Goal: Task Accomplishment & Management: Complete application form

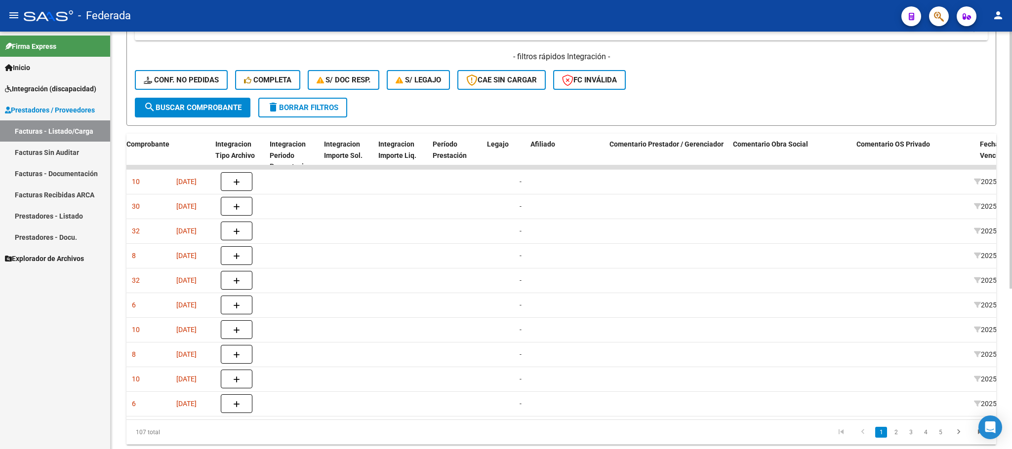
scroll to position [0, 1179]
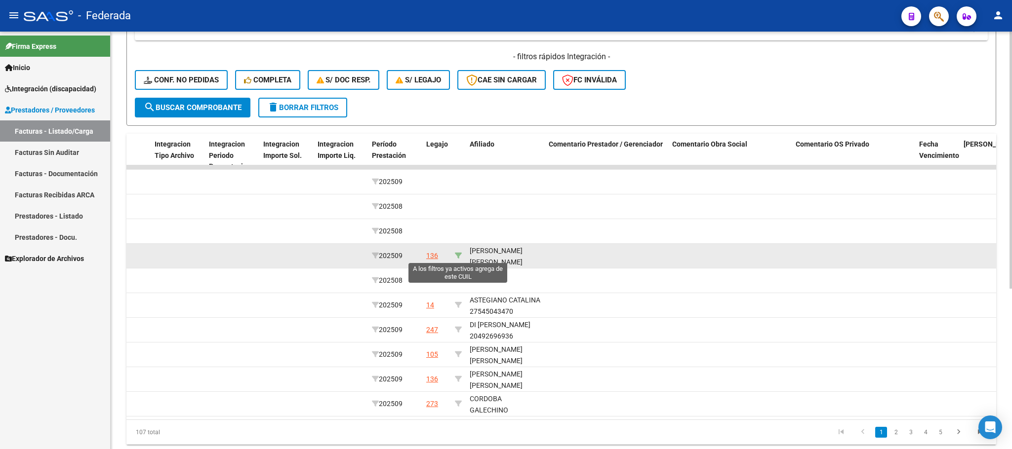
click at [456, 256] on icon at bounding box center [458, 255] width 7 height 7
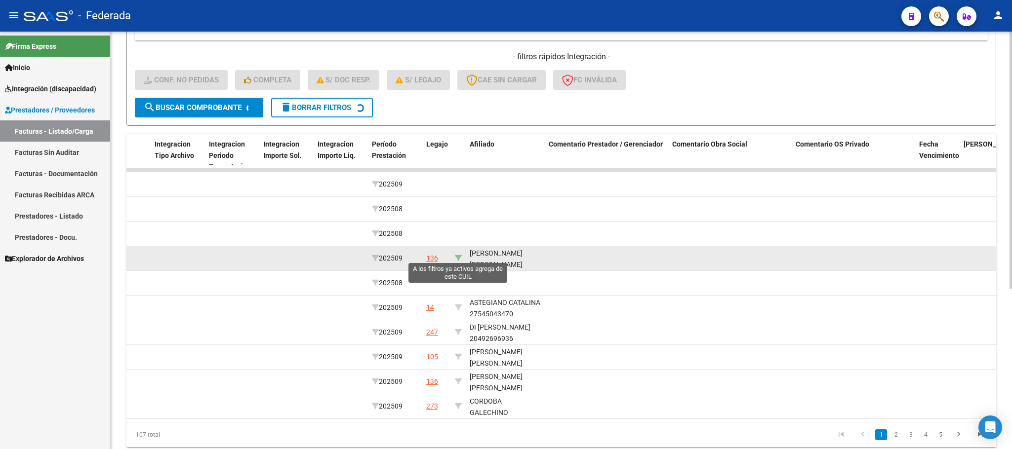
type input "20523228316"
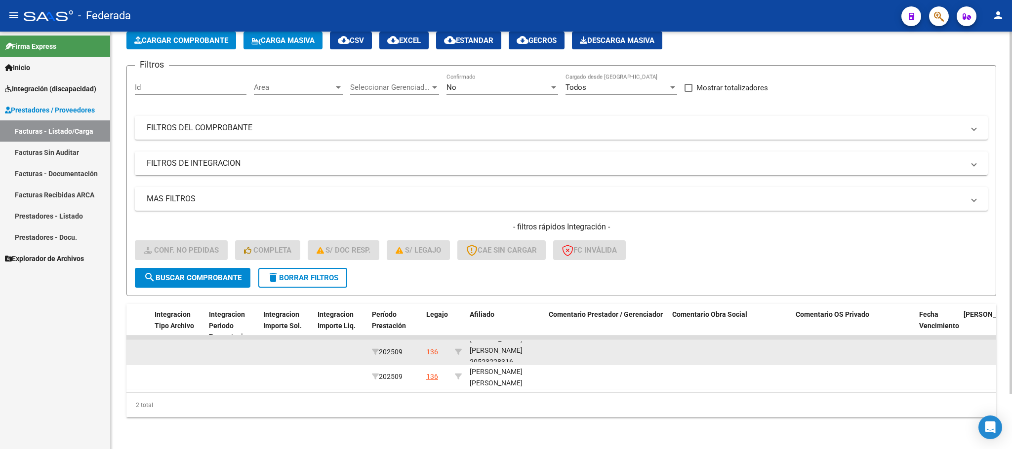
scroll to position [12, 0]
click at [501, 342] on div "TORRES ALEXIS EDUARDO 20523228316" at bounding box center [505, 346] width 71 height 34
copy div "20523228316"
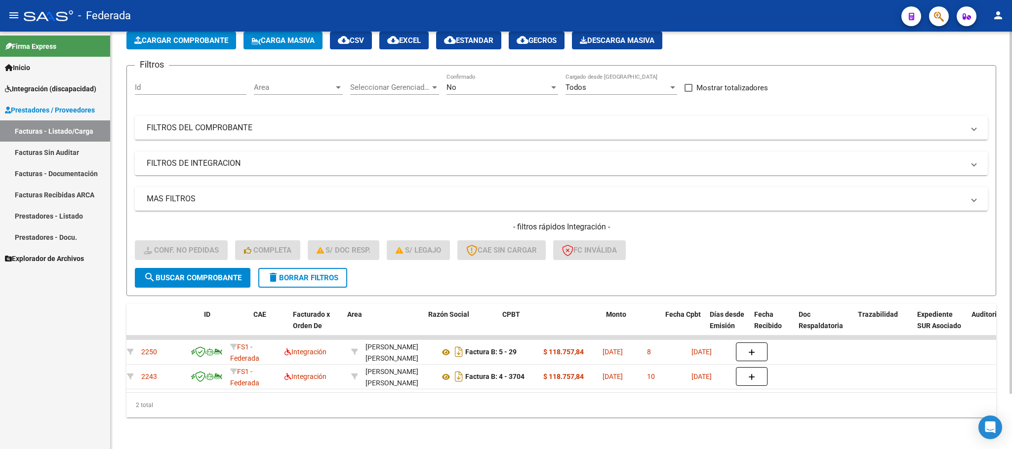
scroll to position [0, 0]
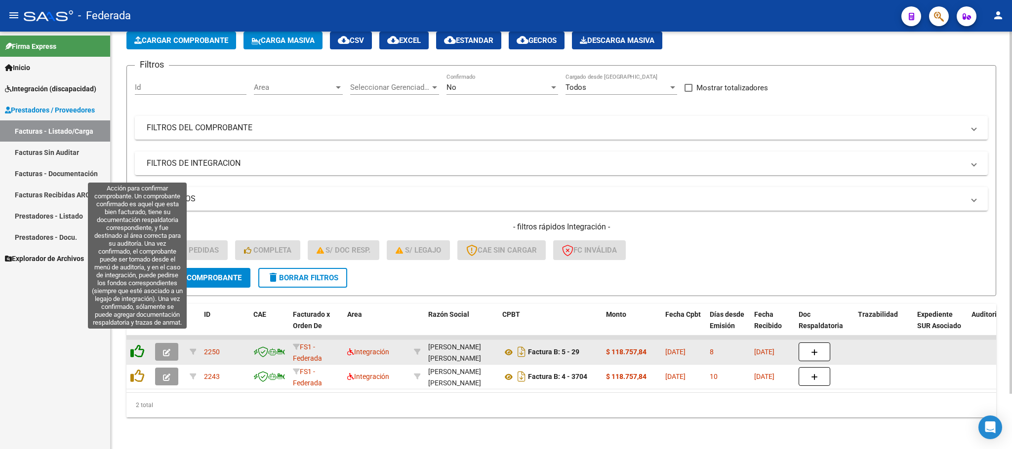
click at [140, 345] on icon at bounding box center [137, 352] width 14 height 14
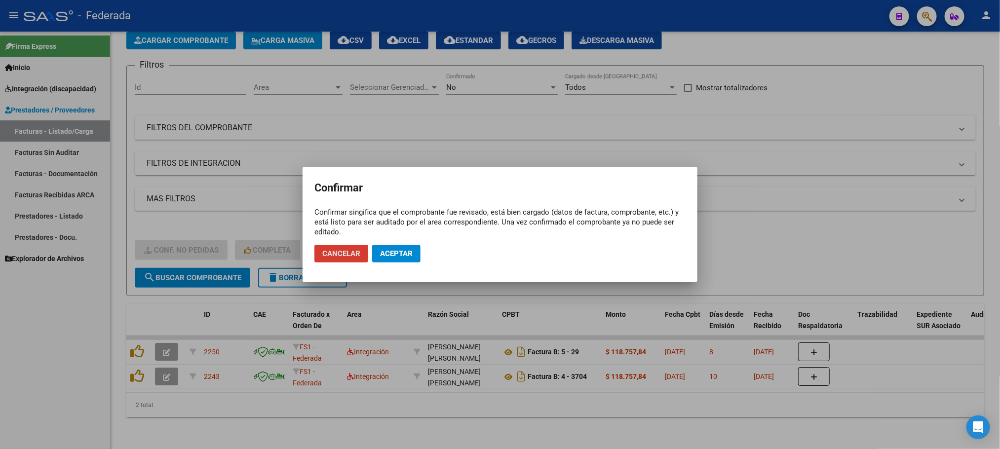
click at [140, 363] on div at bounding box center [500, 224] width 1000 height 449
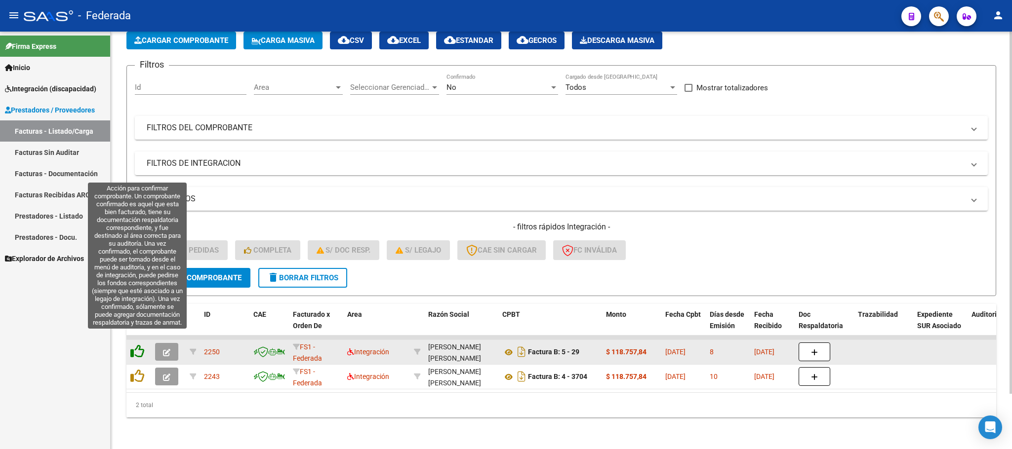
click at [142, 345] on icon at bounding box center [137, 352] width 14 height 14
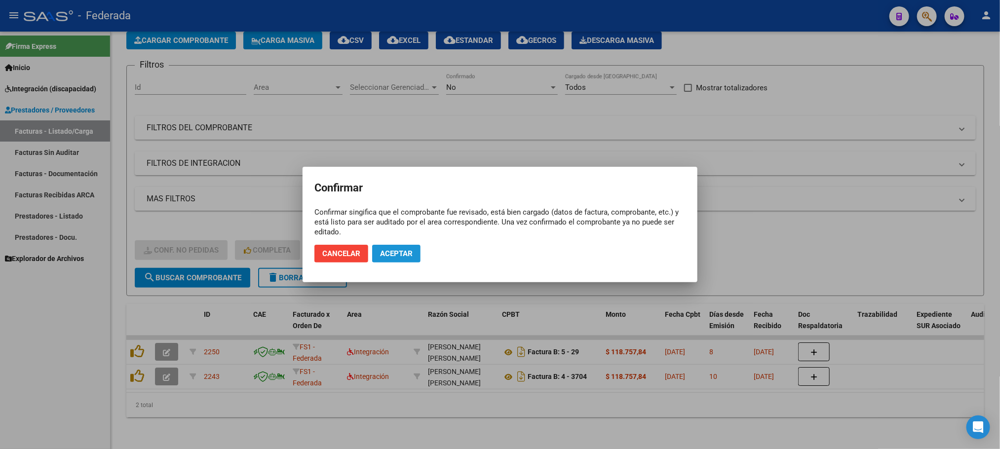
click at [412, 255] on span "Aceptar" at bounding box center [396, 253] width 33 height 9
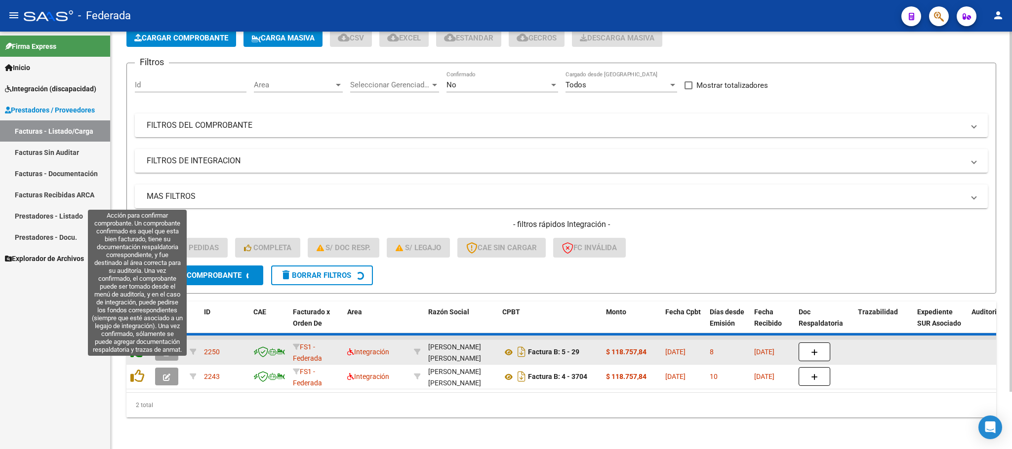
scroll to position [39, 0]
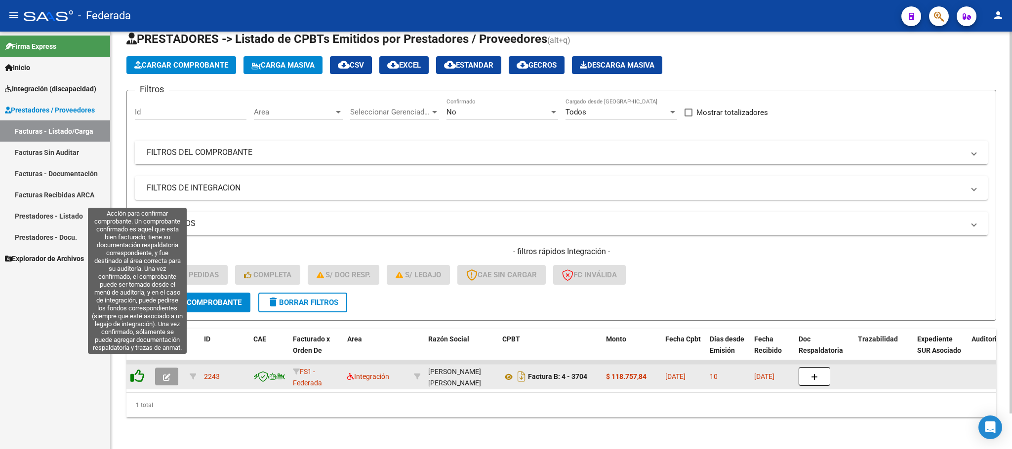
click at [137, 369] on icon at bounding box center [137, 376] width 14 height 14
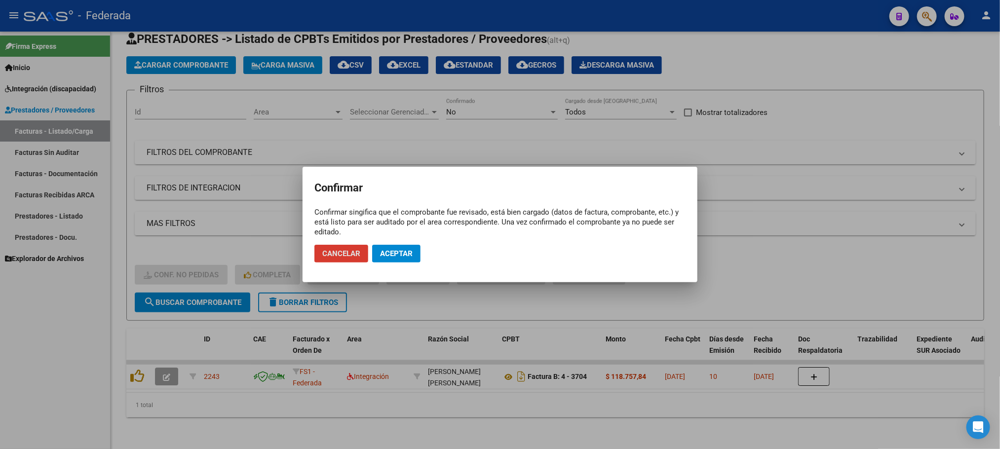
click at [397, 247] on button "Aceptar" at bounding box center [396, 254] width 48 height 18
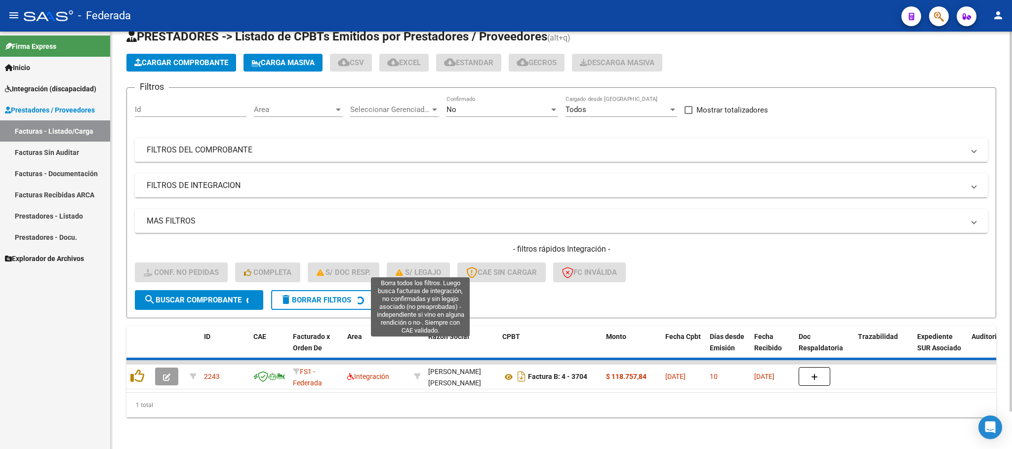
scroll to position [19, 0]
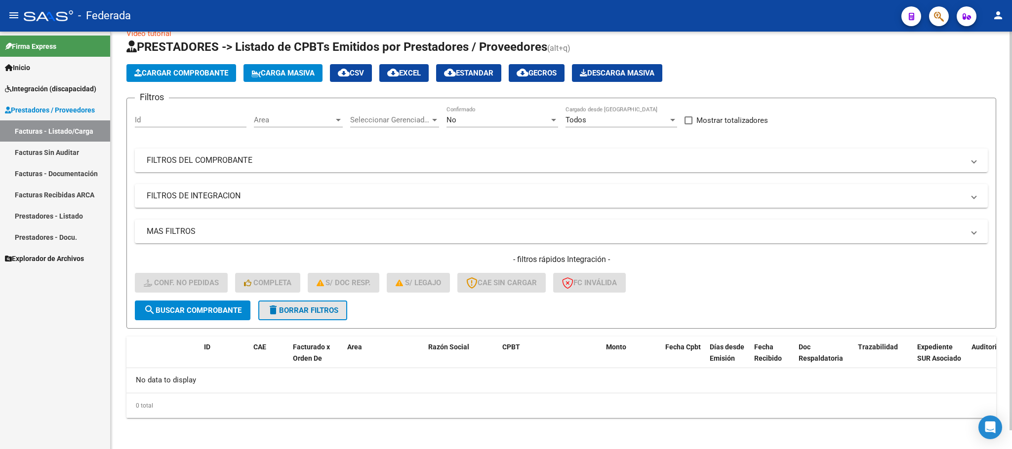
click at [298, 316] on button "delete Borrar Filtros" at bounding box center [302, 311] width 89 height 20
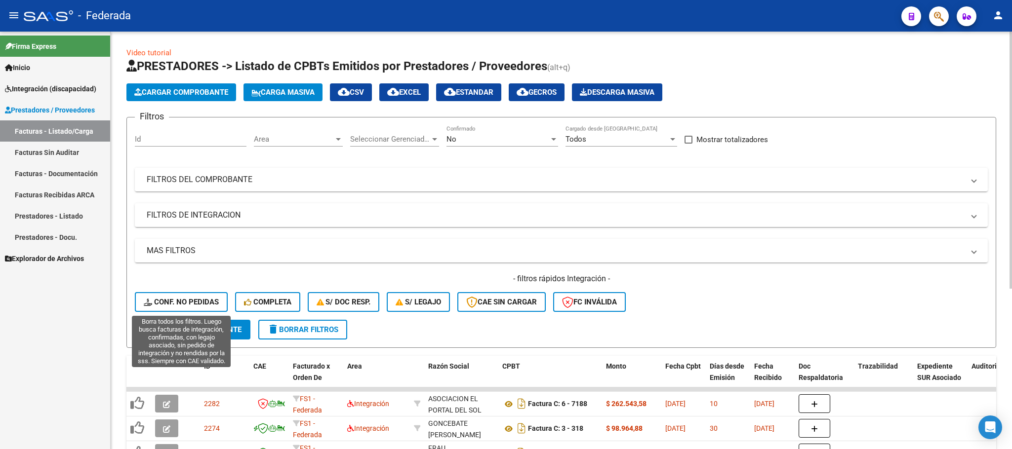
click at [188, 302] on span "Conf. no pedidas" at bounding box center [181, 302] width 75 height 9
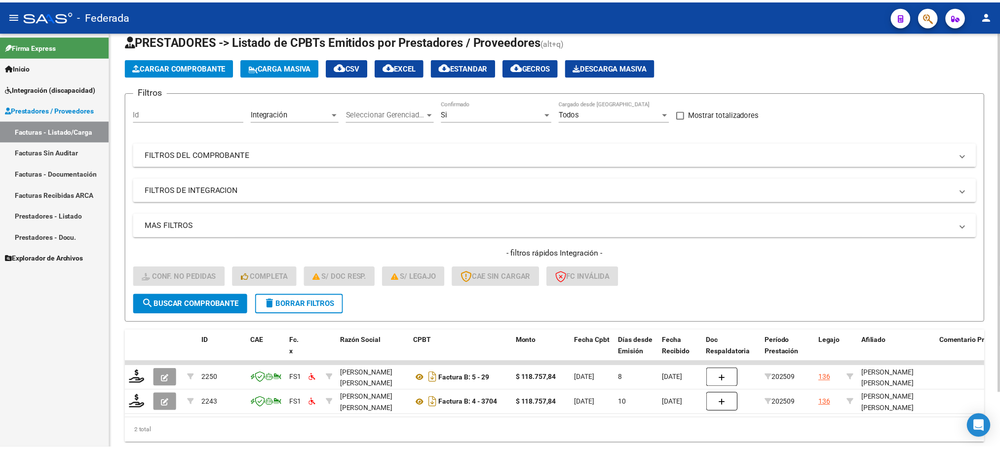
scroll to position [63, 0]
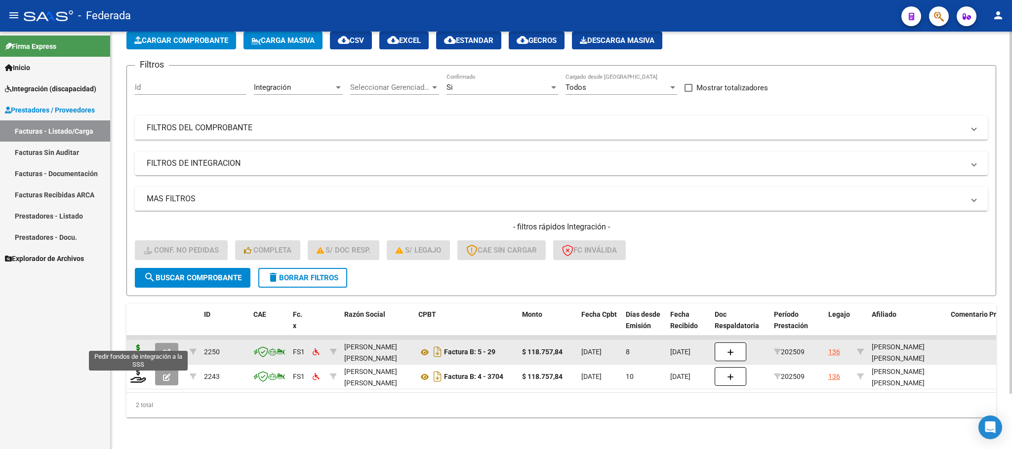
click at [136, 345] on icon at bounding box center [138, 352] width 16 height 14
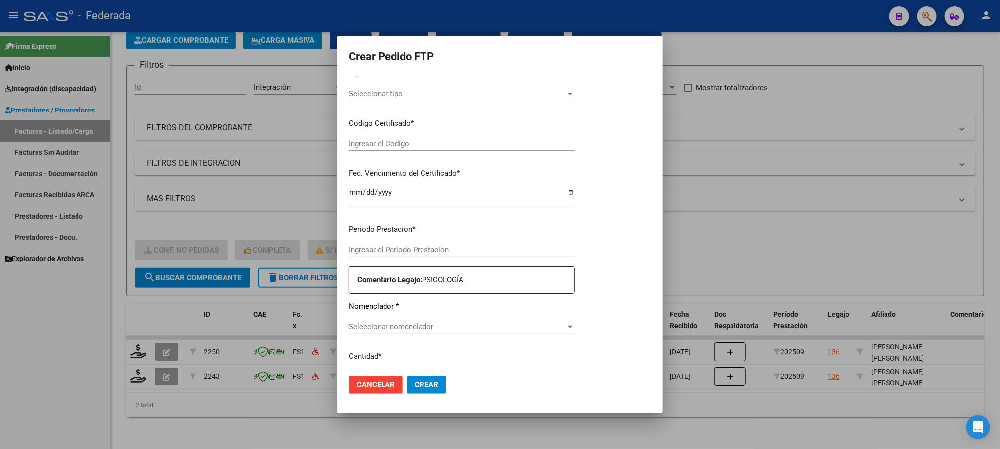
type input "202509"
type input "$ 118.757,84"
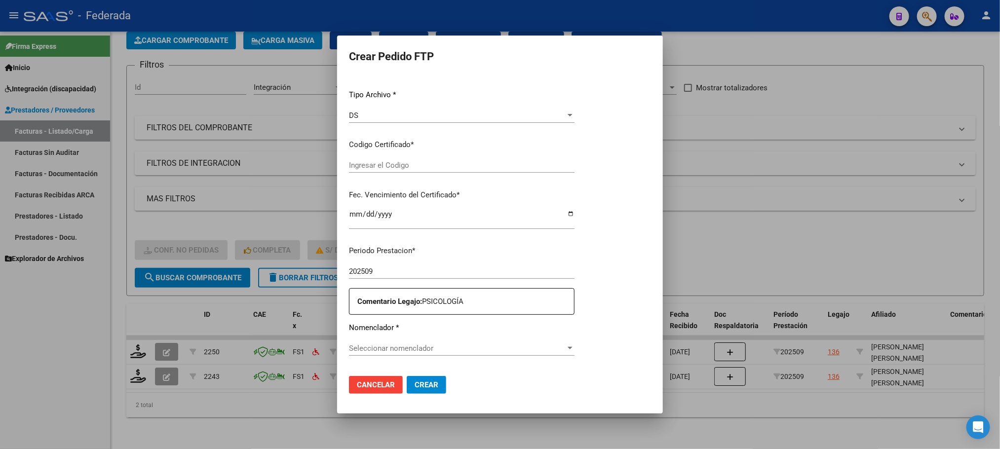
type input "ARG02000523228312022101320271013RIO145"
type input "2027-10-13"
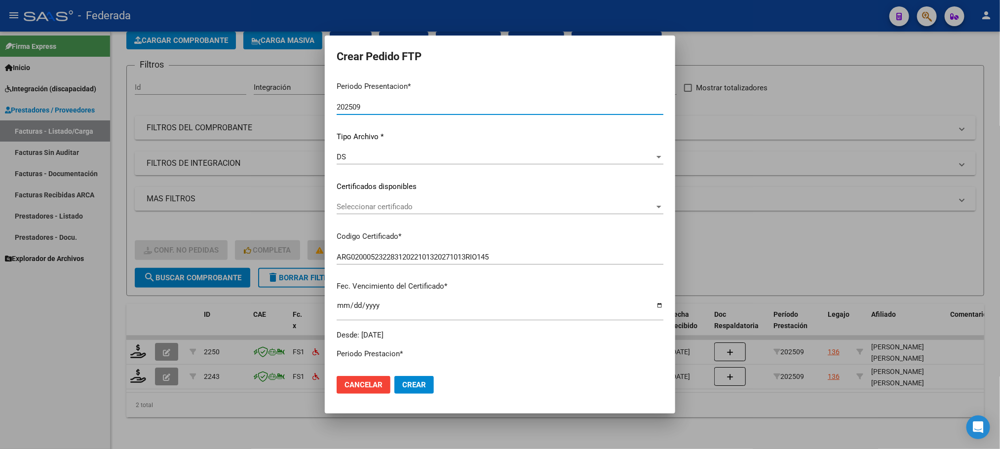
scroll to position [26, 0]
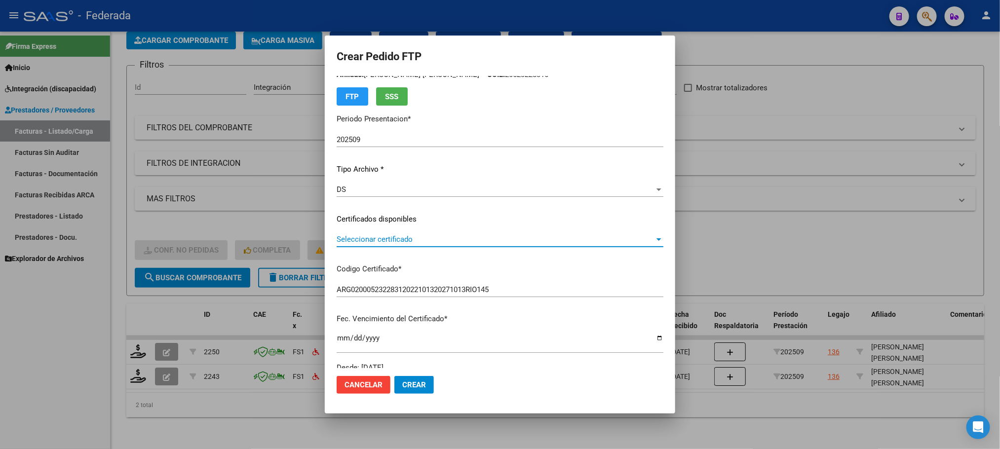
click at [373, 239] on span "Seleccionar certificado" at bounding box center [496, 239] width 318 height 9
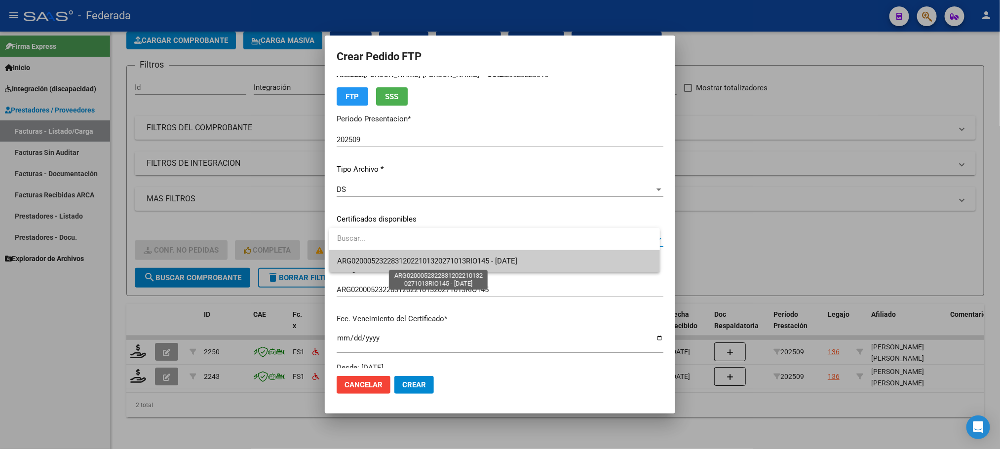
drag, startPoint x: 373, startPoint y: 239, endPoint x: 378, endPoint y: 254, distance: 15.5
click at [378, 258] on span "ARG02000523228312022101320271013RIO145 - 2027-10-13" at bounding box center [427, 261] width 180 height 9
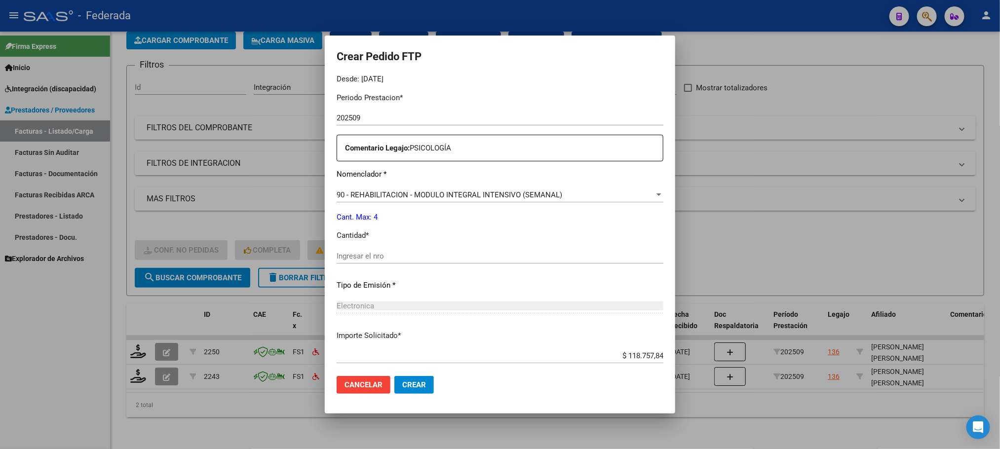
scroll to position [322, 0]
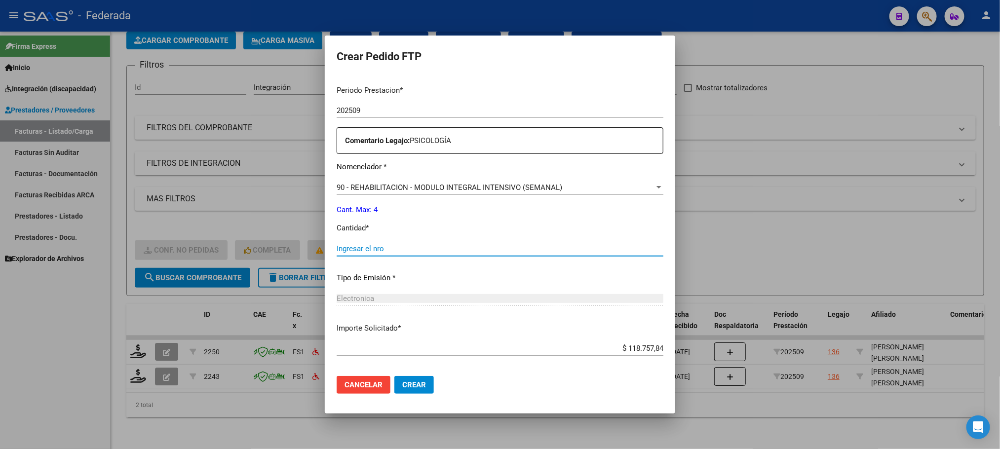
click at [381, 246] on input "Ingresar el nro" at bounding box center [500, 248] width 327 height 9
type input "4"
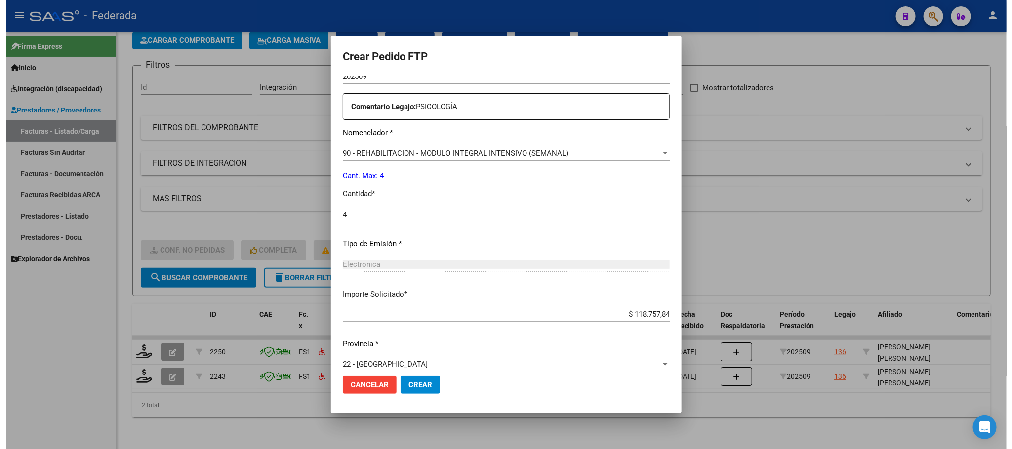
scroll to position [369, 0]
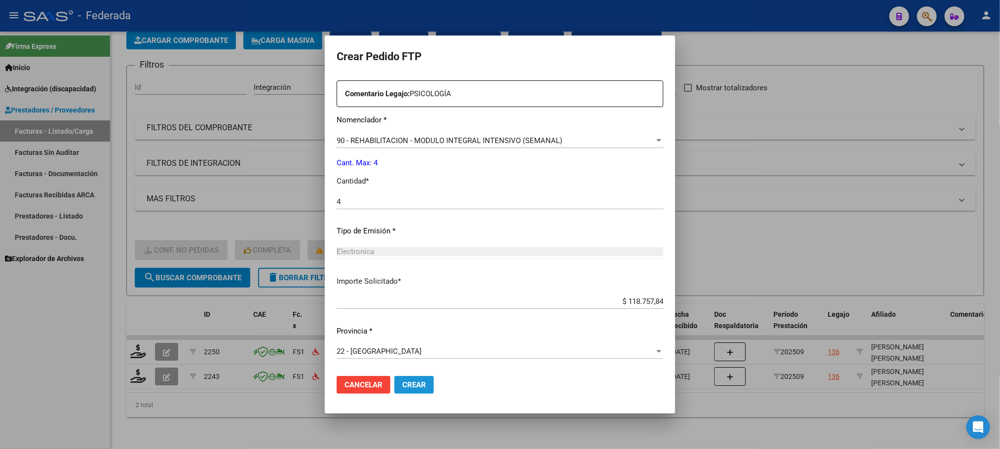
click at [412, 381] on span "Crear" at bounding box center [414, 385] width 24 height 9
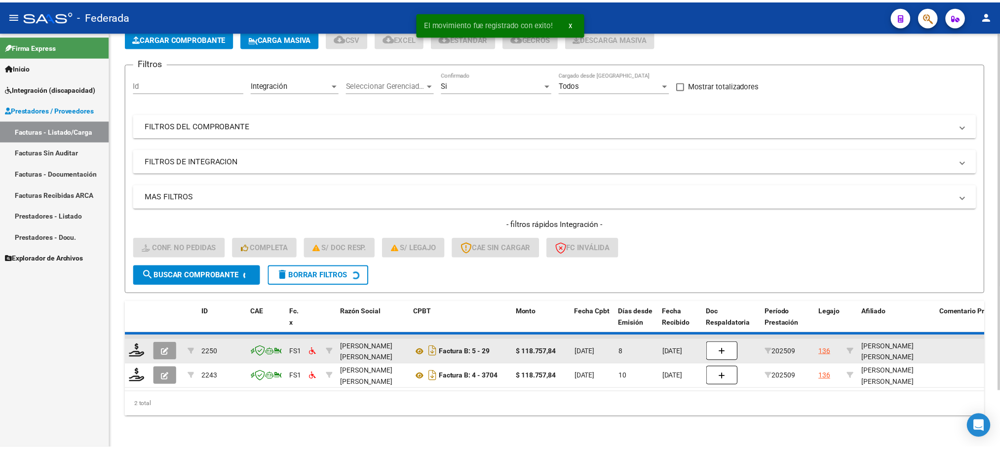
scroll to position [39, 0]
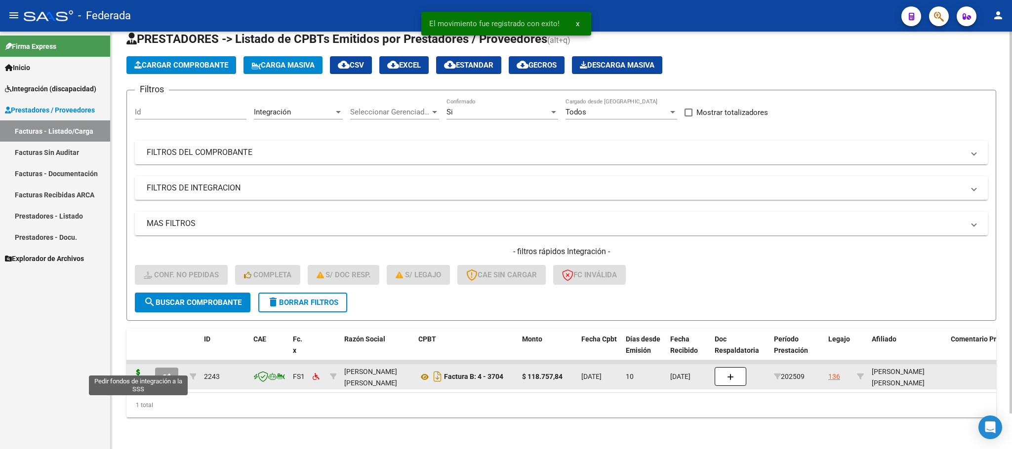
click at [140, 369] on icon at bounding box center [138, 376] width 16 height 14
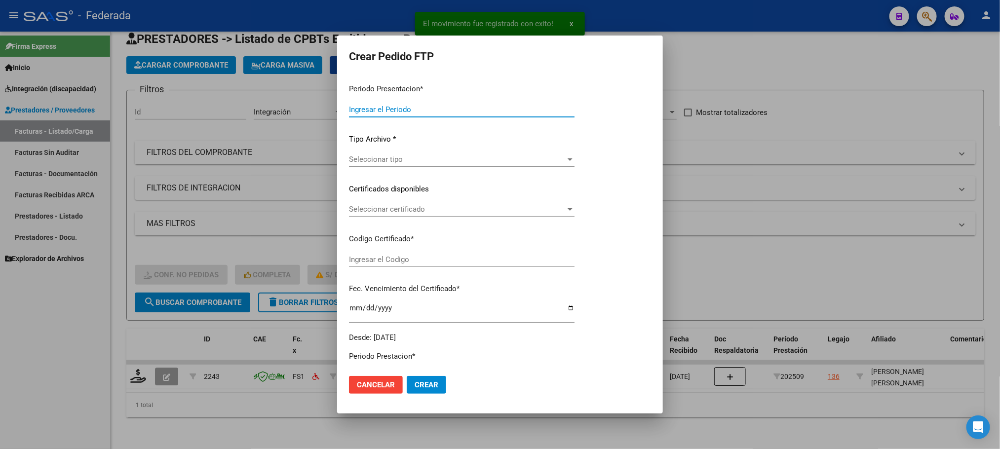
type input "202509"
type input "$ 118.757,84"
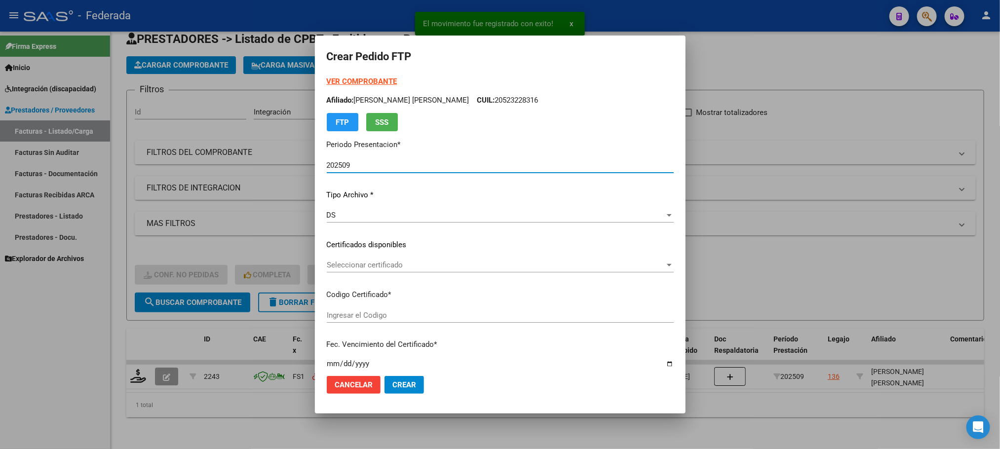
type input "ARG02000523228312022101320271013RIO145"
type input "2027-10-13"
click at [366, 268] on span "Seleccionar certificado" at bounding box center [496, 265] width 338 height 9
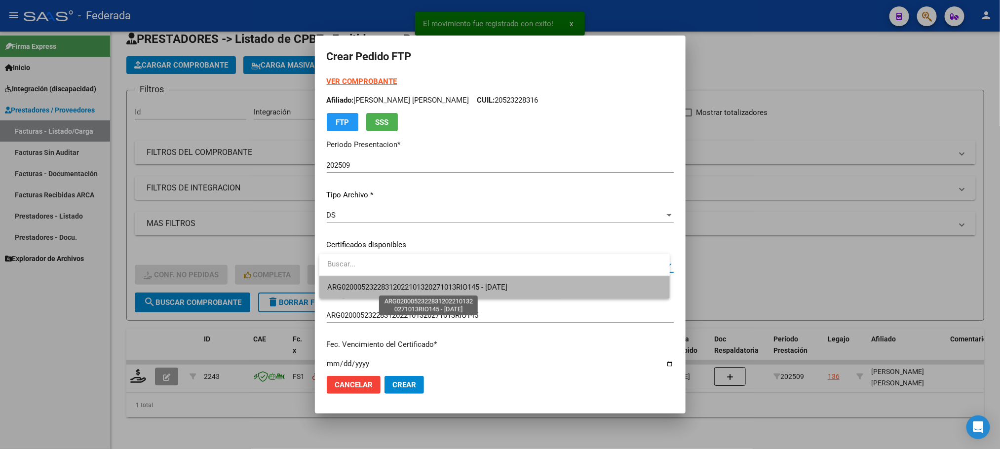
click at [364, 289] on span "ARG02000523228312022101320271013RIO145 - 2027-10-13" at bounding box center [417, 287] width 180 height 9
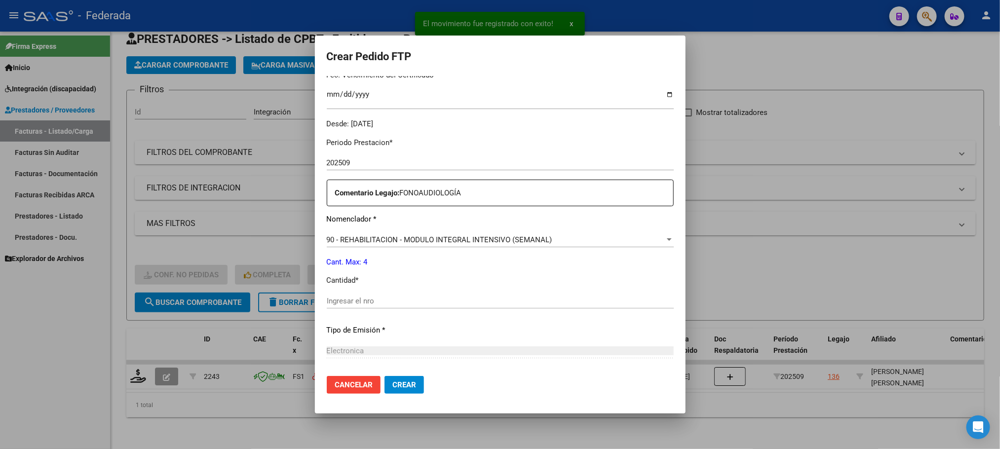
scroll to position [296, 0]
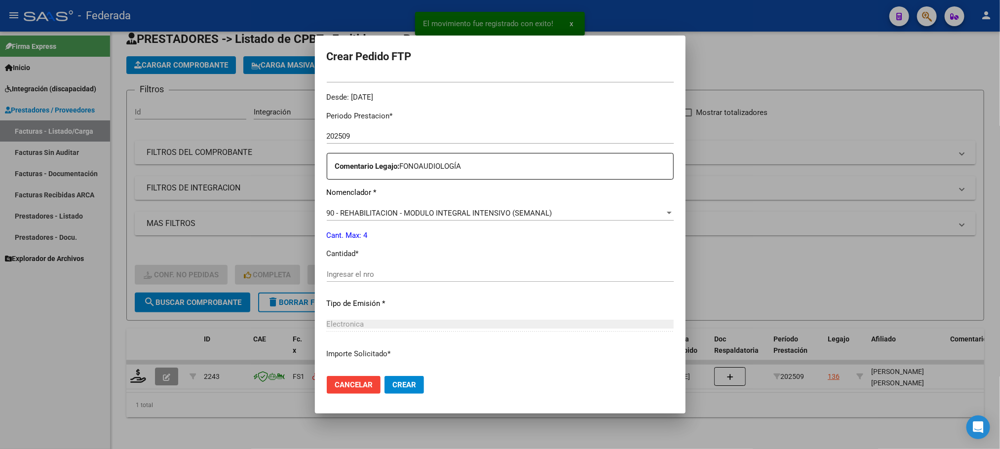
click at [369, 267] on div "Ingresar el nro" at bounding box center [500, 274] width 347 height 15
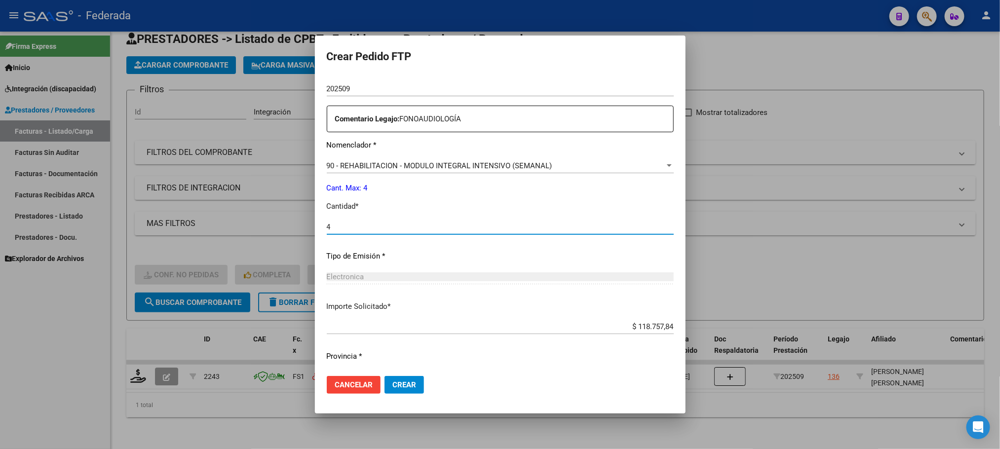
scroll to position [369, 0]
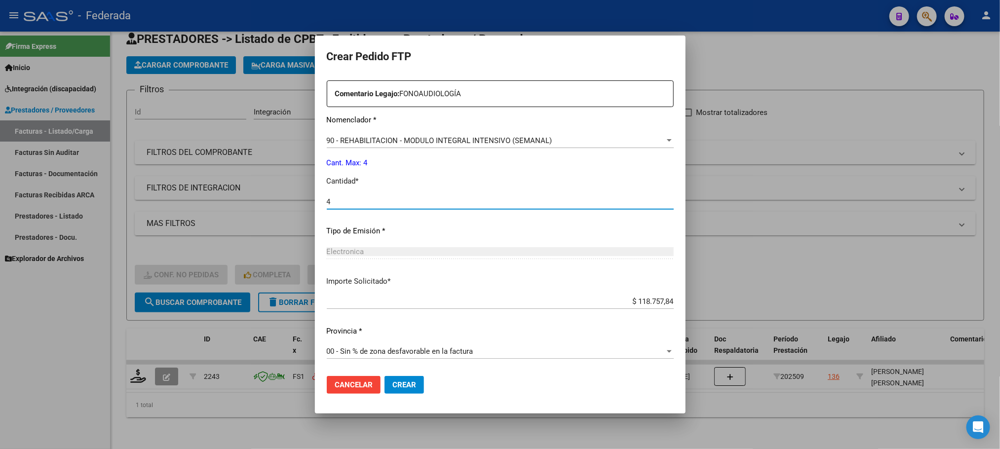
type input "4"
click at [402, 387] on span "Crear" at bounding box center [404, 385] width 24 height 9
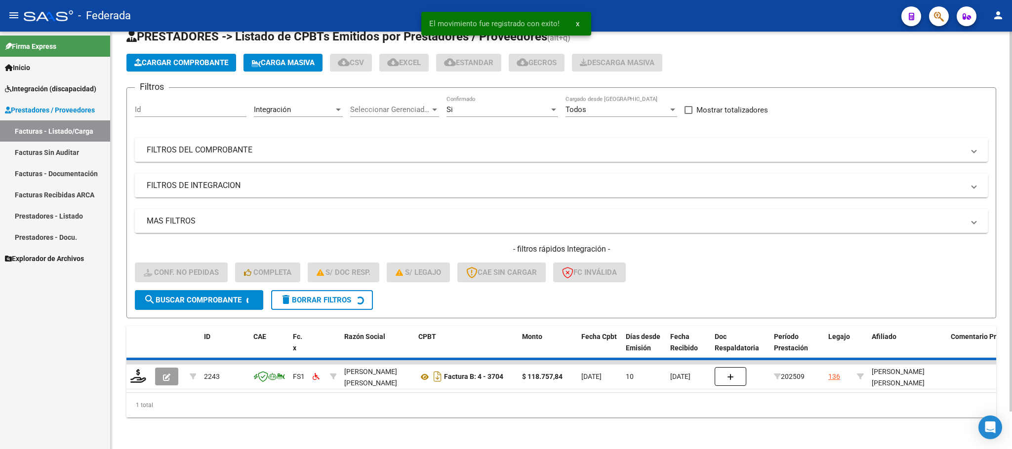
scroll to position [19, 0]
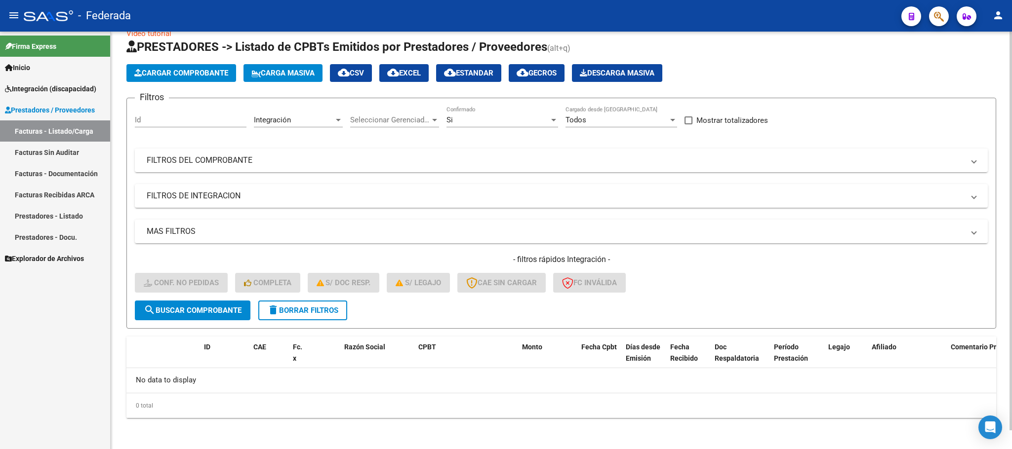
click at [332, 311] on span "delete Borrar Filtros" at bounding box center [302, 310] width 71 height 9
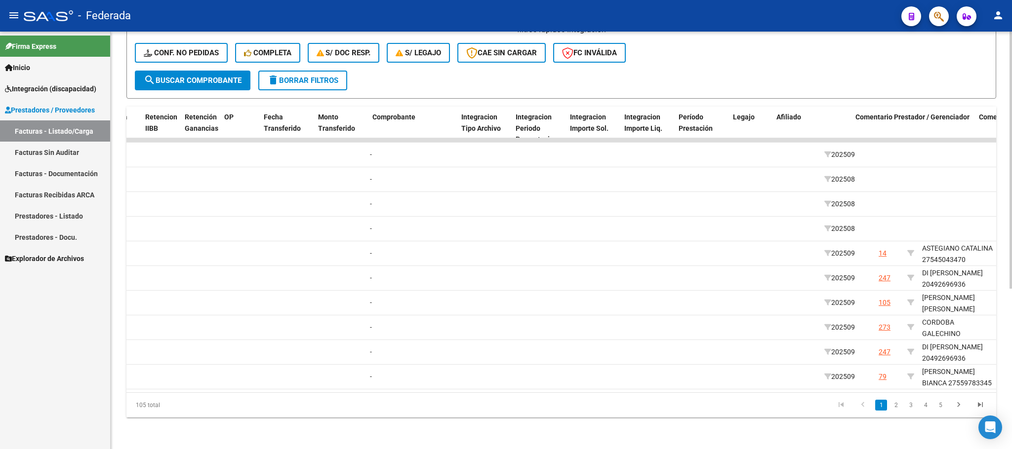
scroll to position [0, 1003]
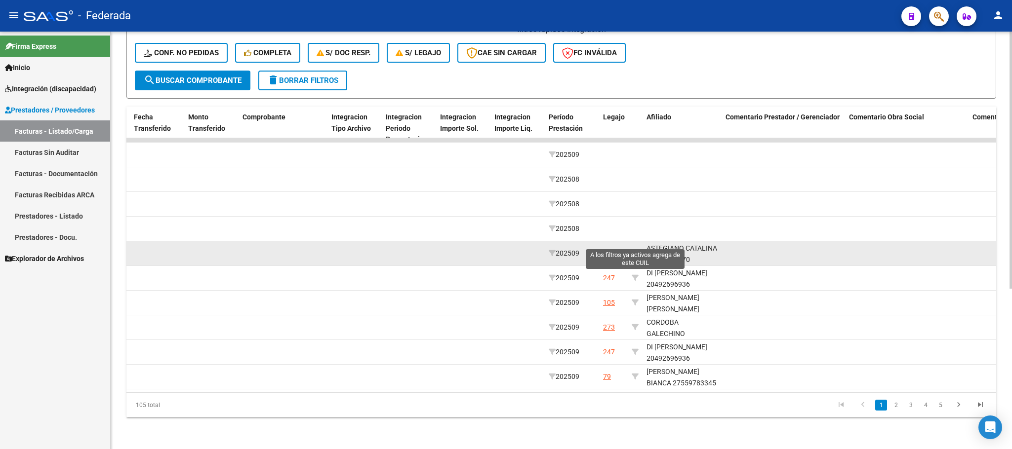
click at [634, 250] on icon at bounding box center [634, 253] width 7 height 7
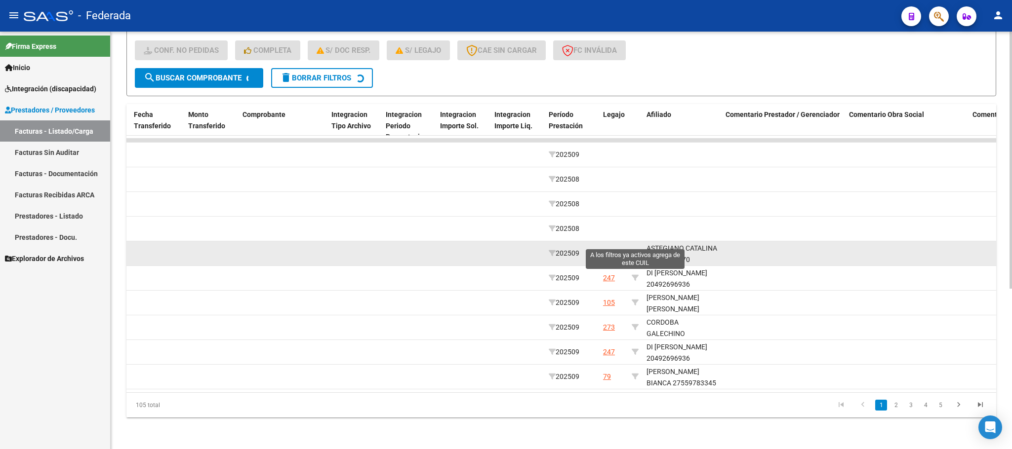
type input "27545043470"
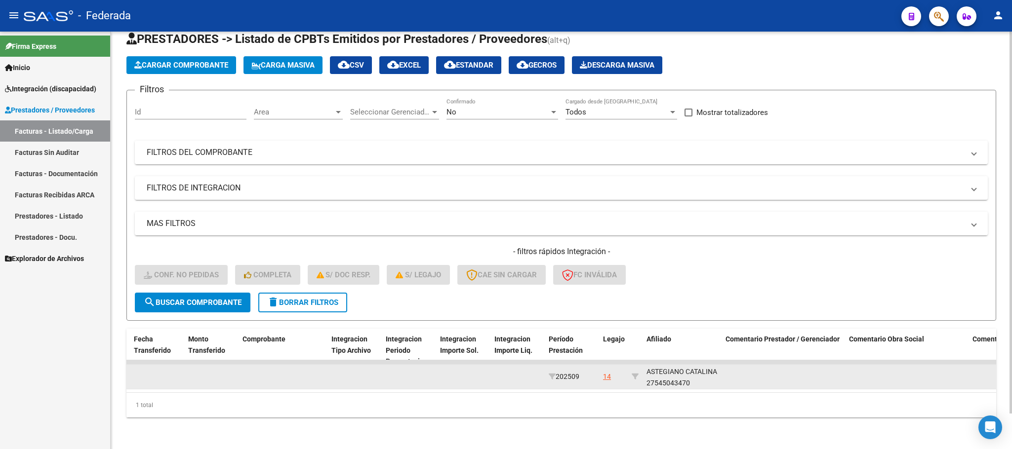
scroll to position [12, 0]
click at [667, 368] on div "ASTEGIANO CATALINA 27545043470" at bounding box center [681, 375] width 71 height 23
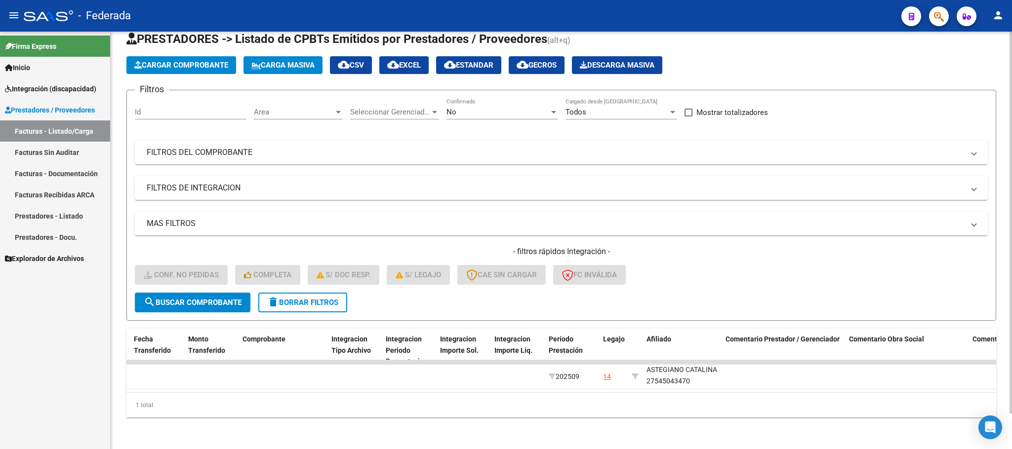
copy div "27545043470"
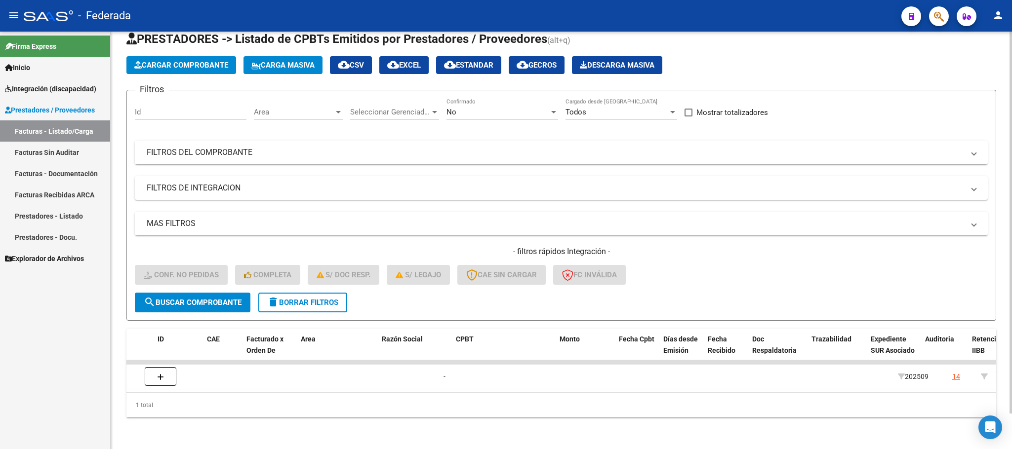
scroll to position [0, 0]
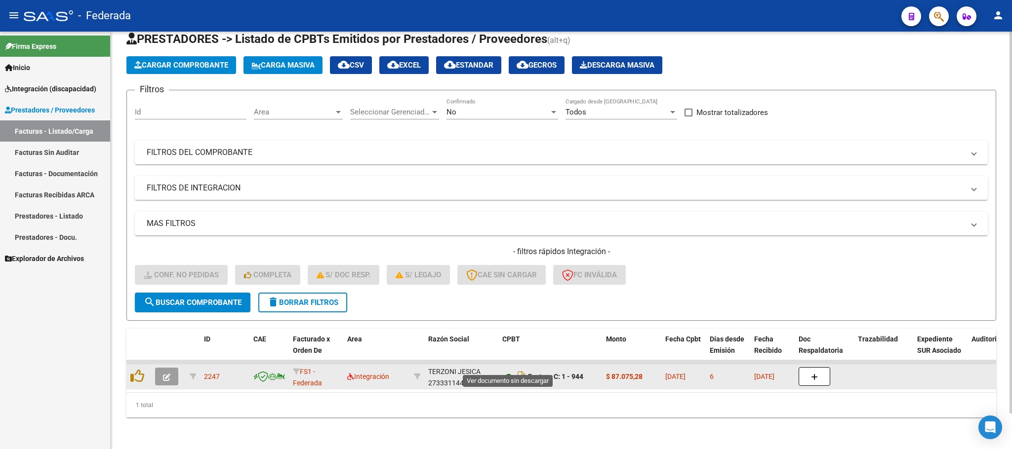
click at [506, 371] on icon at bounding box center [508, 377] width 13 height 12
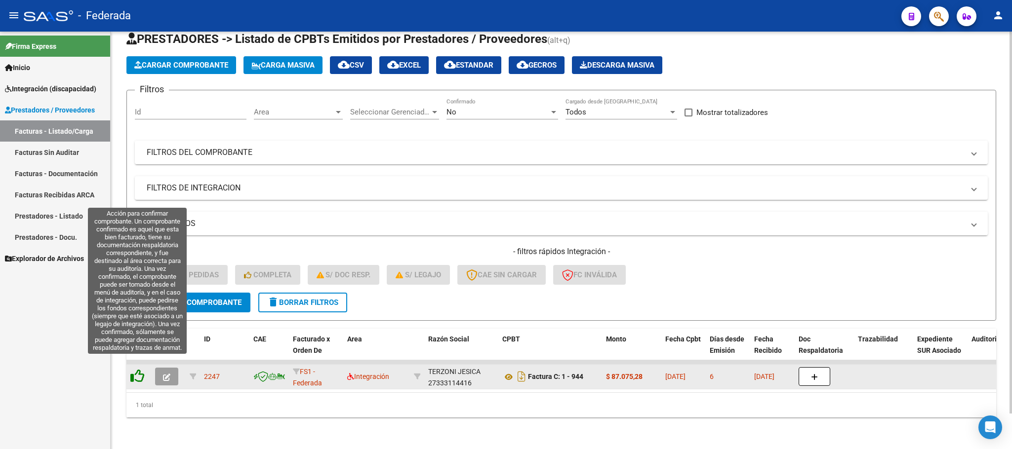
click at [133, 369] on icon at bounding box center [137, 376] width 14 height 14
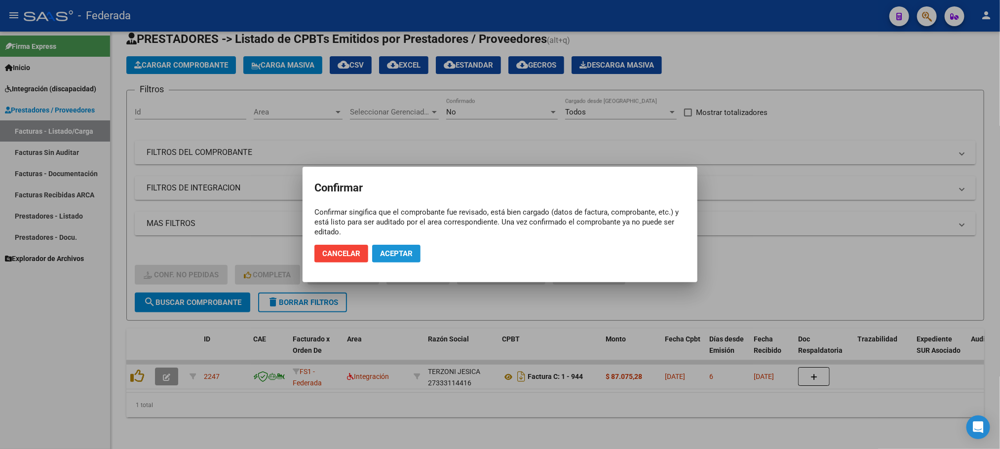
click at [402, 256] on span "Aceptar" at bounding box center [396, 253] width 33 height 9
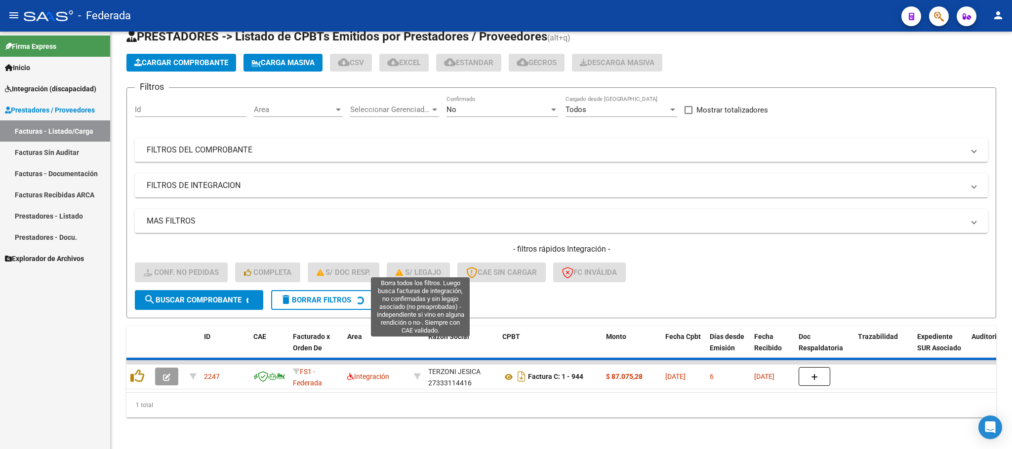
scroll to position [19, 0]
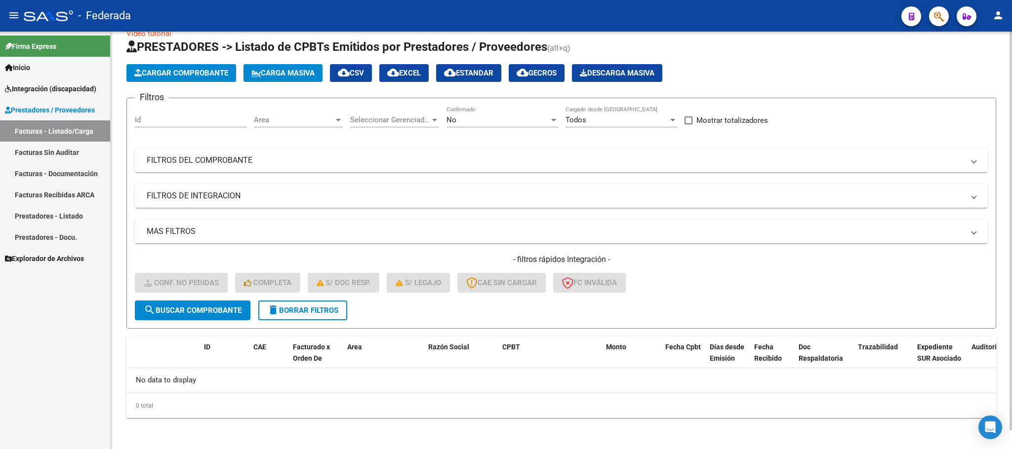
click at [323, 308] on span "delete Borrar Filtros" at bounding box center [302, 310] width 71 height 9
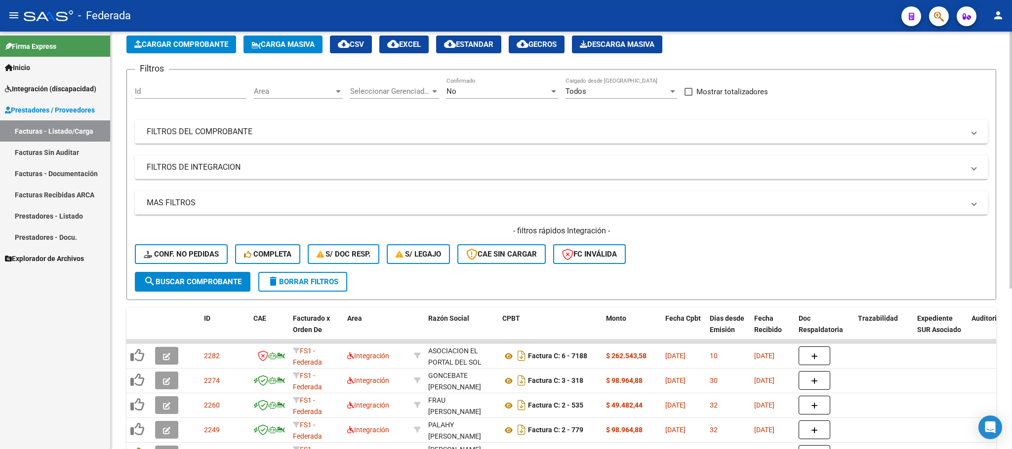
scroll to position [74, 0]
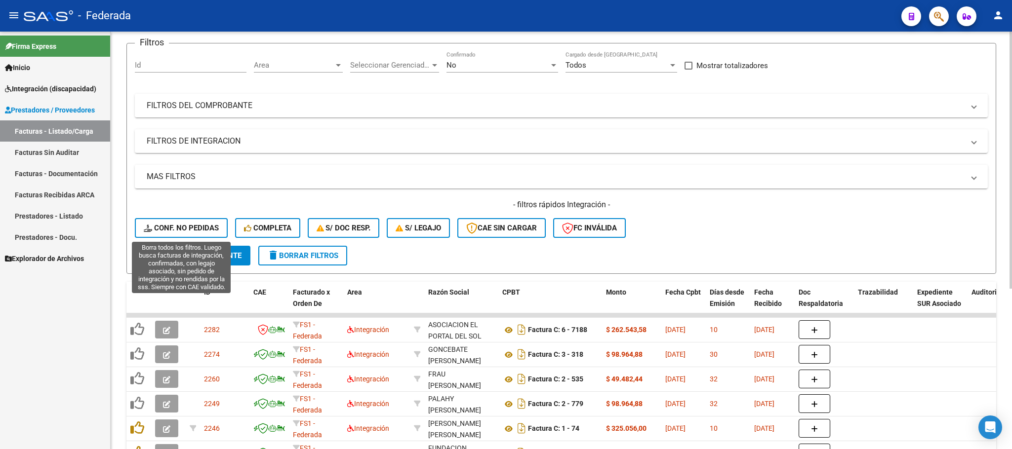
click at [203, 224] on span "Conf. no pedidas" at bounding box center [181, 228] width 75 height 9
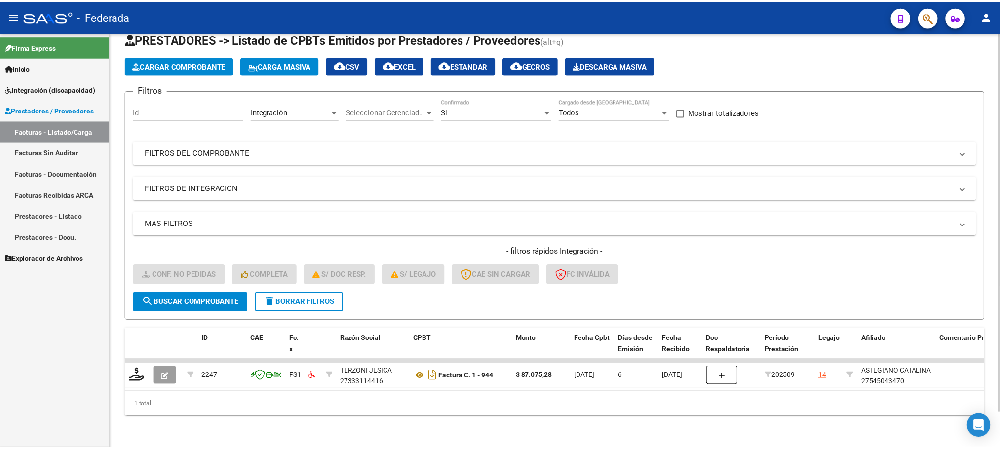
scroll to position [39, 0]
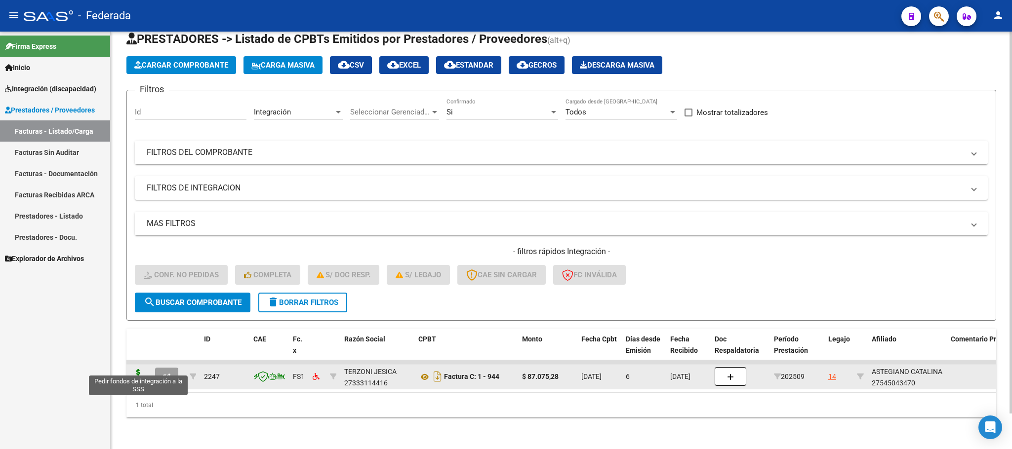
click at [137, 369] on icon at bounding box center [138, 376] width 16 height 14
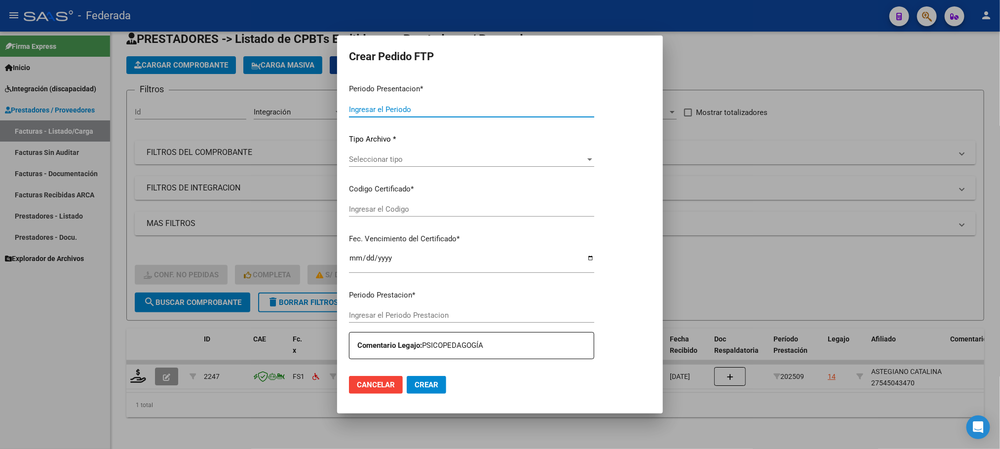
type input "202509"
type input "$ 87.075,28"
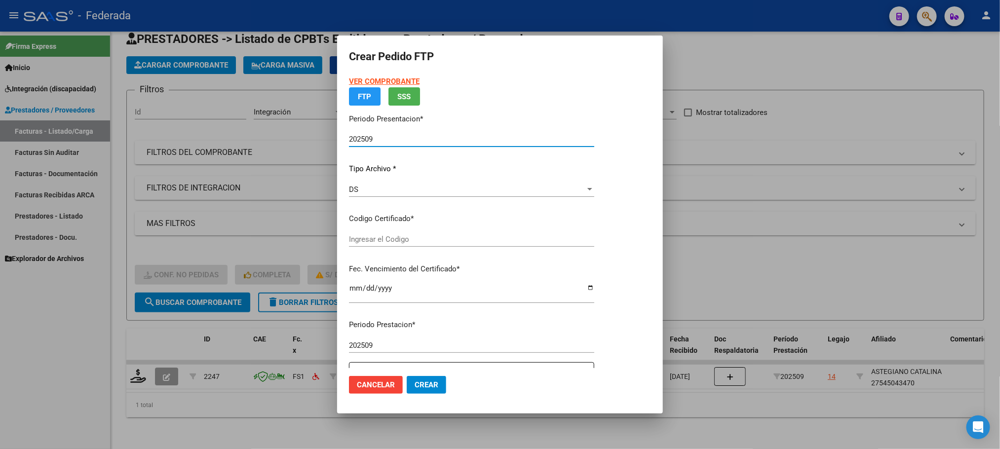
type input "ARG01000545043472018092720230927SFE214"
type input "2023-09-27"
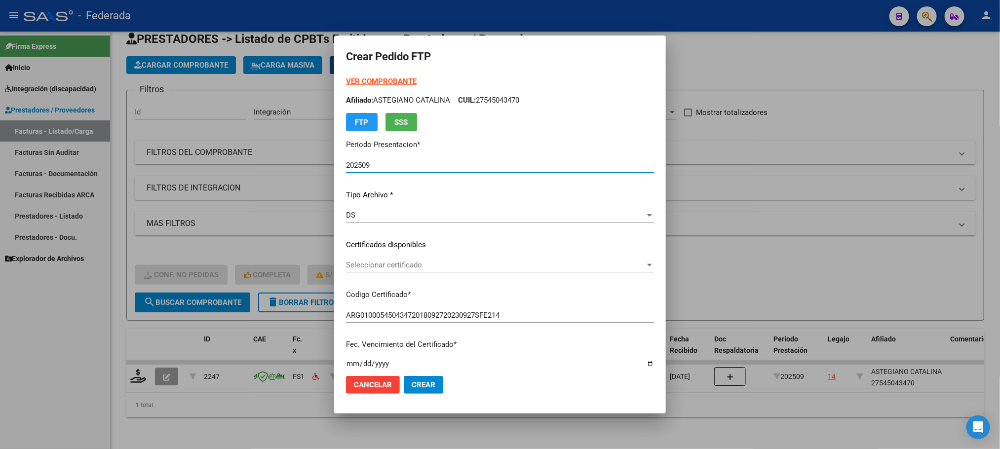
scroll to position [74, 0]
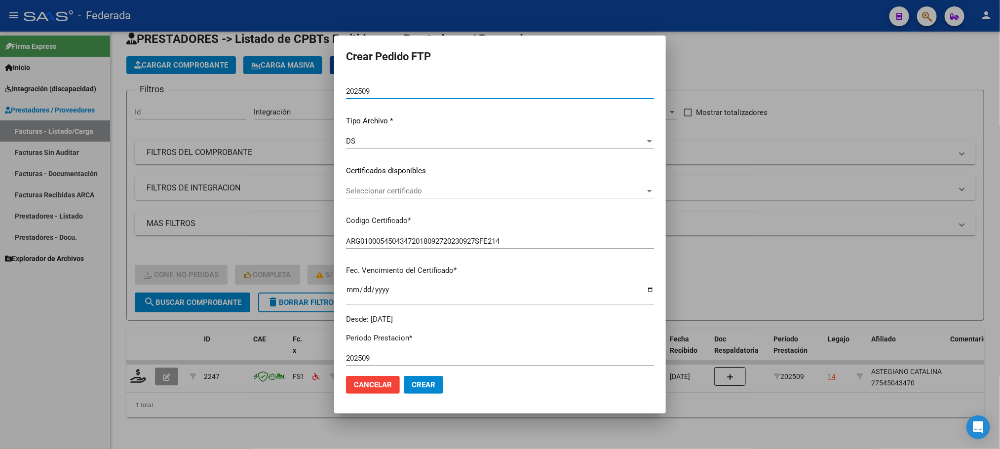
click at [389, 189] on span "Seleccionar certificado" at bounding box center [495, 191] width 299 height 9
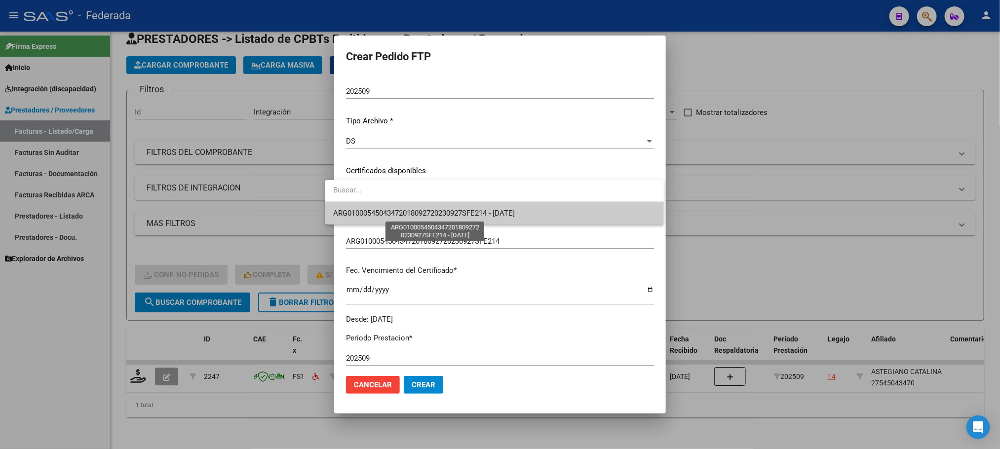
click at [385, 212] on span "ARG01000545043472018092720230927SFE214 - 2023-09-27" at bounding box center [424, 213] width 182 height 9
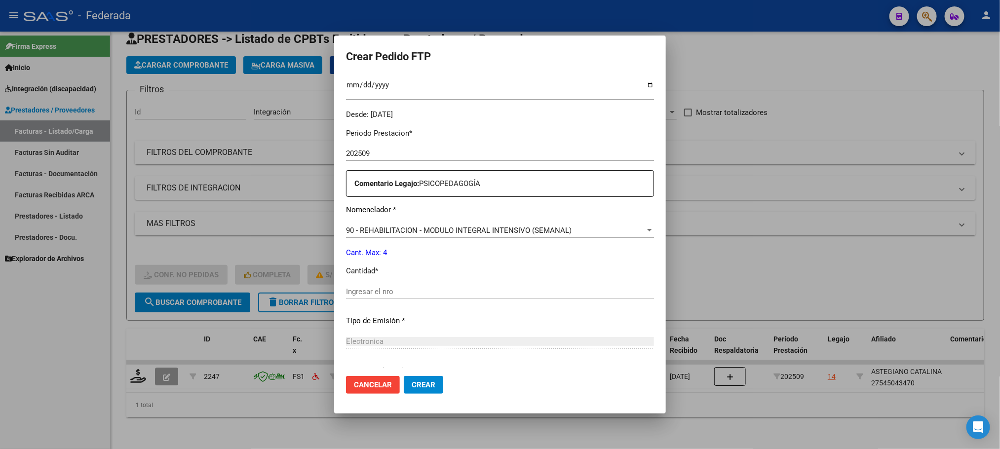
scroll to position [369, 0]
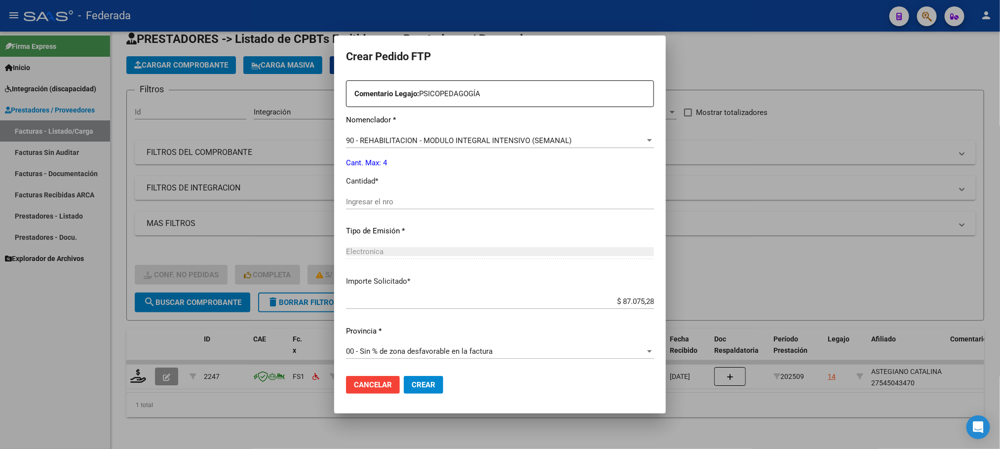
click at [381, 199] on input "Ingresar el nro" at bounding box center [500, 201] width 308 height 9
type input "4"
click at [416, 382] on span "Crear" at bounding box center [424, 385] width 24 height 9
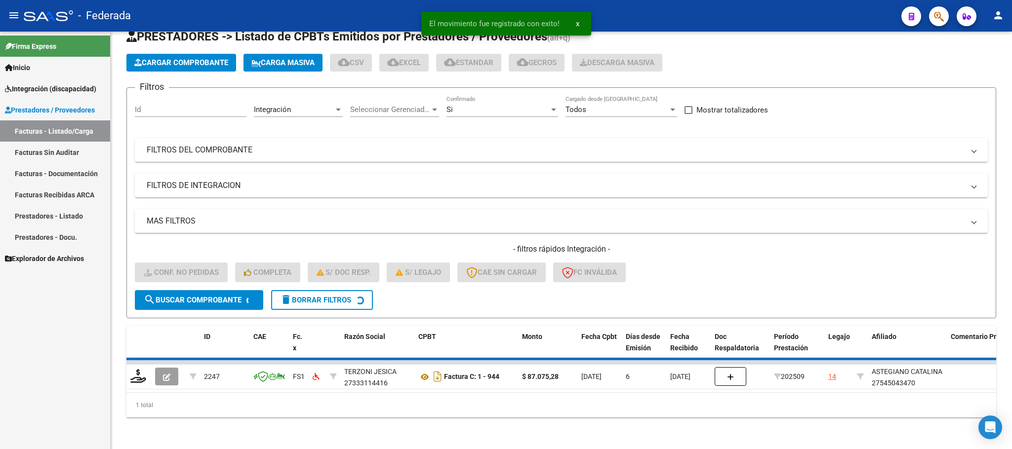
scroll to position [19, 0]
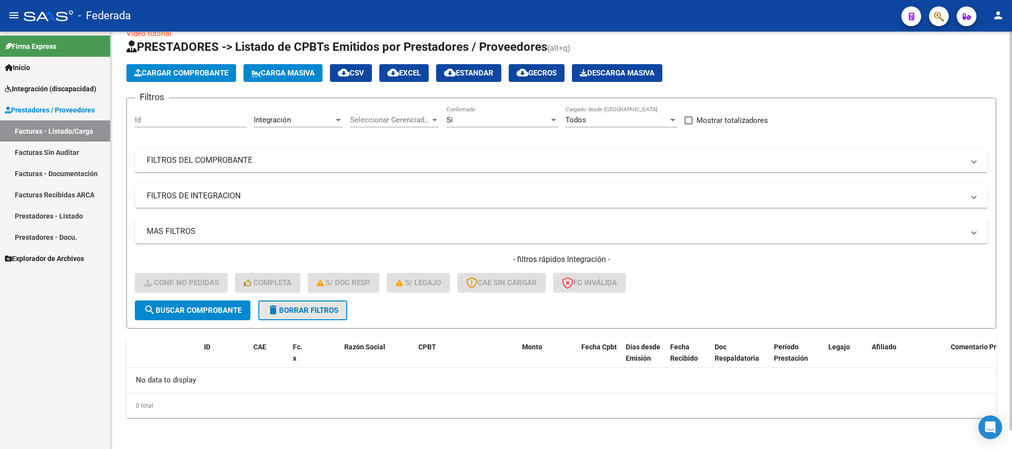
click at [292, 308] on span "delete Borrar Filtros" at bounding box center [302, 310] width 71 height 9
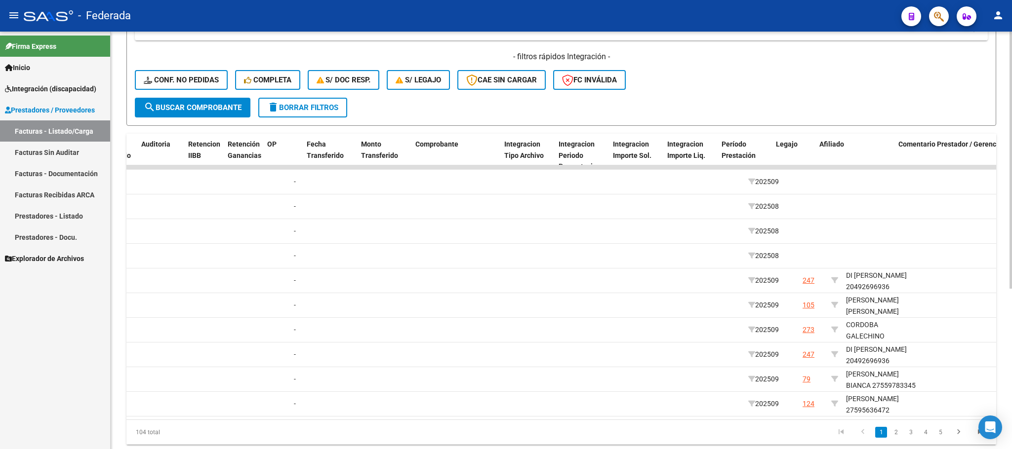
scroll to position [0, 832]
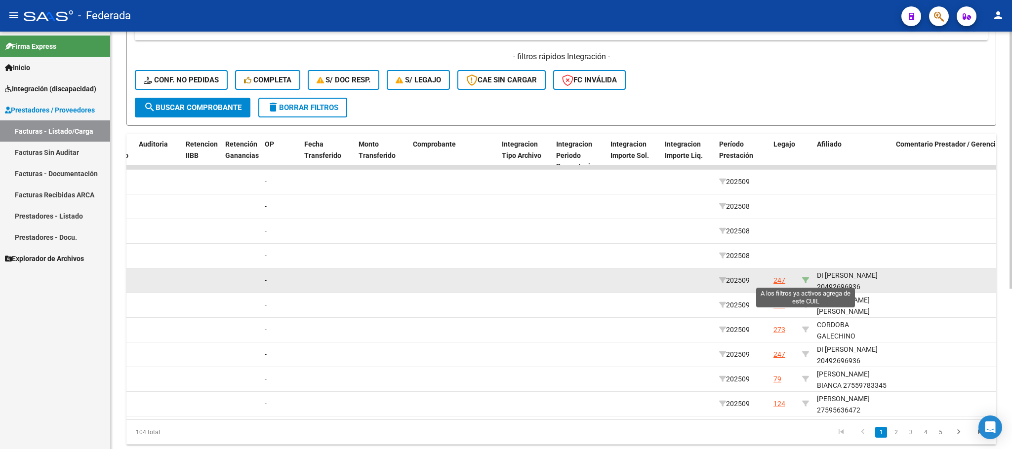
click at [806, 278] on icon at bounding box center [805, 280] width 7 height 7
type input "20492696936"
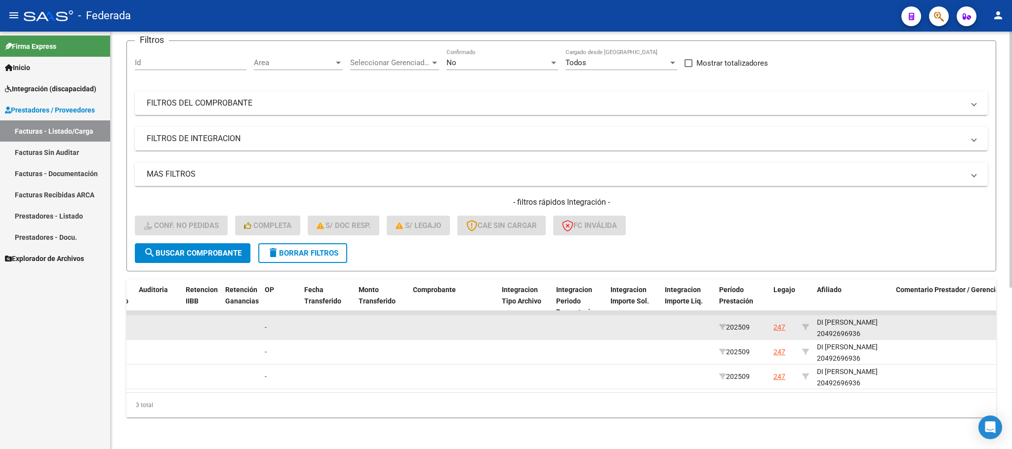
scroll to position [88, 0]
click at [827, 323] on div "DI CARLO ALEXIS 20492696936" at bounding box center [852, 328] width 71 height 23
copy div "20492696936"
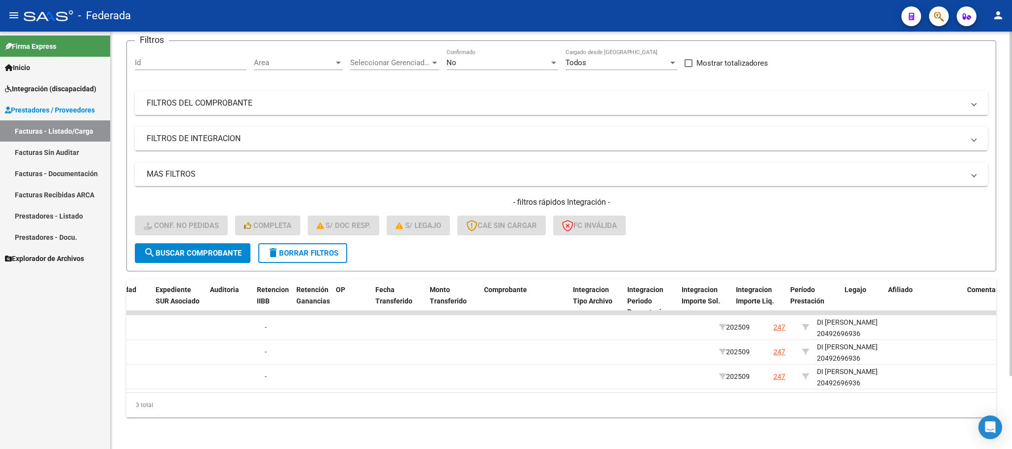
scroll to position [0, 0]
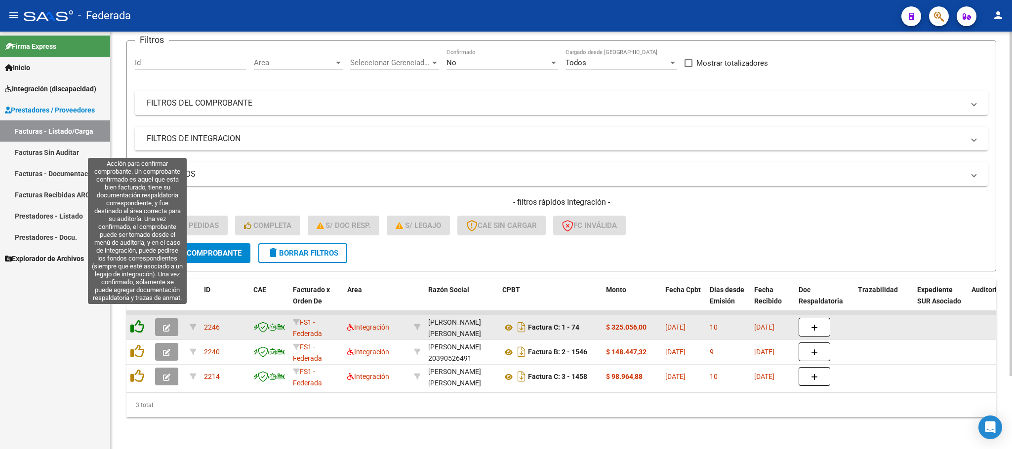
click at [133, 320] on icon at bounding box center [137, 327] width 14 height 14
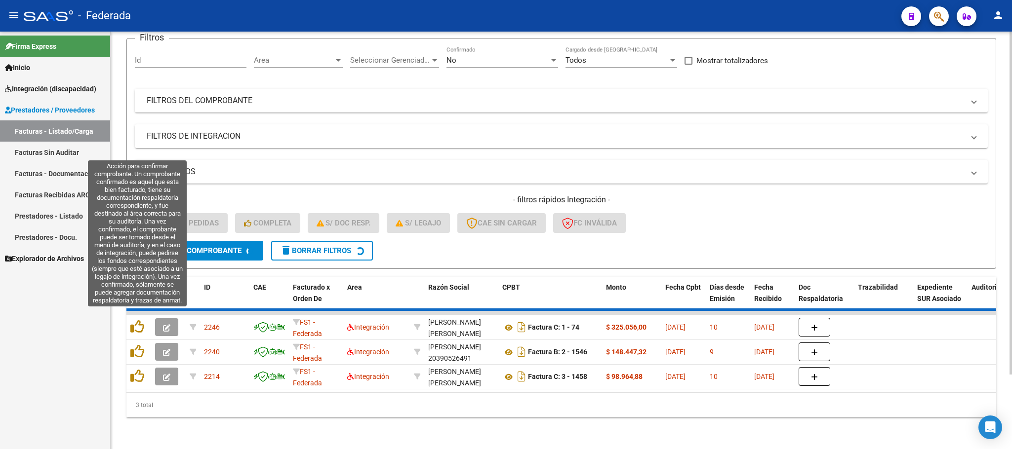
scroll to position [64, 0]
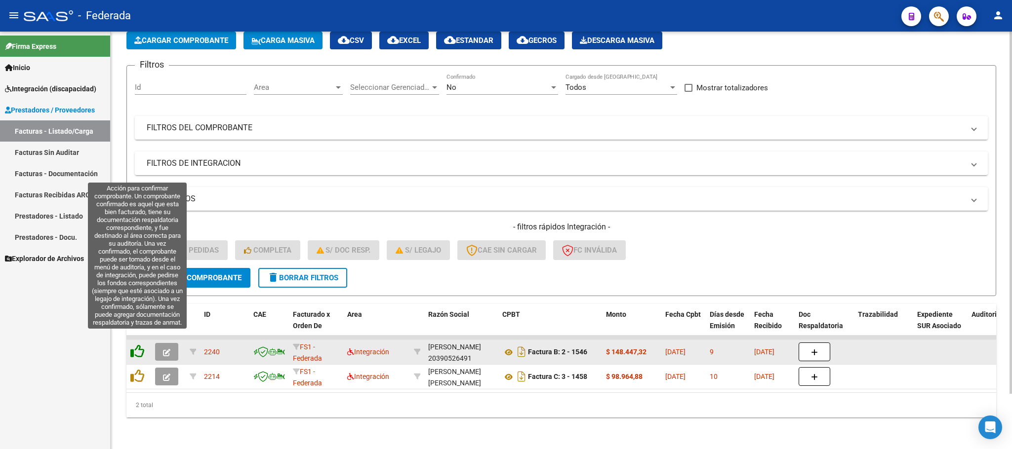
click at [132, 345] on icon at bounding box center [137, 352] width 14 height 14
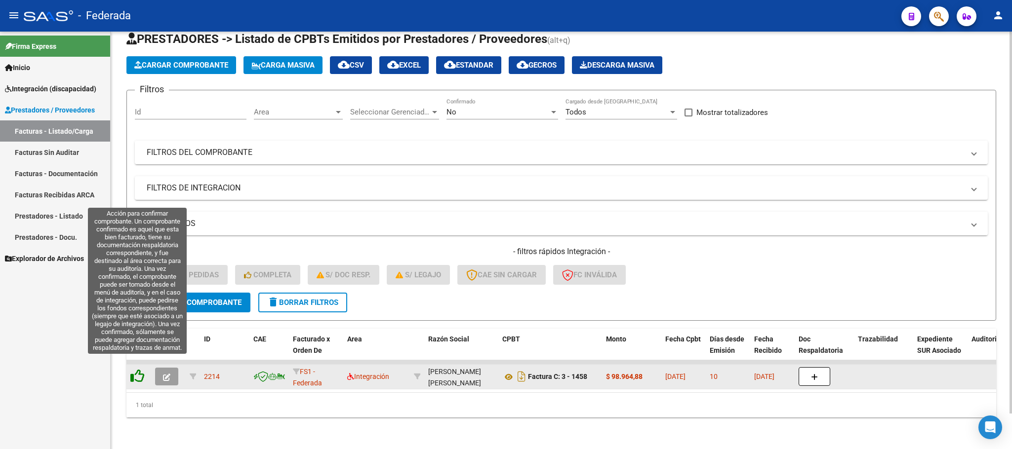
click at [138, 369] on icon at bounding box center [137, 376] width 14 height 14
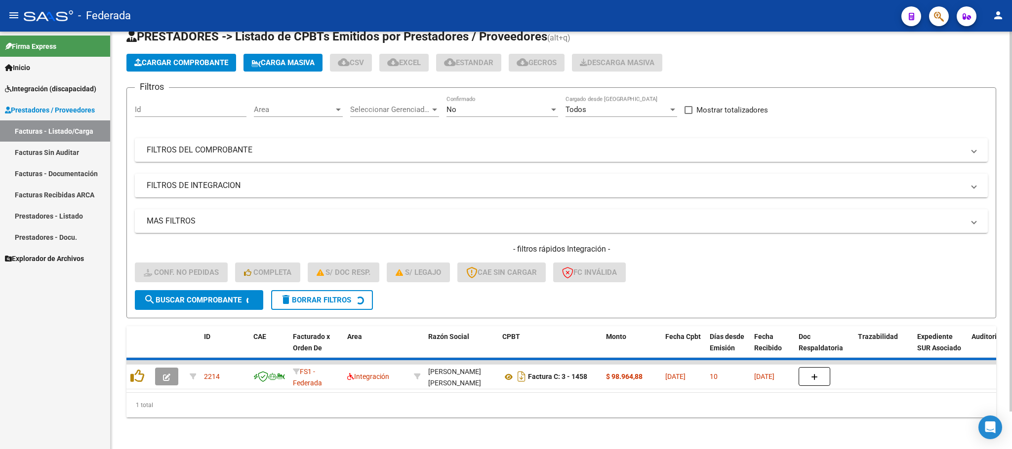
scroll to position [19, 0]
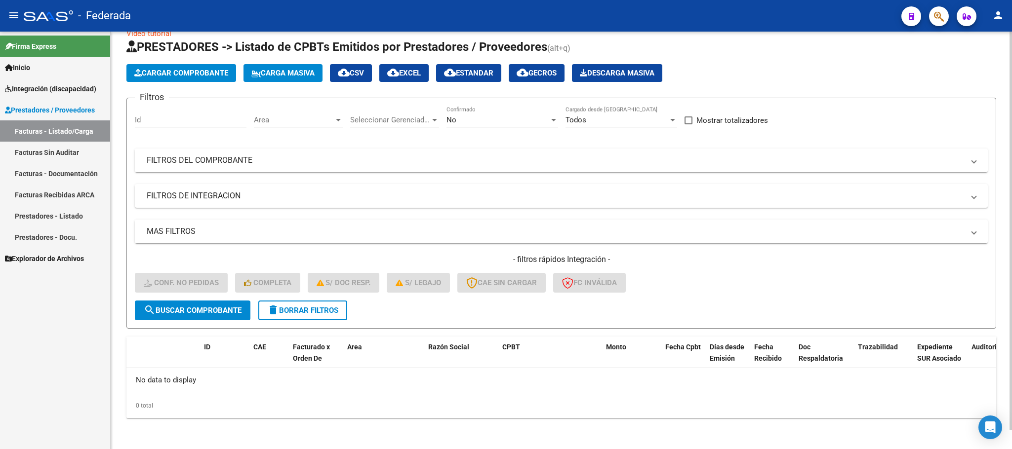
click at [301, 307] on span "delete Borrar Filtros" at bounding box center [302, 310] width 71 height 9
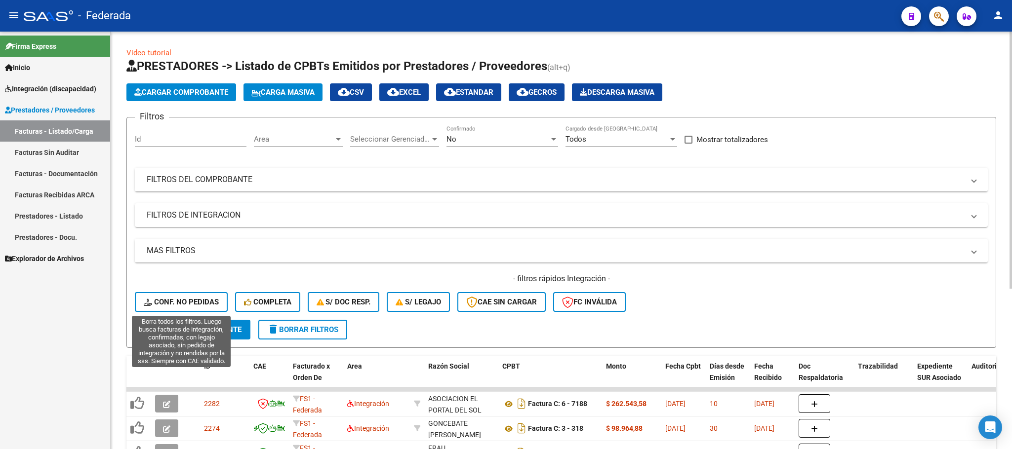
click at [187, 295] on button "Conf. no pedidas" at bounding box center [181, 302] width 93 height 20
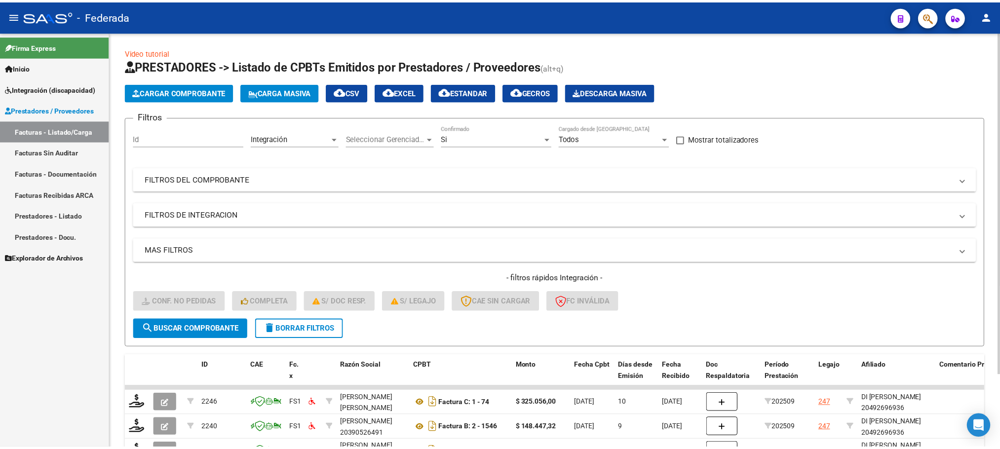
scroll to position [88, 0]
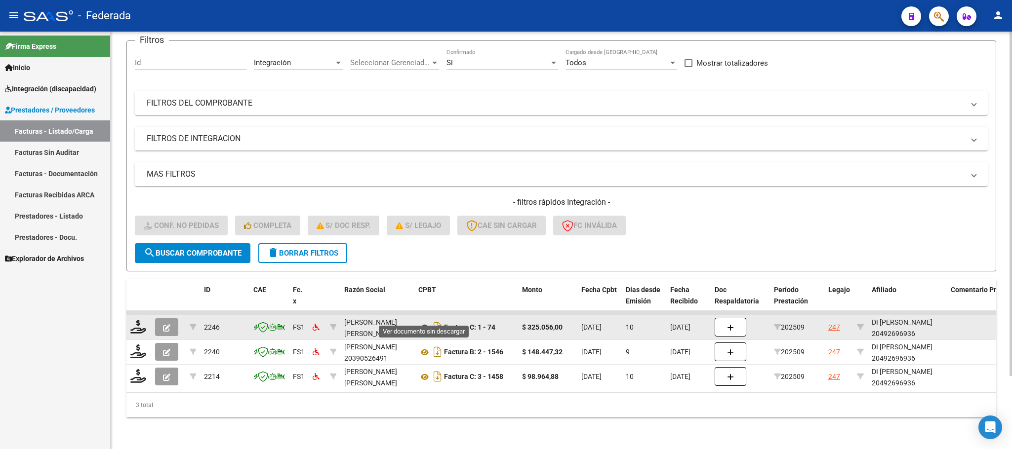
click at [427, 322] on icon at bounding box center [424, 328] width 13 height 12
click at [135, 320] on icon at bounding box center [138, 327] width 16 height 14
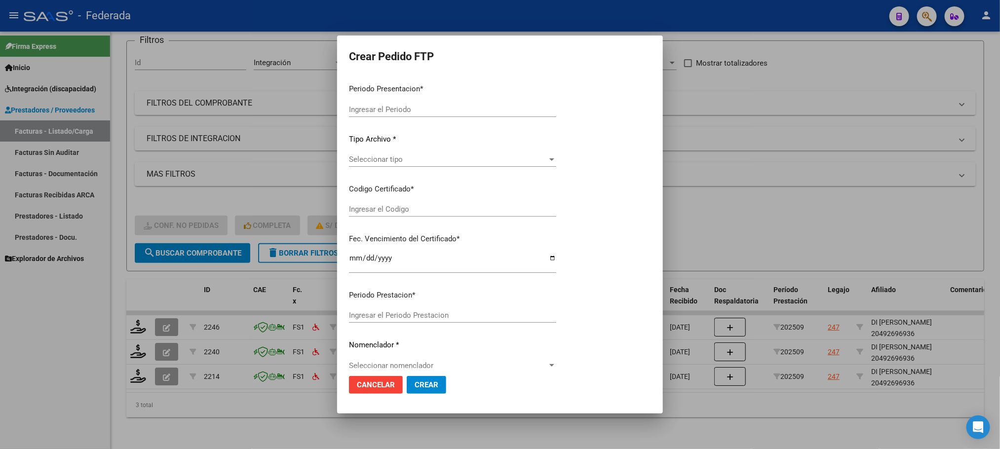
type input "202509"
type input "$ 325.056,00"
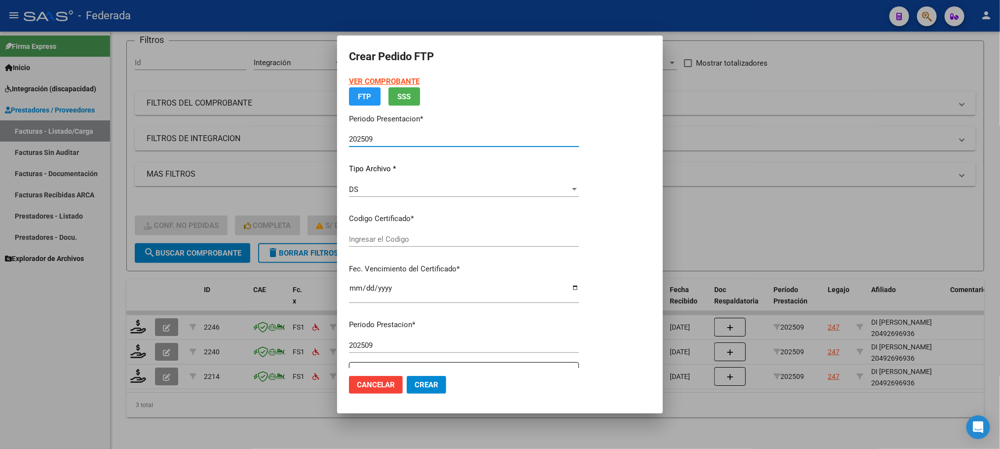
type input "ARG02000492699632022102720271027SFE215"
type input "2027-10-27"
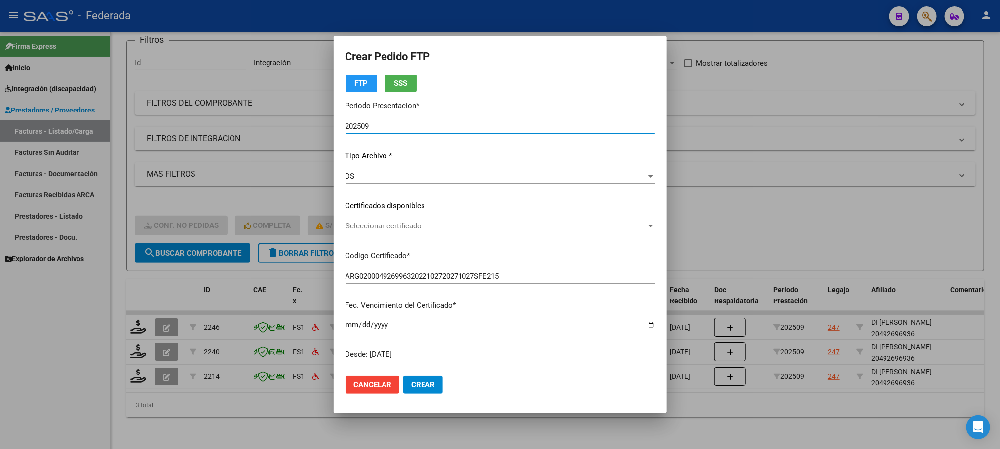
scroll to position [74, 0]
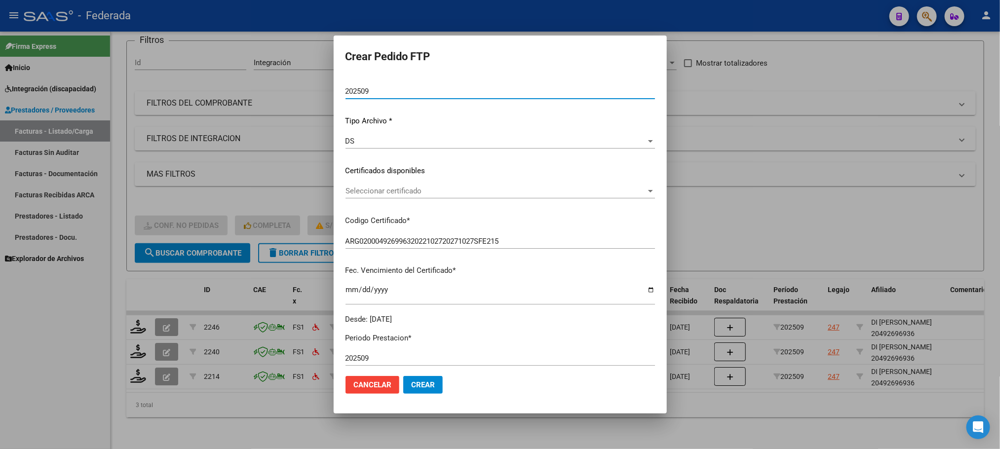
click at [402, 192] on span "Seleccionar certificado" at bounding box center [496, 191] width 301 height 9
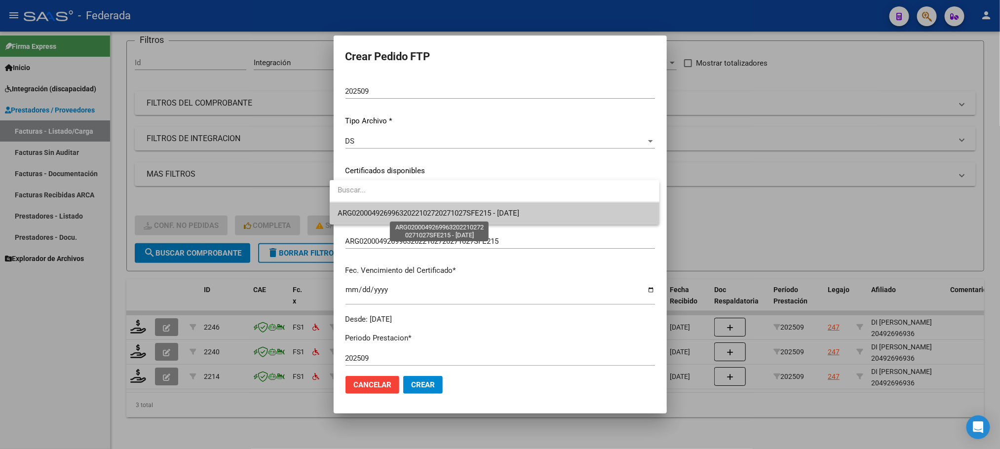
click at [401, 218] on span "ARG02000492699632022102720271027SFE215 - 2027-10-27" at bounding box center [429, 213] width 182 height 9
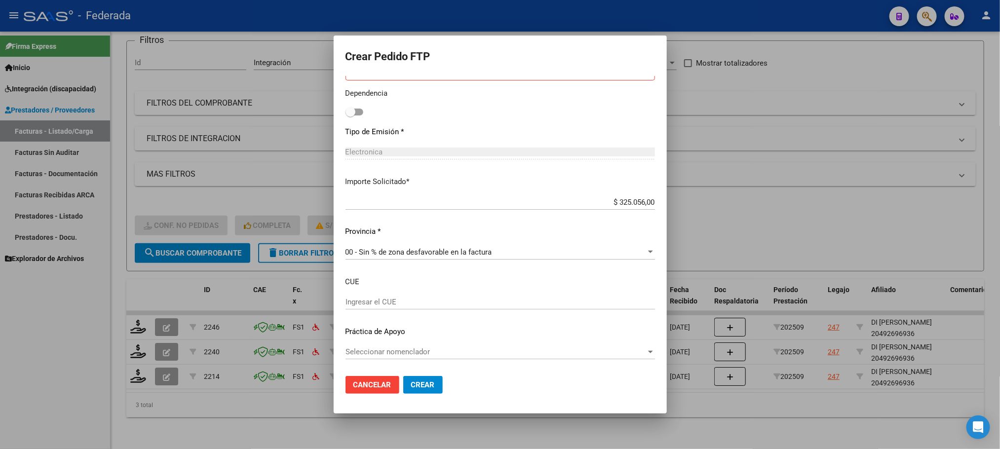
scroll to position [387, 0]
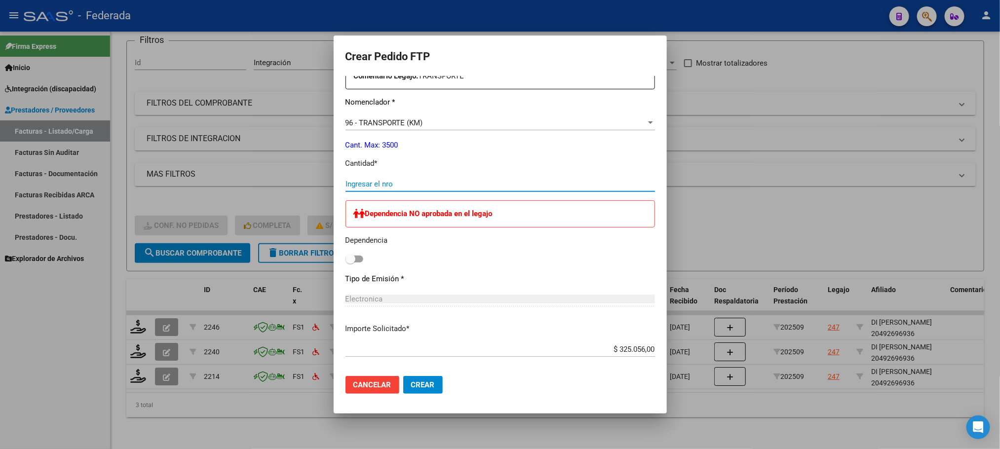
click at [378, 180] on input "Ingresar el nro" at bounding box center [501, 184] width 310 height 9
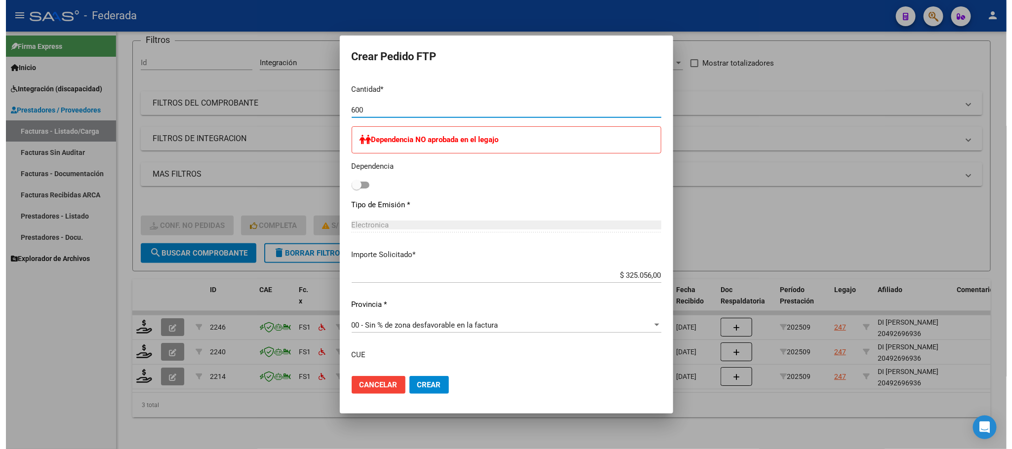
scroll to position [534, 0]
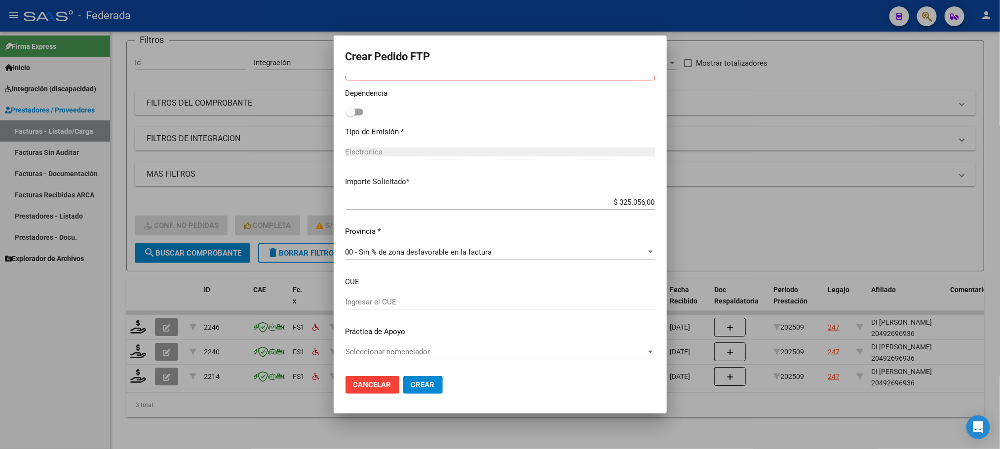
type input "600"
click at [419, 391] on button "Crear" at bounding box center [422, 385] width 39 height 18
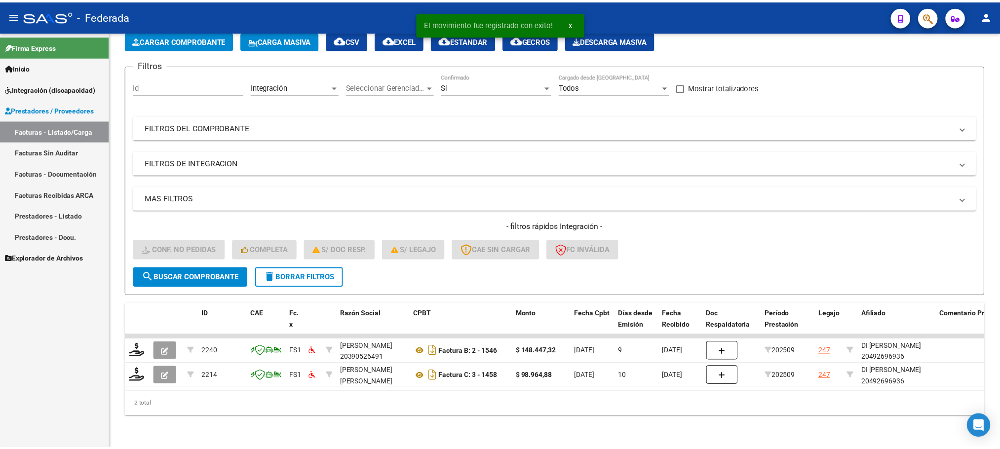
scroll to position [64, 0]
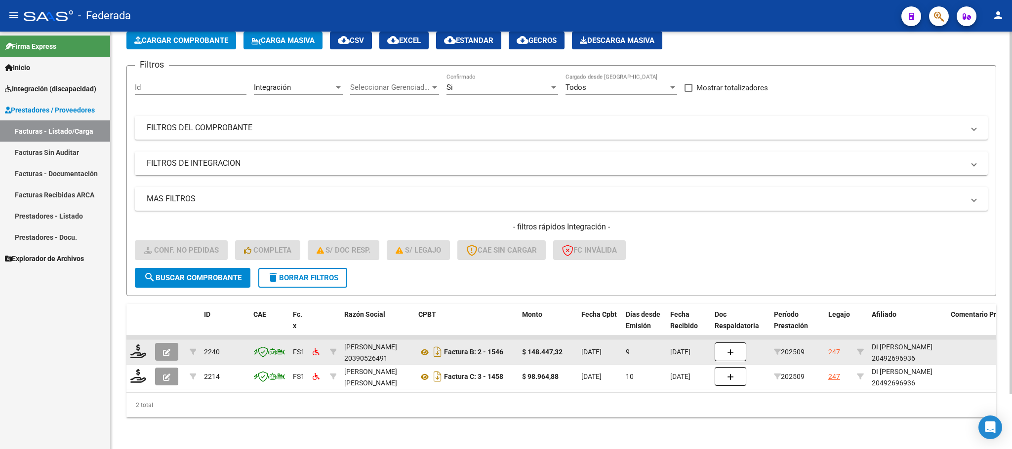
click at [910, 349] on div "DI CARLO ALEXIS 20492696936" at bounding box center [906, 353] width 71 height 23
copy div "20492696936"
click at [134, 345] on icon at bounding box center [138, 352] width 16 height 14
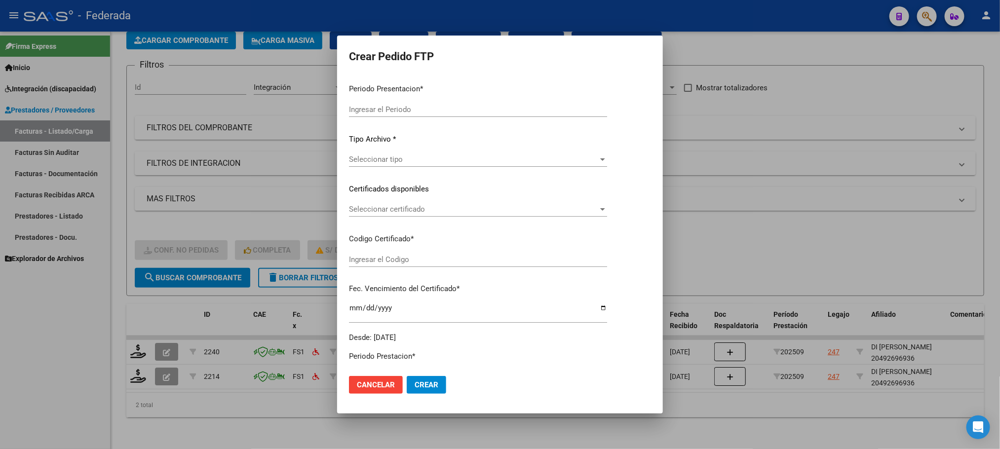
type input "202509"
type input "$ 148.447,32"
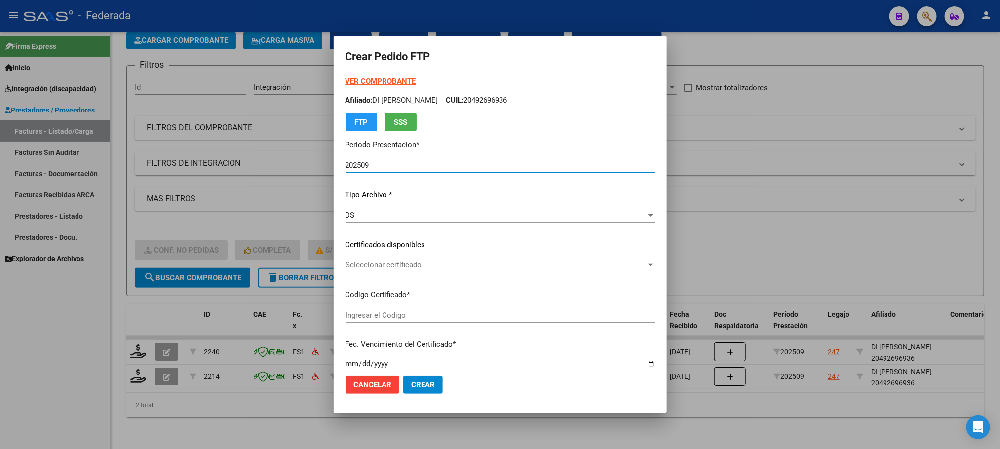
type input "ARG02000492699632022102720271027SFE215"
type input "2027-10-27"
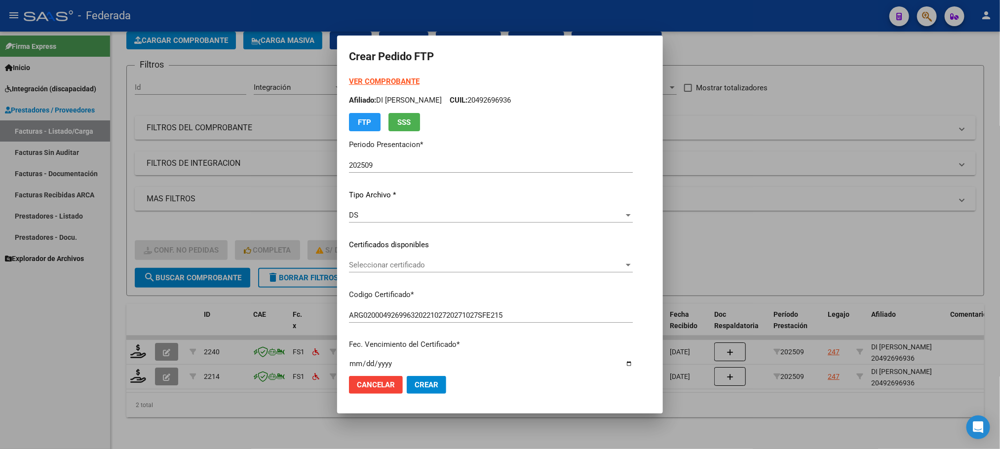
scroll to position [74, 0]
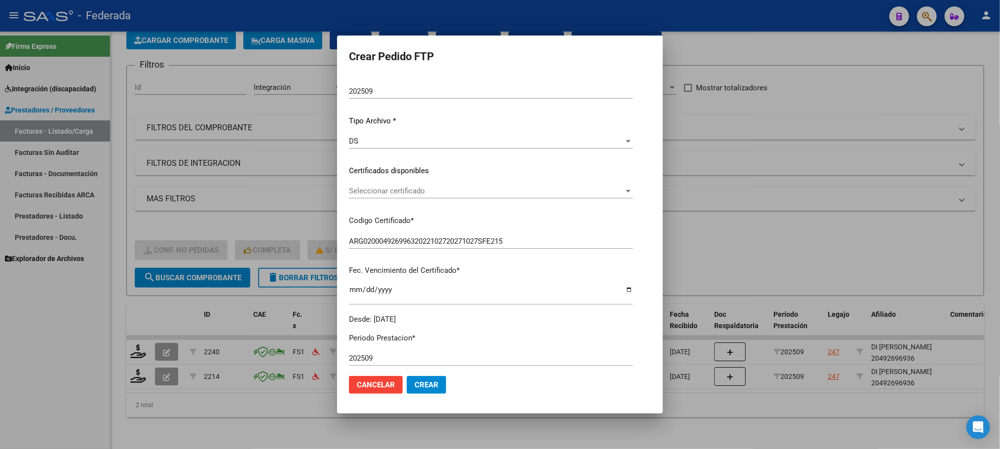
click at [369, 192] on span "Seleccionar certificado" at bounding box center [486, 191] width 275 height 9
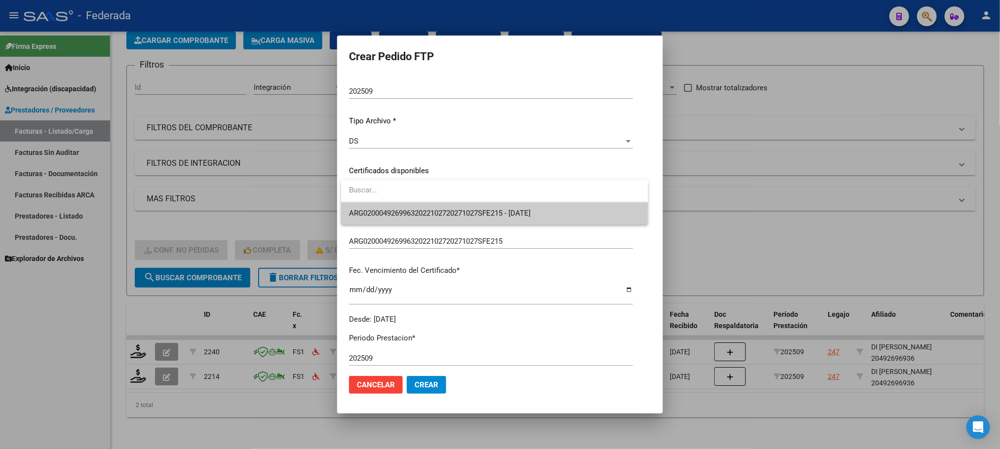
click at [372, 205] on span "ARG02000492699632022102720271027SFE215 - 2027-10-27" at bounding box center [494, 213] width 291 height 22
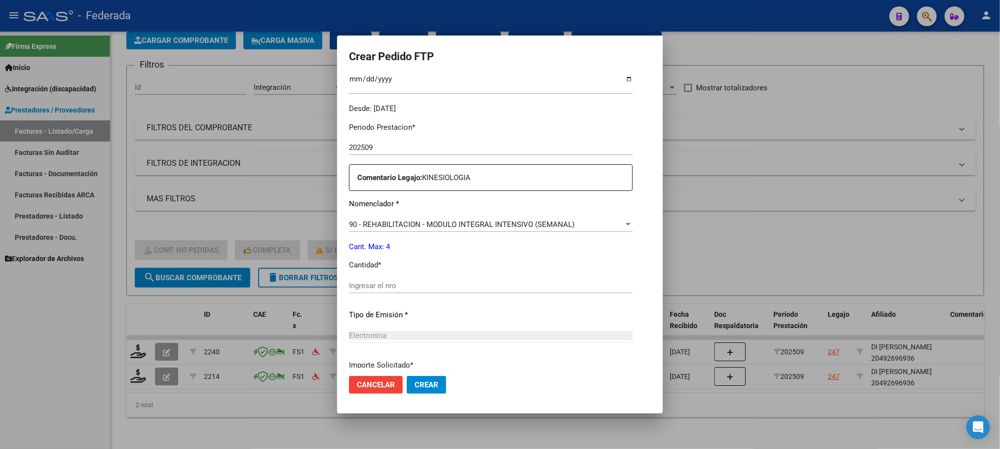
scroll to position [296, 0]
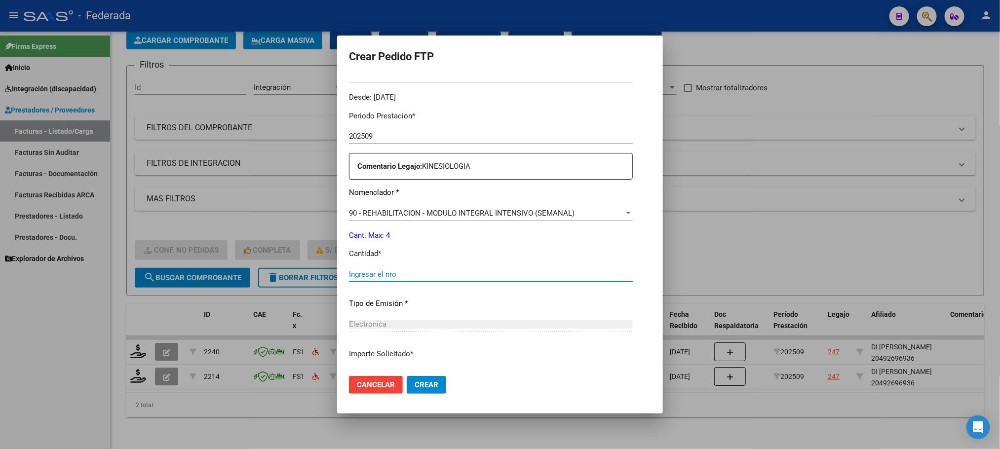
click at [375, 273] on input "Ingresar el nro" at bounding box center [491, 274] width 284 height 9
type input "4"
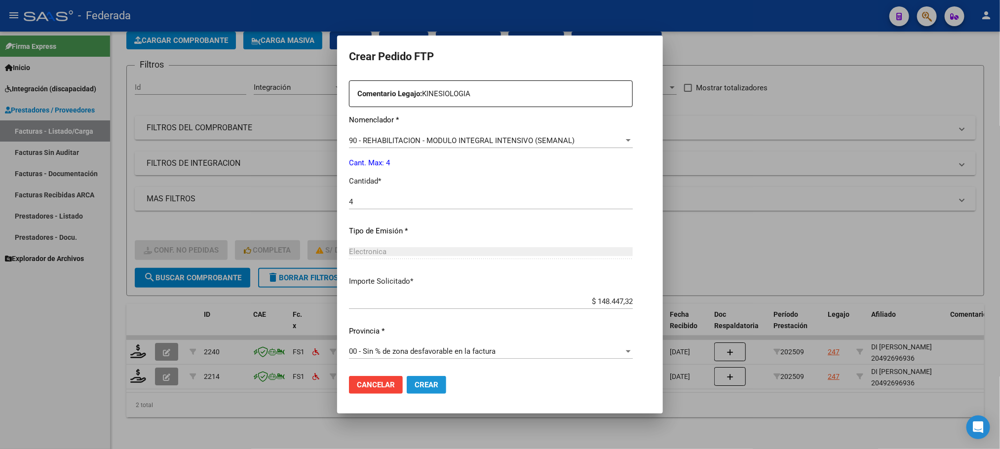
click at [436, 387] on span "Crear" at bounding box center [427, 385] width 24 height 9
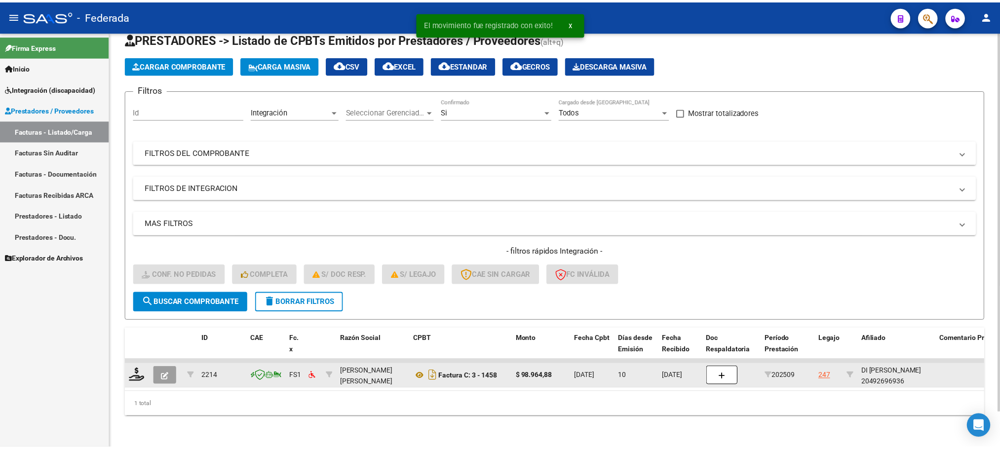
scroll to position [39, 0]
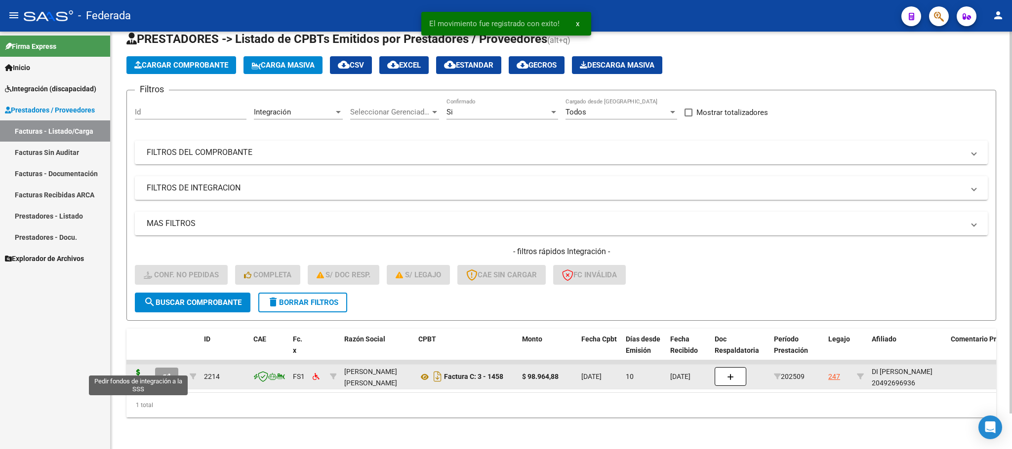
click at [138, 369] on icon at bounding box center [138, 376] width 16 height 14
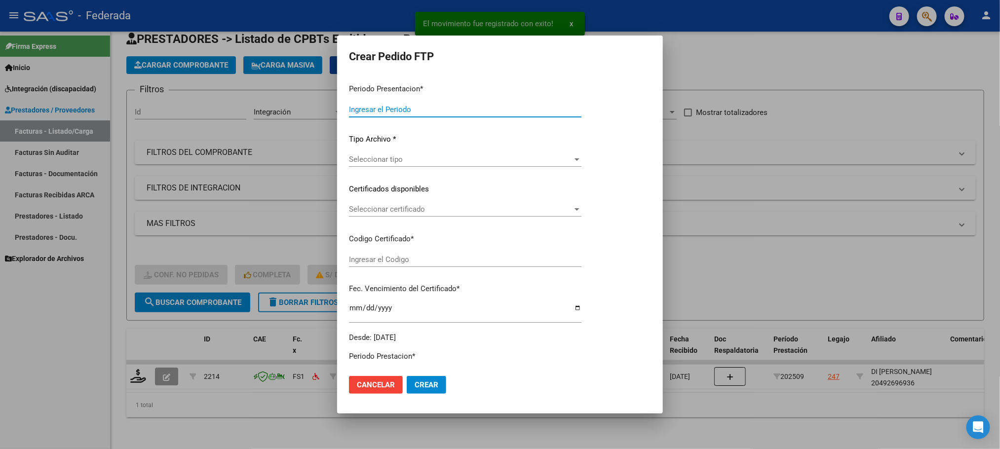
type input "202509"
type input "$ 98.964,88"
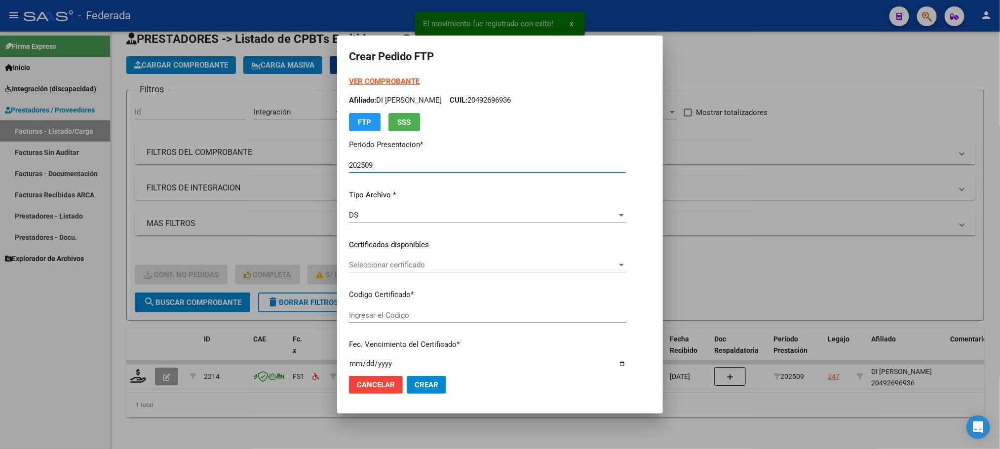
type input "ARG02000492699632022102720271027SFE215"
type input "2027-10-27"
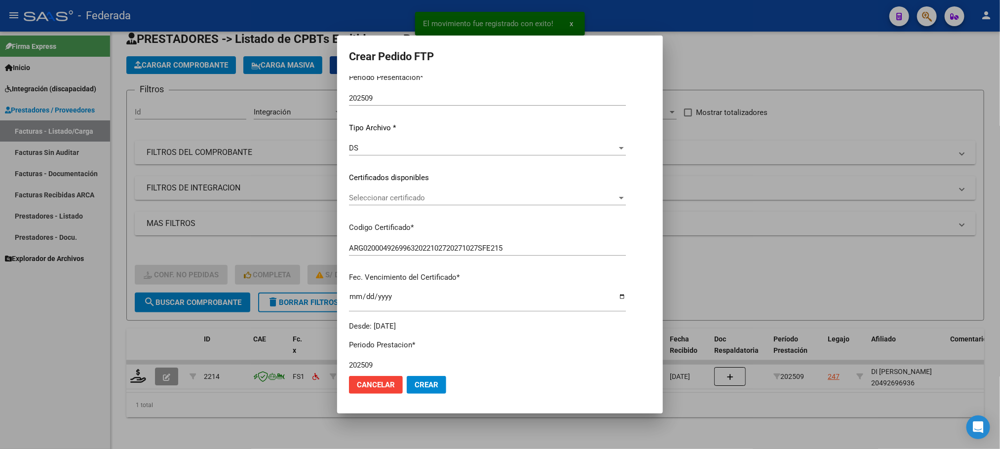
scroll to position [74, 0]
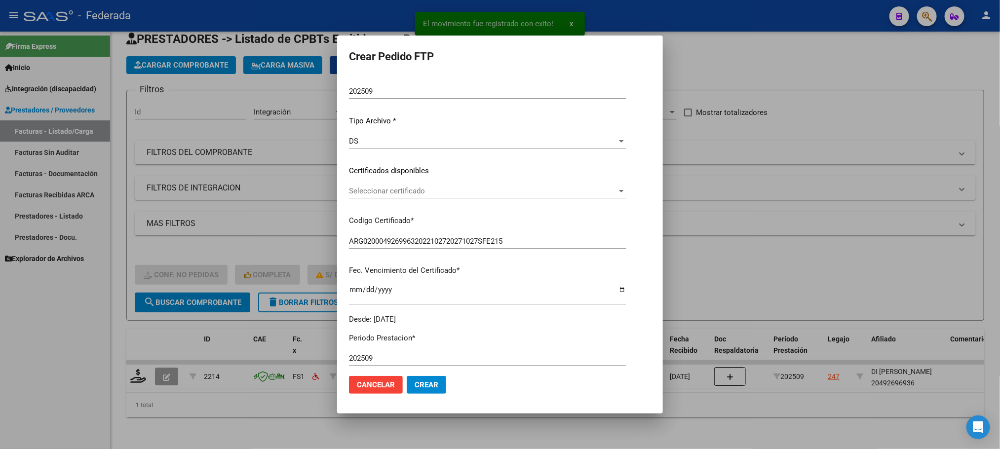
click at [396, 190] on span "Seleccionar certificado" at bounding box center [483, 191] width 268 height 9
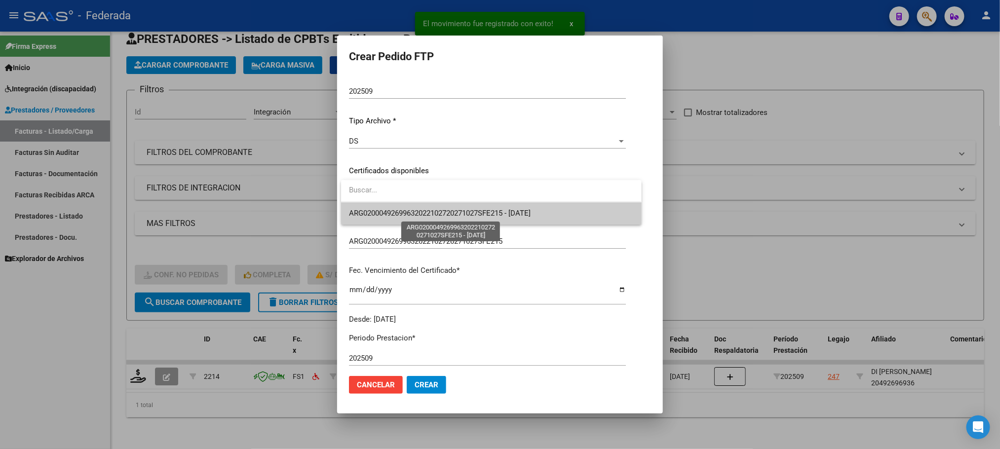
click at [395, 209] on span "ARG02000492699632022102720271027SFE215 - 2027-10-27" at bounding box center [440, 213] width 182 height 9
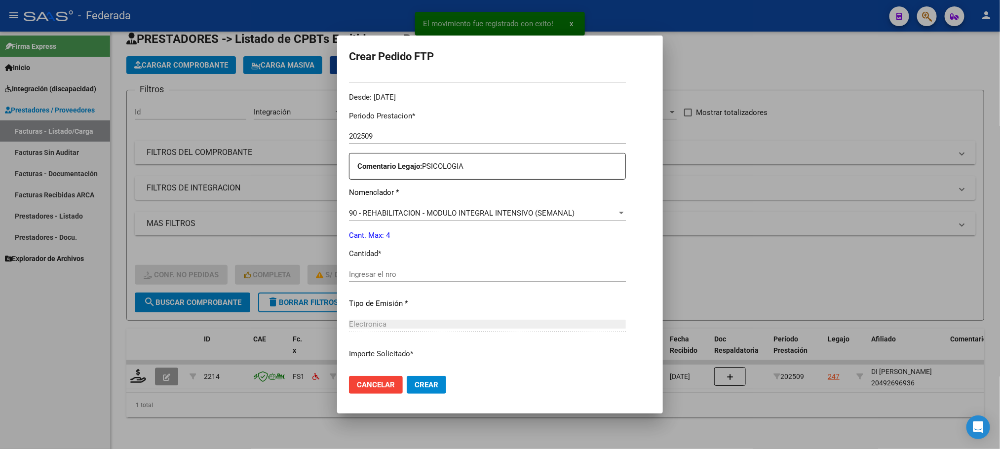
scroll to position [369, 0]
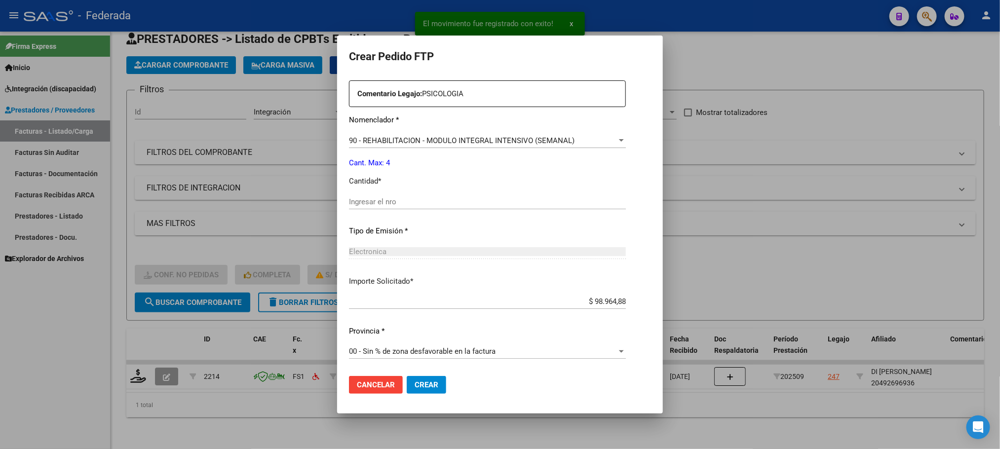
click at [392, 202] on input "Ingresar el nro" at bounding box center [487, 201] width 277 height 9
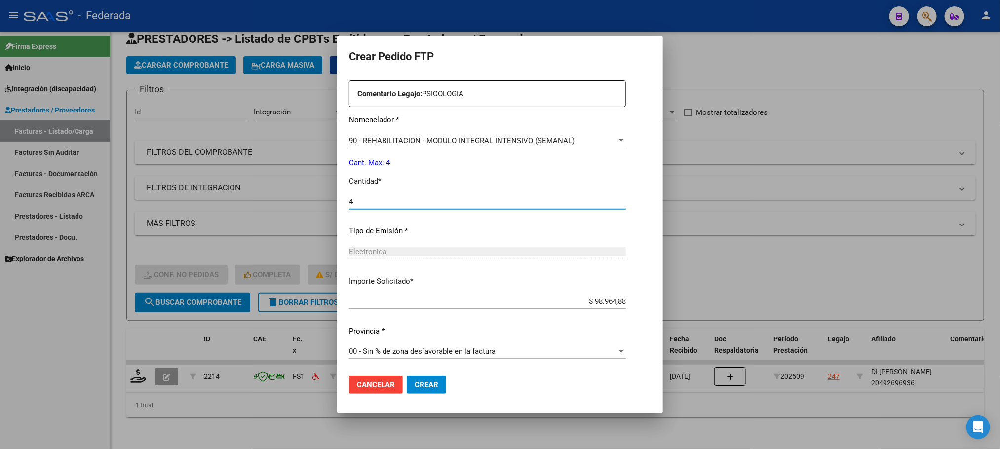
type input "4"
click at [430, 391] on button "Crear" at bounding box center [426, 385] width 39 height 18
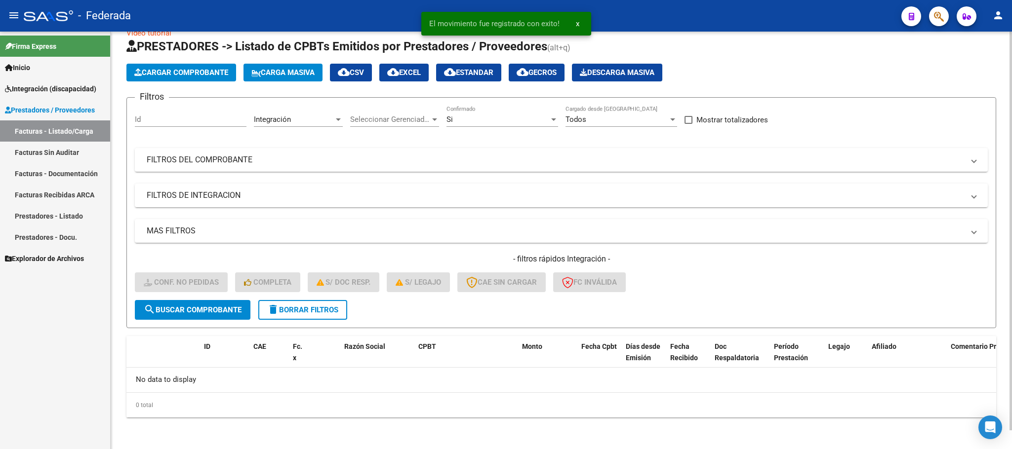
scroll to position [19, 0]
click at [313, 312] on span "delete Borrar Filtros" at bounding box center [302, 310] width 71 height 9
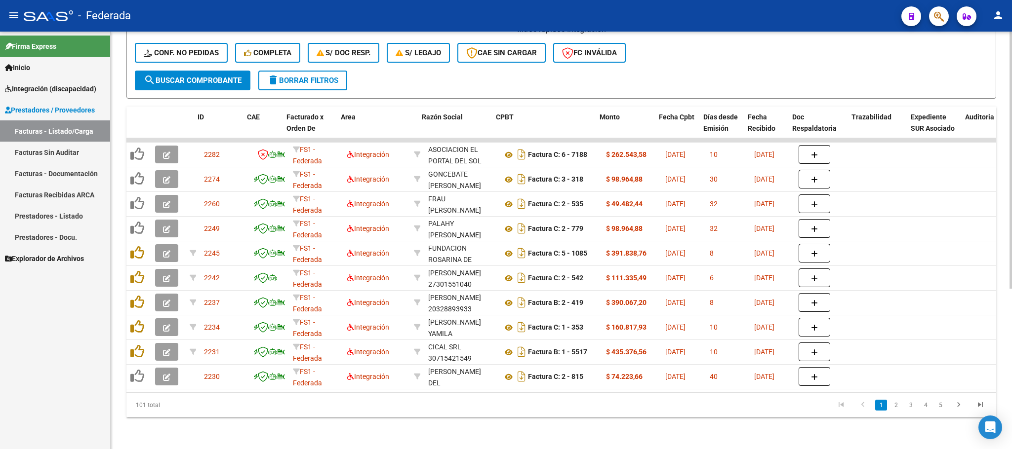
scroll to position [0, 871]
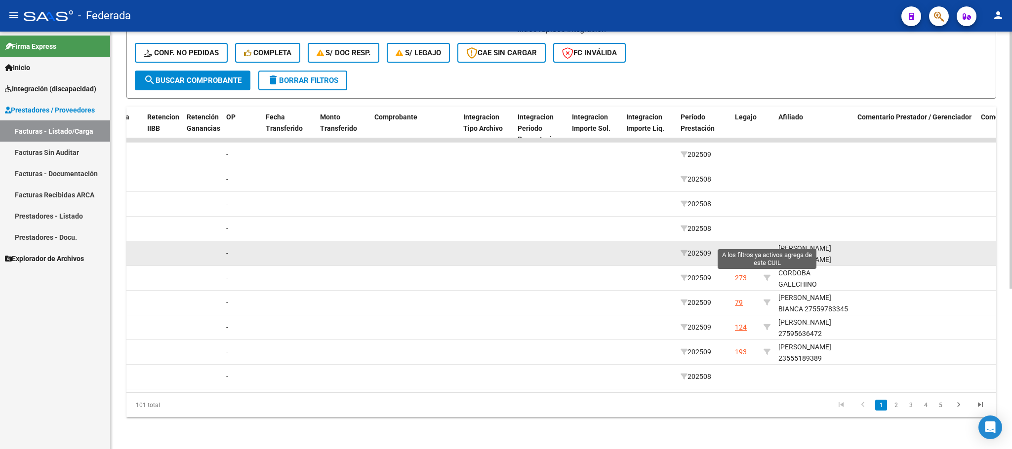
click at [767, 250] on icon at bounding box center [766, 253] width 7 height 7
type input "20172292683"
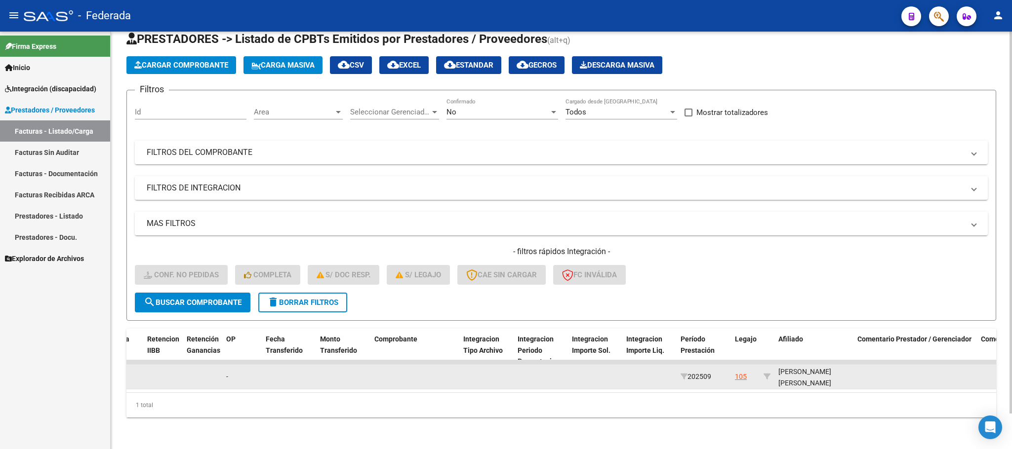
scroll to position [1, 0]
click at [821, 372] on div "QUADRI GUSTAVO JAVIER 20172292683" at bounding box center [813, 382] width 71 height 34
copy div "20172292683"
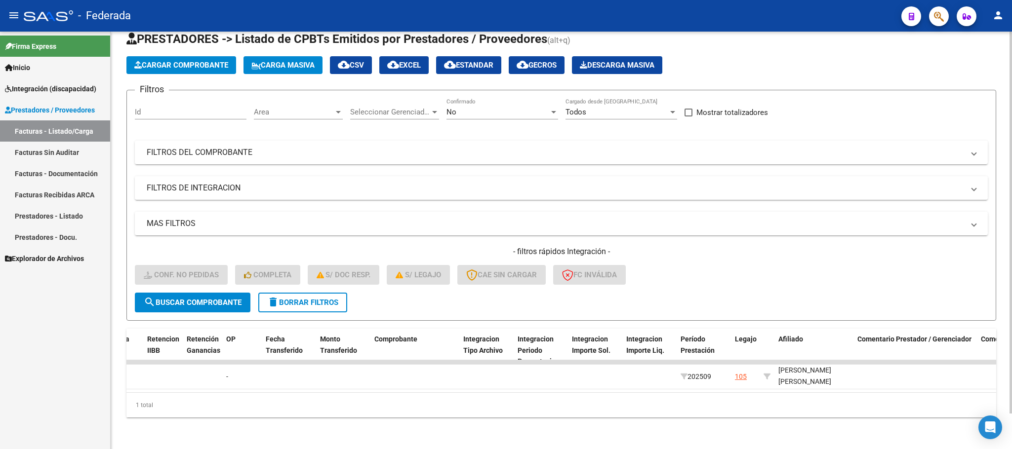
scroll to position [0, 0]
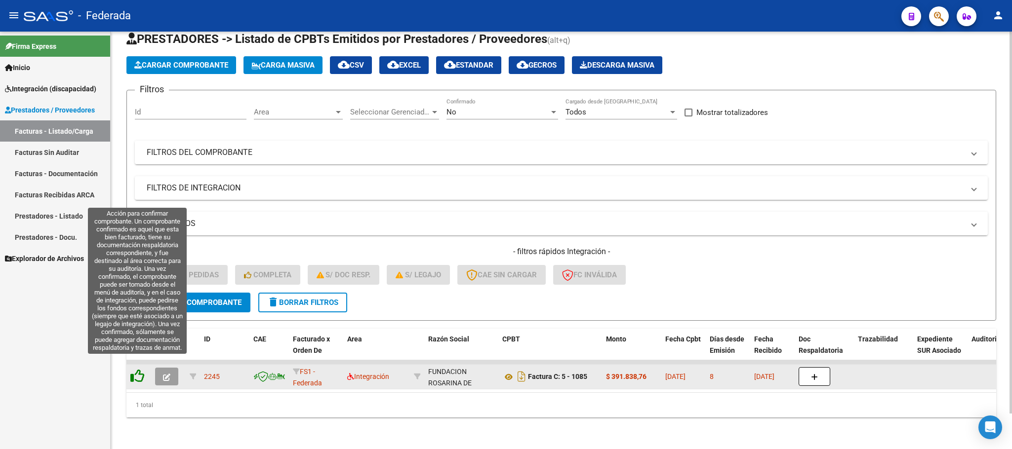
click at [134, 369] on icon at bounding box center [137, 376] width 14 height 14
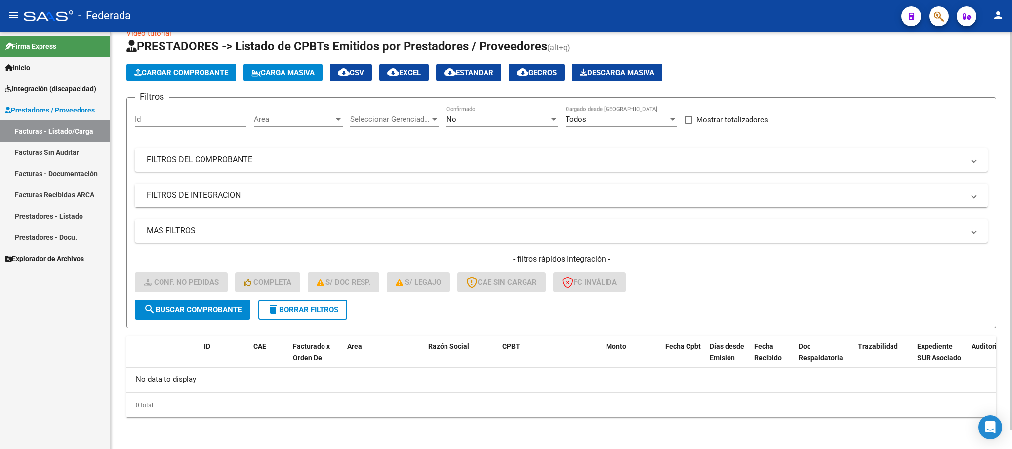
scroll to position [19, 0]
click at [289, 312] on span "delete Borrar Filtros" at bounding box center [302, 310] width 71 height 9
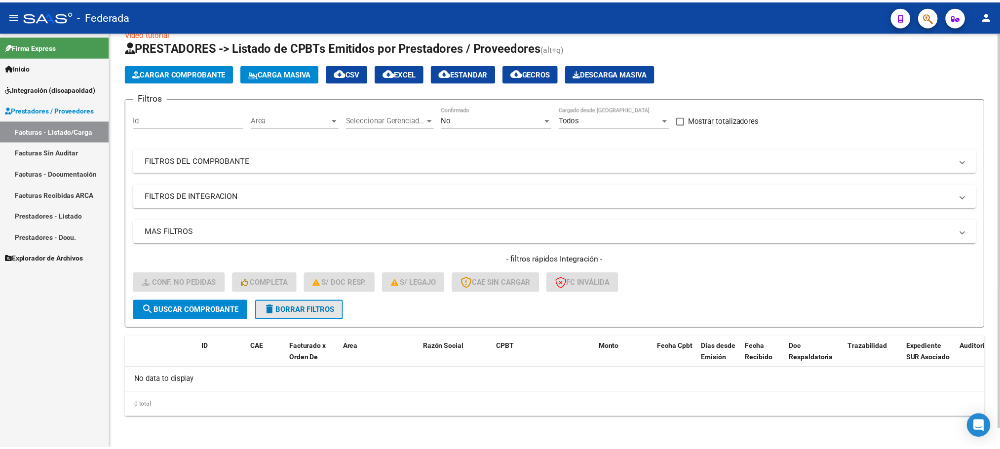
scroll to position [0, 0]
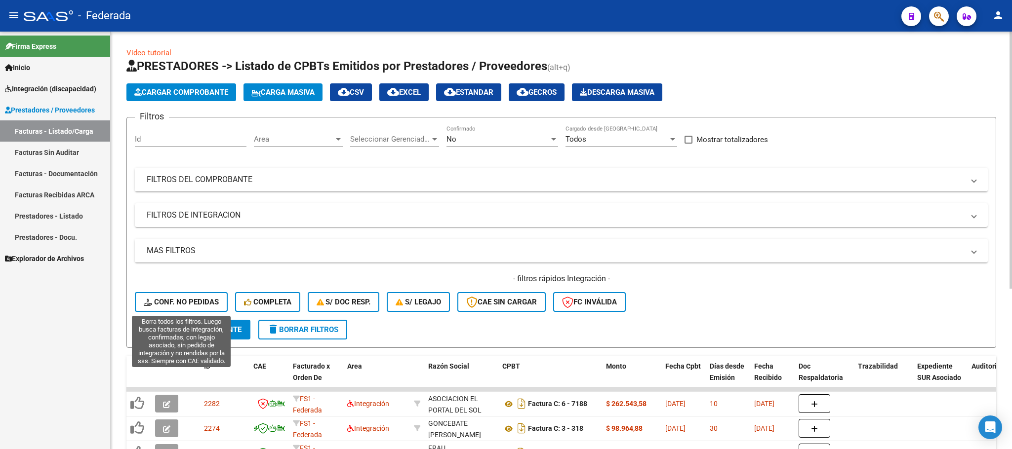
click at [207, 298] on span "Conf. no pedidas" at bounding box center [181, 302] width 75 height 9
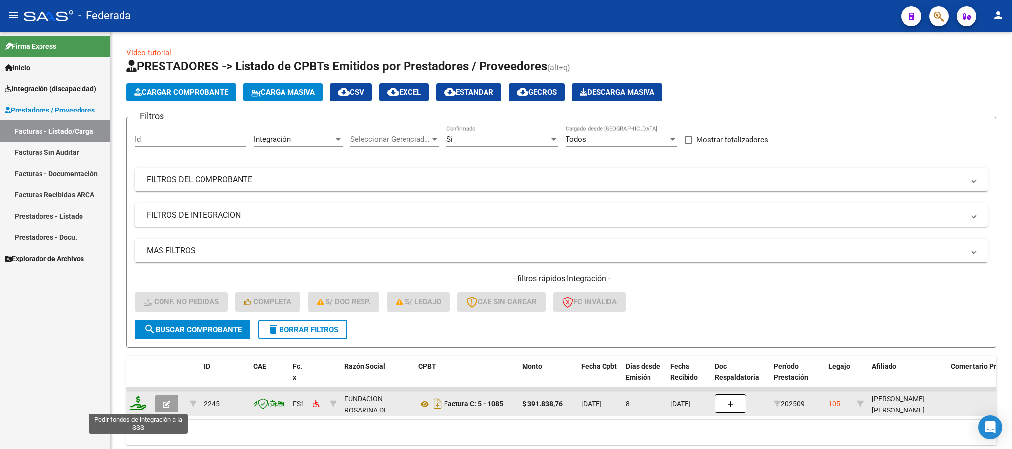
click at [137, 405] on icon at bounding box center [138, 403] width 16 height 14
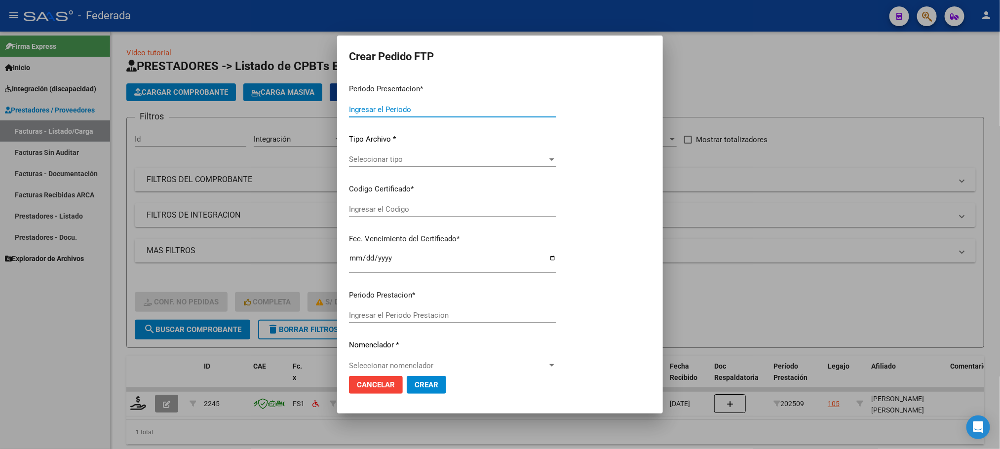
type input "202509"
type input "$ 391.838,76"
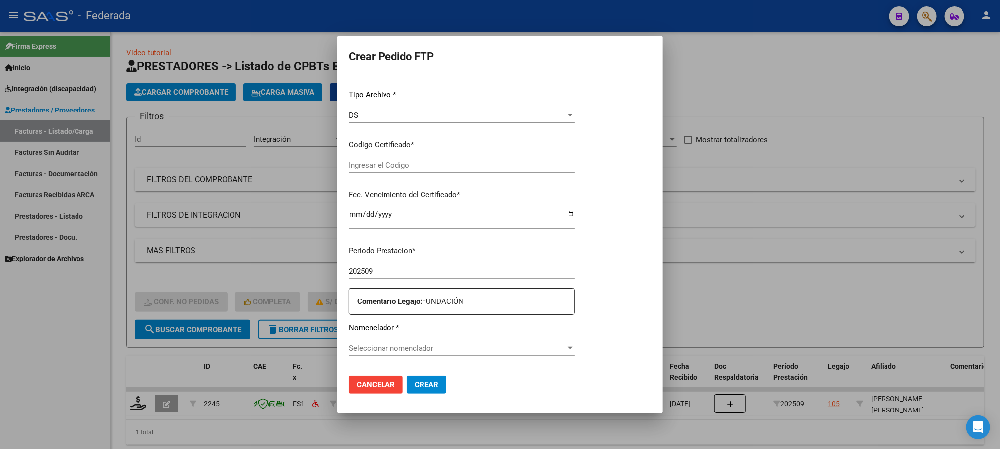
type input "ARG02000172292682024010820260108SFE168"
type input "2026-01-08"
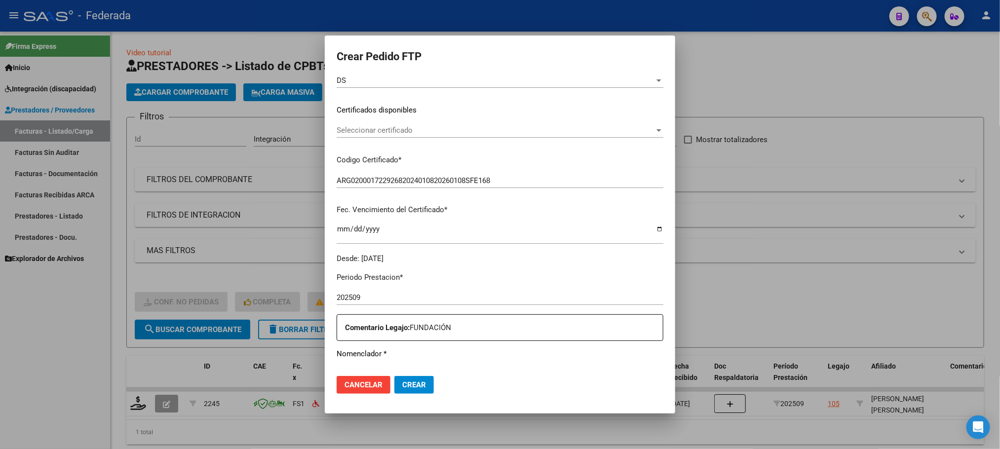
scroll to position [100, 0]
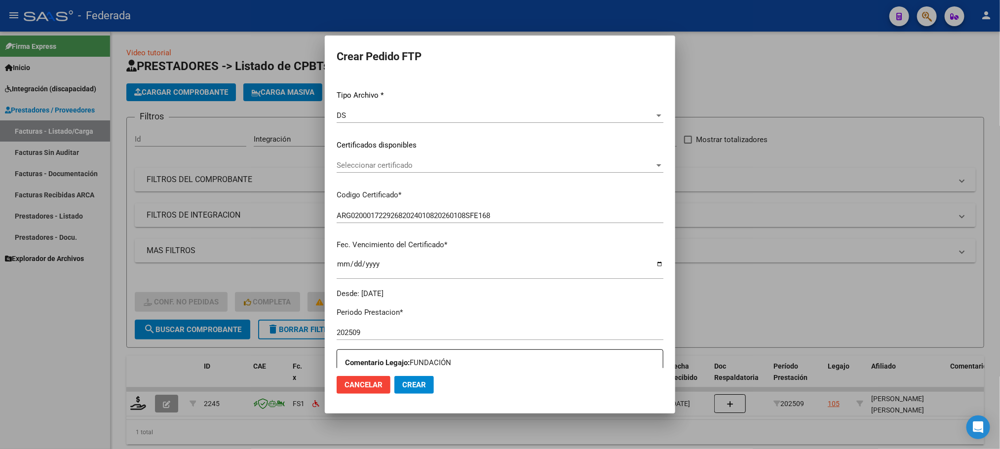
click at [375, 161] on span "Seleccionar certificado" at bounding box center [496, 165] width 318 height 9
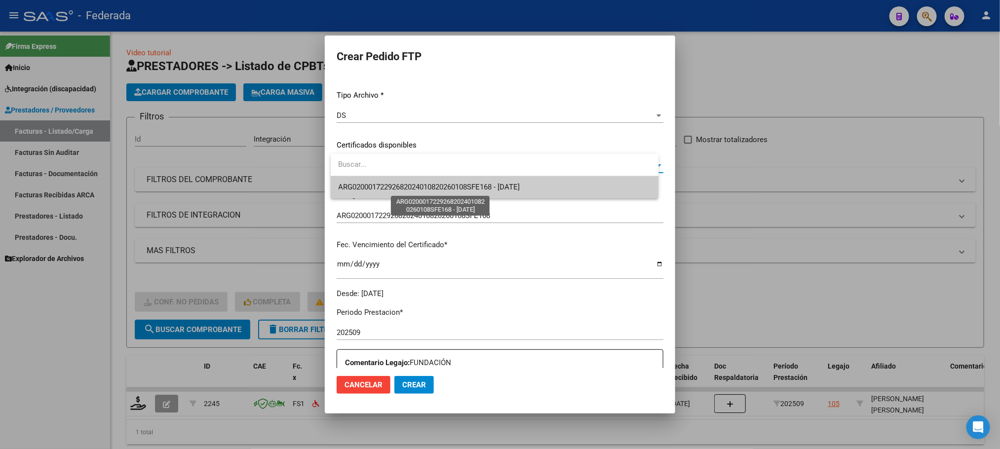
click at [371, 192] on span "ARG02000172292682024010820260108SFE168 - 2026-01-08" at bounding box center [430, 187] width 182 height 9
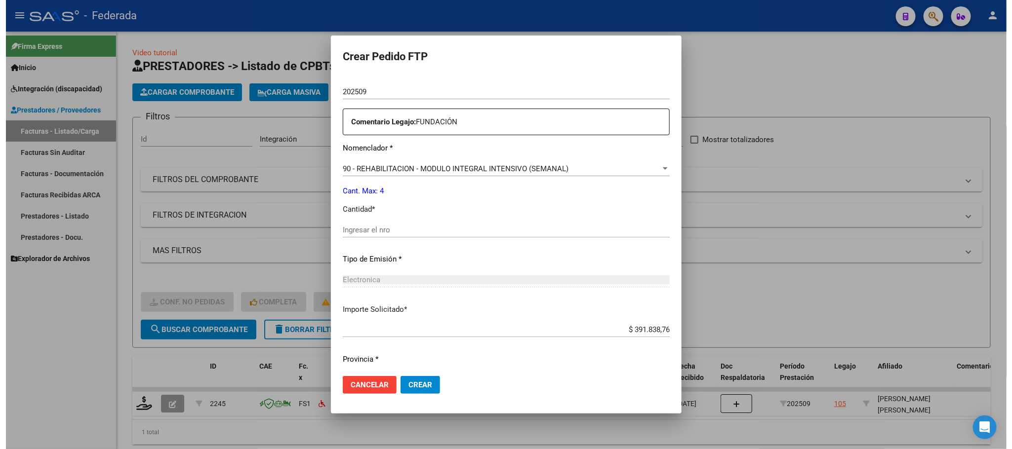
scroll to position [369, 0]
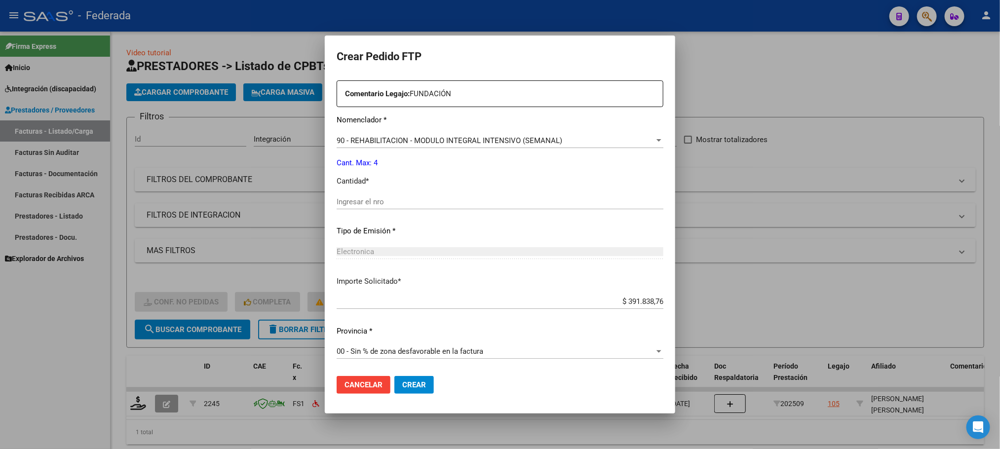
click at [371, 199] on input "Ingresar el nro" at bounding box center [500, 201] width 327 height 9
type input "4"
click at [422, 390] on button "Crear" at bounding box center [413, 385] width 39 height 18
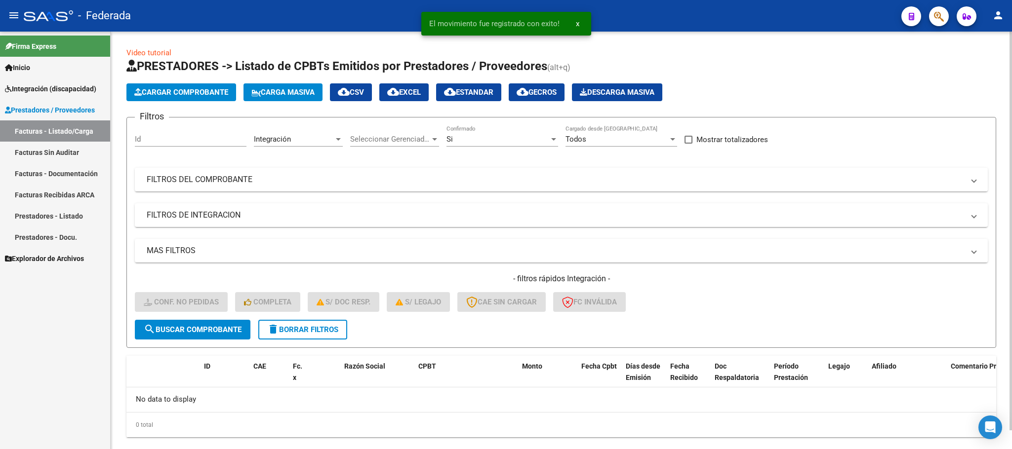
click at [336, 336] on button "delete Borrar Filtros" at bounding box center [302, 330] width 89 height 20
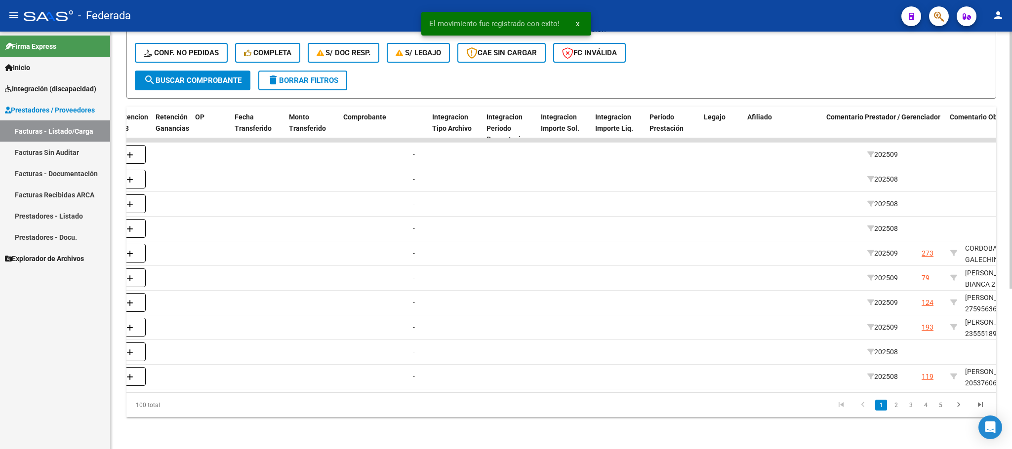
scroll to position [0, 1054]
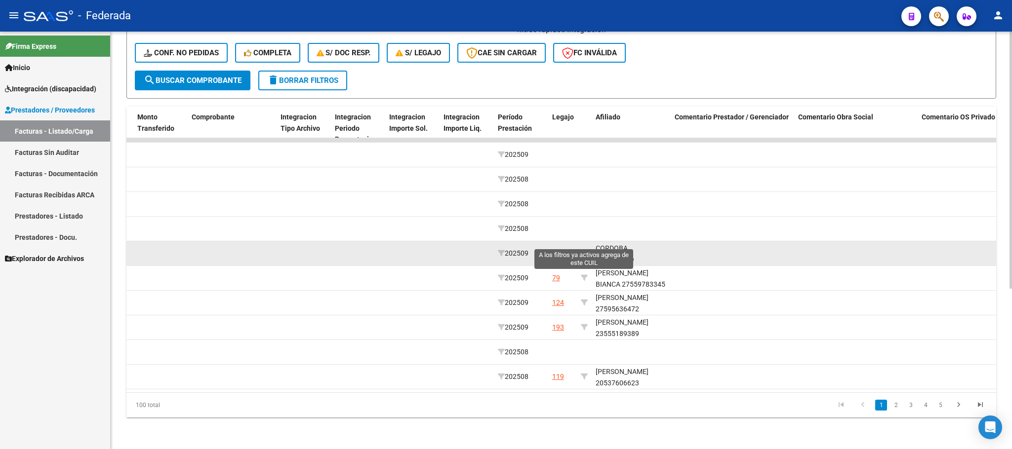
click at [583, 250] on icon at bounding box center [584, 253] width 7 height 7
type input "20583258001"
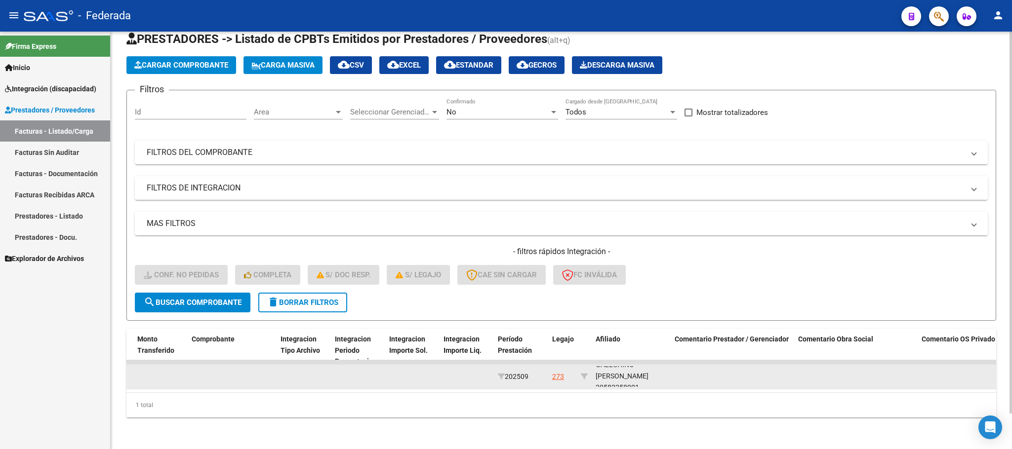
scroll to position [24, 0]
click at [624, 373] on div "CORDOBA GALECHINO [PERSON_NAME] 20583258001" at bounding box center [630, 365] width 71 height 45
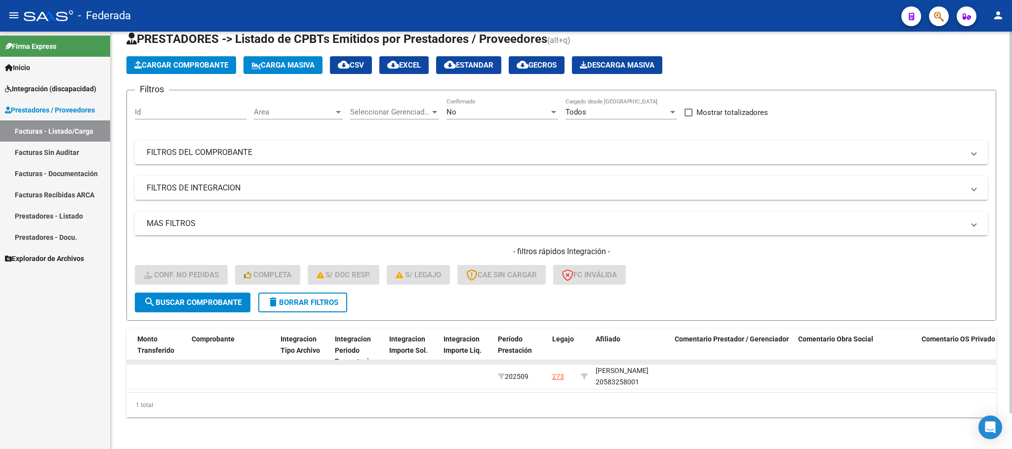
copy div "20583258001"
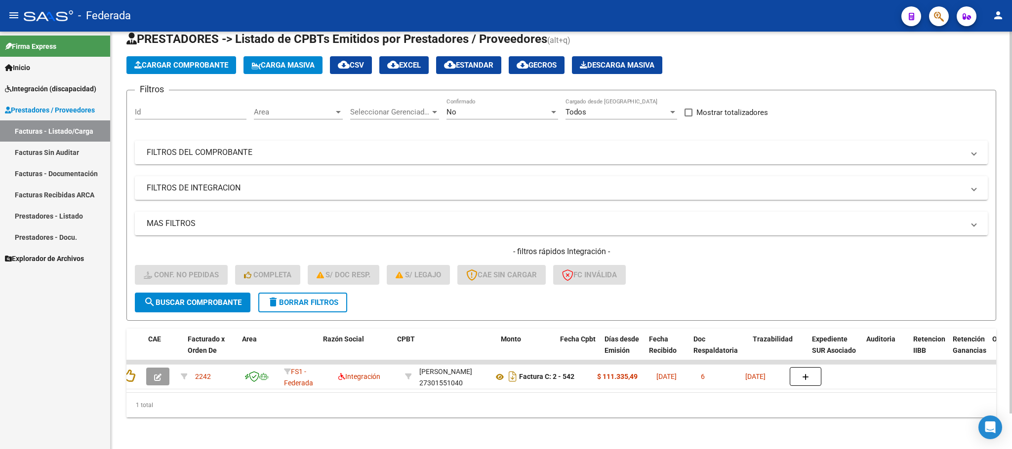
scroll to position [0, 0]
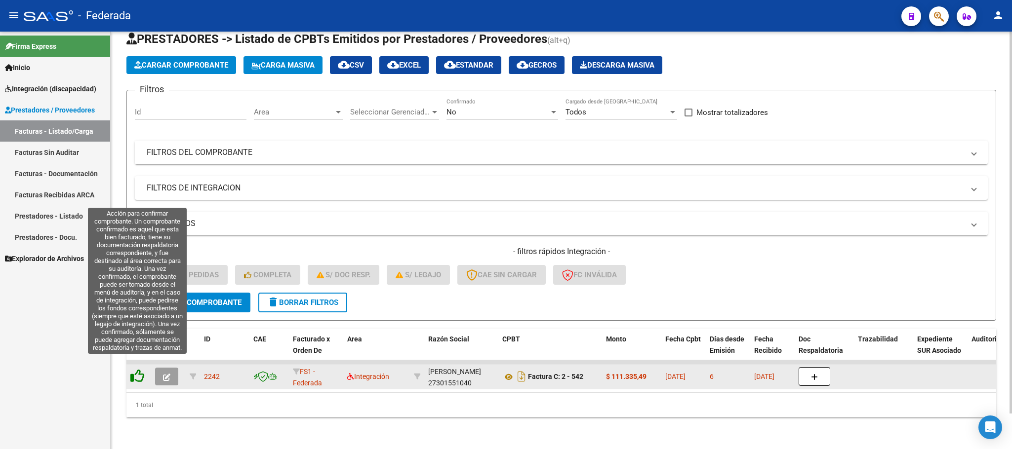
click at [137, 369] on icon at bounding box center [137, 376] width 14 height 14
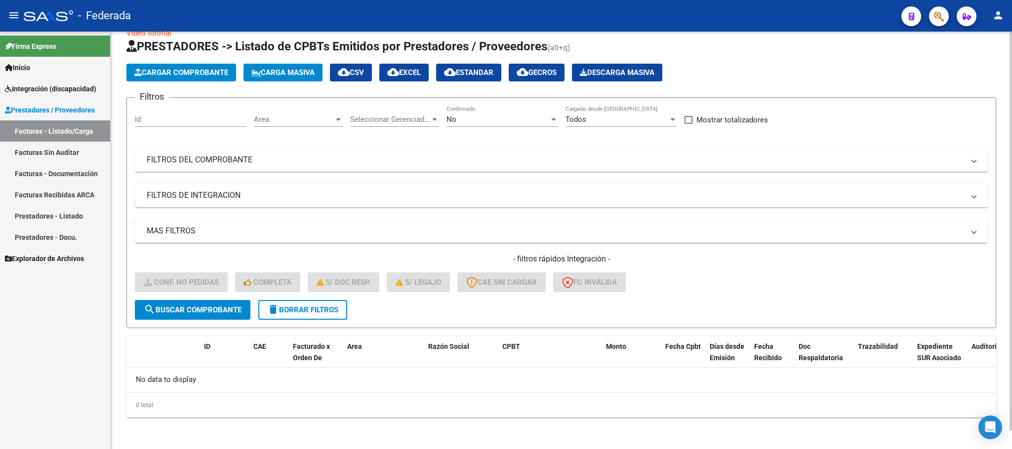
scroll to position [19, 0]
click at [316, 313] on span "delete Borrar Filtros" at bounding box center [302, 310] width 71 height 9
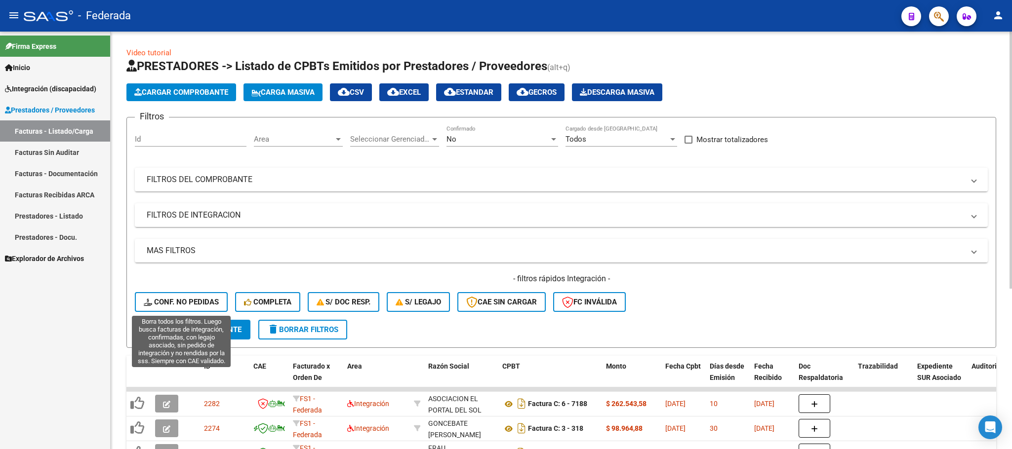
click at [209, 303] on span "Conf. no pedidas" at bounding box center [181, 302] width 75 height 9
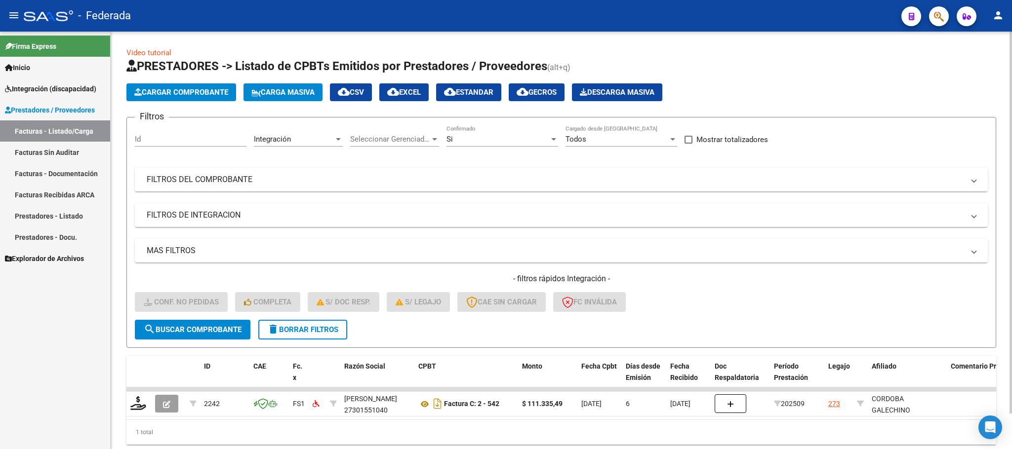
scroll to position [39, 0]
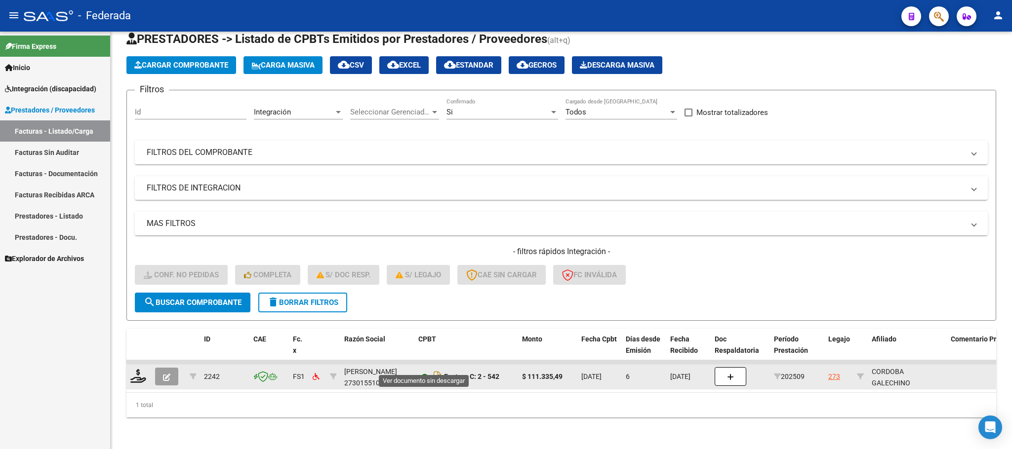
click at [421, 371] on icon at bounding box center [424, 377] width 13 height 12
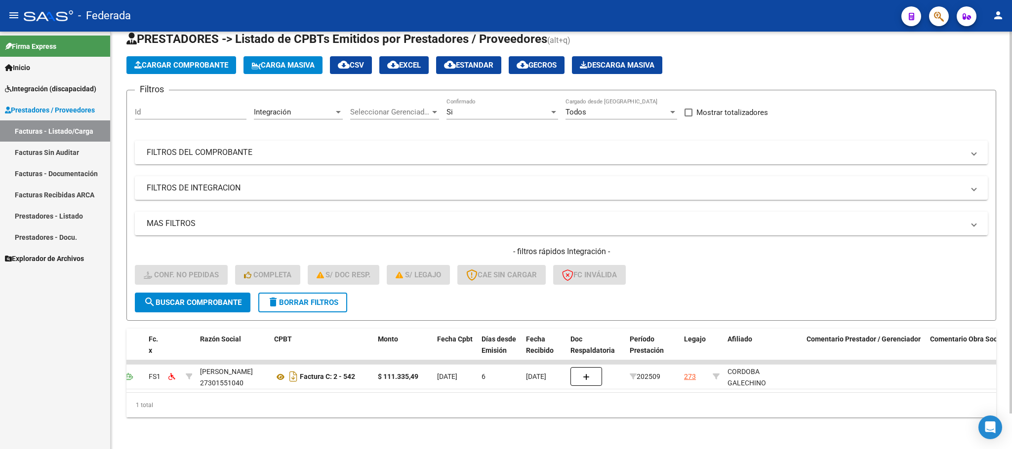
scroll to position [0, 0]
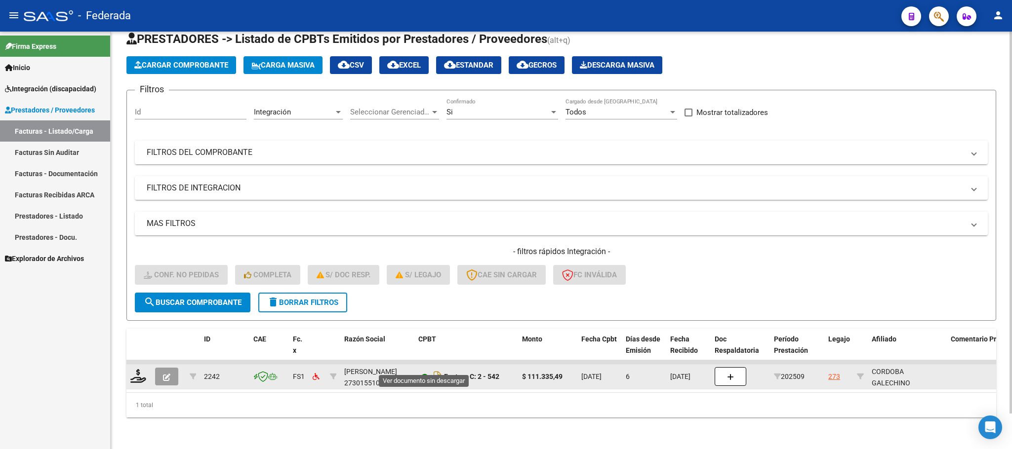
click at [420, 371] on icon at bounding box center [424, 377] width 13 height 12
click at [167, 374] on icon "button" at bounding box center [166, 377] width 7 height 7
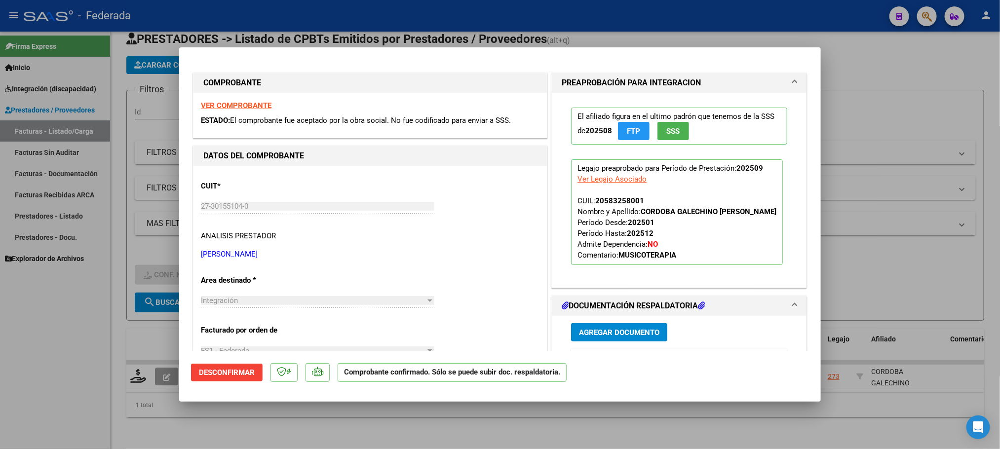
click at [232, 376] on span "Desconfirmar" at bounding box center [227, 372] width 56 height 9
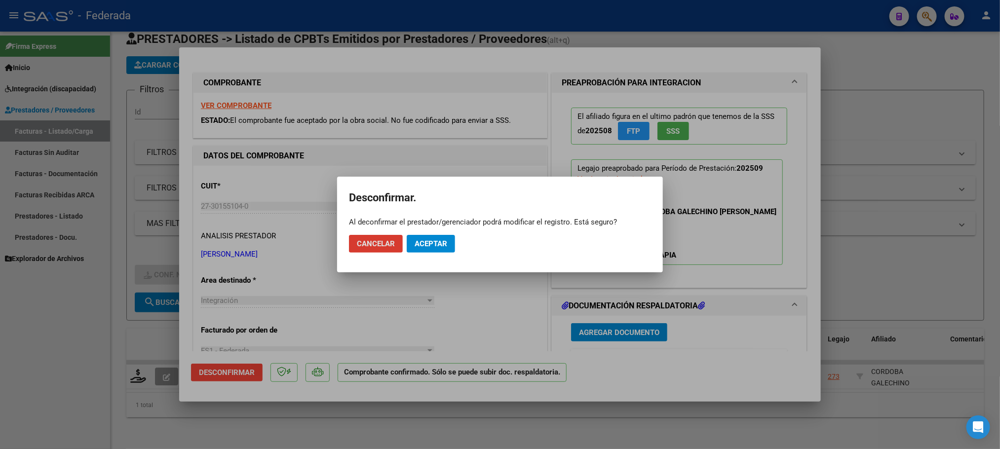
click at [427, 241] on span "Aceptar" at bounding box center [431, 243] width 33 height 9
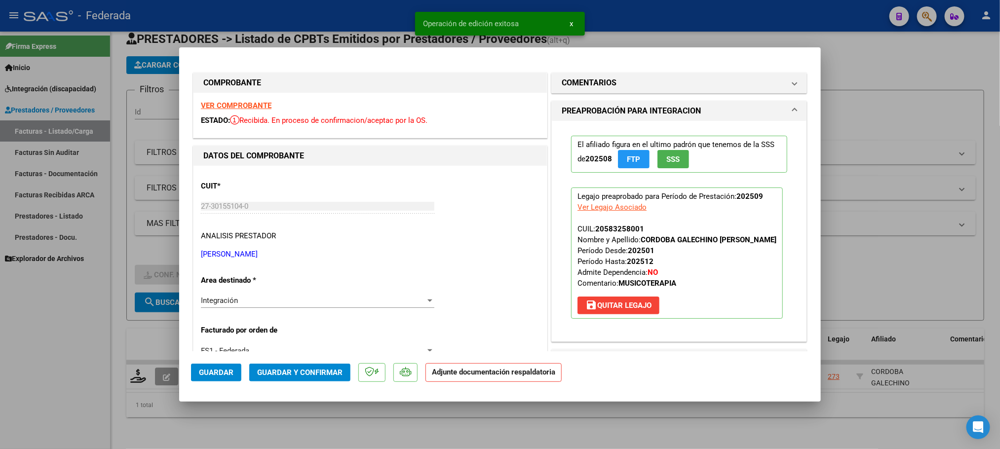
click at [516, 412] on div at bounding box center [500, 224] width 1000 height 449
type input "$ 0,00"
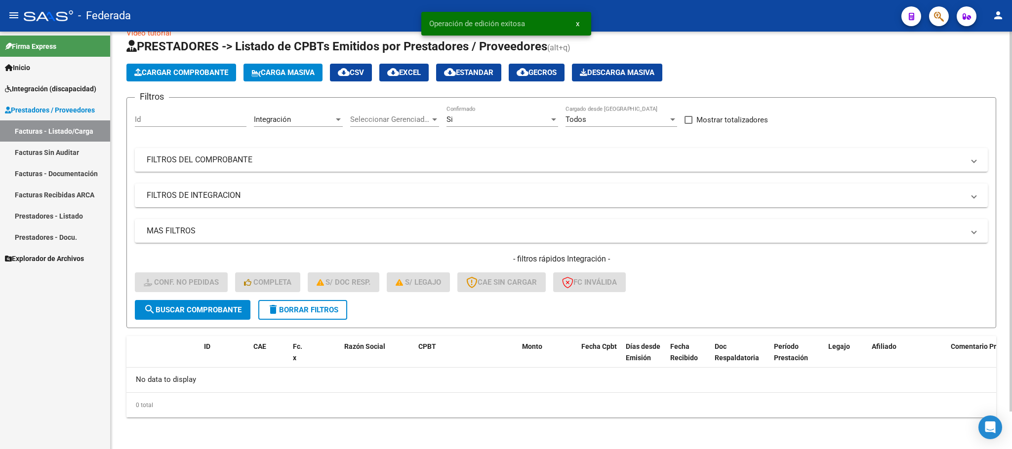
scroll to position [19, 0]
click at [314, 317] on button "delete Borrar Filtros" at bounding box center [302, 311] width 89 height 20
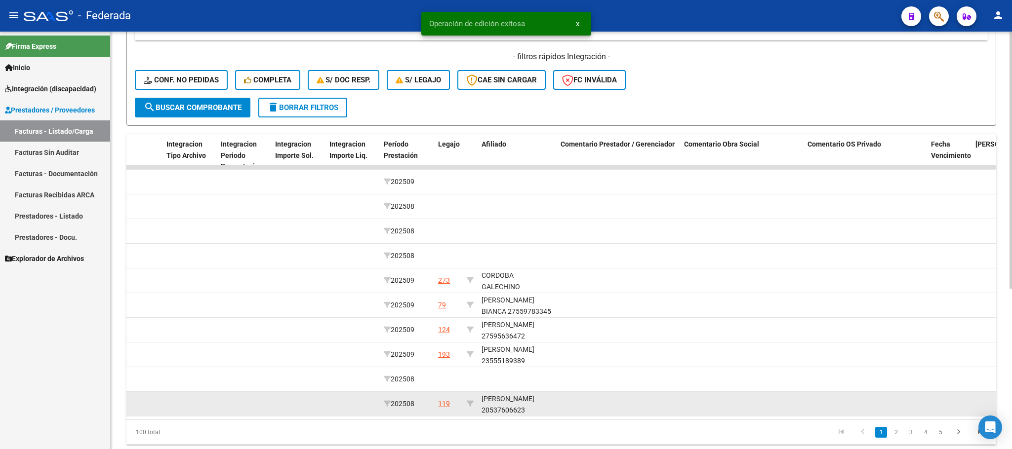
scroll to position [0, 1170]
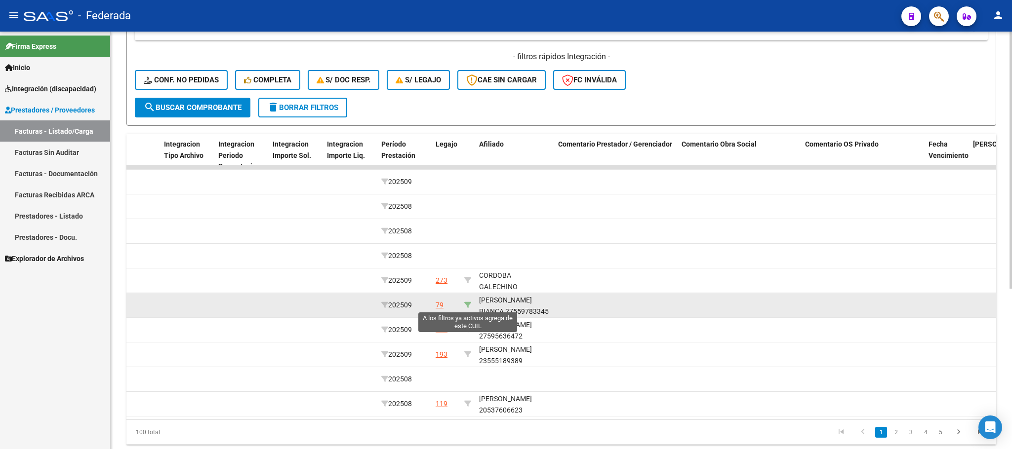
click at [467, 304] on icon at bounding box center [467, 305] width 7 height 7
type input "27559783345"
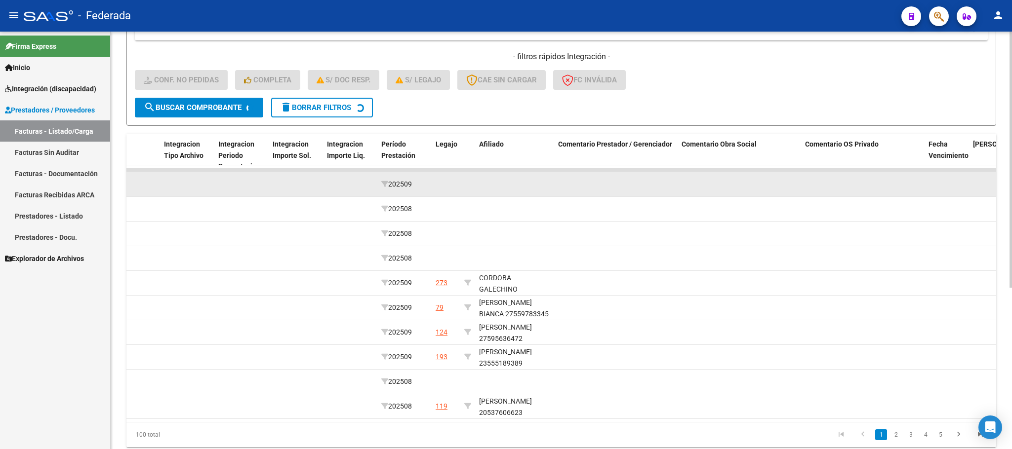
scroll to position [88, 0]
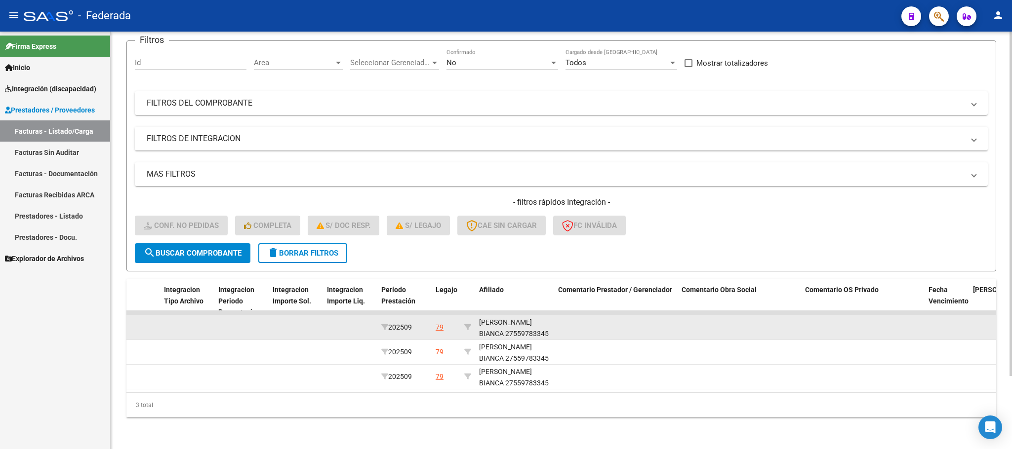
click at [505, 324] on div "LORENZATI BIANCA 27559783345" at bounding box center [514, 328] width 71 height 23
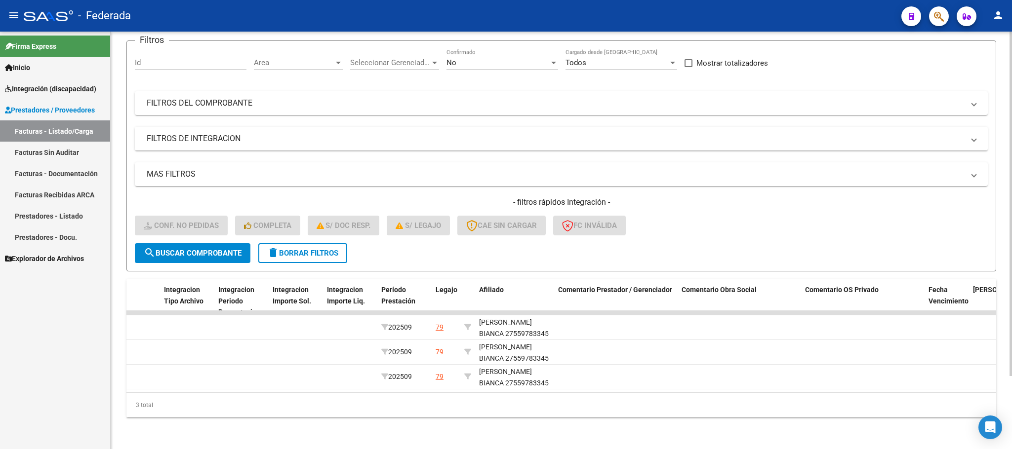
copy div "27559783345"
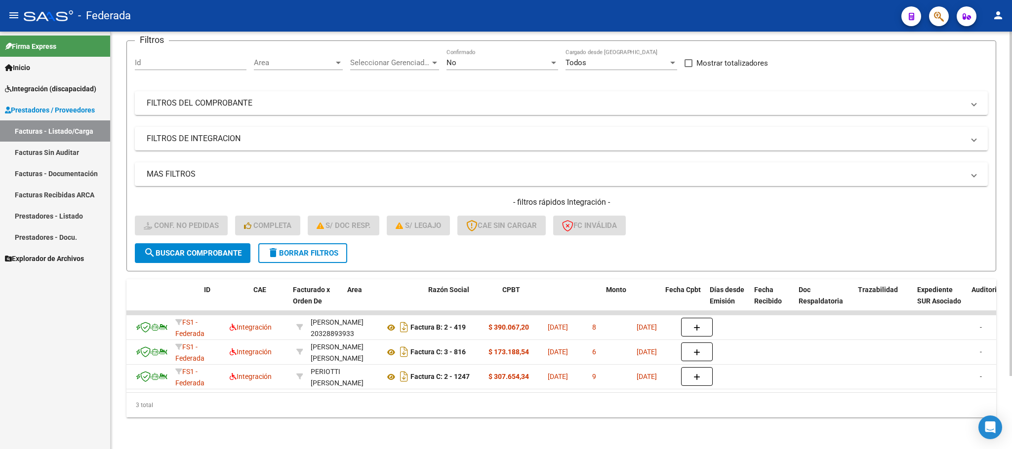
scroll to position [0, 0]
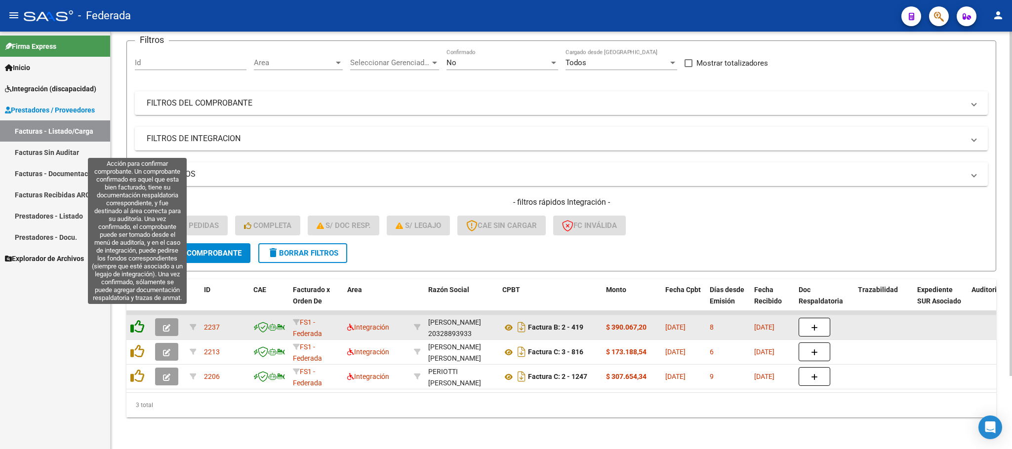
click at [138, 320] on icon at bounding box center [137, 327] width 14 height 14
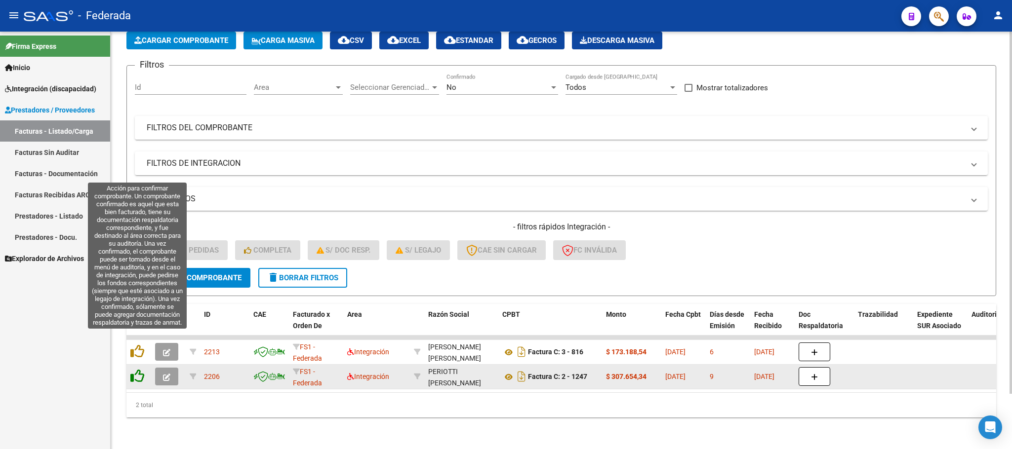
click at [135, 345] on icon at bounding box center [137, 352] width 14 height 14
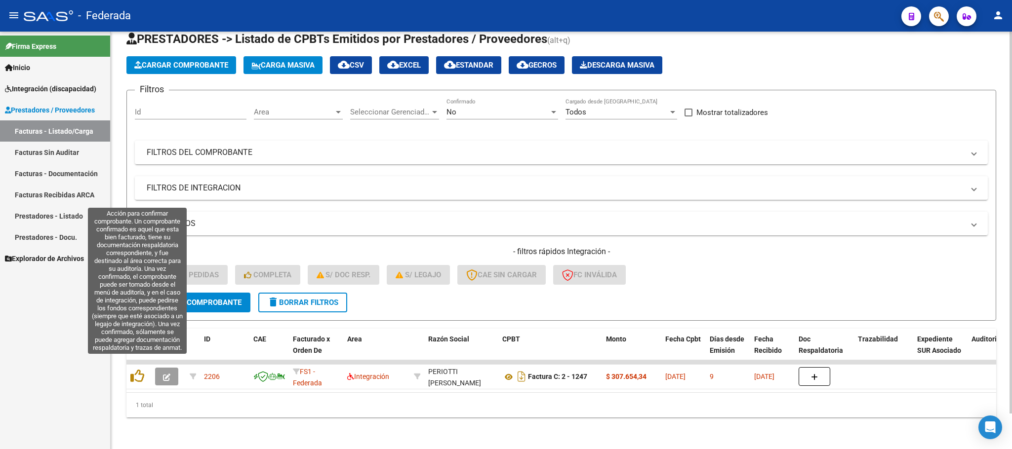
click at [133, 369] on icon at bounding box center [137, 376] width 14 height 14
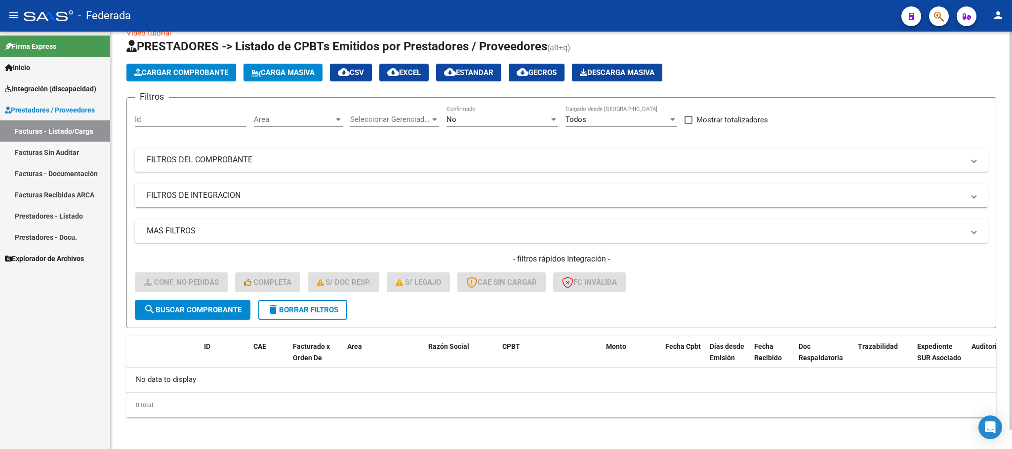
scroll to position [19, 0]
click at [298, 315] on button "delete Borrar Filtros" at bounding box center [302, 311] width 89 height 20
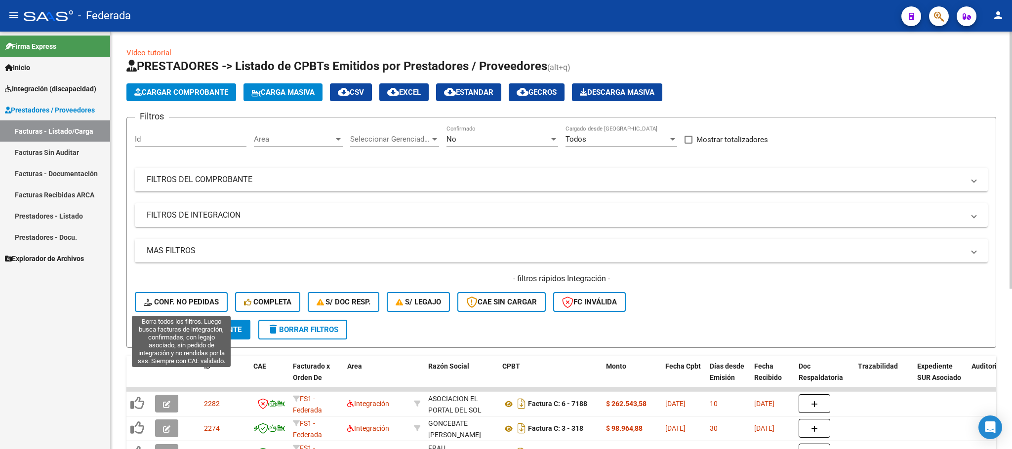
click at [211, 296] on button "Conf. no pedidas" at bounding box center [181, 302] width 93 height 20
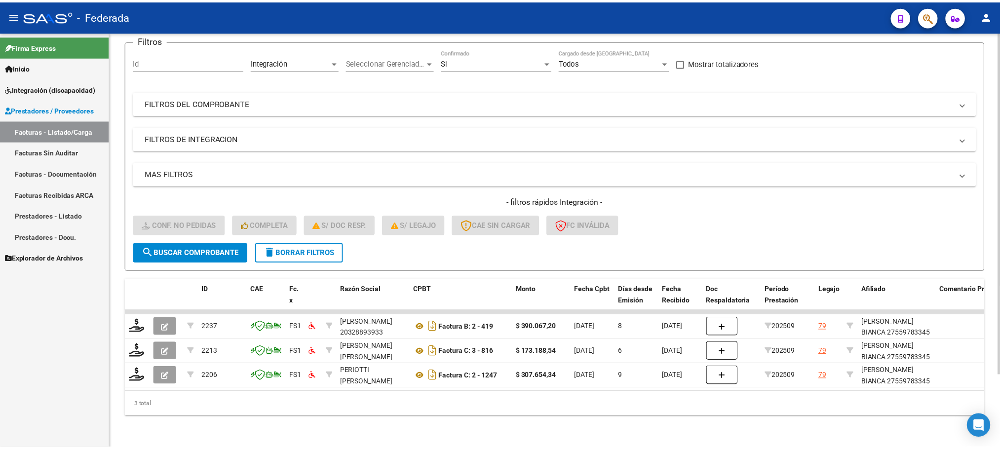
scroll to position [88, 0]
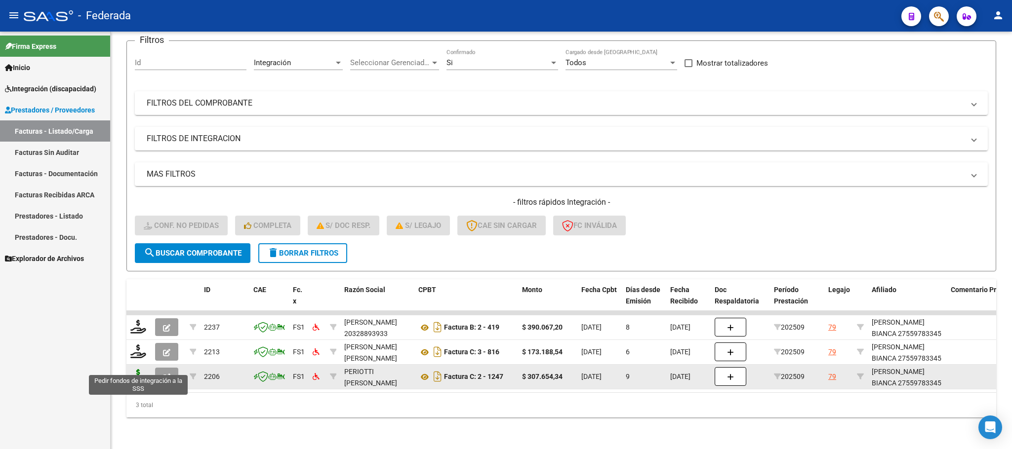
click at [141, 369] on icon at bounding box center [138, 376] width 16 height 14
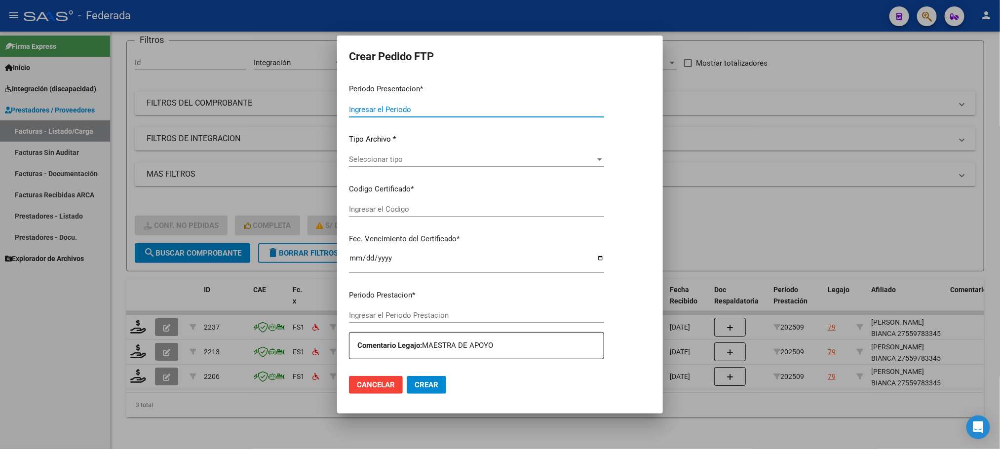
type input "202509"
type input "$ 307.654,34"
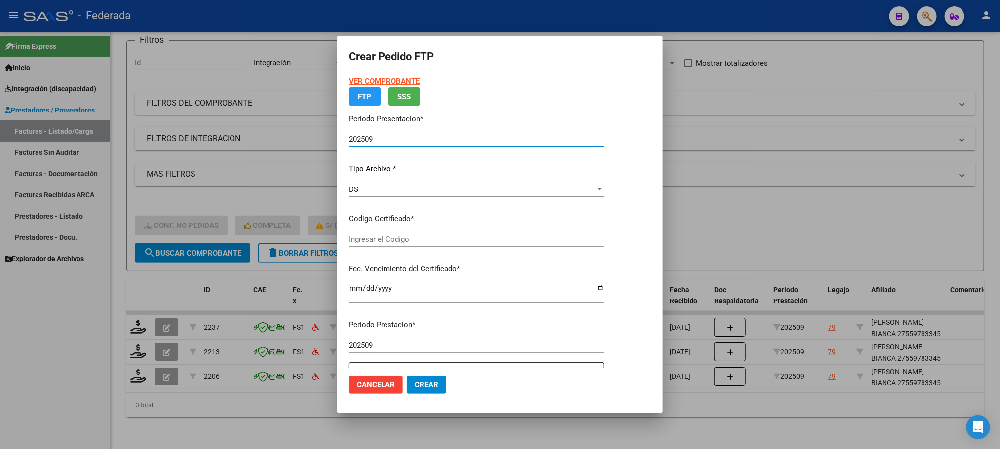
type input "ARG01000559783342022040120270401COR234"
type input "2027-04-01"
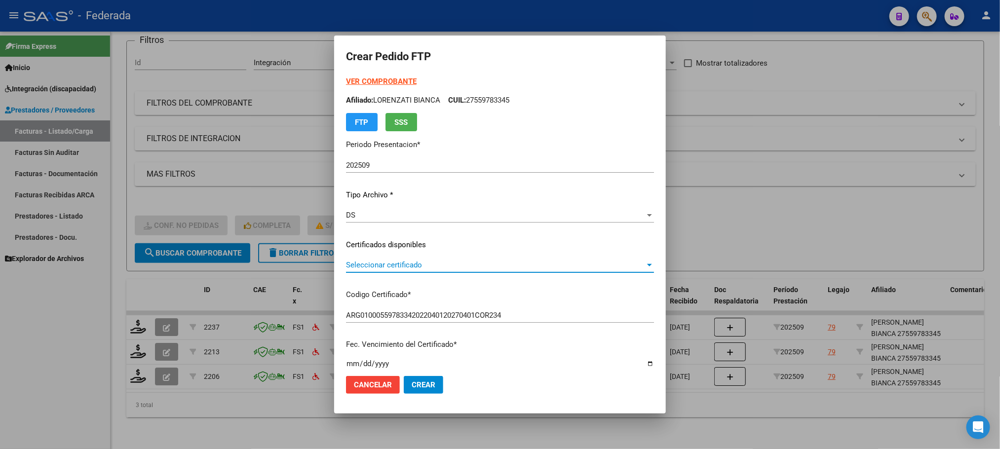
click at [362, 263] on span "Seleccionar certificado" at bounding box center [495, 265] width 299 height 9
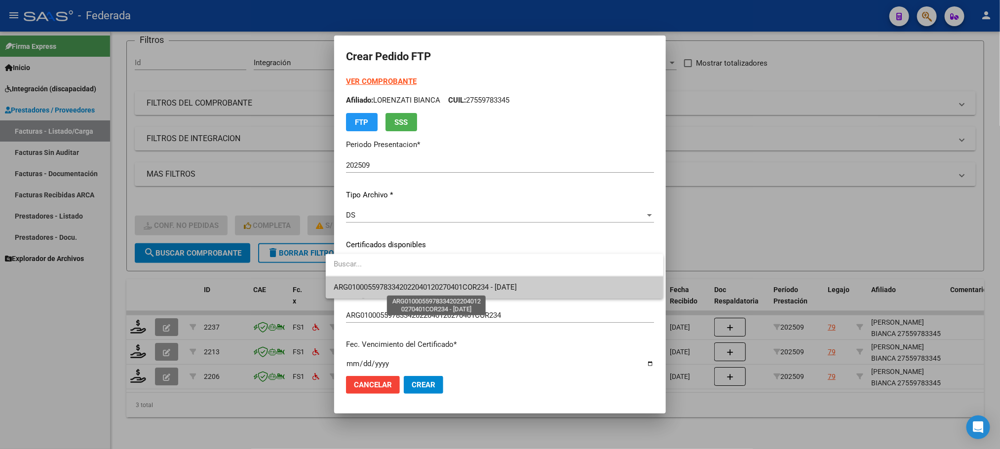
click at [361, 288] on span "ARG01000559783342022040120270401COR234 - 2027-04-01" at bounding box center [425, 287] width 183 height 9
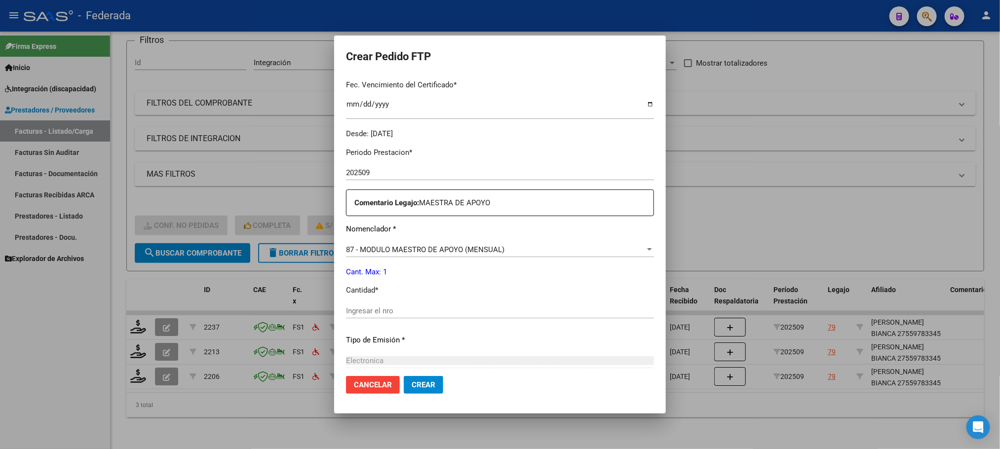
scroll to position [296, 0]
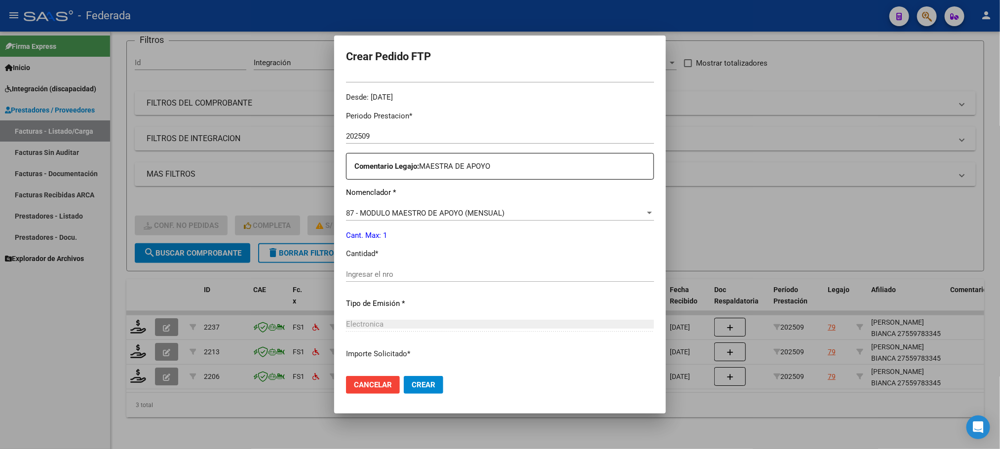
click at [378, 271] on input "Ingresar el nro" at bounding box center [500, 274] width 308 height 9
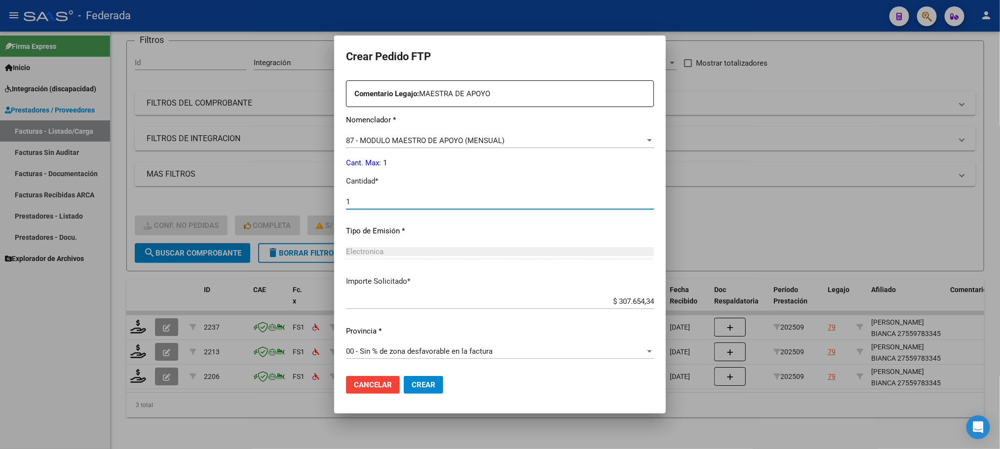
type input "1"
click at [412, 383] on span "Crear" at bounding box center [424, 385] width 24 height 9
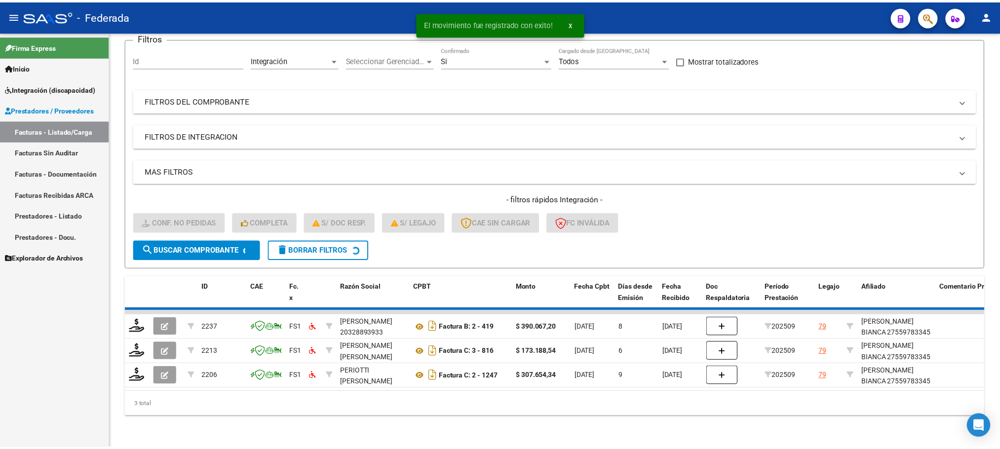
scroll to position [64, 0]
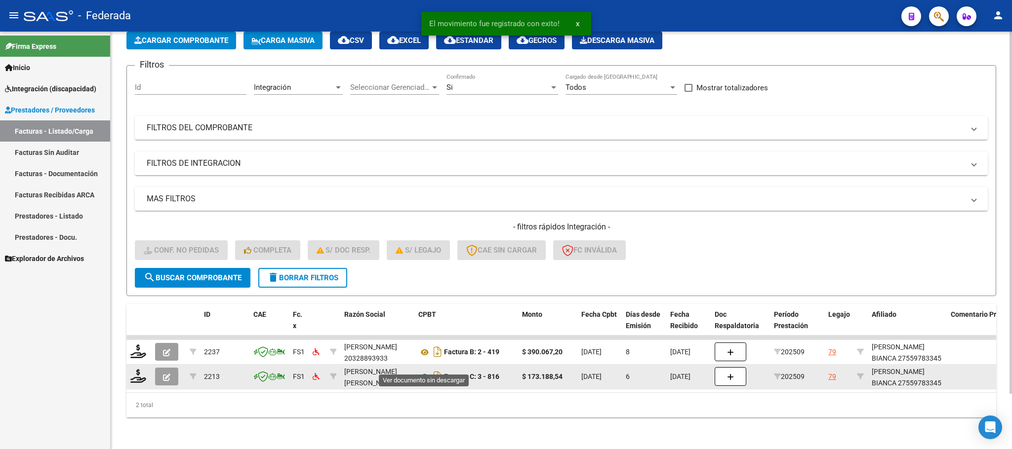
click at [423, 371] on icon at bounding box center [424, 377] width 13 height 12
click at [141, 369] on icon at bounding box center [138, 376] width 16 height 14
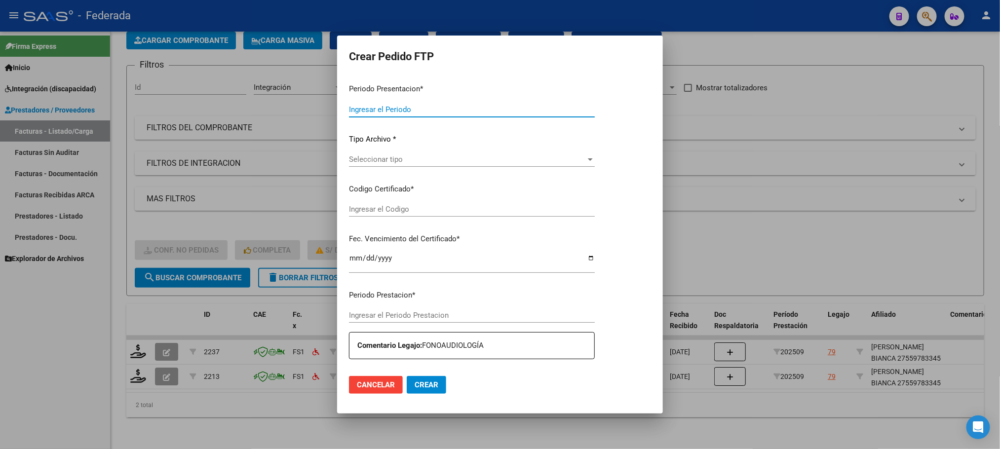
type input "202509"
type input "$ 173.188,54"
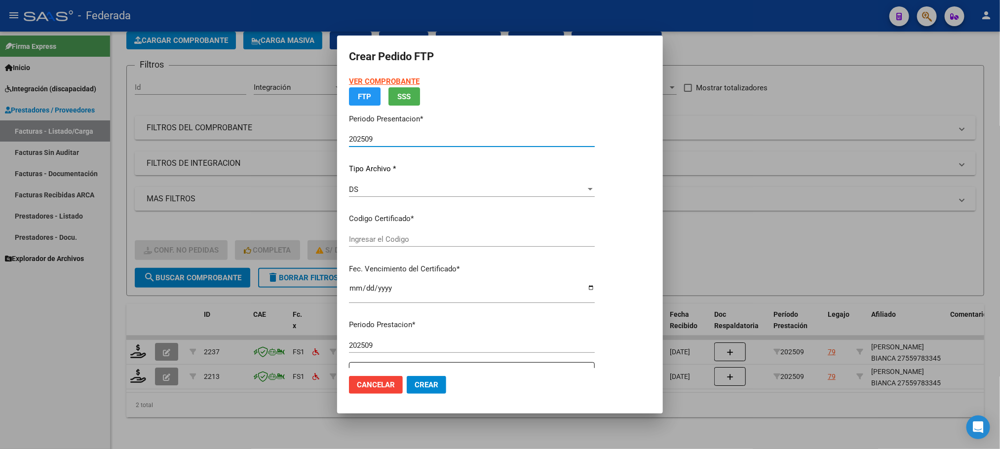
type input "ARG01000559783342022040120270401COR234"
type input "2027-04-01"
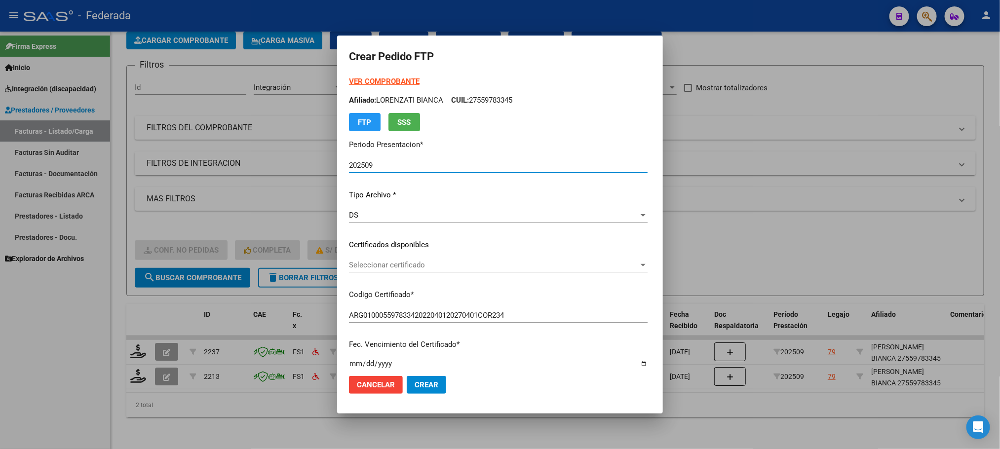
click at [367, 262] on span "Seleccionar certificado" at bounding box center [494, 265] width 290 height 9
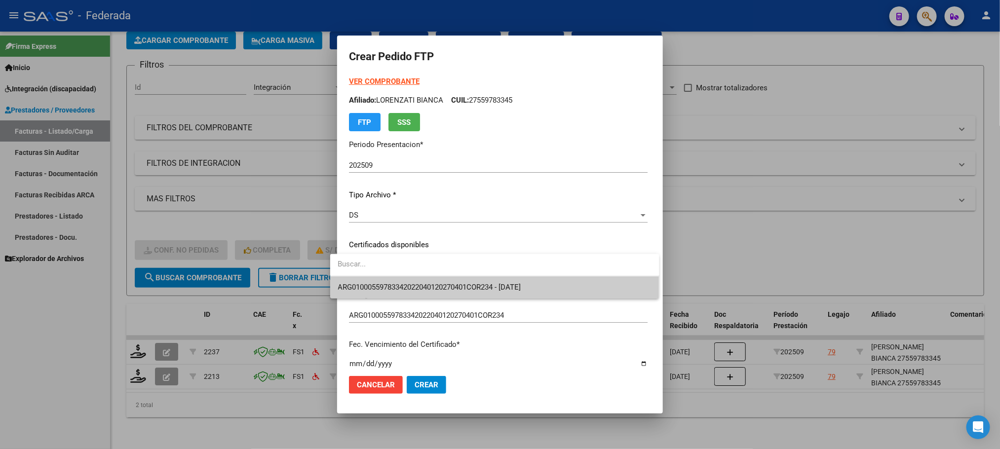
click at [358, 295] on span "ARG01000559783342022040120270401COR234 - 2027-04-01" at bounding box center [495, 287] width 314 height 22
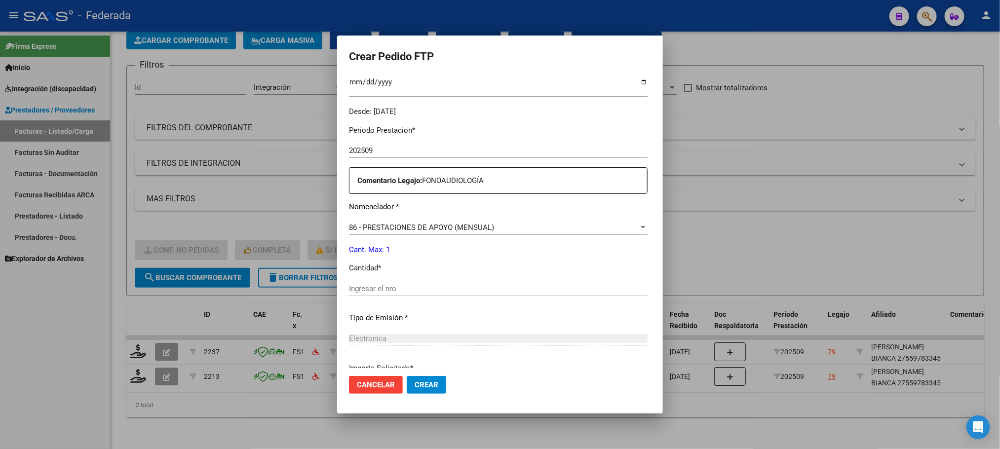
scroll to position [296, 0]
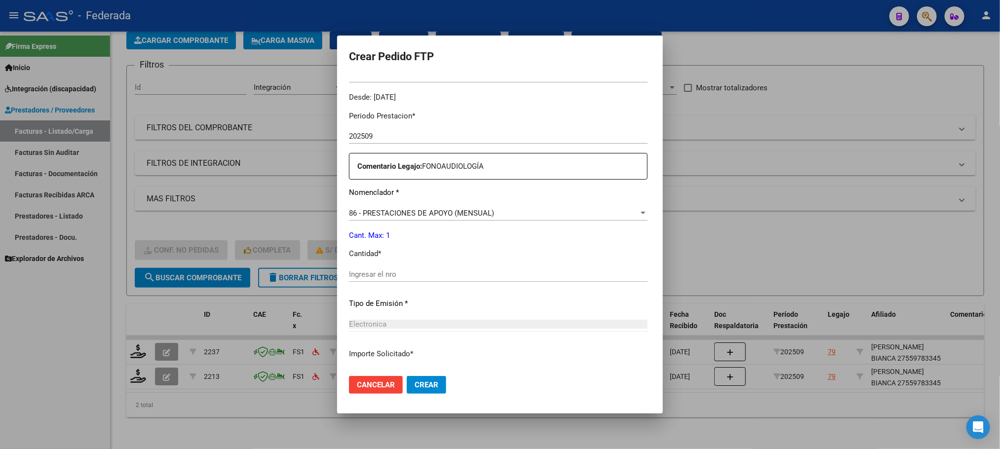
click at [356, 277] on input "Ingresar el nro" at bounding box center [498, 274] width 299 height 9
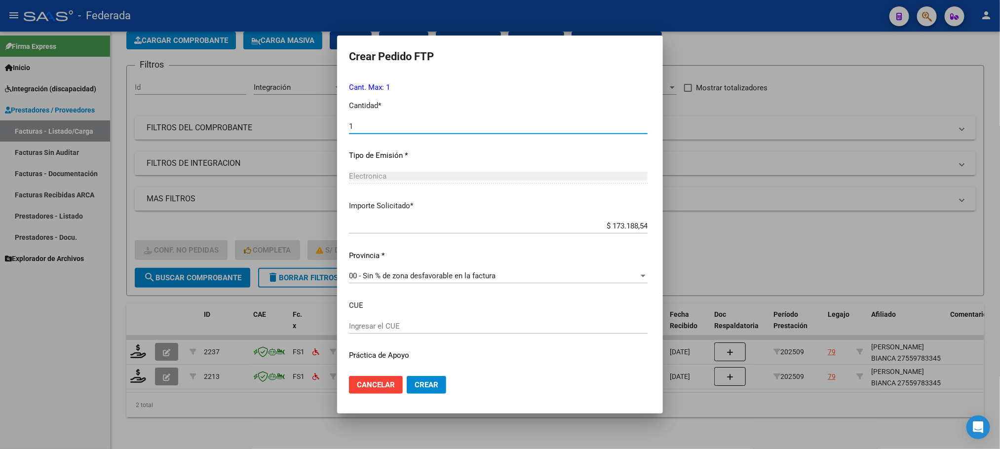
scroll to position [469, 0]
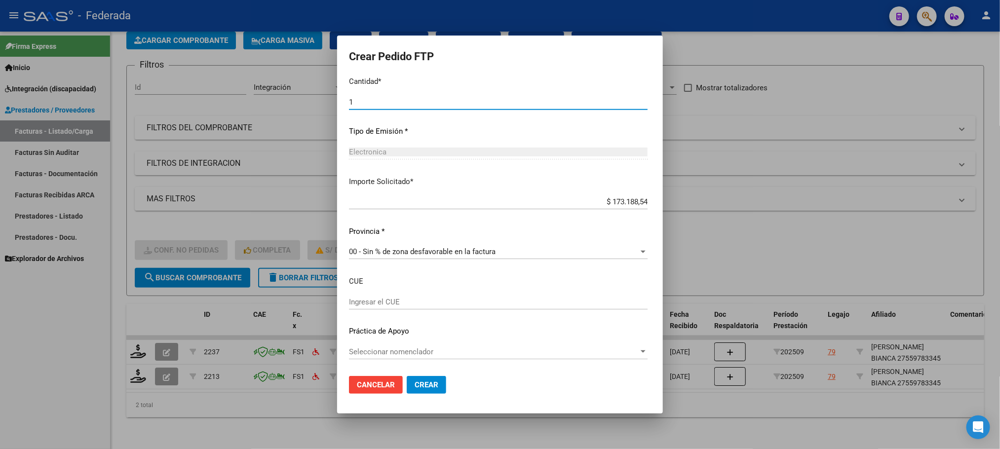
type input "1"
click at [412, 390] on button "Crear" at bounding box center [426, 385] width 39 height 18
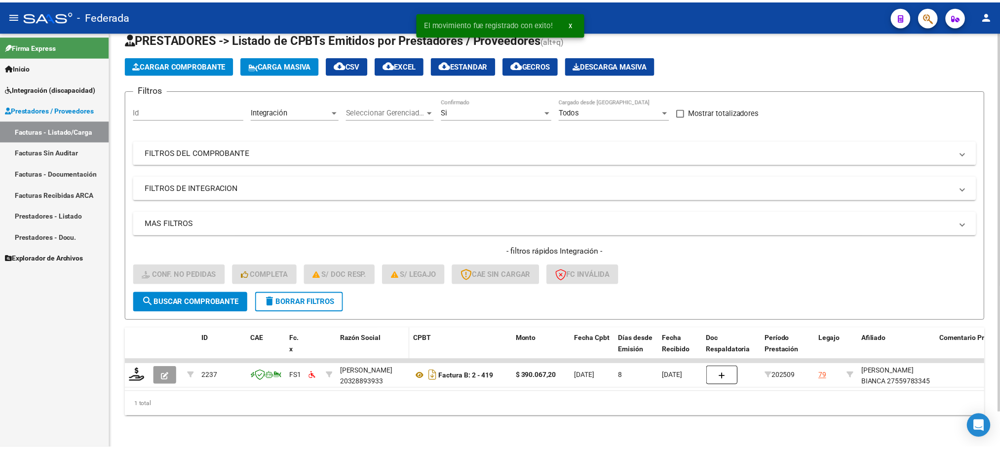
scroll to position [39, 0]
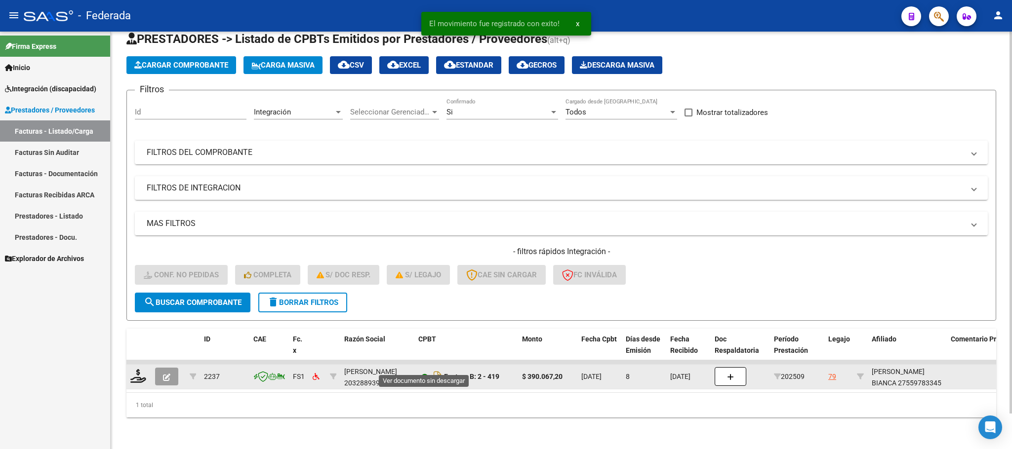
click at [421, 371] on icon at bounding box center [424, 377] width 13 height 12
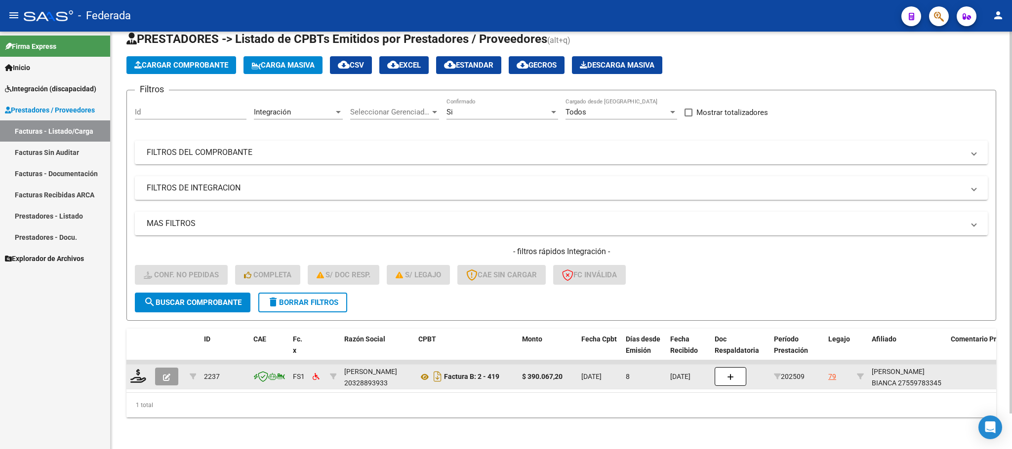
click at [129, 369] on datatable-body-cell at bounding box center [138, 377] width 25 height 24
click at [134, 369] on icon at bounding box center [138, 376] width 16 height 14
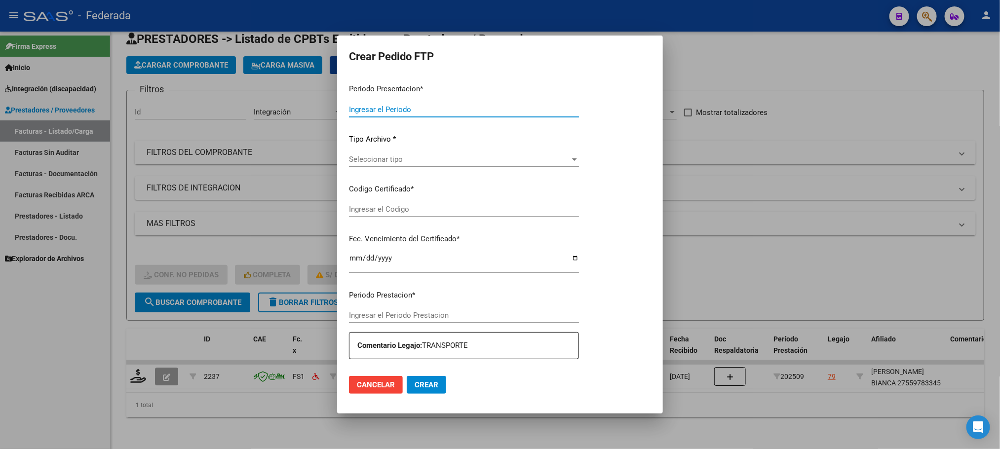
type input "202509"
type input "$ 390.067,20"
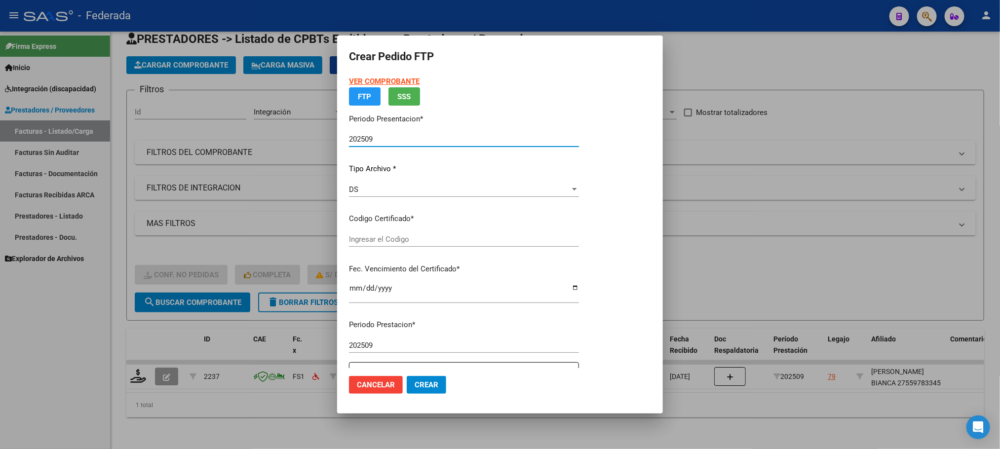
type input "ARG01000559783342022040120270401COR234"
type input "2027-04-01"
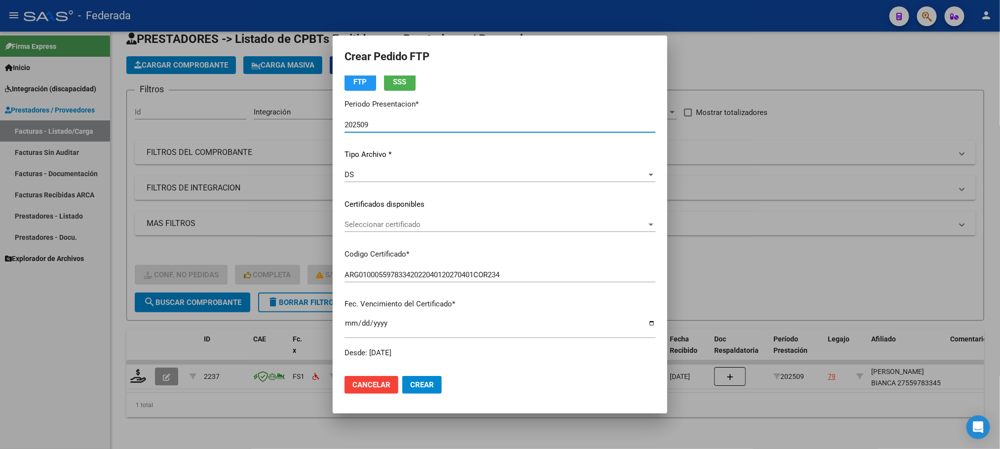
scroll to position [74, 0]
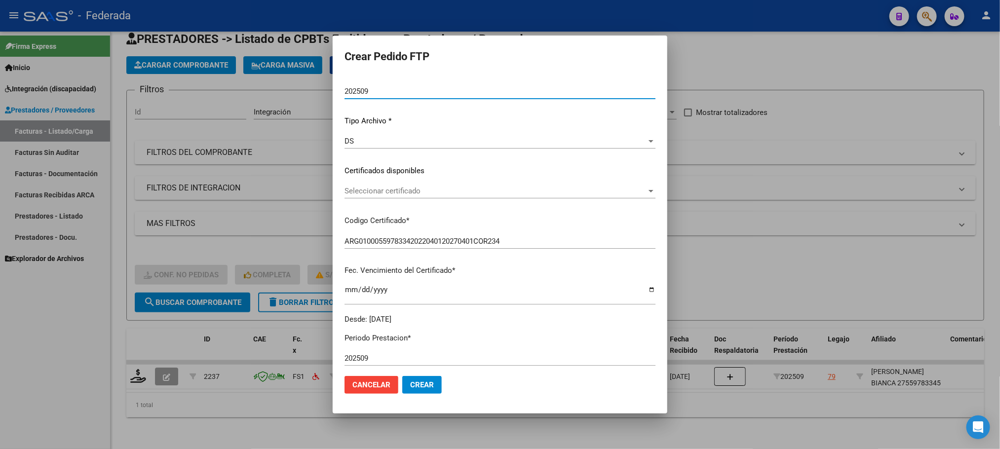
click at [400, 187] on span "Seleccionar certificado" at bounding box center [496, 191] width 302 height 9
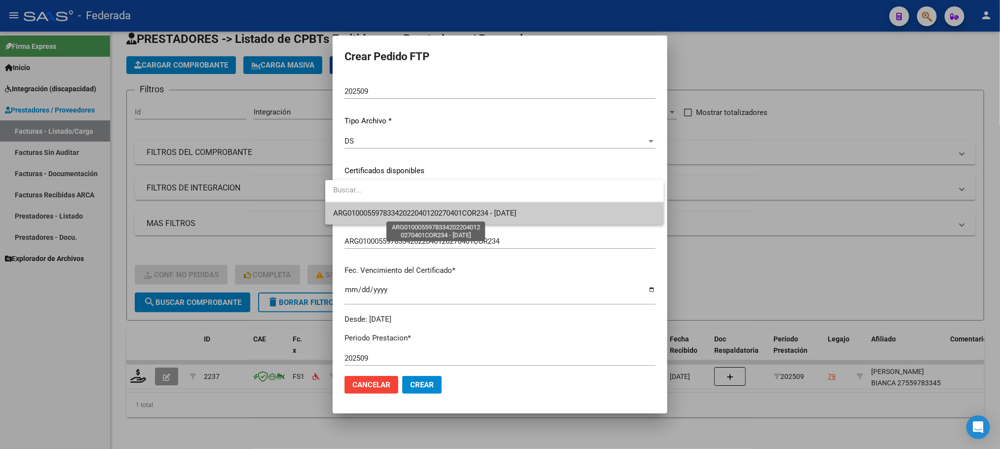
click at [398, 217] on span "ARG01000559783342022040120270401COR234 - 2027-04-01" at bounding box center [424, 213] width 183 height 9
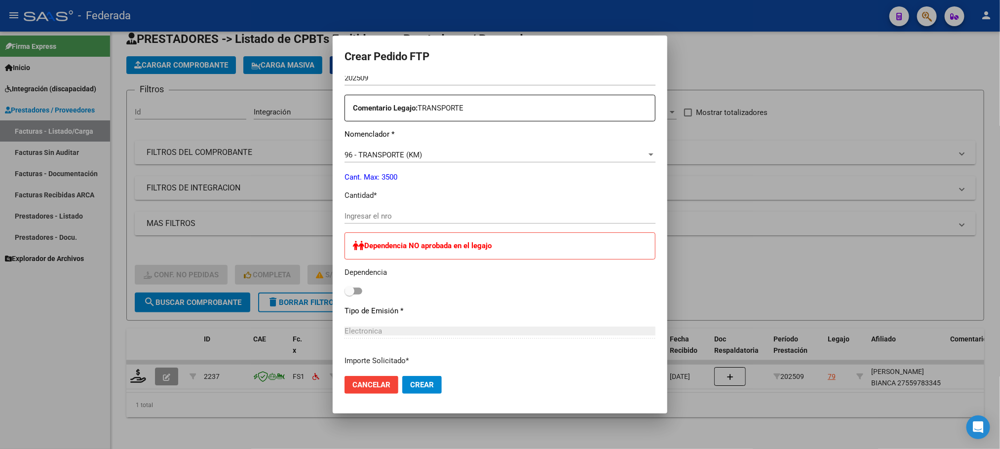
scroll to position [370, 0]
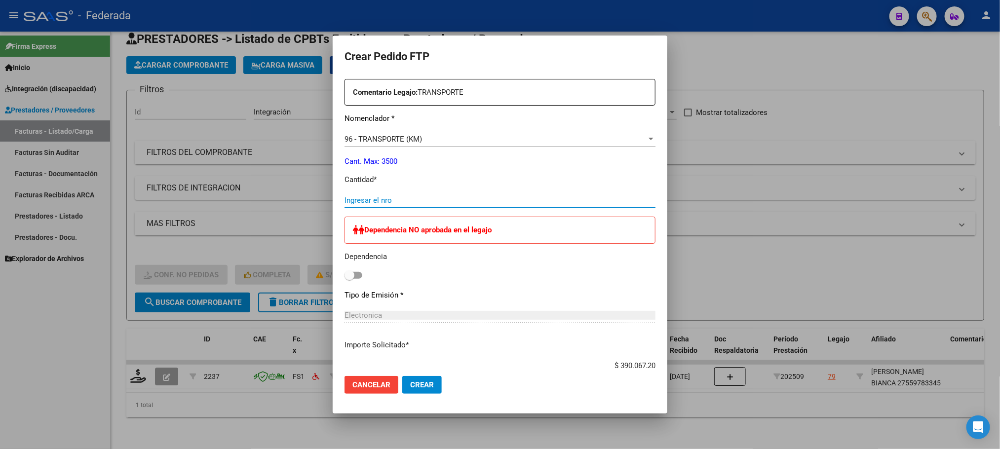
click at [399, 198] on input "Ingresar el nro" at bounding box center [500, 200] width 311 height 9
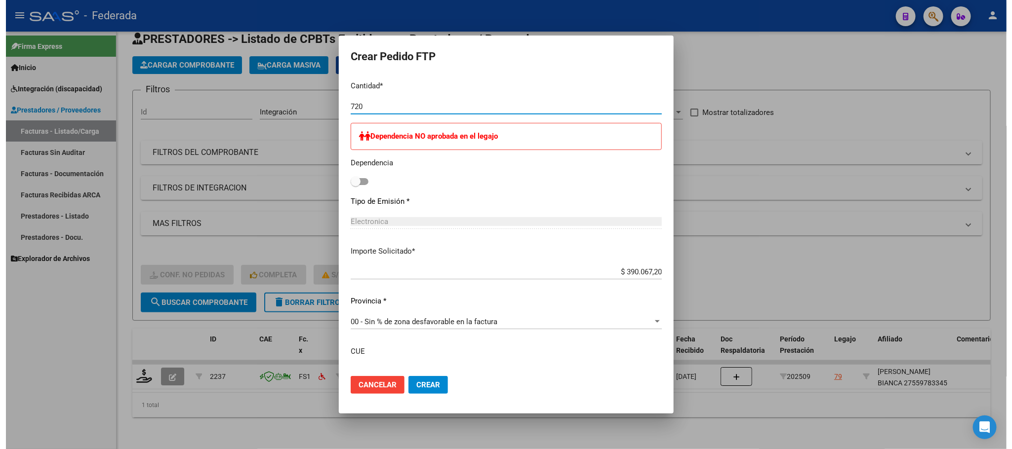
scroll to position [518, 0]
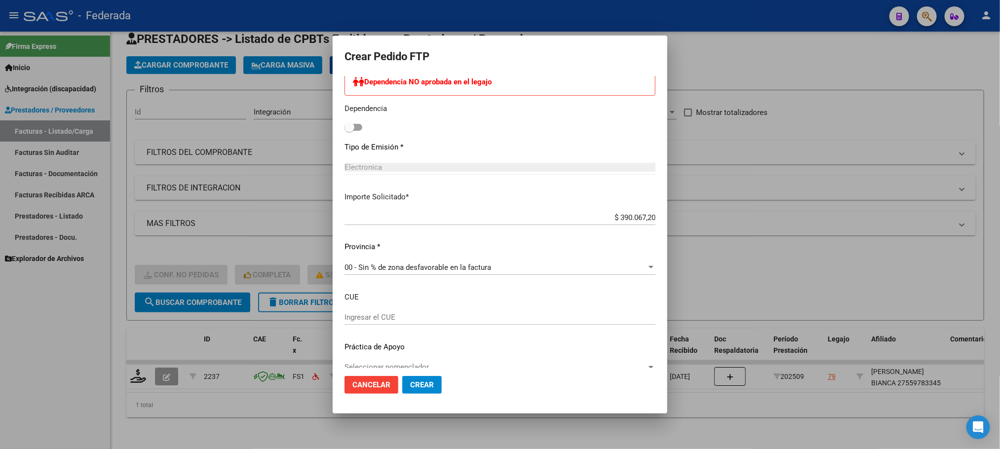
type input "720"
click at [412, 390] on button "Crear" at bounding box center [421, 385] width 39 height 18
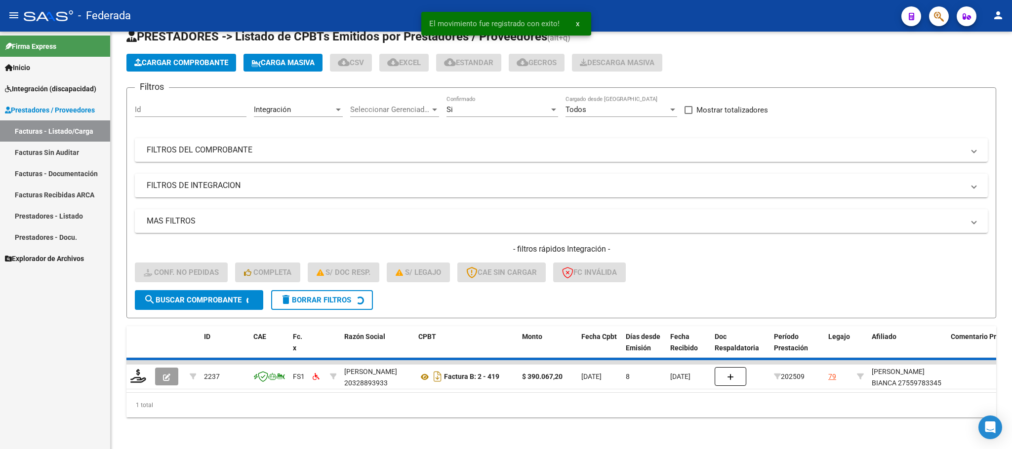
scroll to position [19, 0]
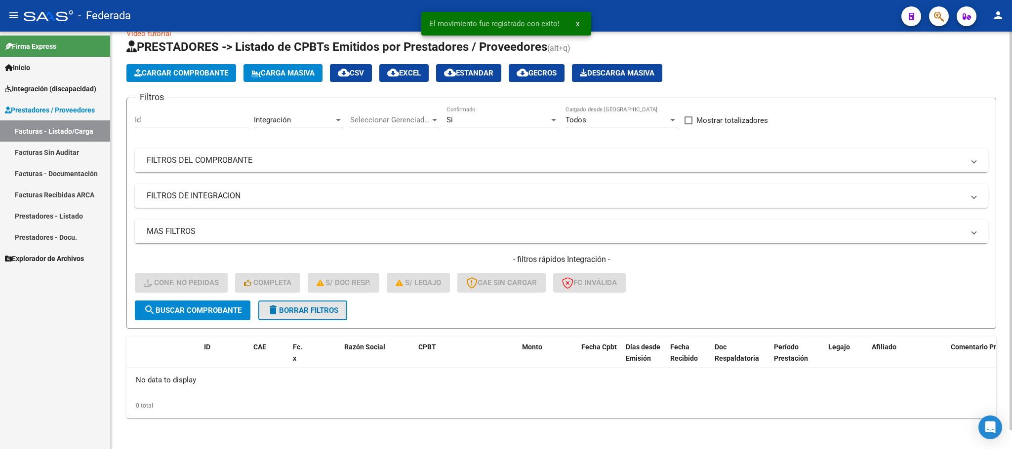
click at [329, 311] on span "delete Borrar Filtros" at bounding box center [302, 310] width 71 height 9
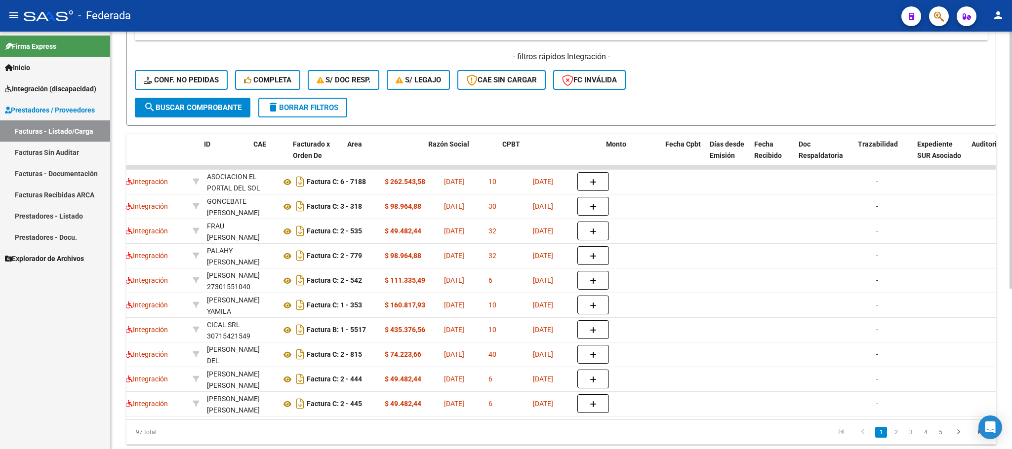
scroll to position [0, 0]
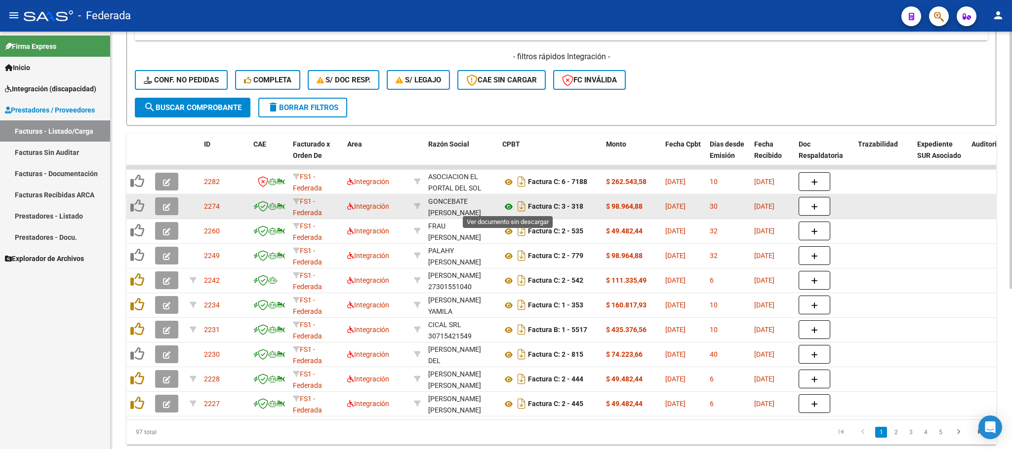
click at [509, 206] on icon at bounding box center [508, 207] width 13 height 12
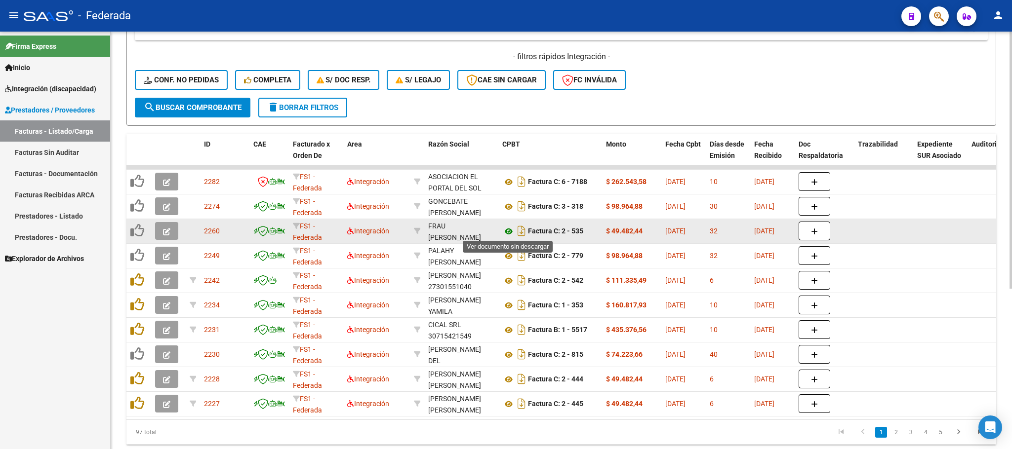
click at [506, 233] on icon at bounding box center [508, 232] width 13 height 12
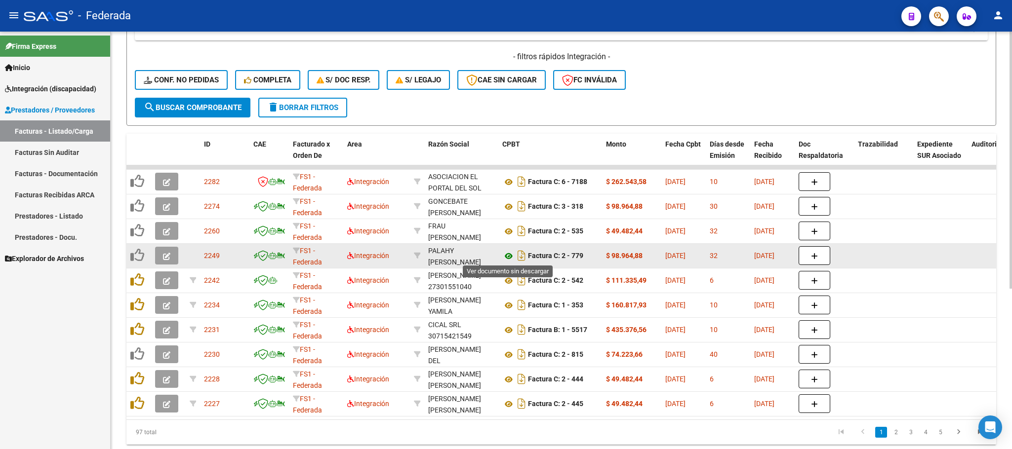
click at [510, 252] on icon at bounding box center [508, 256] width 13 height 12
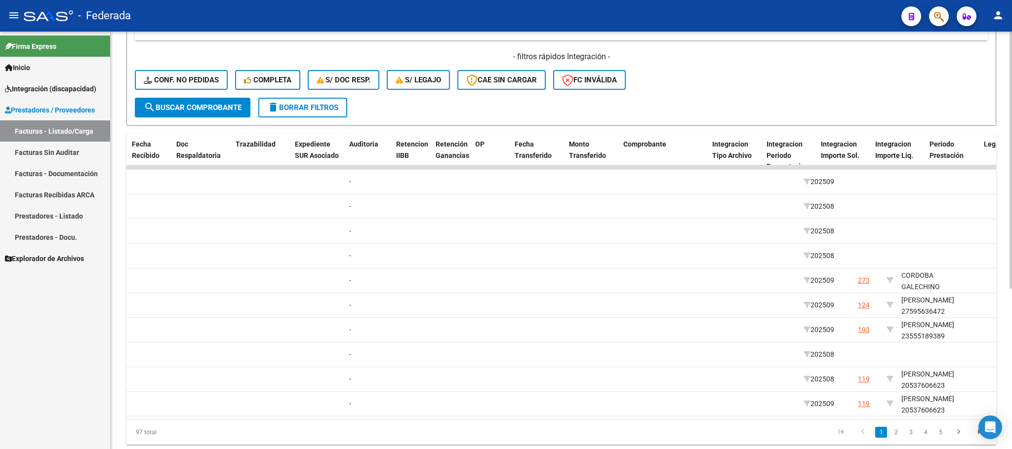
scroll to position [0, 825]
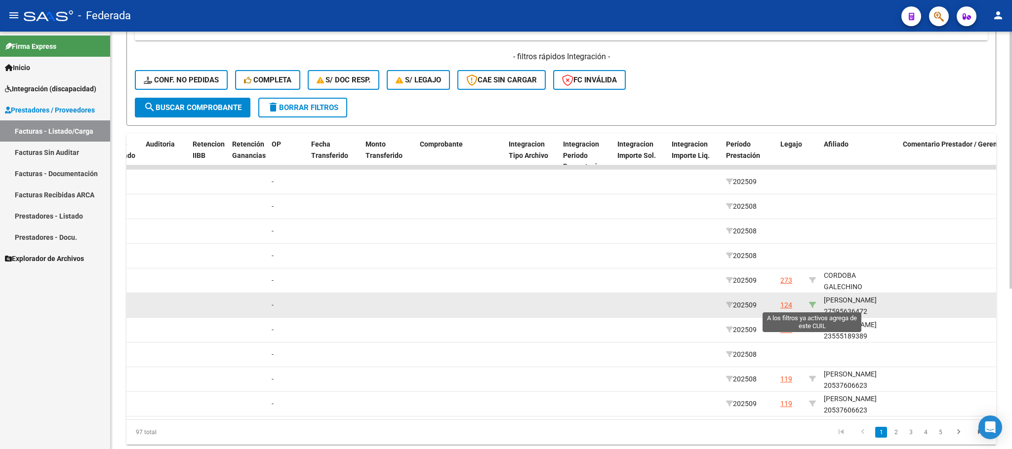
click at [815, 304] on icon at bounding box center [812, 305] width 7 height 7
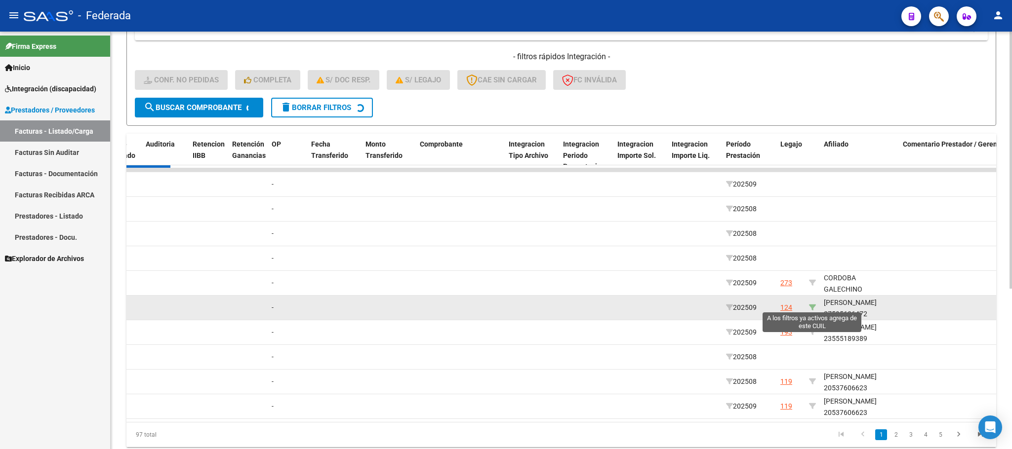
type input "27595636472"
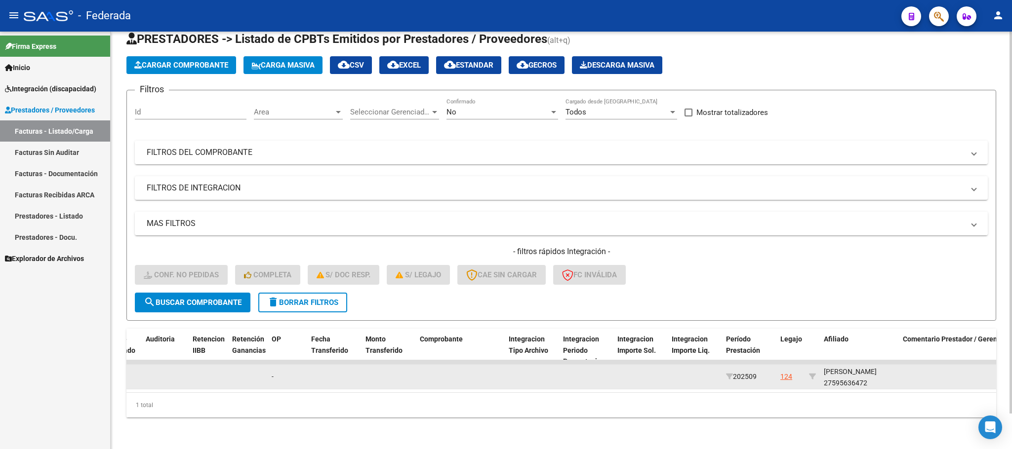
scroll to position [1, 0]
click at [862, 371] on div "SGARIGLIA RUIZ RENATA 27595636472" at bounding box center [859, 376] width 71 height 23
copy div "27595636472"
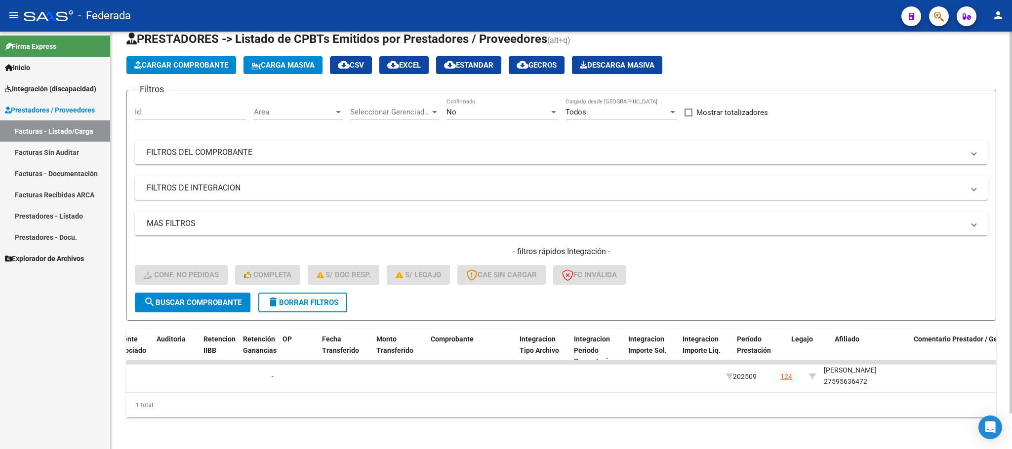
scroll to position [0, 0]
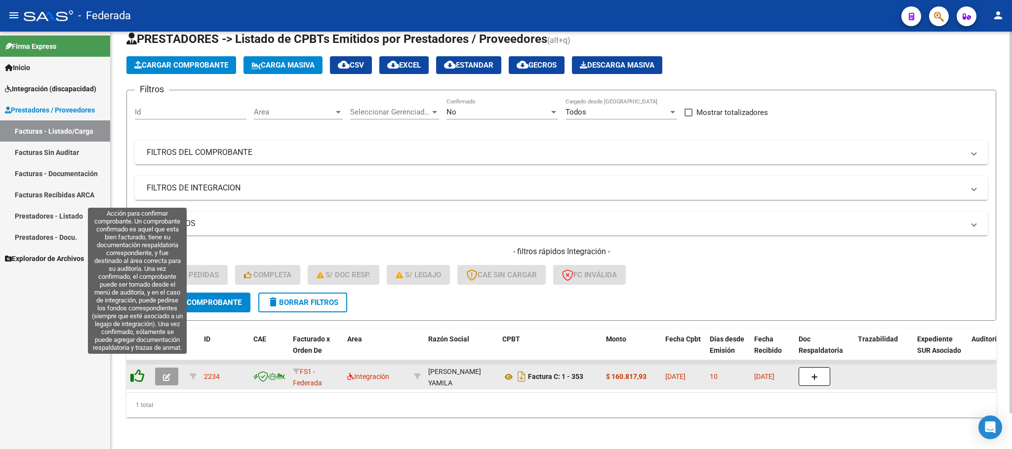
click at [133, 369] on icon at bounding box center [137, 376] width 14 height 14
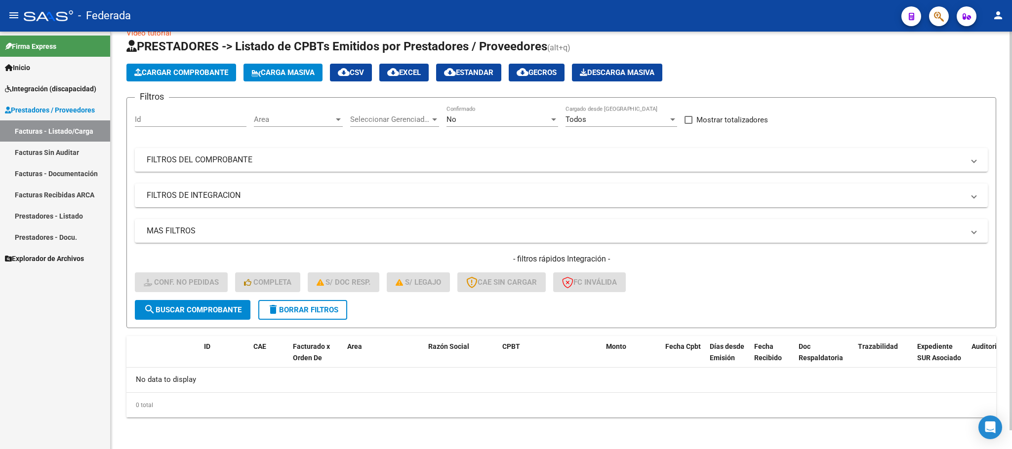
scroll to position [19, 0]
click at [312, 311] on span "delete Borrar Filtros" at bounding box center [302, 310] width 71 height 9
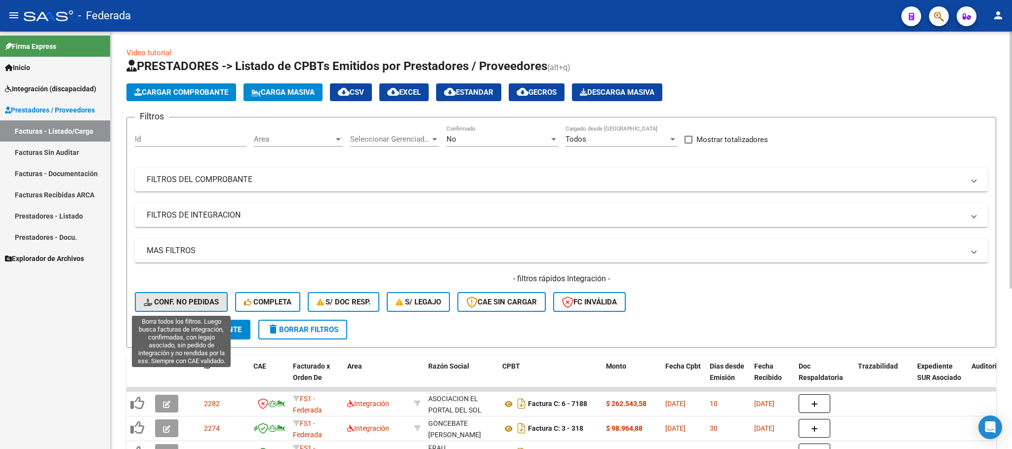
click at [203, 298] on span "Conf. no pedidas" at bounding box center [181, 302] width 75 height 9
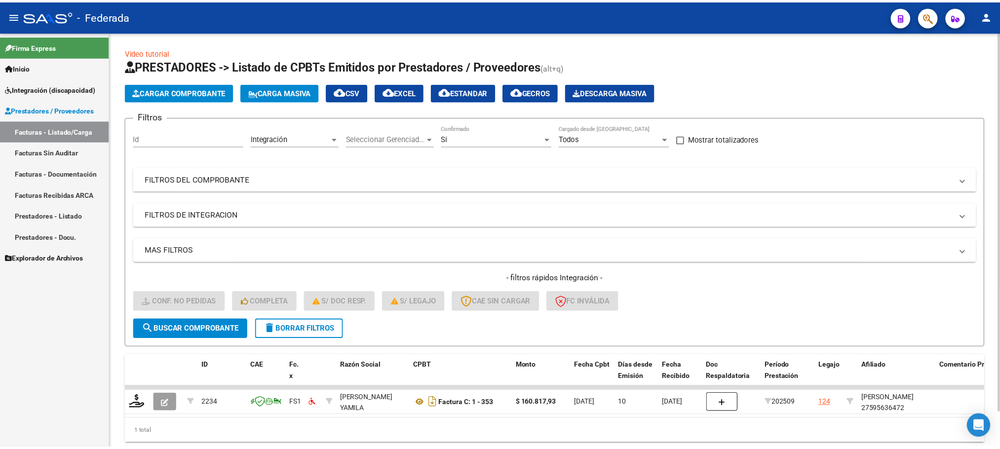
scroll to position [39, 0]
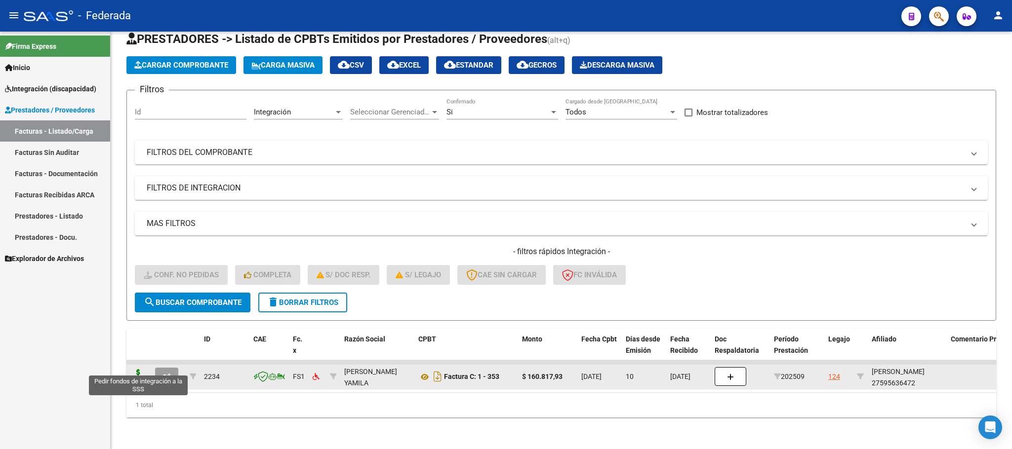
click at [136, 369] on icon at bounding box center [138, 376] width 16 height 14
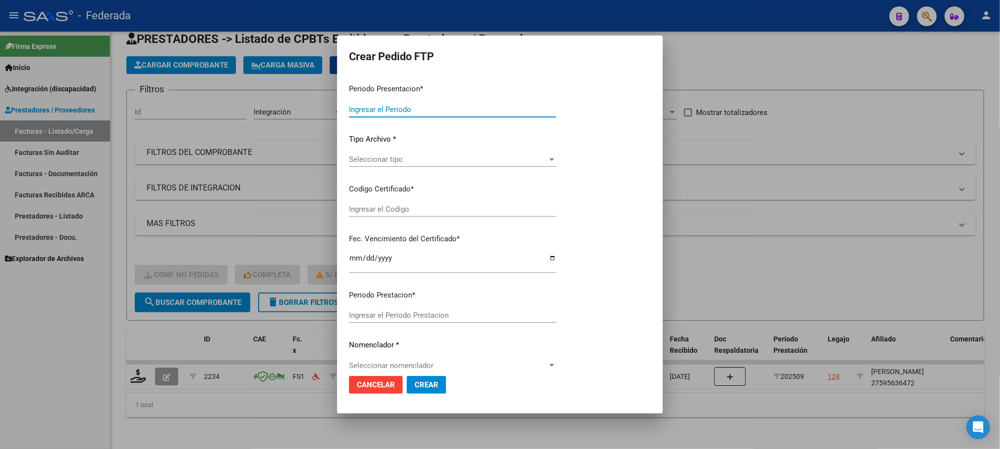
type input "202509"
type input "$ 160.817,93"
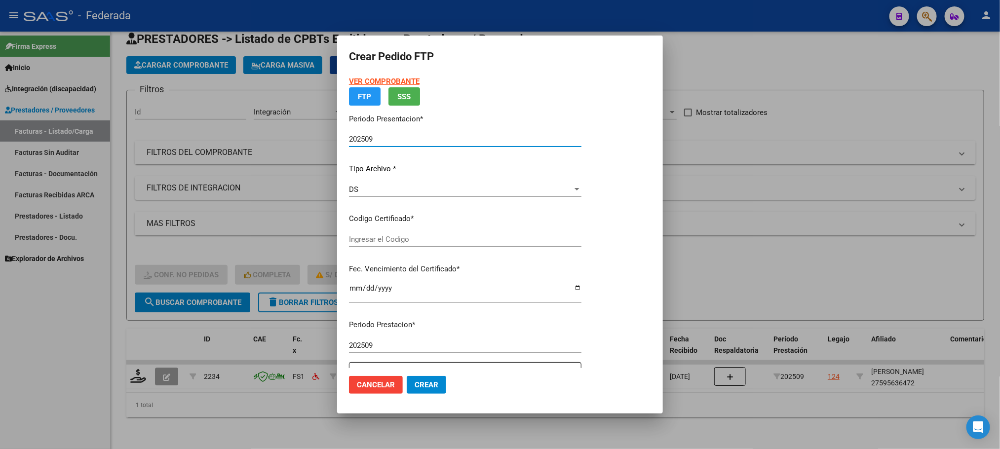
type input "ARG01000595636472024102520281025SAN11947"
type input "2028-10-25"
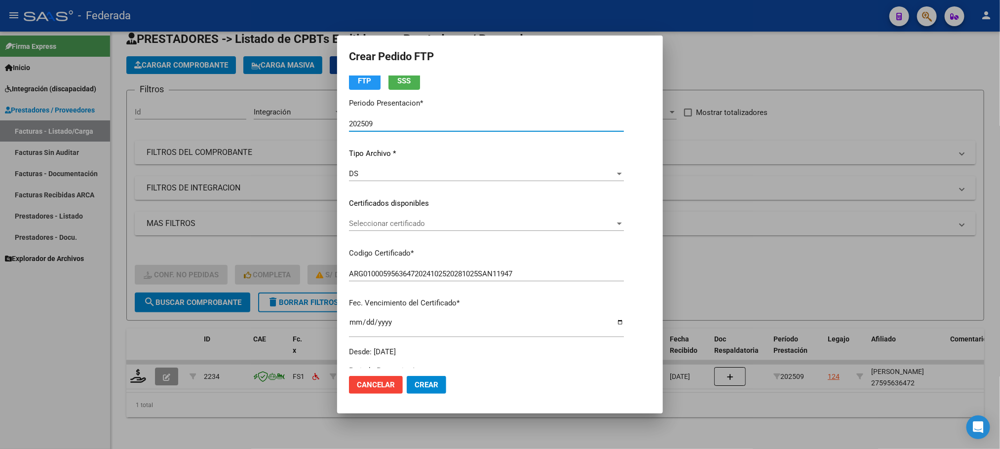
scroll to position [74, 0]
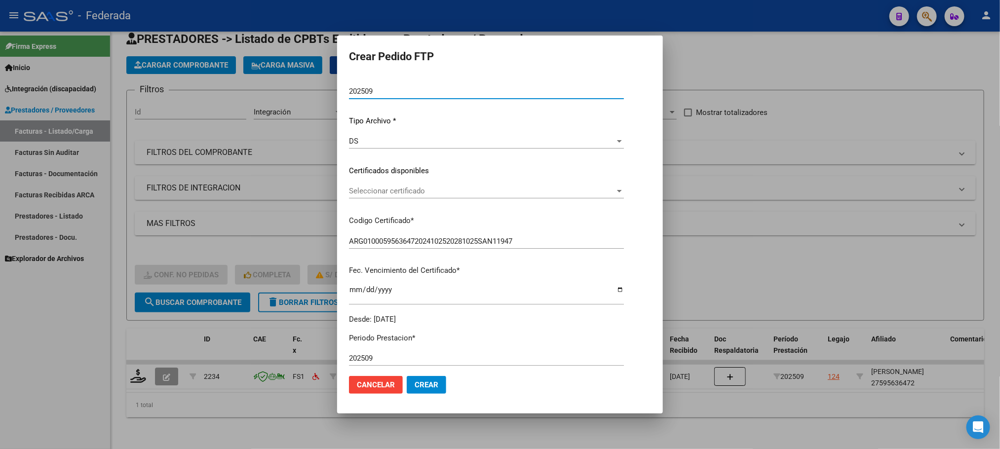
click at [385, 194] on span "Seleccionar certificado" at bounding box center [482, 191] width 266 height 9
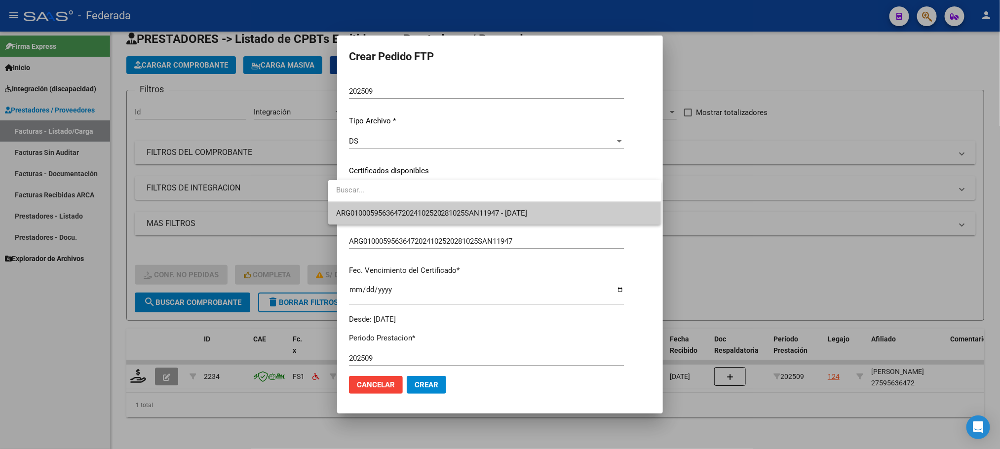
click at [387, 212] on span "ARG01000595636472024102520281025SAN11947 - 2028-10-25" at bounding box center [432, 213] width 192 height 9
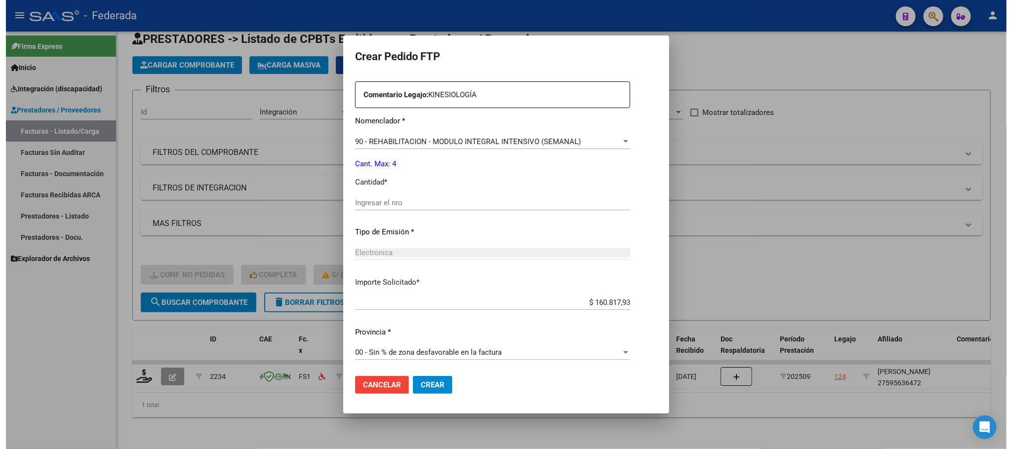
scroll to position [369, 0]
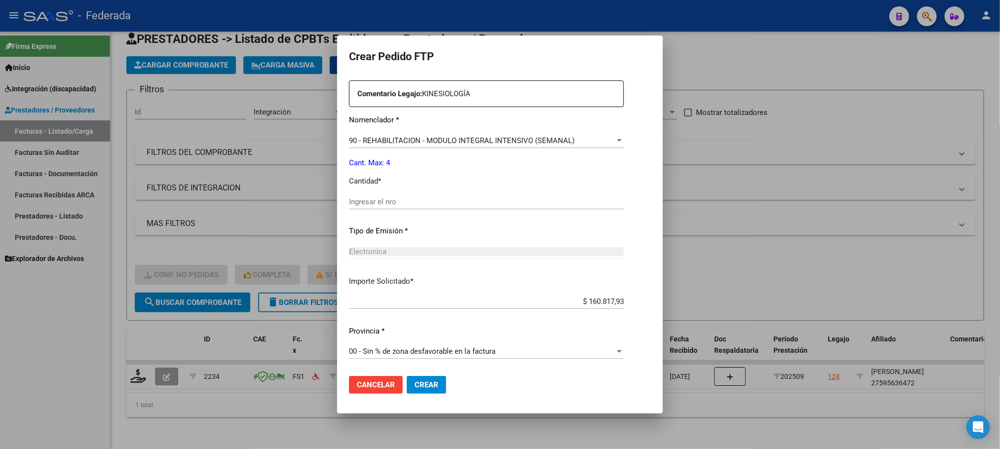
click at [386, 197] on input "Ingresar el nro" at bounding box center [486, 201] width 275 height 9
type input "4"
click at [415, 384] on span "Crear" at bounding box center [427, 385] width 24 height 9
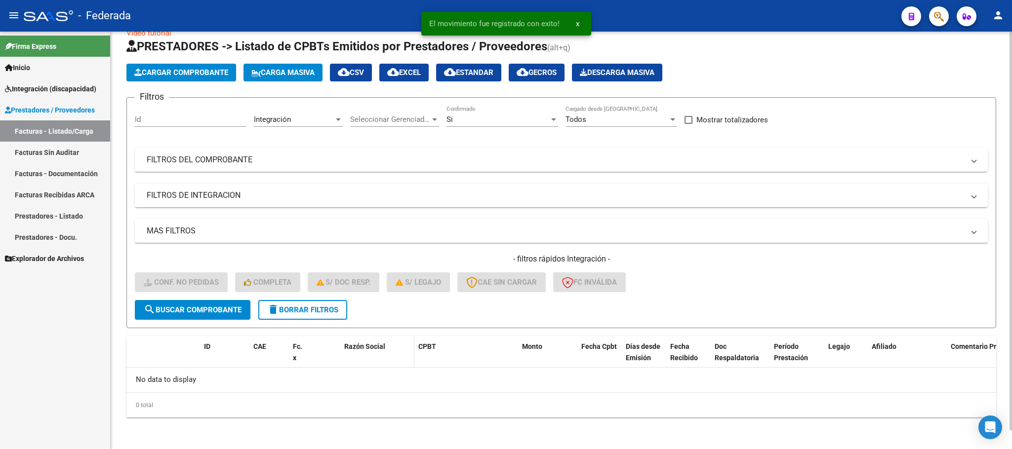
scroll to position [19, 0]
click at [326, 319] on button "delete Borrar Filtros" at bounding box center [302, 311] width 89 height 20
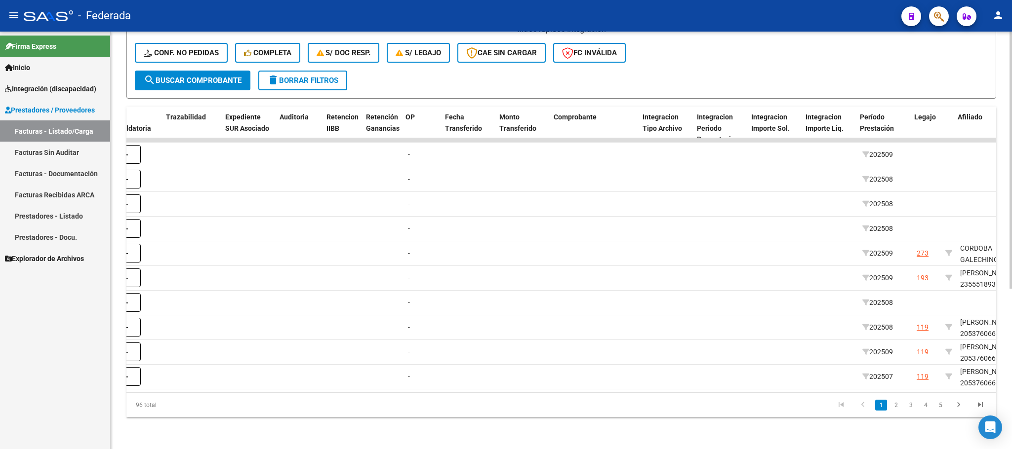
scroll to position [0, 752]
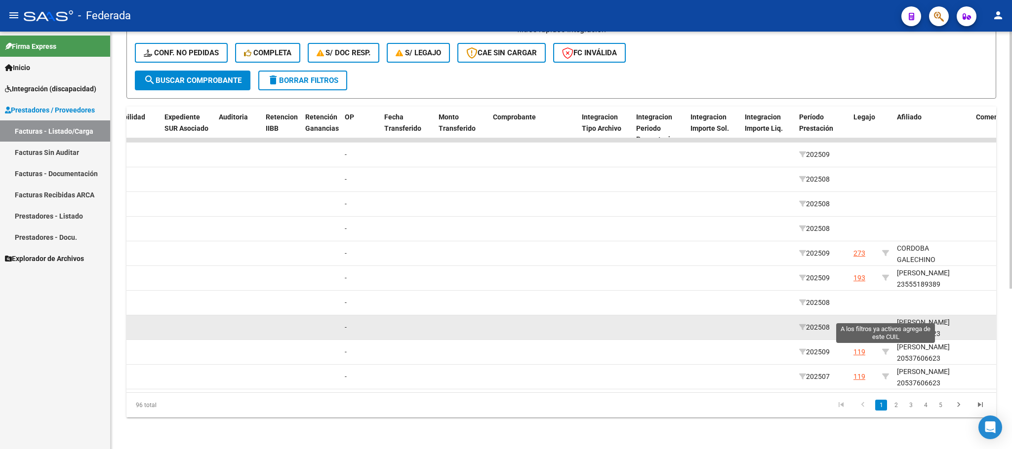
click at [886, 324] on icon at bounding box center [885, 327] width 7 height 7
type input "20537606623"
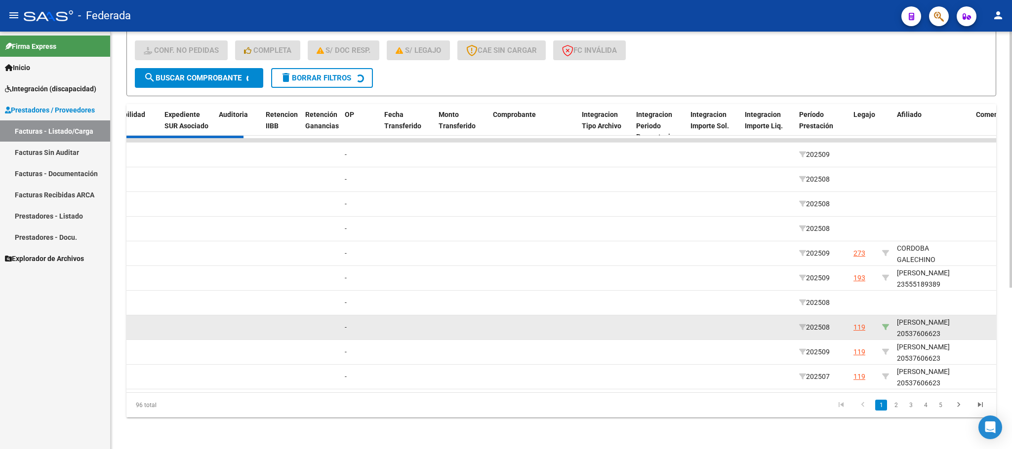
scroll to position [88, 0]
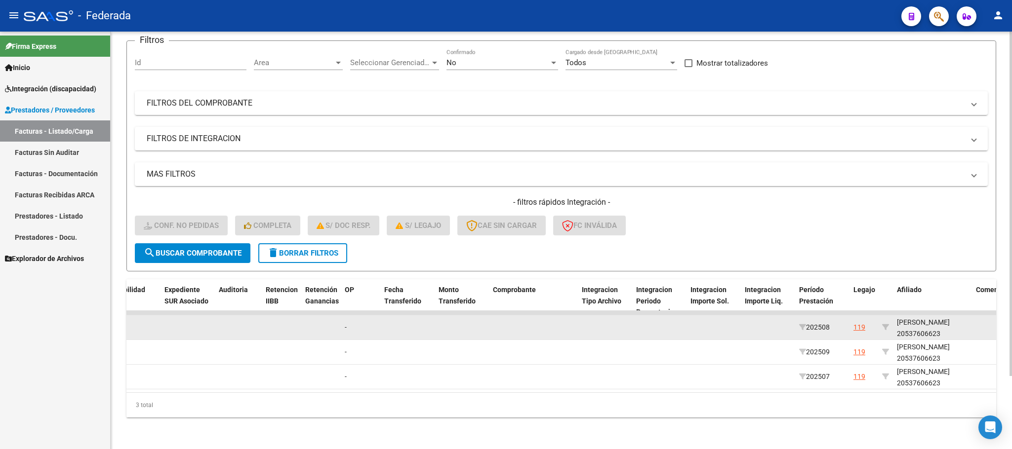
click at [909, 323] on div "SALAS JOAQUIN 20537606623" at bounding box center [932, 328] width 71 height 23
copy div "20537606623"
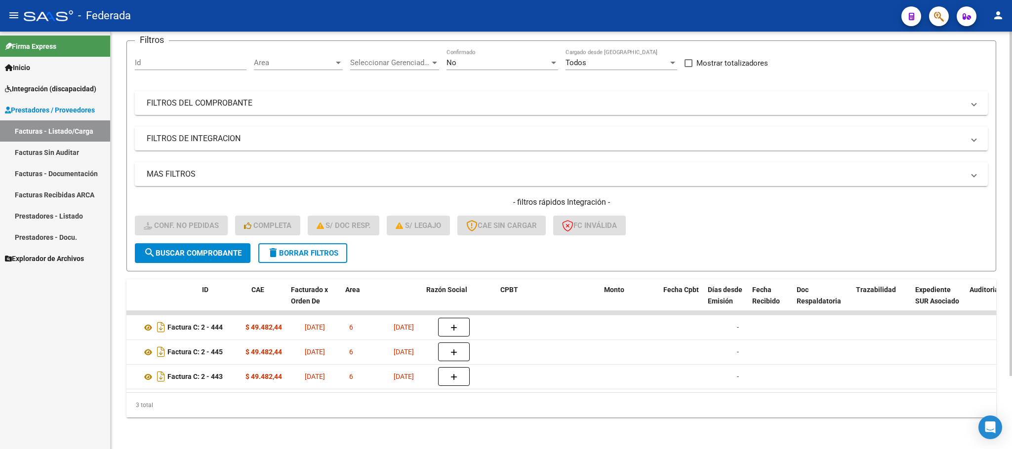
scroll to position [0, 0]
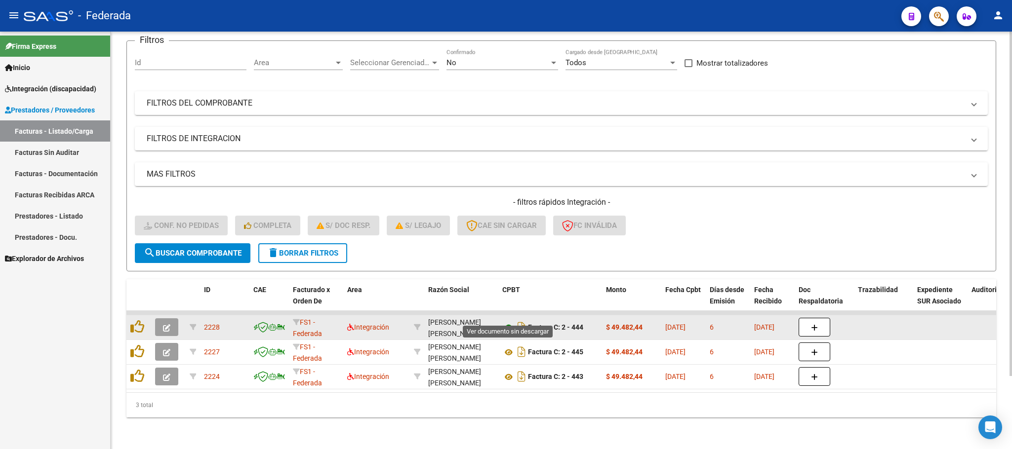
click at [507, 322] on icon at bounding box center [508, 328] width 13 height 12
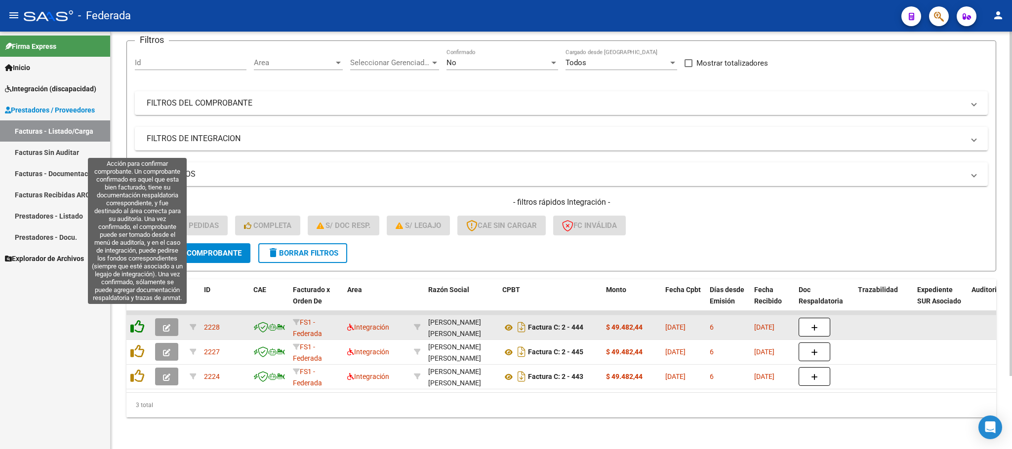
click at [135, 320] on icon at bounding box center [137, 327] width 14 height 14
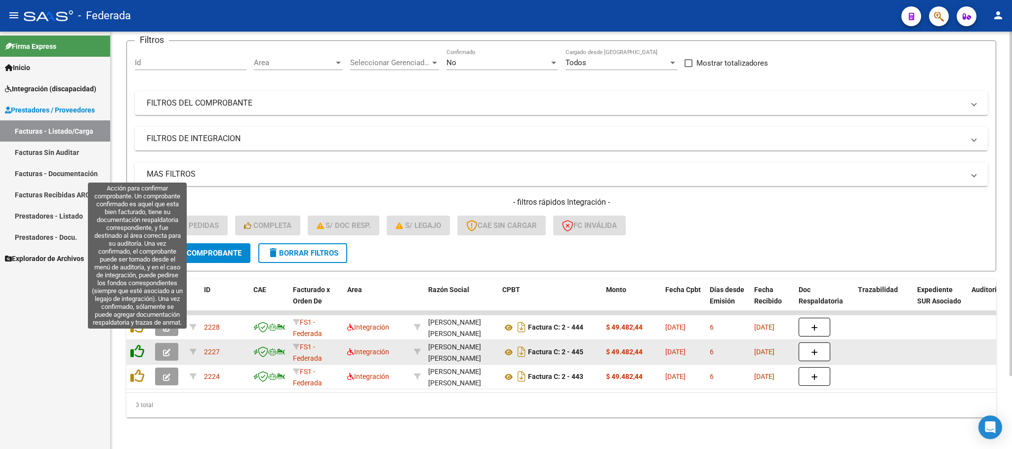
click at [133, 345] on icon at bounding box center [137, 352] width 14 height 14
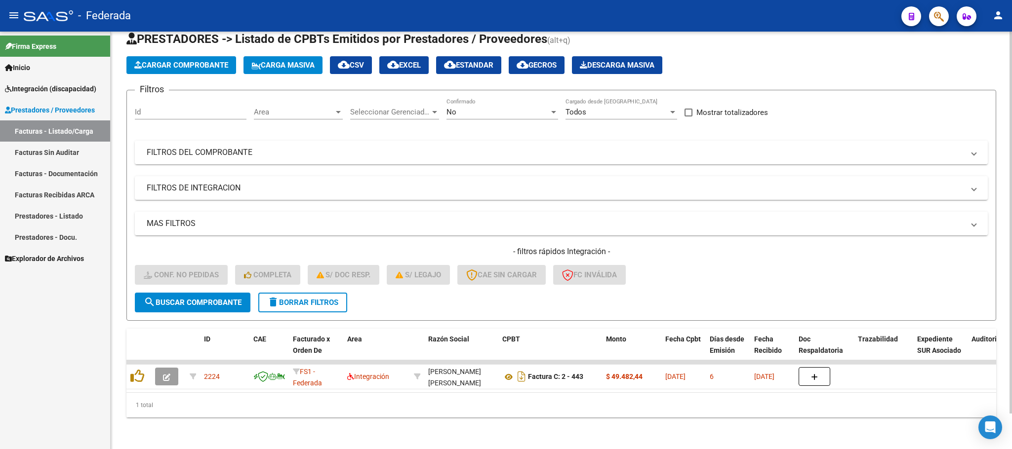
scroll to position [39, 0]
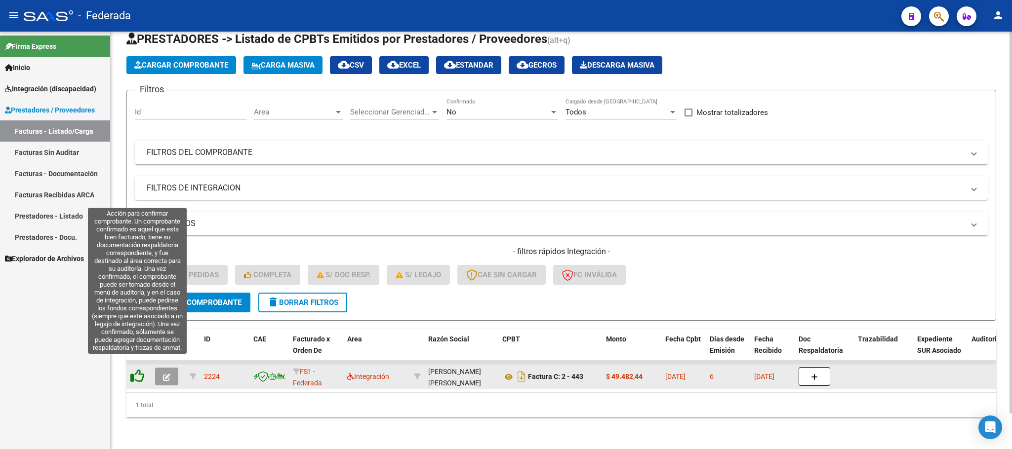
click at [137, 369] on icon at bounding box center [137, 376] width 14 height 14
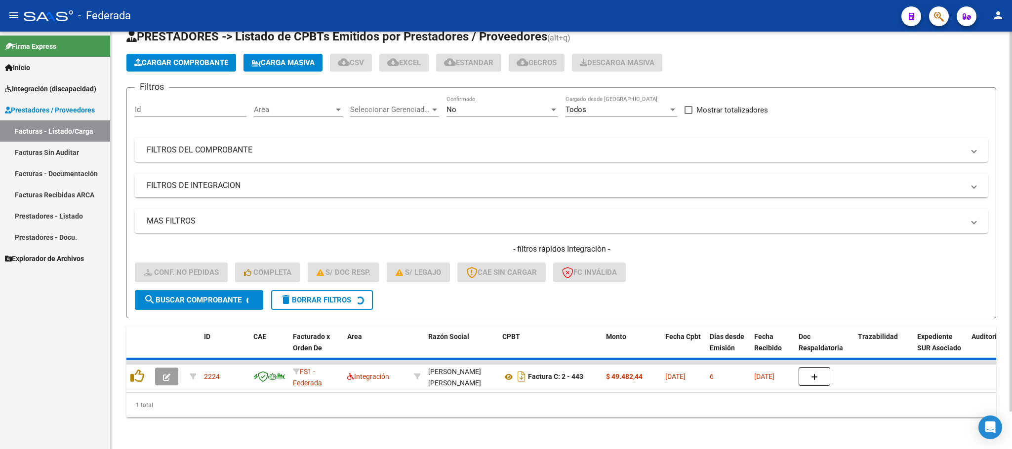
scroll to position [19, 0]
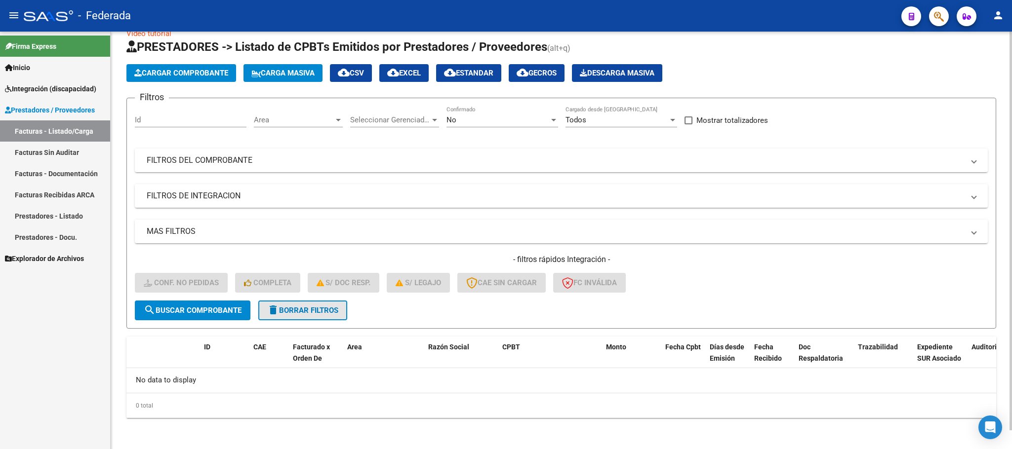
click at [283, 311] on span "delete Borrar Filtros" at bounding box center [302, 310] width 71 height 9
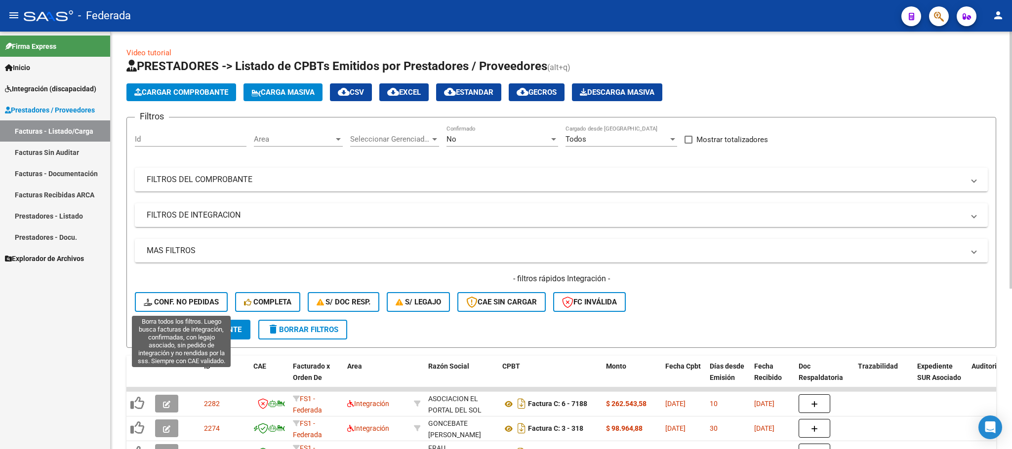
click at [208, 300] on span "Conf. no pedidas" at bounding box center [181, 302] width 75 height 9
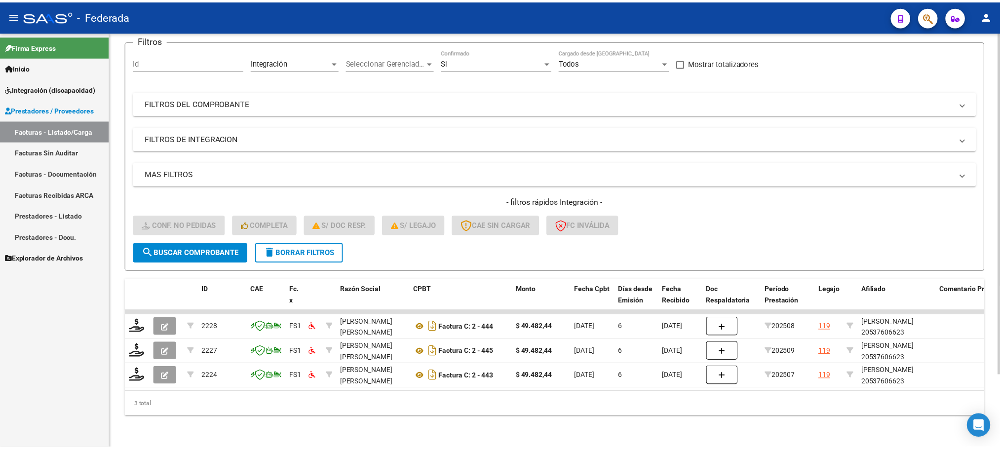
scroll to position [88, 0]
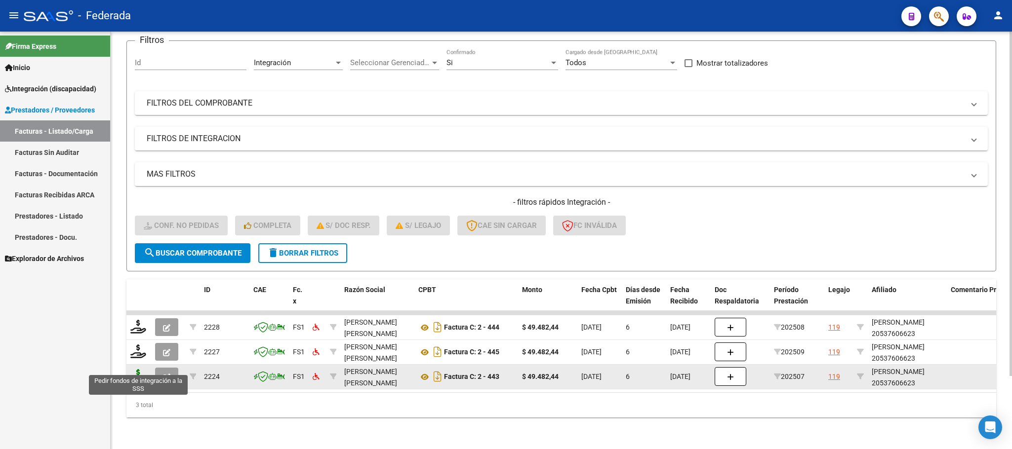
click at [135, 369] on icon at bounding box center [138, 376] width 16 height 14
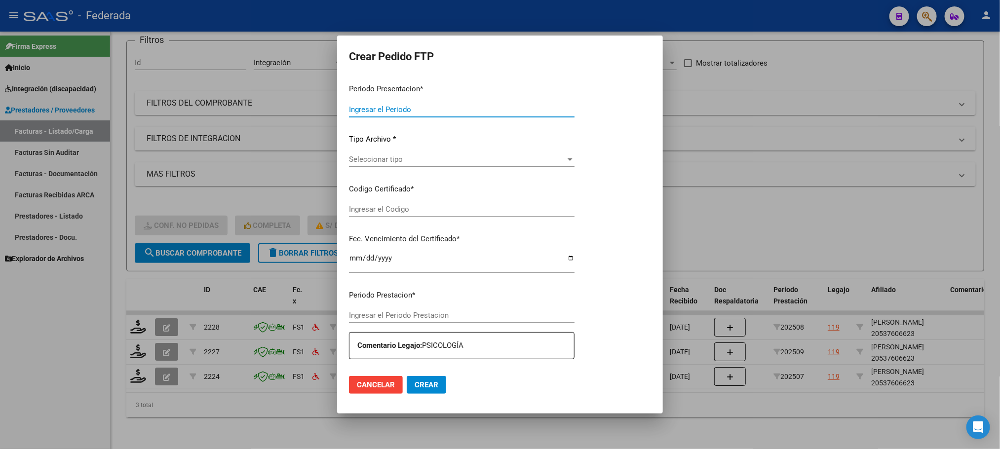
type input "202509"
type input "202507"
type input "$ 49.482,44"
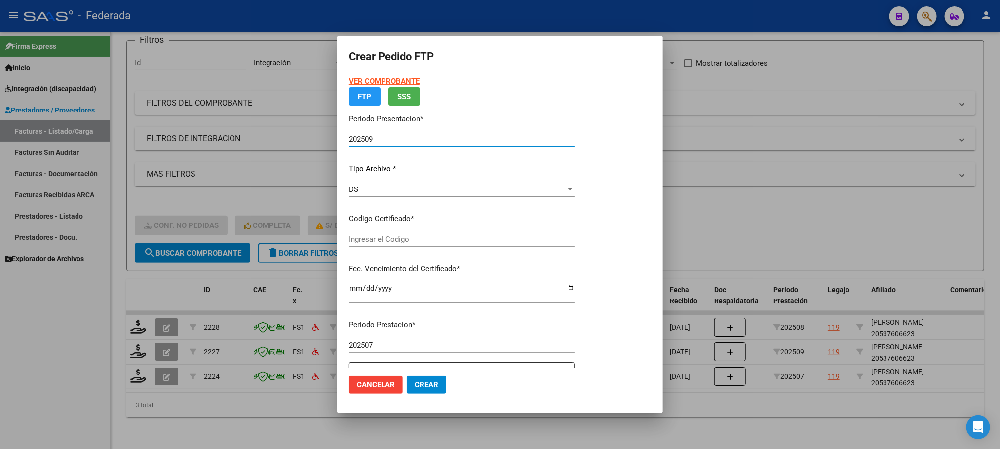
type input "ARG02000537606622023030720280307BS389"
type input "2028-03-07"
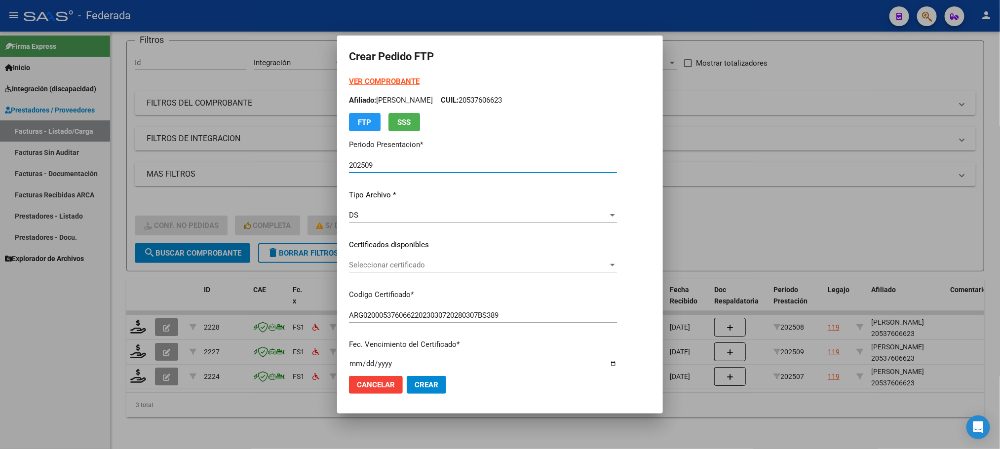
scroll to position [74, 0]
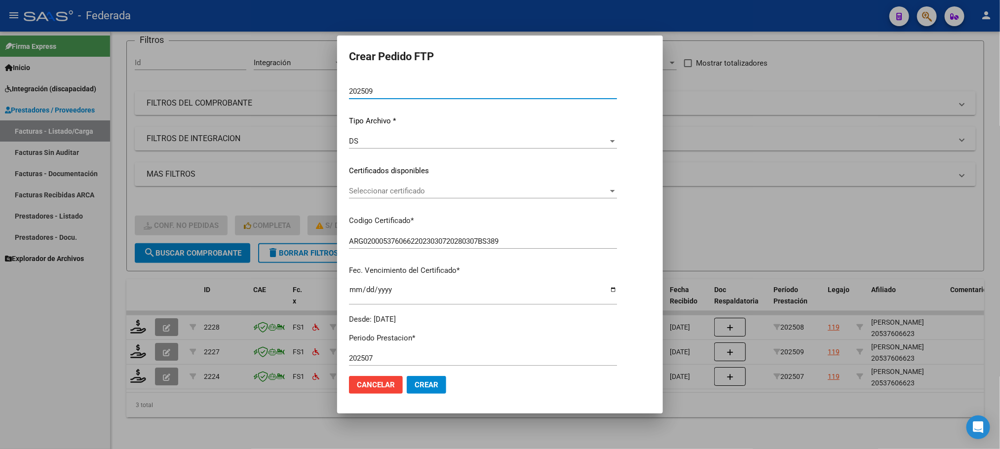
click at [384, 190] on span "Seleccionar certificado" at bounding box center [478, 191] width 259 height 9
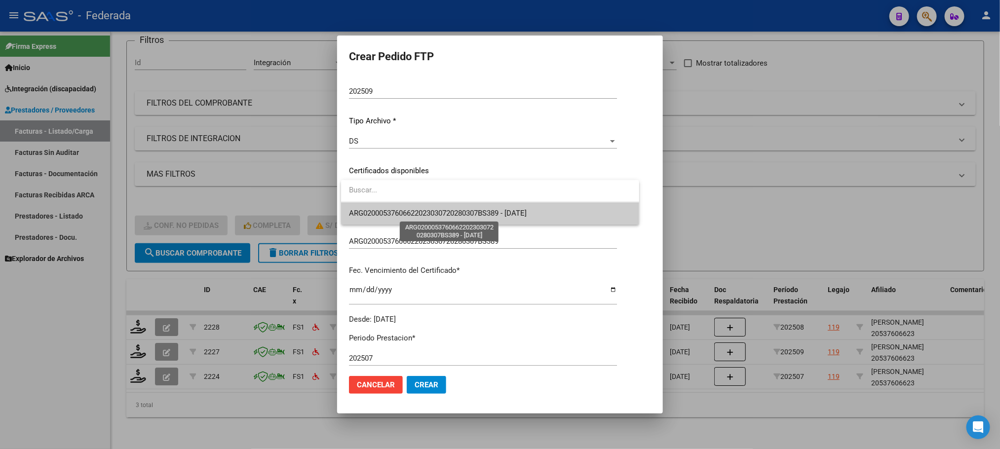
click at [385, 212] on span "ARG02000537606622023030720280307BS389 - 2028-03-07" at bounding box center [438, 213] width 178 height 9
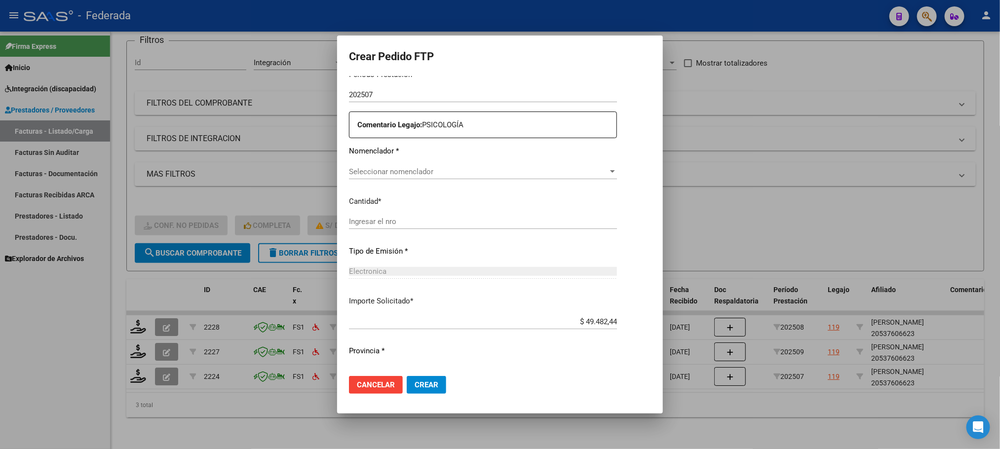
scroll to position [357, 0]
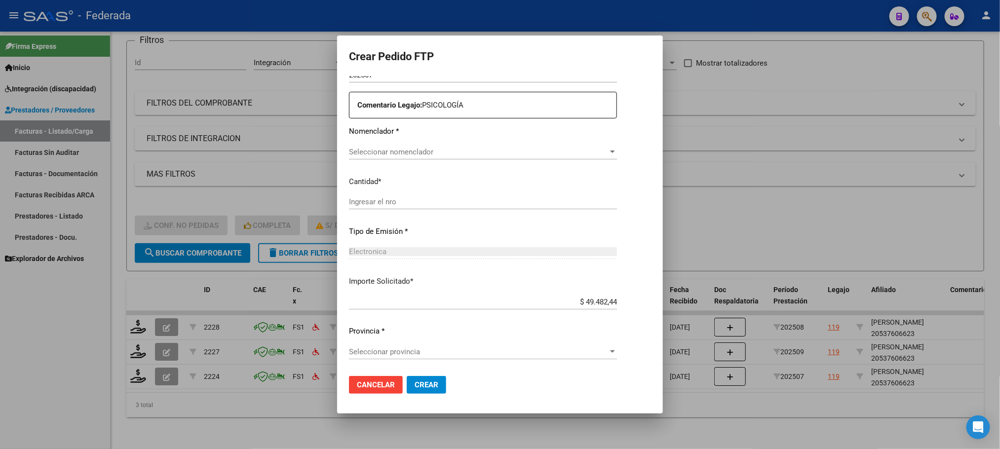
click at [375, 153] on span "Seleccionar nomenclador" at bounding box center [478, 152] width 259 height 9
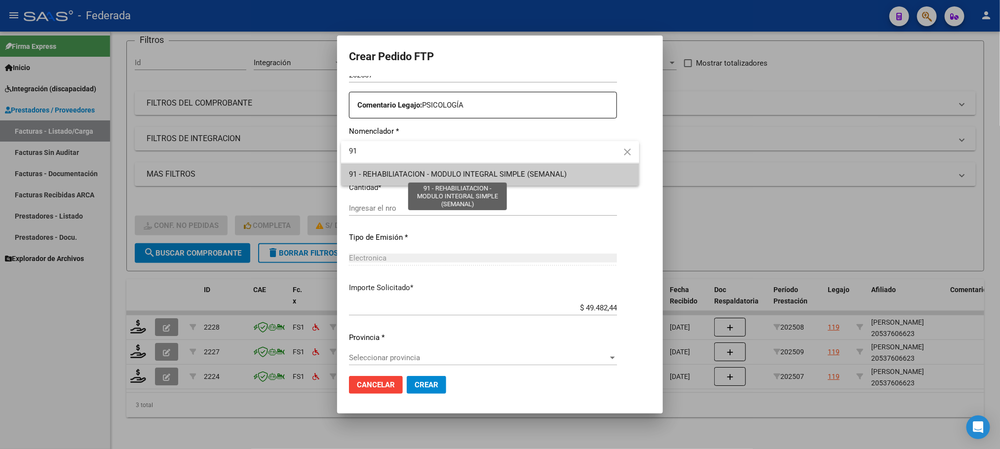
type input "91"
click at [375, 171] on span "91 - REHABILIATACION - MODULO INTEGRAL SIMPLE (SEMANAL)" at bounding box center [458, 174] width 218 height 9
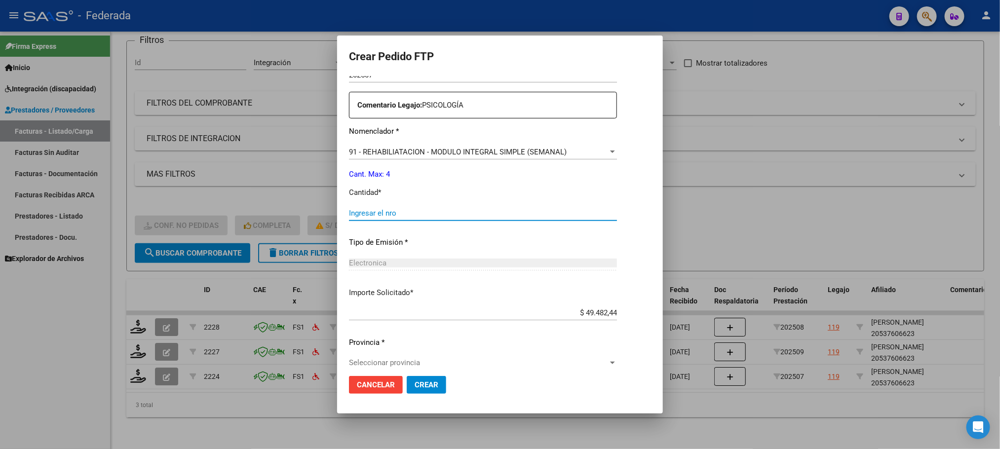
click at [369, 210] on input "Ingresar el nro" at bounding box center [483, 213] width 268 height 9
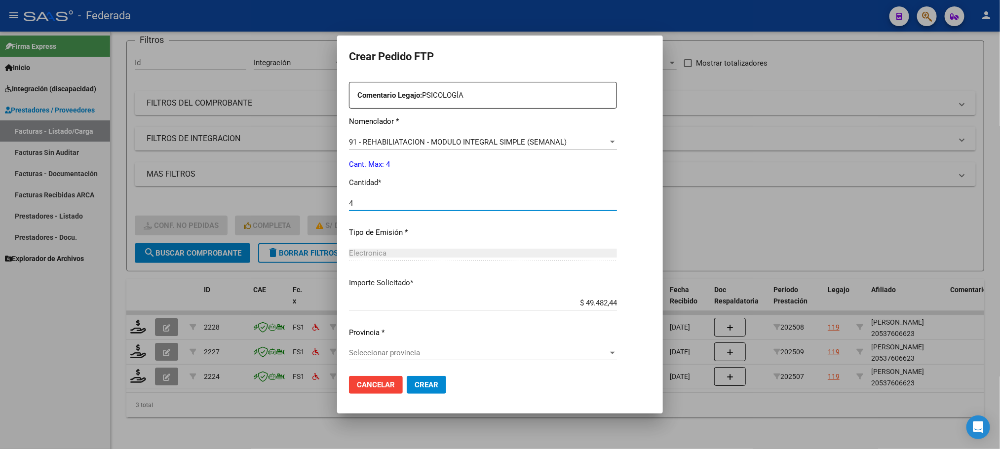
scroll to position [369, 0]
type input "4"
click at [360, 346] on div "Seleccionar provincia Seleccionar provincia" at bounding box center [483, 351] width 268 height 15
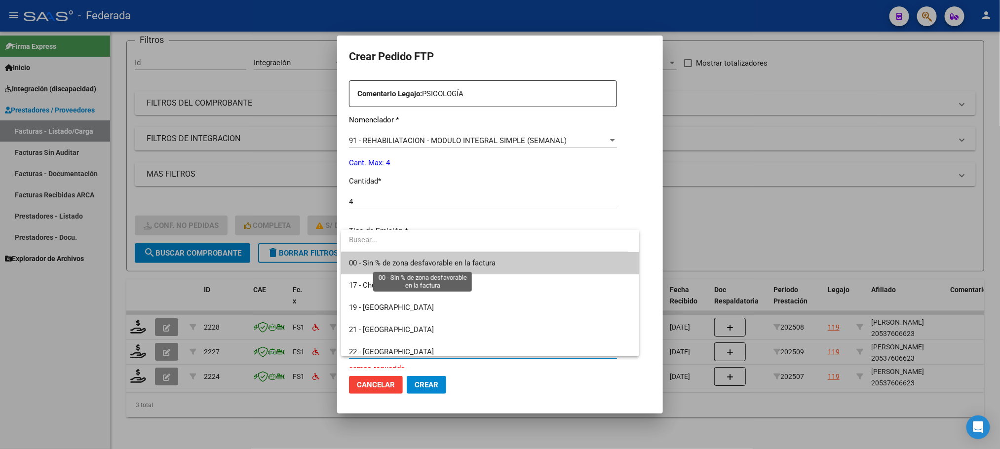
click at [373, 264] on span "00 - Sin % de zona desfavorable en la factura" at bounding box center [422, 263] width 147 height 9
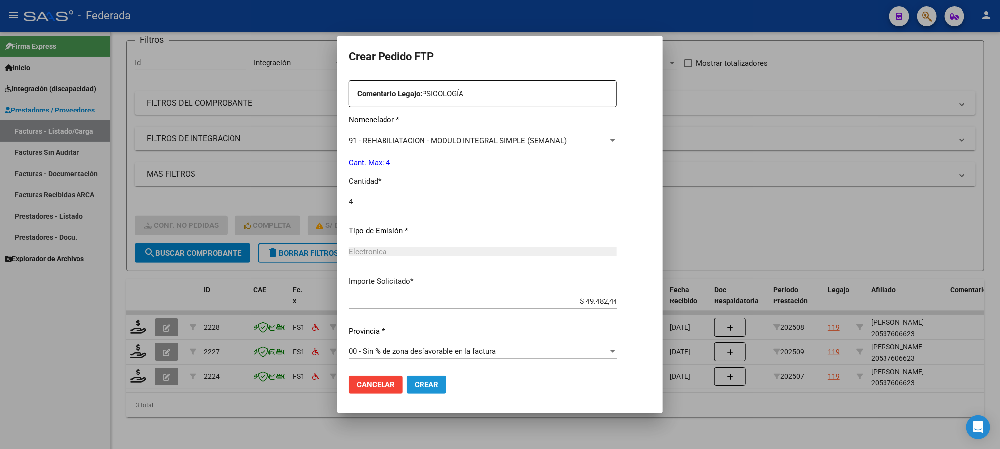
click at [417, 382] on span "Crear" at bounding box center [427, 385] width 24 height 9
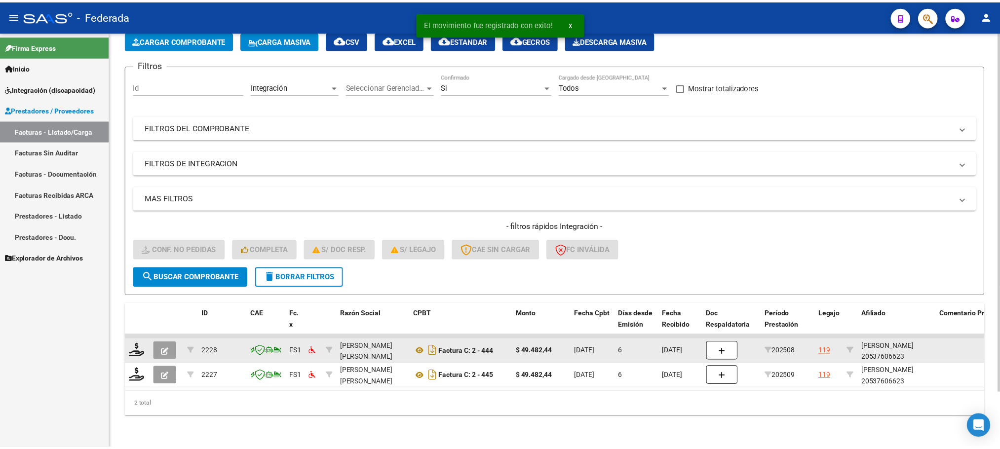
scroll to position [64, 0]
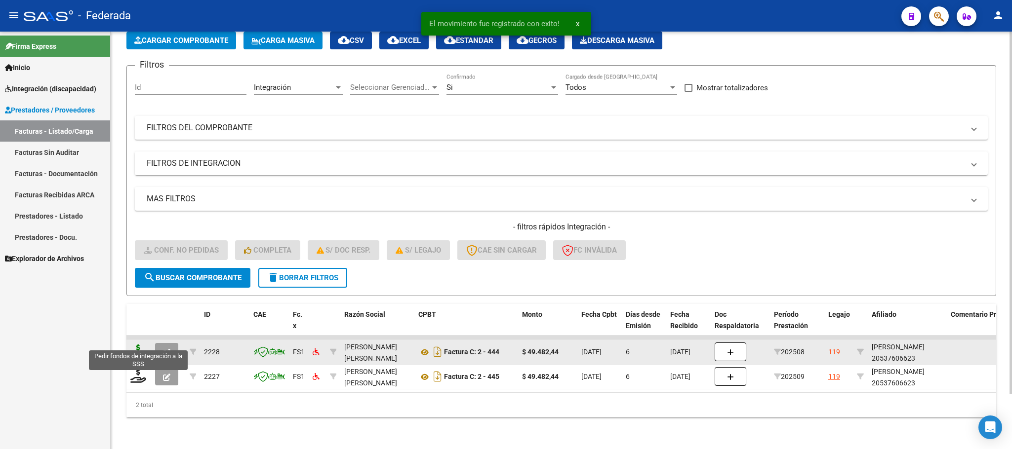
click at [135, 345] on icon at bounding box center [138, 352] width 16 height 14
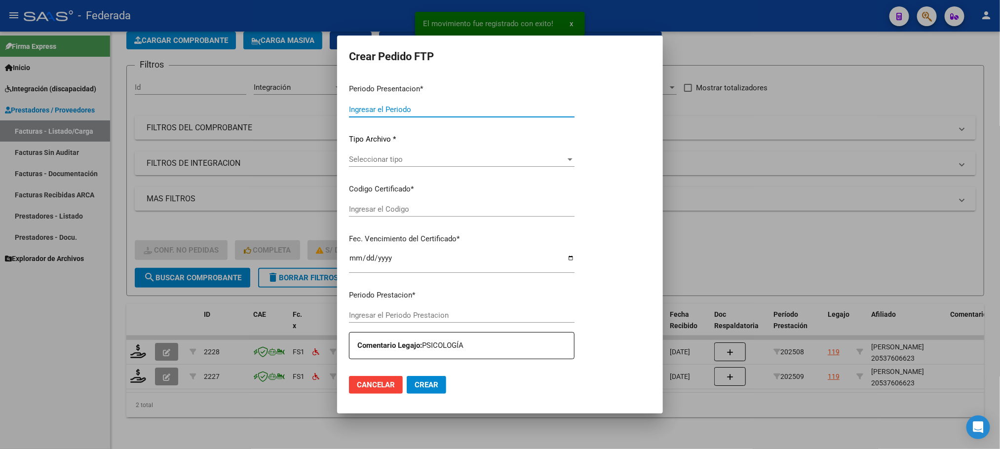
type input "202509"
type input "202508"
type input "$ 49.482,44"
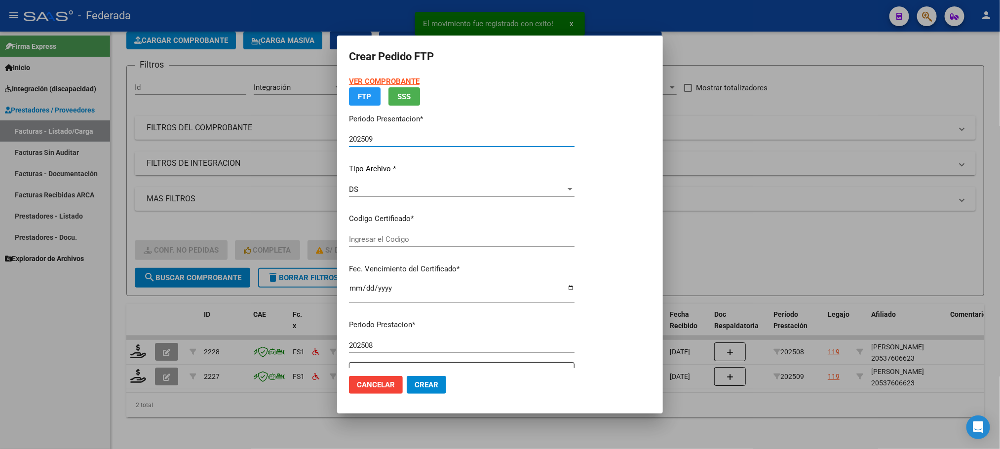
type input "ARG02000537606622023030720280307BS389"
type input "2028-03-07"
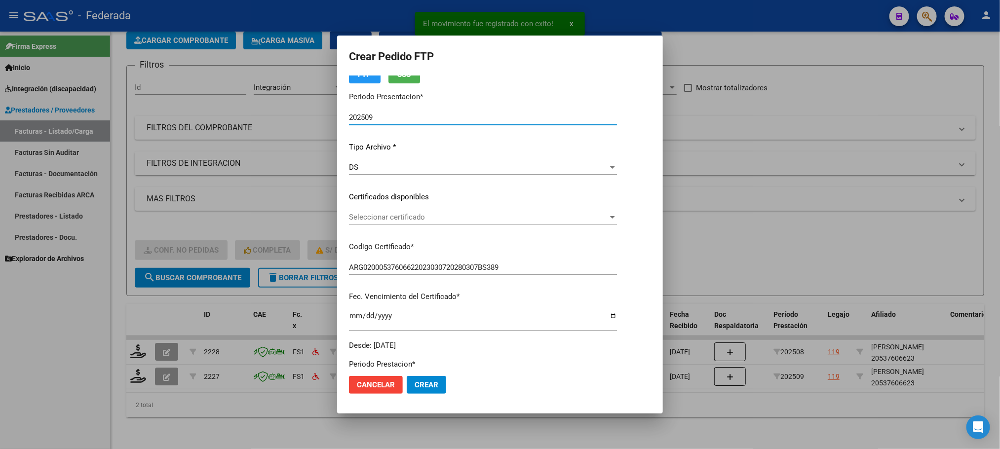
scroll to position [74, 0]
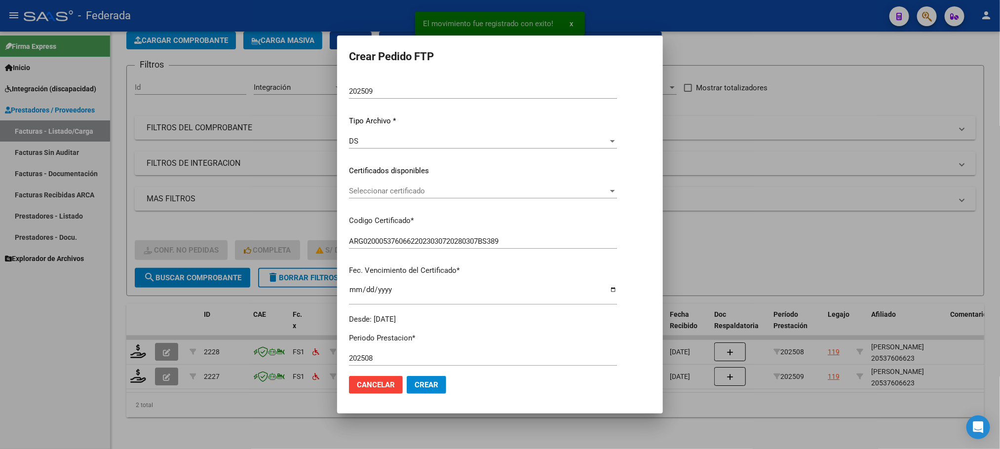
click at [379, 184] on div "Seleccionar certificado Seleccionar certificado" at bounding box center [483, 191] width 268 height 15
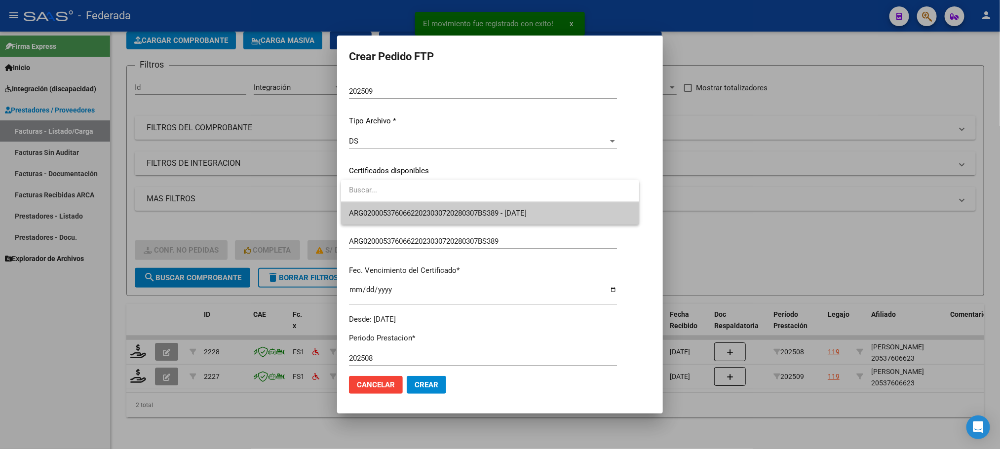
click at [377, 219] on span "ARG02000537606622023030720280307BS389 - 2028-03-07" at bounding box center [490, 213] width 282 height 22
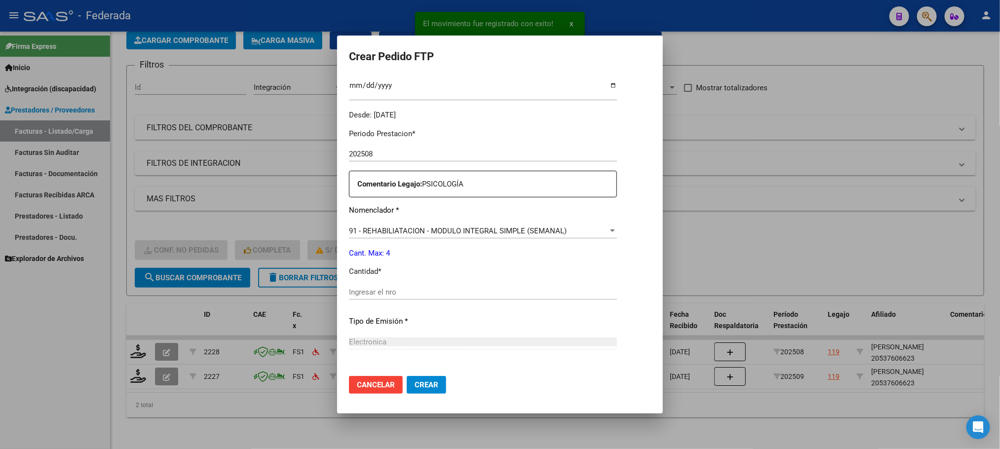
scroll to position [296, 0]
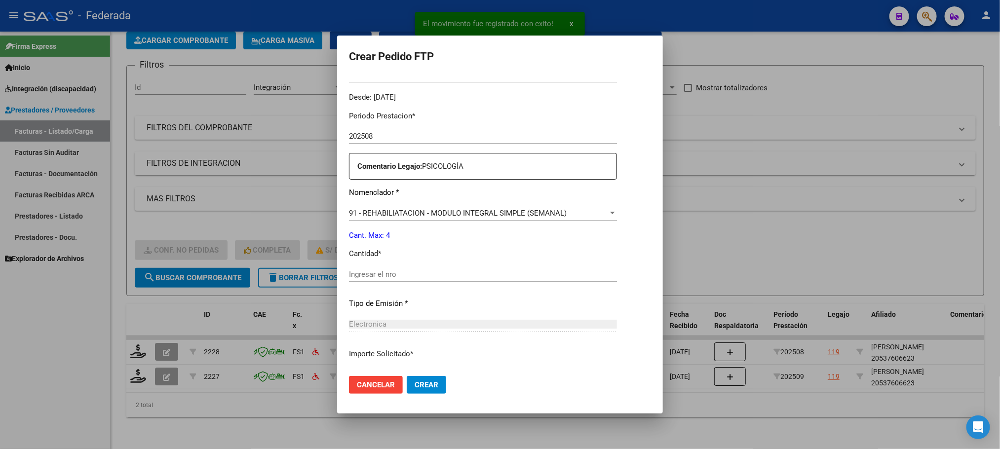
click at [376, 280] on div "Ingresar el nro" at bounding box center [483, 274] width 268 height 15
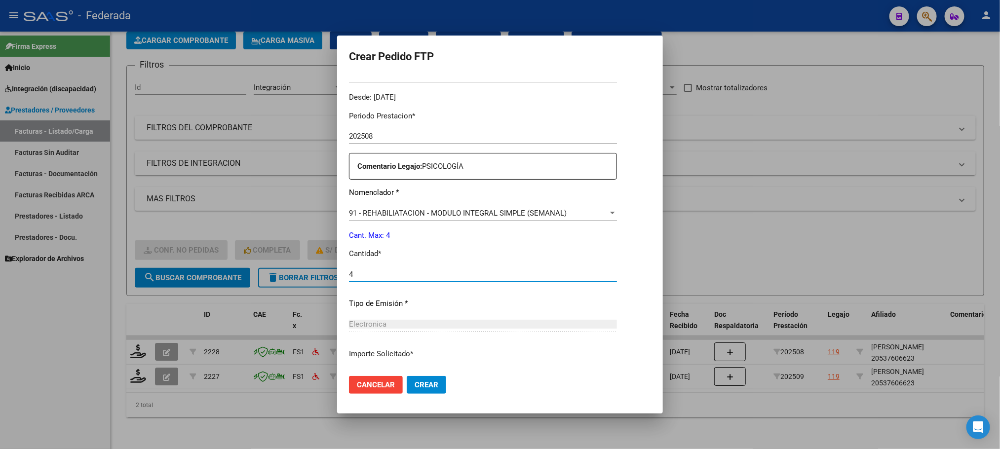
scroll to position [369, 0]
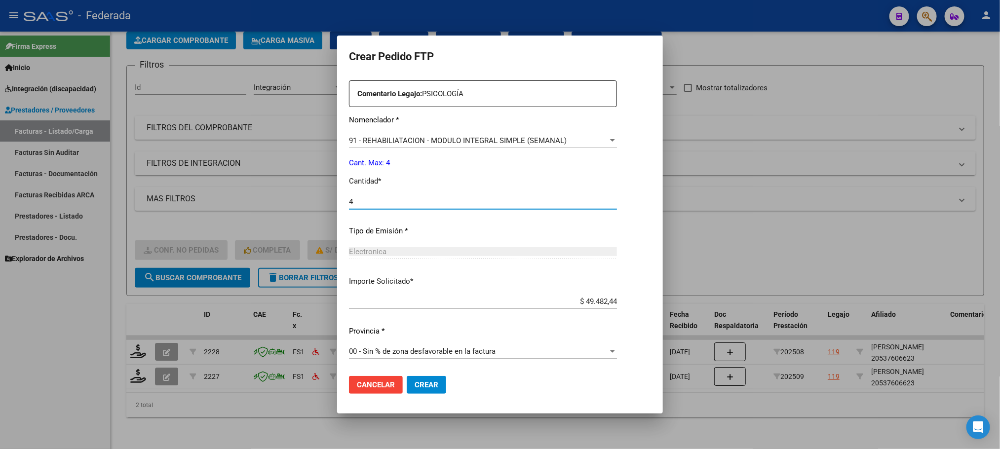
type input "4"
click at [419, 383] on span "Crear" at bounding box center [427, 385] width 24 height 9
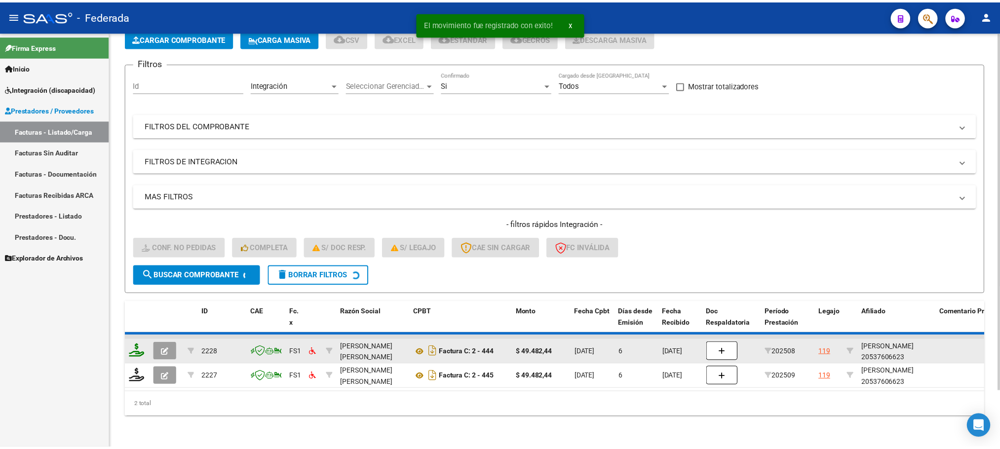
scroll to position [39, 0]
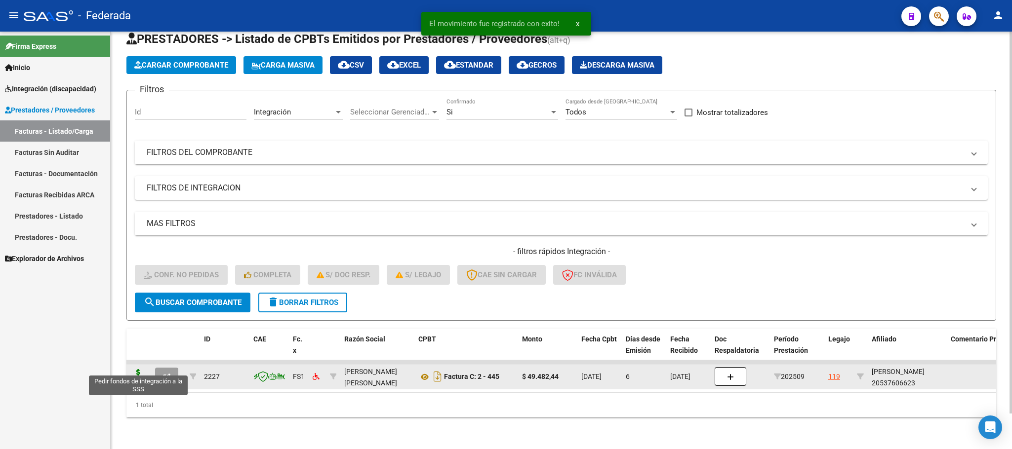
click at [141, 369] on icon at bounding box center [138, 376] width 16 height 14
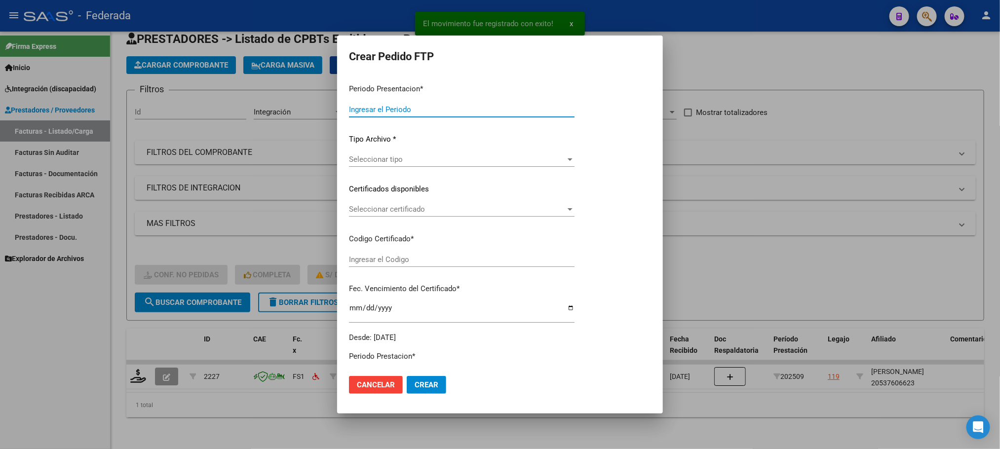
type input "202509"
type input "$ 49.482,44"
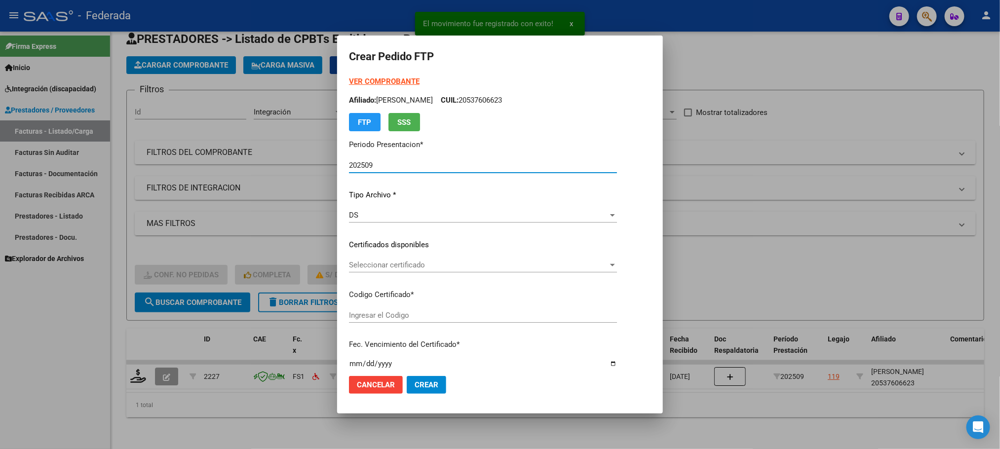
type input "ARG02000537606622023030720280307BS389"
type input "2028-03-07"
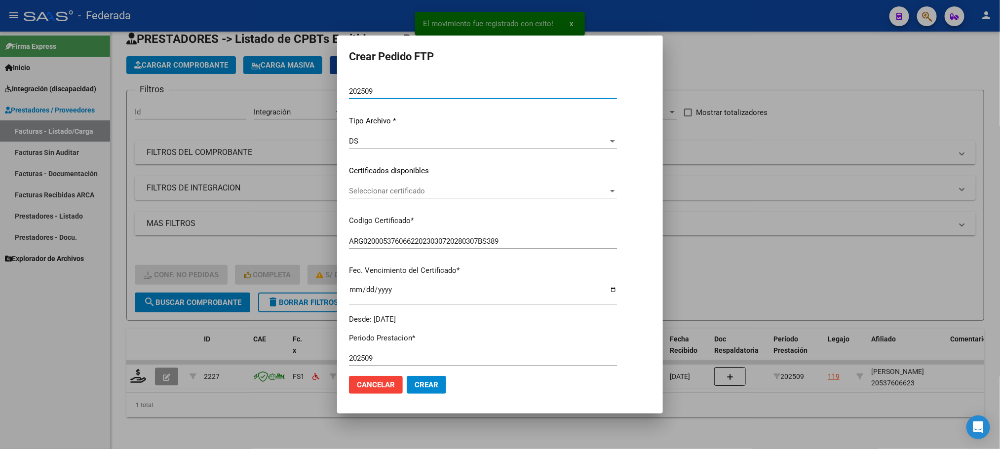
click at [372, 190] on span "Seleccionar certificado" at bounding box center [478, 191] width 259 height 9
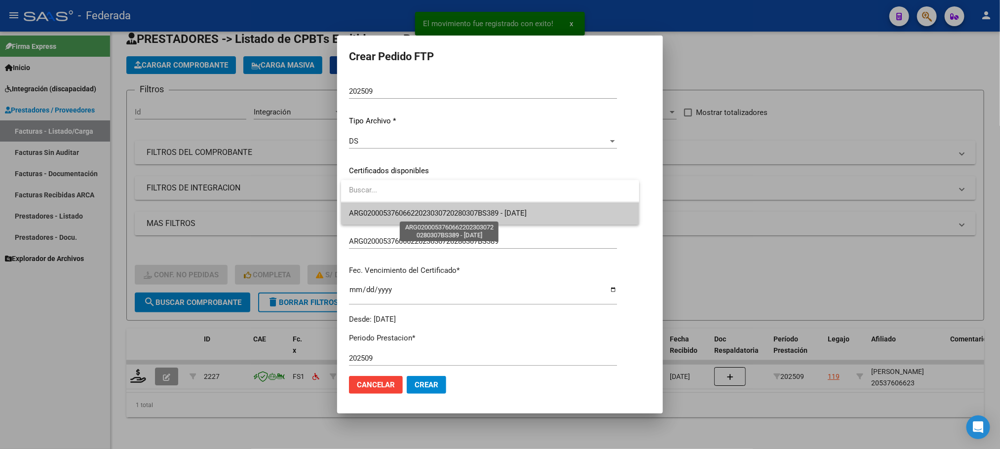
click at [377, 213] on span "ARG02000537606622023030720280307BS389 - 2028-03-07" at bounding box center [438, 213] width 178 height 9
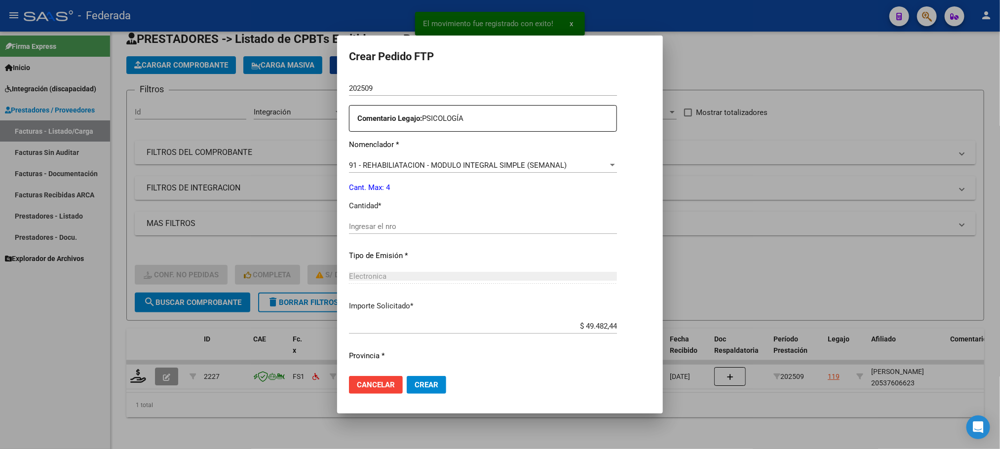
scroll to position [369, 0]
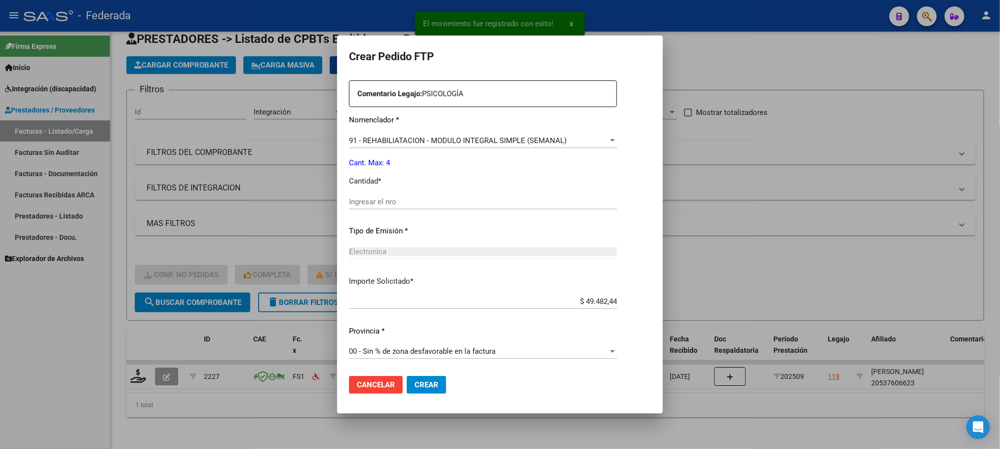
click at [384, 205] on input "Ingresar el nro" at bounding box center [483, 201] width 268 height 9
type input "4"
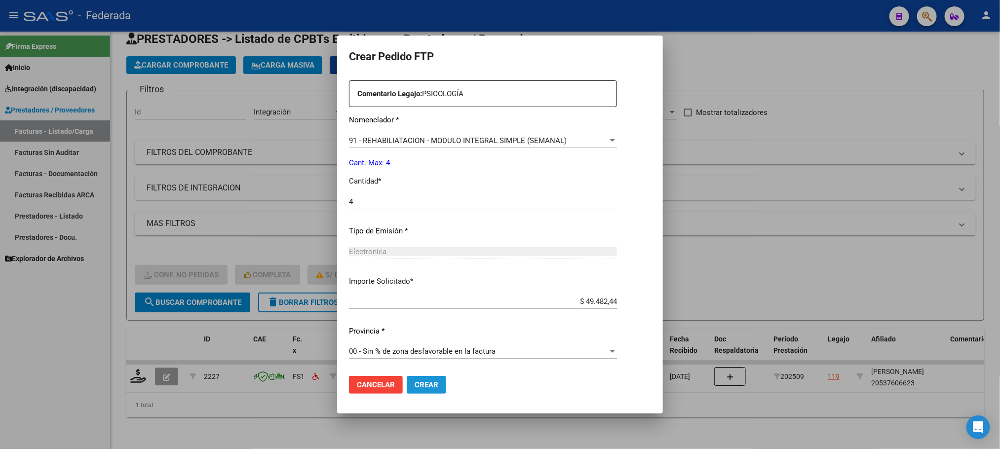
click at [427, 381] on span "Crear" at bounding box center [427, 385] width 24 height 9
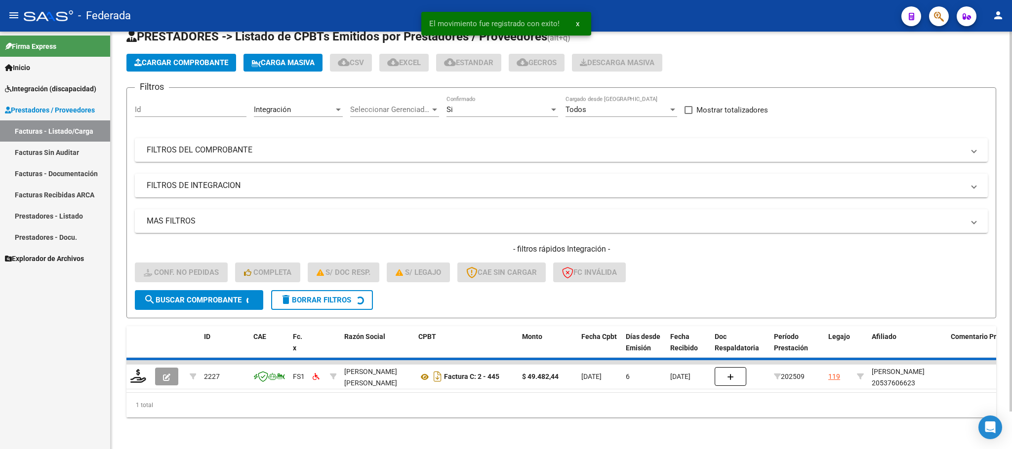
scroll to position [19, 0]
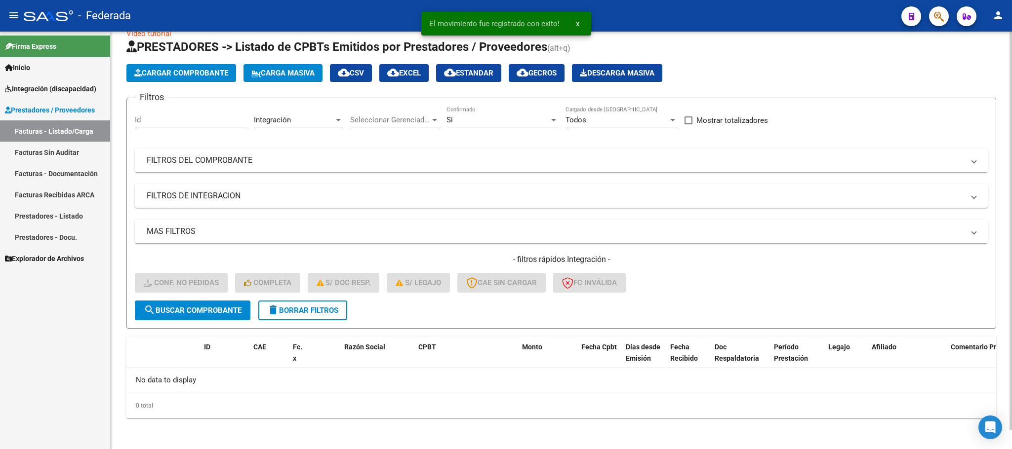
click at [329, 306] on span "delete Borrar Filtros" at bounding box center [302, 310] width 71 height 9
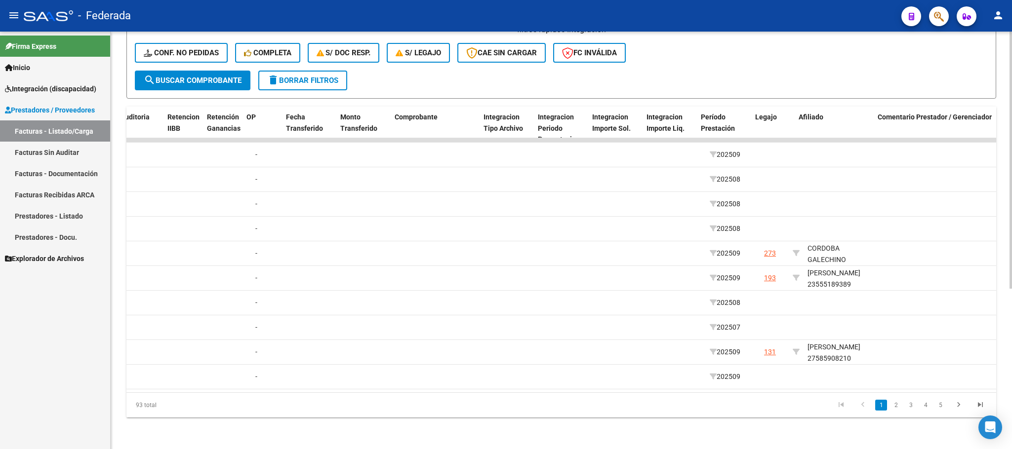
scroll to position [0, 958]
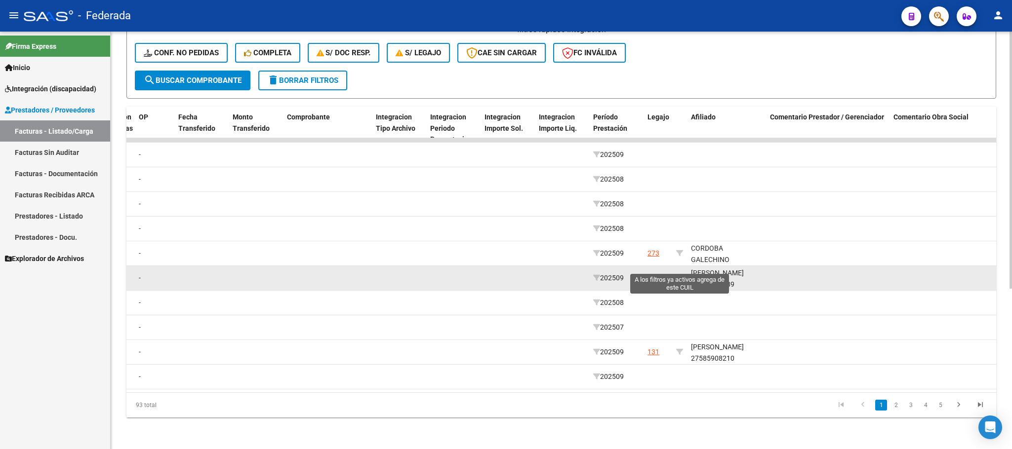
click at [677, 275] on icon at bounding box center [679, 278] width 7 height 7
type input "23555189389"
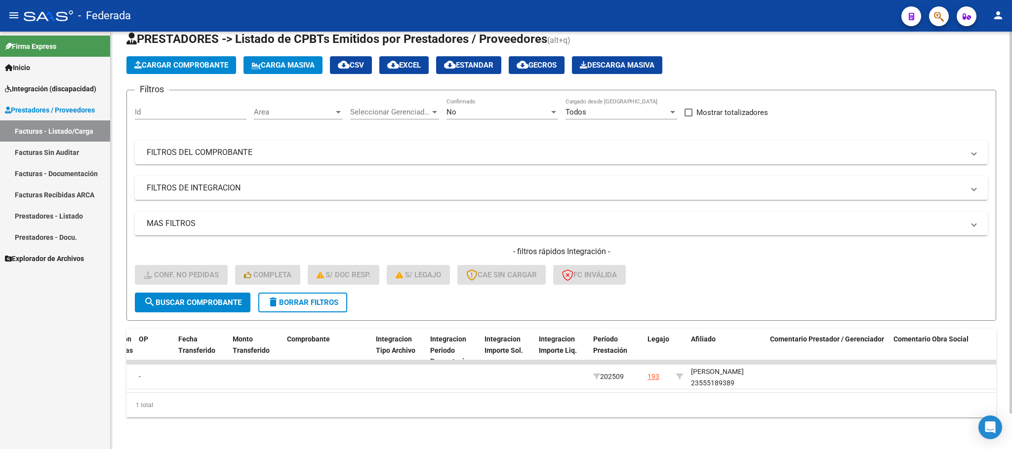
scroll to position [39, 0]
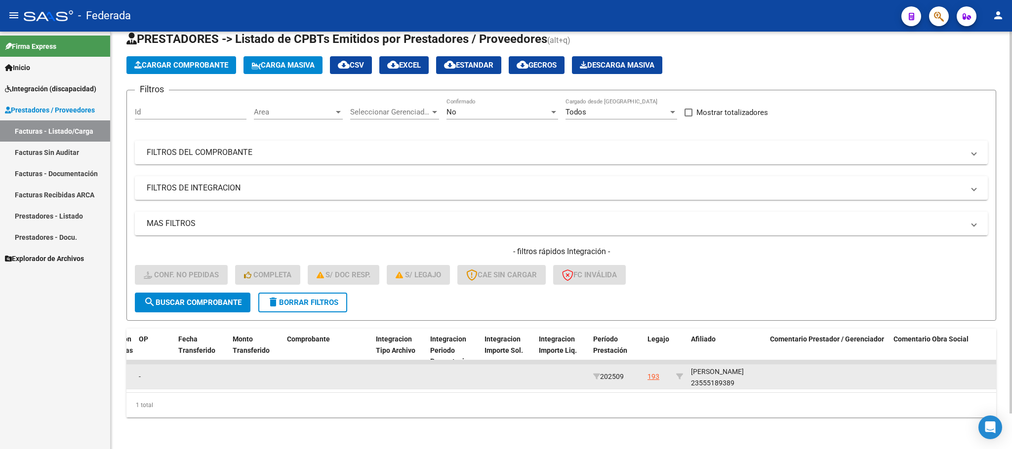
click at [714, 374] on div "MICHELIS BENJAMIN 23555189389" at bounding box center [726, 377] width 71 height 23
copy div "23555189389"
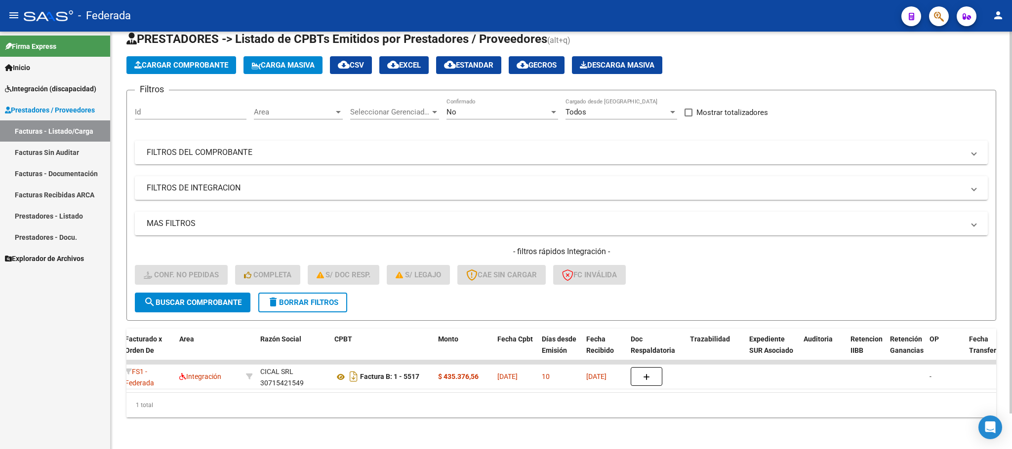
scroll to position [0, 0]
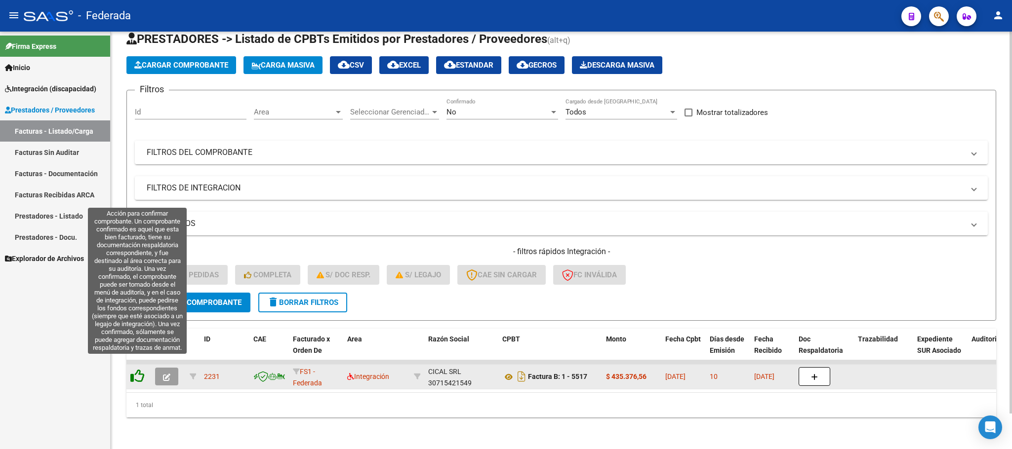
click at [142, 369] on icon at bounding box center [137, 376] width 14 height 14
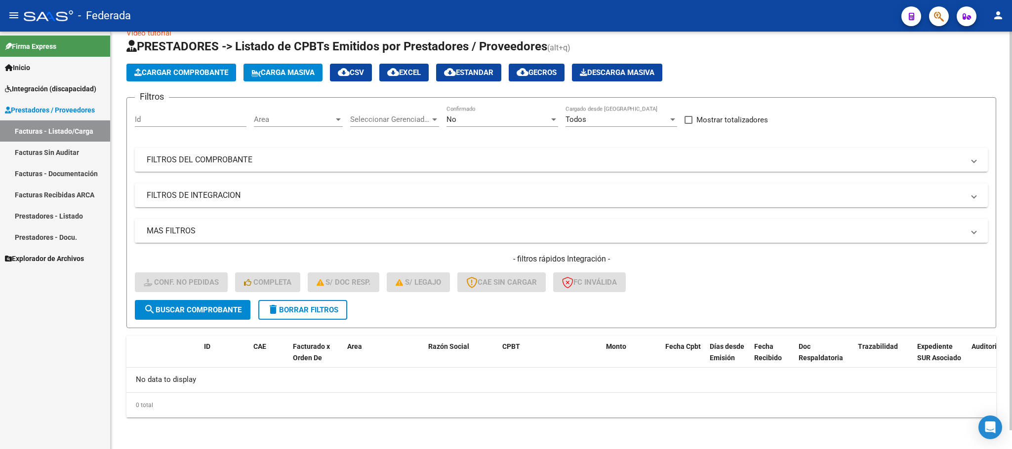
scroll to position [19, 0]
click at [295, 307] on span "delete Borrar Filtros" at bounding box center [302, 310] width 71 height 9
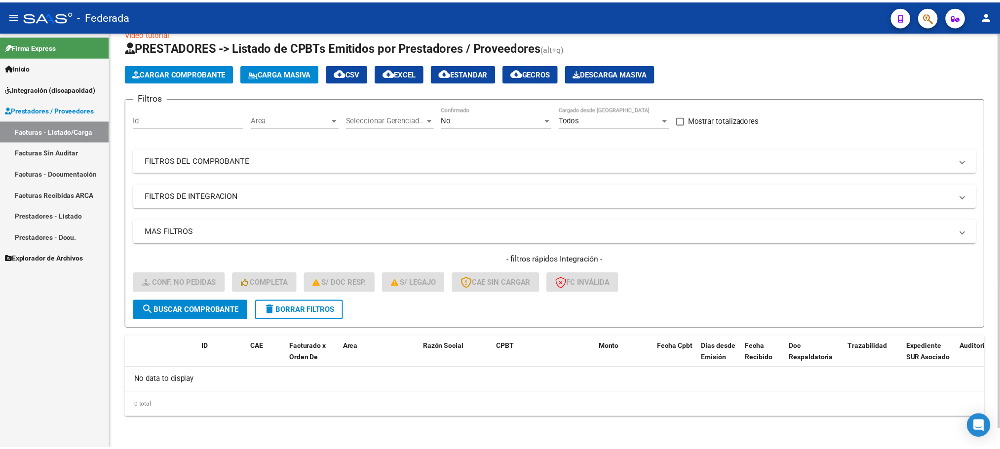
scroll to position [0, 0]
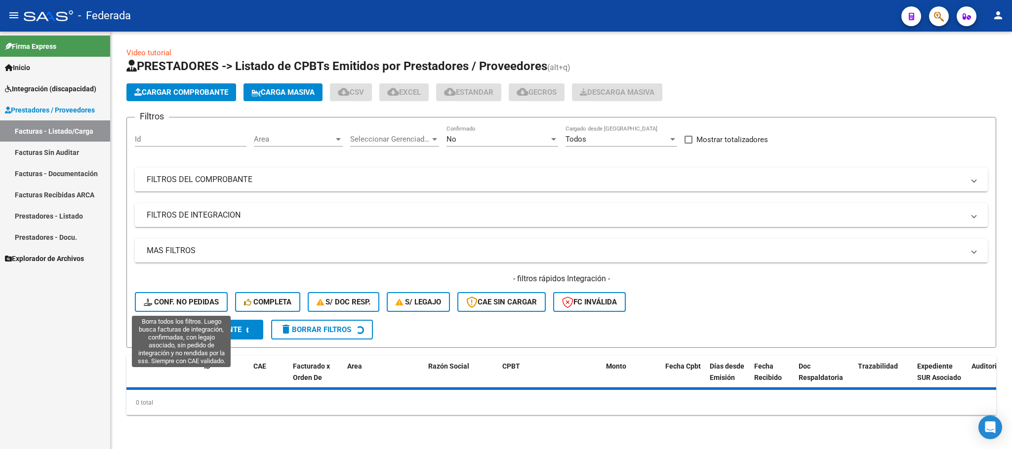
click at [197, 301] on span "Conf. no pedidas" at bounding box center [181, 302] width 75 height 9
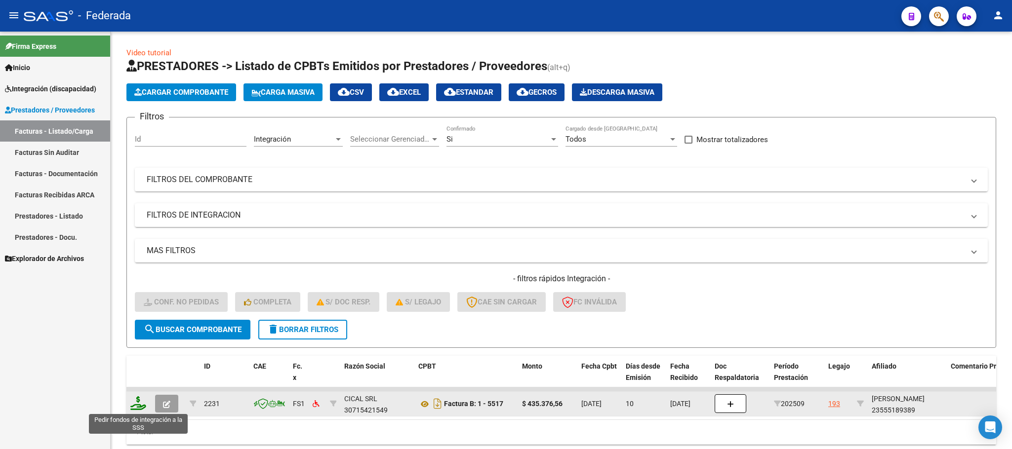
click at [142, 406] on icon at bounding box center [138, 403] width 16 height 14
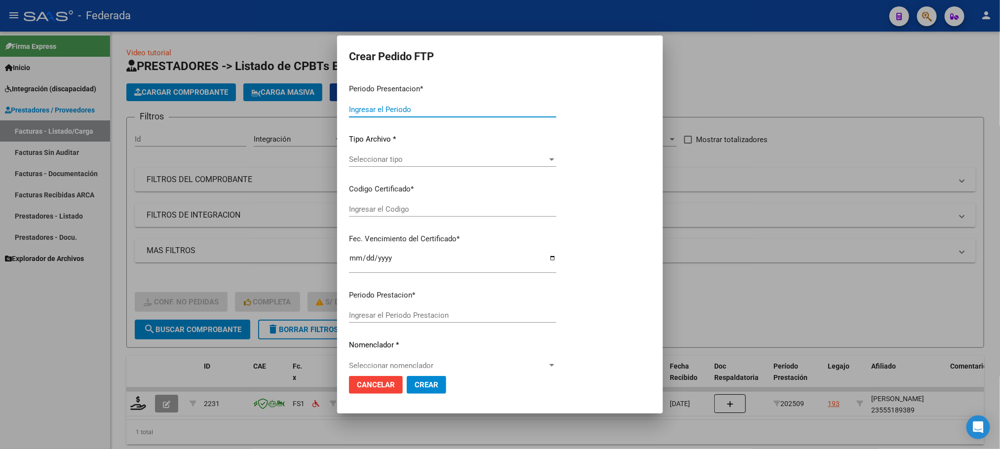
type input "202509"
type input "$ 435.376,56"
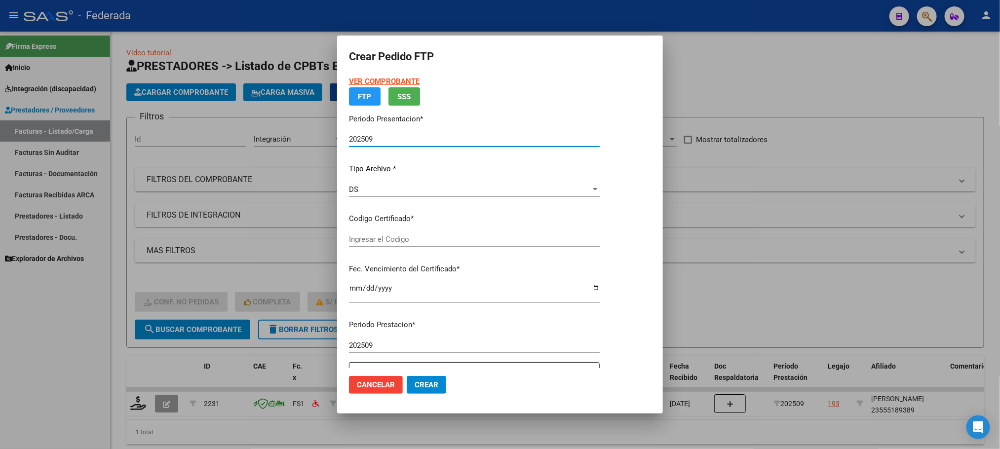
type input "ARG02000555189382022082220270822COR540"
type input "2027-08-22"
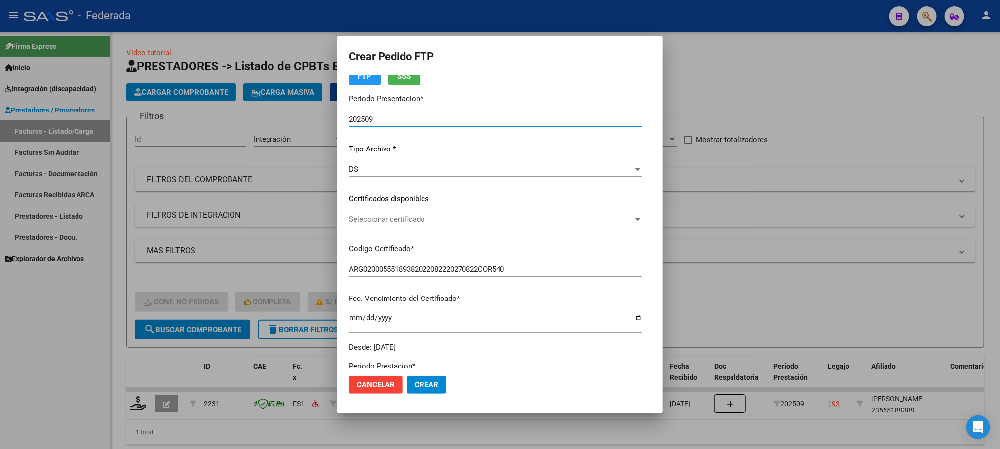
scroll to position [74, 0]
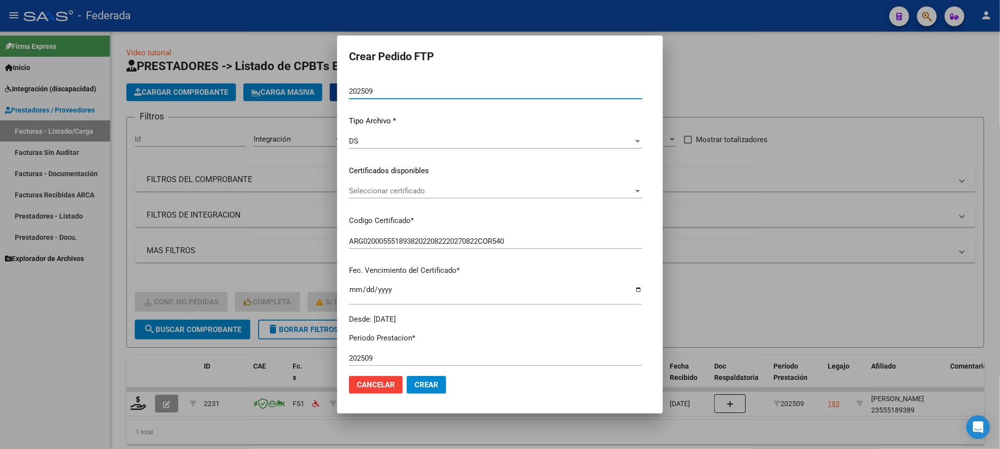
click at [360, 187] on span "Seleccionar certificado" at bounding box center [491, 191] width 284 height 9
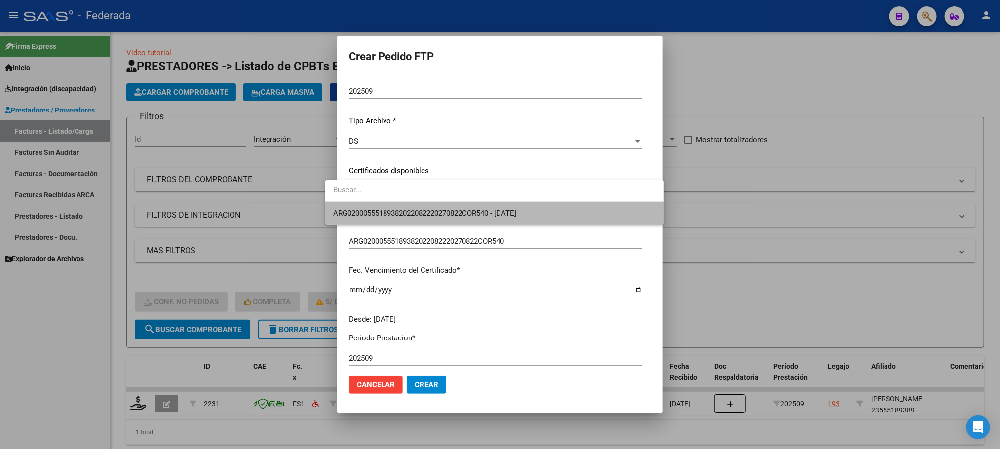
click at [360, 206] on span "ARG02000555189382022082220270822COR540 - 2027-08-22" at bounding box center [494, 213] width 323 height 22
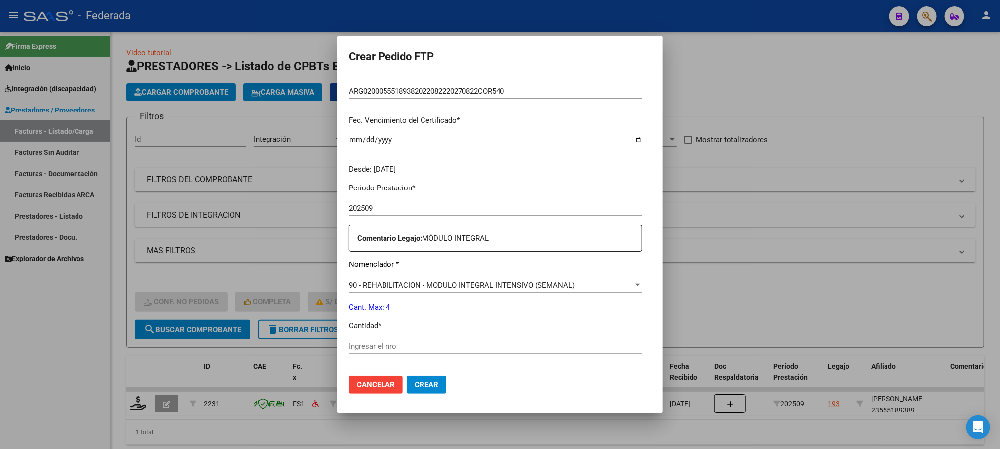
scroll to position [296, 0]
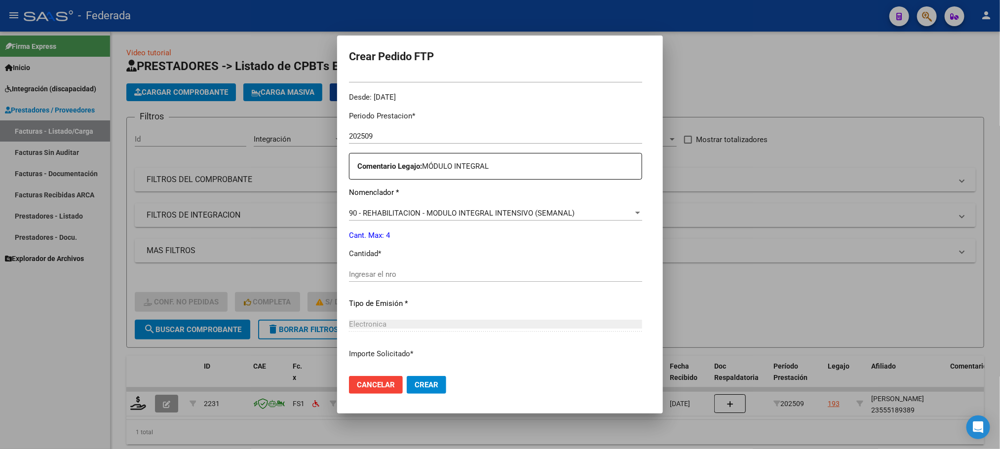
click at [363, 273] on input "Ingresar el nro" at bounding box center [495, 274] width 293 height 9
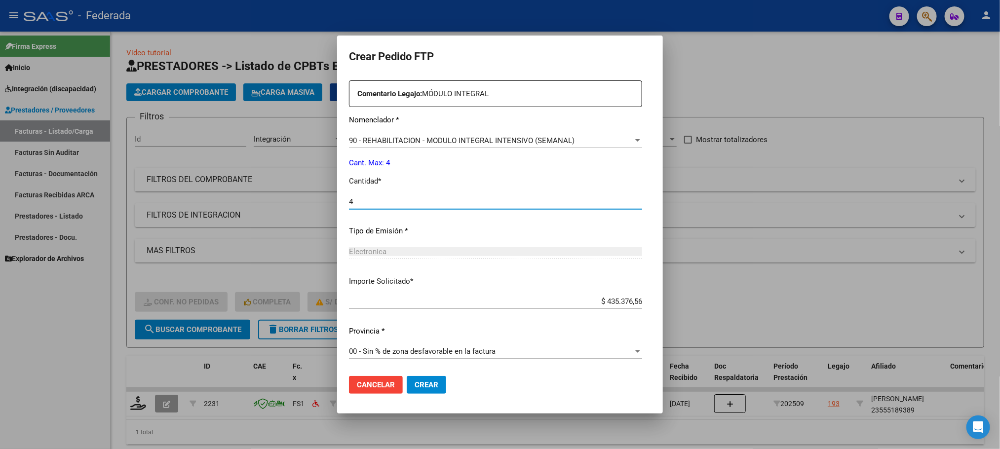
type input "4"
click at [415, 382] on span "Crear" at bounding box center [427, 385] width 24 height 9
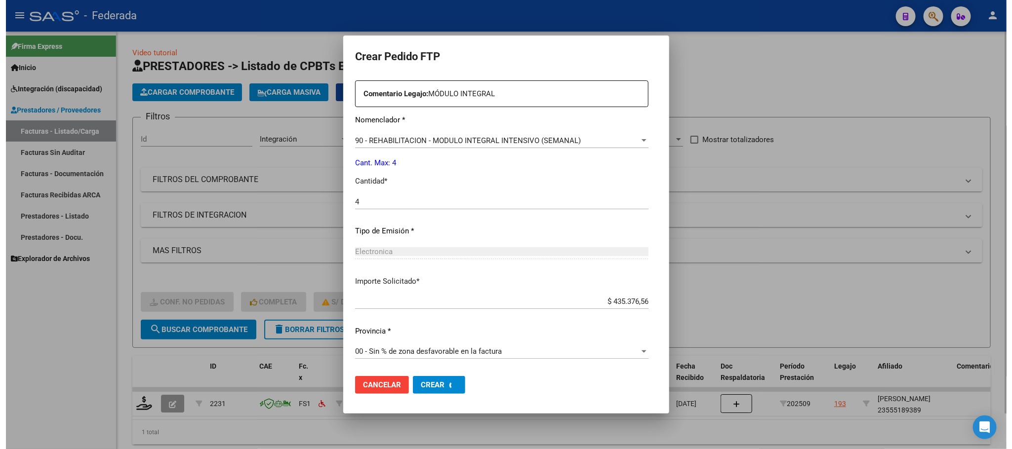
scroll to position [0, 0]
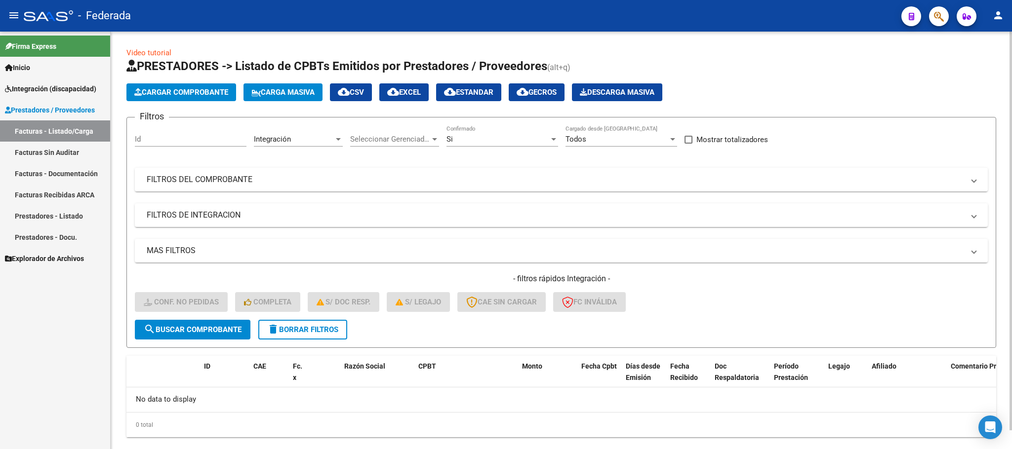
click at [323, 339] on button "delete Borrar Filtros" at bounding box center [302, 330] width 89 height 20
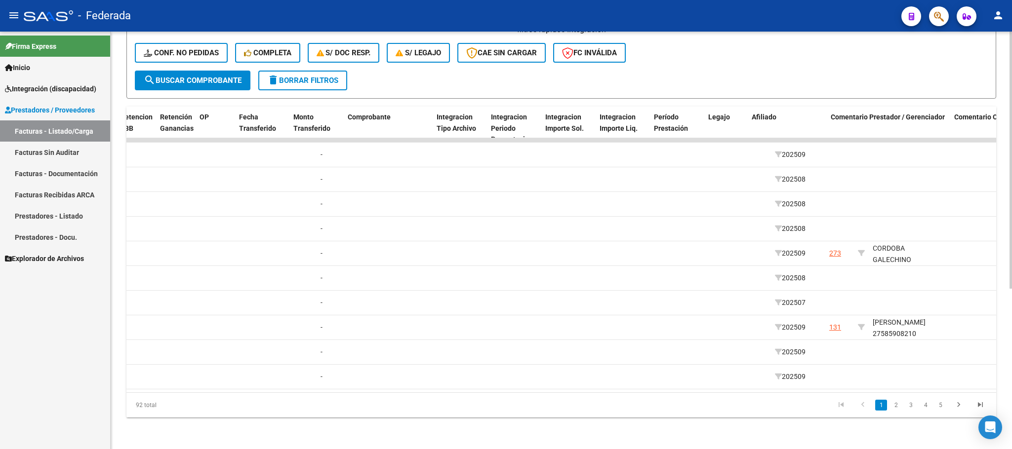
scroll to position [0, 996]
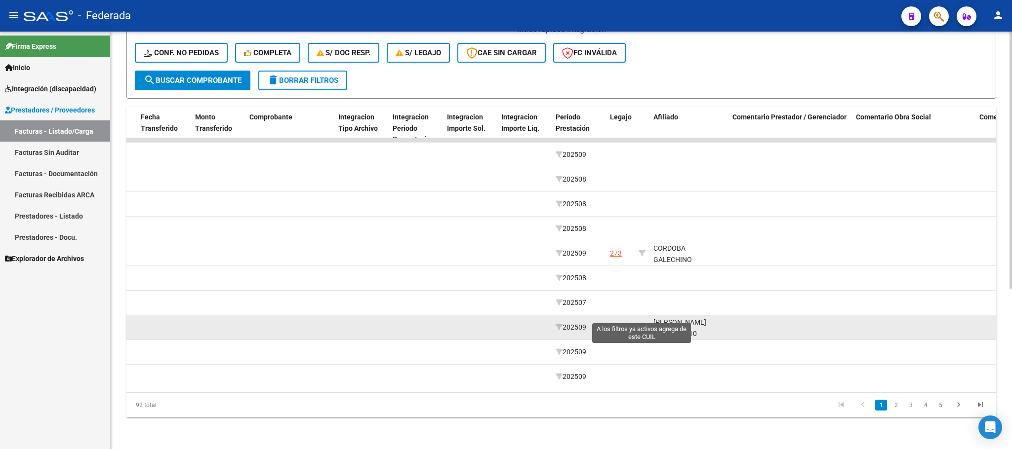
click at [643, 324] on icon at bounding box center [641, 327] width 7 height 7
type input "27585908210"
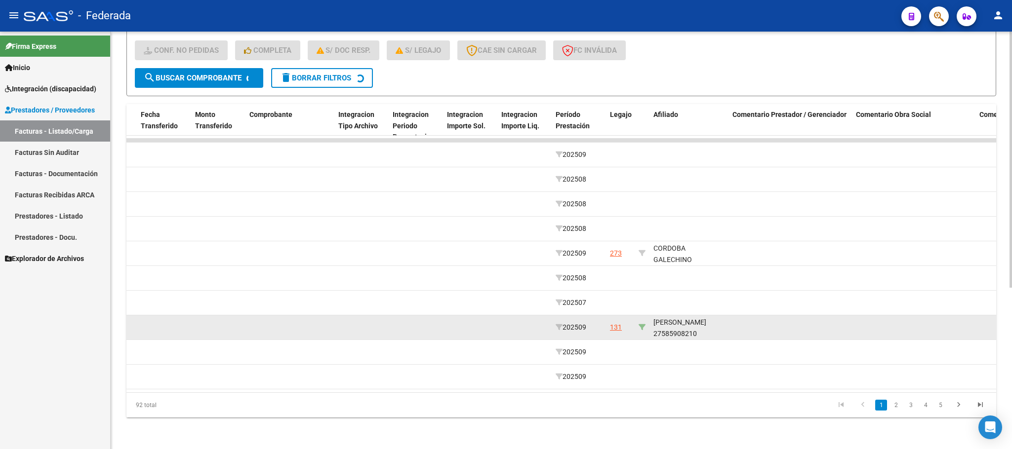
scroll to position [64, 0]
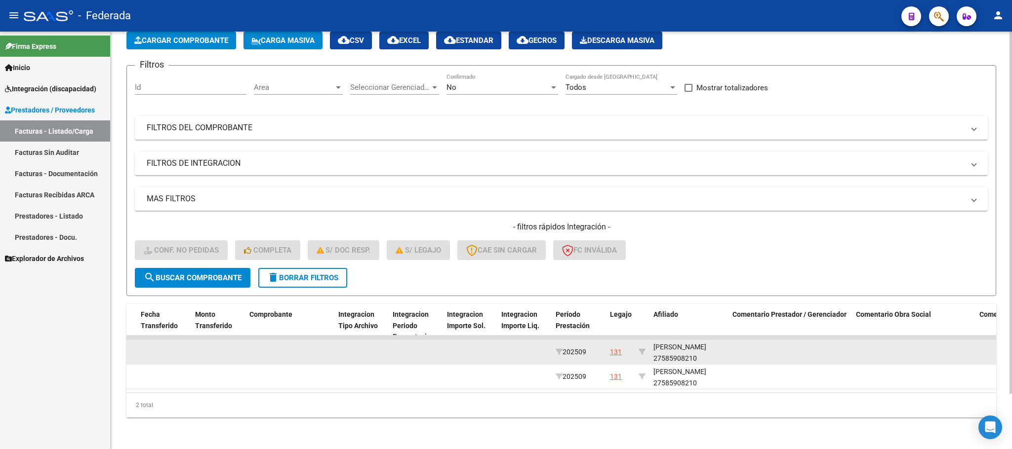
click at [673, 349] on div "TAYANA AMELIA 27585908210" at bounding box center [688, 353] width 71 height 23
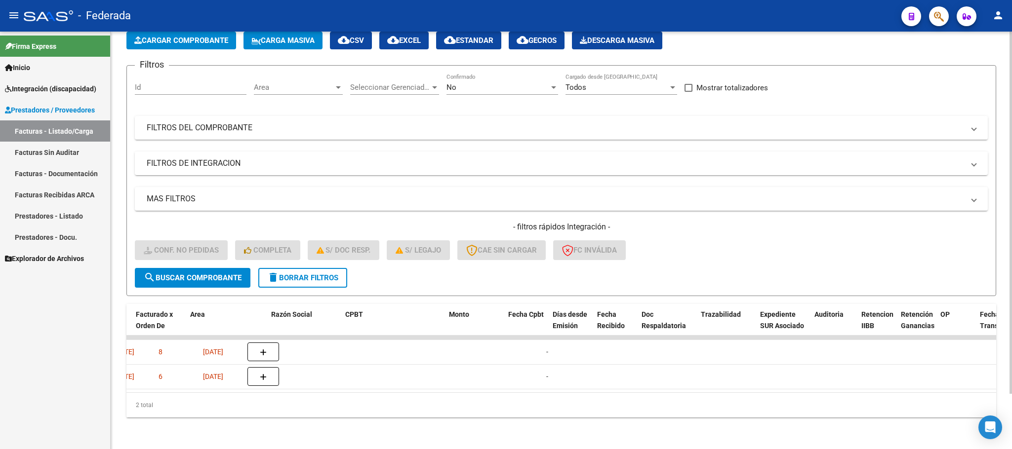
scroll to position [0, 0]
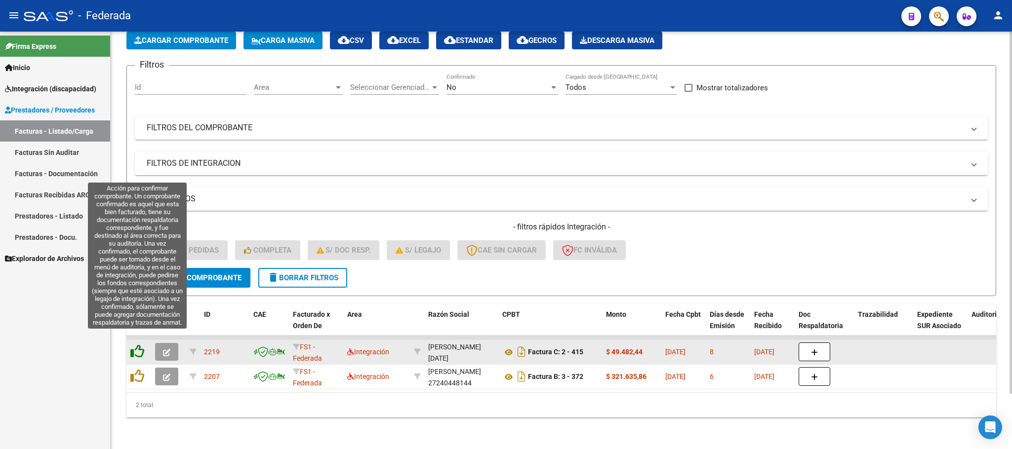
click at [134, 345] on icon at bounding box center [137, 352] width 14 height 14
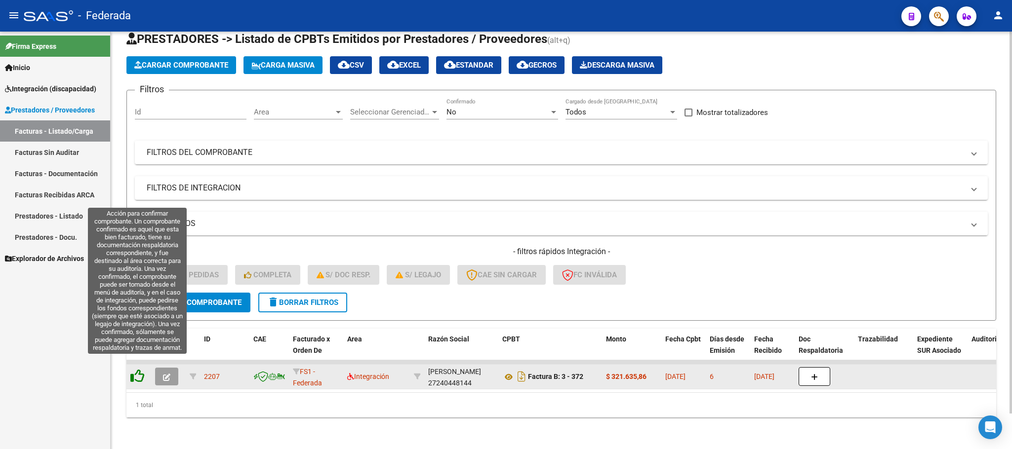
click at [134, 371] on icon at bounding box center [137, 376] width 14 height 14
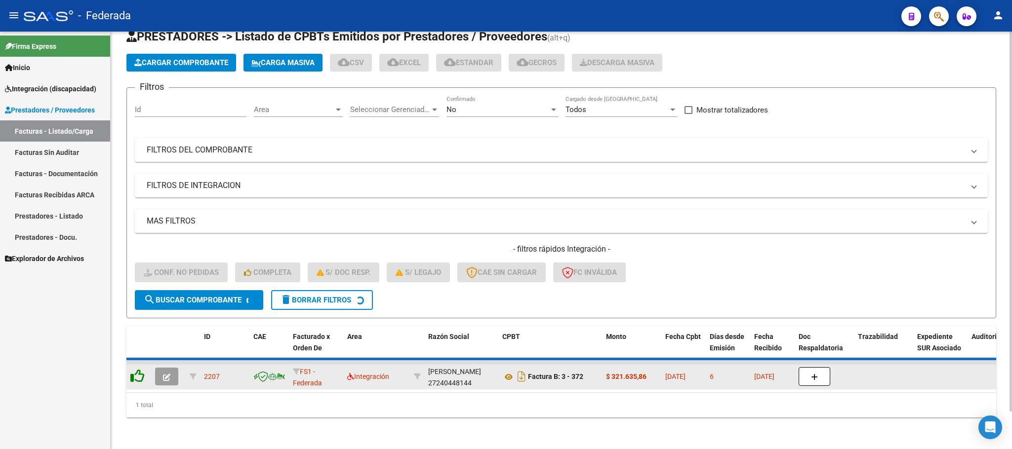
scroll to position [19, 0]
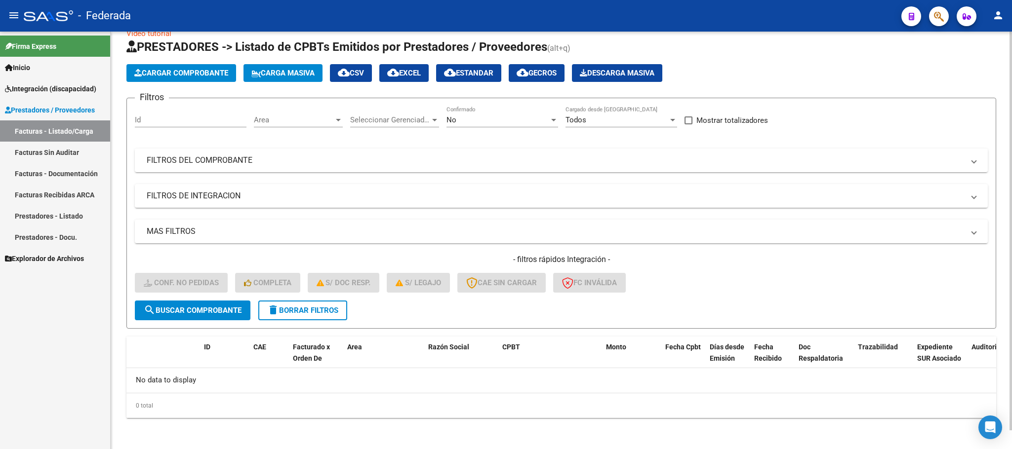
click at [292, 317] on button "delete Borrar Filtros" at bounding box center [302, 311] width 89 height 20
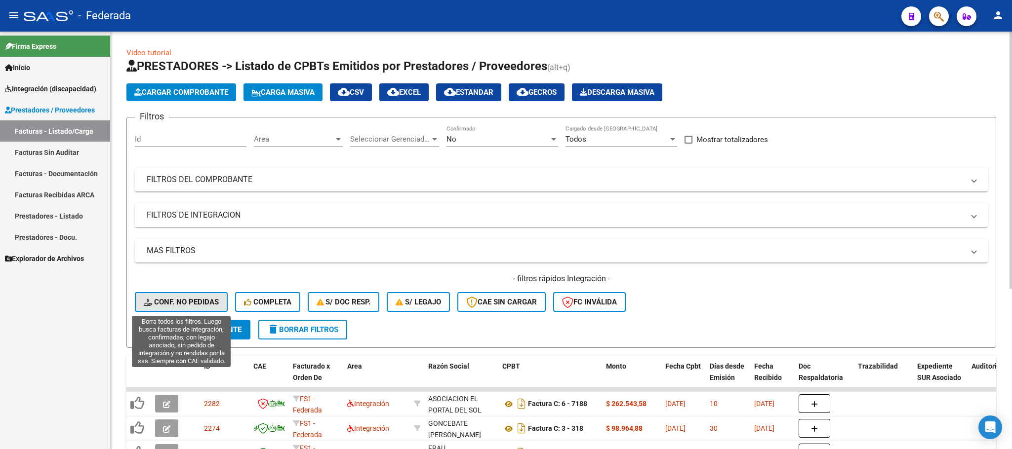
click at [209, 301] on span "Conf. no pedidas" at bounding box center [181, 302] width 75 height 9
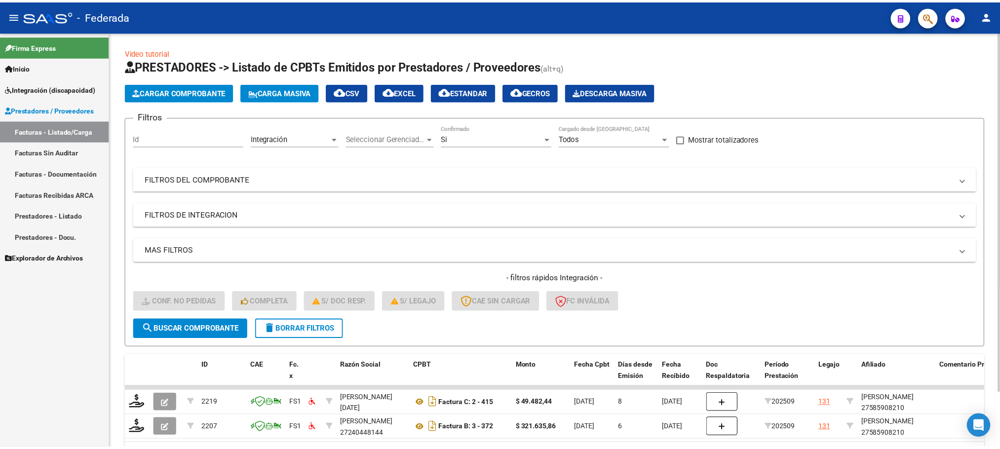
scroll to position [63, 0]
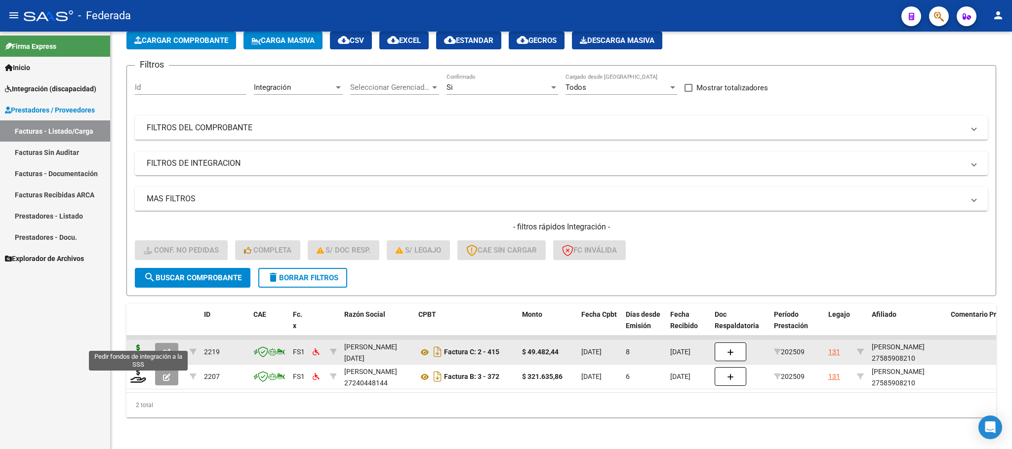
click at [133, 345] on icon at bounding box center [138, 352] width 16 height 14
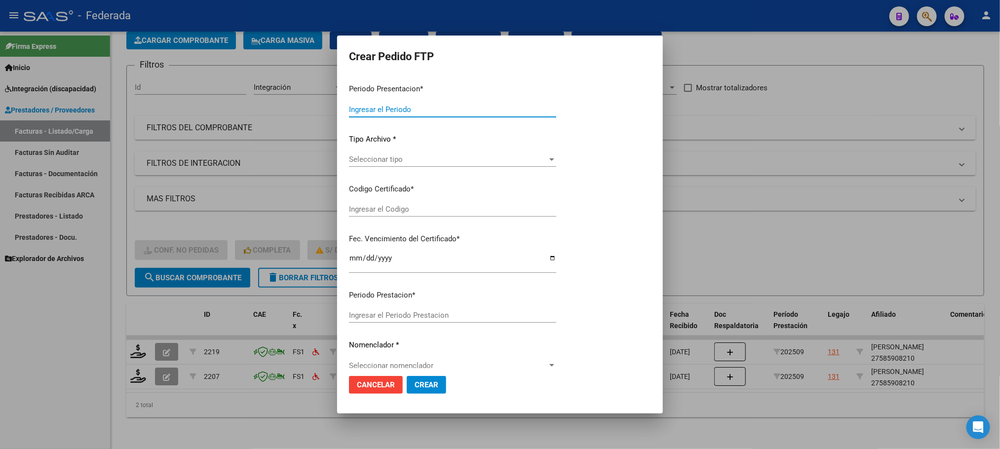
type input "202509"
type input "$ 49.482,44"
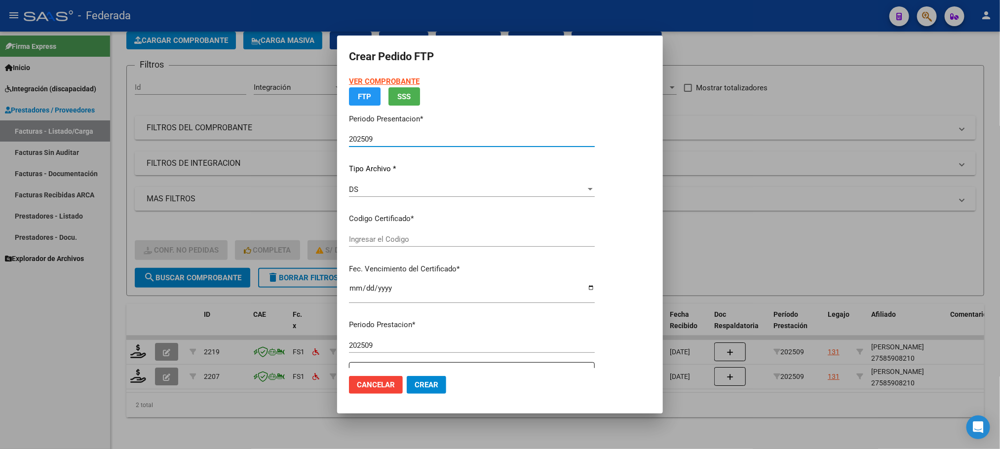
type input "ARG01000585908212020121620231216SFE162"
type input "2023-12-16"
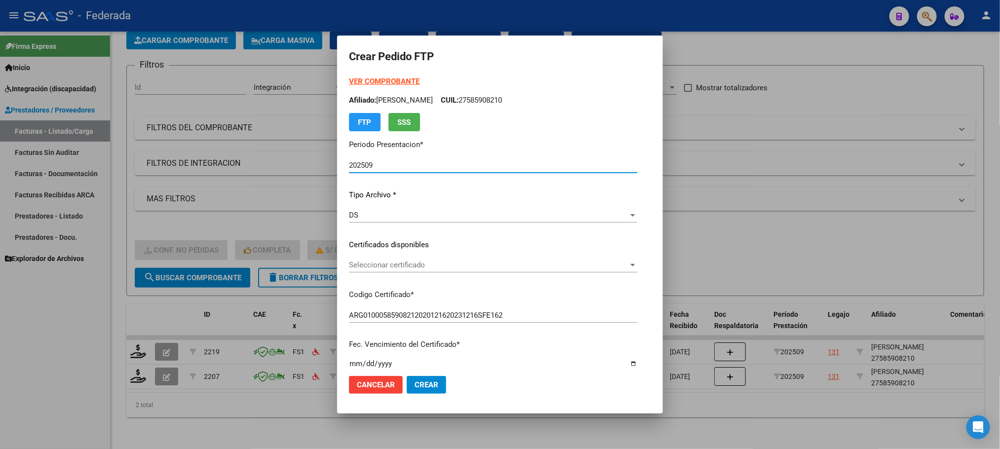
scroll to position [74, 0]
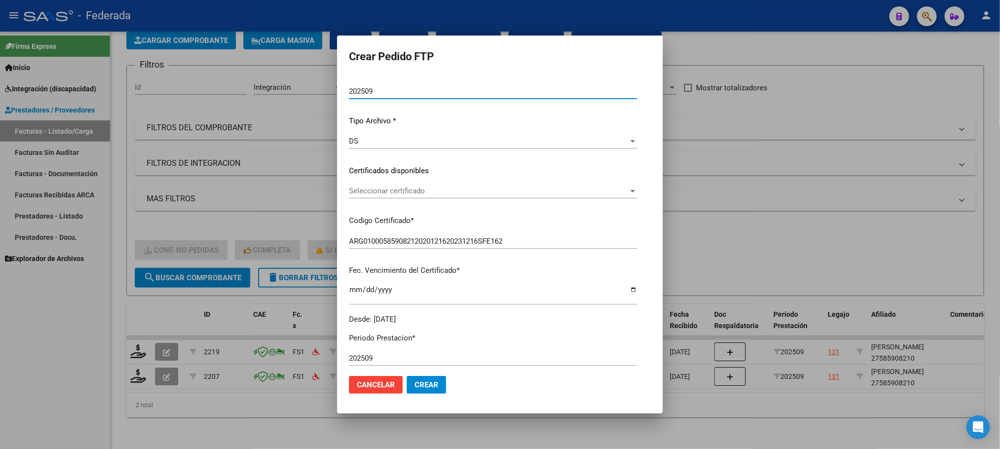
click at [362, 188] on span "Seleccionar certificado" at bounding box center [488, 191] width 279 height 9
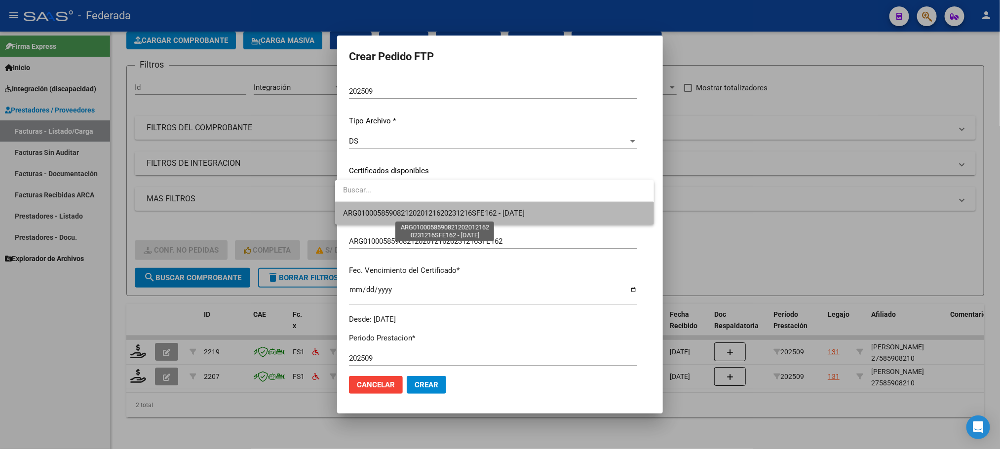
click at [361, 209] on span "ARG01000585908212020121620231216SFE162 - 2023-12-16" at bounding box center [434, 213] width 182 height 9
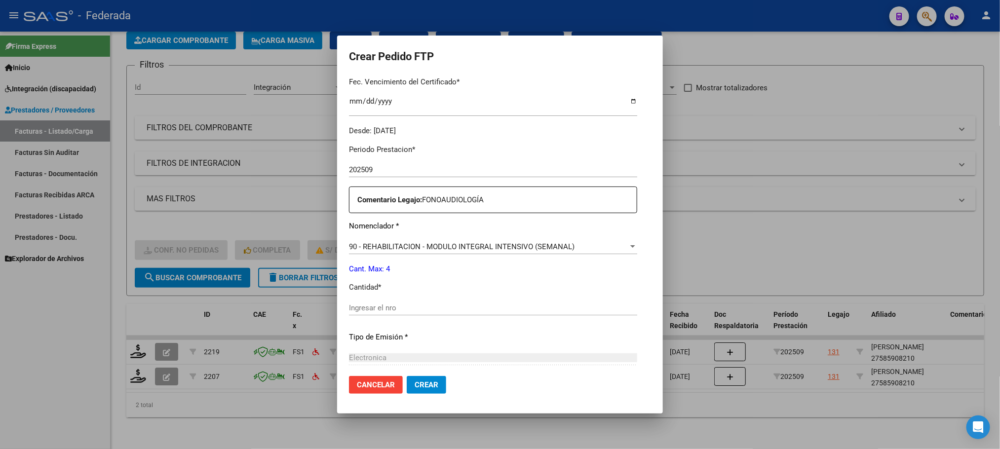
scroll to position [296, 0]
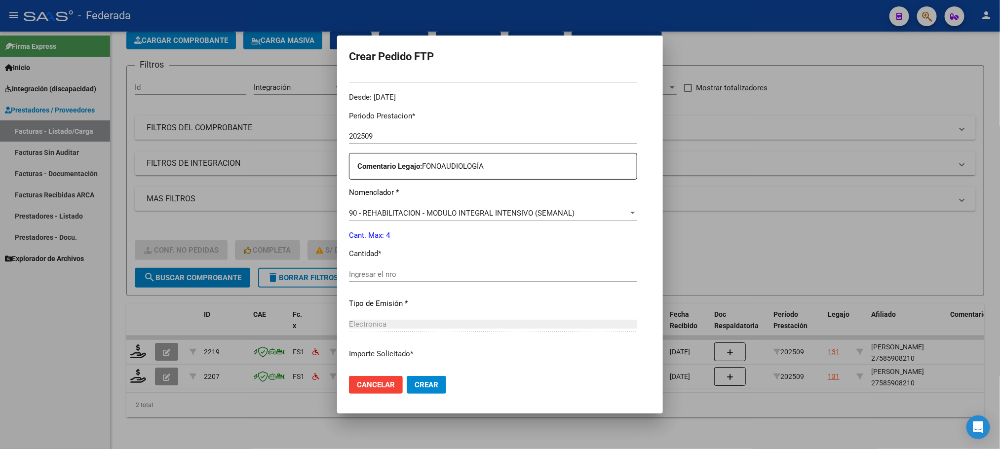
click at [360, 267] on div "Ingresar el nro" at bounding box center [493, 274] width 288 height 15
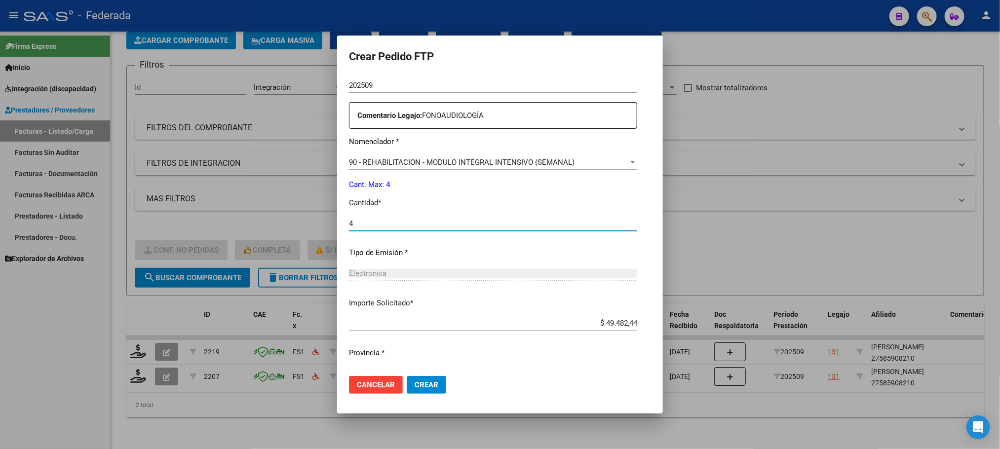
scroll to position [369, 0]
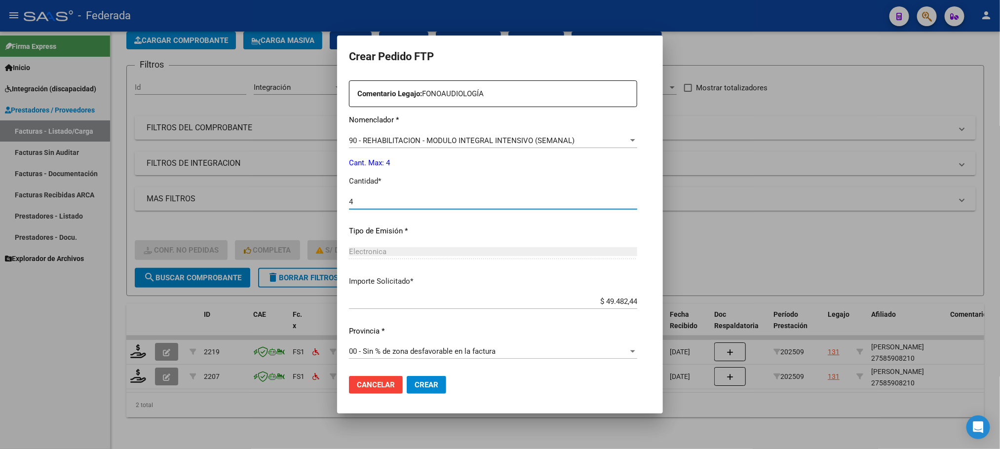
type input "4"
click at [419, 384] on span "Crear" at bounding box center [427, 385] width 24 height 9
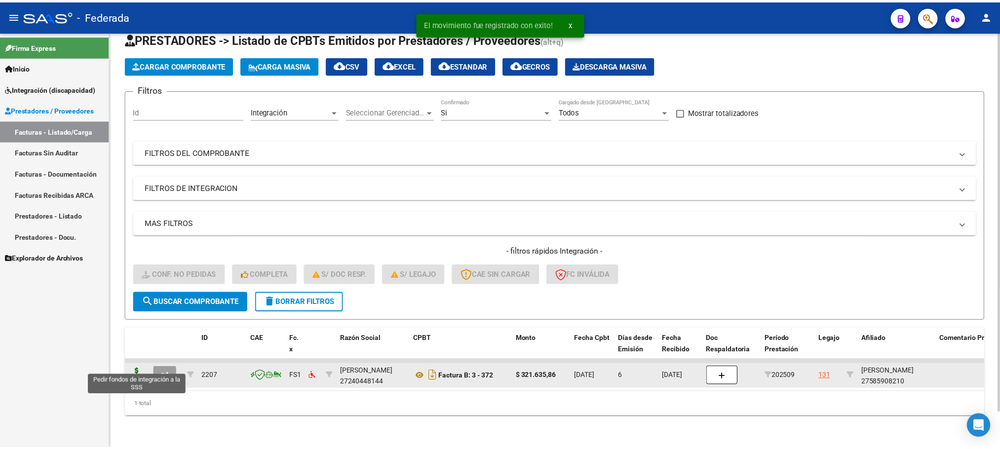
scroll to position [39, 0]
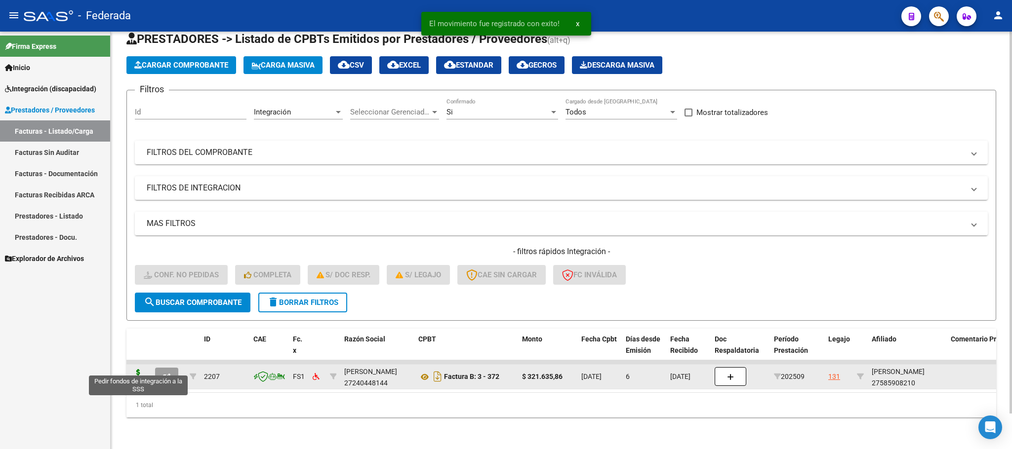
click at [141, 370] on icon at bounding box center [138, 376] width 16 height 14
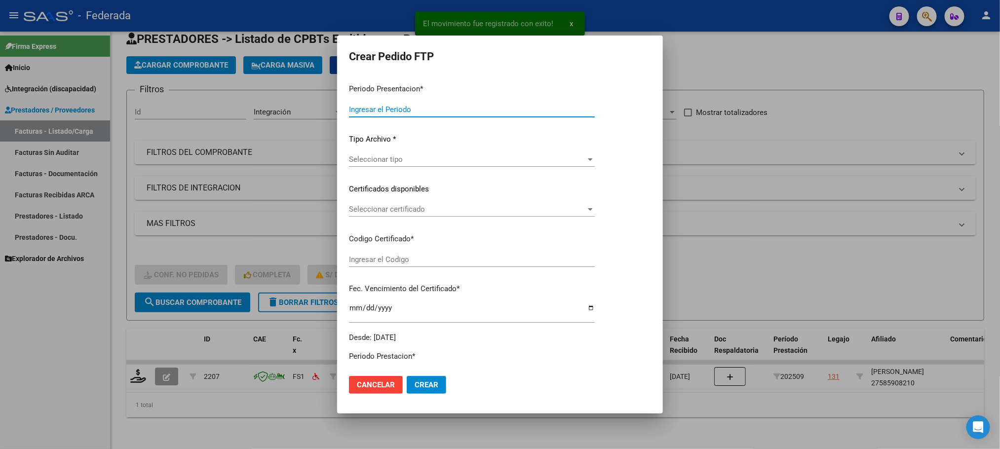
type input "202509"
type input "$ 321.635,86"
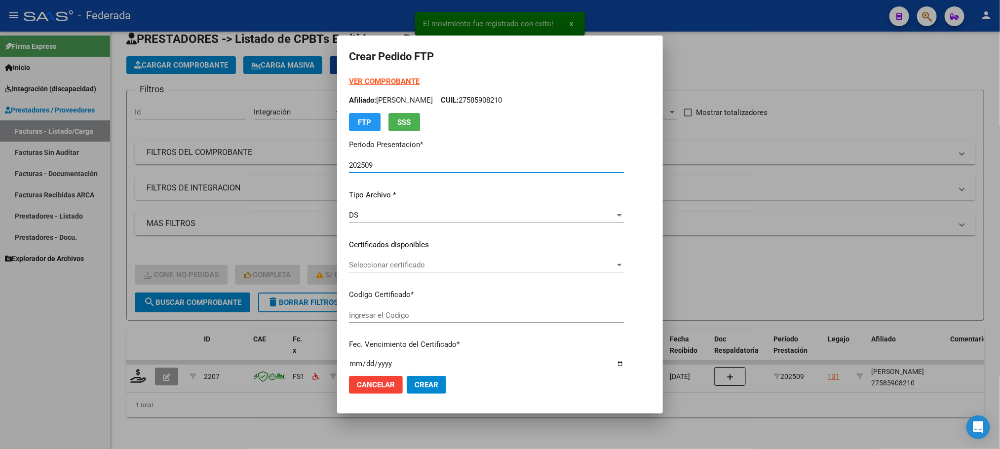
type input "ARG01000585908212020121620231216SFE162"
type input "2023-12-16"
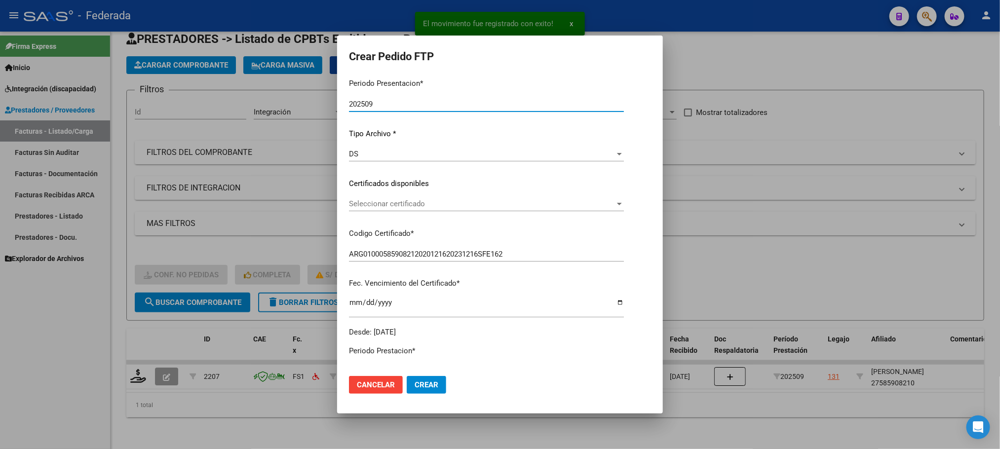
scroll to position [74, 0]
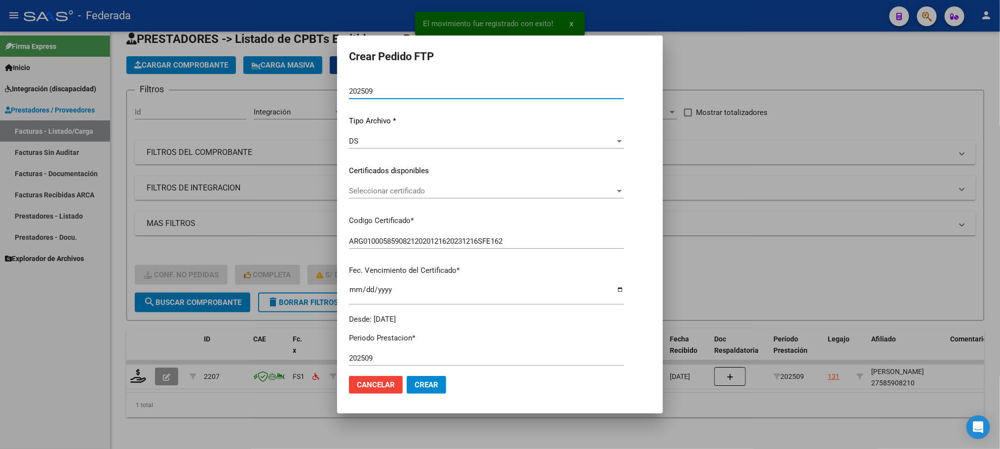
click at [378, 191] on span "Seleccionar certificado" at bounding box center [482, 191] width 266 height 9
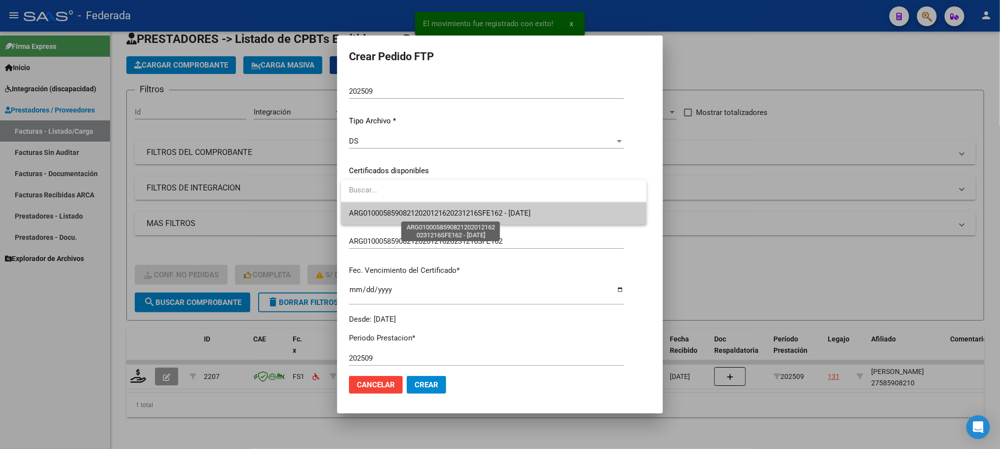
click at [381, 211] on span "ARG01000585908212020121620231216SFE162 - 2023-12-16" at bounding box center [440, 213] width 182 height 9
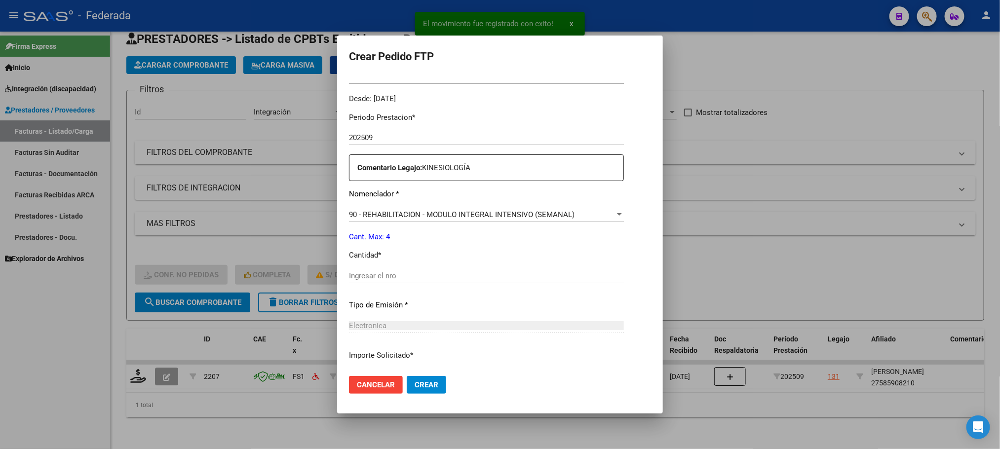
scroll to position [369, 0]
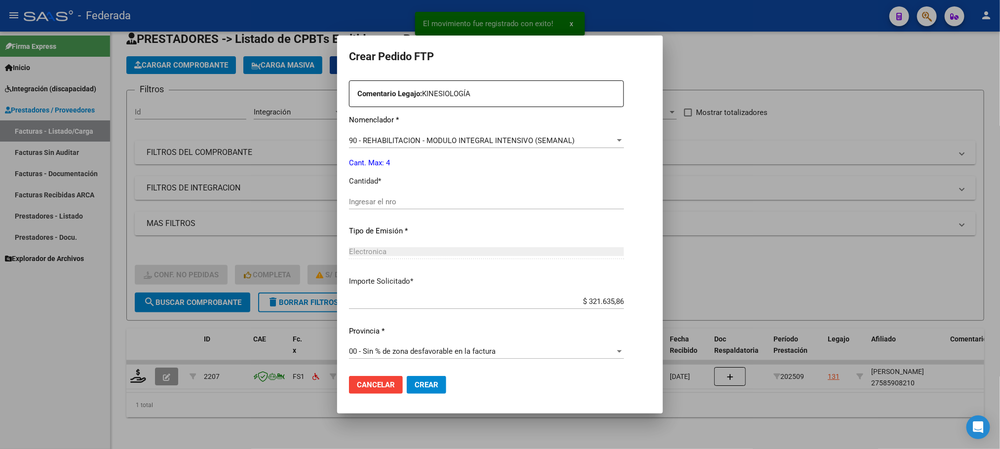
click at [378, 205] on input "Ingresar el nro" at bounding box center [486, 201] width 275 height 9
type input "4"
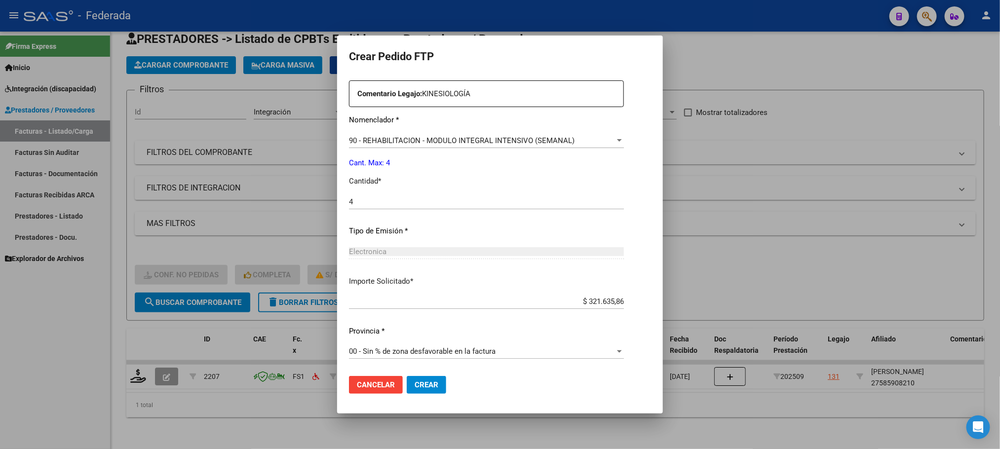
click at [436, 387] on span "Crear" at bounding box center [427, 385] width 24 height 9
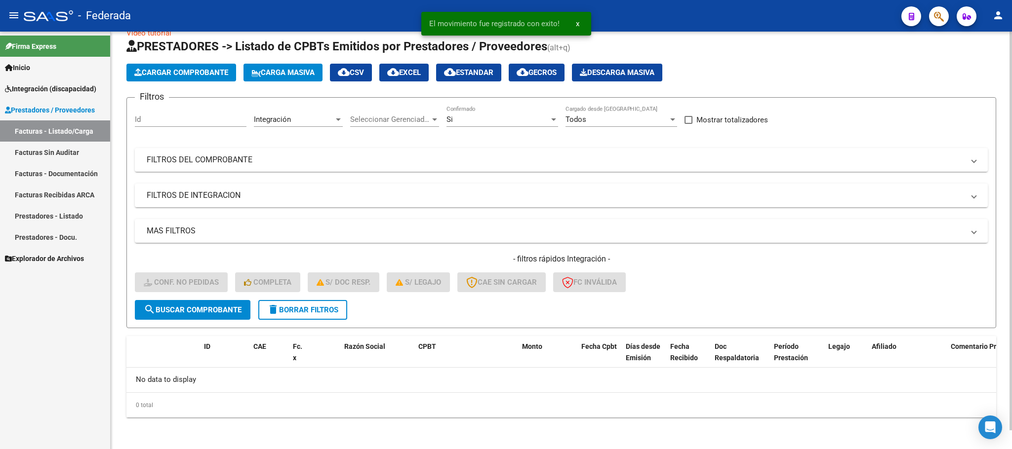
scroll to position [19, 0]
click at [318, 312] on span "delete Borrar Filtros" at bounding box center [302, 310] width 71 height 9
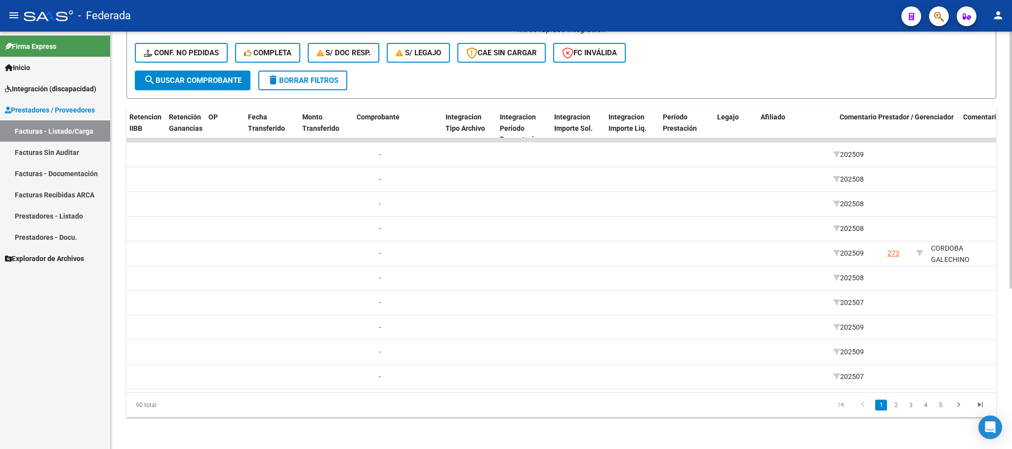
scroll to position [0, 911]
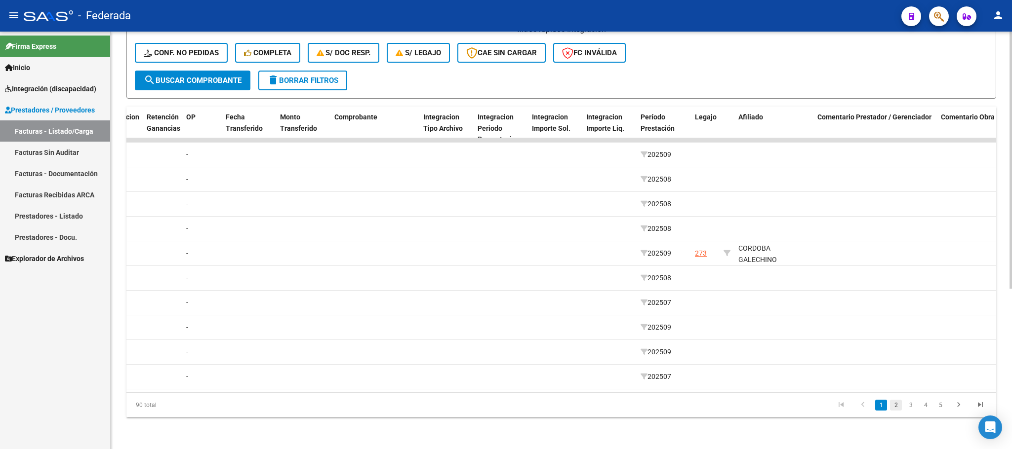
click at [896, 409] on link "2" at bounding box center [896, 405] width 12 height 11
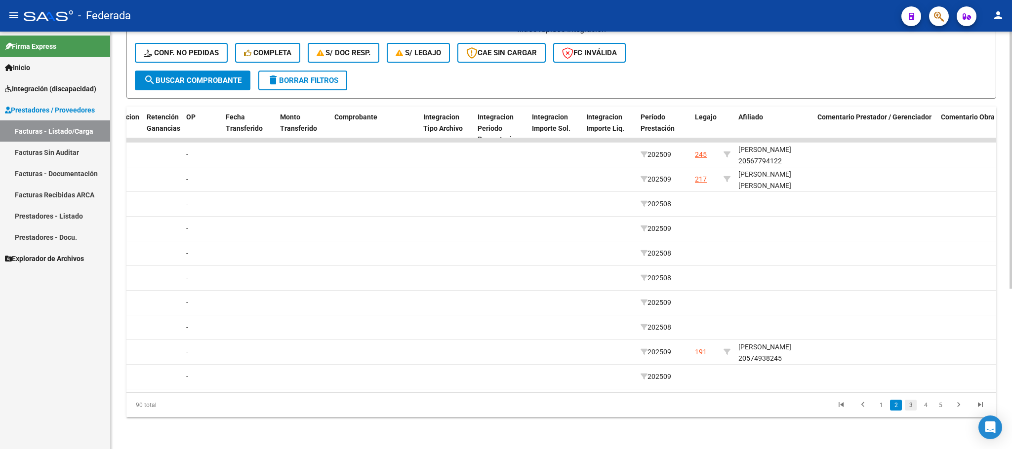
click at [908, 405] on link "3" at bounding box center [910, 405] width 12 height 11
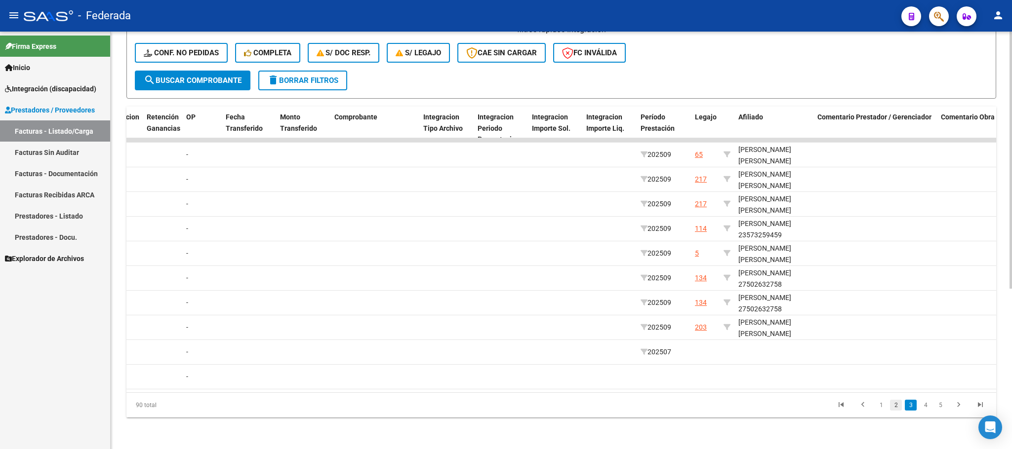
click at [895, 408] on link "2" at bounding box center [896, 405] width 12 height 11
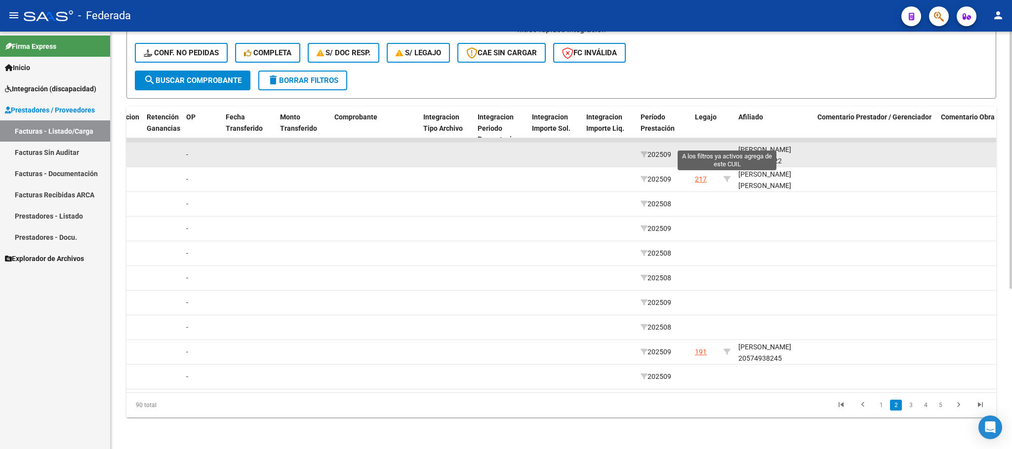
click at [723, 151] on icon at bounding box center [726, 154] width 7 height 7
type input "20567794122"
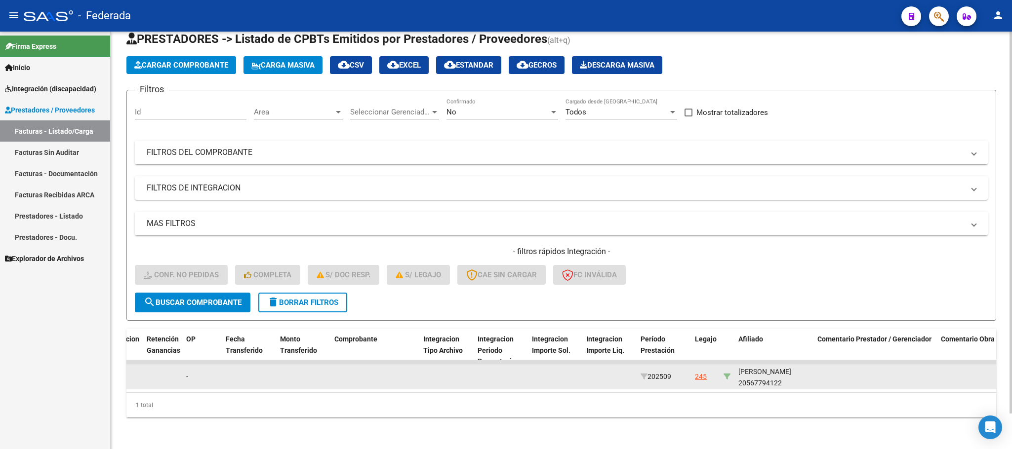
scroll to position [39, 0]
click at [781, 372] on div "COPELLO BENJAMIN ANGEL 20567794122" at bounding box center [773, 377] width 71 height 23
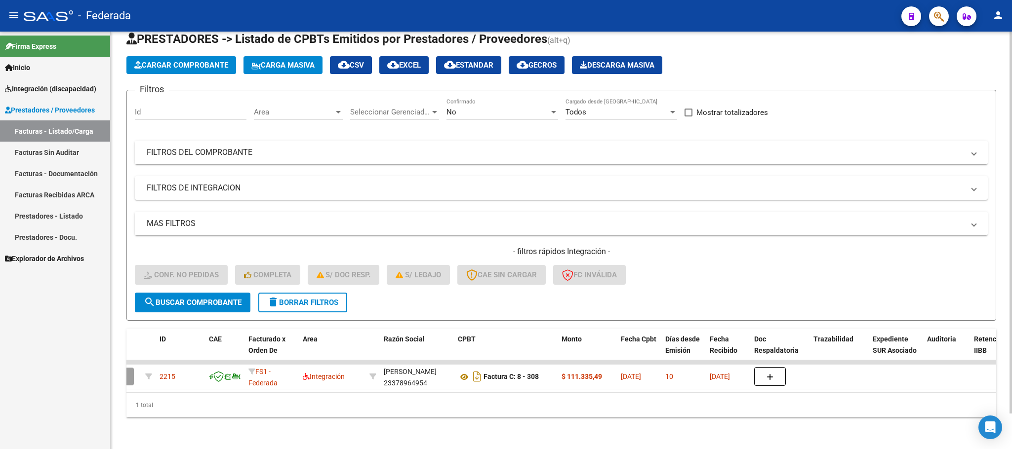
scroll to position [0, 0]
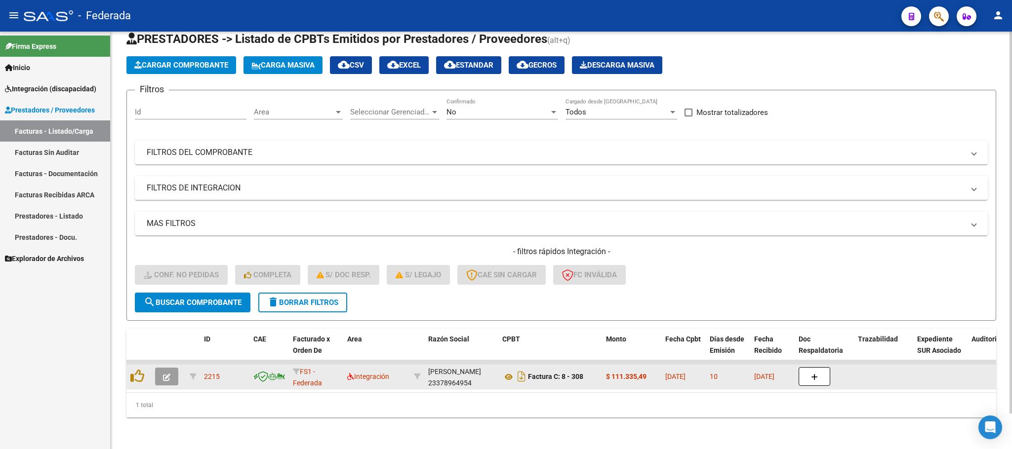
click at [127, 369] on datatable-body-cell at bounding box center [138, 377] width 25 height 24
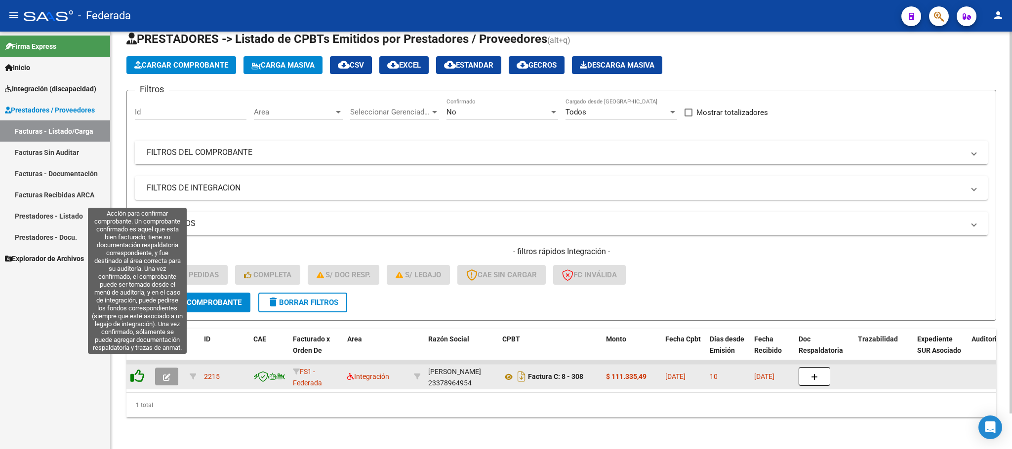
click at [135, 369] on icon at bounding box center [137, 376] width 14 height 14
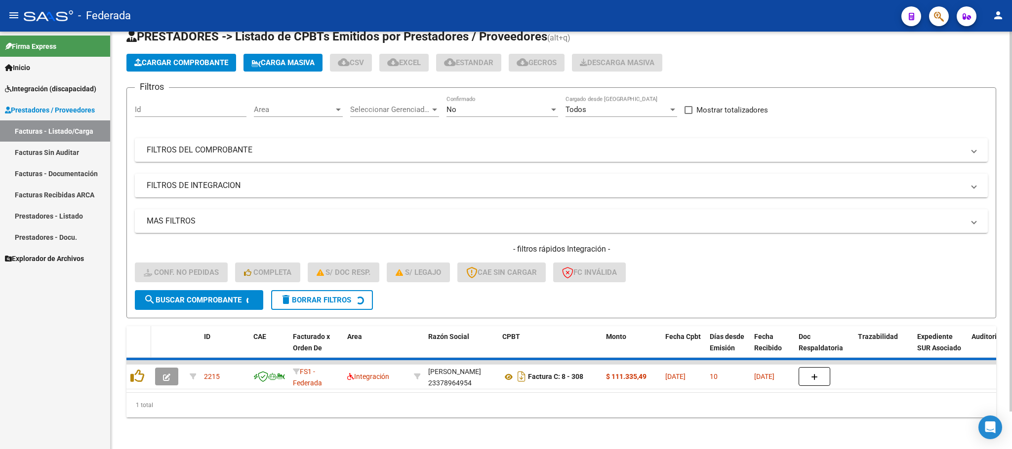
scroll to position [19, 0]
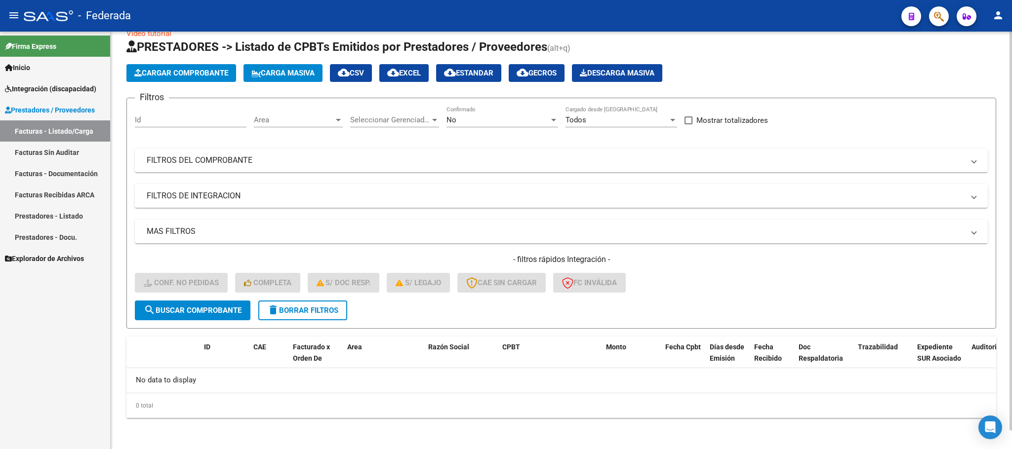
click at [283, 317] on button "delete Borrar Filtros" at bounding box center [302, 311] width 89 height 20
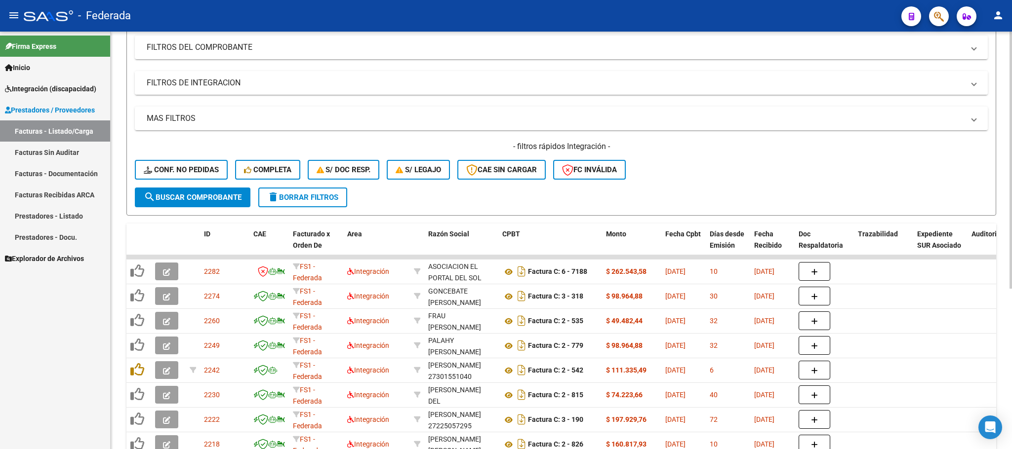
scroll to position [148, 0]
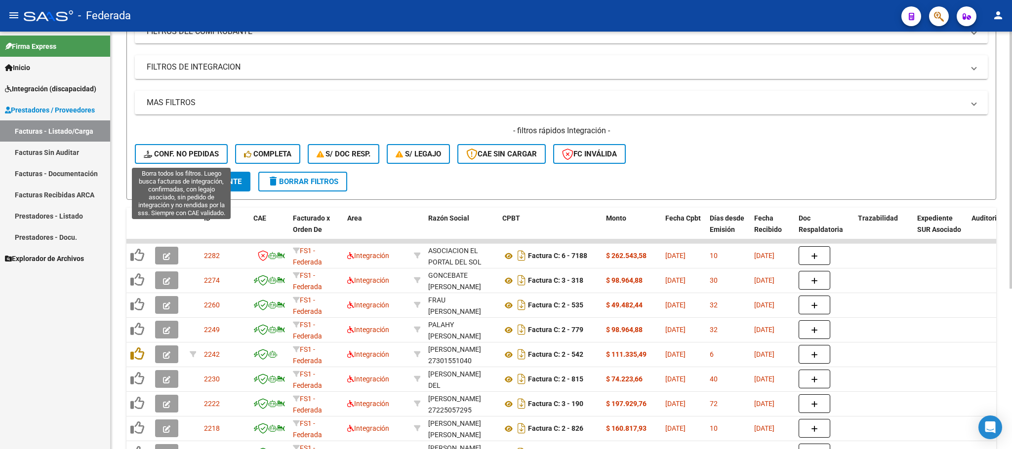
click at [220, 160] on button "Conf. no pedidas" at bounding box center [181, 154] width 93 height 20
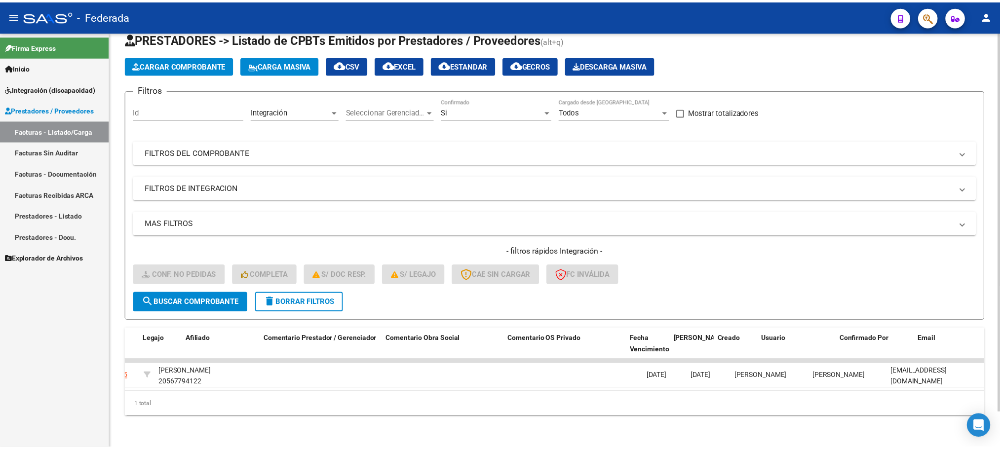
scroll to position [0, 0]
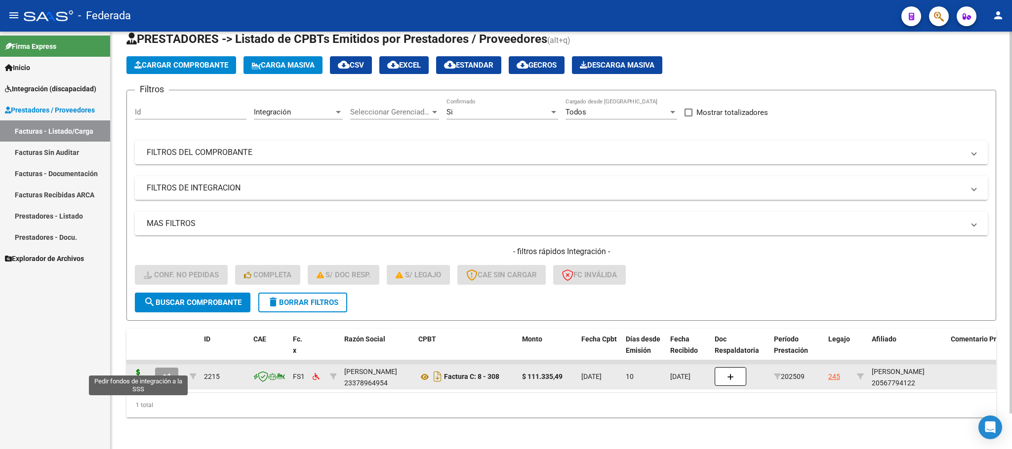
click at [142, 369] on icon at bounding box center [138, 376] width 16 height 14
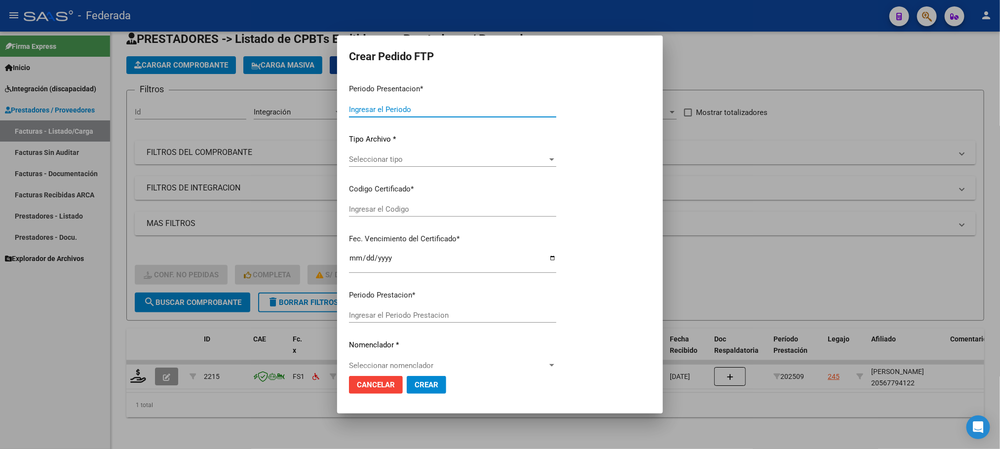
type input "202509"
type input "$ 111.335,49"
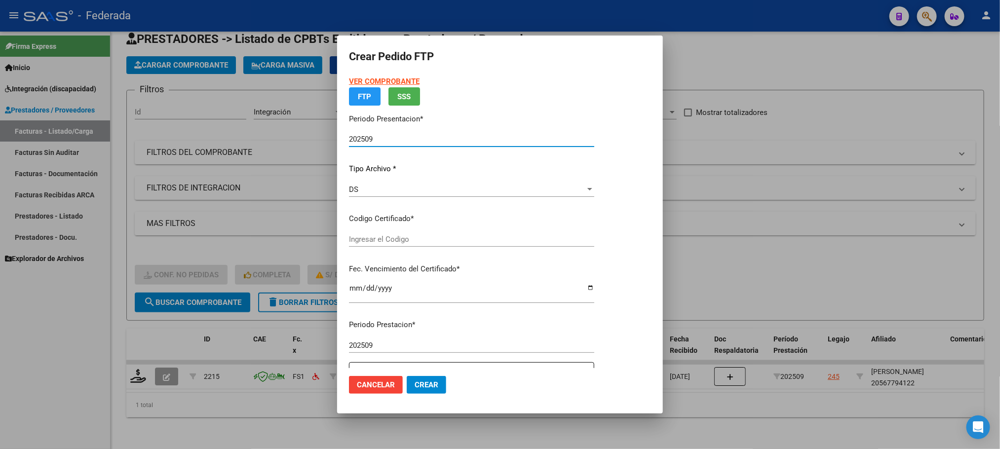
type input "ARG02000567794122024022120290221BS387"
type input "2029-02-21"
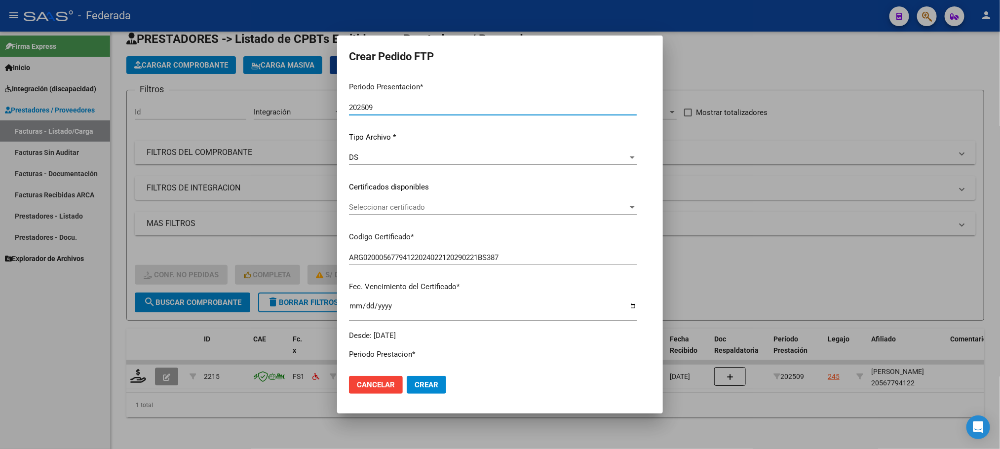
scroll to position [74, 0]
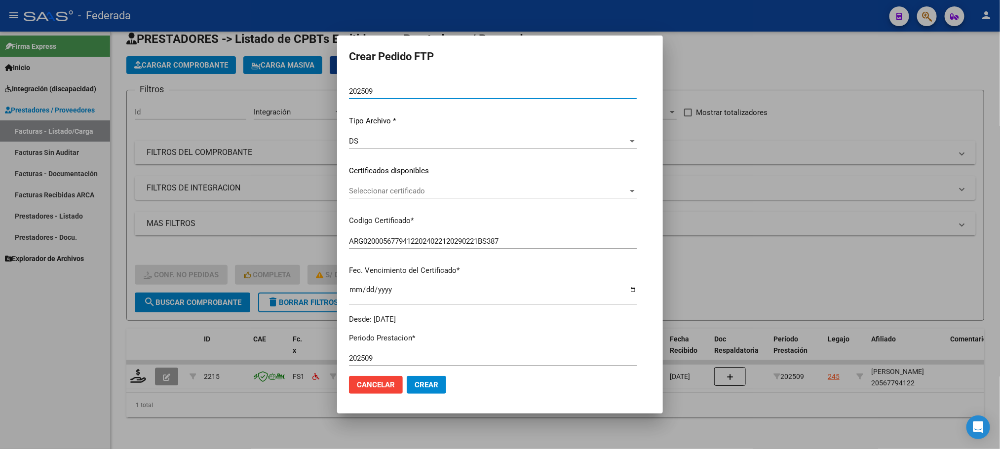
click at [383, 190] on span "Seleccionar certificado" at bounding box center [488, 191] width 279 height 9
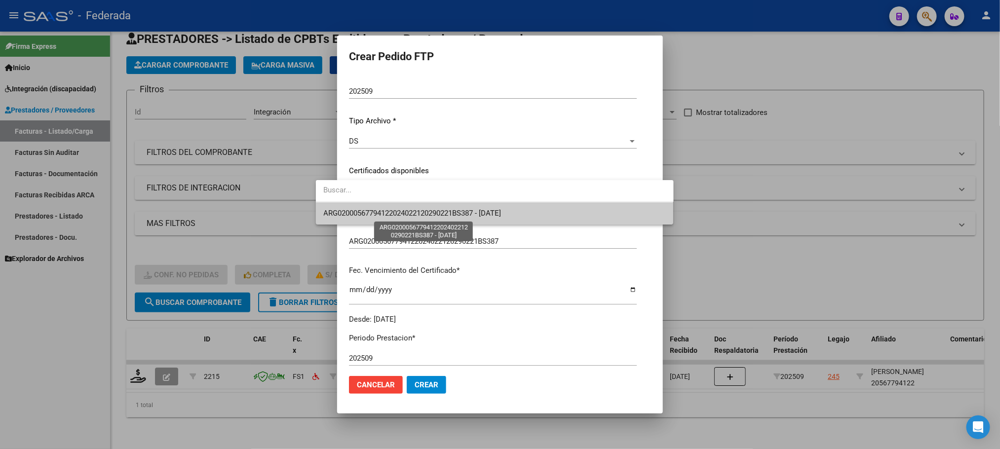
click at [388, 215] on span "ARG02000567794122024022120290221BS387 - 2029-02-21" at bounding box center [413, 213] width 178 height 9
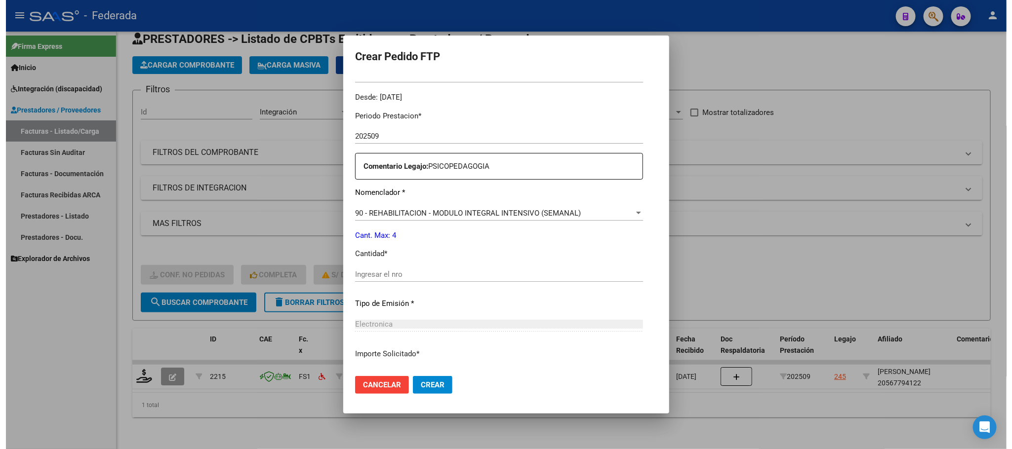
scroll to position [369, 0]
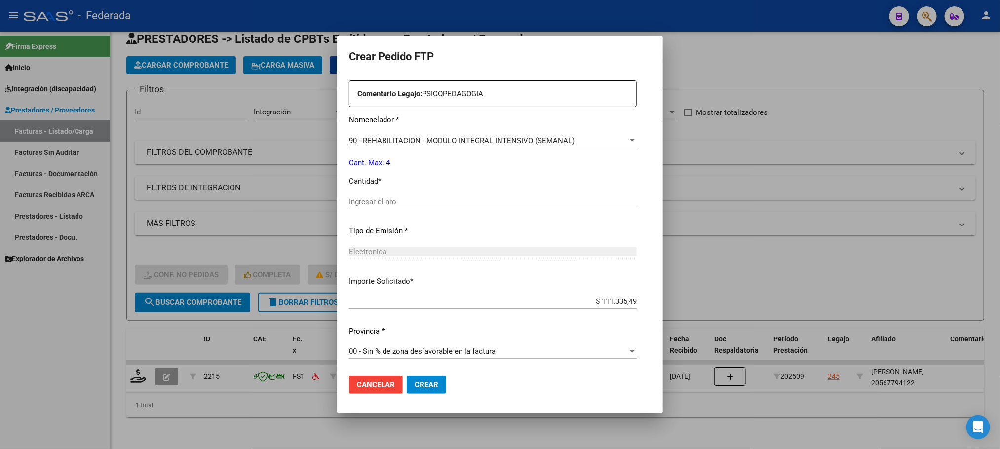
click at [378, 206] on input "Ingresar el nro" at bounding box center [493, 201] width 288 height 9
type input "4"
click at [415, 384] on span "Crear" at bounding box center [427, 385] width 24 height 9
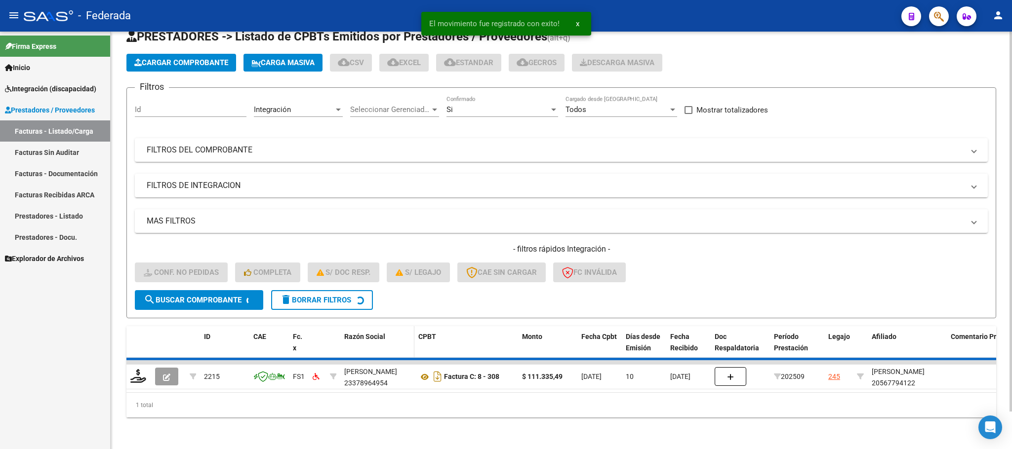
scroll to position [19, 0]
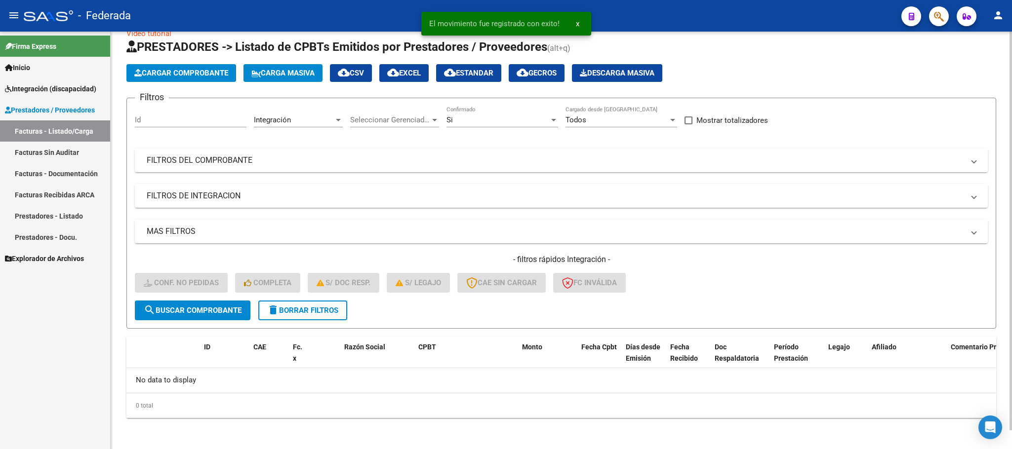
click at [341, 312] on button "delete Borrar Filtros" at bounding box center [302, 311] width 89 height 20
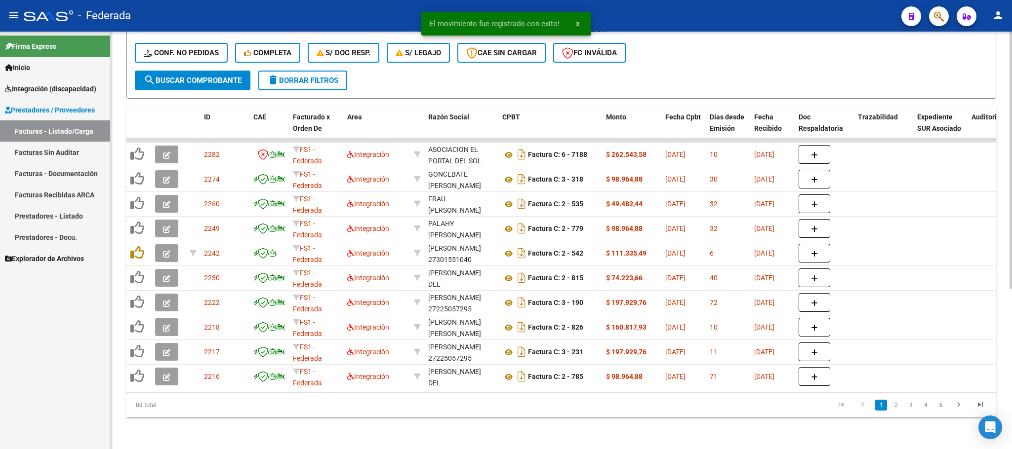
scroll to position [261, 0]
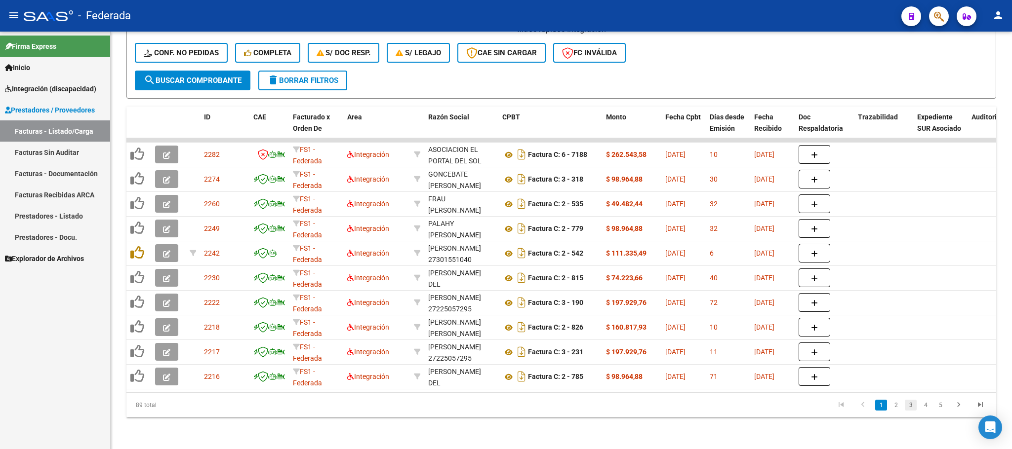
click at [908, 409] on link "3" at bounding box center [910, 405] width 12 height 11
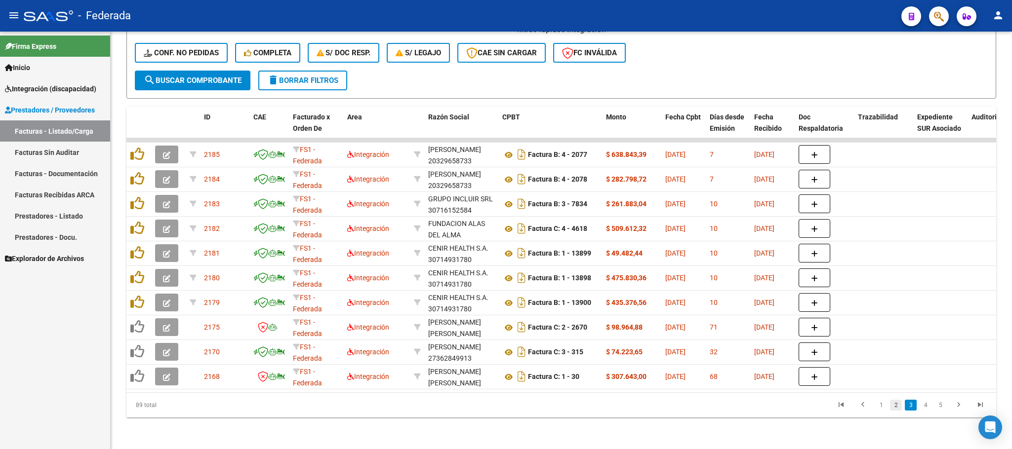
click at [898, 404] on link "2" at bounding box center [896, 405] width 12 height 11
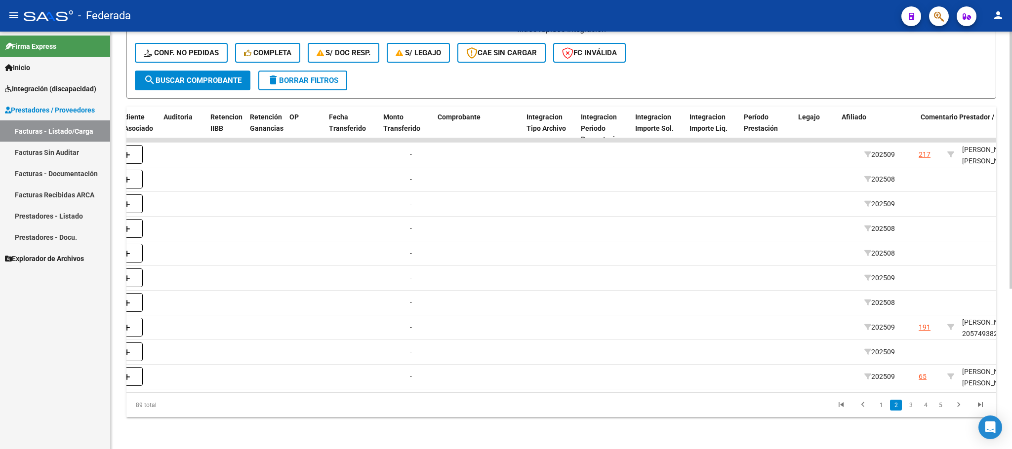
scroll to position [0, 967]
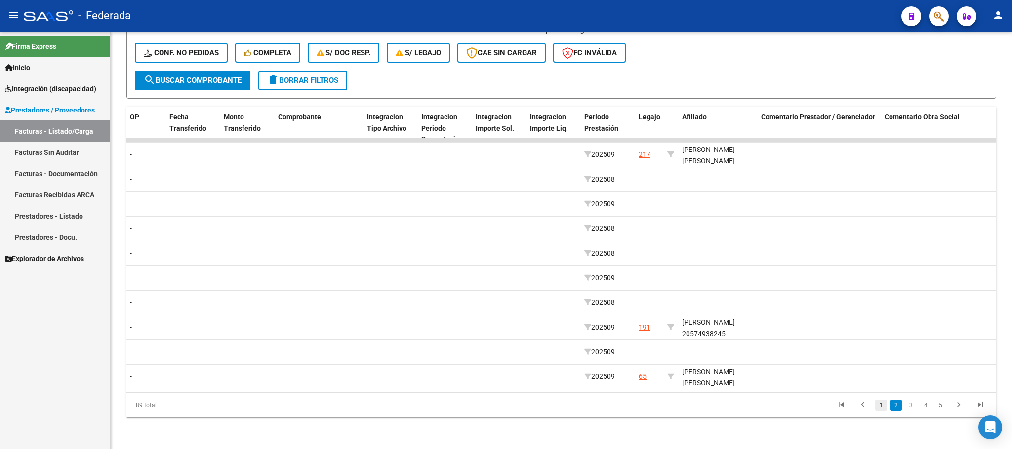
click at [883, 406] on link "1" at bounding box center [881, 405] width 12 height 11
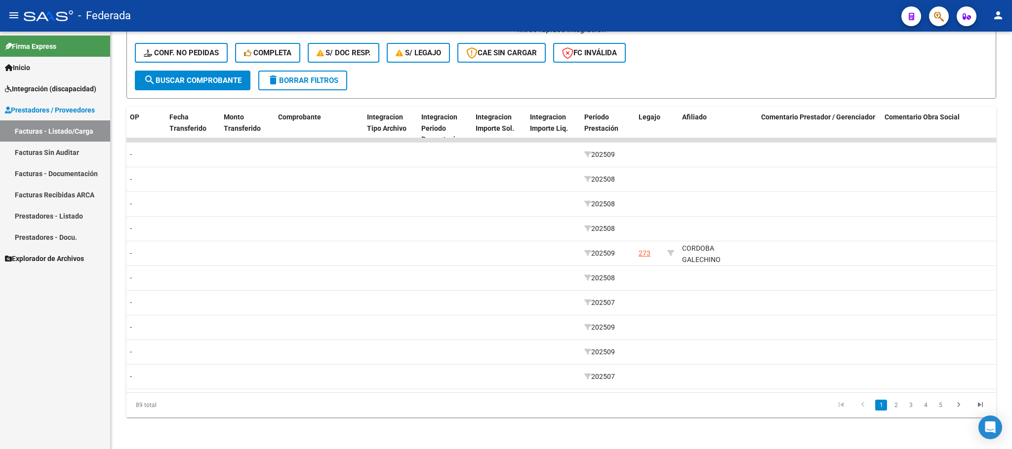
click at [895, 409] on link "2" at bounding box center [896, 405] width 12 height 11
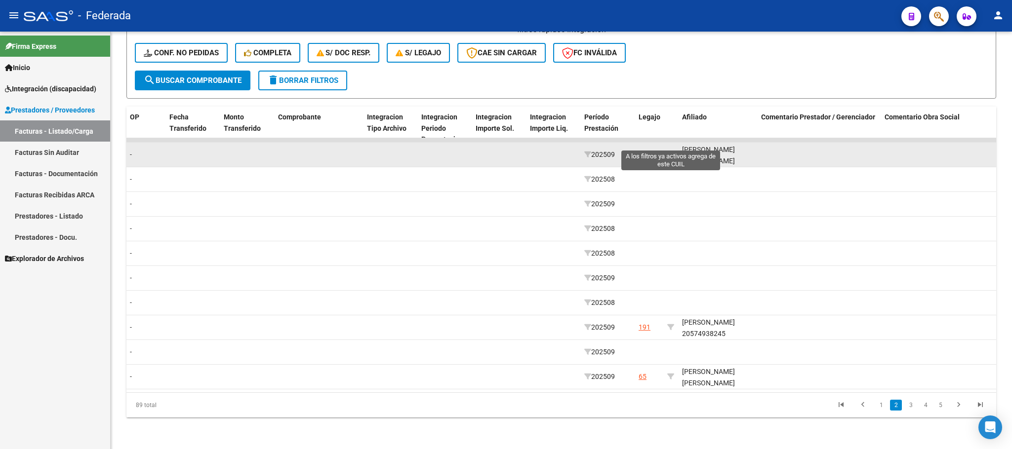
click at [671, 151] on icon at bounding box center [670, 154] width 7 height 7
type input "27524760520"
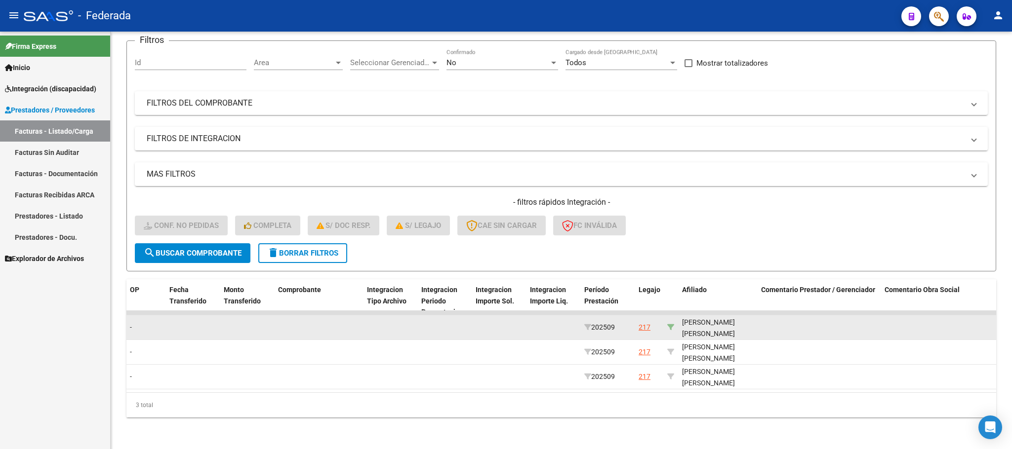
scroll to position [88, 0]
click at [723, 320] on div "ARGUELLO PETROCHI INARA 27524760520" at bounding box center [717, 334] width 71 height 34
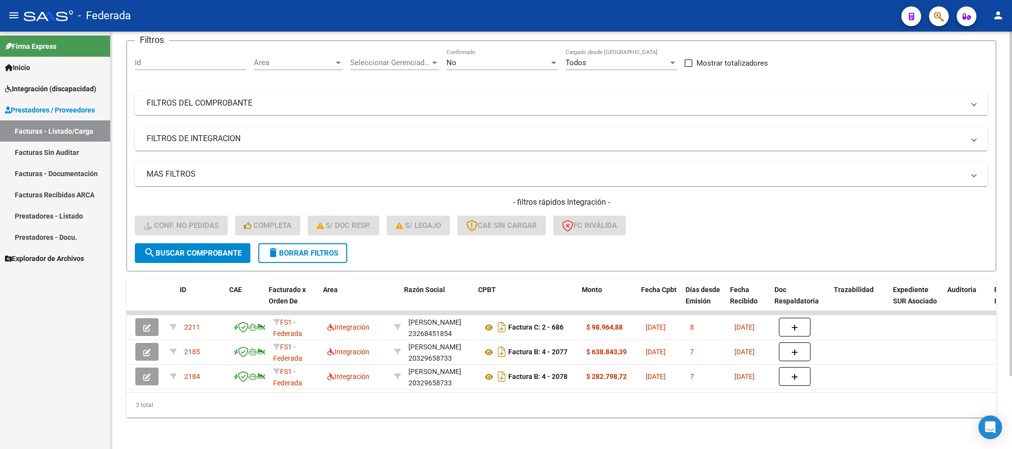
scroll to position [0, 0]
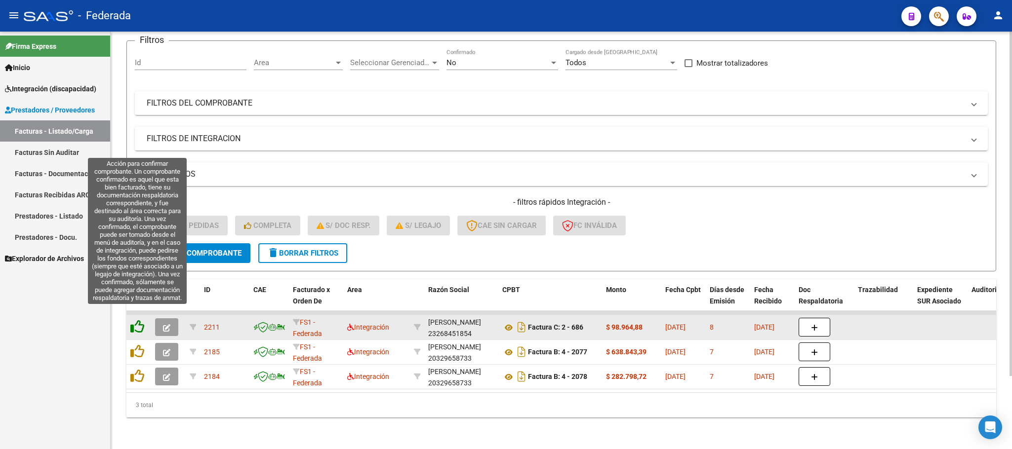
click at [135, 320] on icon at bounding box center [137, 327] width 14 height 14
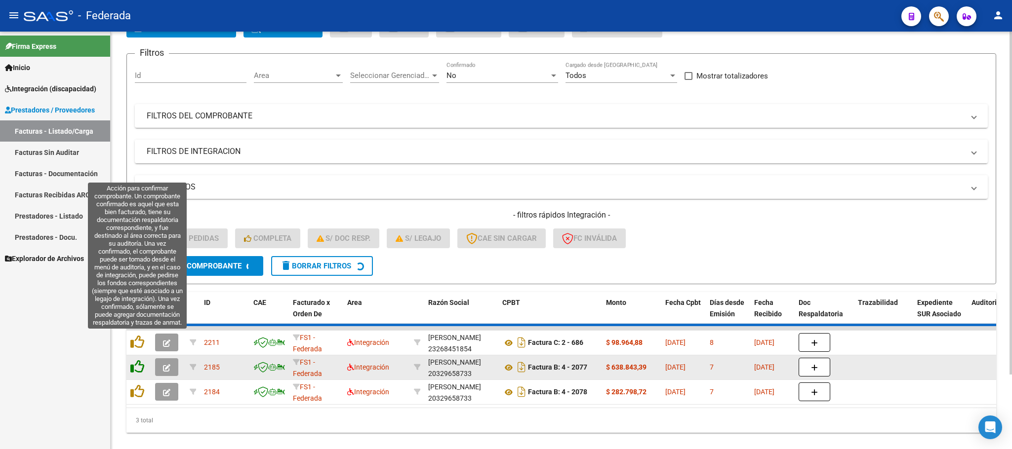
click at [137, 344] on icon at bounding box center [137, 342] width 14 height 14
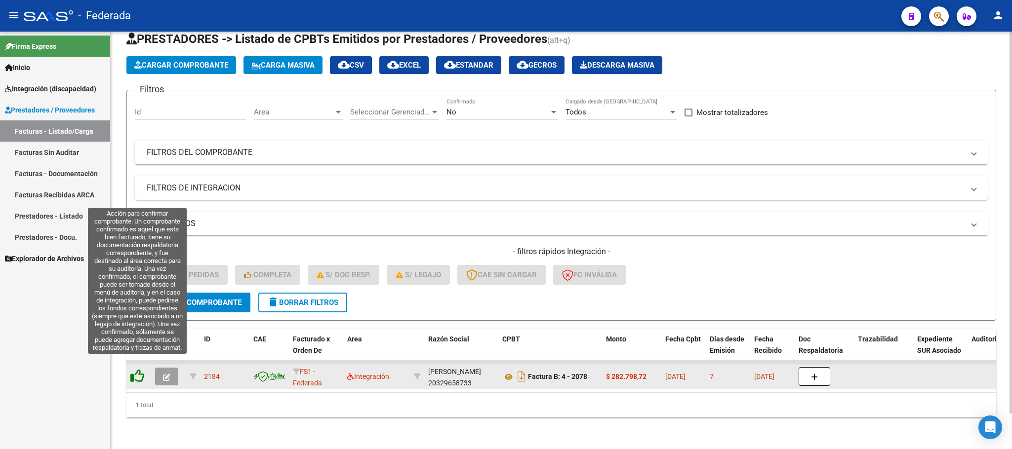
click at [139, 369] on icon at bounding box center [137, 376] width 14 height 14
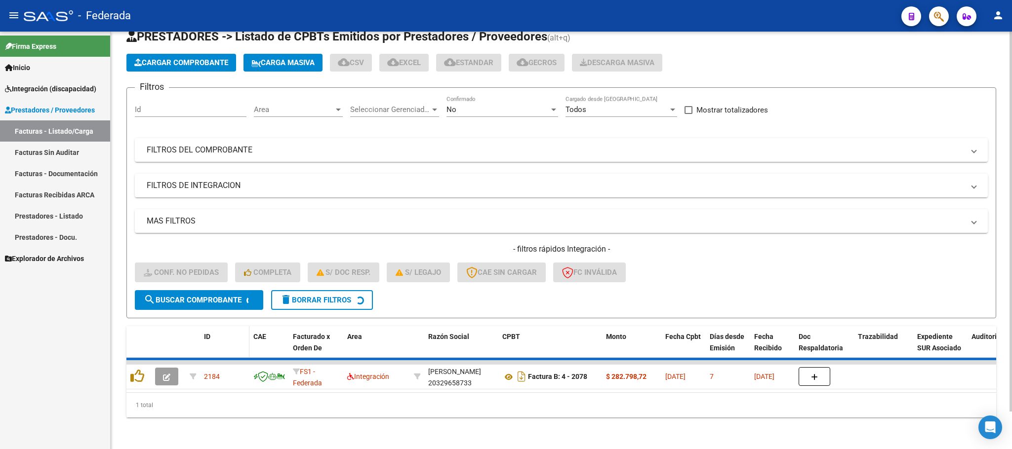
scroll to position [19, 0]
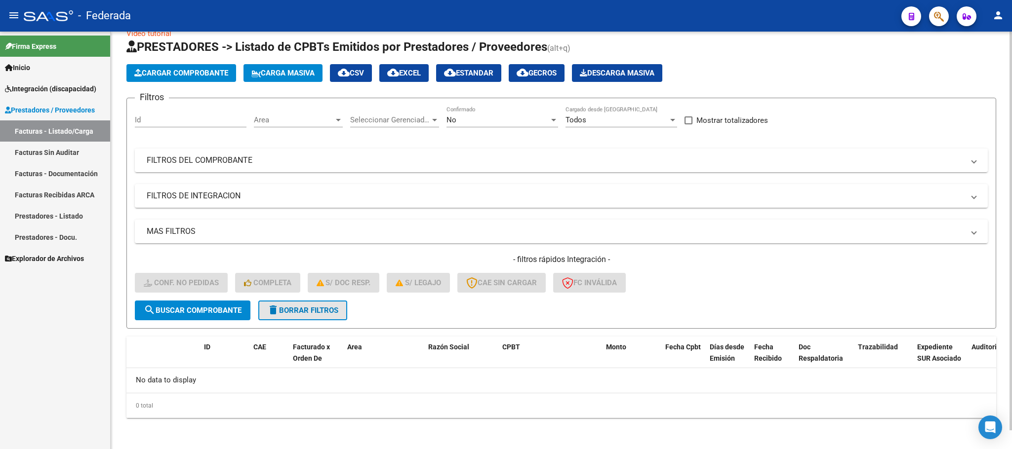
click at [289, 313] on span "delete Borrar Filtros" at bounding box center [302, 310] width 71 height 9
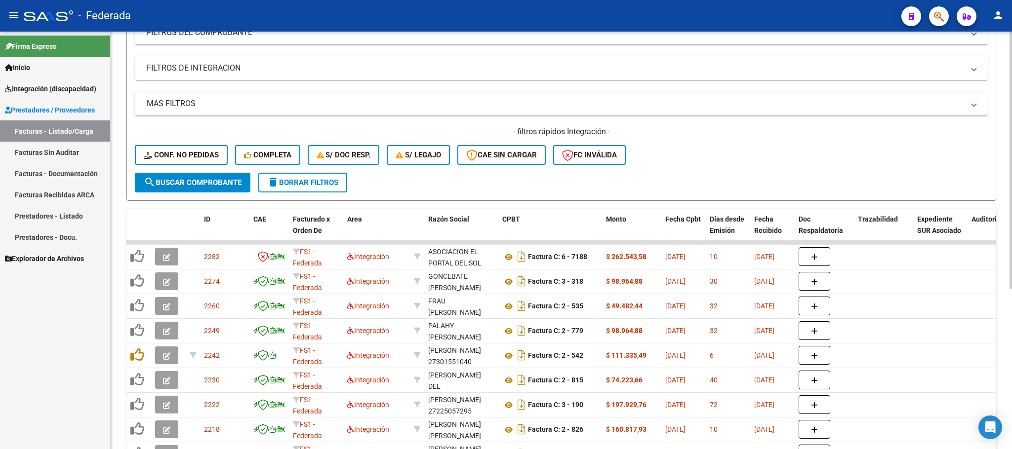
scroll to position [148, 0]
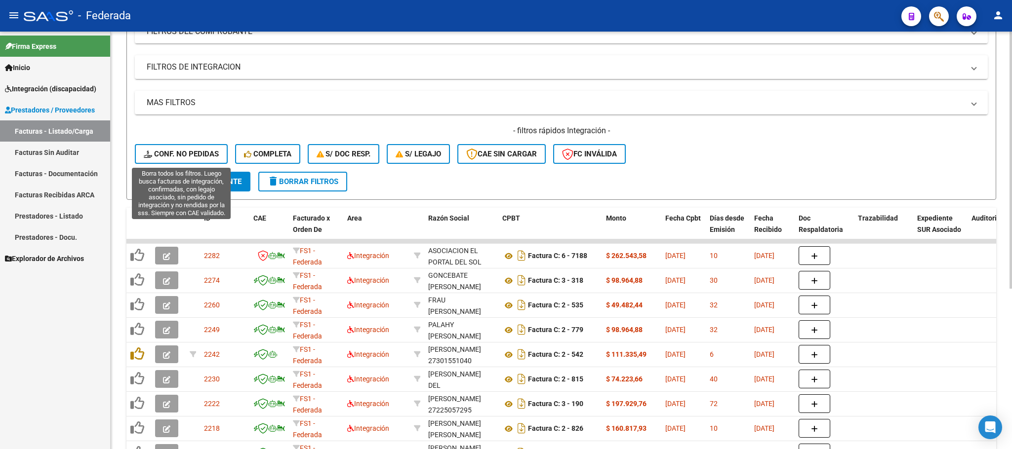
click at [214, 159] on button "Conf. no pedidas" at bounding box center [181, 154] width 93 height 20
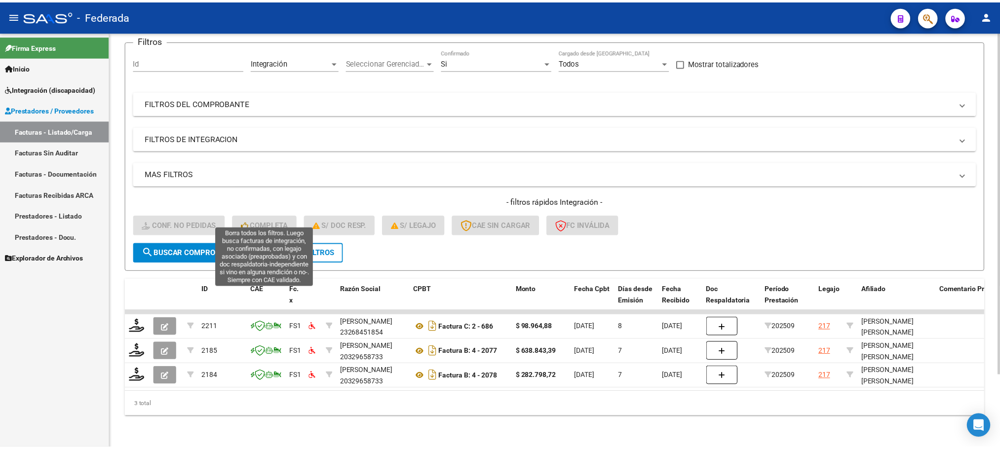
scroll to position [88, 0]
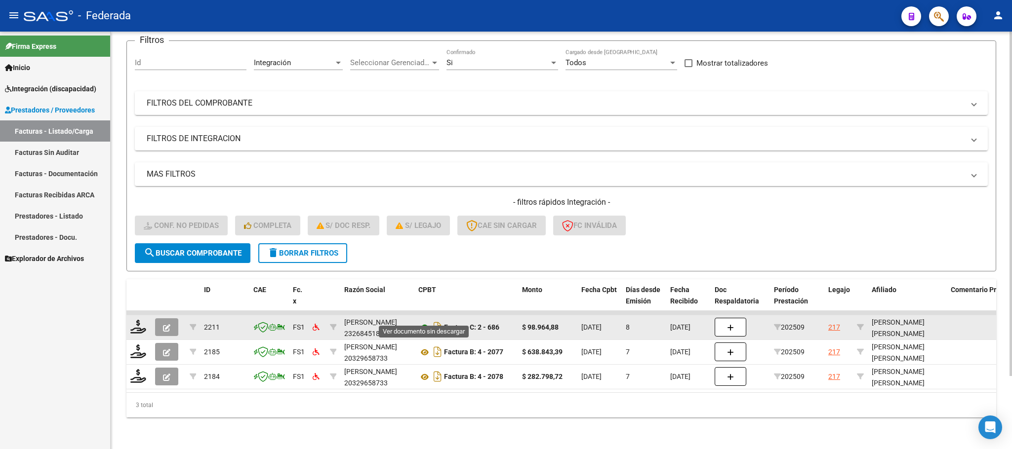
click at [425, 322] on icon at bounding box center [424, 328] width 13 height 12
click at [136, 320] on icon at bounding box center [138, 327] width 16 height 14
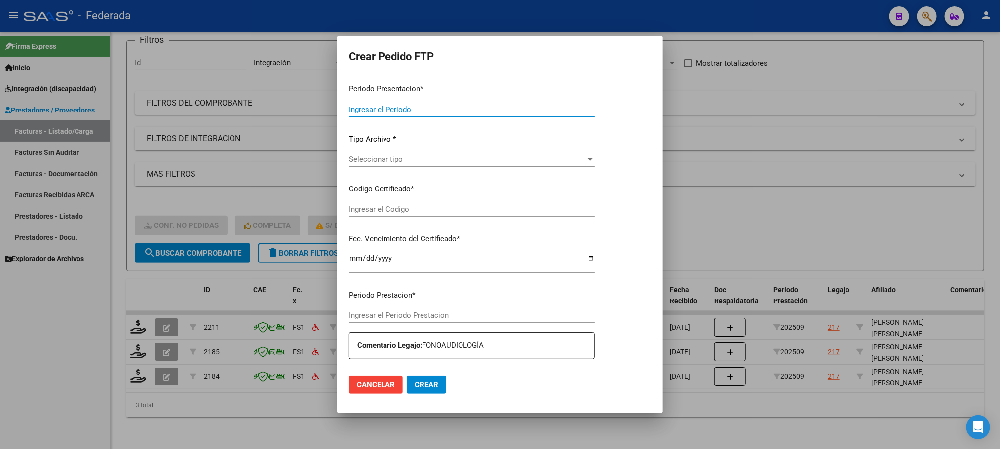
type input "202509"
type input "$ 98.964,88"
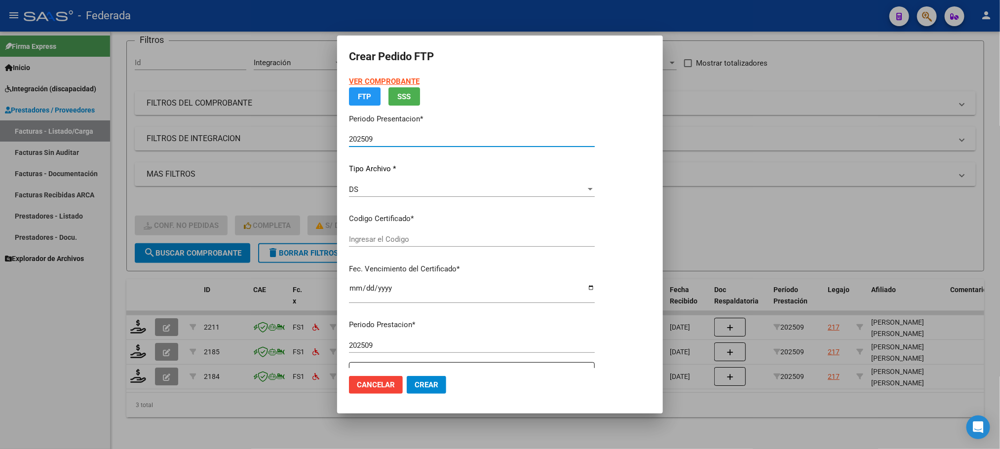
type input "ARG01000524760522018100420261004COR234"
type input "2026-10-04"
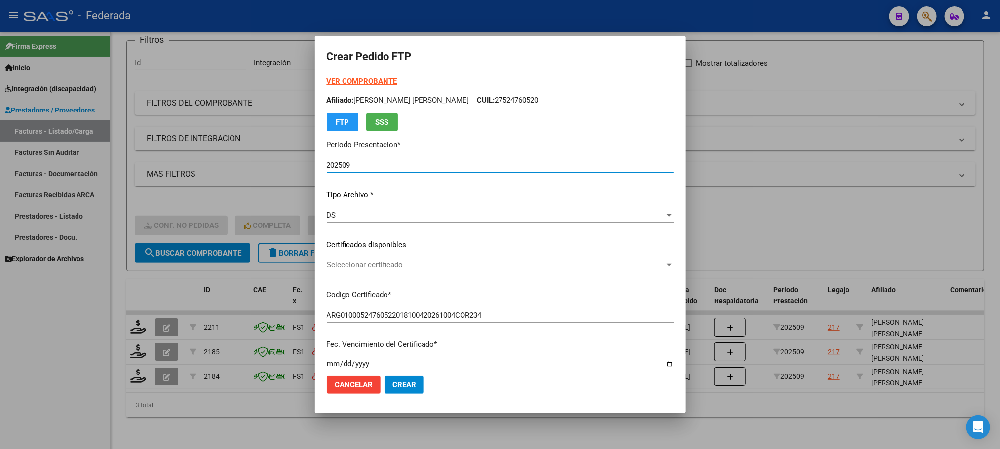
scroll to position [74, 0]
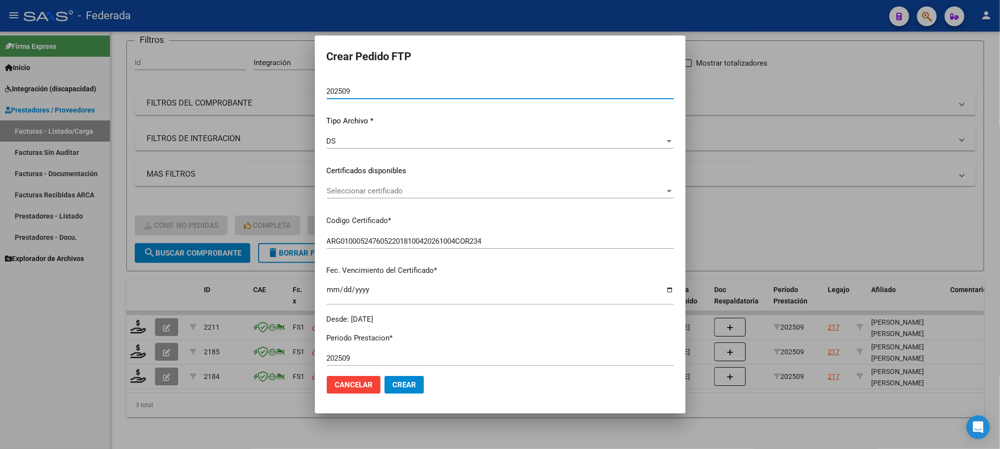
click at [384, 200] on div "Seleccionar certificado Seleccionar certificado" at bounding box center [500, 196] width 347 height 24
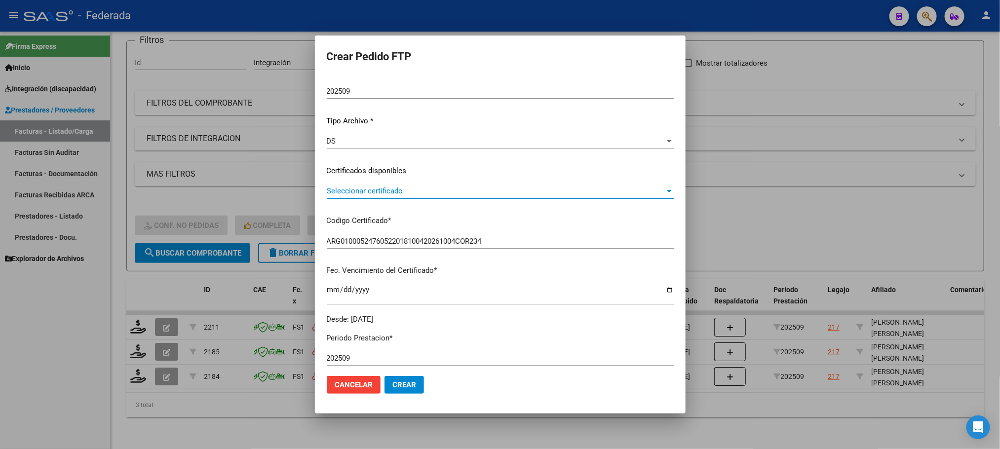
click at [378, 195] on span "Seleccionar certificado" at bounding box center [496, 191] width 338 height 9
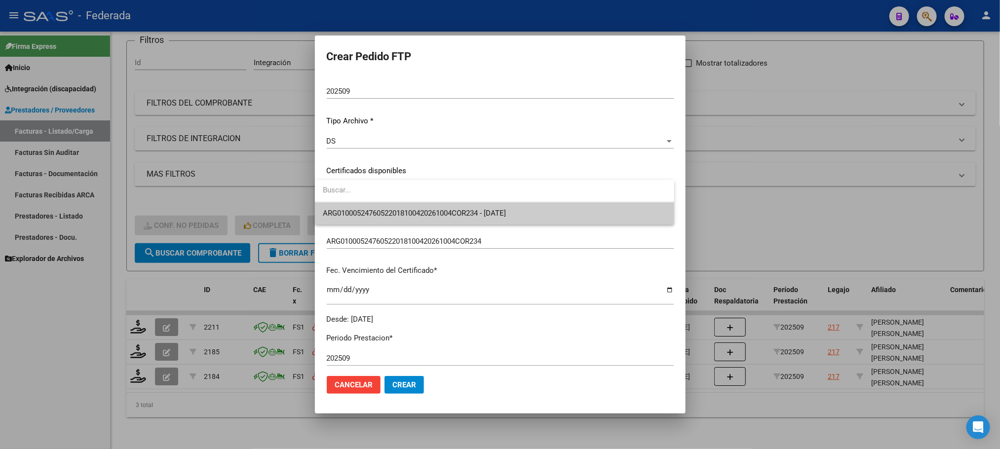
click at [383, 211] on span "ARG01000524760522018100420261004COR234 - 2026-10-04" at bounding box center [414, 213] width 183 height 9
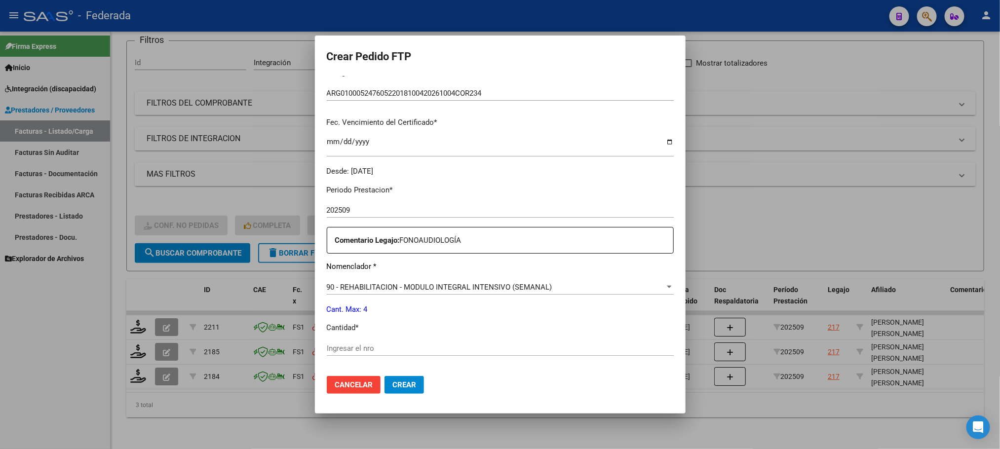
scroll to position [296, 0]
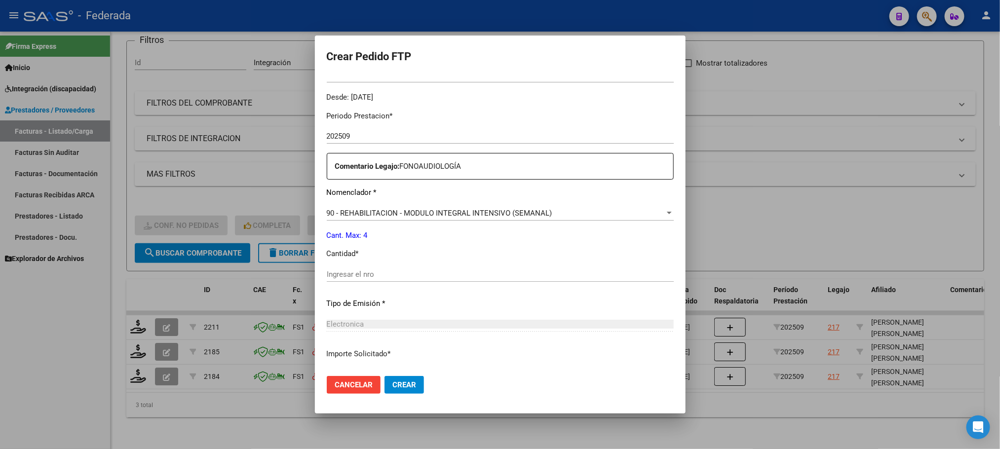
click at [361, 270] on input "Ingresar el nro" at bounding box center [500, 274] width 347 height 9
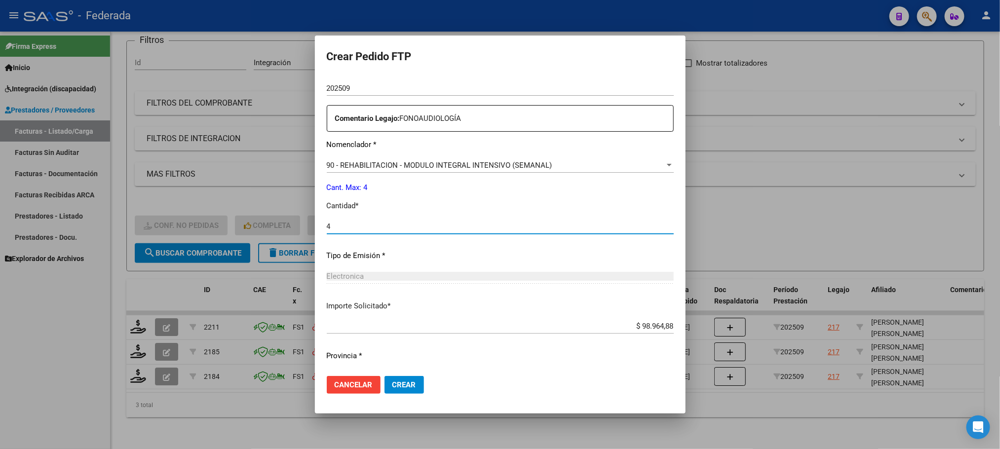
scroll to position [369, 0]
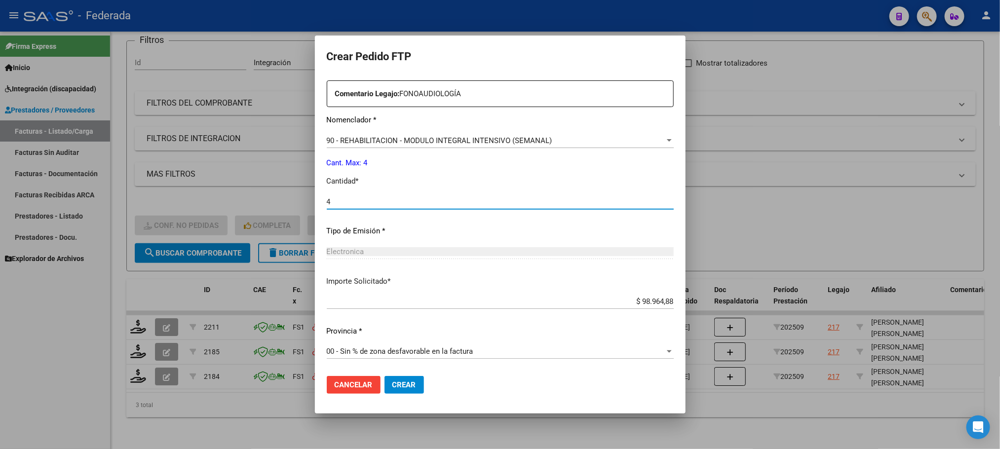
type input "4"
click at [403, 378] on button "Crear" at bounding box center [404, 385] width 39 height 18
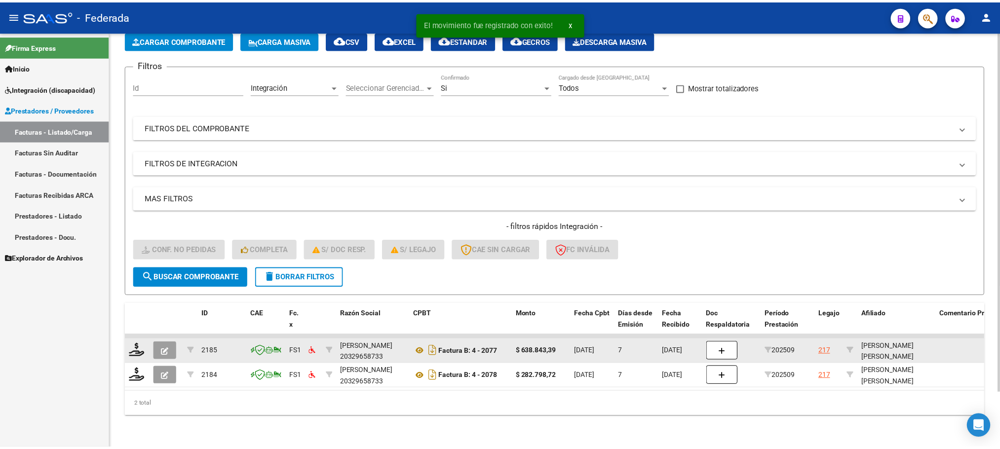
scroll to position [64, 0]
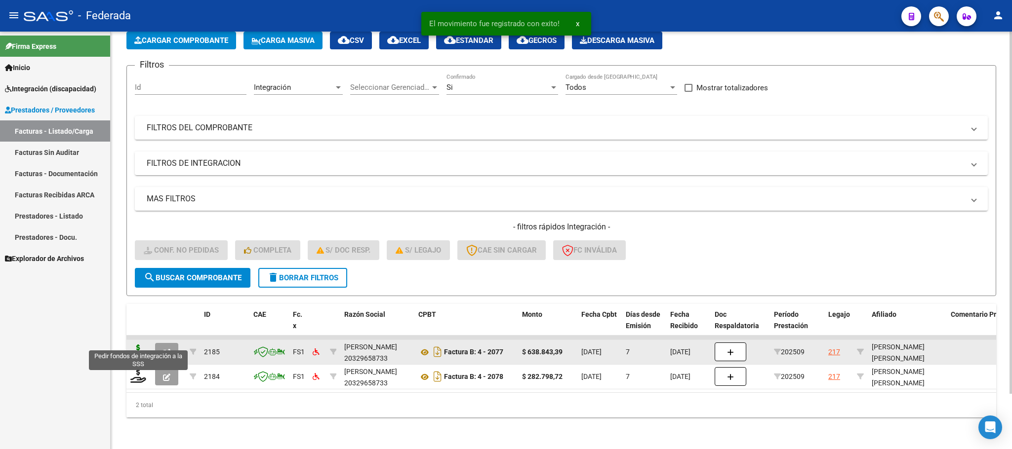
click at [141, 345] on icon at bounding box center [138, 352] width 16 height 14
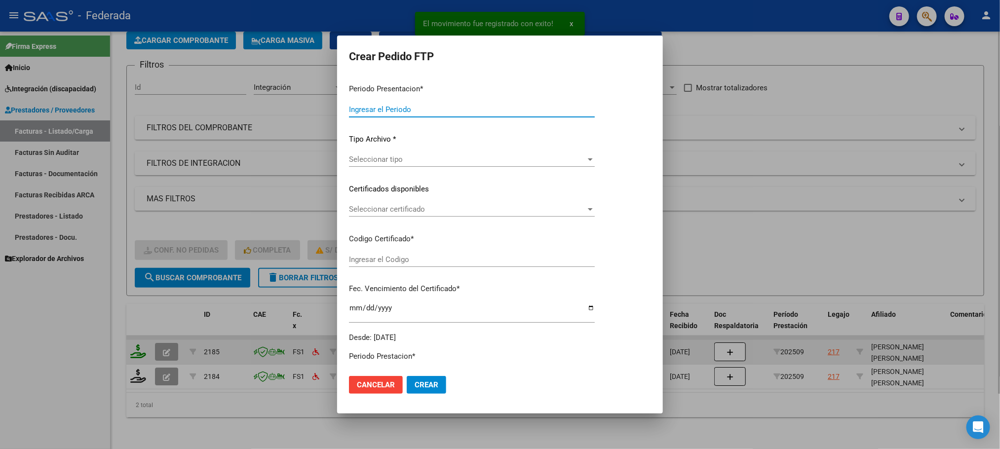
type input "202509"
type input "$ 638.843,39"
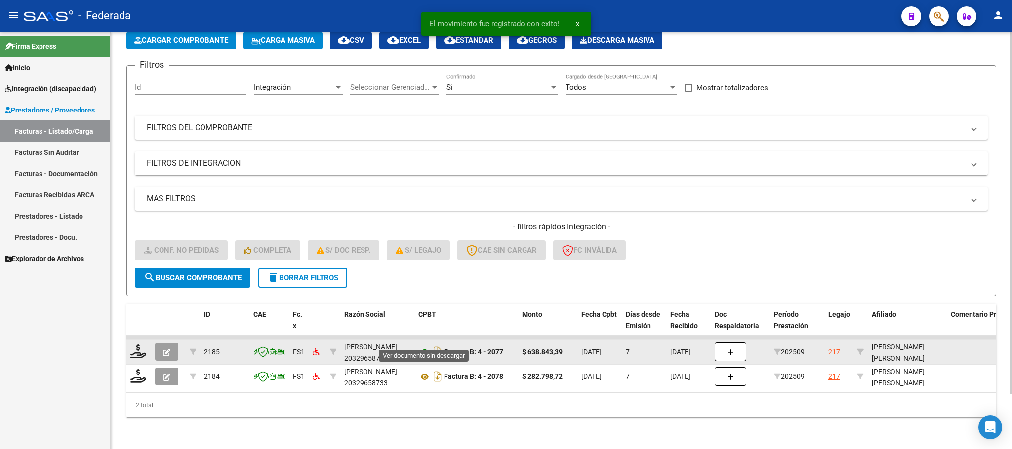
click at [425, 347] on icon at bounding box center [424, 353] width 13 height 12
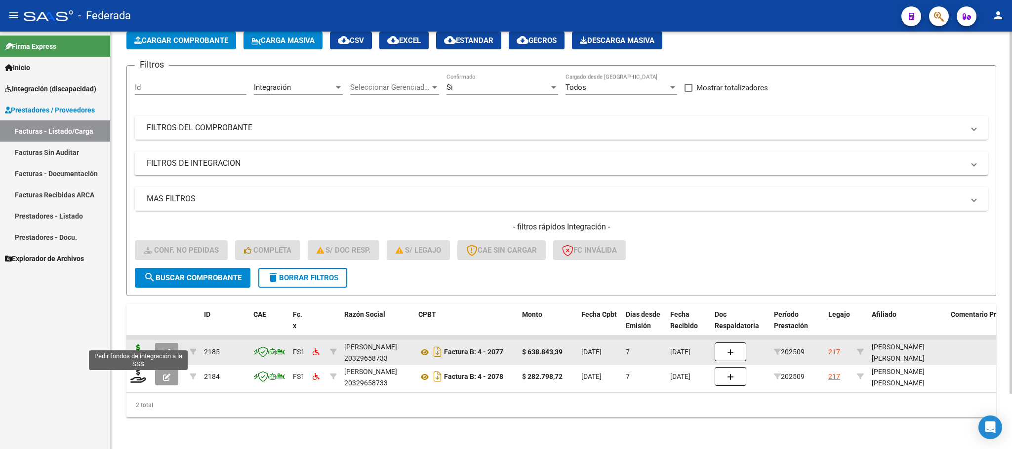
click at [131, 345] on icon at bounding box center [138, 352] width 16 height 14
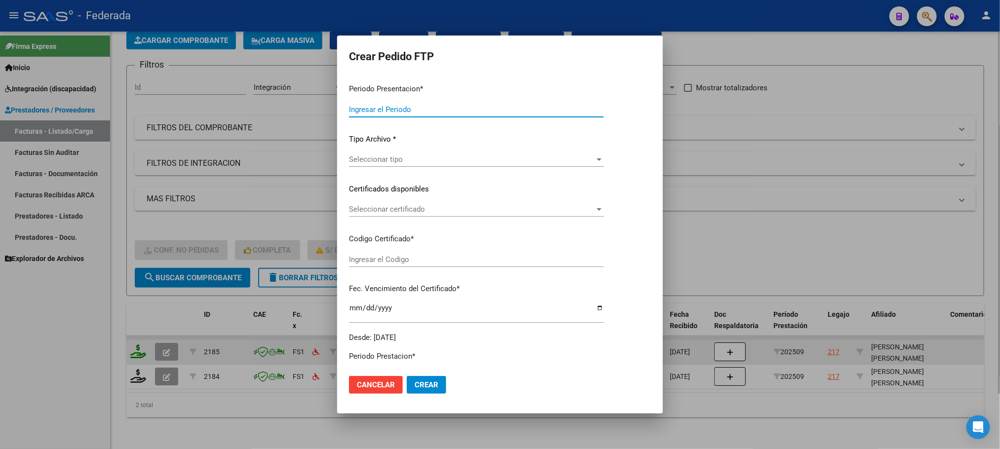
type input "202509"
type input "$ 638.843,39"
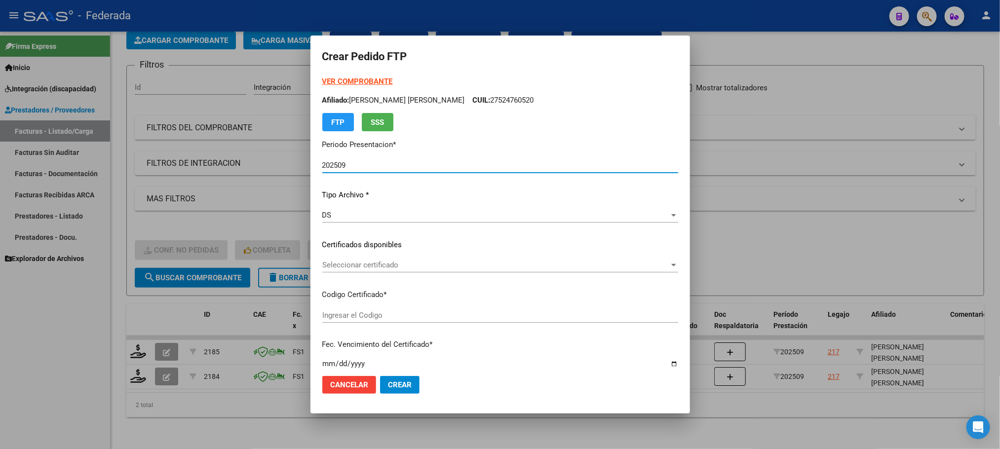
type input "ARG01000524760522018100420261004COR234"
type input "2026-10-04"
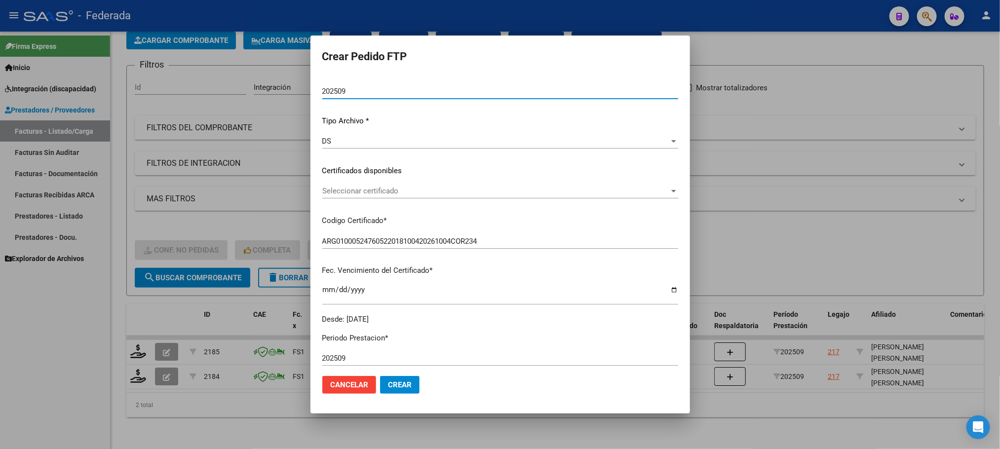
click at [372, 190] on span "Seleccionar certificado" at bounding box center [495, 191] width 347 height 9
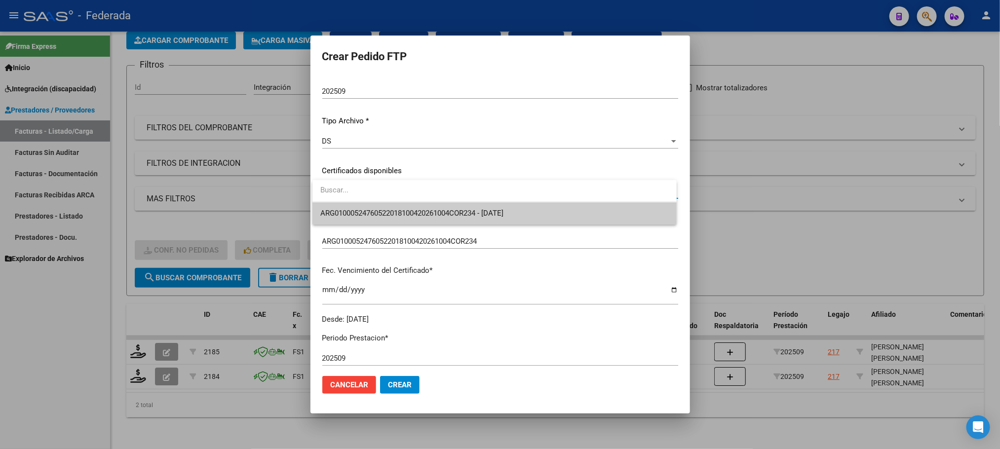
click at [366, 219] on span "ARG01000524760522018100420261004COR234 - 2026-10-04" at bounding box center [494, 213] width 349 height 22
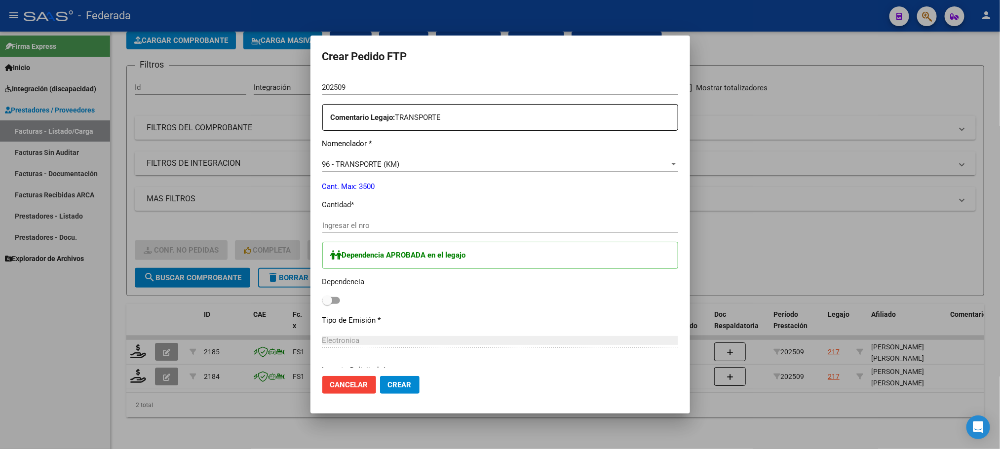
scroll to position [370, 0]
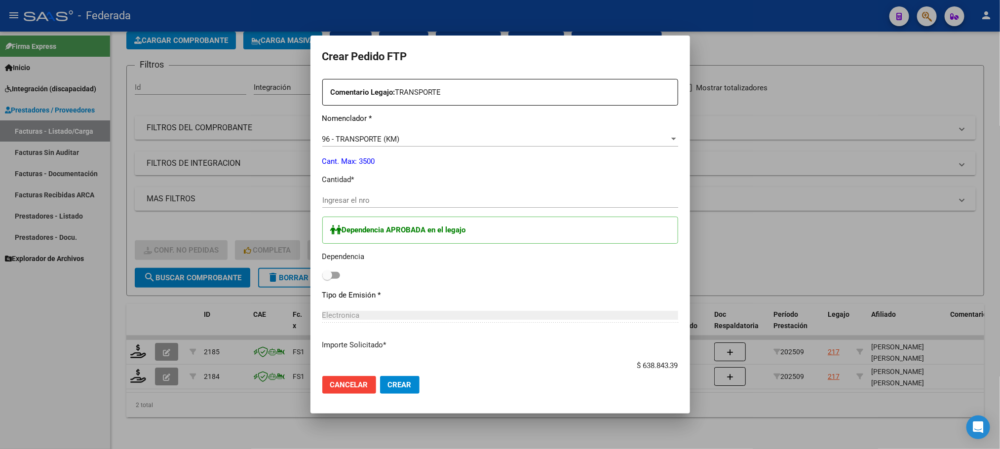
click at [368, 203] on input "Ingresar el nro" at bounding box center [500, 200] width 356 height 9
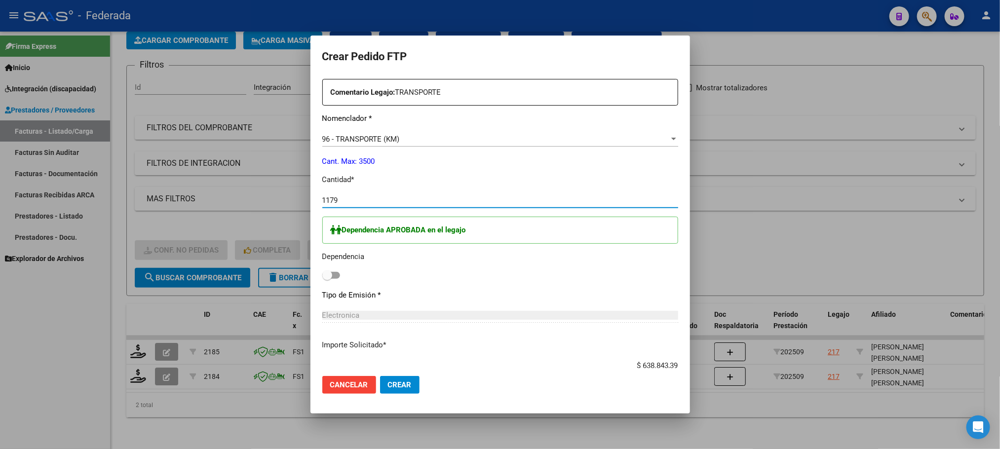
type input "1179"
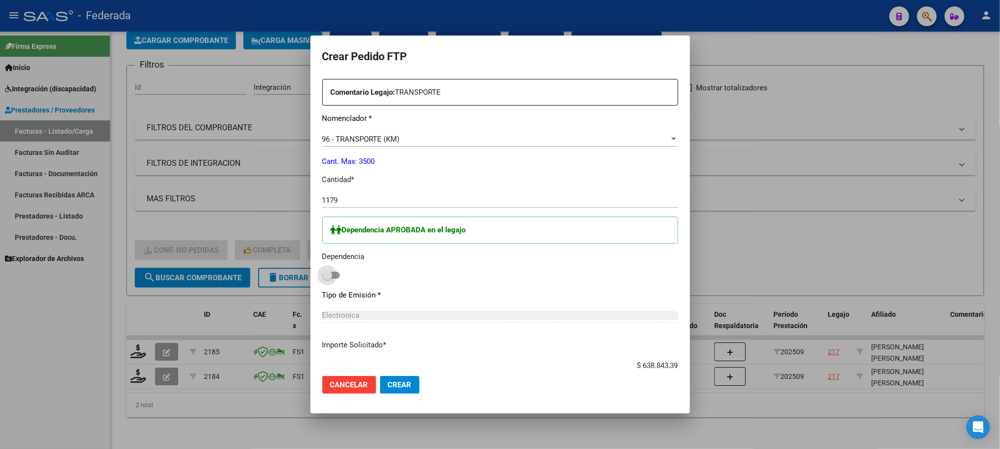
click at [328, 275] on span at bounding box center [327, 276] width 10 height 10
click at [327, 279] on input "checkbox" at bounding box center [327, 279] width 0 height 0
checkbox input "true"
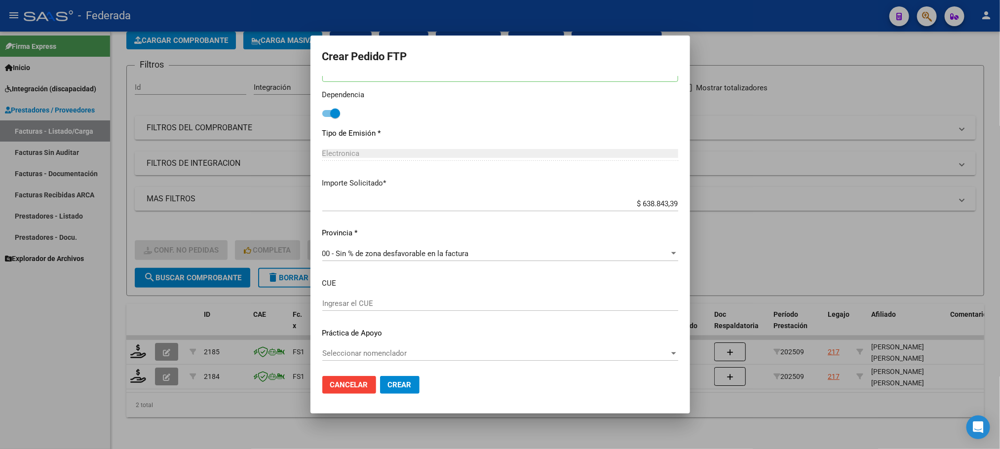
scroll to position [534, 0]
click at [399, 385] on span "Crear" at bounding box center [400, 385] width 24 height 9
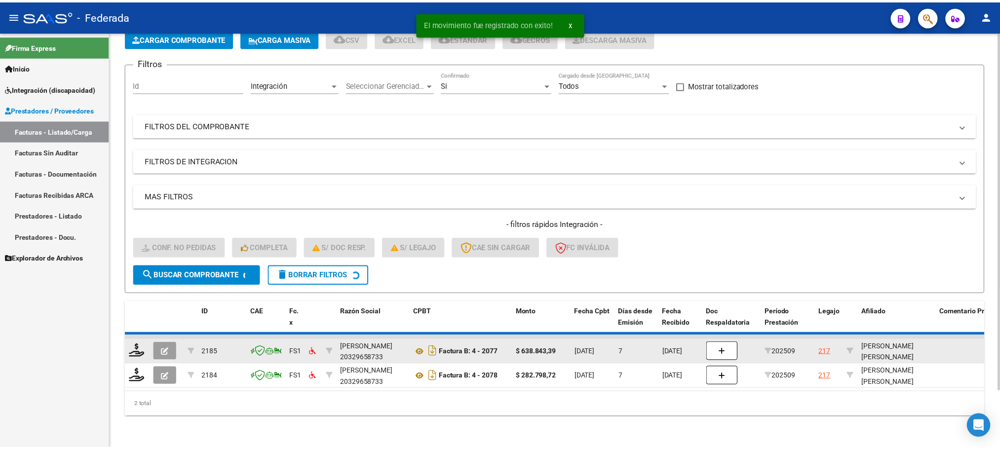
scroll to position [39, 0]
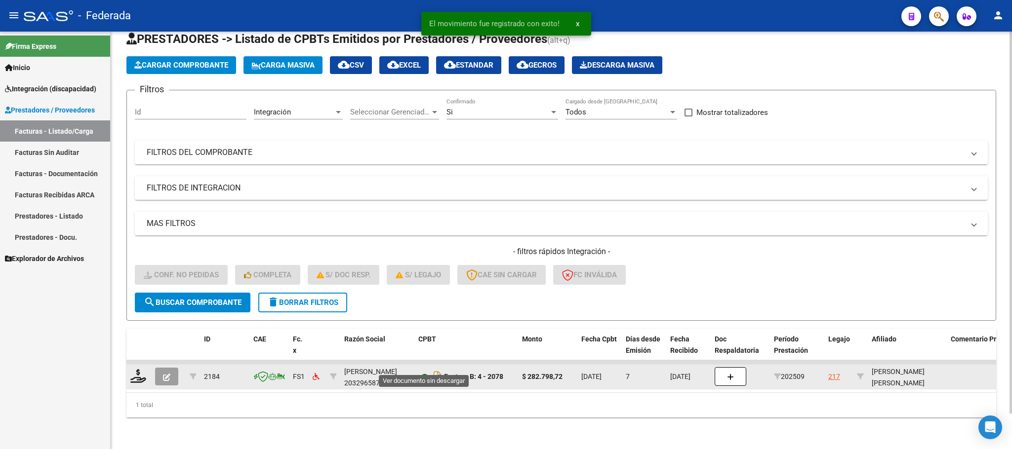
click at [421, 371] on icon at bounding box center [424, 377] width 13 height 12
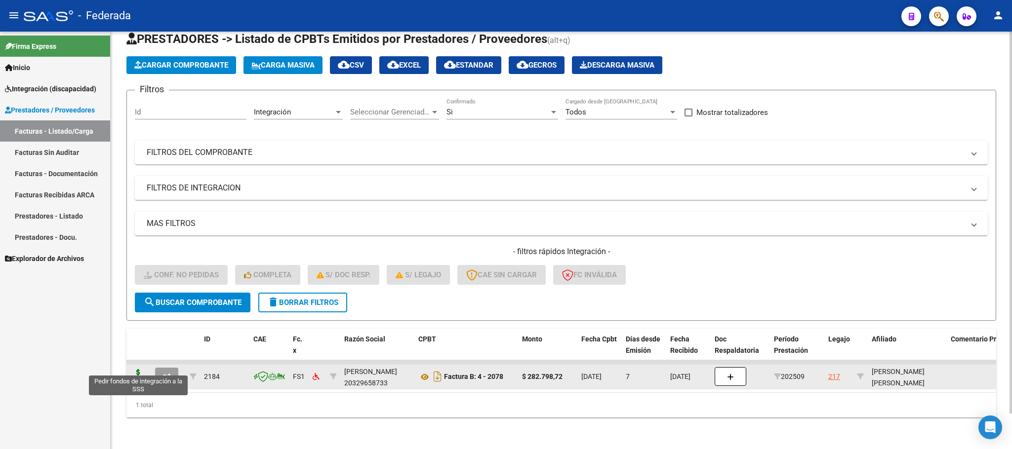
click at [143, 369] on icon at bounding box center [138, 376] width 16 height 14
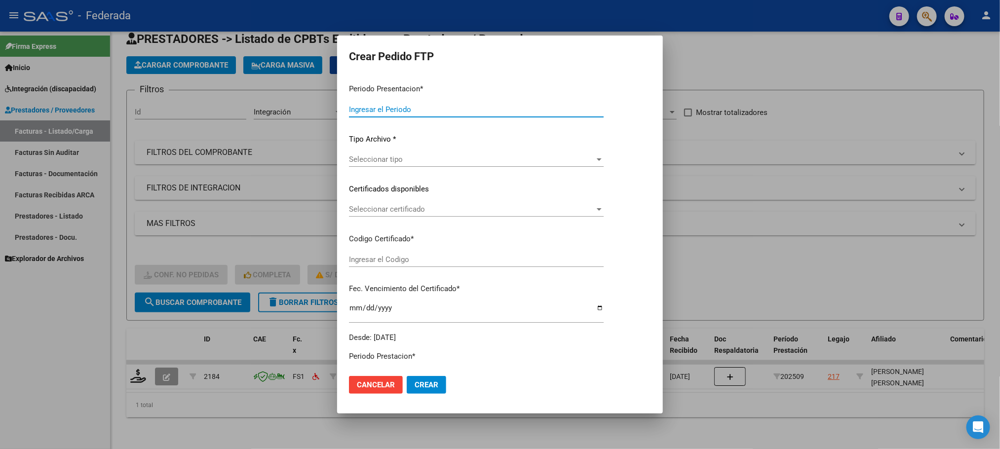
type input "202509"
type input "$ 282.798,72"
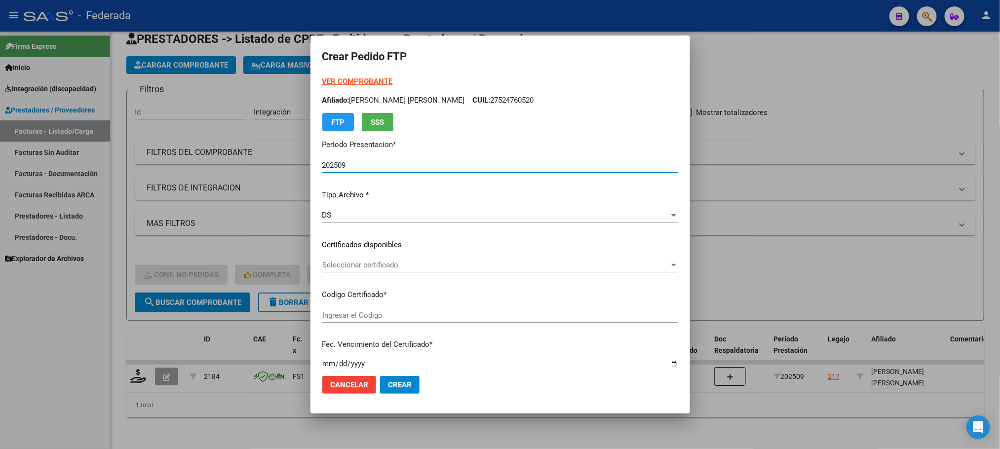
type input "ARG01000524760522018100420261004COR234"
type input "2026-10-04"
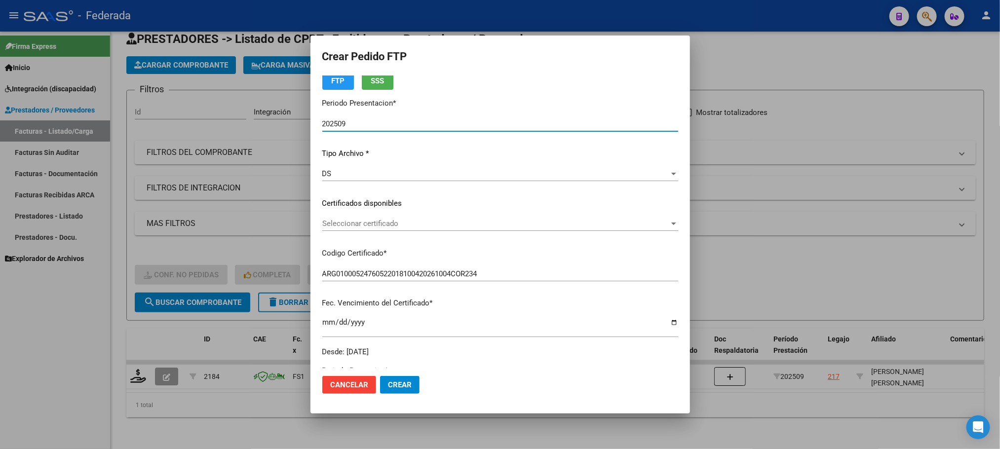
scroll to position [74, 0]
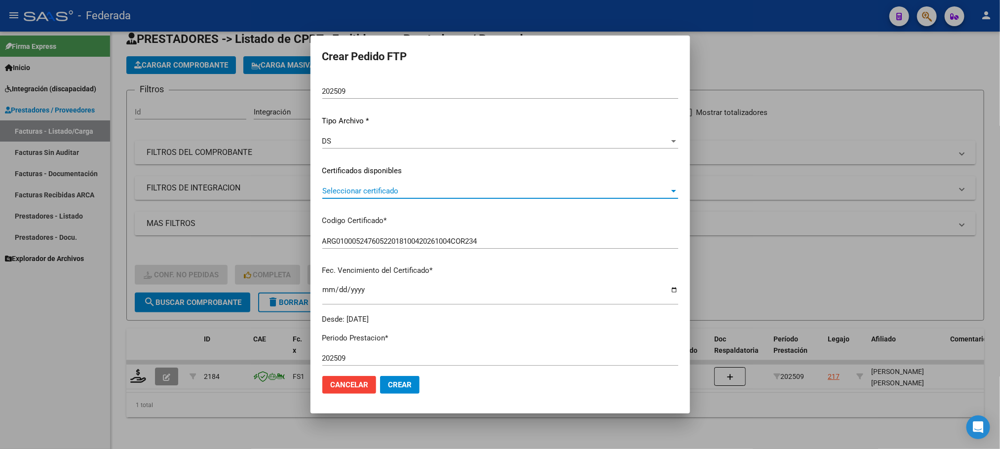
click at [344, 195] on span "Seleccionar certificado" at bounding box center [495, 191] width 347 height 9
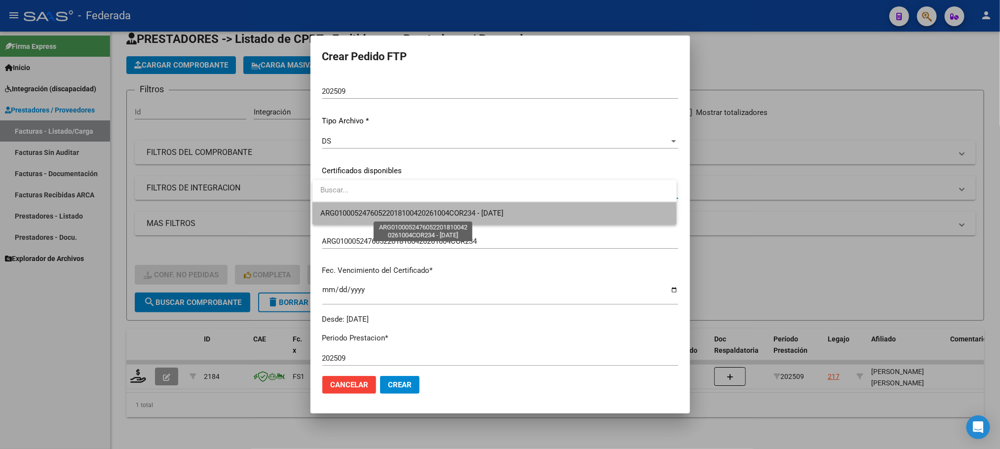
click at [344, 215] on span "ARG01000524760522018100420261004COR234 - 2026-10-04" at bounding box center [411, 213] width 183 height 9
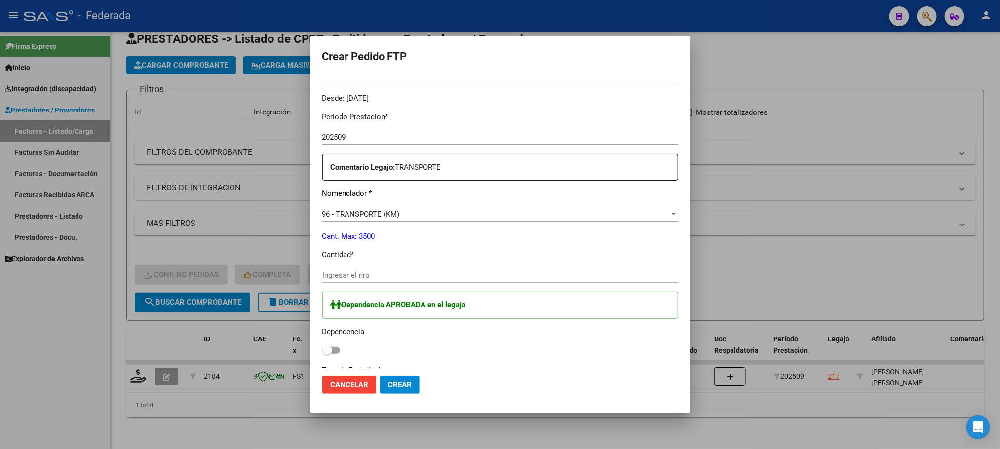
scroll to position [296, 0]
click at [342, 278] on input "Ingresar el nro" at bounding box center [500, 274] width 356 height 9
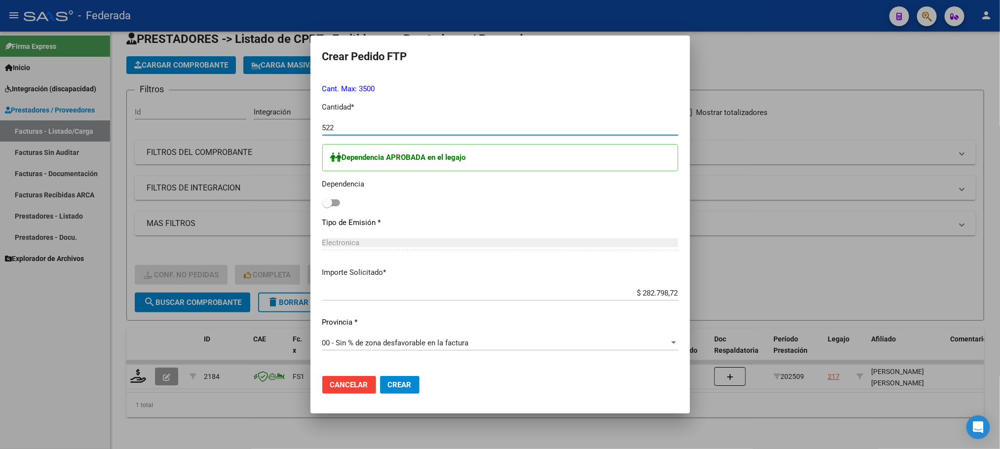
scroll to position [518, 0]
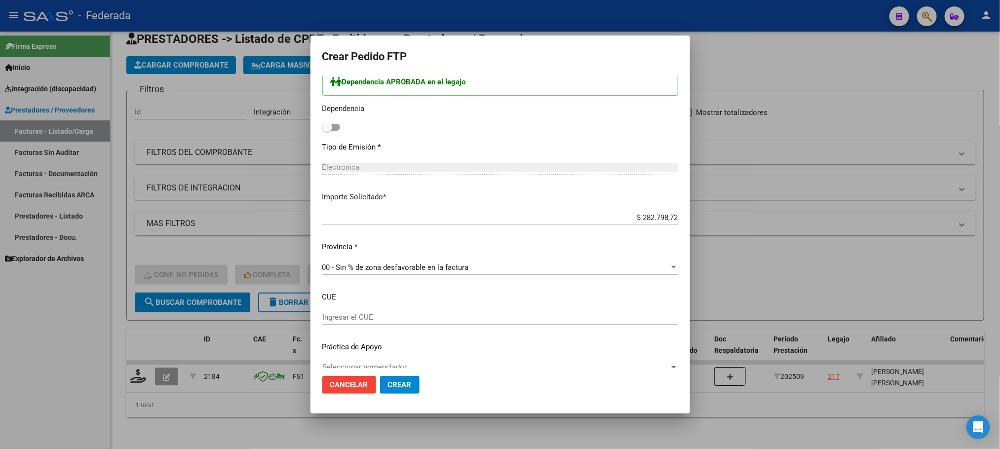
type input "522"
click at [327, 123] on span at bounding box center [327, 127] width 10 height 10
click at [327, 131] on input "checkbox" at bounding box center [327, 131] width 0 height 0
checkbox input "true"
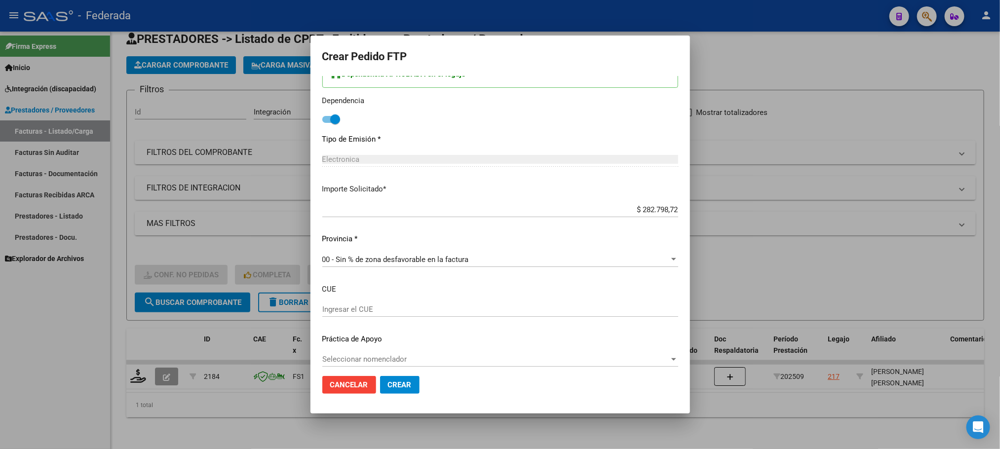
scroll to position [534, 0]
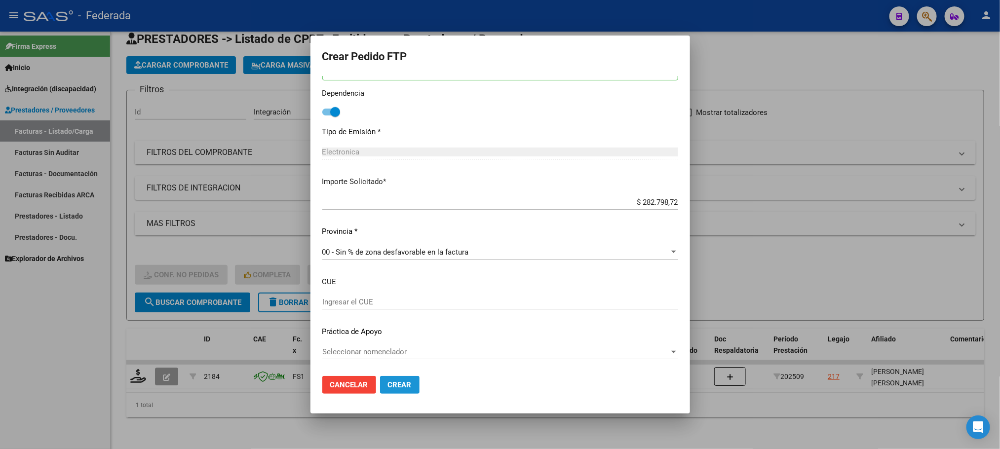
click at [398, 382] on span "Crear" at bounding box center [400, 385] width 24 height 9
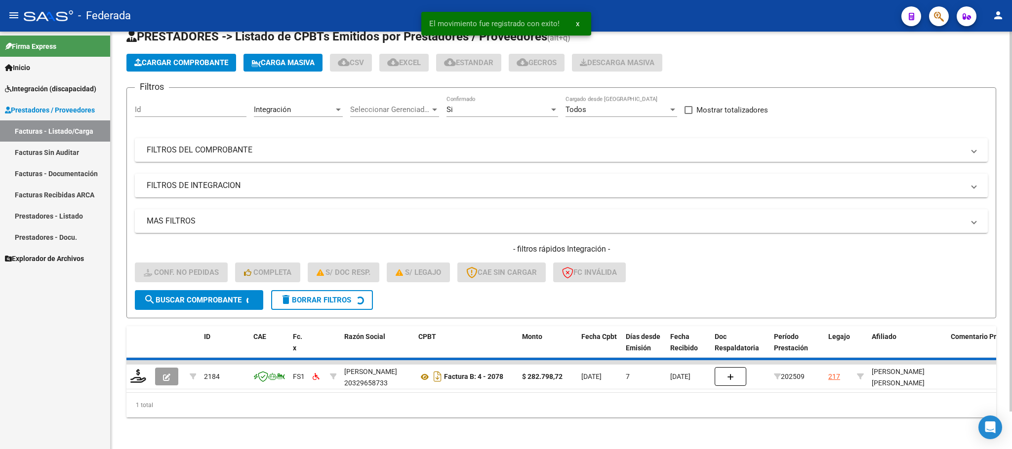
scroll to position [19, 0]
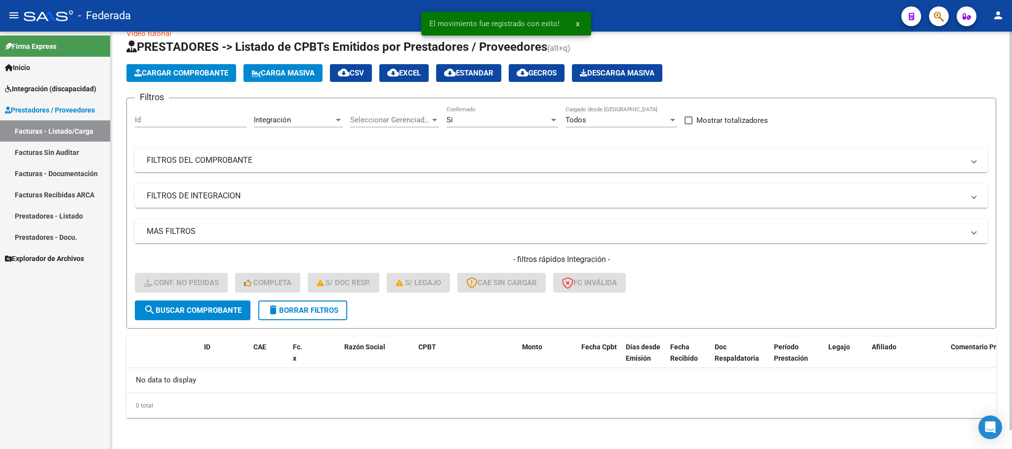
click at [311, 303] on button "delete Borrar Filtros" at bounding box center [302, 311] width 89 height 20
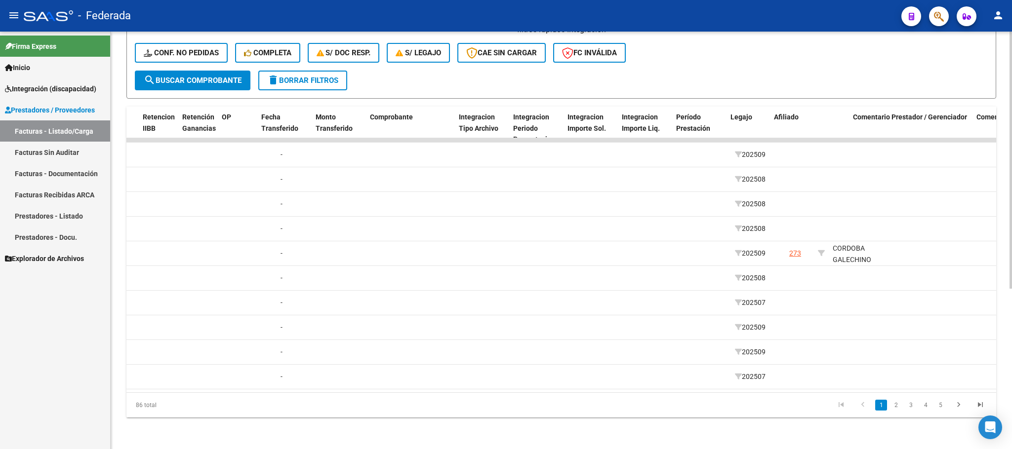
scroll to position [0, 893]
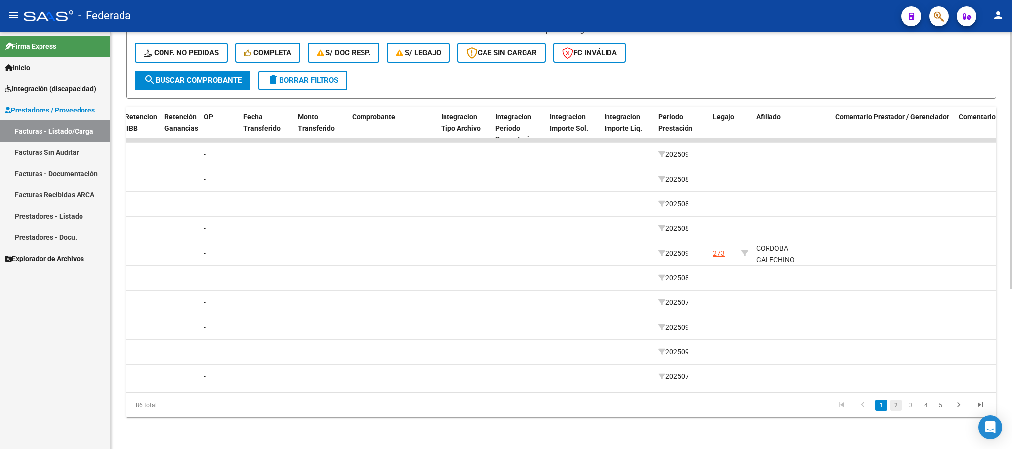
click at [898, 408] on link "2" at bounding box center [896, 405] width 12 height 11
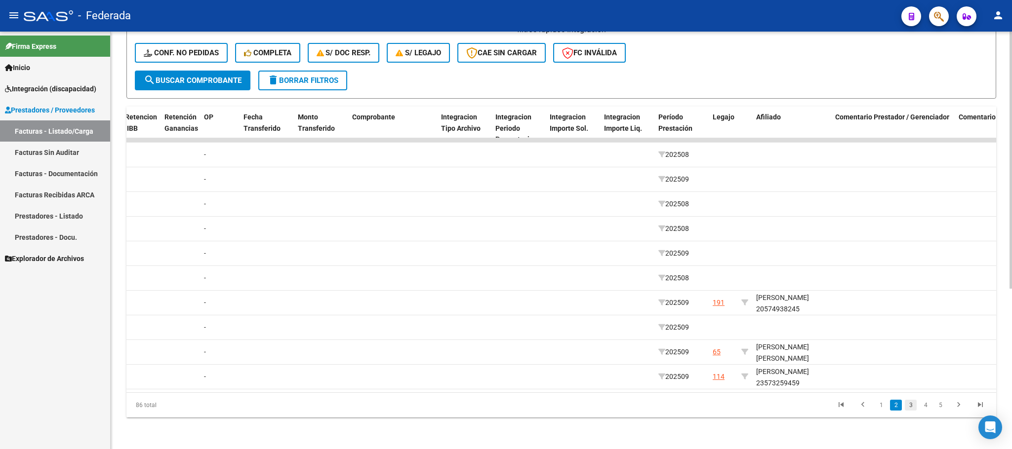
click at [908, 407] on link "3" at bounding box center [910, 405] width 12 height 11
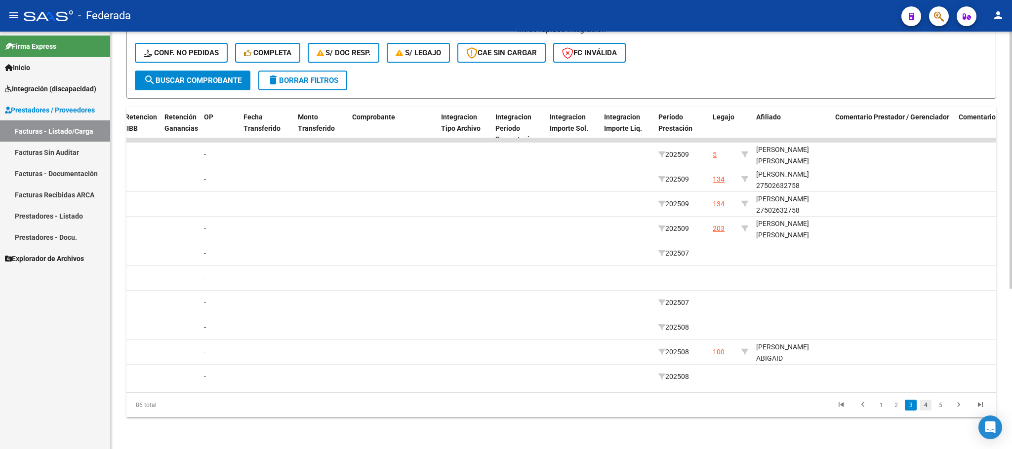
click at [926, 407] on link "4" at bounding box center [925, 405] width 12 height 11
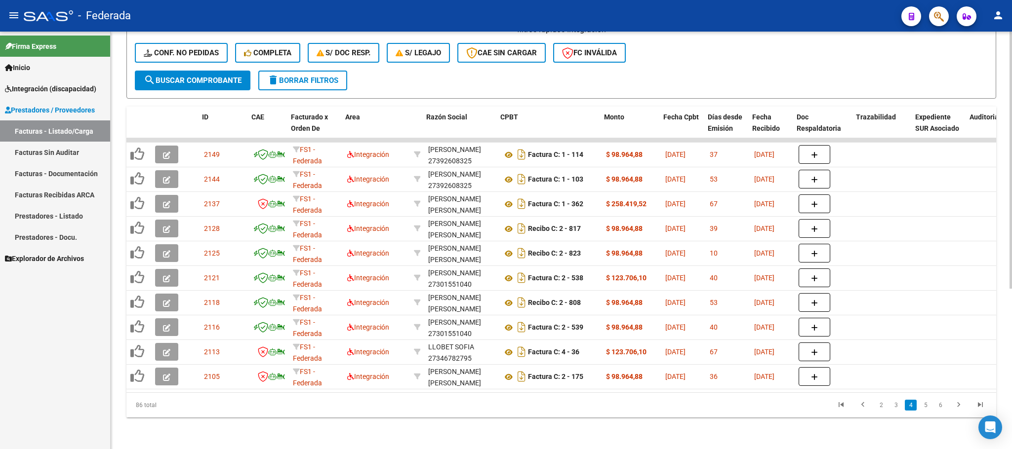
scroll to position [0, 748]
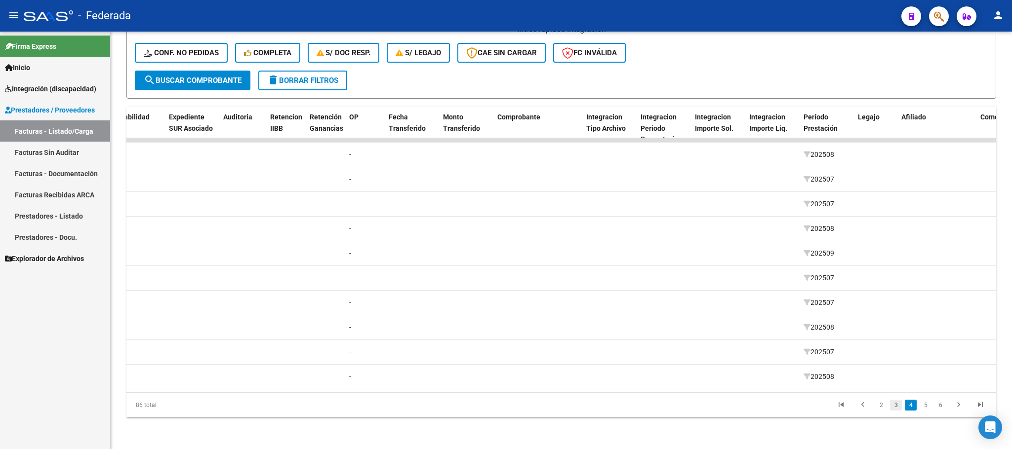
click at [892, 410] on link "3" at bounding box center [896, 405] width 12 height 11
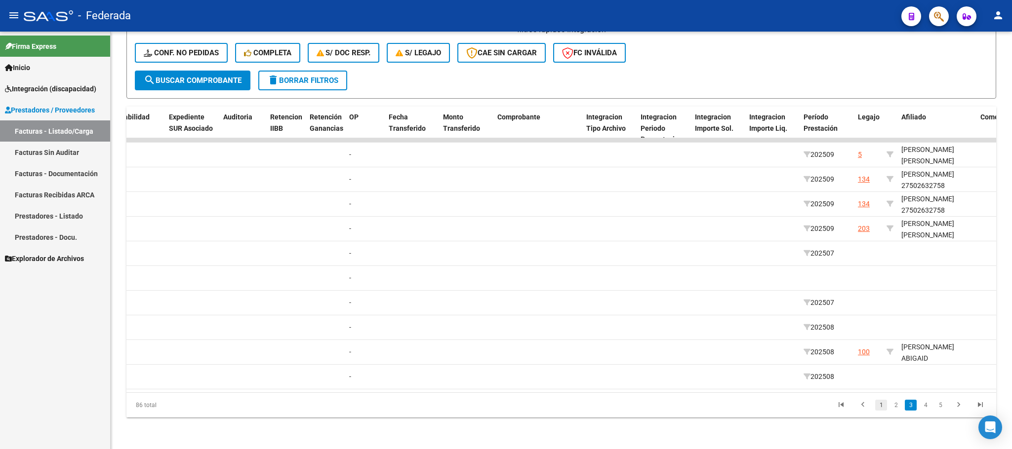
click at [883, 404] on link "1" at bounding box center [881, 405] width 12 height 11
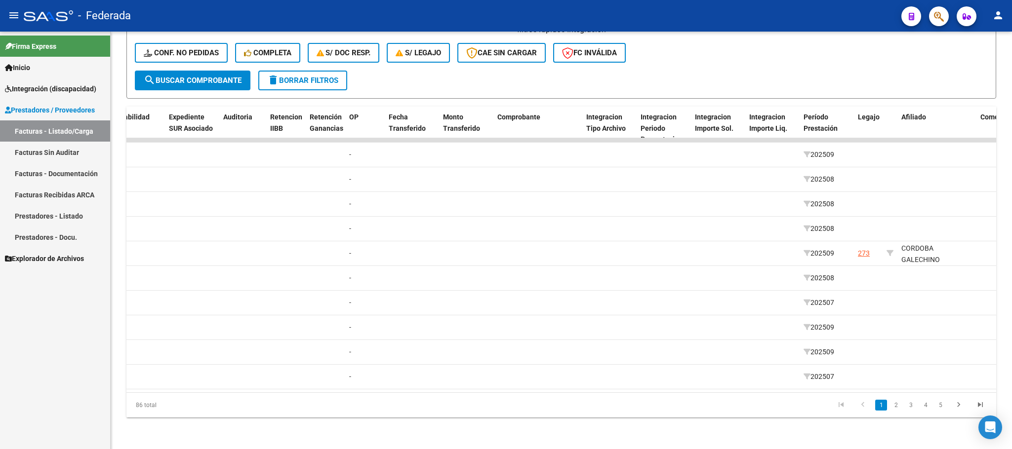
click at [893, 409] on link "2" at bounding box center [896, 405] width 12 height 11
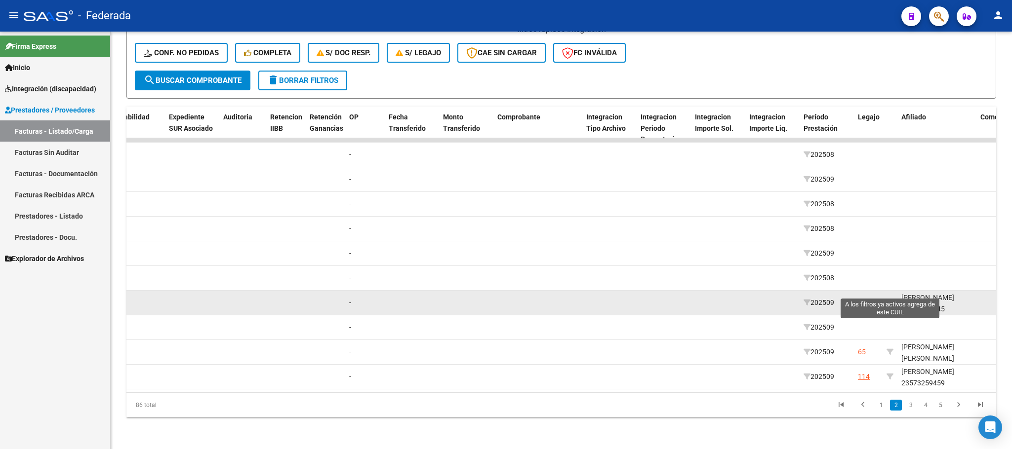
click at [890, 299] on icon at bounding box center [889, 302] width 7 height 7
type input "20574938245"
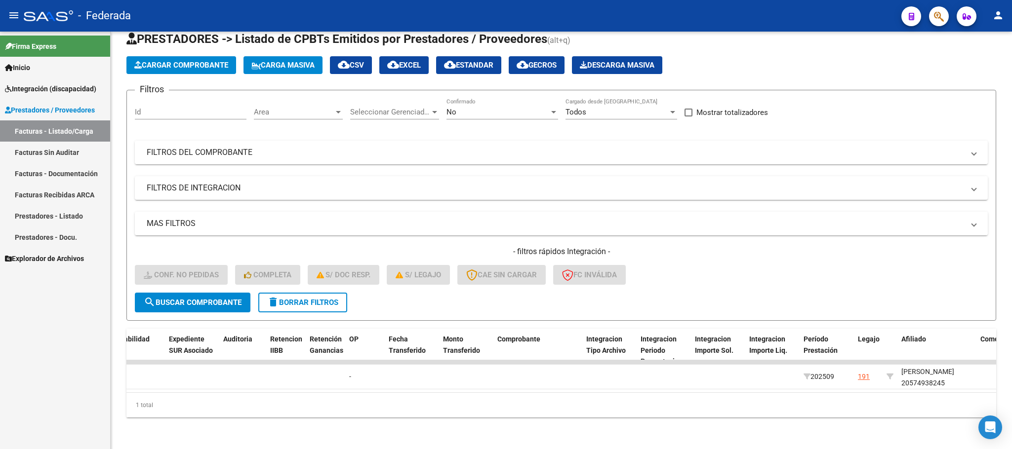
scroll to position [39, 0]
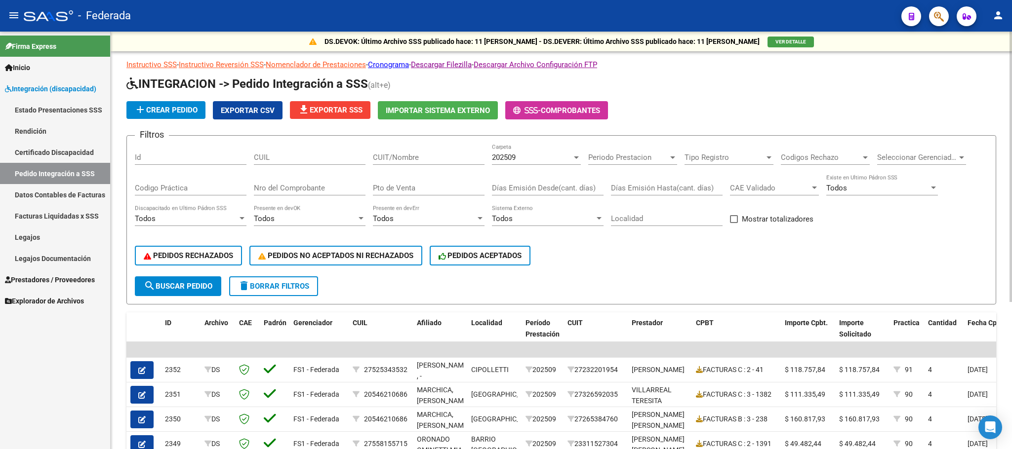
click at [312, 160] on input "CUIL" at bounding box center [310, 157] width 112 height 9
paste input "20523228316"
click at [200, 296] on form "Filtros Id 20523228316 CUIL CUIT/Nombre 202509 Carpeta Periodo Prestacion Perio…" at bounding box center [560, 219] width 869 height 169
click at [200, 291] on button "search Buscar Pedido" at bounding box center [178, 286] width 86 height 20
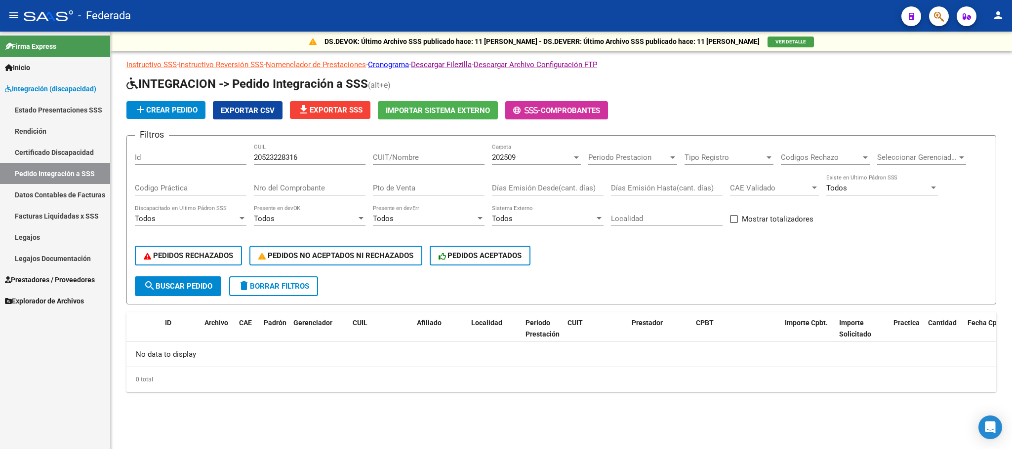
click at [539, 158] on div "202509" at bounding box center [532, 157] width 80 height 9
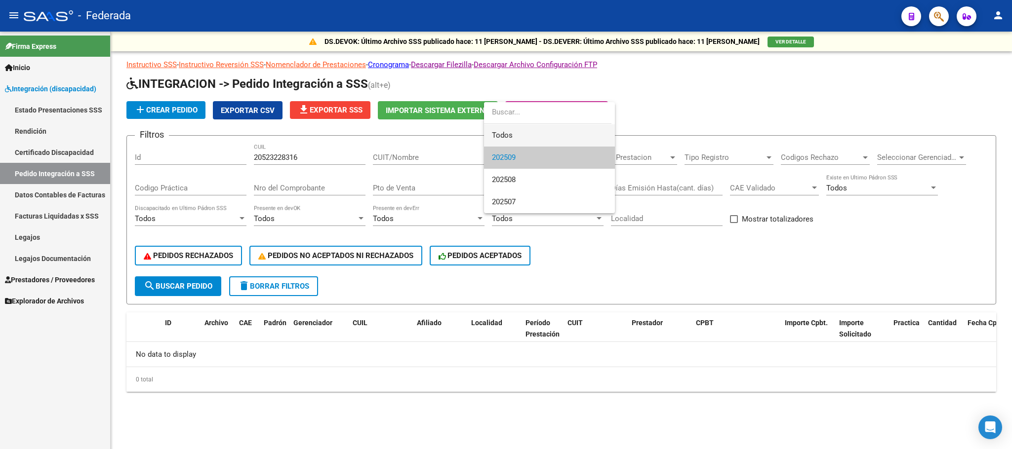
click at [512, 138] on span "Todos" at bounding box center [549, 135] width 115 height 22
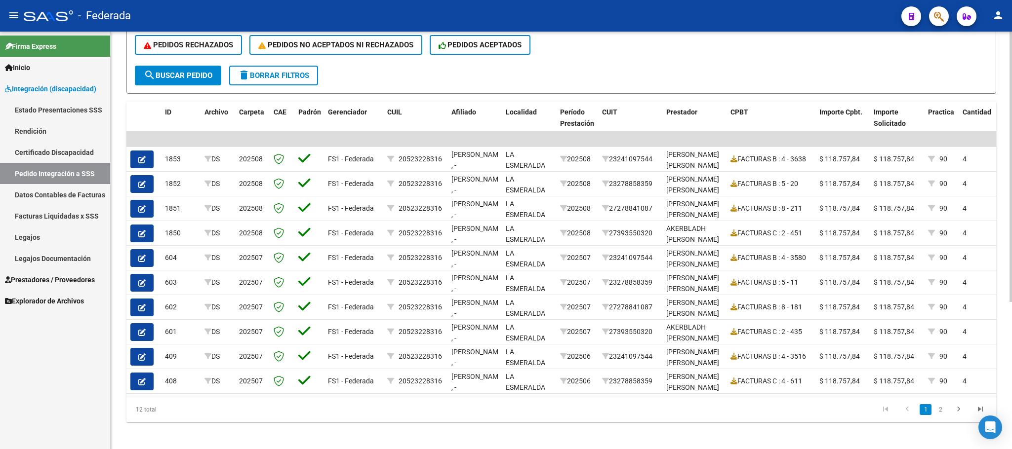
scroll to position [222, 0]
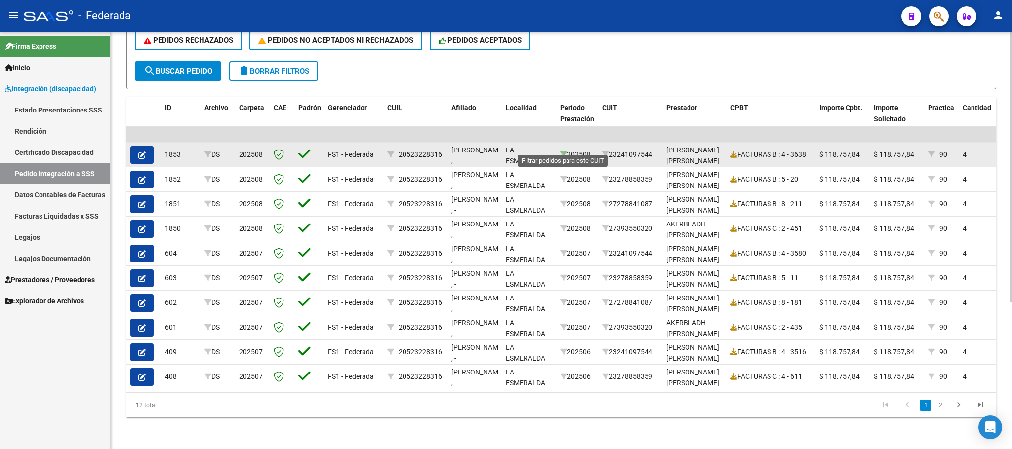
click at [563, 151] on icon at bounding box center [563, 154] width 7 height 7
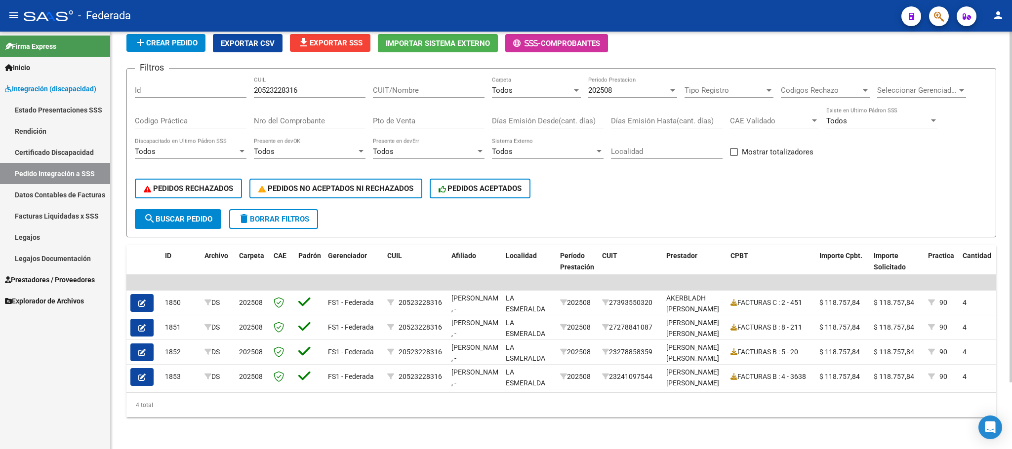
scroll to position [5, 0]
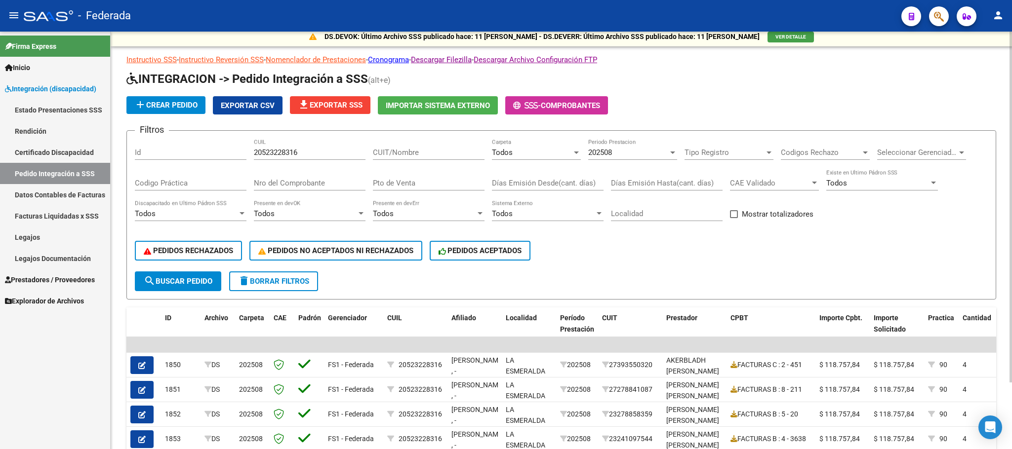
click at [278, 154] on input "20523228316" at bounding box center [310, 152] width 112 height 9
paste input "7545043470"
click at [289, 153] on input "27545043470" at bounding box center [310, 152] width 112 height 9
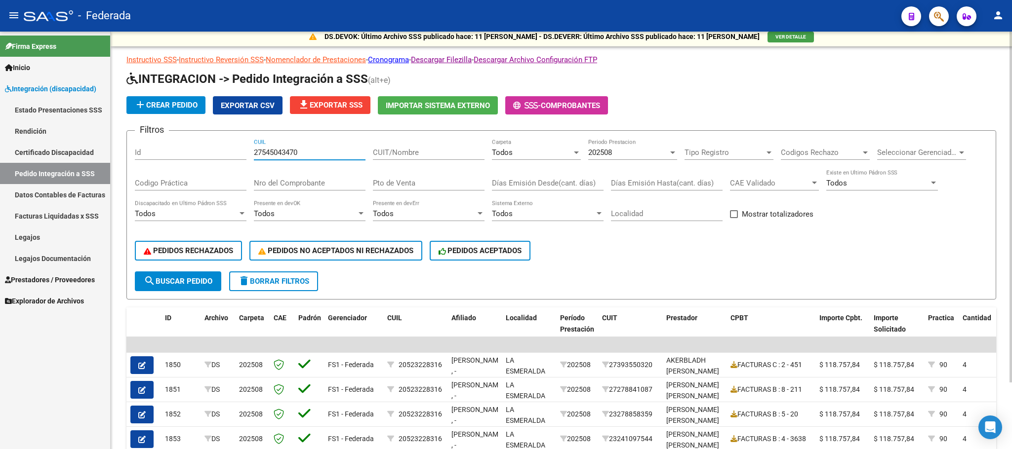
click at [657, 156] on div "202508" at bounding box center [628, 152] width 80 height 9
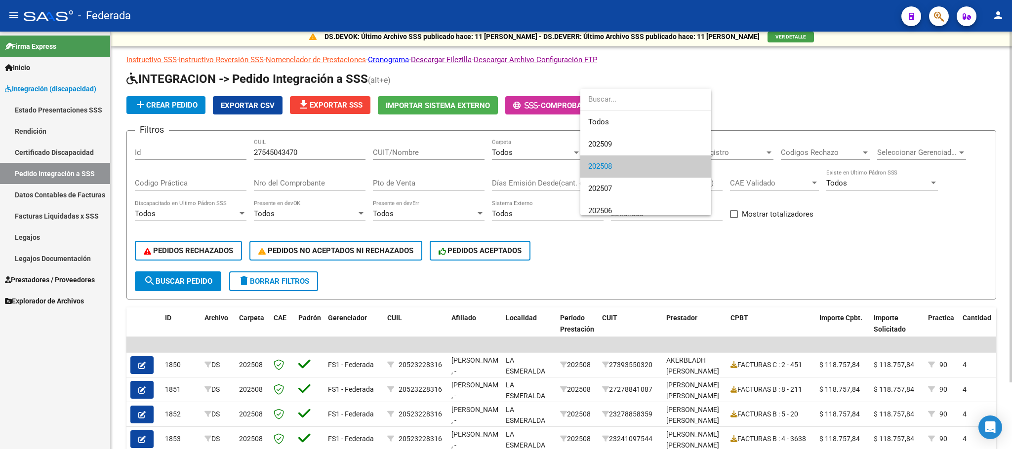
scroll to position [15, 0]
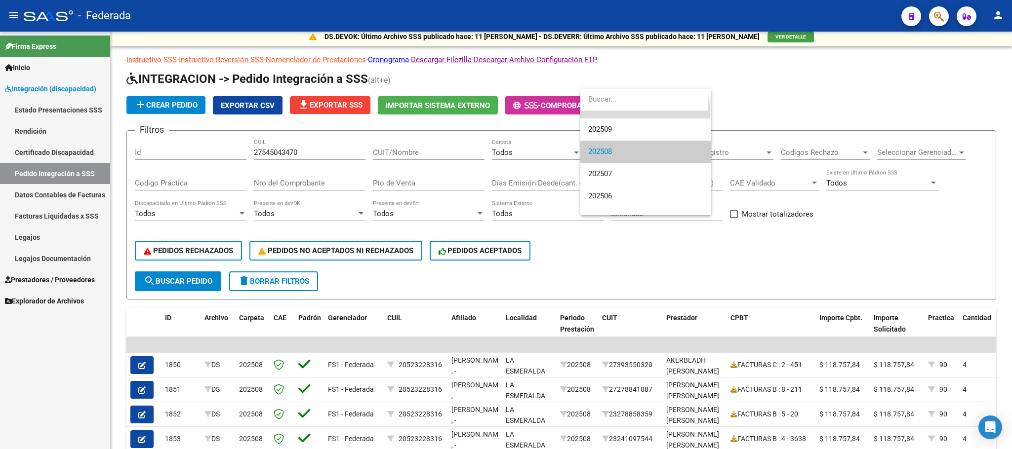
click at [615, 116] on span "Todos" at bounding box center [645, 107] width 115 height 22
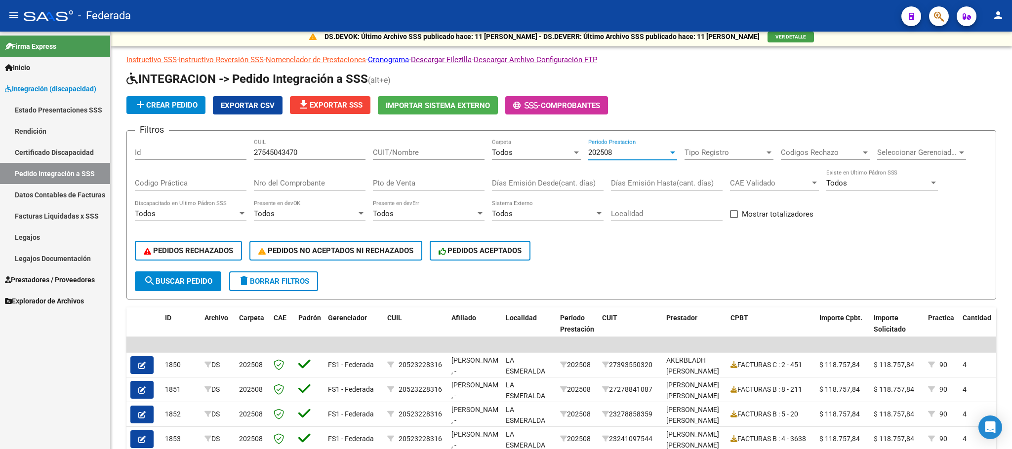
scroll to position [0, 0]
click at [210, 280] on span "search Buscar Pedido" at bounding box center [178, 281] width 69 height 9
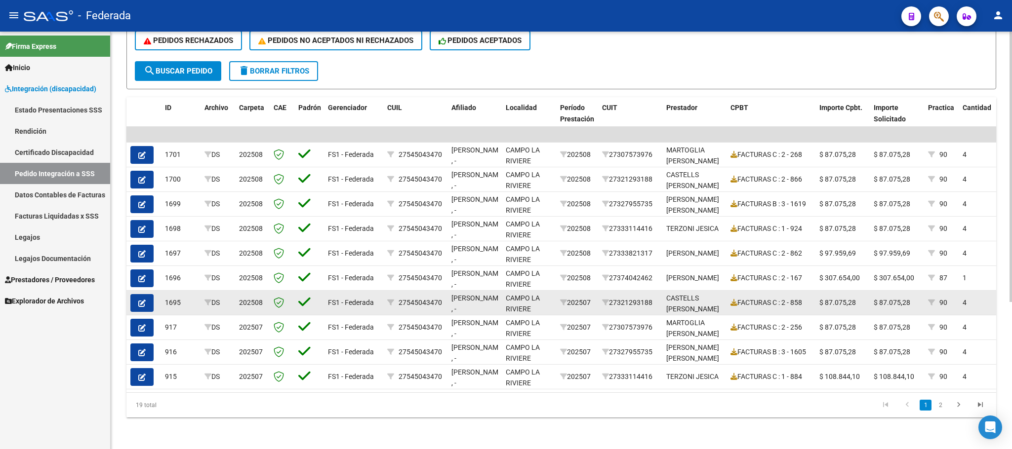
scroll to position [227, 0]
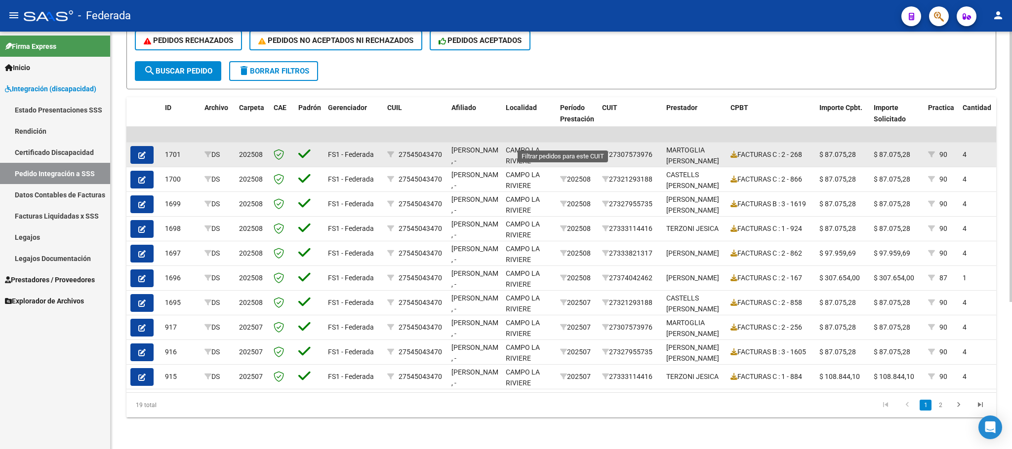
click at [560, 151] on icon at bounding box center [563, 154] width 7 height 7
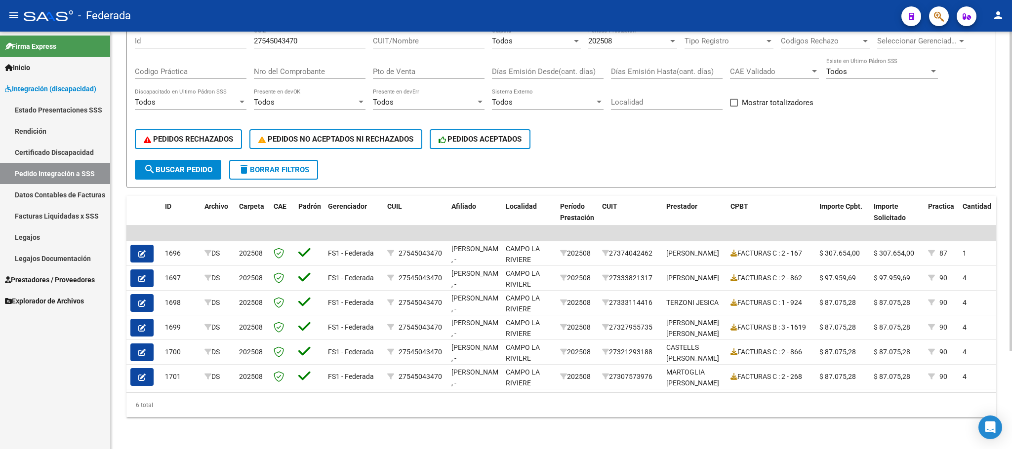
scroll to position [54, 0]
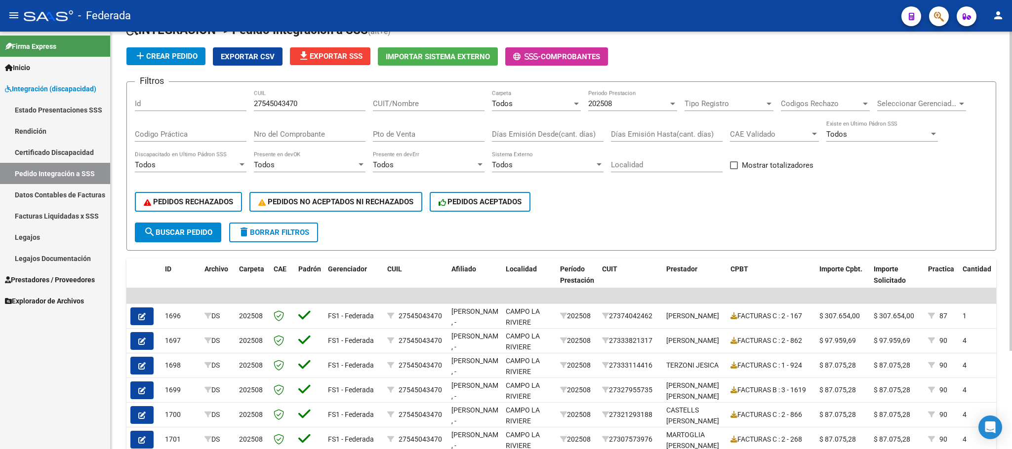
click at [288, 107] on input "27545043470" at bounding box center [310, 103] width 112 height 9
paste input "0492696936"
type input "20492696936"
click at [601, 103] on span "202508" at bounding box center [600, 103] width 24 height 9
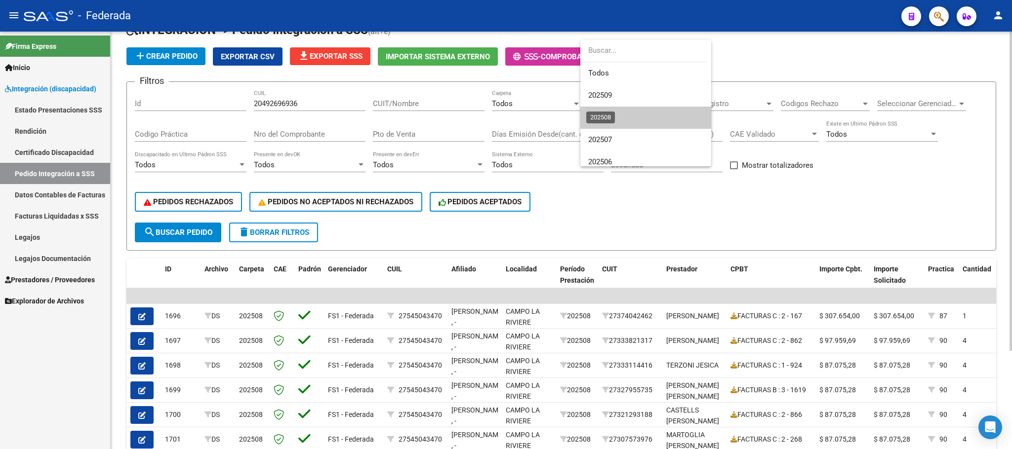
scroll to position [15, 0]
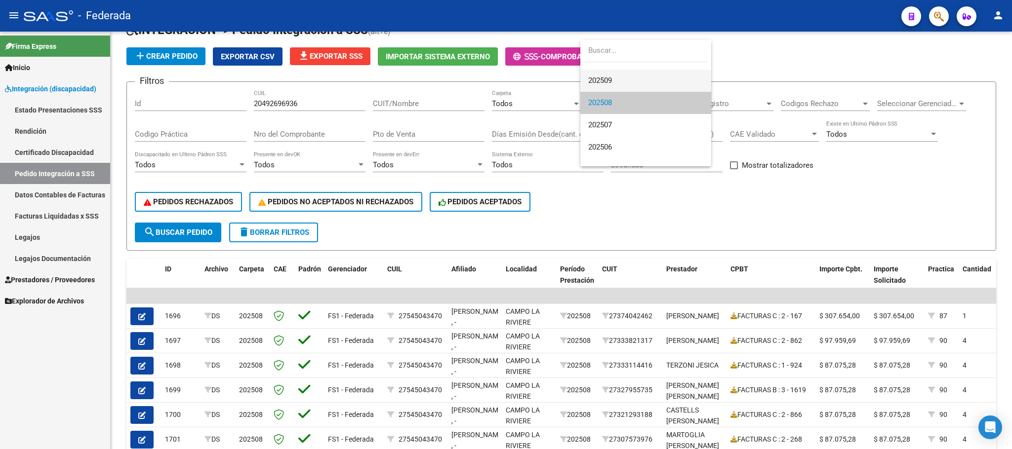
click at [609, 70] on span "202509" at bounding box center [645, 81] width 115 height 22
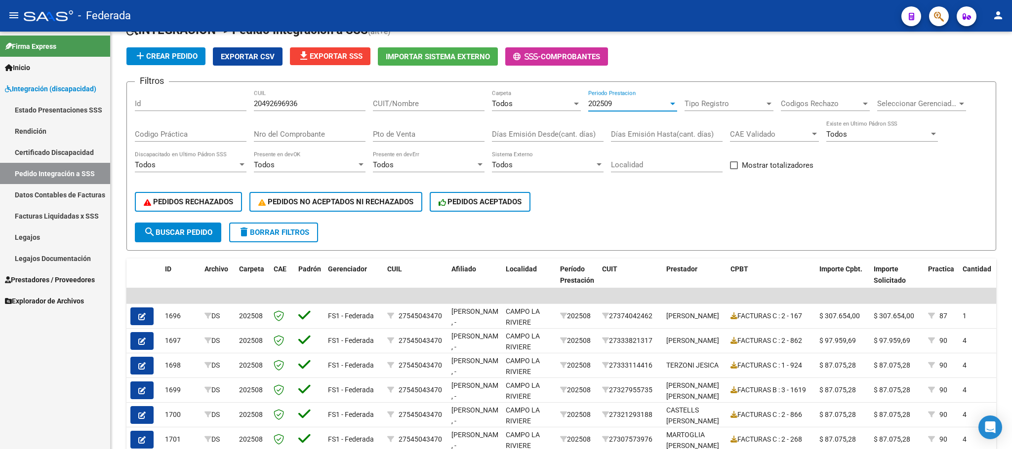
scroll to position [22, 0]
click at [606, 104] on span "202509" at bounding box center [600, 103] width 24 height 9
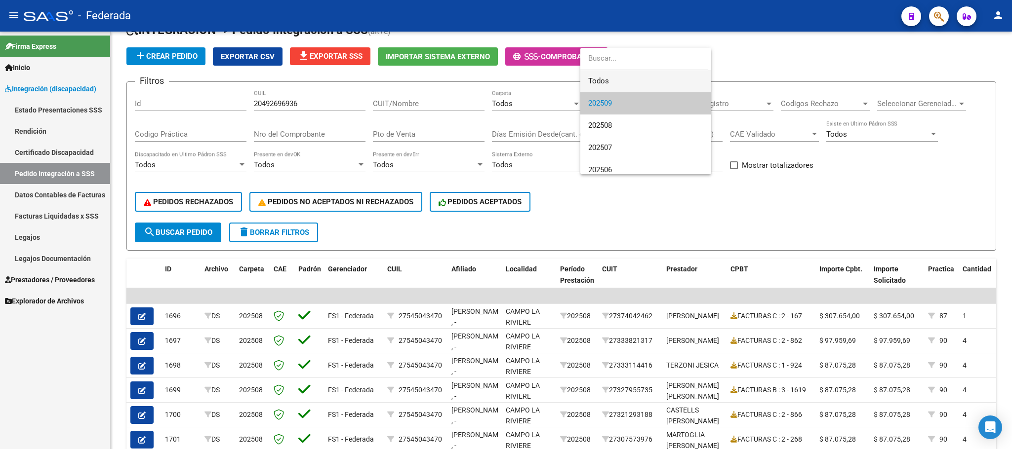
click at [603, 78] on span "Todos" at bounding box center [645, 81] width 115 height 22
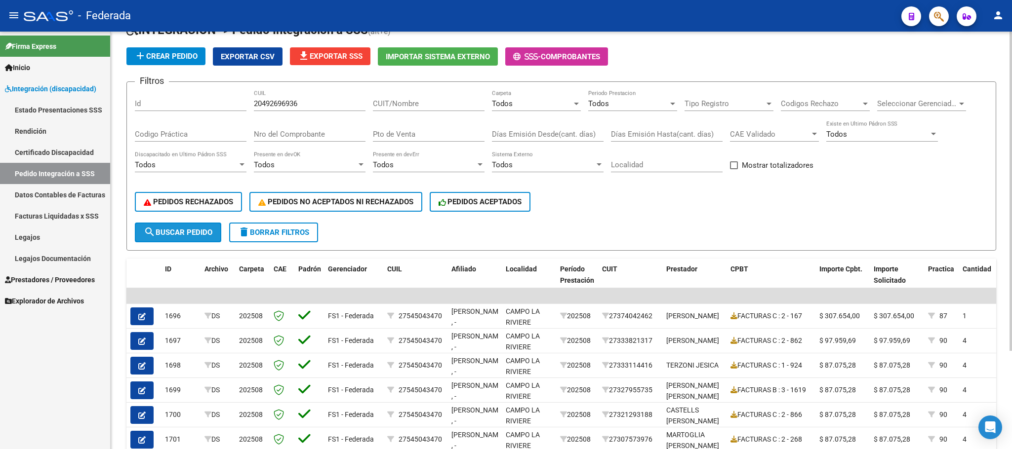
click at [192, 237] on button "search Buscar Pedido" at bounding box center [178, 233] width 86 height 20
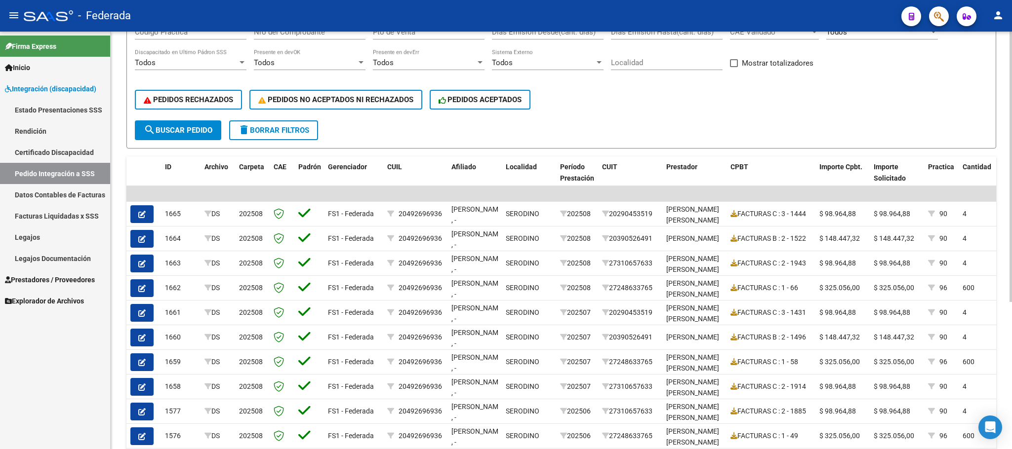
scroll to position [202, 0]
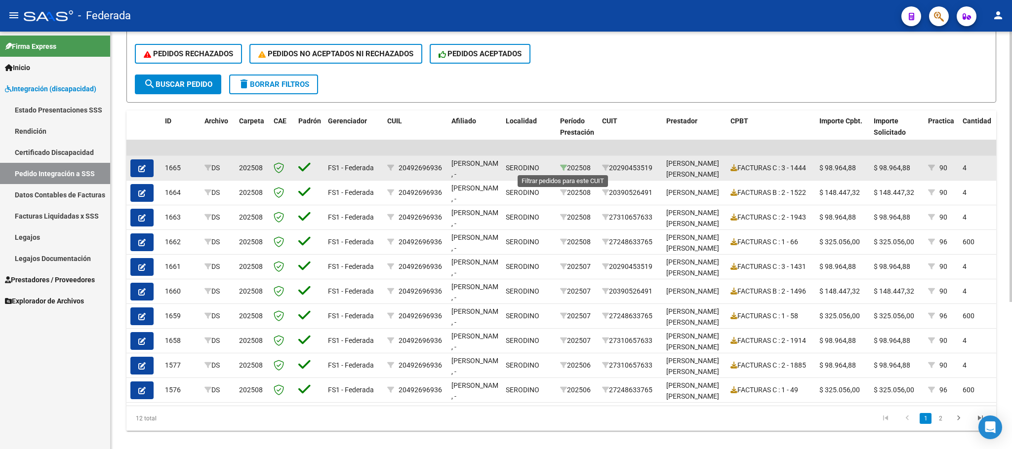
click at [562, 165] on icon at bounding box center [563, 167] width 7 height 7
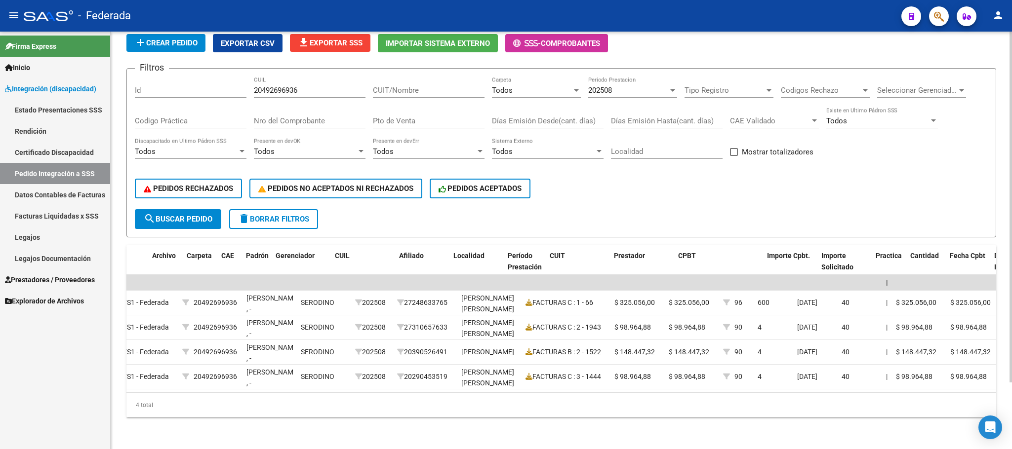
scroll to position [0, 0]
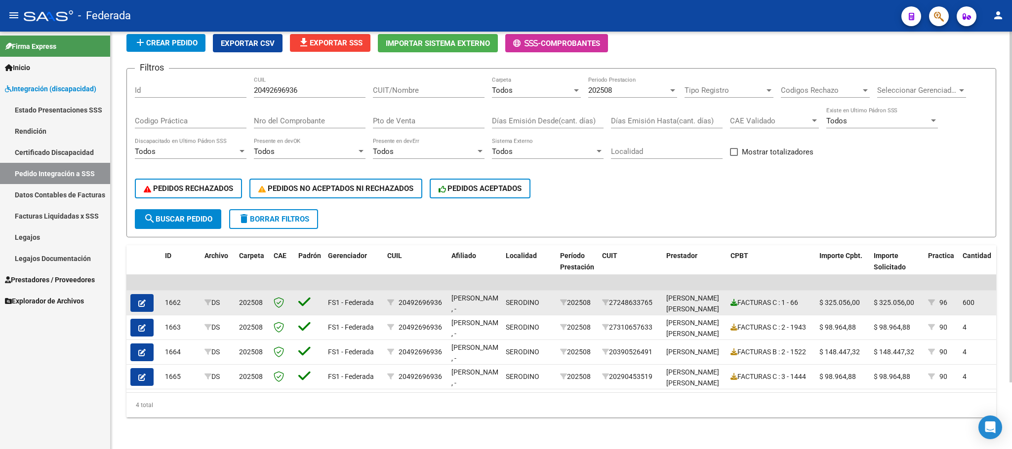
click at [734, 299] on icon at bounding box center [733, 302] width 7 height 7
click at [133, 294] on button "button" at bounding box center [141, 303] width 23 height 18
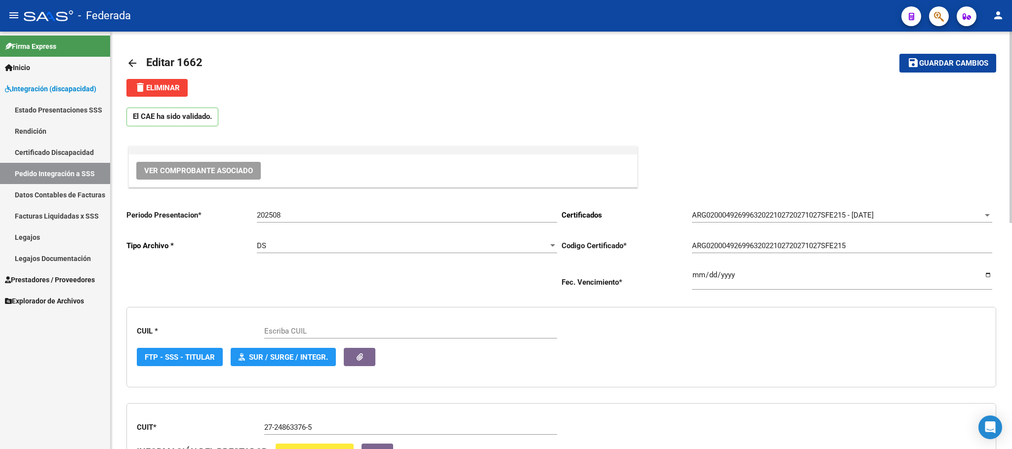
type input "20492696936"
click at [130, 62] on mat-icon "arrow_back" at bounding box center [132, 63] width 12 height 12
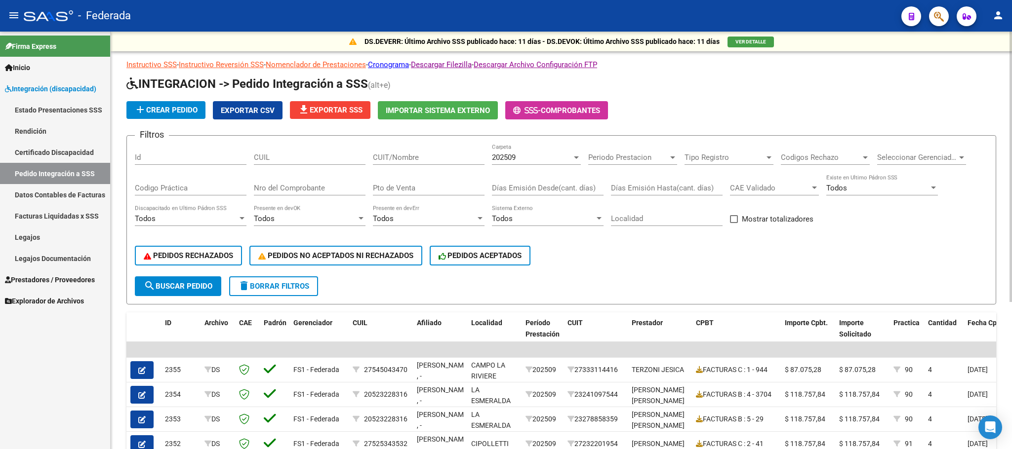
click at [289, 158] on input "CUIL" at bounding box center [310, 157] width 112 height 9
paste input "20492696936"
click at [558, 160] on div "202509" at bounding box center [532, 157] width 80 height 9
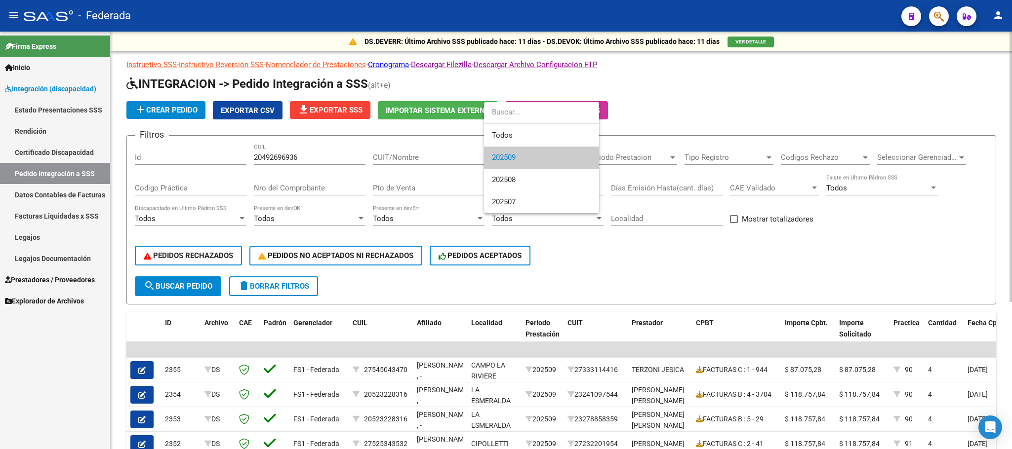
click at [517, 158] on span "202509" at bounding box center [541, 158] width 99 height 22
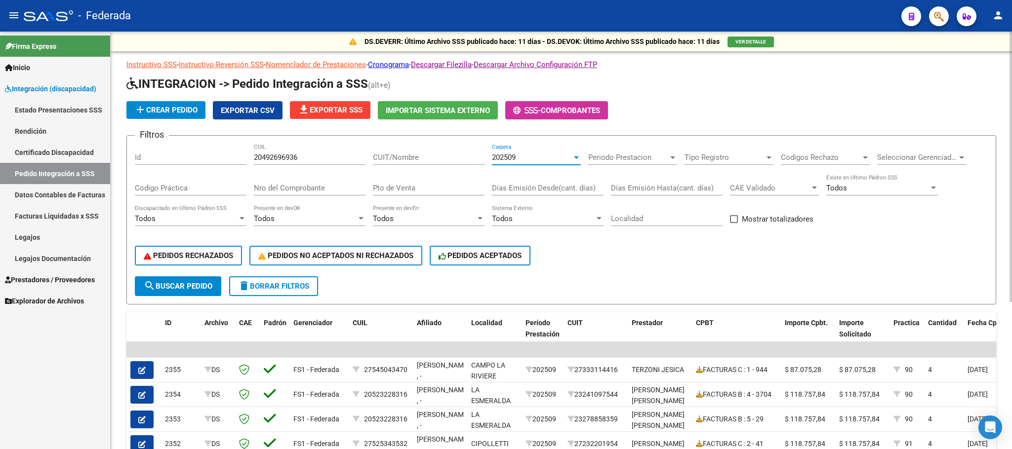
click at [532, 137] on form "Filtros Id 20492696936 CUIL CUIT/Nombre 202509 Carpeta Periodo Prestacion Perio…" at bounding box center [560, 219] width 869 height 169
click at [512, 156] on span "202509" at bounding box center [504, 157] width 24 height 9
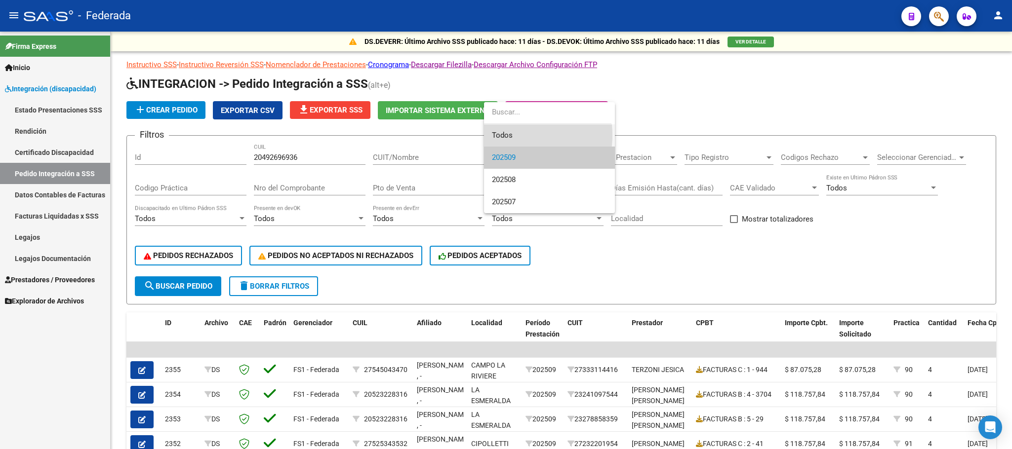
click at [507, 135] on span "Todos" at bounding box center [549, 135] width 115 height 22
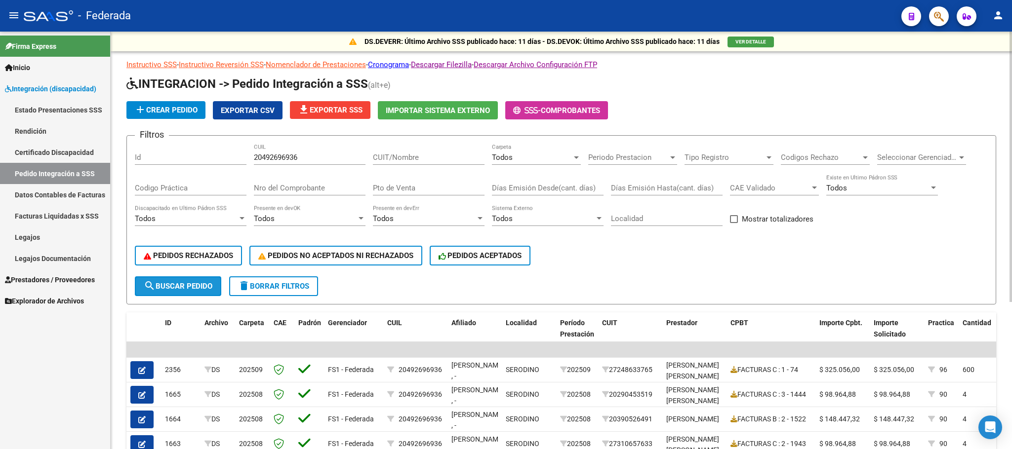
click at [211, 289] on span "search Buscar Pedido" at bounding box center [178, 286] width 69 height 9
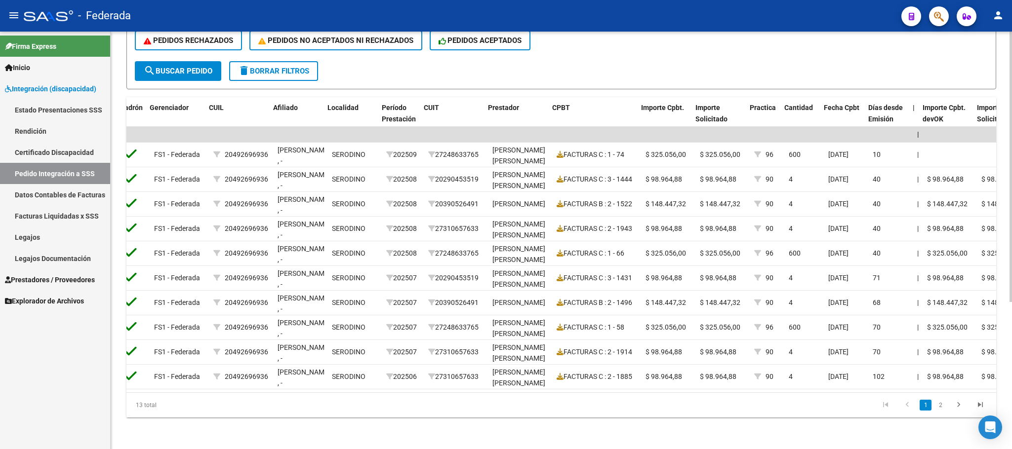
scroll to position [0, 273]
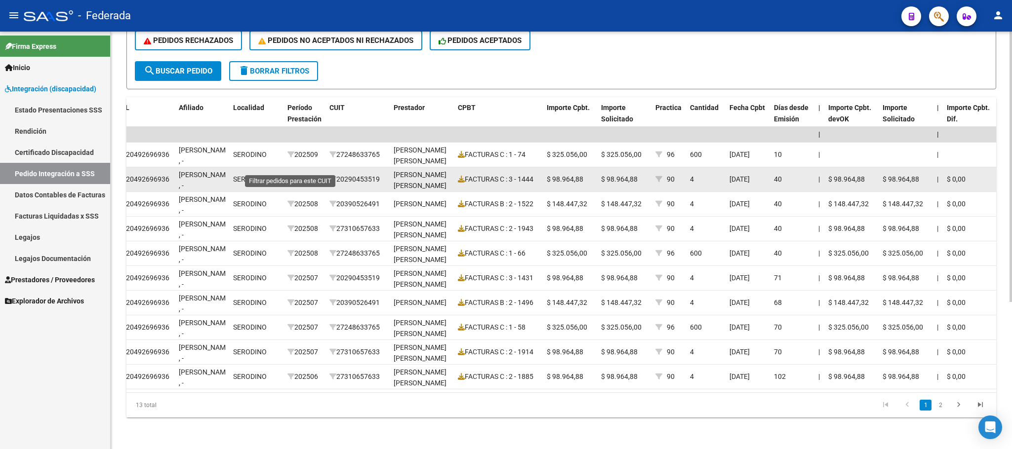
click at [289, 176] on icon at bounding box center [290, 179] width 7 height 7
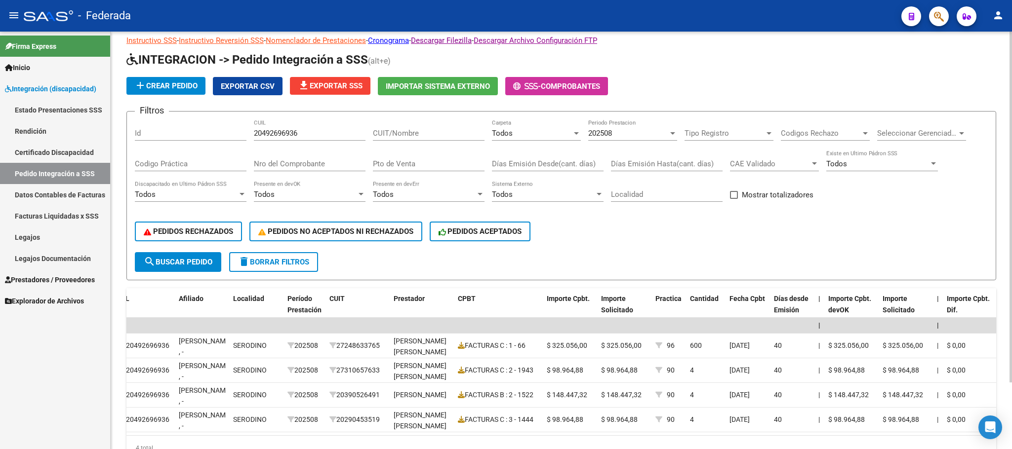
scroll to position [0, 0]
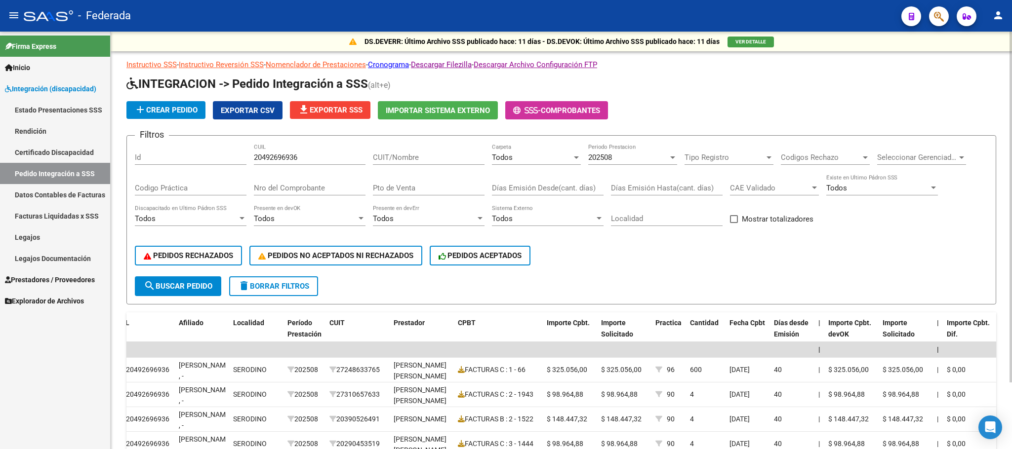
click at [280, 155] on input "20492696936" at bounding box center [310, 157] width 112 height 9
paste input "172292683"
click at [200, 282] on span "search Buscar Pedido" at bounding box center [178, 286] width 69 height 9
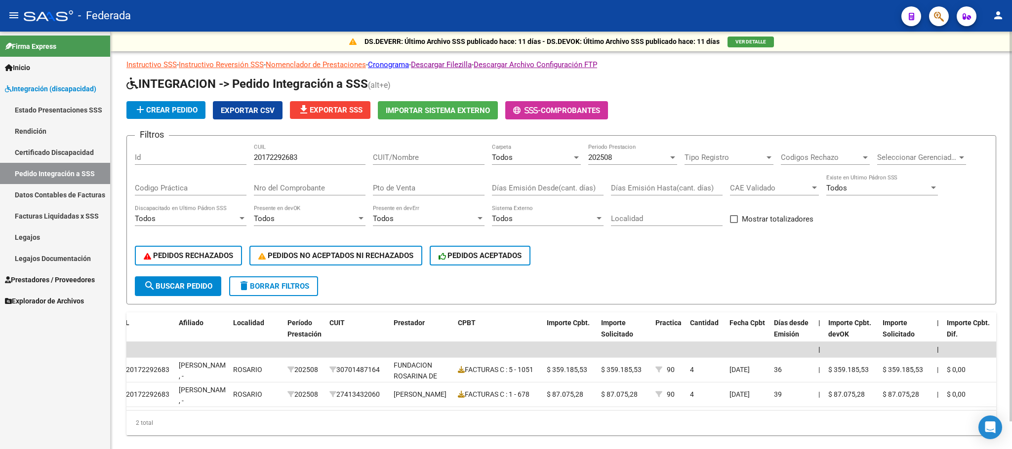
scroll to position [30, 0]
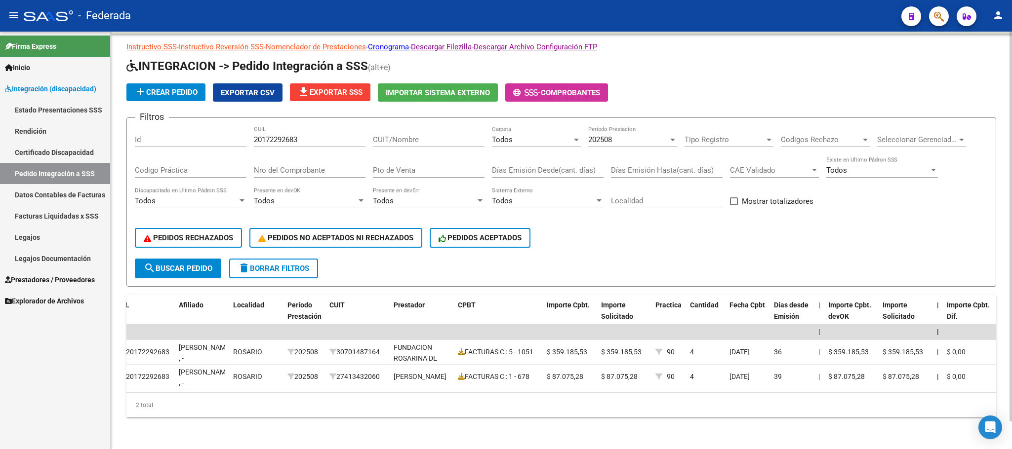
click at [618, 126] on div "202508 Periodo Prestacion" at bounding box center [632, 136] width 89 height 21
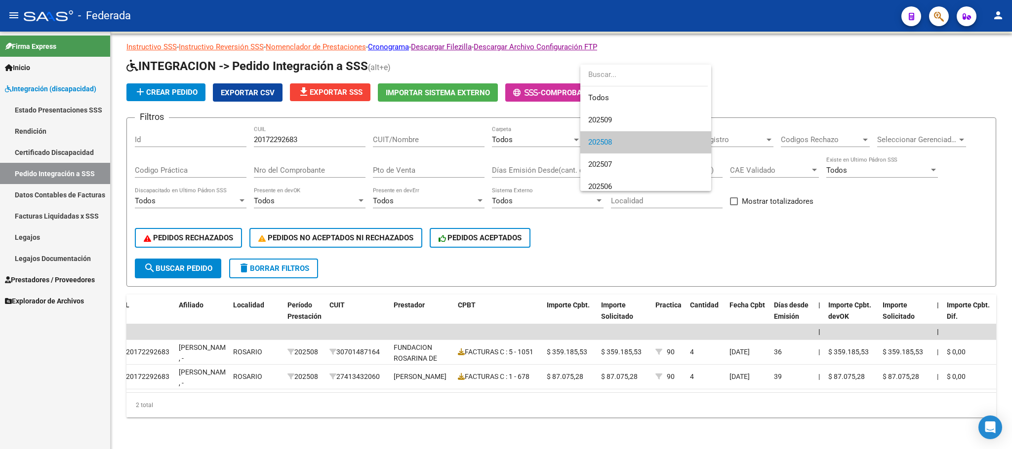
scroll to position [15, 0]
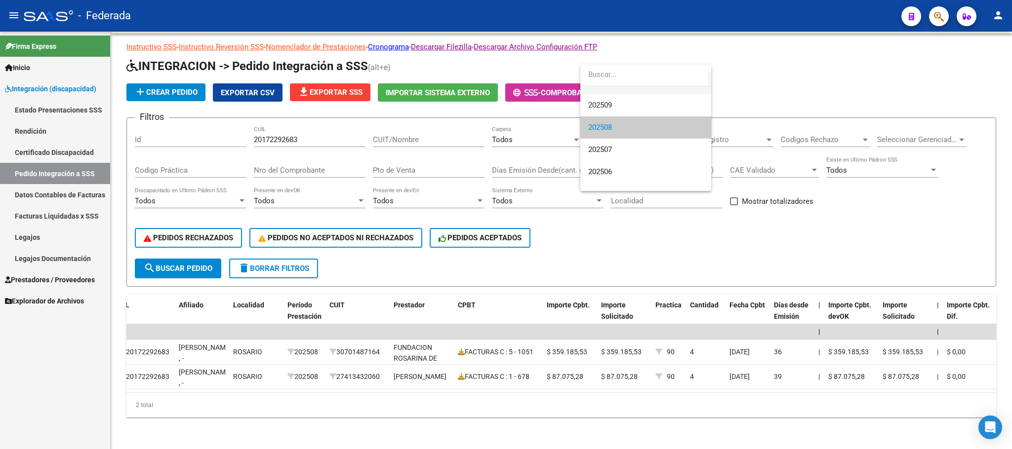
click at [613, 92] on span "Todos" at bounding box center [645, 83] width 115 height 22
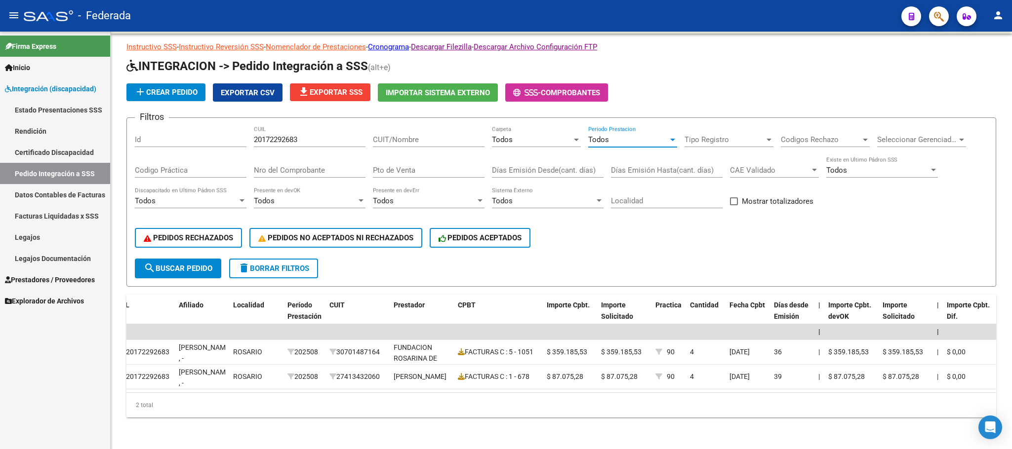
scroll to position [0, 0]
click at [200, 264] on button "search Buscar Pedido" at bounding box center [178, 269] width 86 height 20
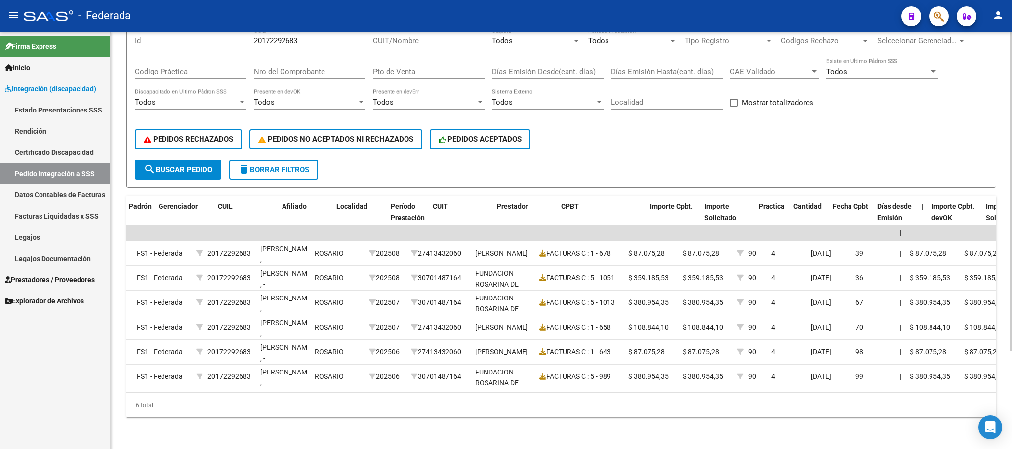
scroll to position [0, 163]
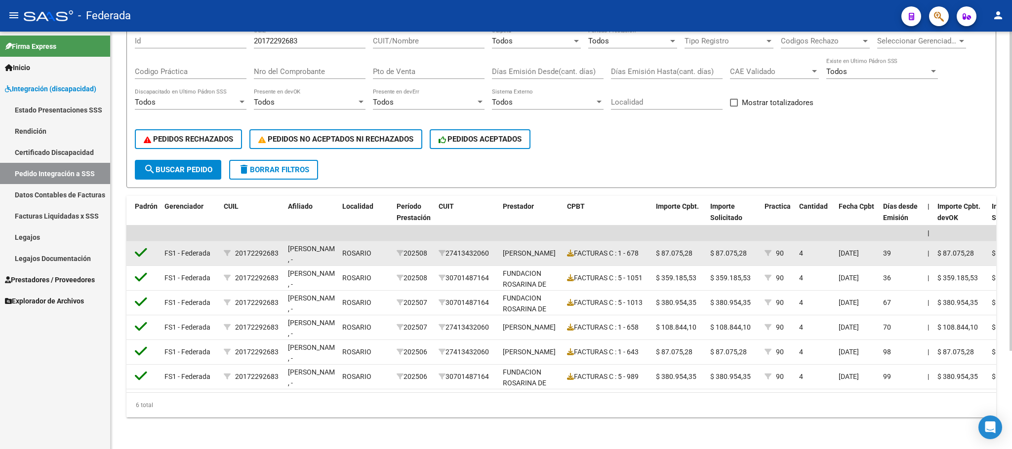
click at [396, 248] on div "202508" at bounding box center [413, 253] width 34 height 11
click at [398, 250] on icon at bounding box center [399, 253] width 7 height 7
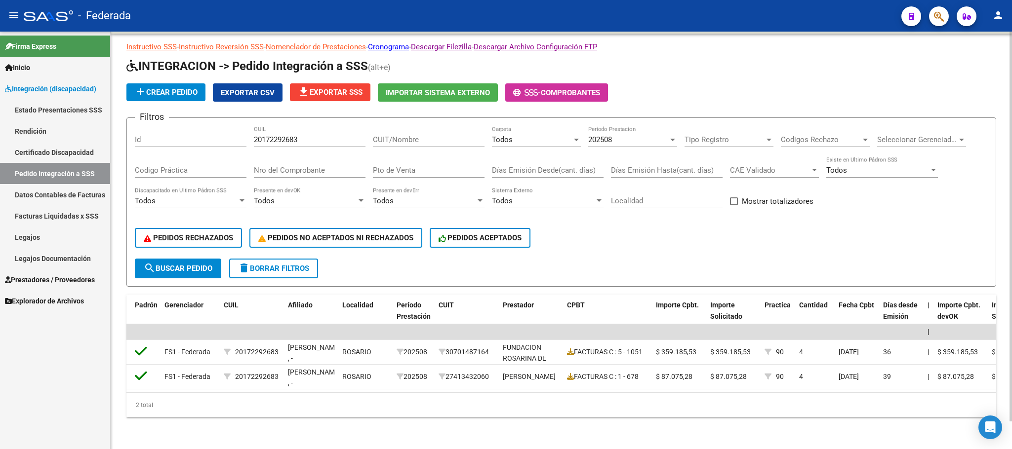
scroll to position [0, 0]
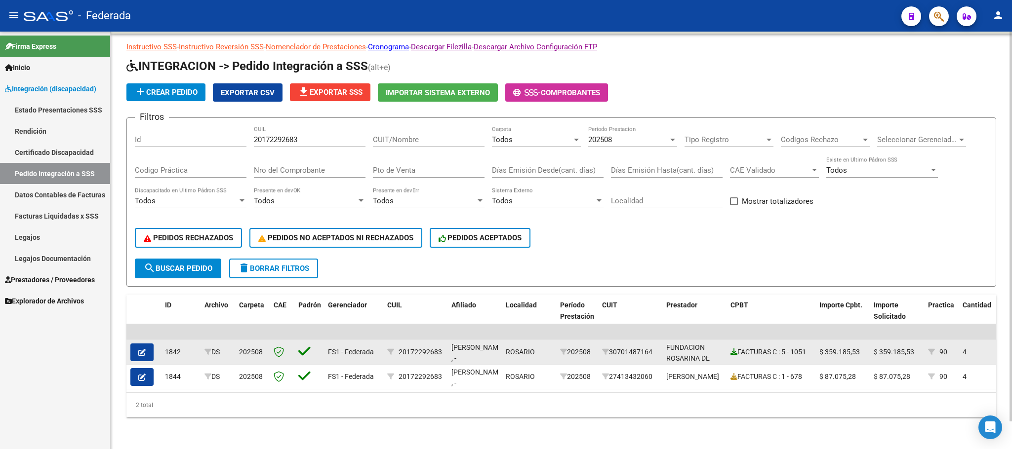
click at [735, 349] on icon at bounding box center [733, 352] width 7 height 7
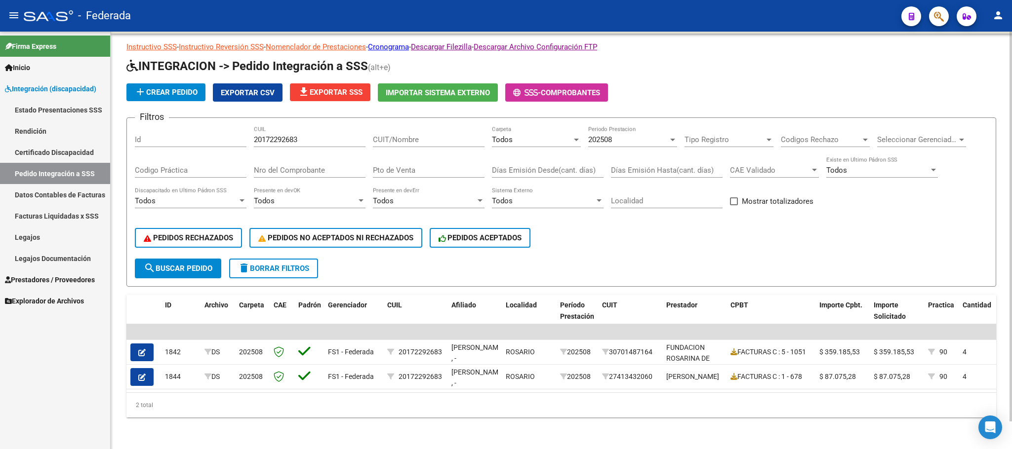
click at [272, 135] on input "20172292683" at bounding box center [310, 139] width 112 height 9
paste input "583258001"
click at [200, 264] on span "search Buscar Pedido" at bounding box center [178, 268] width 69 height 9
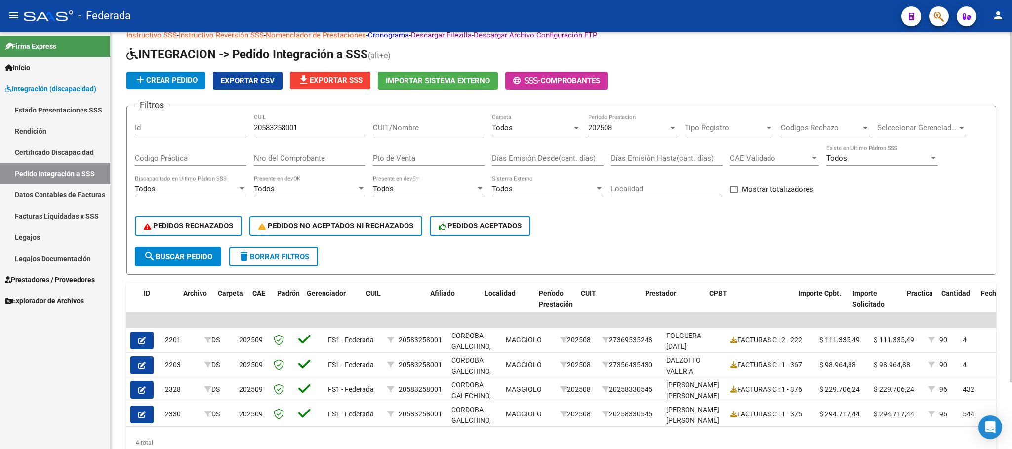
scroll to position [0, 114]
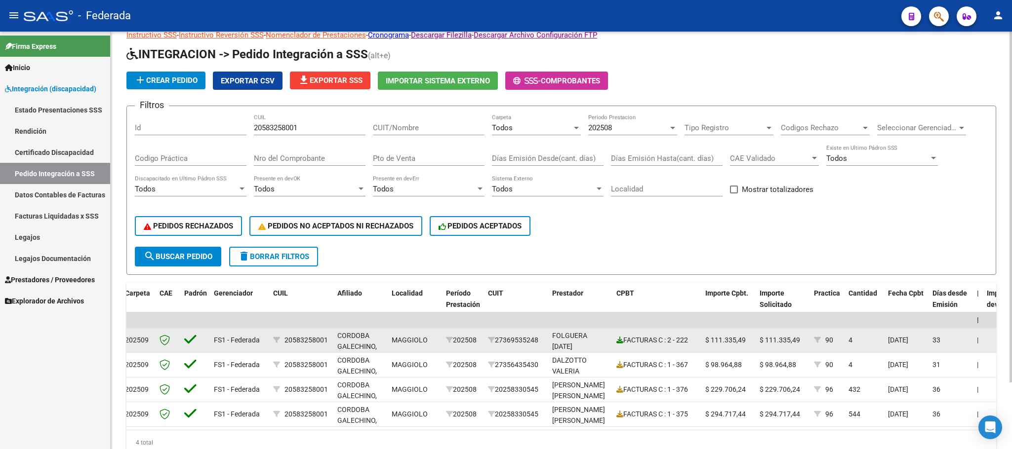
click at [619, 341] on icon at bounding box center [619, 340] width 7 height 7
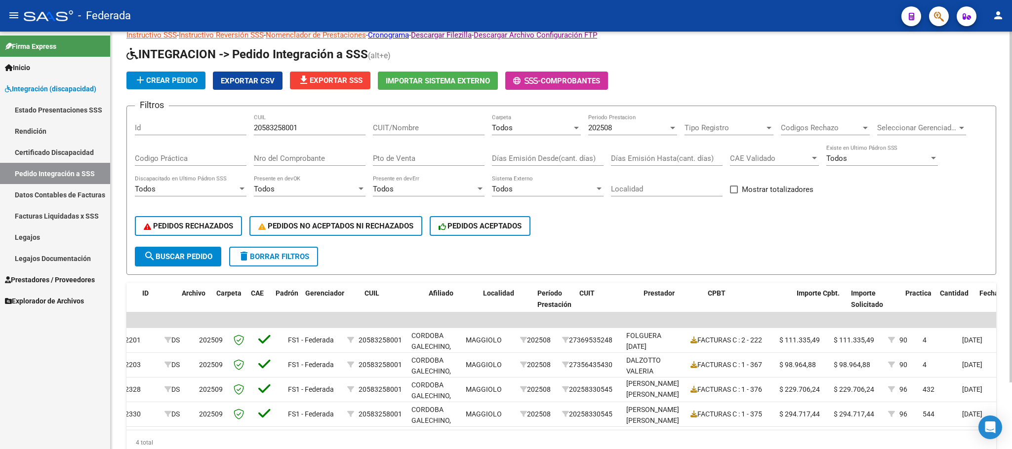
scroll to position [0, 122]
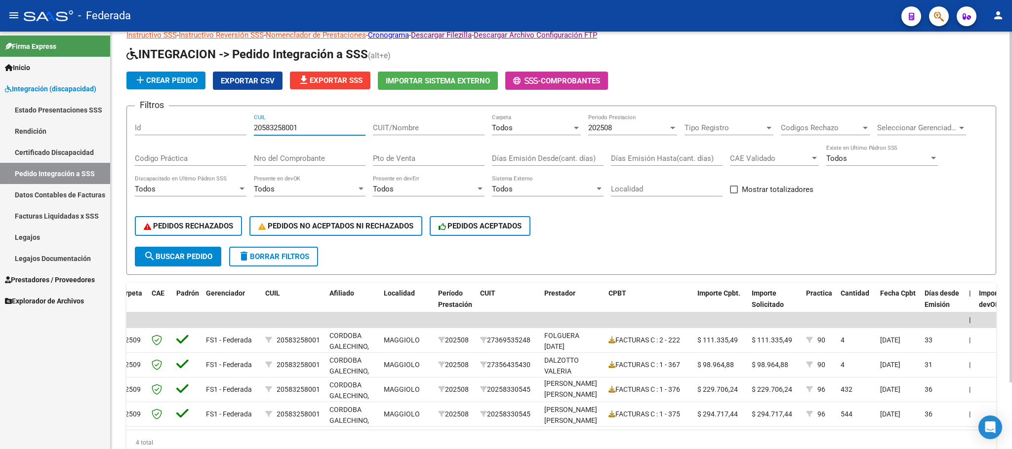
click at [289, 125] on input "20583258001" at bounding box center [310, 127] width 112 height 9
paste input "7559783345"
type input "27559783345"
click at [195, 262] on button "search Buscar Pedido" at bounding box center [178, 257] width 86 height 20
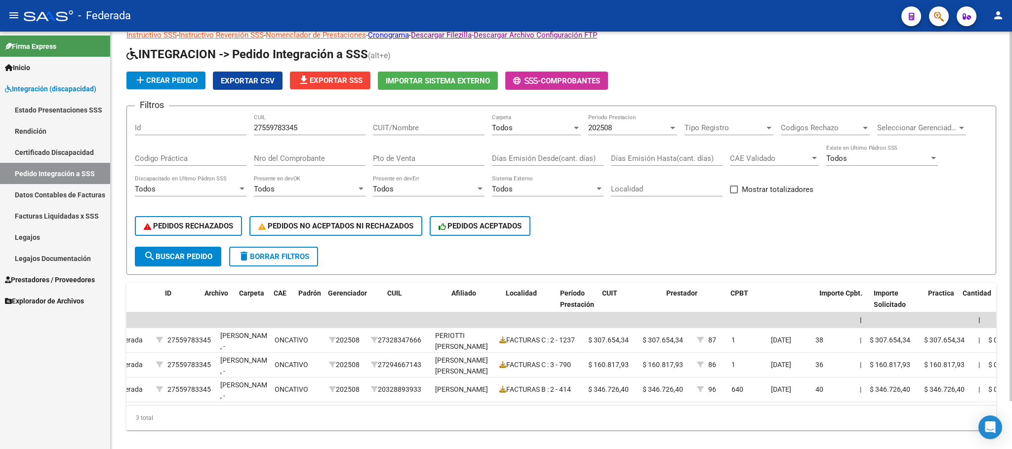
scroll to position [0, 0]
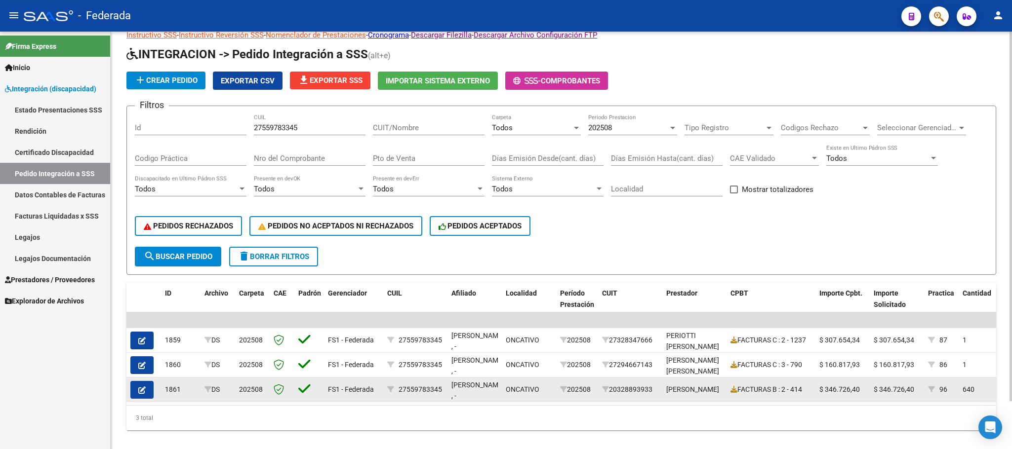
click at [144, 388] on icon "button" at bounding box center [141, 390] width 7 height 7
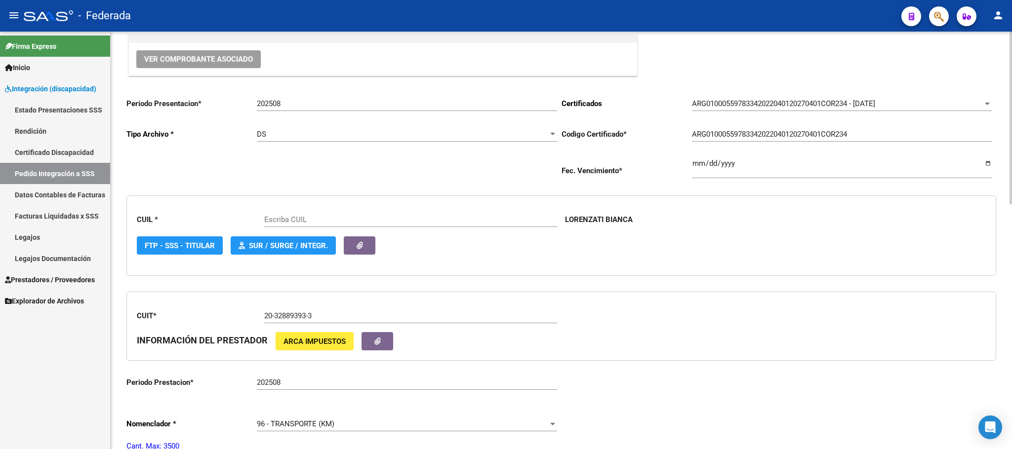
type input "27559783345"
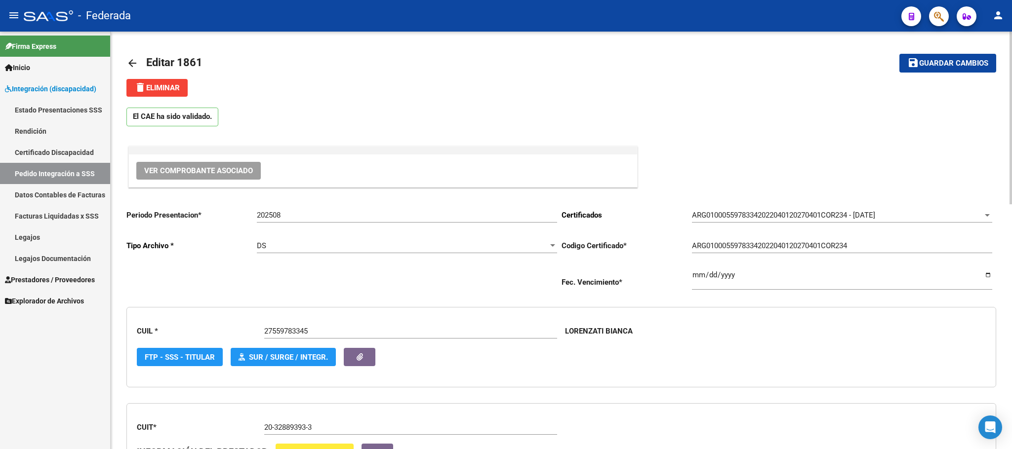
click at [126, 58] on mat-icon "arrow_back" at bounding box center [132, 63] width 12 height 12
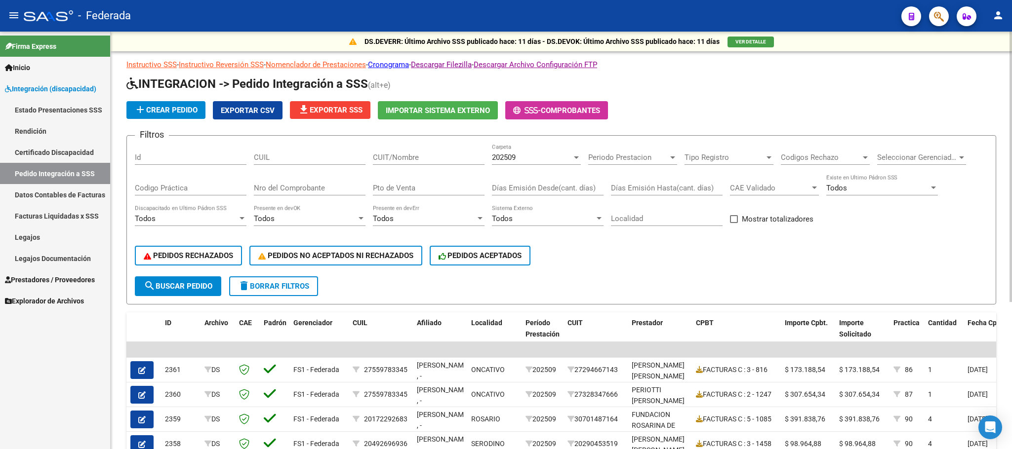
click at [272, 155] on input "CUIL" at bounding box center [310, 157] width 112 height 9
paste input "27595636472"
click at [529, 153] on div "202509" at bounding box center [532, 157] width 80 height 9
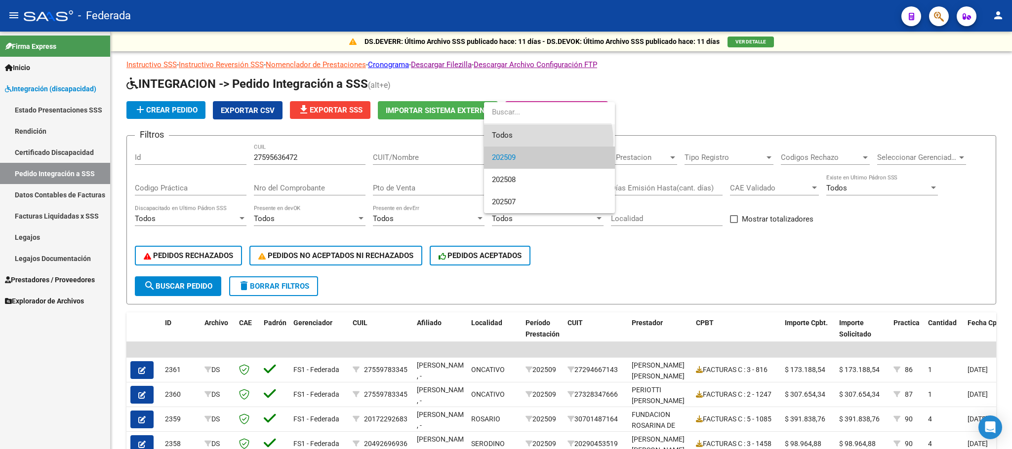
click at [527, 141] on span "Todos" at bounding box center [549, 135] width 115 height 22
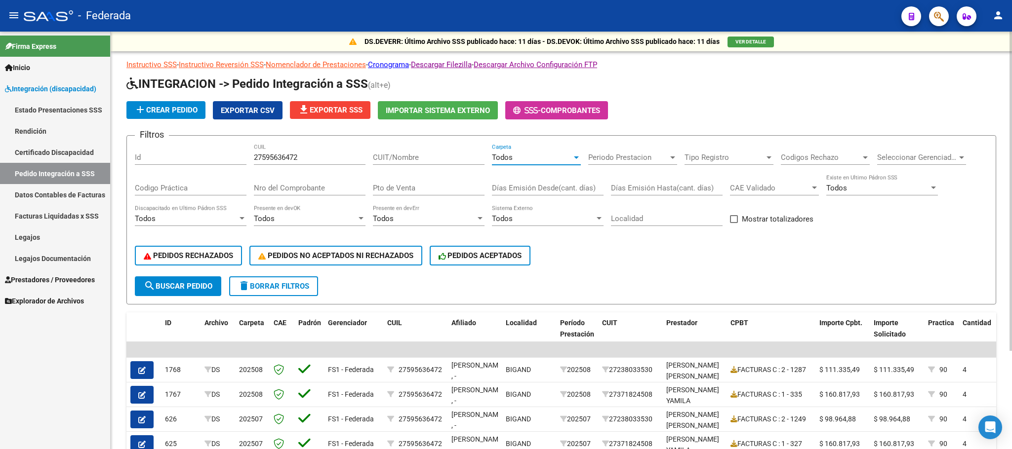
click at [176, 287] on span "search Buscar Pedido" at bounding box center [178, 286] width 69 height 9
click at [385, 160] on input "CUIT/Nombre" at bounding box center [429, 157] width 112 height 9
click at [275, 157] on input "27595636472" at bounding box center [310, 157] width 112 height 9
paste input "0537606623"
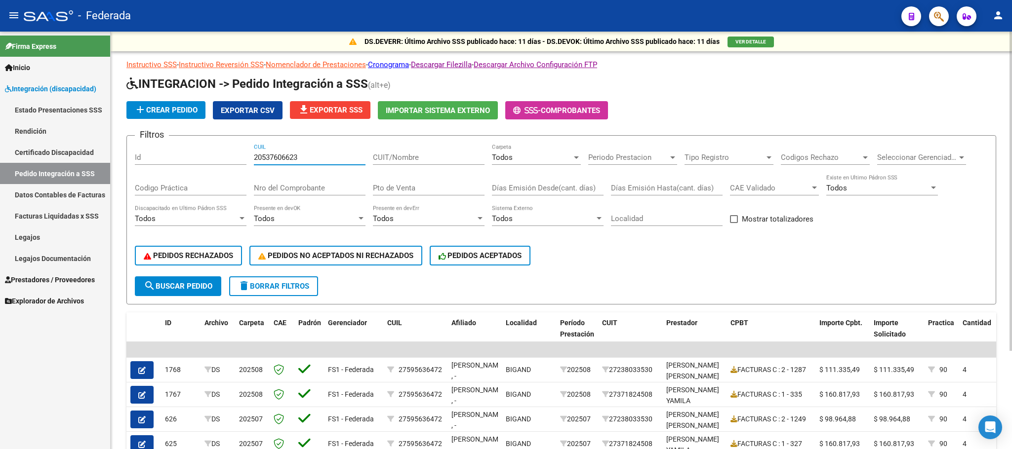
click at [213, 288] on button "search Buscar Pedido" at bounding box center [178, 286] width 86 height 20
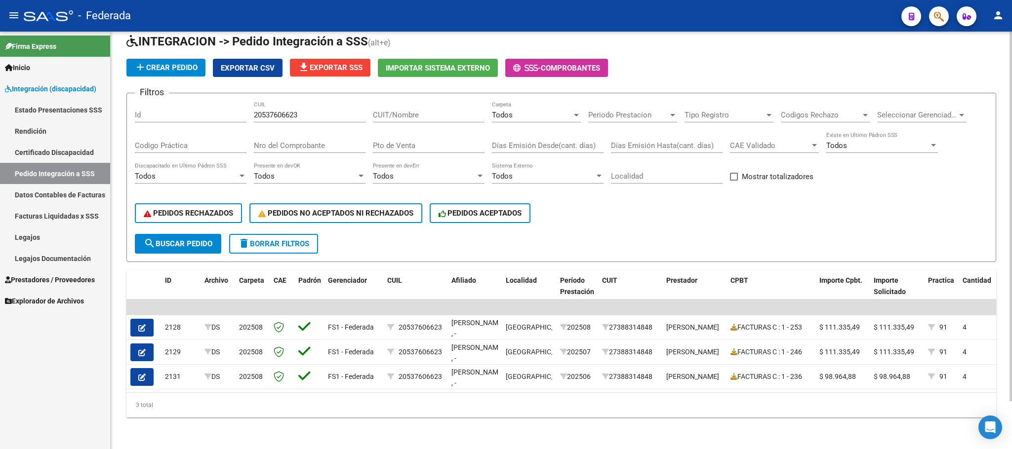
click at [208, 239] on span "search Buscar Pedido" at bounding box center [178, 243] width 69 height 9
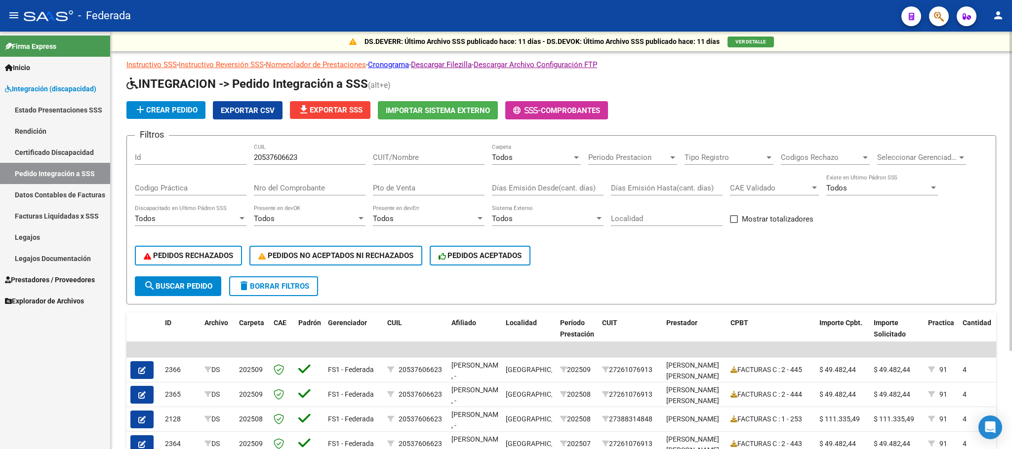
click at [283, 151] on div "20537606623 CUIL" at bounding box center [310, 154] width 112 height 21
click at [283, 158] on input "20537606623" at bounding box center [310, 157] width 112 height 9
paste input "3555189389"
type input "23555189389"
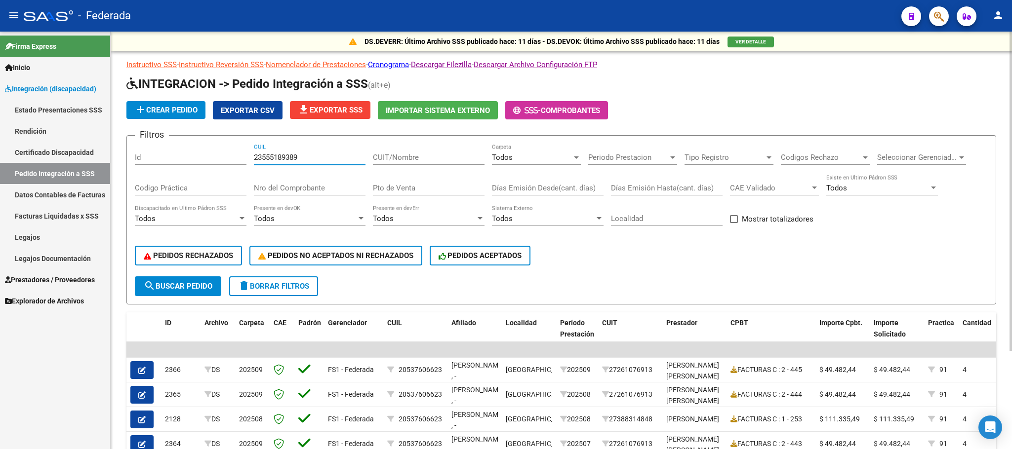
click at [205, 280] on button "search Buscar Pedido" at bounding box center [178, 286] width 86 height 20
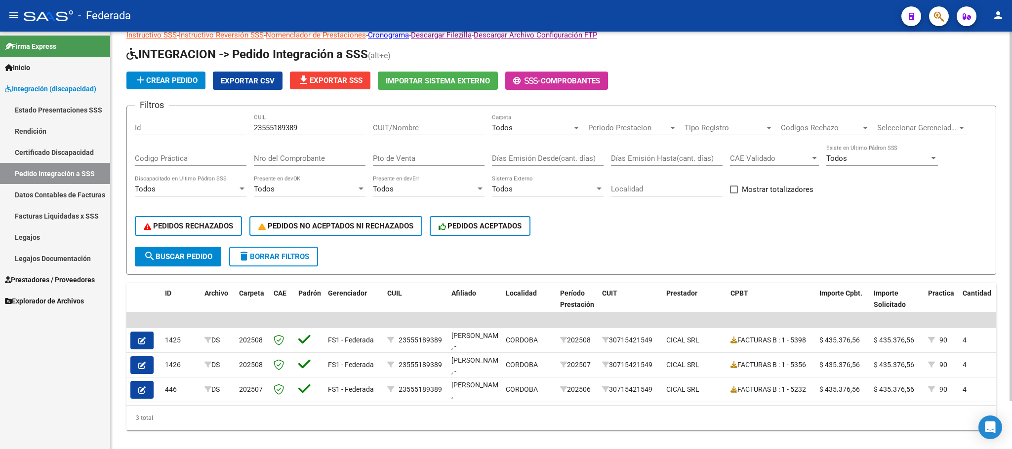
scroll to position [54, 0]
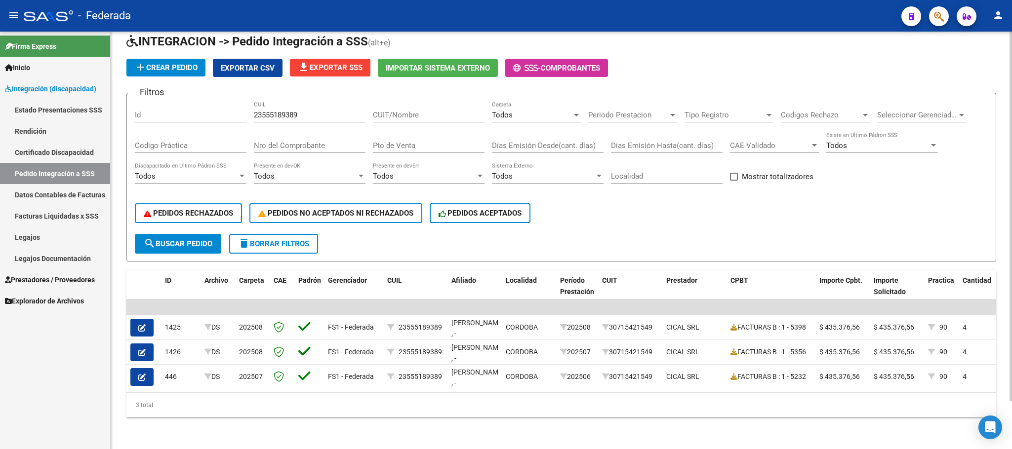
click at [317, 234] on button "delete Borrar Filtros" at bounding box center [273, 244] width 89 height 20
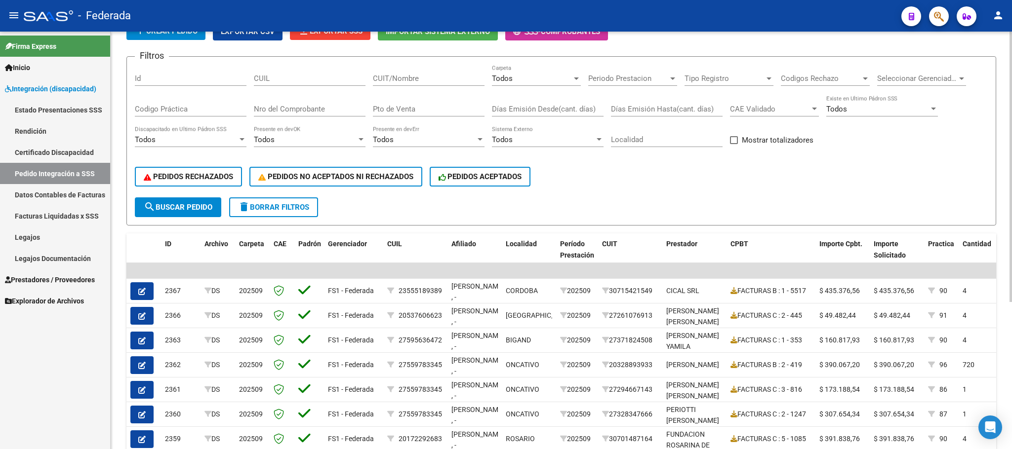
scroll to position [78, 0]
click at [273, 80] on input "CUIL" at bounding box center [310, 79] width 112 height 9
paste input "27585908210"
type input "27585908210"
click at [207, 203] on span "search Buscar Pedido" at bounding box center [178, 207] width 69 height 9
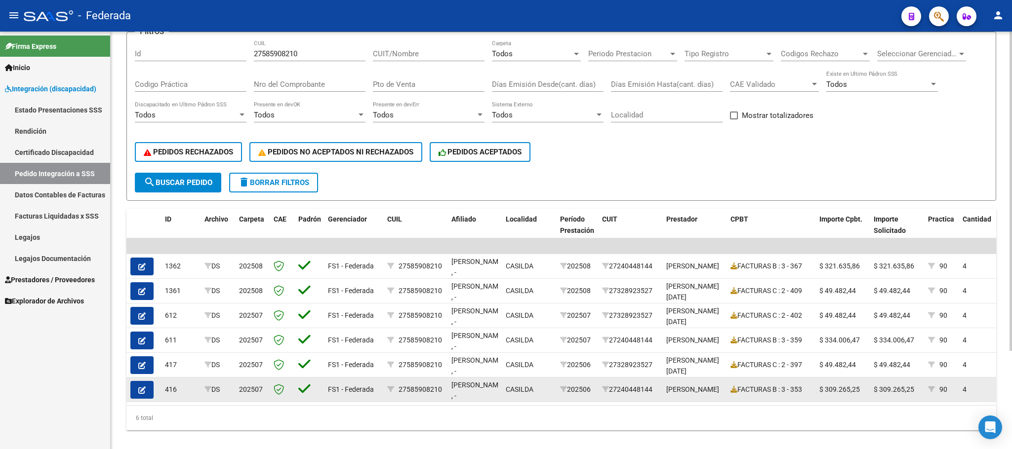
scroll to position [128, 0]
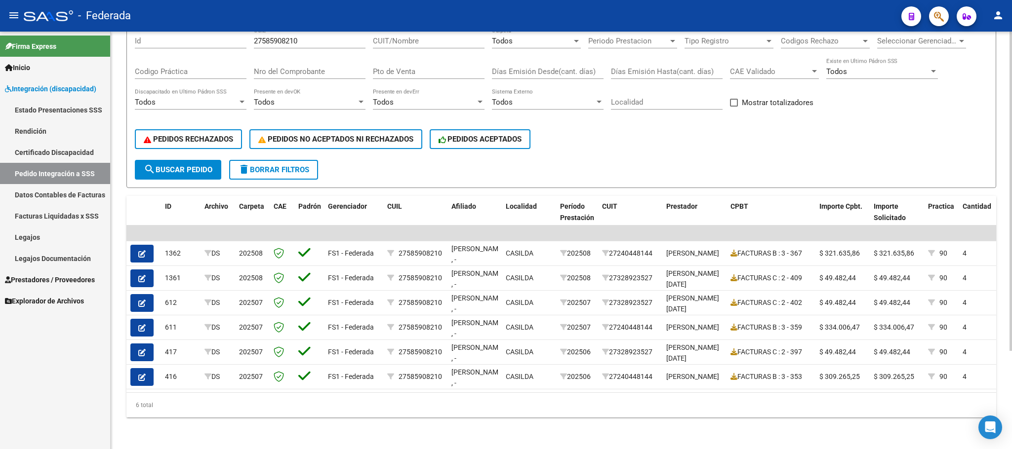
click at [212, 165] on span "search Buscar Pedido" at bounding box center [178, 169] width 69 height 9
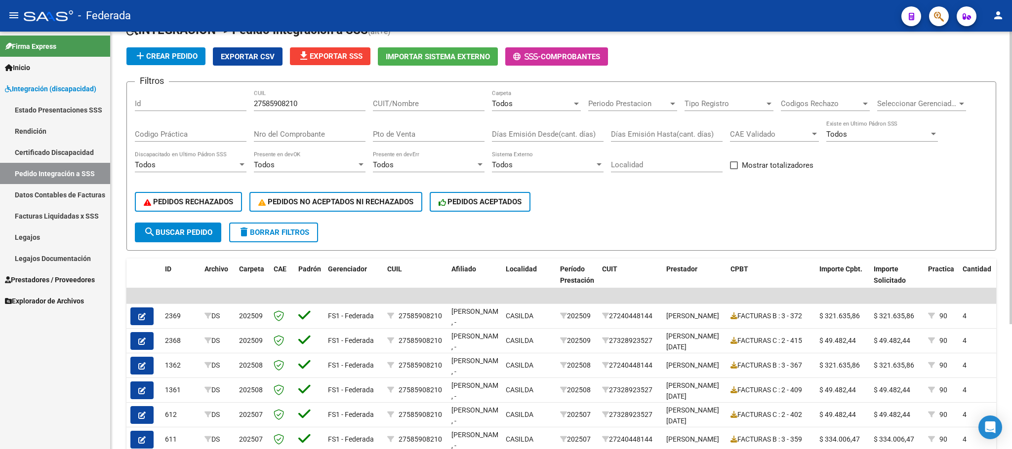
scroll to position [0, 0]
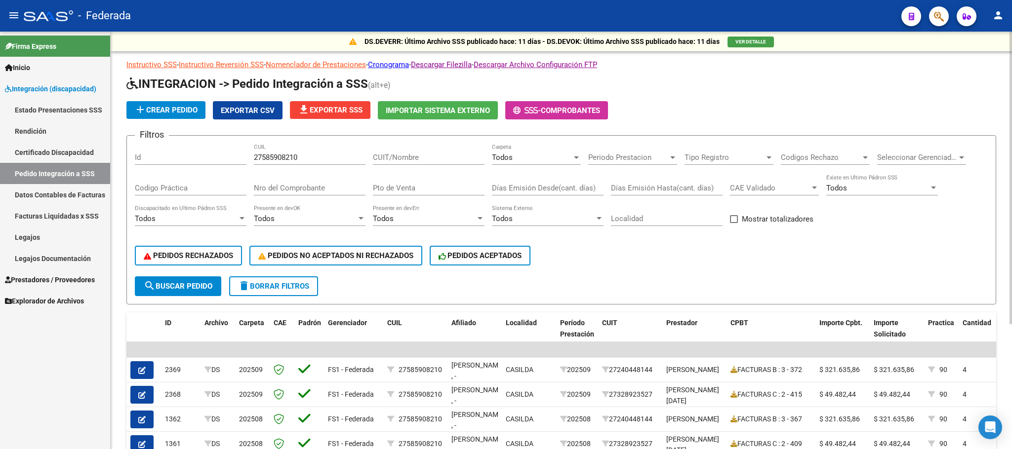
click at [734, 218] on span at bounding box center [734, 219] width 8 height 8
click at [734, 223] on input "Mostrar totalizadores" at bounding box center [733, 223] width 0 height 0
checkbox input "true"
click at [553, 156] on div "Todos" at bounding box center [532, 157] width 80 height 9
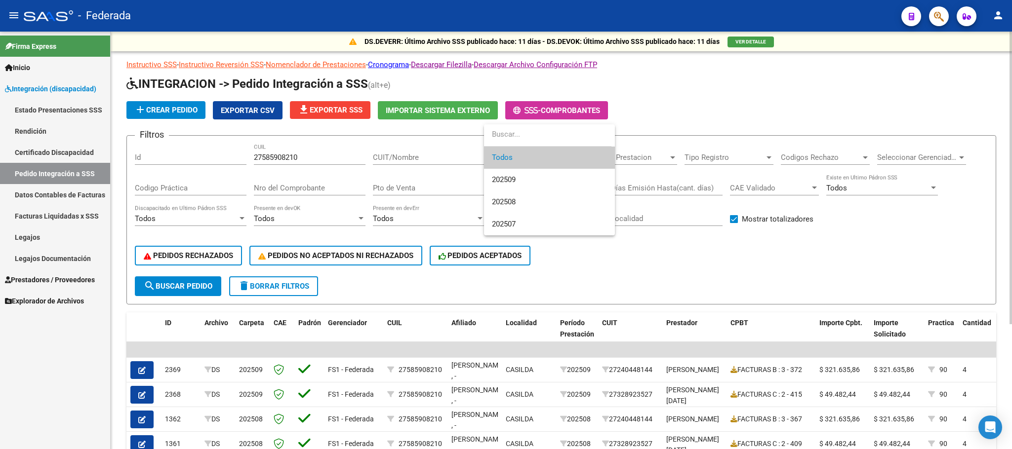
click at [282, 288] on div at bounding box center [506, 224] width 1012 height 449
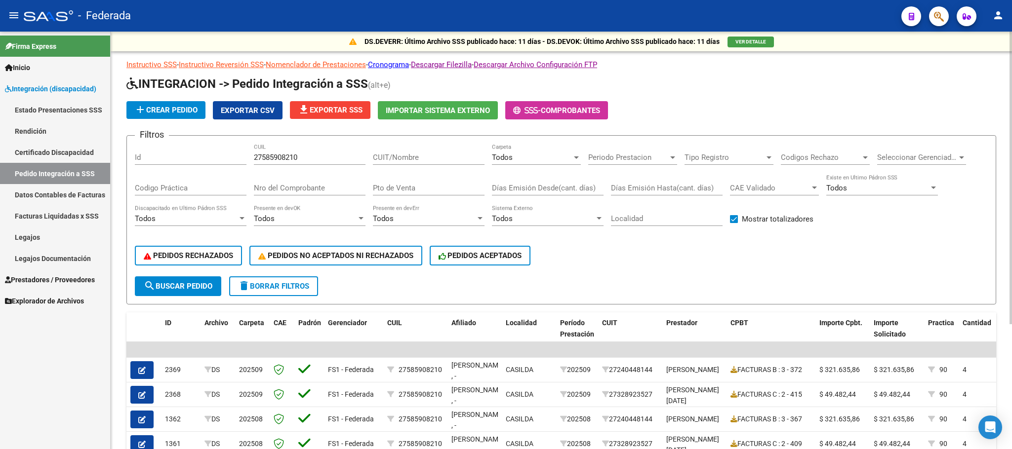
click at [293, 284] on span "delete Borrar Filtros" at bounding box center [273, 286] width 71 height 9
click at [745, 224] on span "Mostrar totalizadores" at bounding box center [778, 219] width 72 height 12
click at [734, 224] on input "Mostrar totalizadores" at bounding box center [733, 223] width 0 height 0
checkbox input "true"
click at [553, 161] on div "Todos" at bounding box center [532, 157] width 80 height 9
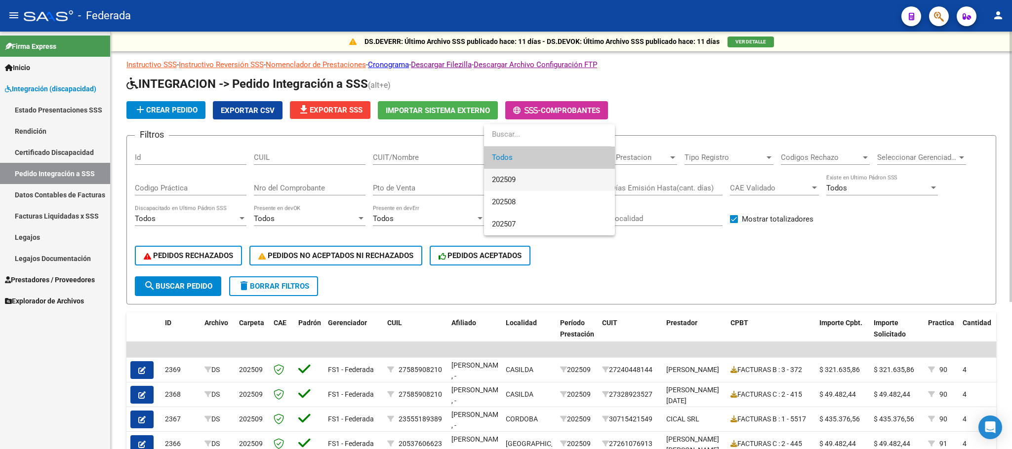
click at [537, 182] on span "202509" at bounding box center [549, 180] width 115 height 22
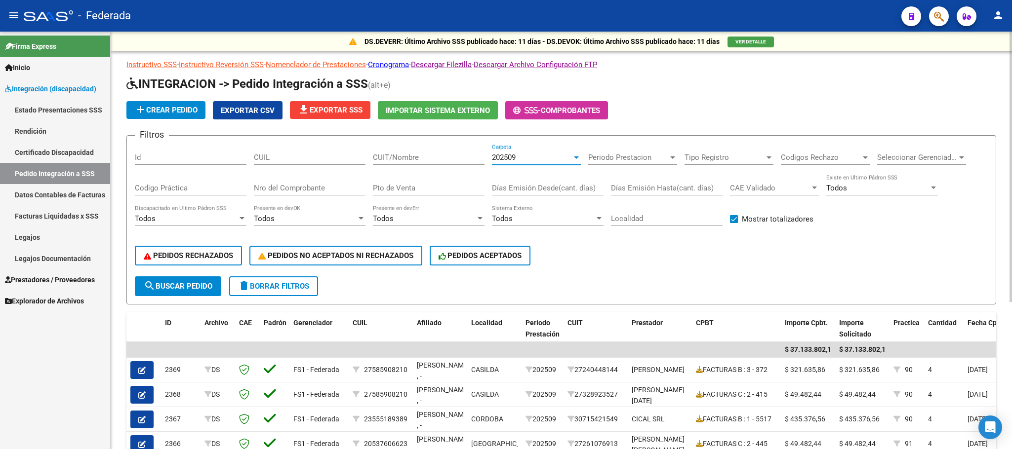
click at [301, 158] on input "CUIL" at bounding box center [310, 157] width 112 height 9
paste input "20567794122"
click at [548, 157] on div "202509" at bounding box center [532, 157] width 80 height 9
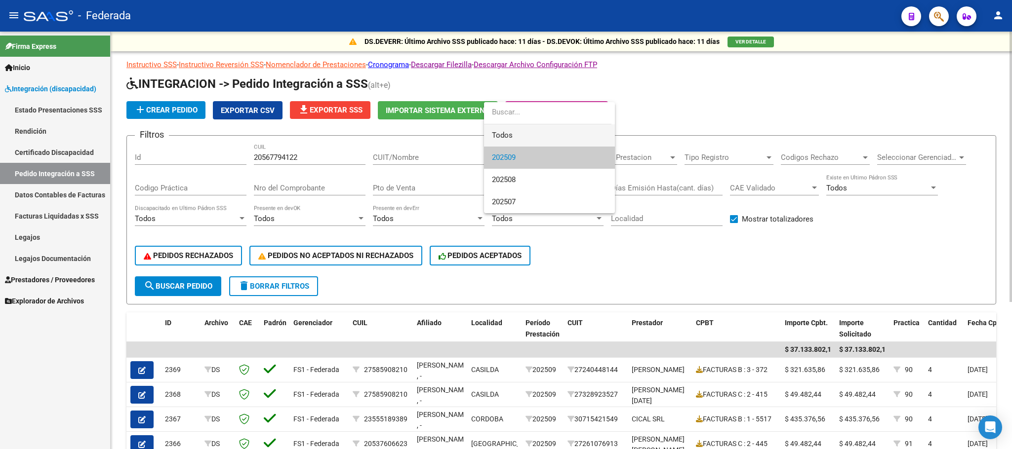
click at [523, 133] on span "Todos" at bounding box center [549, 135] width 115 height 22
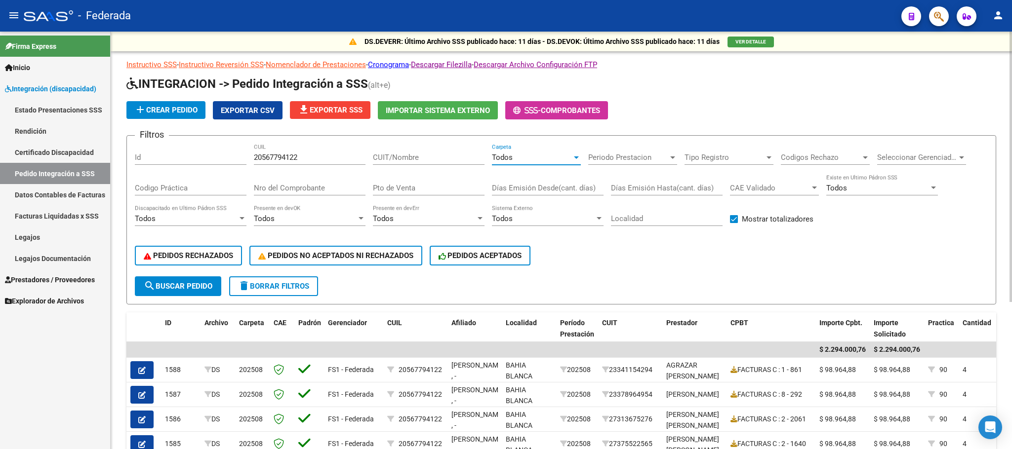
click at [227, 290] on form "Filtros Id 20567794122 CUIL CUIT/Nombre Todos Carpeta Periodo Prestacion Period…" at bounding box center [560, 219] width 869 height 169
click at [216, 287] on button "search Buscar Pedido" at bounding box center [178, 286] width 86 height 20
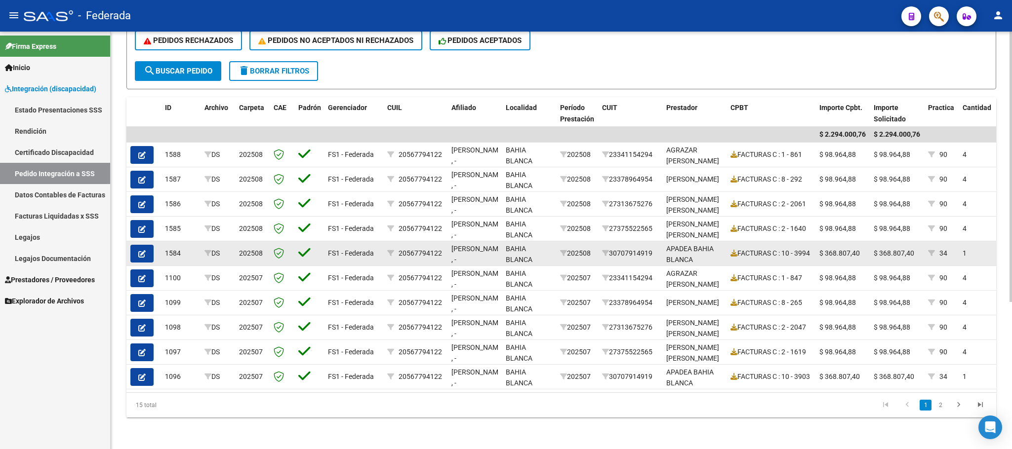
scroll to position [227, 0]
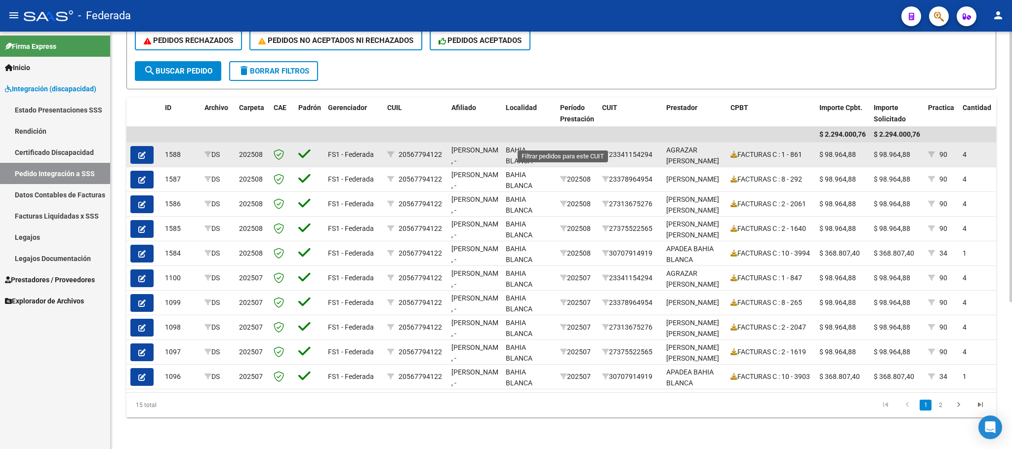
click at [563, 151] on icon at bounding box center [563, 154] width 7 height 7
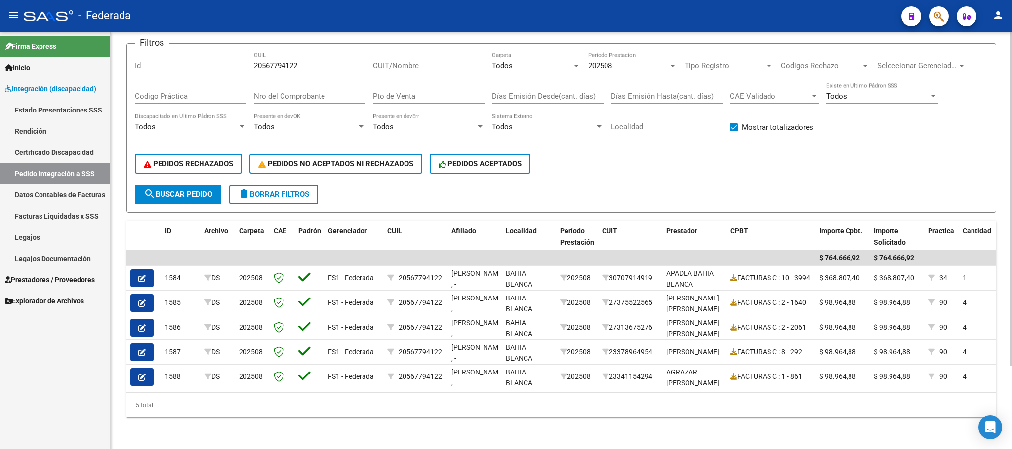
scroll to position [0, 0]
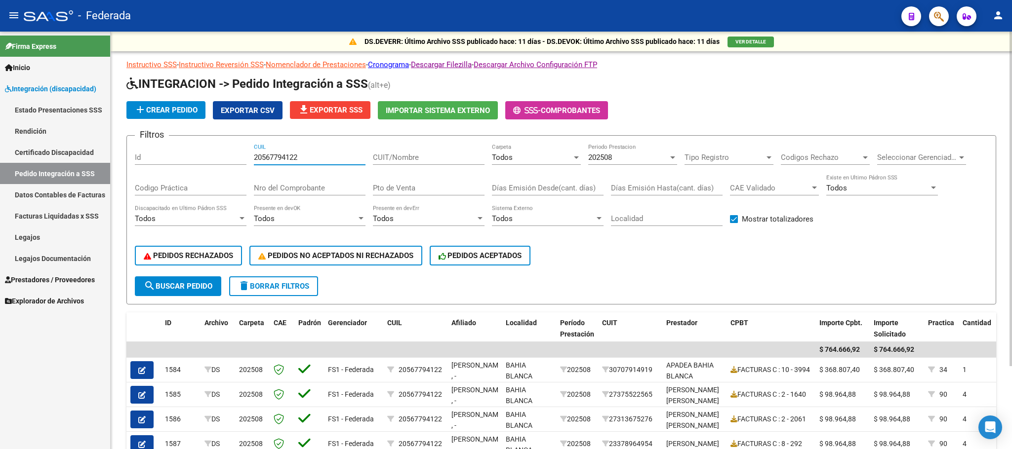
click at [288, 157] on input "20567794122" at bounding box center [310, 157] width 112 height 9
paste input "7524760520"
type input "27524760520"
click at [207, 286] on span "search Buscar Pedido" at bounding box center [178, 286] width 69 height 9
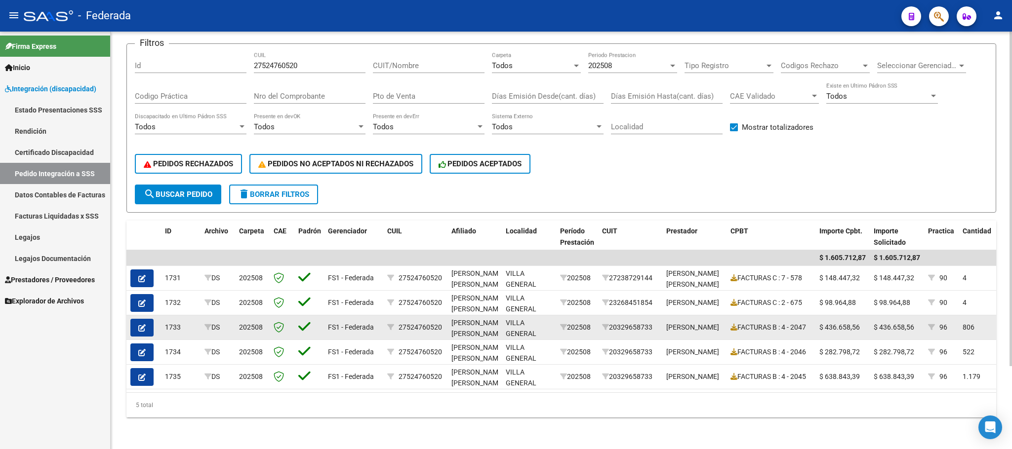
click at [147, 319] on button "button" at bounding box center [141, 328] width 23 height 18
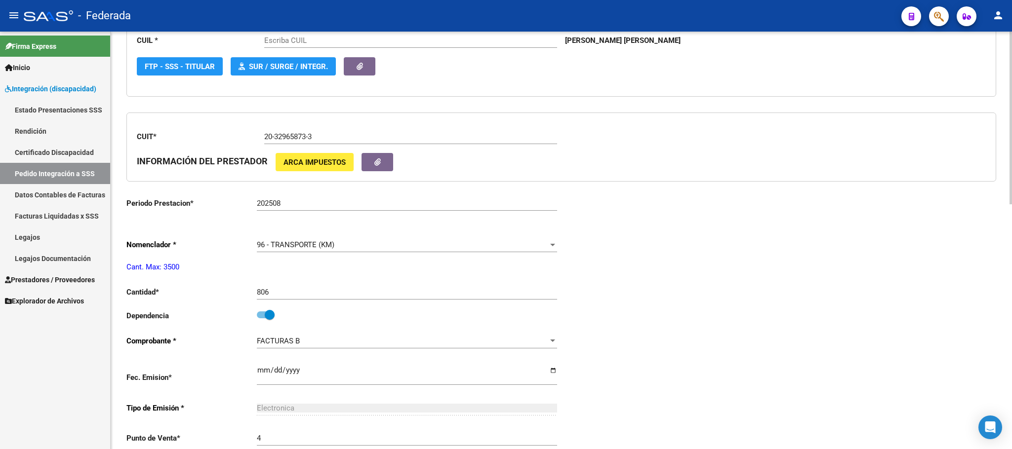
type input "27524760520"
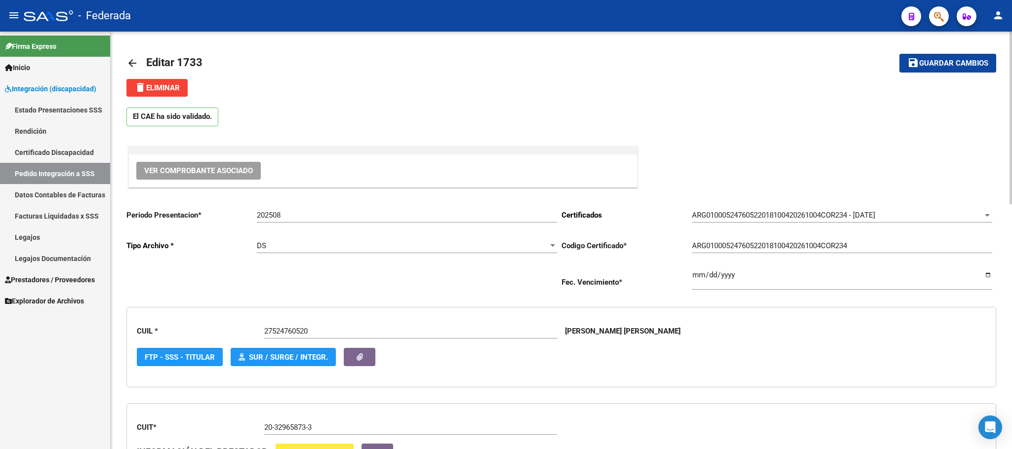
click at [129, 55] on link "arrow_back" at bounding box center [136, 62] width 20 height 23
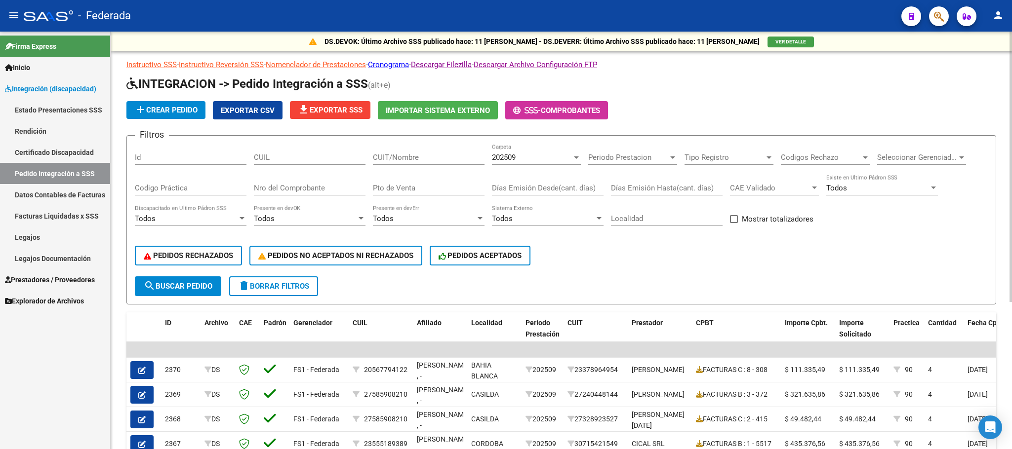
click at [322, 157] on input "CUIL" at bounding box center [310, 157] width 112 height 9
paste input "20574938245"
click at [199, 289] on span "search Buscar Pedido" at bounding box center [178, 286] width 69 height 9
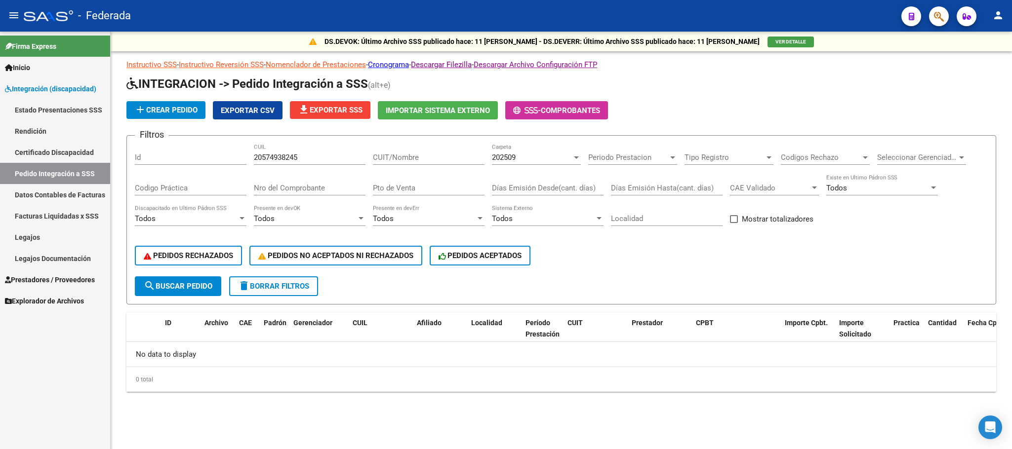
click at [520, 158] on div "202509" at bounding box center [532, 157] width 80 height 9
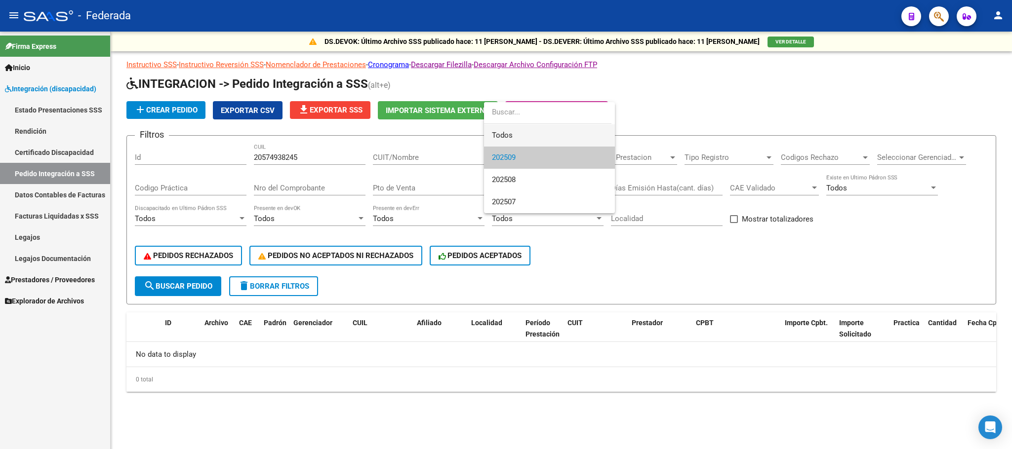
click at [516, 137] on span "Todos" at bounding box center [549, 135] width 115 height 22
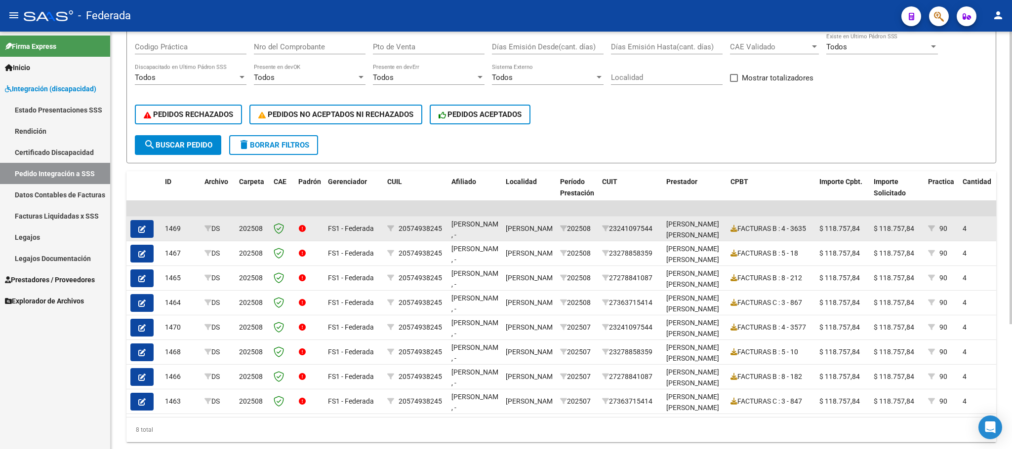
scroll to position [148, 0]
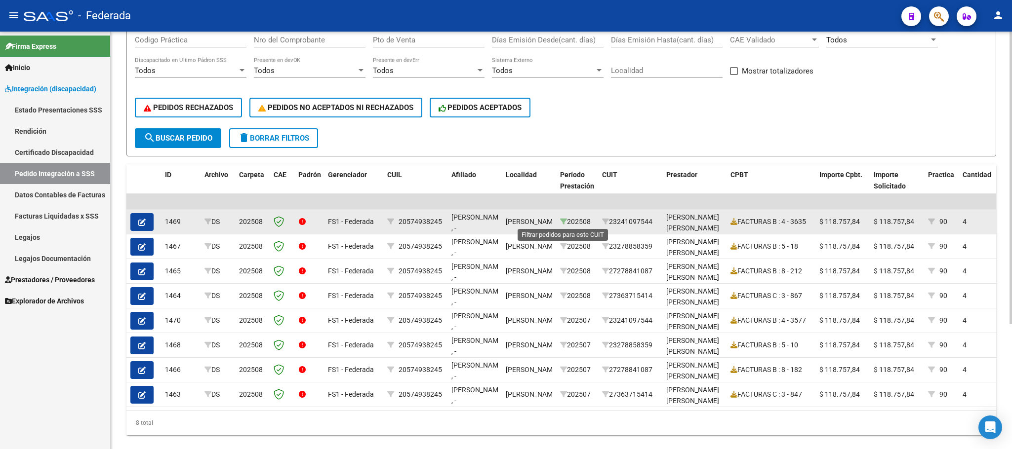
click at [563, 222] on icon at bounding box center [563, 221] width 7 height 7
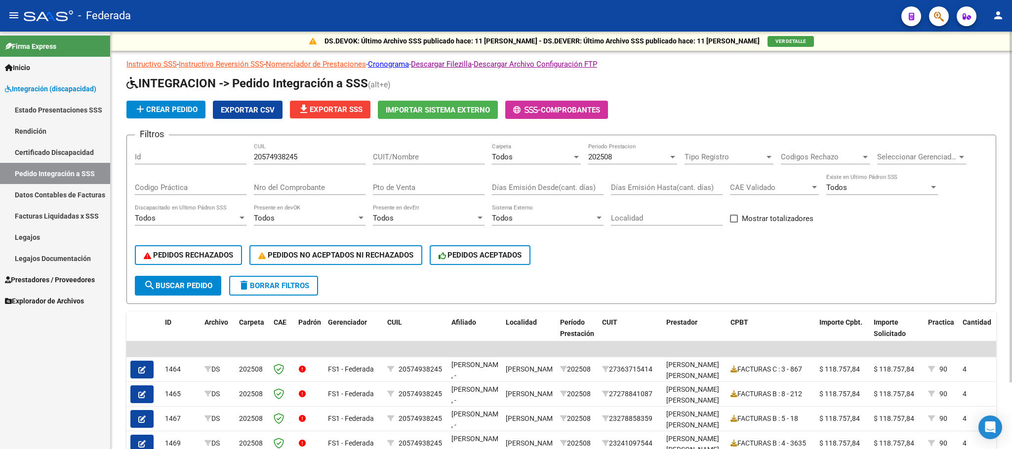
scroll to position [0, 0]
click at [280, 153] on input "20574938245" at bounding box center [310, 157] width 112 height 9
paste input "32671281"
type input "20532671281"
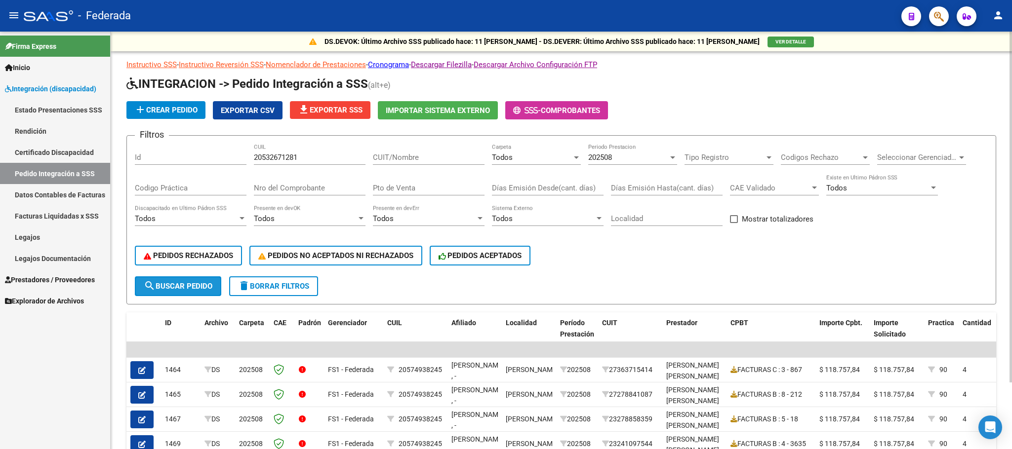
click at [213, 282] on button "search Buscar Pedido" at bounding box center [178, 286] width 86 height 20
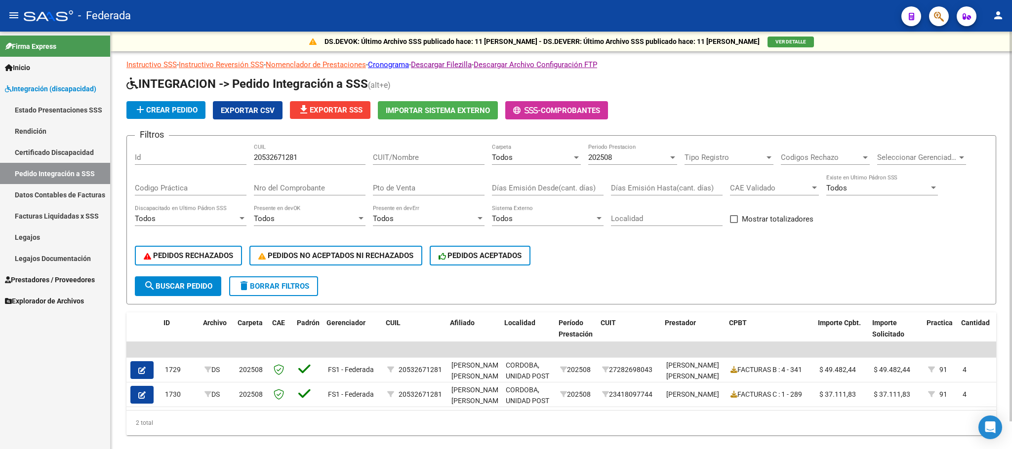
scroll to position [0, 1]
click at [613, 157] on div "202508" at bounding box center [628, 157] width 80 height 9
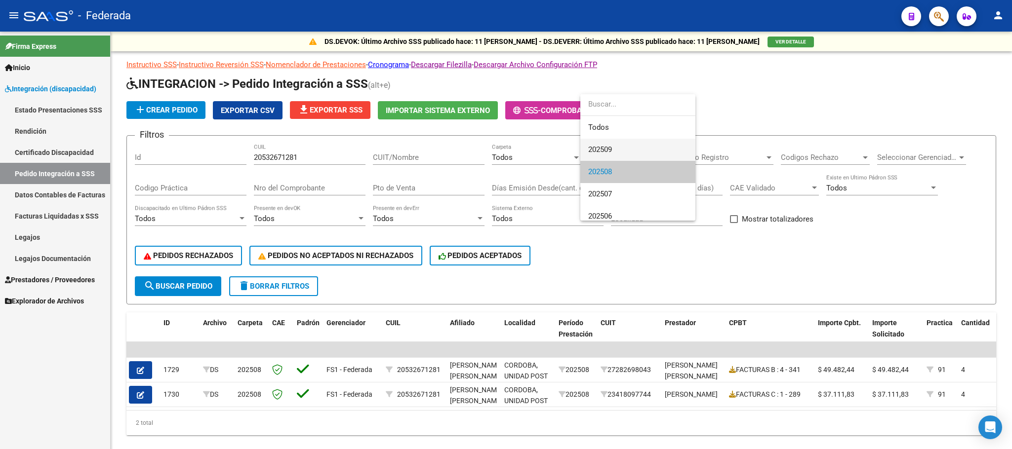
scroll to position [15, 0]
click at [609, 119] on span "Todos" at bounding box center [645, 113] width 115 height 22
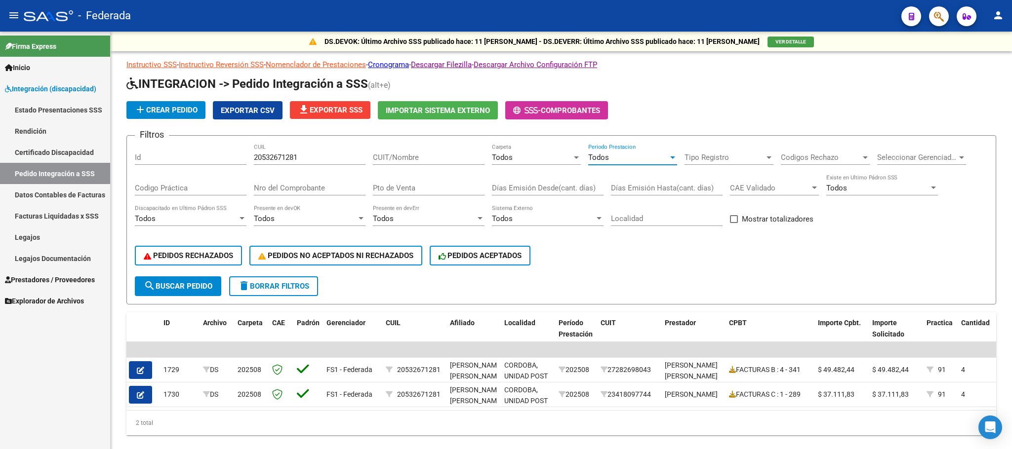
scroll to position [0, 0]
click at [195, 279] on button "search Buscar Pedido" at bounding box center [178, 286] width 86 height 20
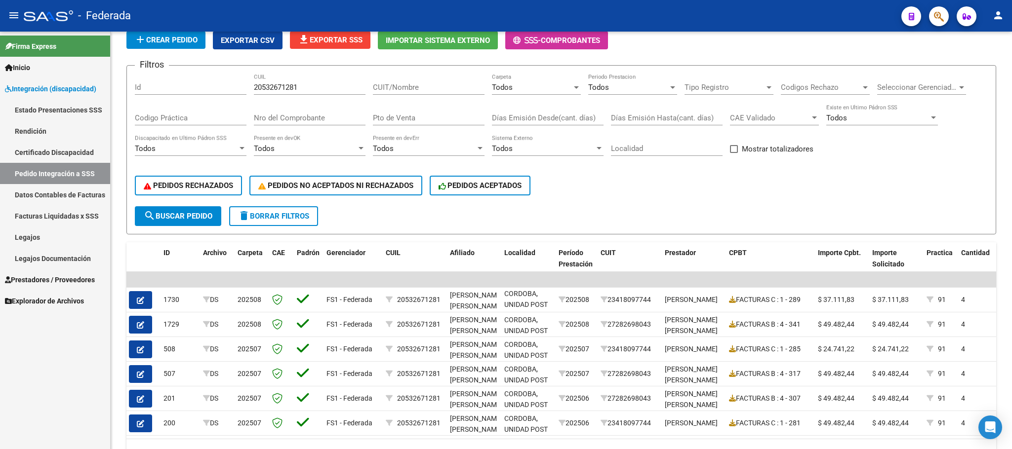
scroll to position [54, 0]
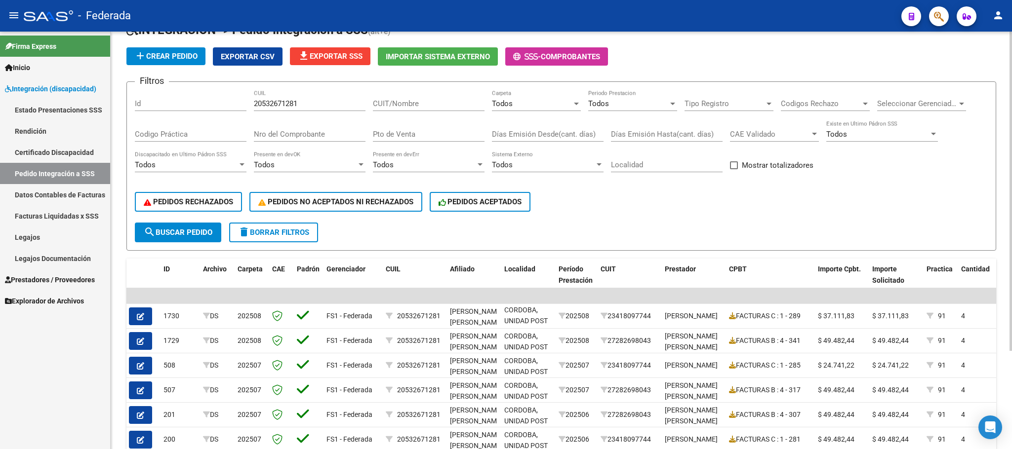
click at [301, 232] on span "delete Borrar Filtros" at bounding box center [273, 232] width 71 height 9
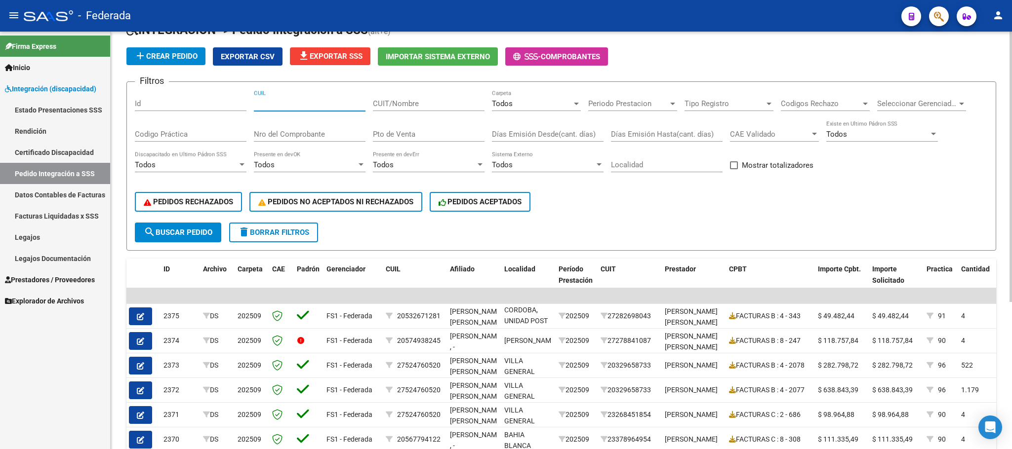
click at [272, 102] on input "CUIL" at bounding box center [310, 103] width 112 height 9
paste input "23573259459"
click at [217, 233] on button "search Buscar Pedido" at bounding box center [178, 233] width 86 height 20
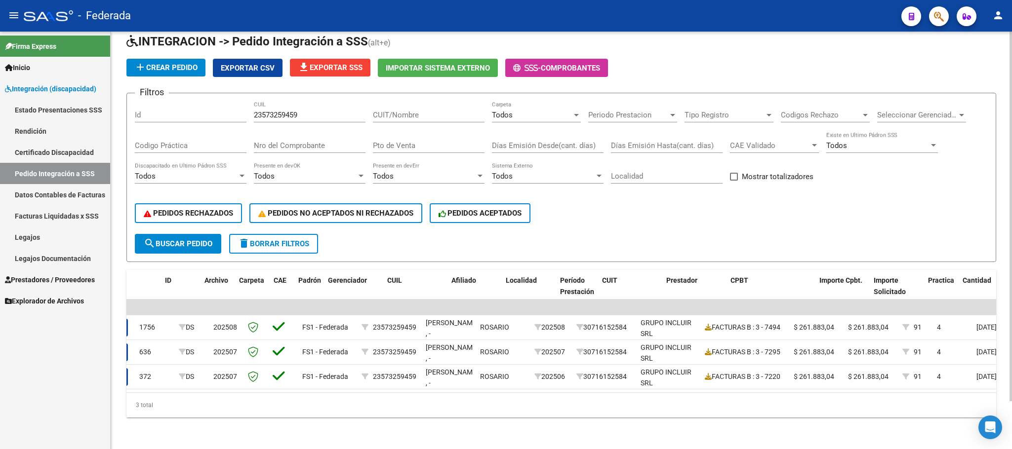
scroll to position [0, 0]
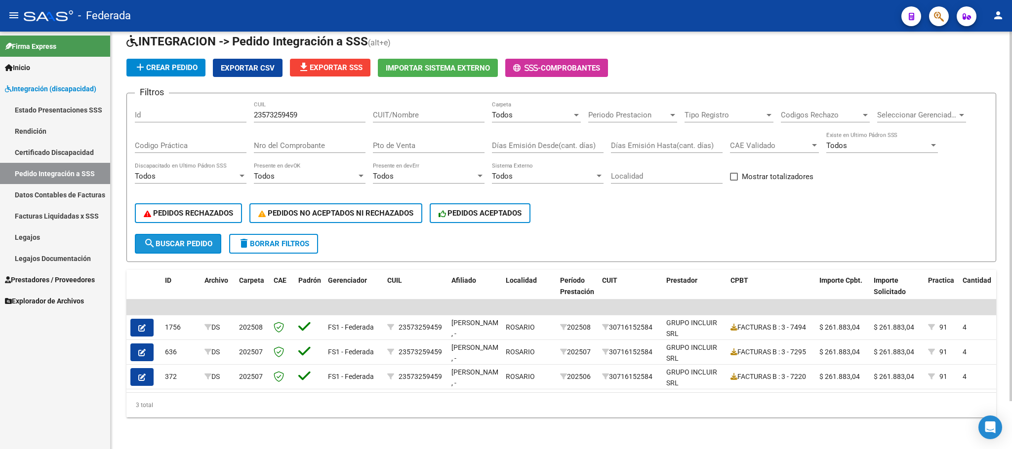
click at [197, 234] on button "search Buscar Pedido" at bounding box center [178, 244] width 86 height 20
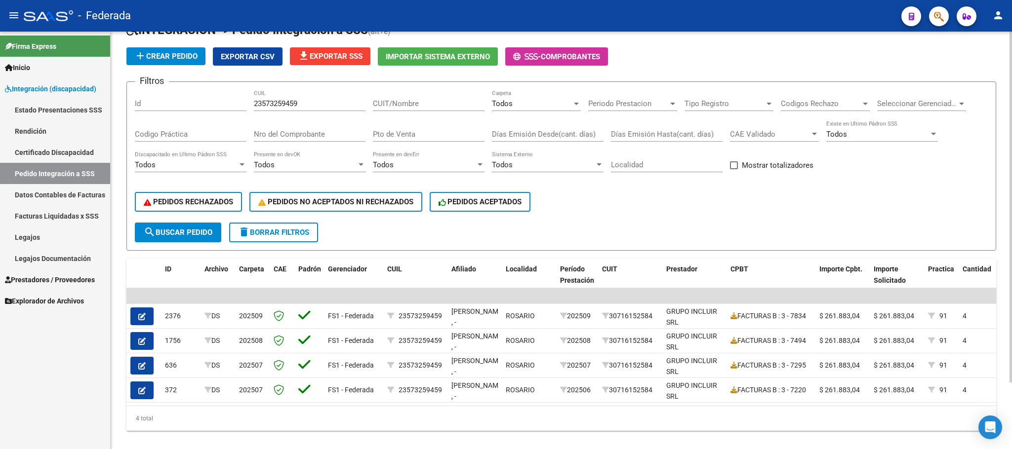
click at [277, 106] on input "23573259459" at bounding box center [310, 103] width 112 height 9
paste input "0486604086"
type input "20486604086"
click at [204, 232] on span "search Buscar Pedido" at bounding box center [178, 232] width 69 height 9
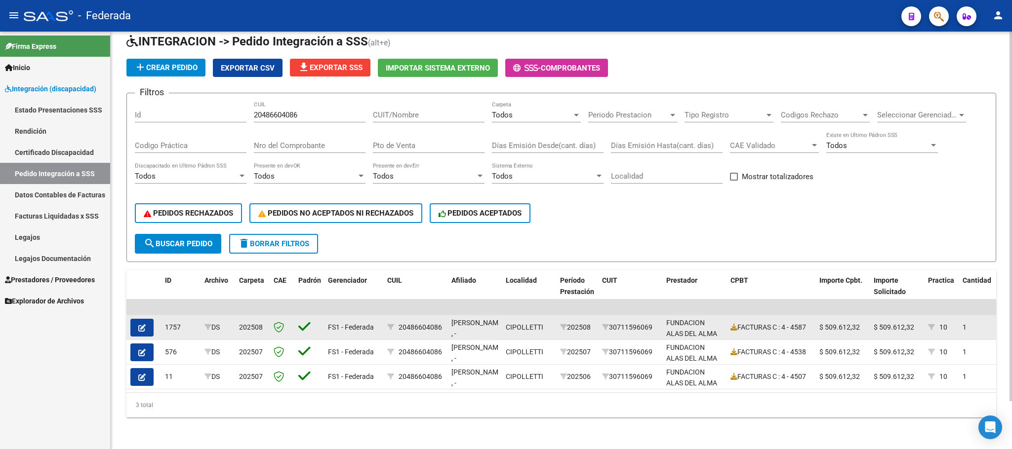
click at [138, 324] on icon "button" at bounding box center [141, 327] width 7 height 7
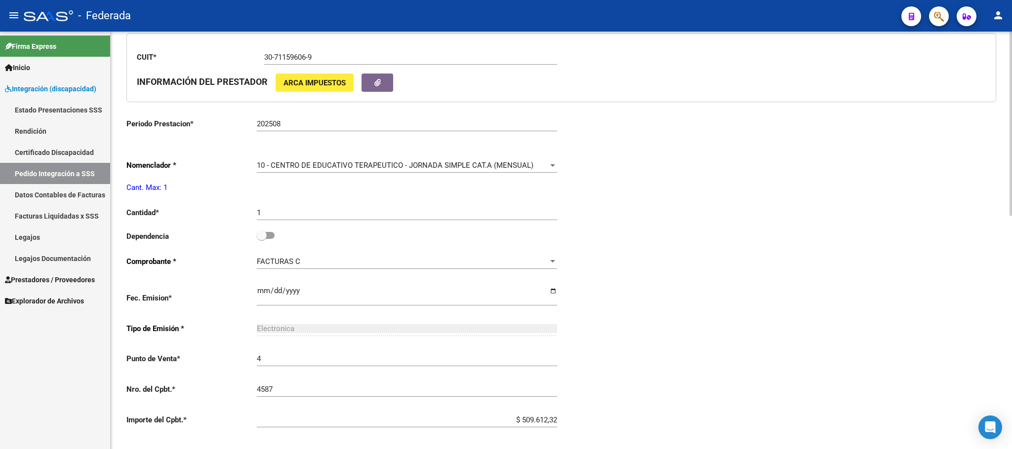
type input "20486604086"
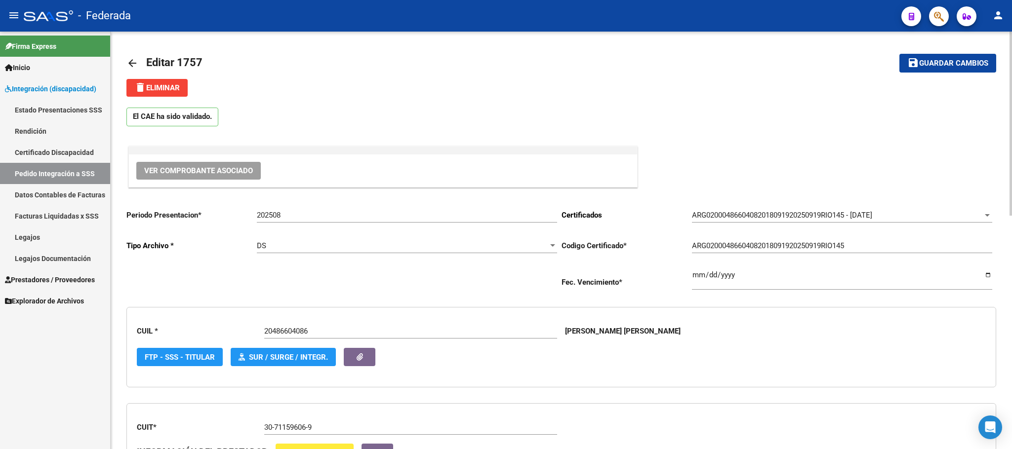
click at [129, 64] on mat-icon "arrow_back" at bounding box center [132, 63] width 12 height 12
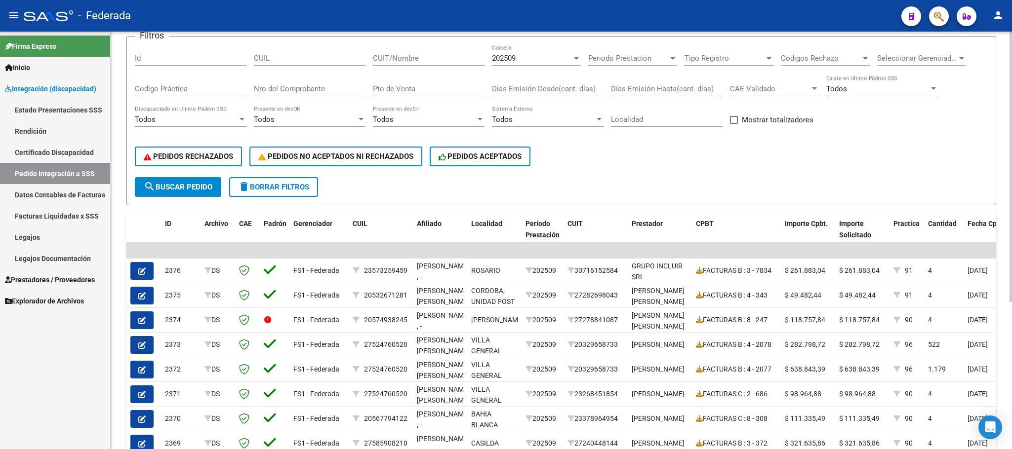
scroll to position [74, 0]
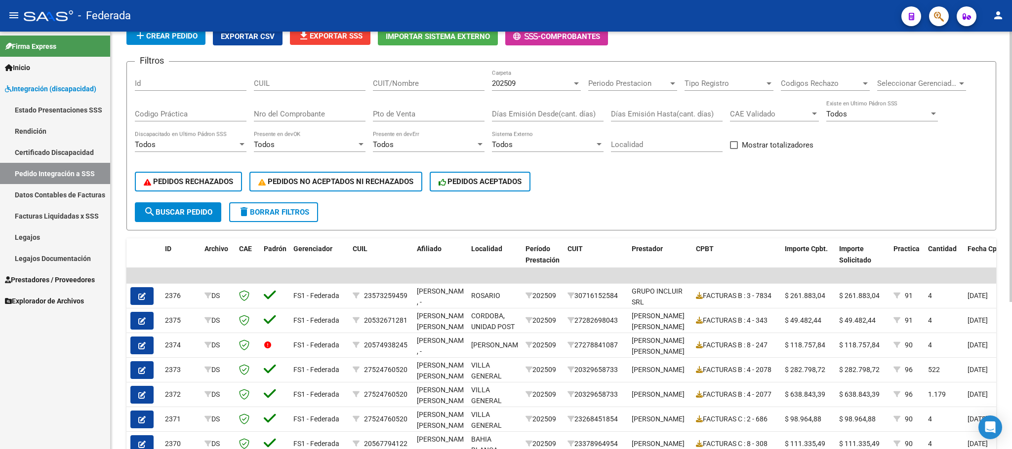
click at [731, 141] on span at bounding box center [734, 145] width 8 height 8
click at [733, 149] on input "Mostrar totalizadores" at bounding box center [733, 149] width 0 height 0
checkbox input "true"
click at [211, 209] on span "search Buscar Pedido" at bounding box center [178, 212] width 69 height 9
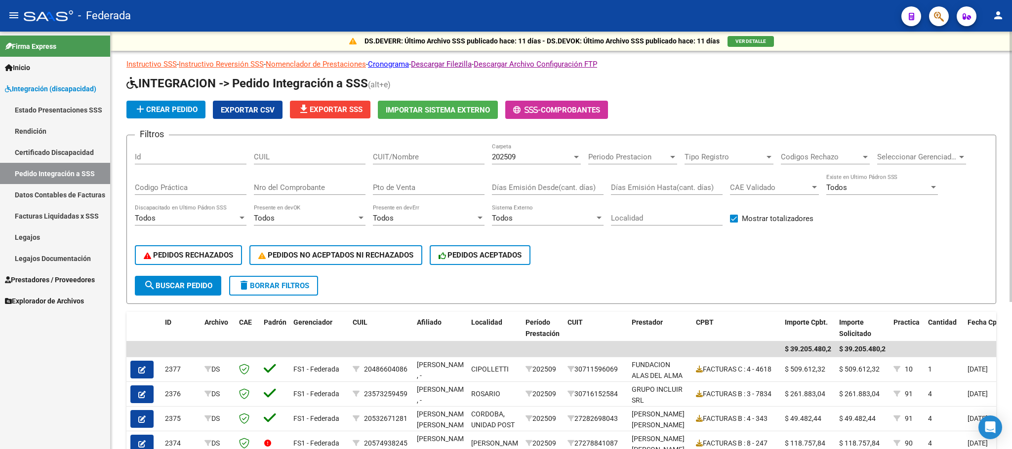
scroll to position [0, 0]
click at [341, 158] on input "CUIL" at bounding box center [310, 157] width 112 height 9
paste input "27502632758"
type input "27502632758"
click at [199, 292] on button "search Buscar Pedido" at bounding box center [178, 286] width 86 height 20
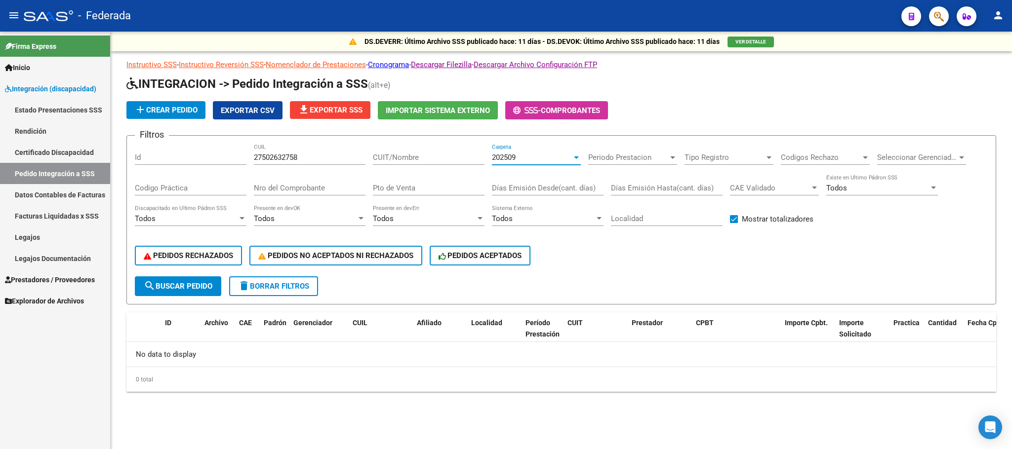
click at [513, 160] on span "202509" at bounding box center [504, 157] width 24 height 9
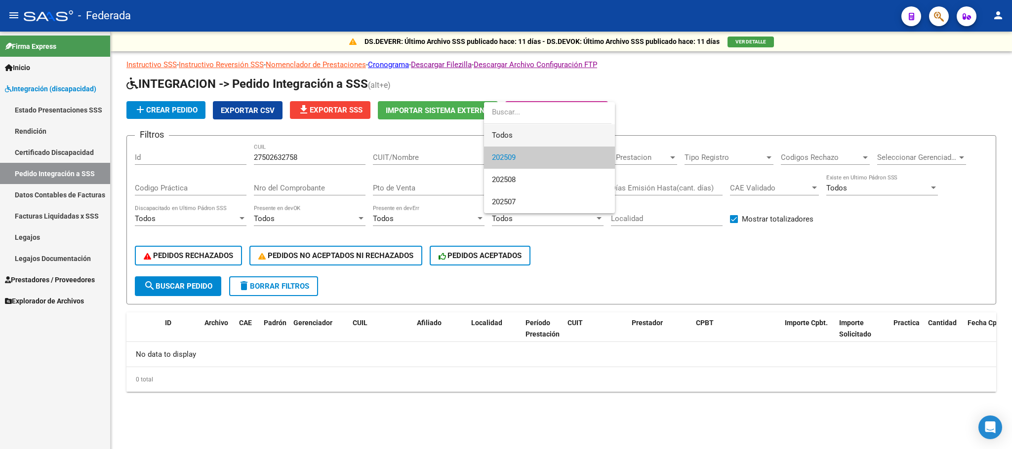
click at [508, 140] on span "Todos" at bounding box center [549, 135] width 115 height 22
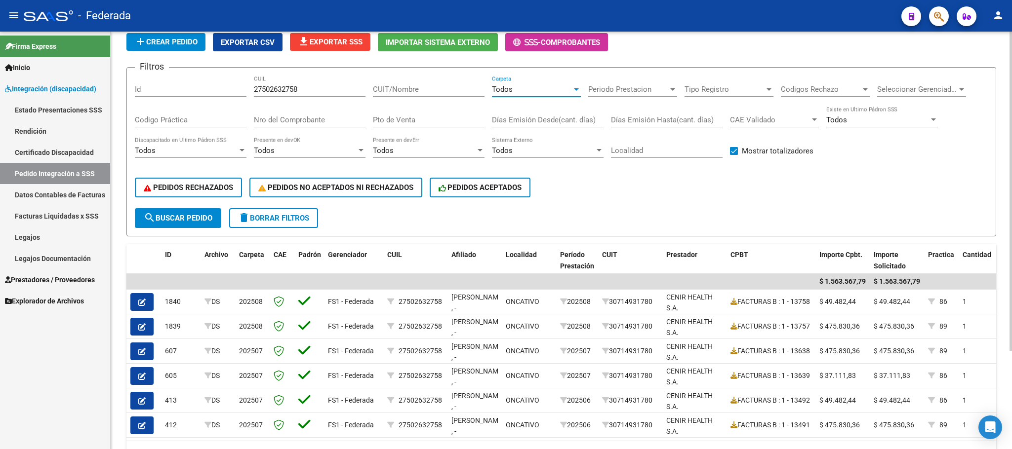
scroll to position [128, 0]
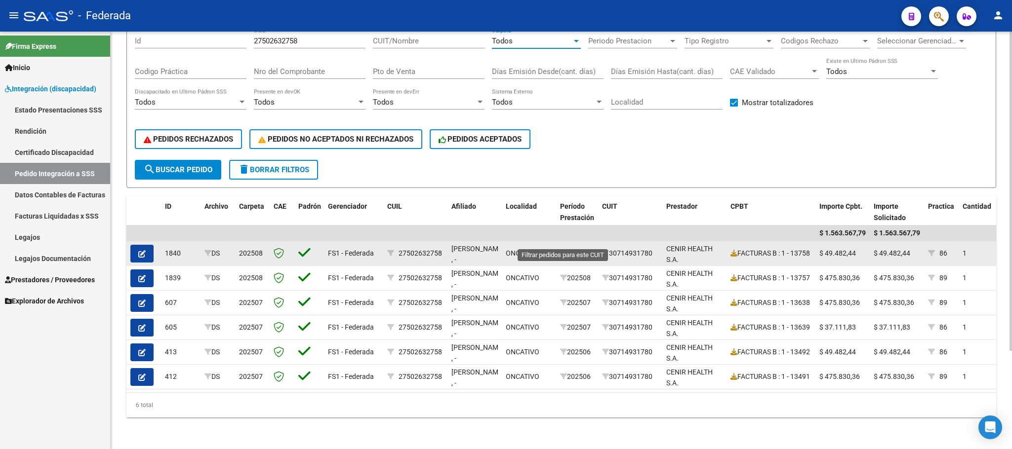
click at [562, 250] on icon at bounding box center [563, 253] width 7 height 7
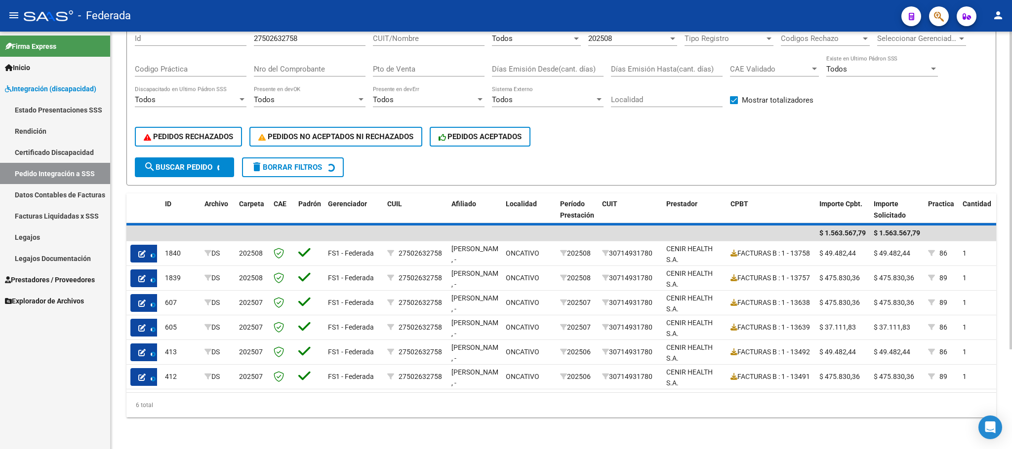
scroll to position [30, 0]
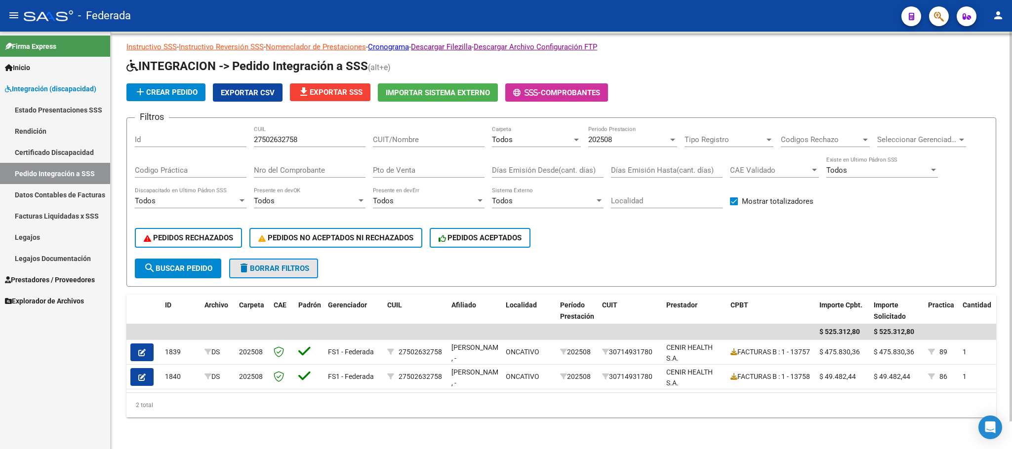
click at [289, 264] on span "delete Borrar Filtros" at bounding box center [273, 268] width 71 height 9
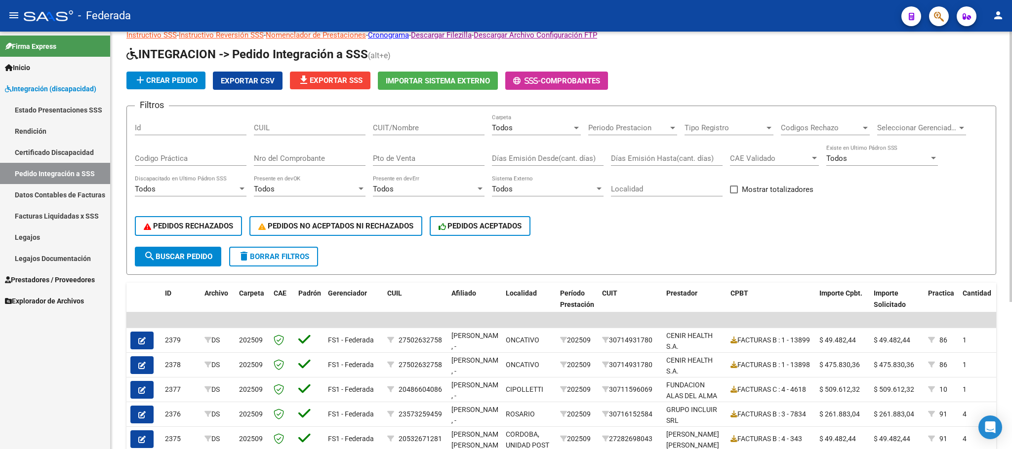
click at [733, 188] on span at bounding box center [734, 190] width 8 height 8
click at [733, 194] on input "Mostrar totalizadores" at bounding box center [733, 194] width 0 height 0
checkbox input "true"
click at [207, 252] on span "search Buscar Pedido" at bounding box center [178, 256] width 69 height 9
click at [520, 126] on div "Todos" at bounding box center [532, 127] width 80 height 9
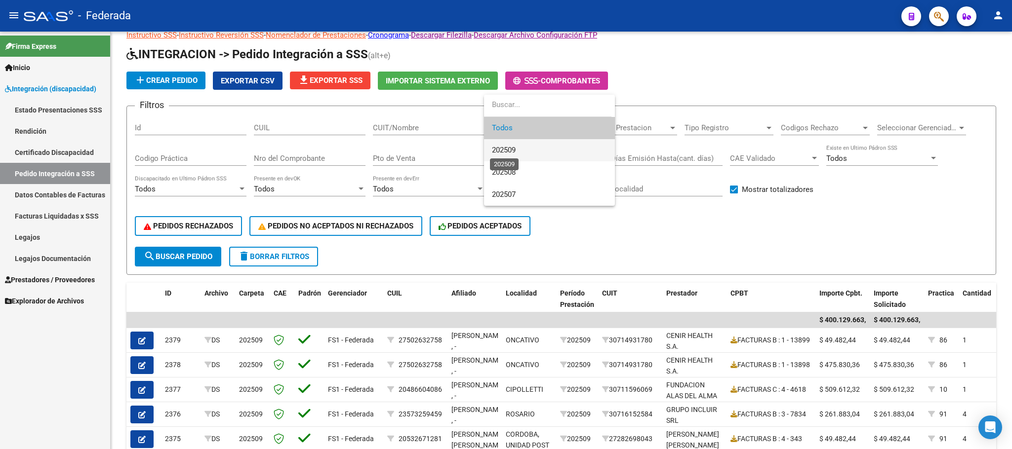
click at [512, 150] on span "202509" at bounding box center [504, 150] width 24 height 9
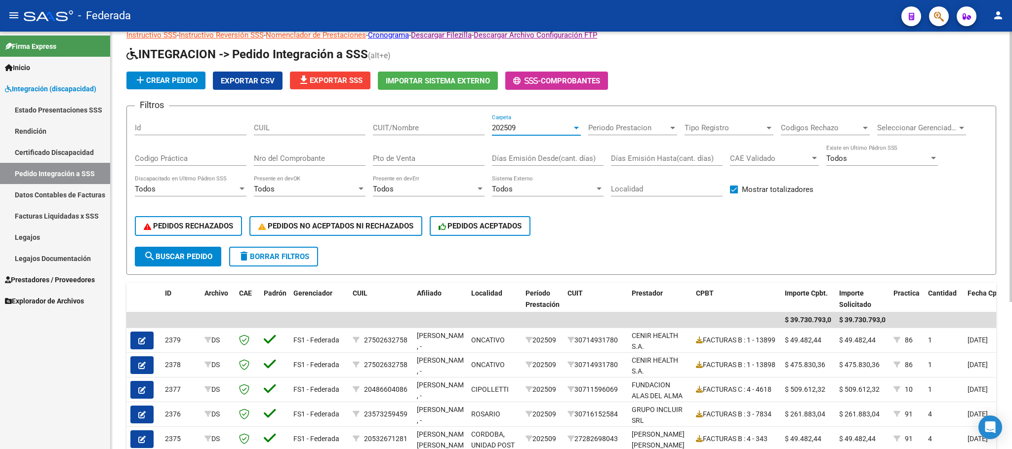
click at [193, 259] on span "search Buscar Pedido" at bounding box center [178, 256] width 69 height 9
click at [301, 125] on input "CUIL" at bounding box center [310, 127] width 112 height 9
paste input "20585550990"
click at [215, 257] on button "search Buscar Pedido" at bounding box center [178, 257] width 86 height 20
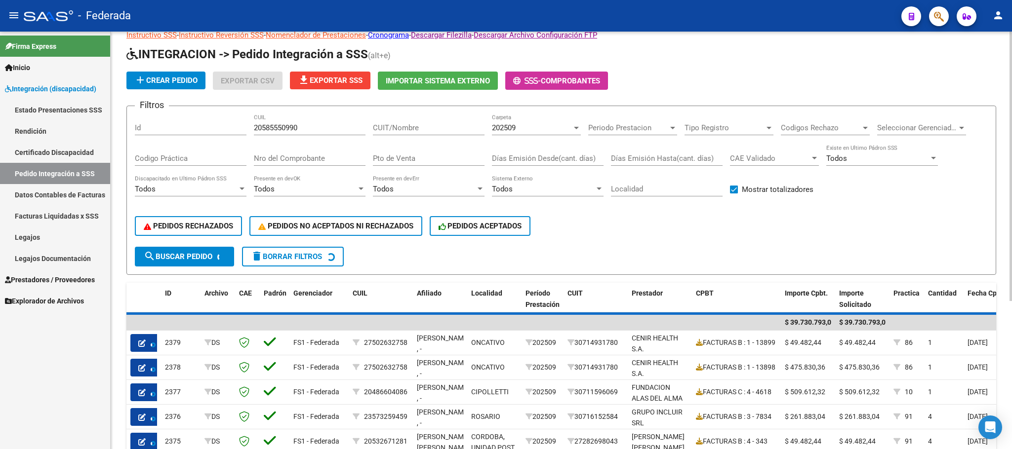
scroll to position [0, 0]
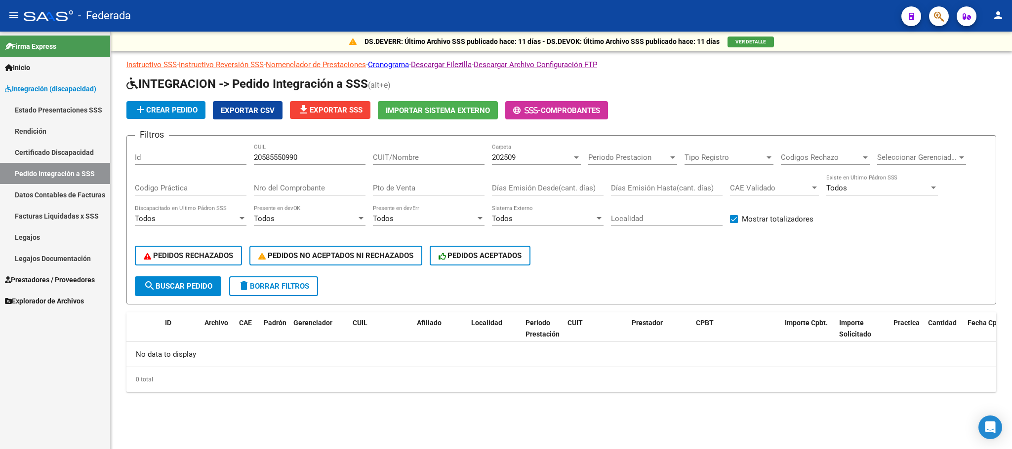
click at [538, 153] on div "202509" at bounding box center [532, 157] width 80 height 9
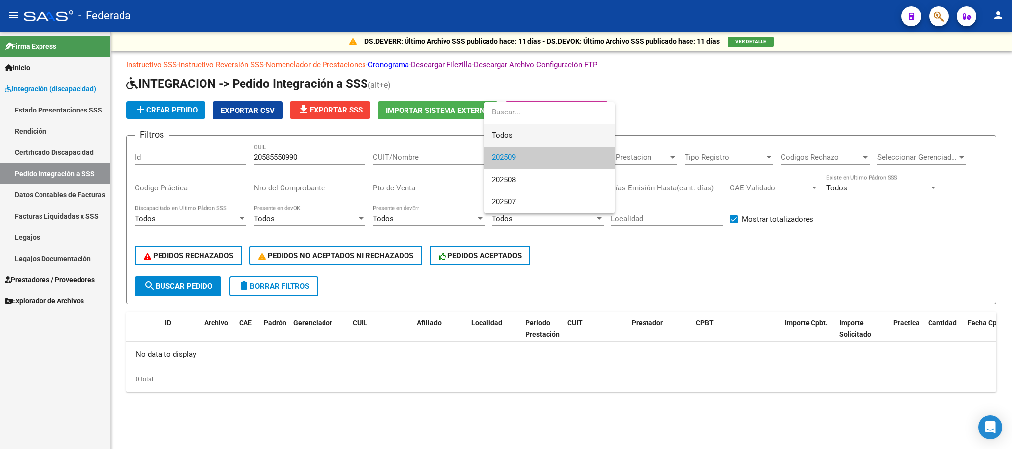
click at [525, 134] on span "Todos" at bounding box center [549, 135] width 115 height 22
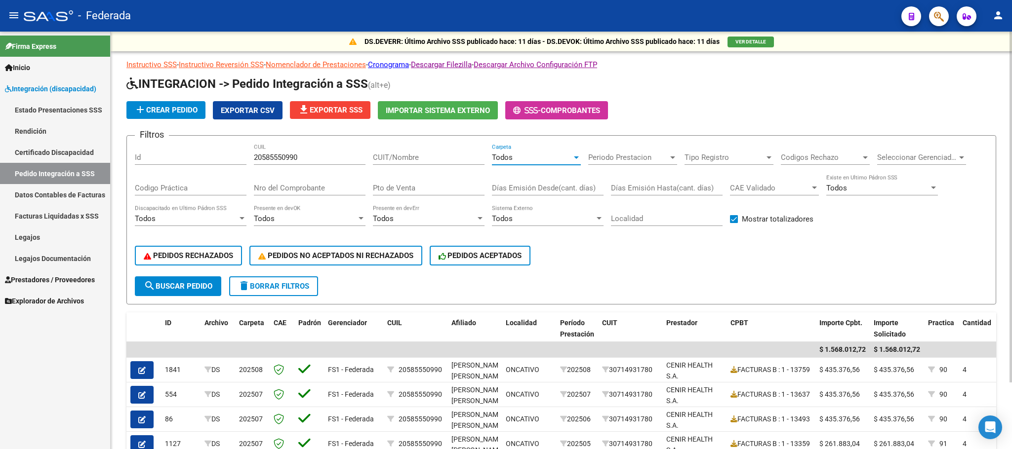
click at [275, 161] on input "20585550990" at bounding box center [310, 157] width 112 height 9
paste input "7559744439"
type input "27559744439"
click at [202, 279] on button "search Buscar Pedido" at bounding box center [178, 286] width 86 height 20
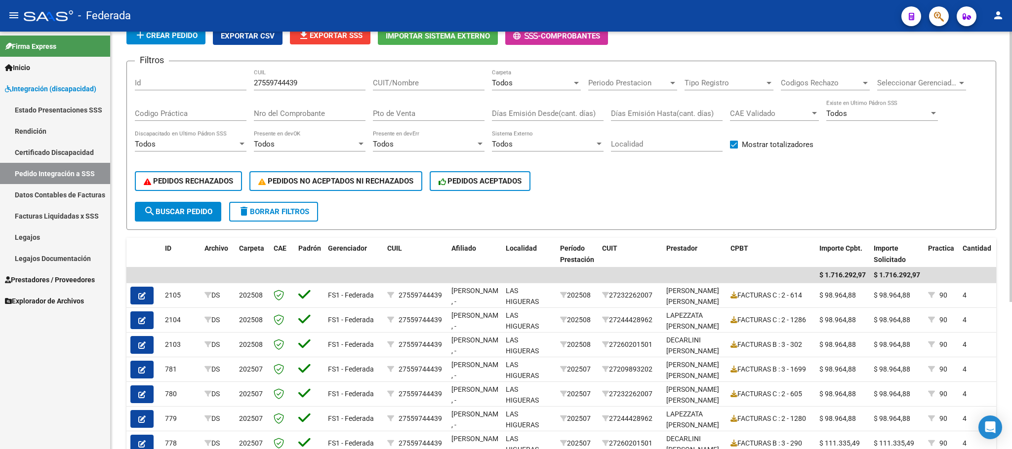
scroll to position [74, 0]
click at [196, 208] on span "search Buscar Pedido" at bounding box center [178, 212] width 69 height 9
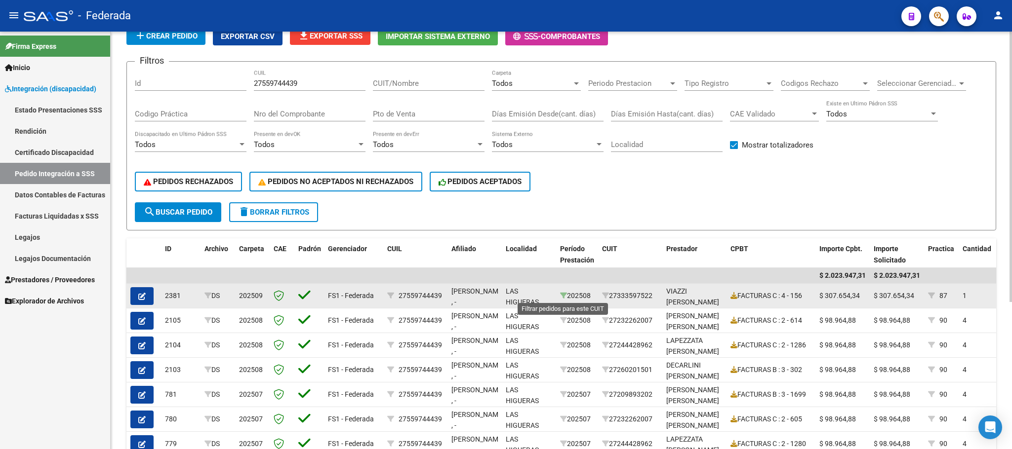
click at [562, 295] on icon at bounding box center [563, 295] width 7 height 7
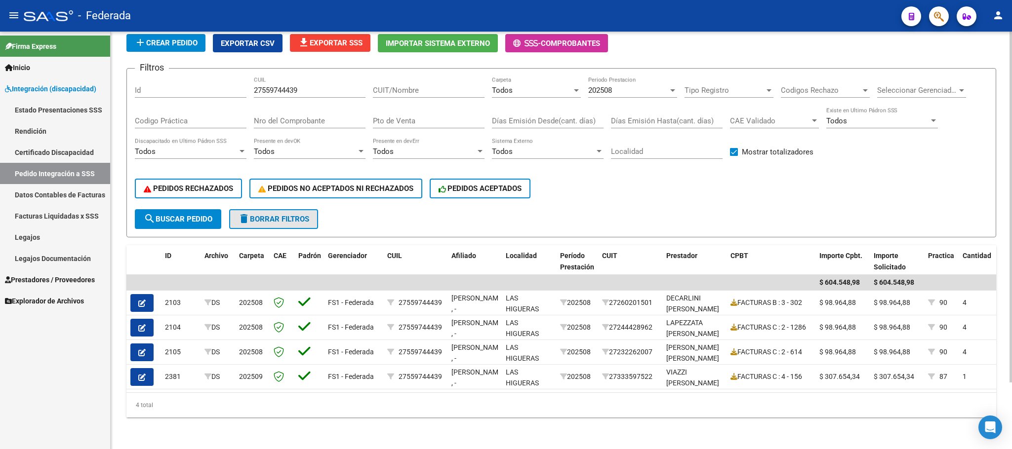
click at [309, 216] on span "delete Borrar Filtros" at bounding box center [273, 219] width 71 height 9
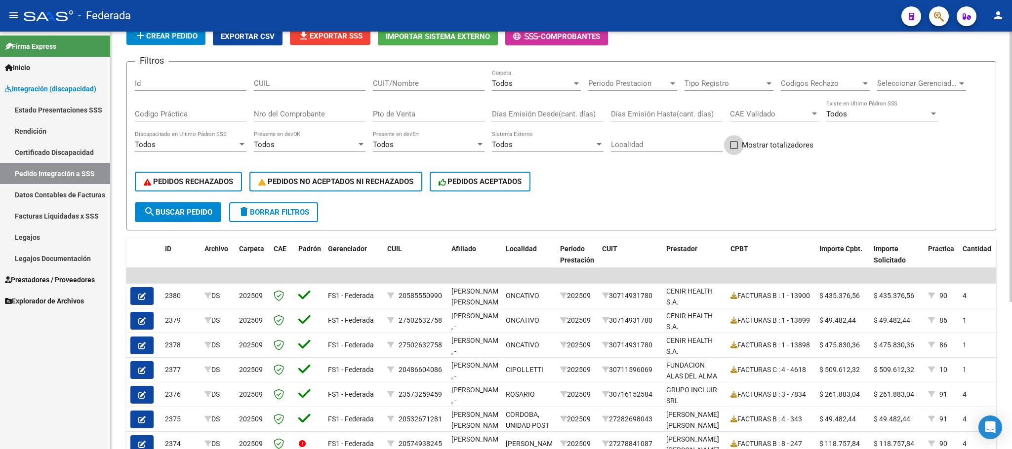
click at [732, 148] on span at bounding box center [734, 145] width 8 height 8
click at [733, 149] on input "Mostrar totalizadores" at bounding box center [733, 149] width 0 height 0
checkbox input "true"
click at [194, 215] on span "search Buscar Pedido" at bounding box center [178, 212] width 69 height 9
click at [502, 86] on span "Todos" at bounding box center [502, 83] width 21 height 9
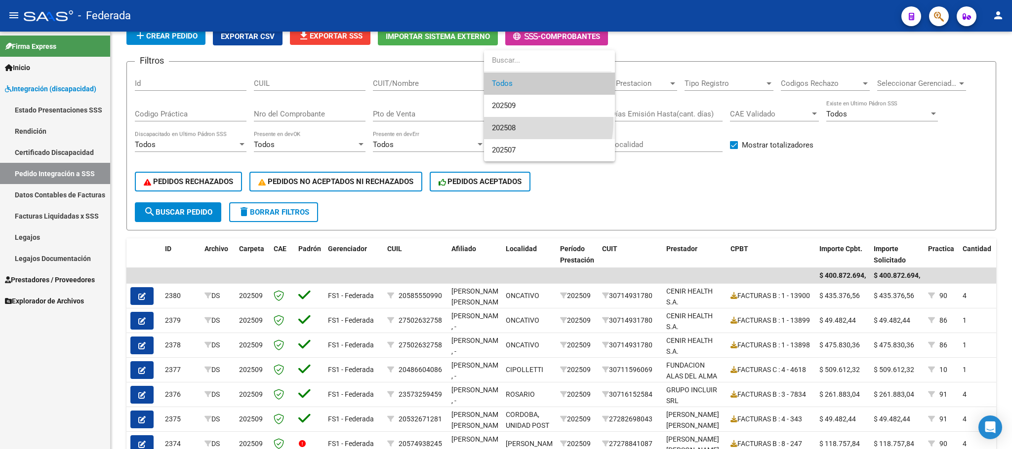
click at [508, 121] on span "202508" at bounding box center [549, 128] width 115 height 22
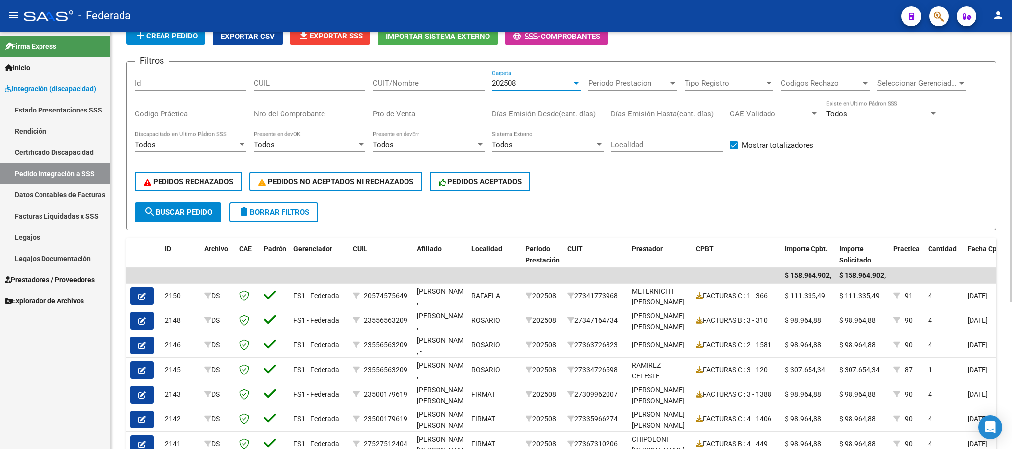
click at [514, 79] on span "202508" at bounding box center [504, 83] width 24 height 9
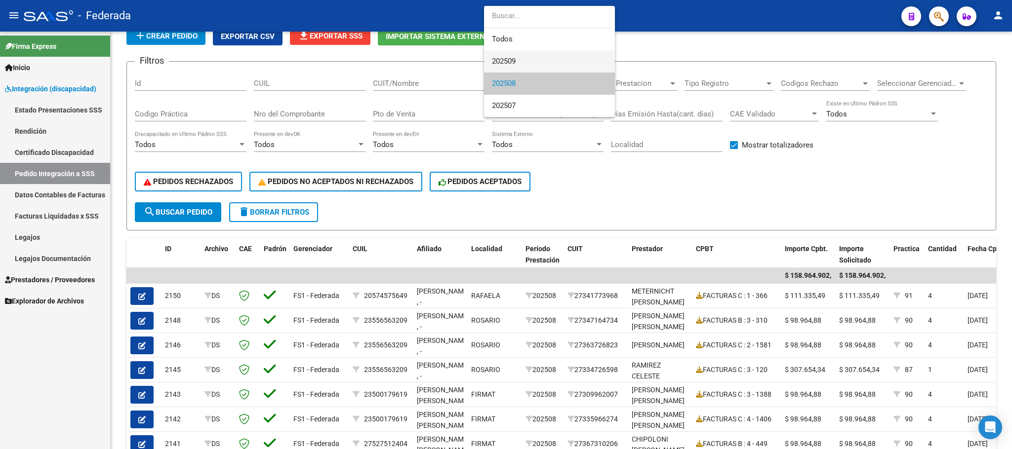
click at [514, 65] on span "202509" at bounding box center [504, 61] width 24 height 9
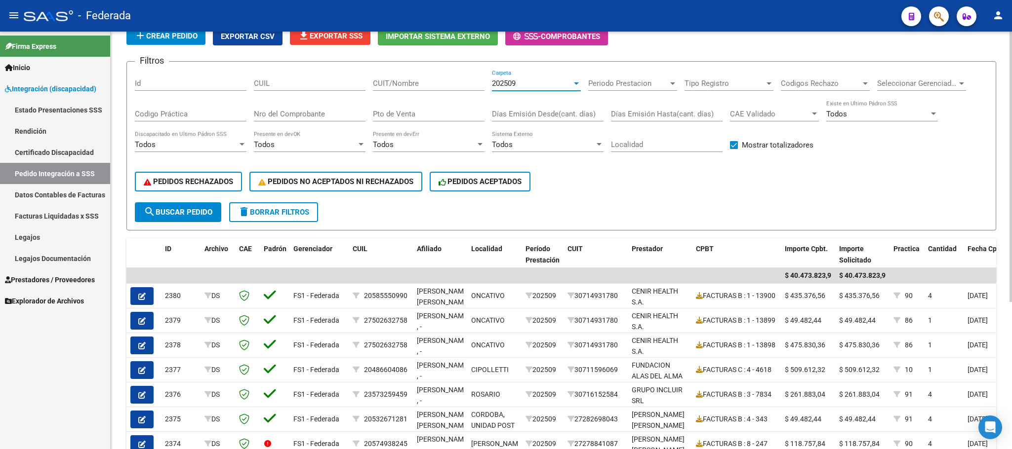
scroll to position [0, 0]
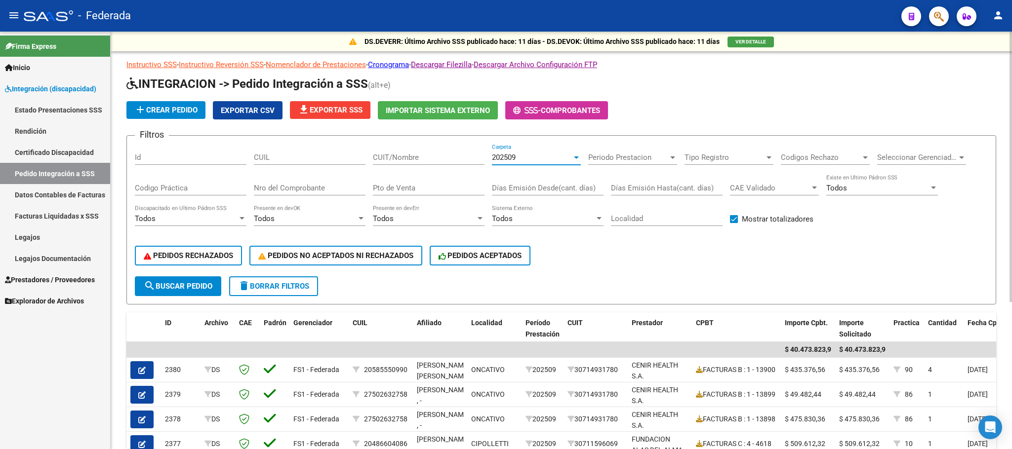
click at [323, 113] on span "file_download Exportar SSS" at bounding box center [330, 110] width 65 height 9
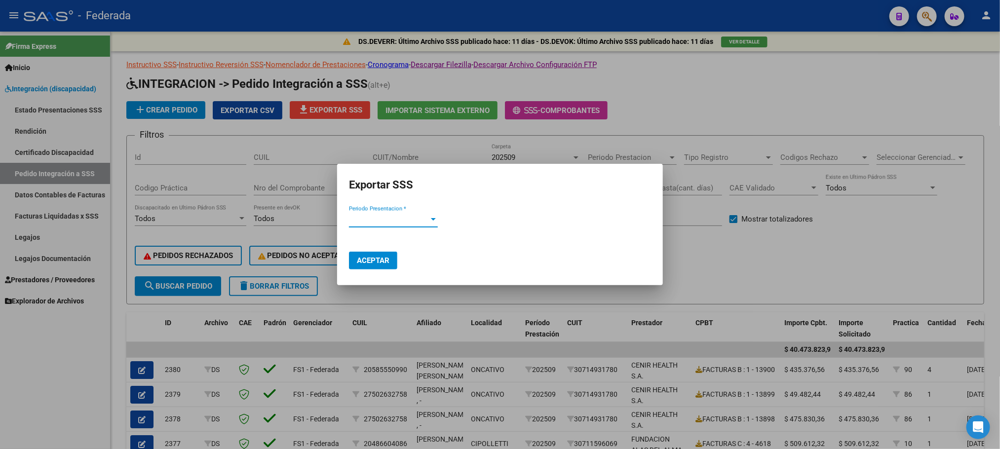
click at [374, 227] on div "Periodo Presentacion * Periodo Presentacion *" at bounding box center [393, 224] width 89 height 24
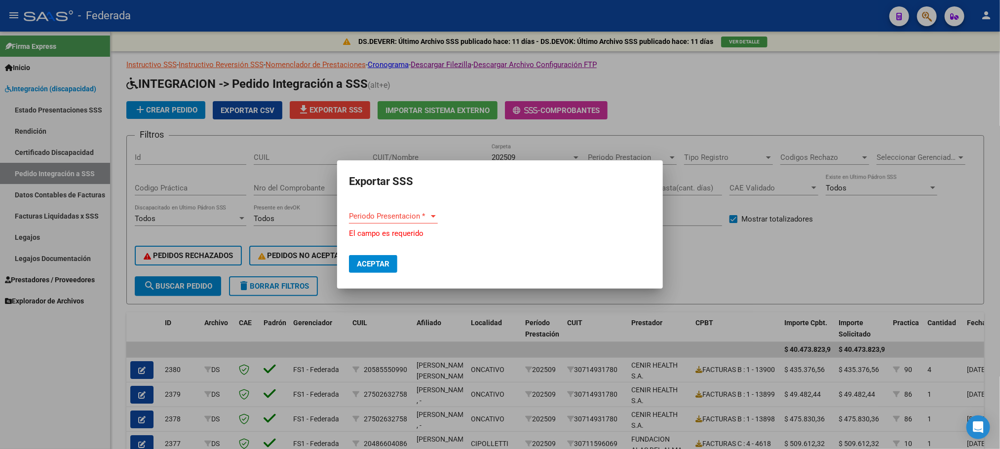
click at [390, 221] on div "Periodo Presentacion * Periodo Presentacion *" at bounding box center [393, 216] width 89 height 15
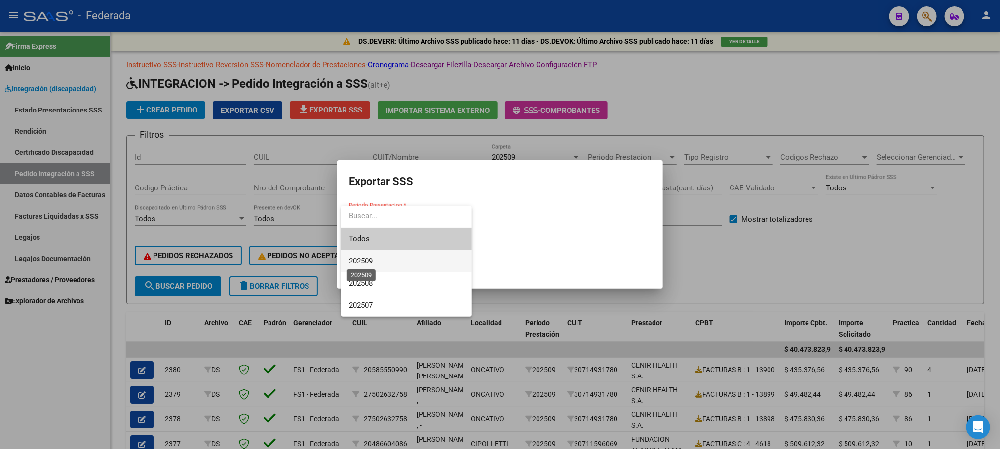
click at [369, 257] on span "202509" at bounding box center [361, 261] width 24 height 9
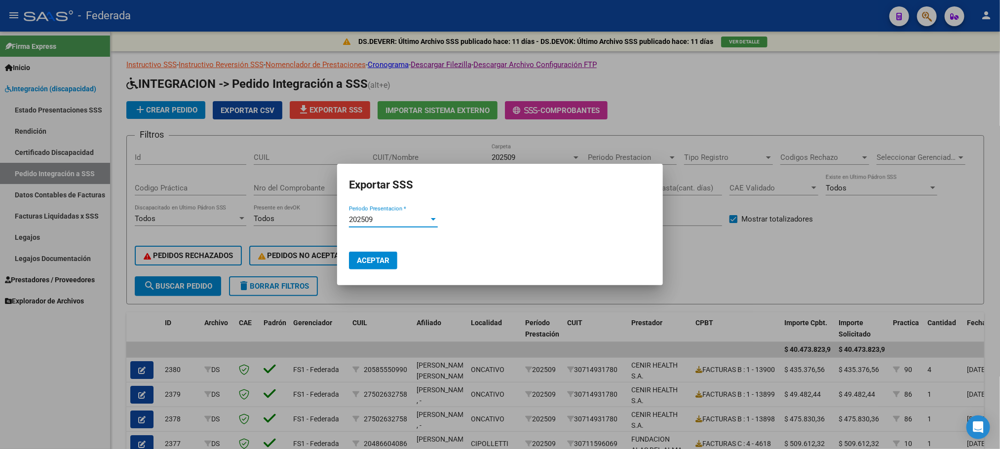
click at [390, 263] on span "Aceptar" at bounding box center [373, 260] width 33 height 9
click at [695, 114] on div at bounding box center [500, 224] width 1000 height 449
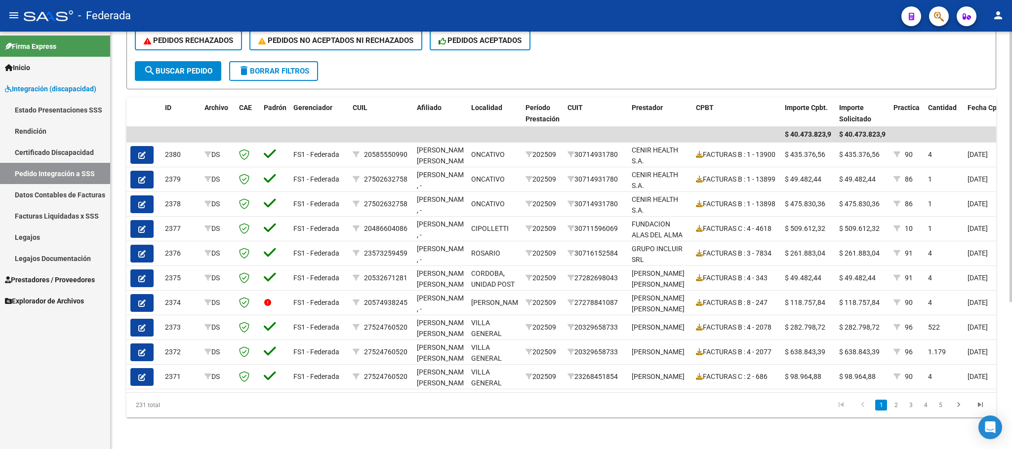
scroll to position [227, 0]
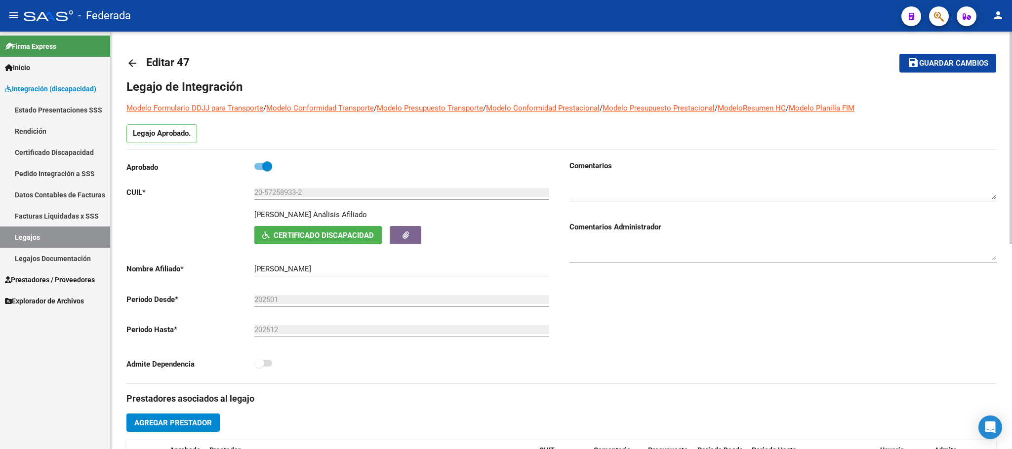
click at [129, 58] on mat-icon "arrow_back" at bounding box center [132, 63] width 12 height 12
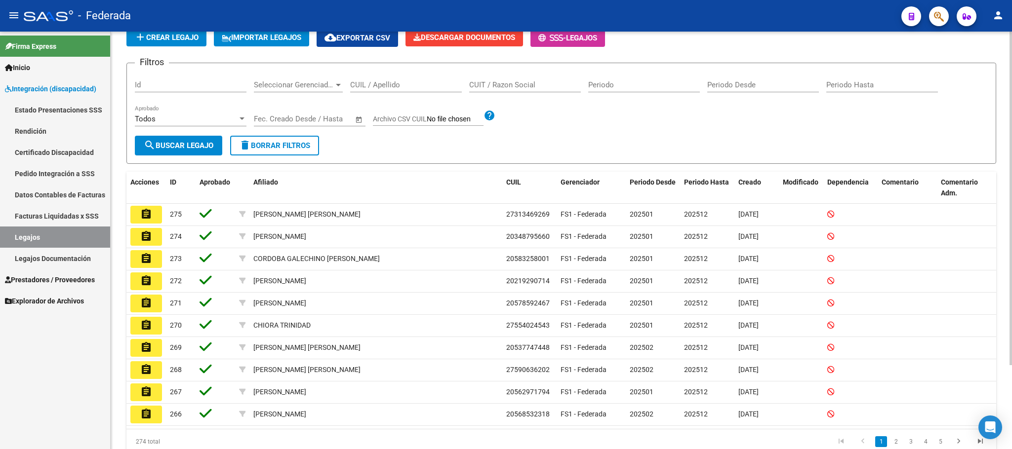
scroll to position [31, 0]
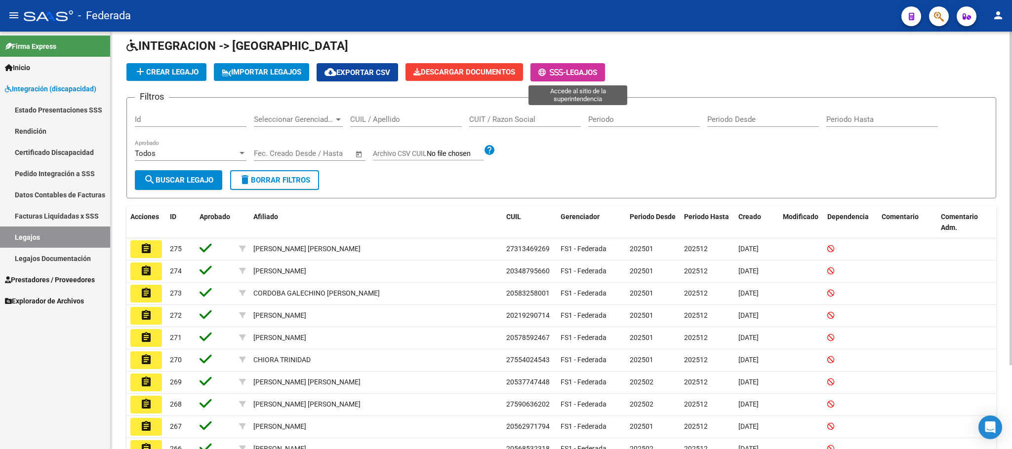
click at [566, 70] on span "-" at bounding box center [552, 72] width 28 height 9
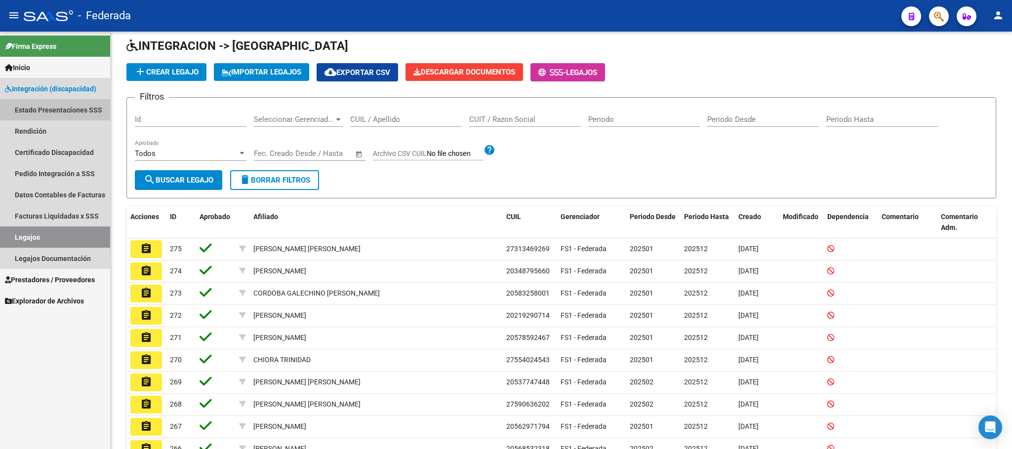
click at [45, 108] on link "Estado Presentaciones SSS" at bounding box center [55, 109] width 110 height 21
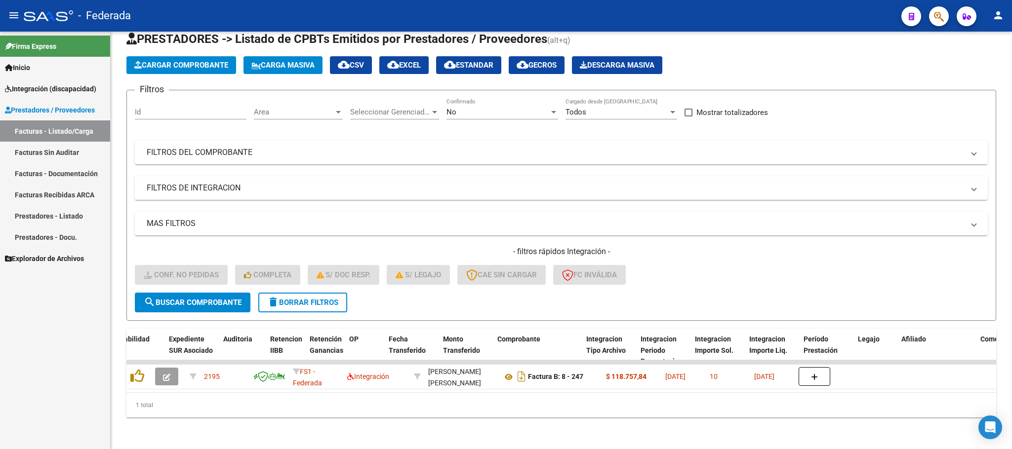
scroll to position [0, 748]
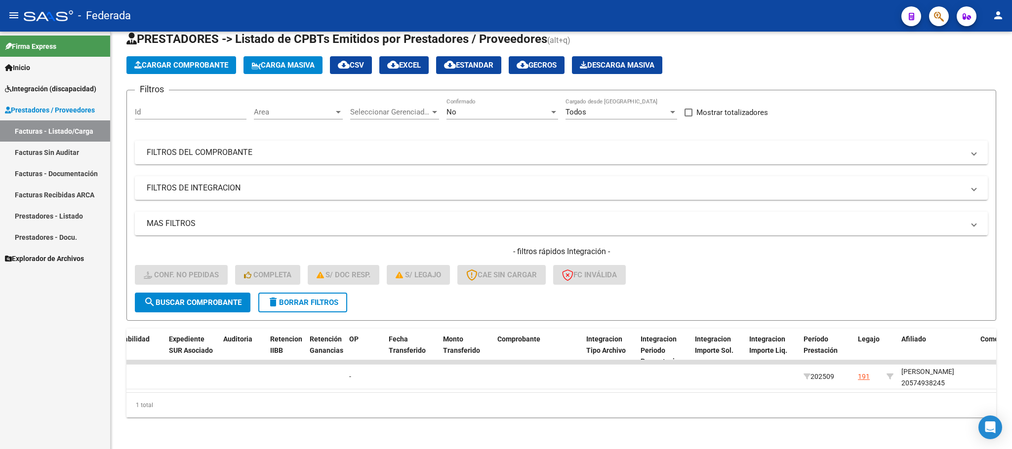
click at [914, 373] on div "[PERSON_NAME] 20574938245" at bounding box center [936, 377] width 71 height 23
copy div "20574938245"
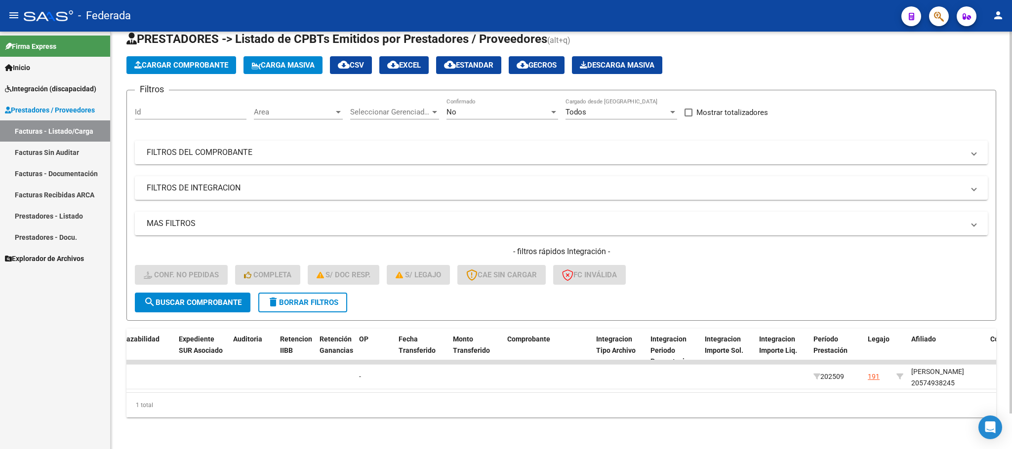
scroll to position [0, 0]
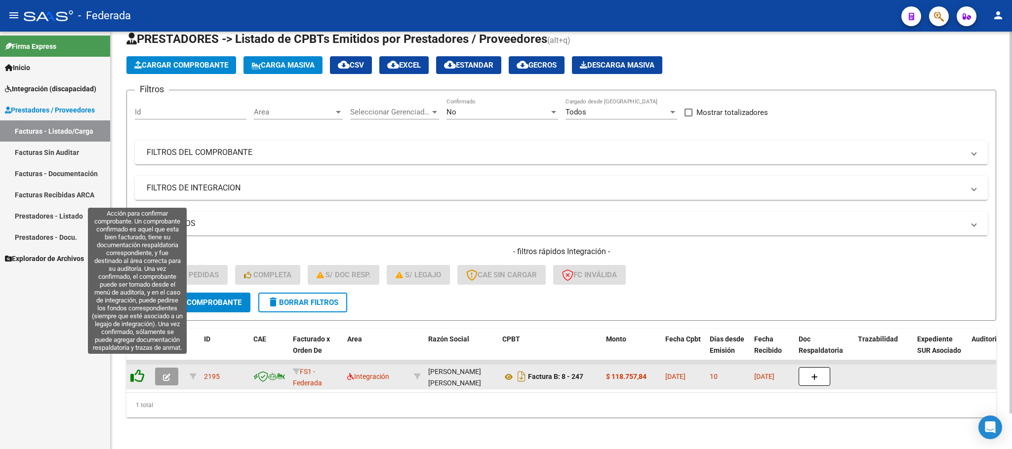
click at [132, 369] on icon at bounding box center [137, 376] width 14 height 14
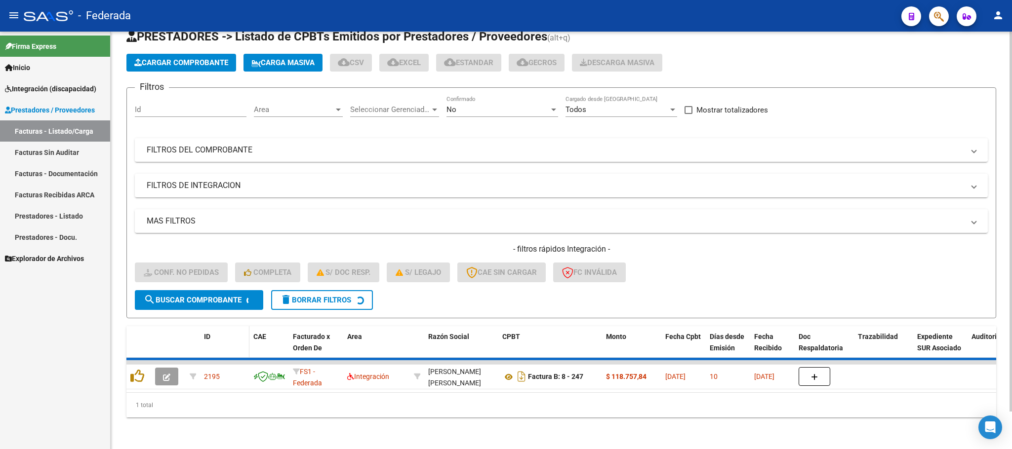
scroll to position [19, 0]
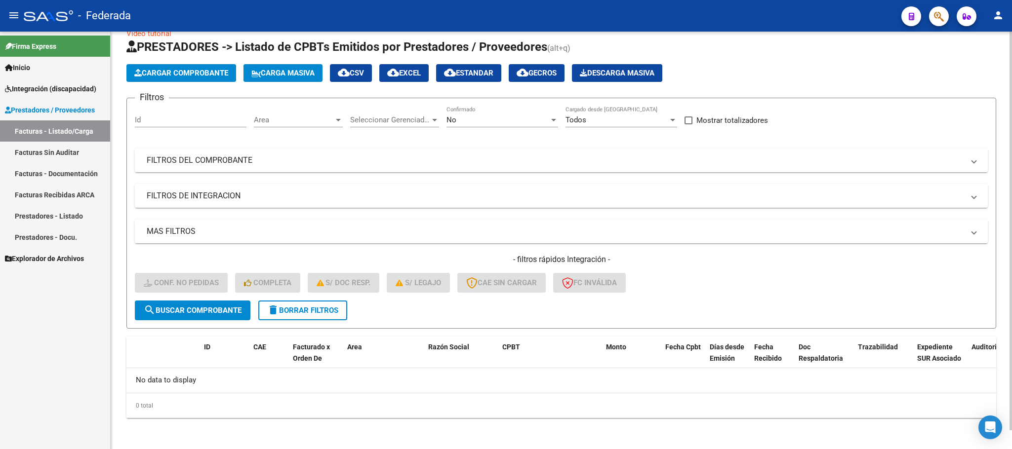
click at [279, 313] on span "delete Borrar Filtros" at bounding box center [302, 310] width 71 height 9
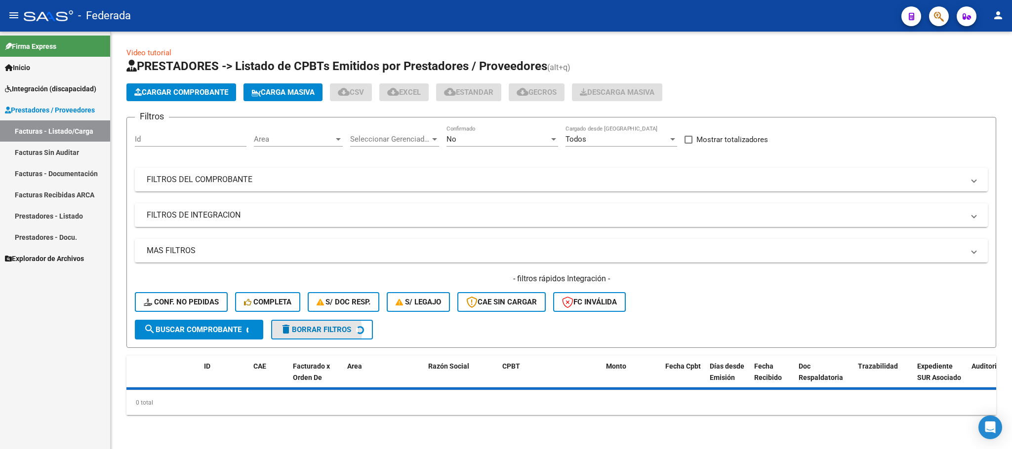
scroll to position [0, 0]
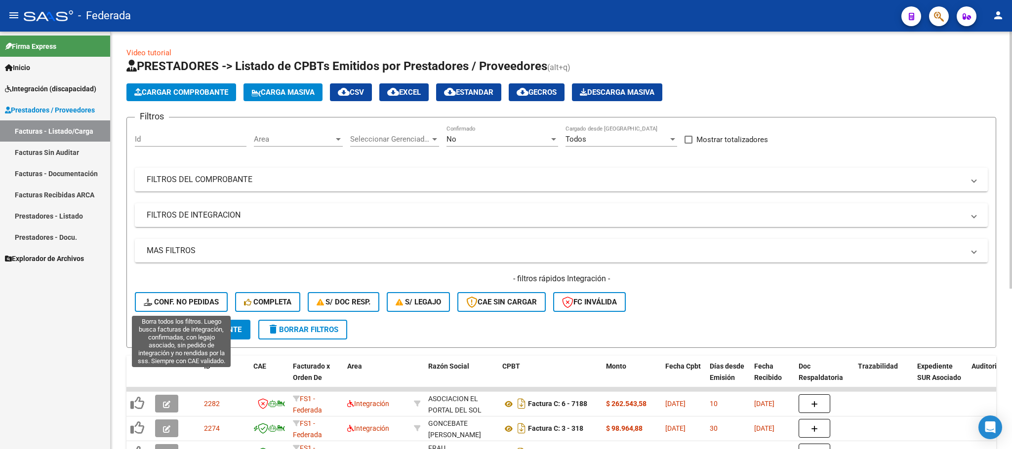
click at [188, 301] on span "Conf. no pedidas" at bounding box center [181, 302] width 75 height 9
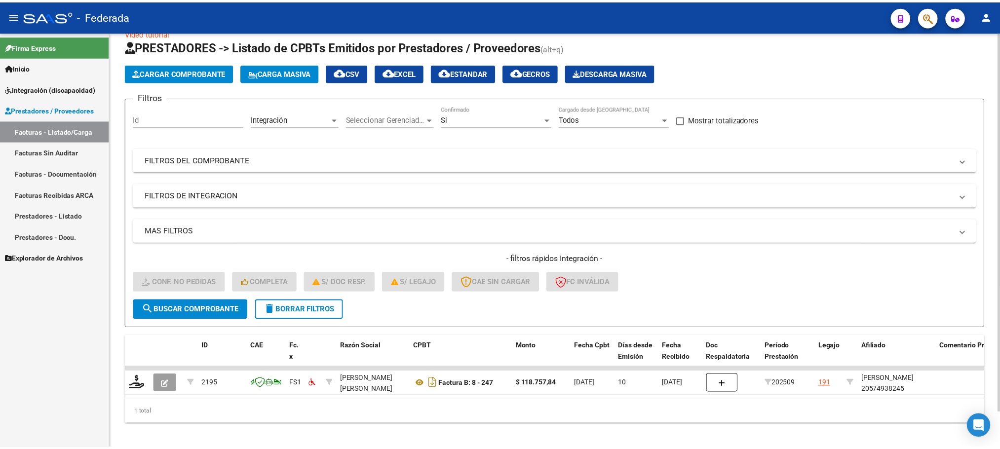
scroll to position [39, 0]
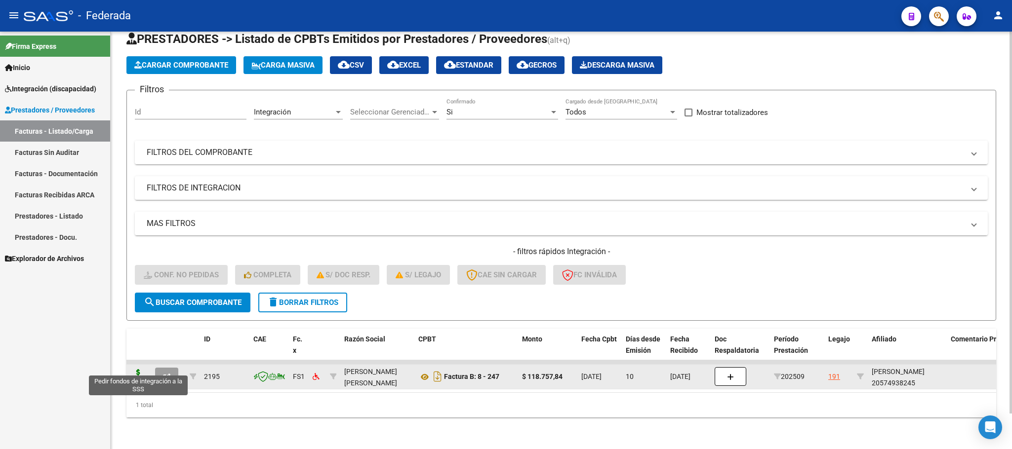
click at [137, 369] on icon at bounding box center [138, 376] width 16 height 14
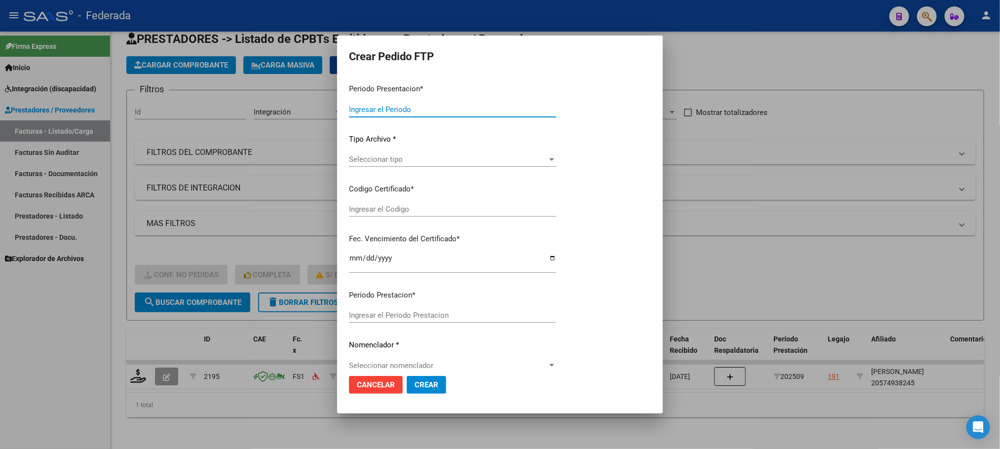
type input "202509"
type input "$ 118.757,84"
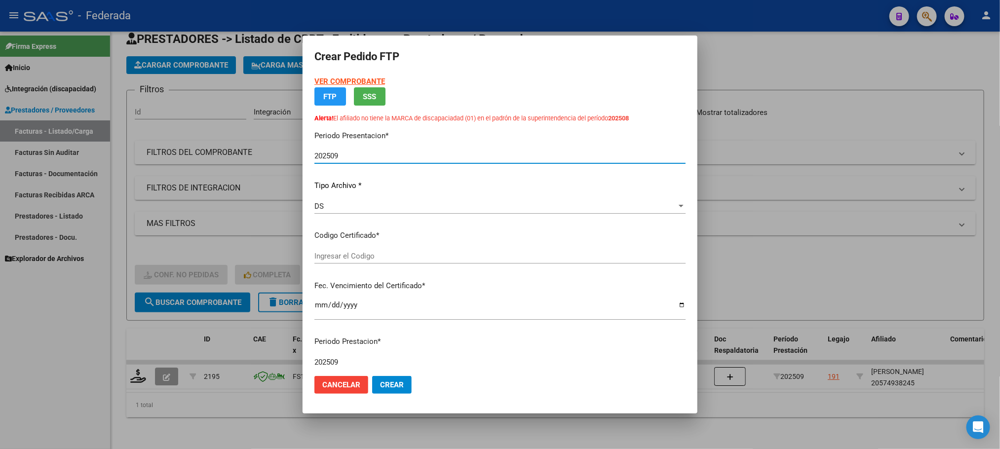
type input "ARG02000574938242022021720270217RIO7438"
type input "[DATE]"
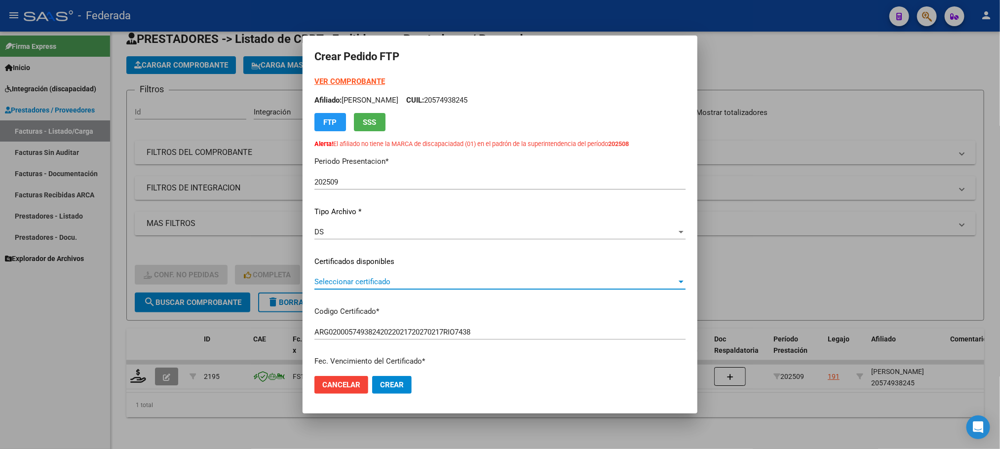
click at [347, 281] on span "Seleccionar certificado" at bounding box center [495, 281] width 362 height 9
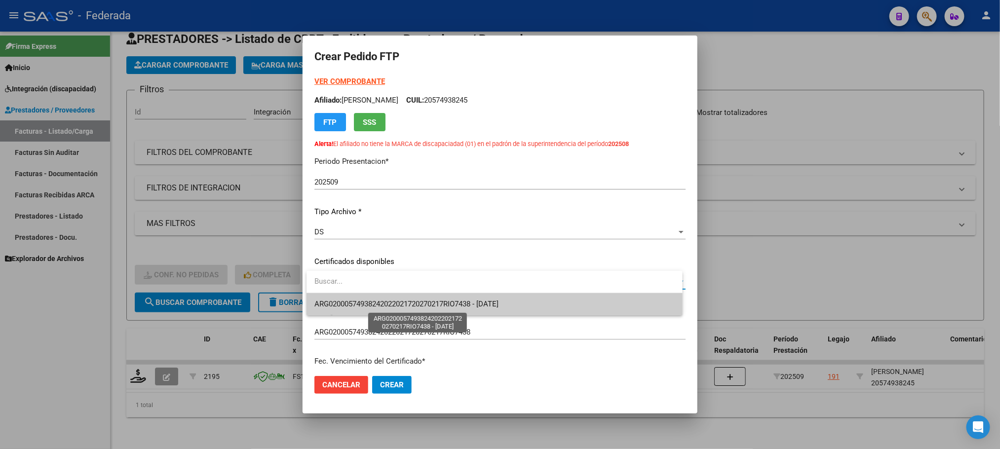
click at [350, 303] on span "ARG02000574938242022021720270217RIO7438 - [DATE]" at bounding box center [406, 304] width 184 height 9
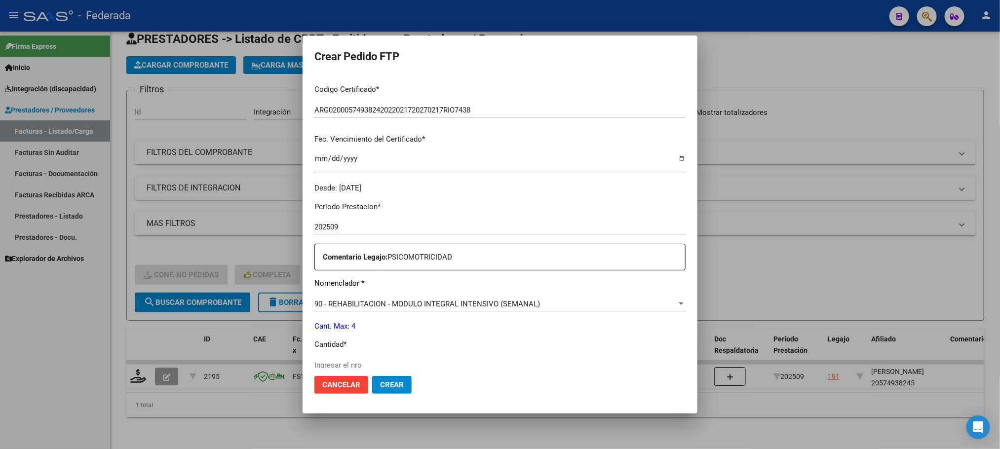
scroll to position [296, 0]
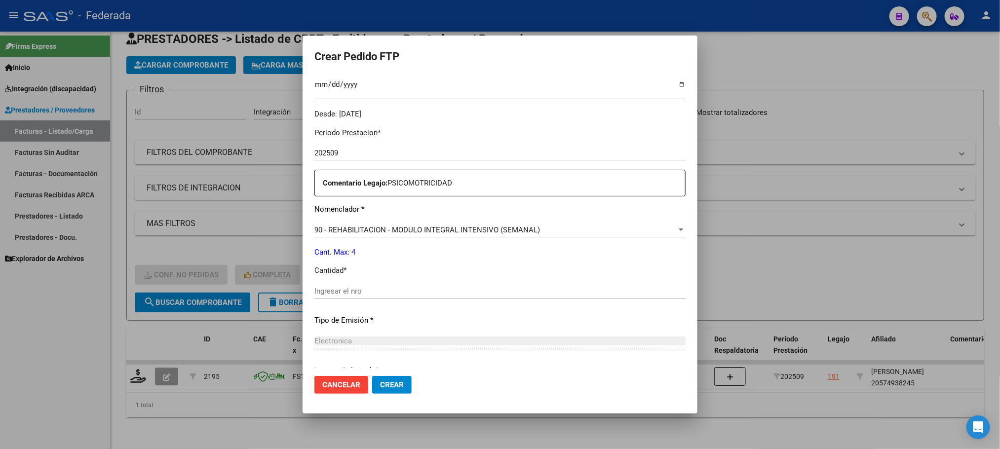
click at [353, 293] on input "Ingresar el nro" at bounding box center [499, 291] width 371 height 9
type input "4"
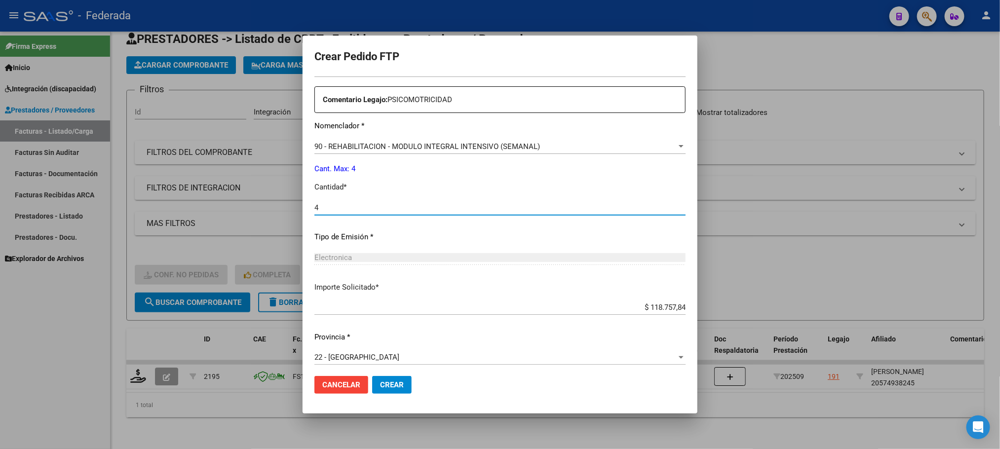
scroll to position [386, 0]
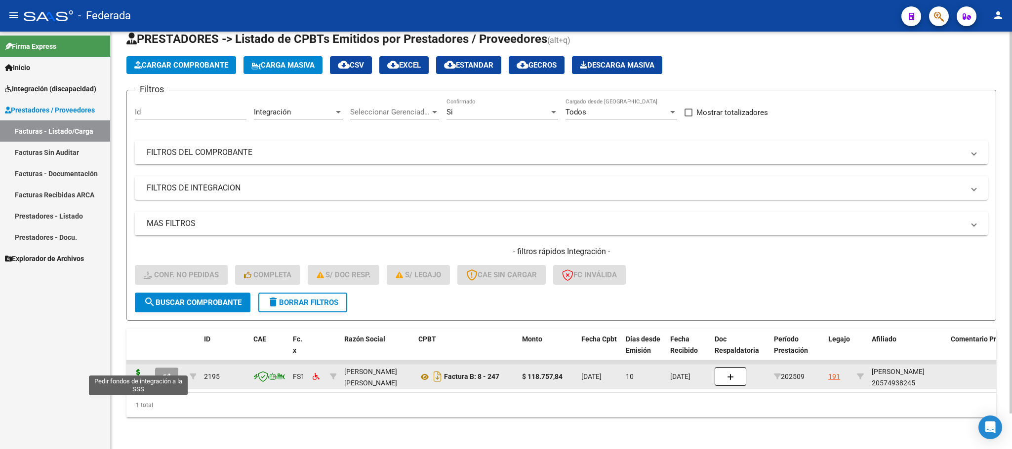
click at [143, 372] on icon at bounding box center [138, 376] width 16 height 14
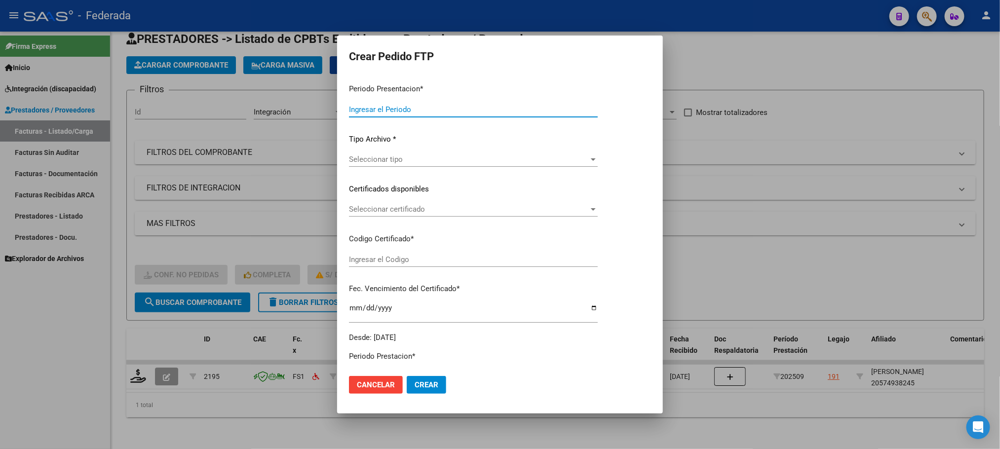
type input "202509"
type input "$ 118.757,84"
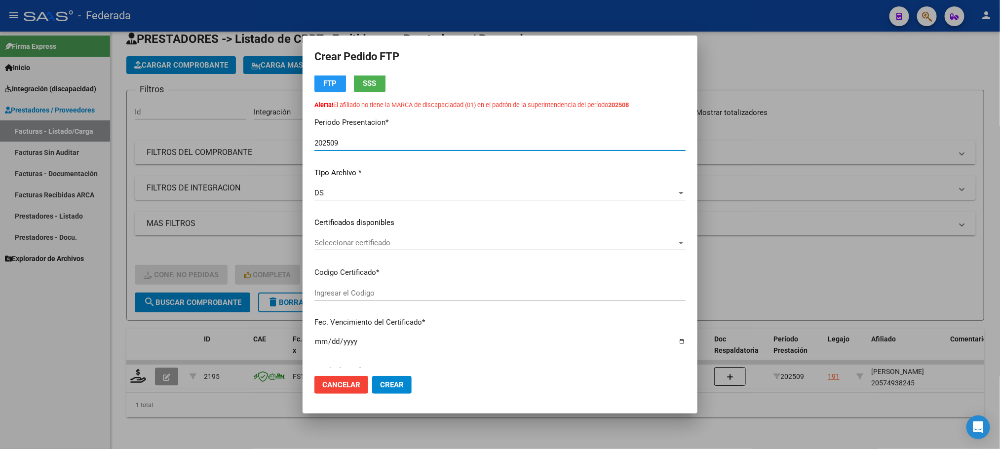
type input "ARG02000574938242022021720270217RIO7438"
type input "[DATE]"
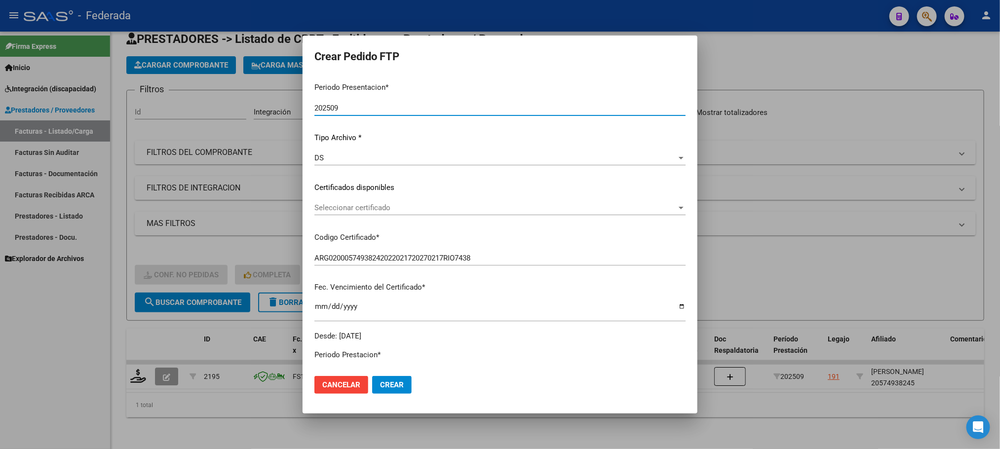
click at [403, 210] on span "Seleccionar certificado" at bounding box center [495, 207] width 362 height 9
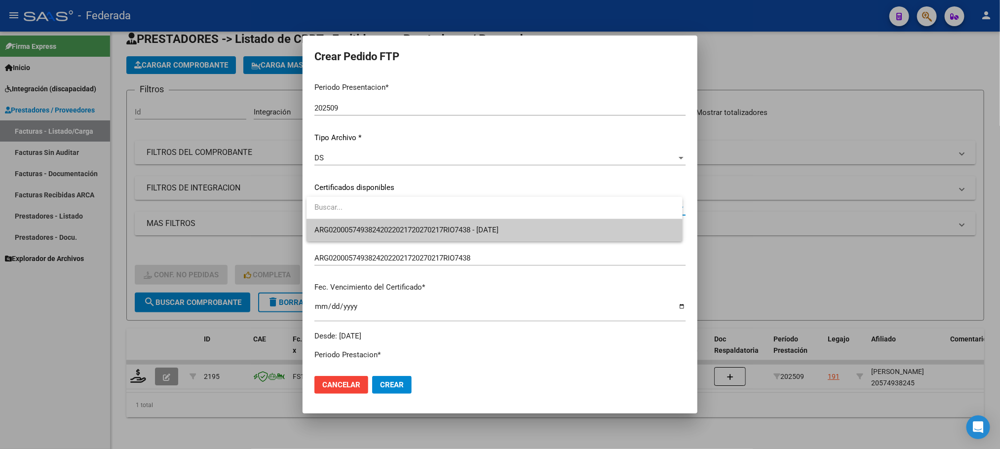
click at [400, 224] on span "ARG02000574938242022021720270217RIO7438 - [DATE]" at bounding box center [494, 230] width 360 height 22
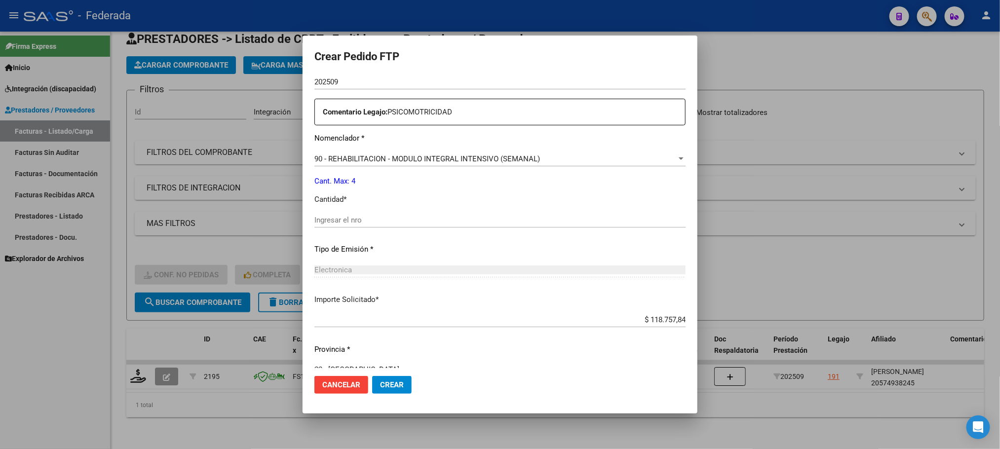
scroll to position [370, 0]
click at [394, 217] on input "Ingresar el nro" at bounding box center [499, 217] width 371 height 9
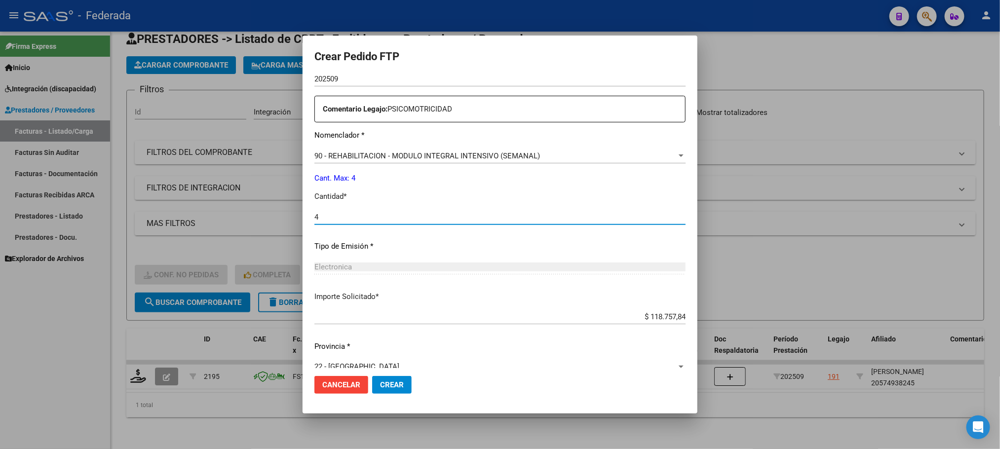
type input "4"
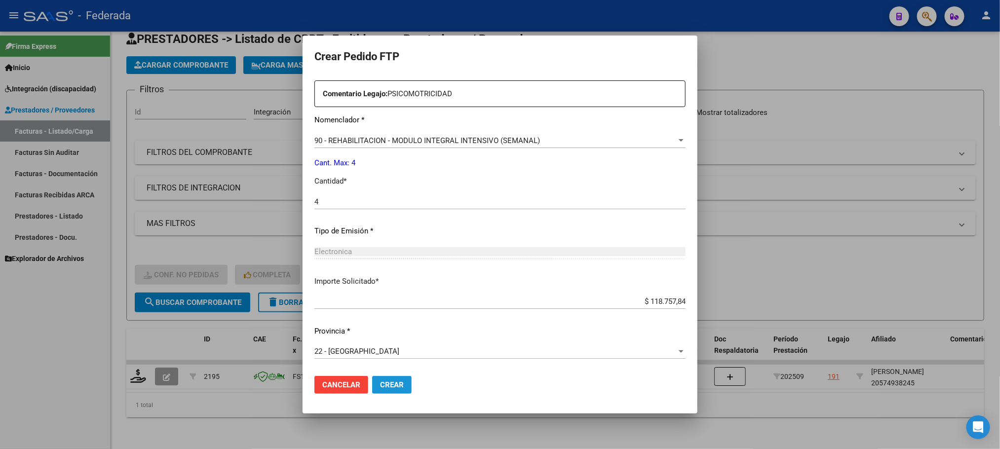
click at [397, 384] on span "Crear" at bounding box center [392, 385] width 24 height 9
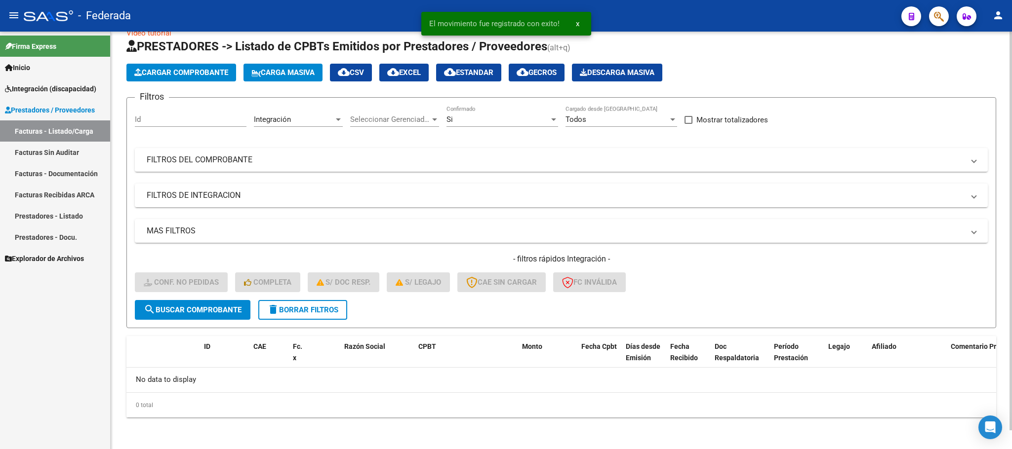
scroll to position [19, 0]
click at [307, 307] on span "delete Borrar Filtros" at bounding box center [302, 310] width 71 height 9
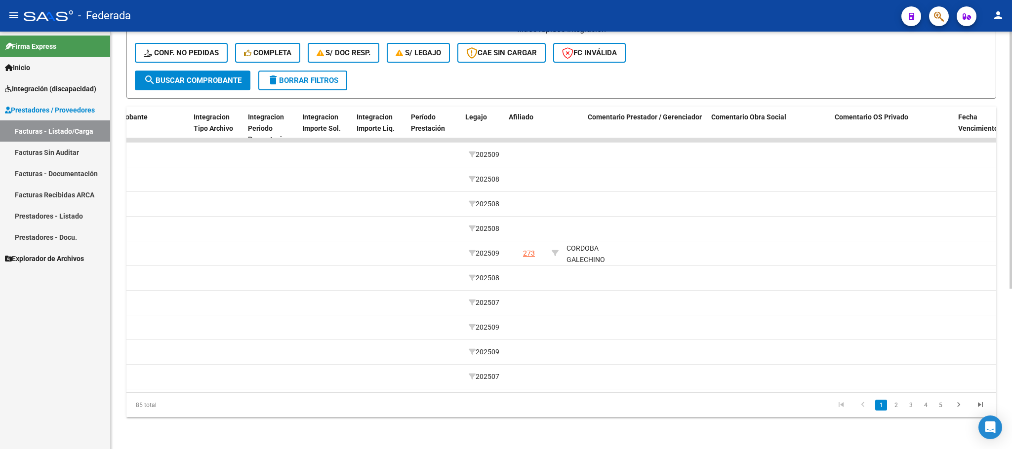
scroll to position [0, 1249]
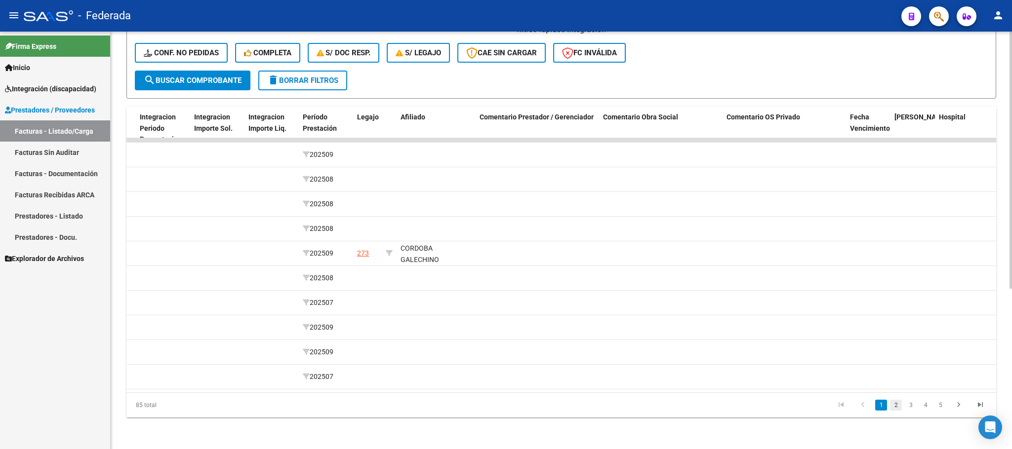
click at [895, 405] on link "2" at bounding box center [896, 405] width 12 height 11
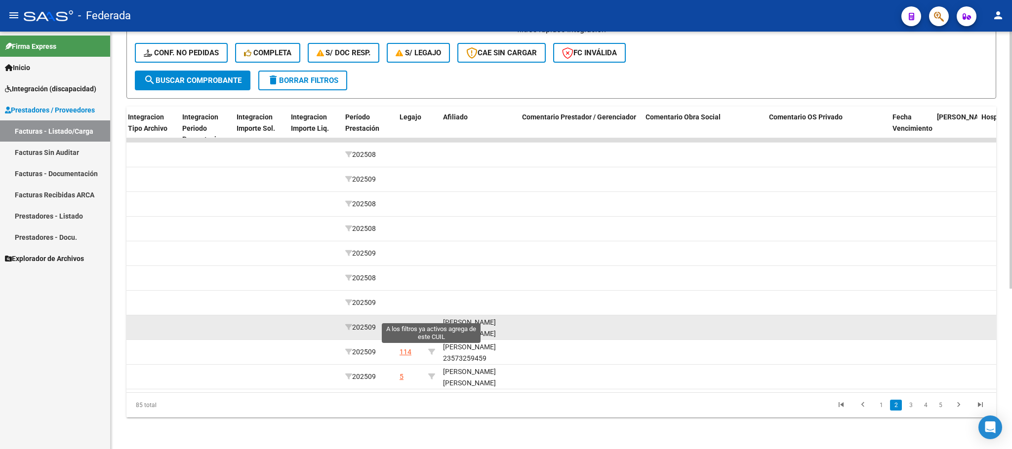
click at [432, 324] on icon at bounding box center [431, 327] width 7 height 7
type input "20532671281"
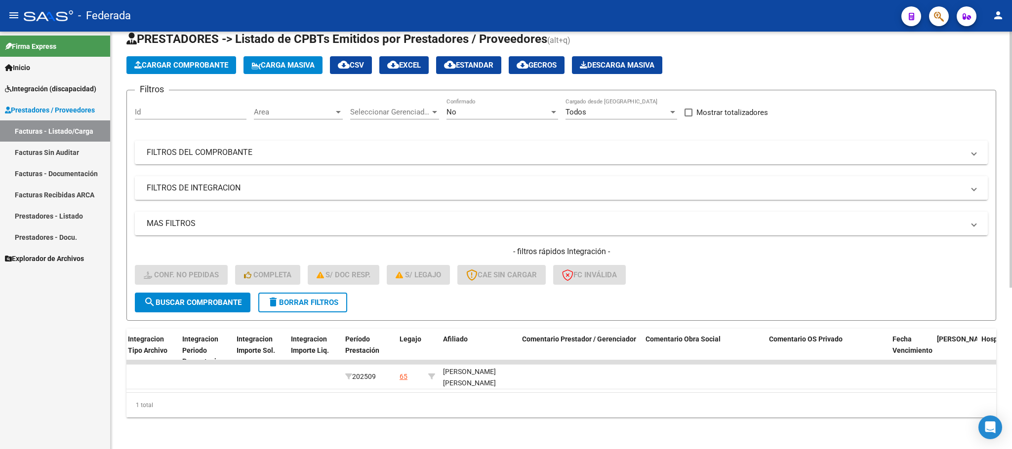
scroll to position [39, 0]
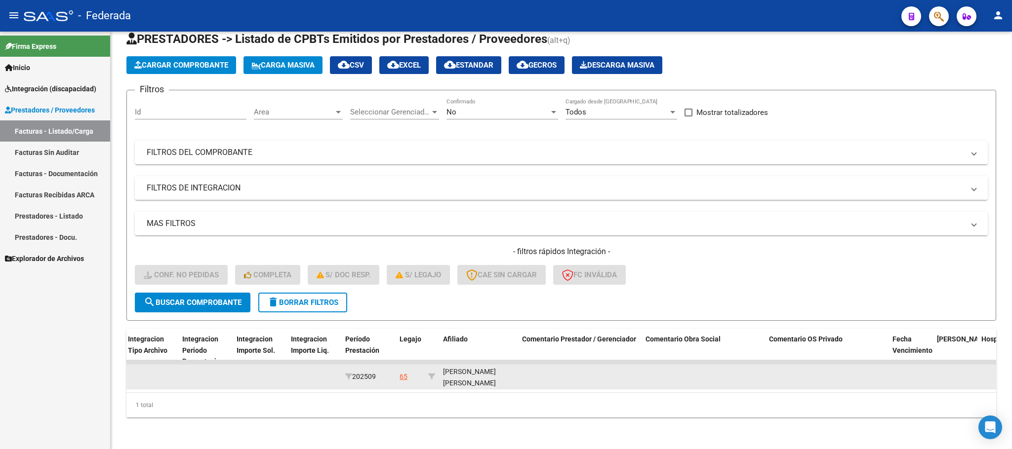
click at [494, 373] on div "[PERSON_NAME] [PERSON_NAME] 20532671281" at bounding box center [478, 383] width 71 height 34
copy div "20532671281"
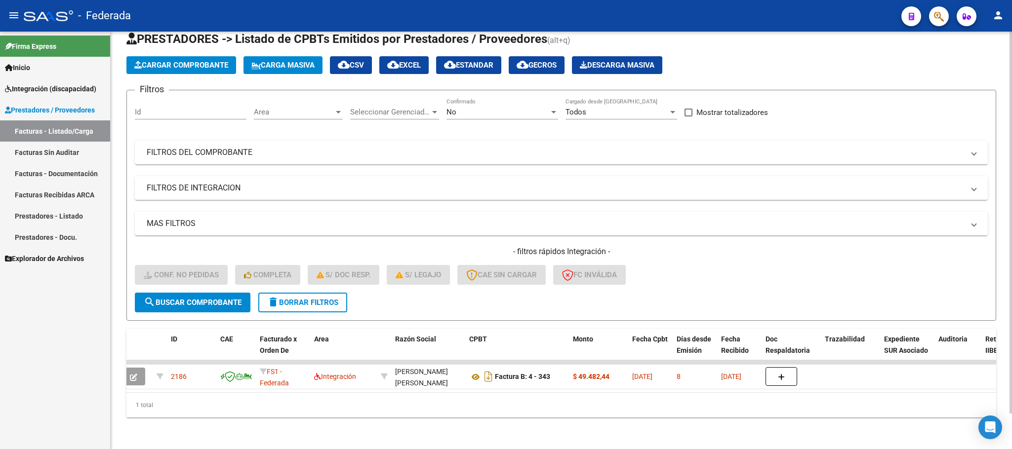
scroll to position [0, 0]
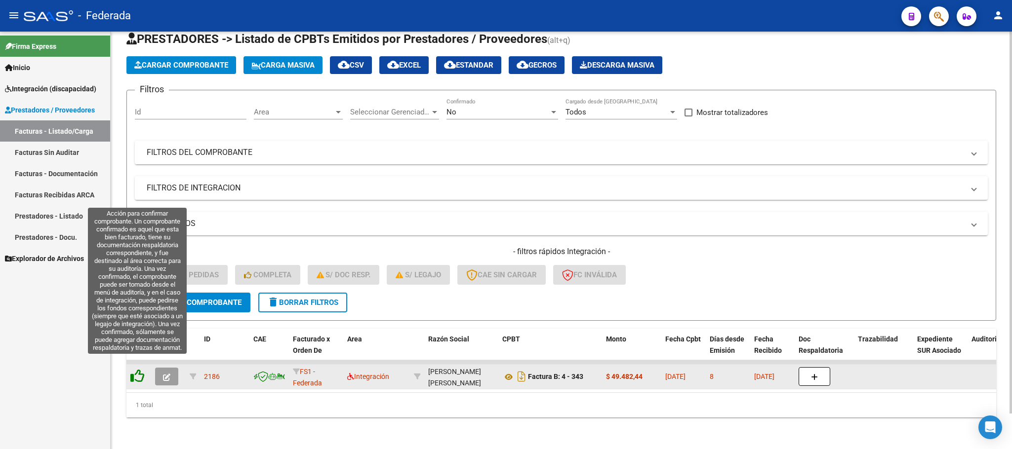
click at [132, 369] on icon at bounding box center [137, 376] width 14 height 14
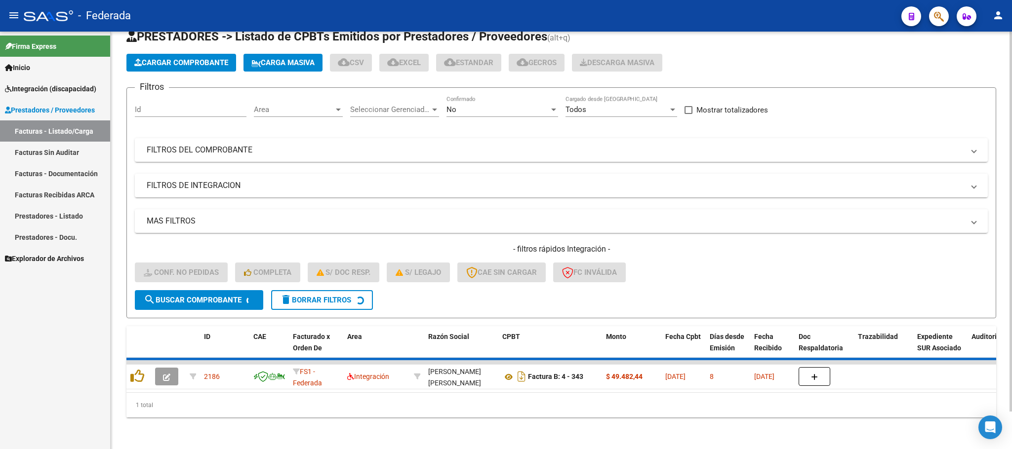
scroll to position [19, 0]
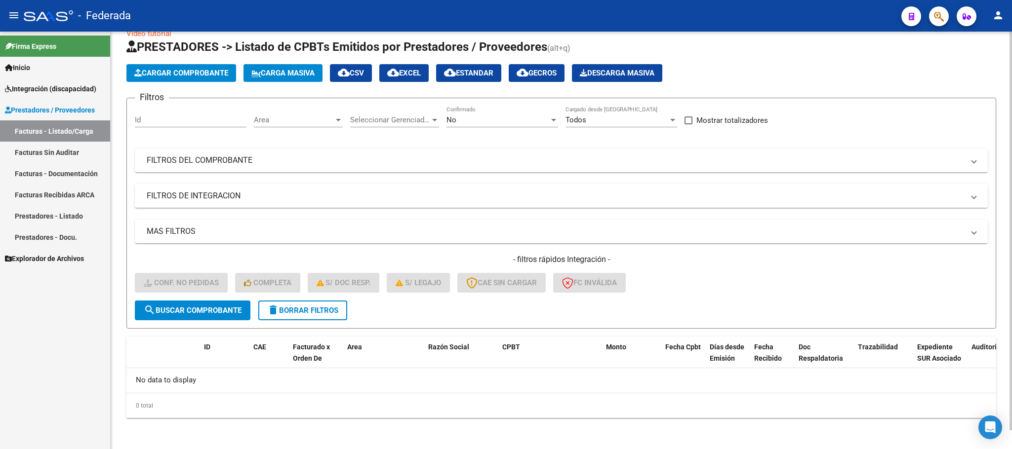
click at [290, 307] on span "delete Borrar Filtros" at bounding box center [302, 310] width 71 height 9
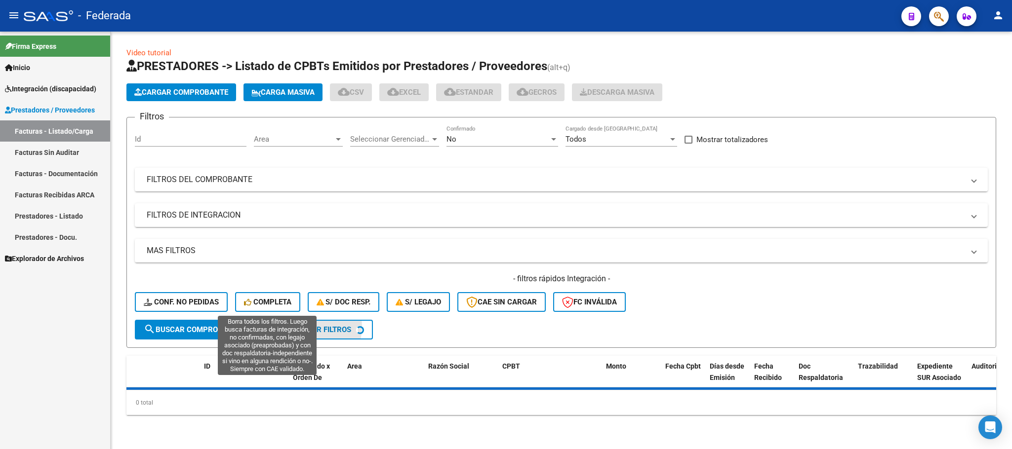
scroll to position [0, 0]
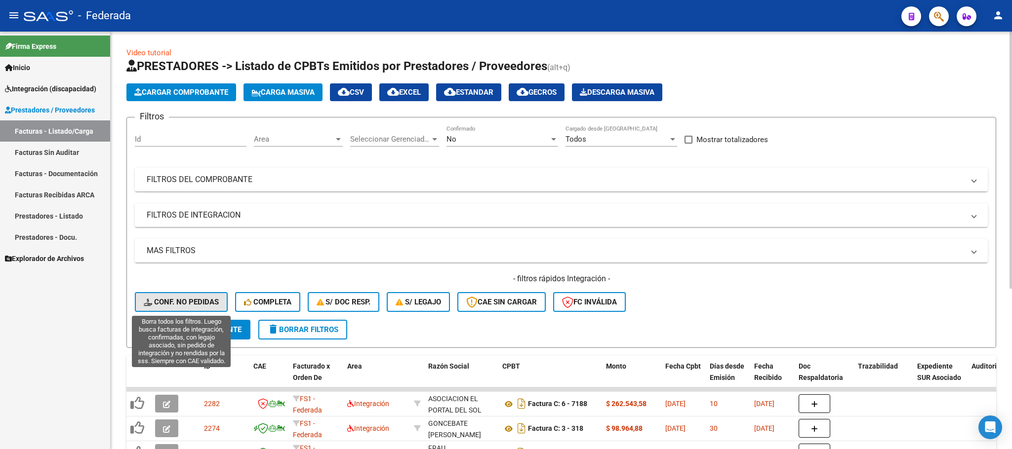
click at [210, 298] on span "Conf. no pedidas" at bounding box center [181, 302] width 75 height 9
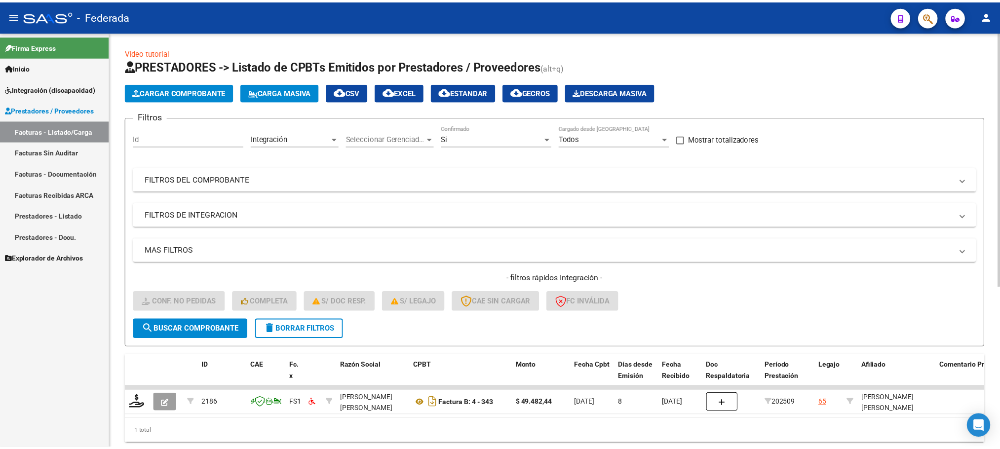
scroll to position [39, 0]
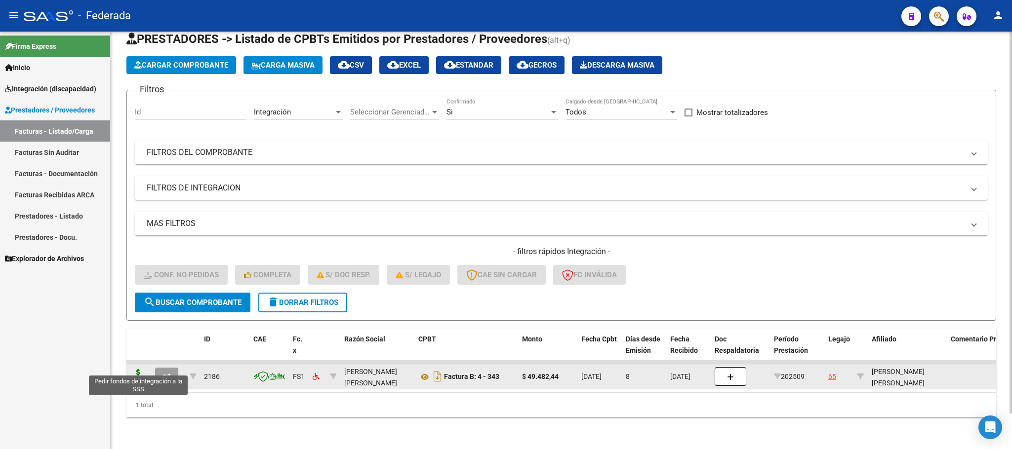
click at [136, 369] on icon at bounding box center [138, 376] width 16 height 14
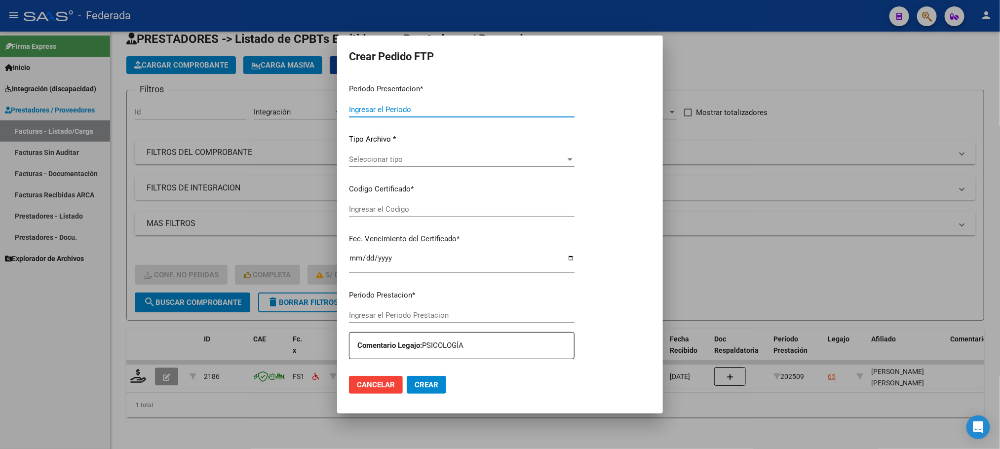
type input "202509"
type input "$ 49.482,44"
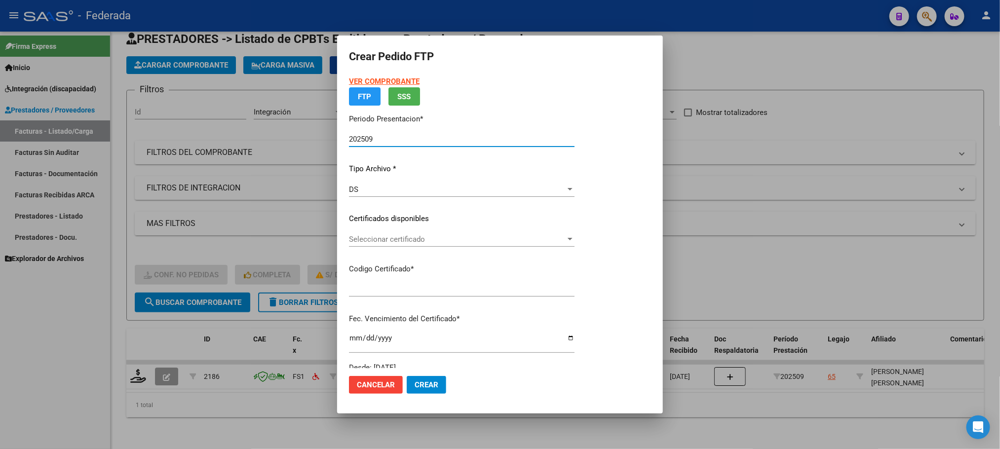
type input "ARG02000532671282023112120281121COR522"
type input "[DATE]"
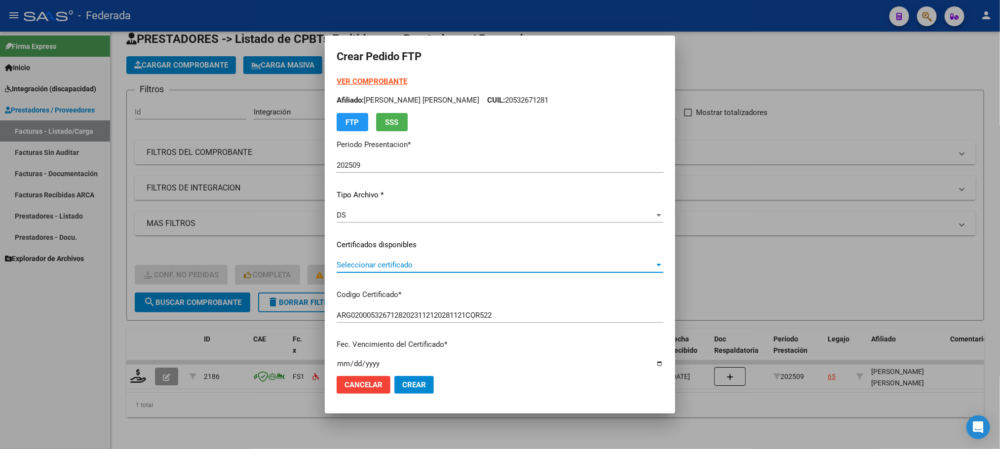
click at [369, 264] on span "Seleccionar certificado" at bounding box center [496, 265] width 318 height 9
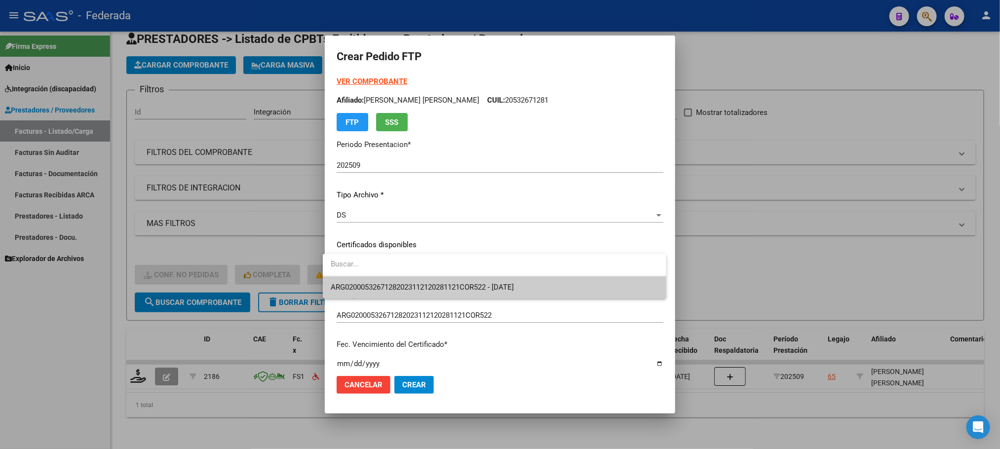
click at [369, 283] on span "ARG02000532671282023112120281121COR522 - [DATE]" at bounding box center [422, 287] width 183 height 9
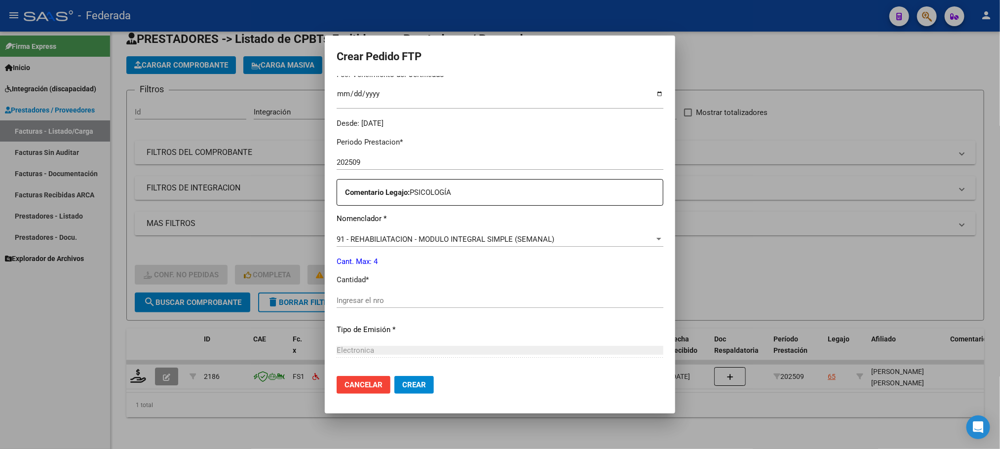
scroll to position [296, 0]
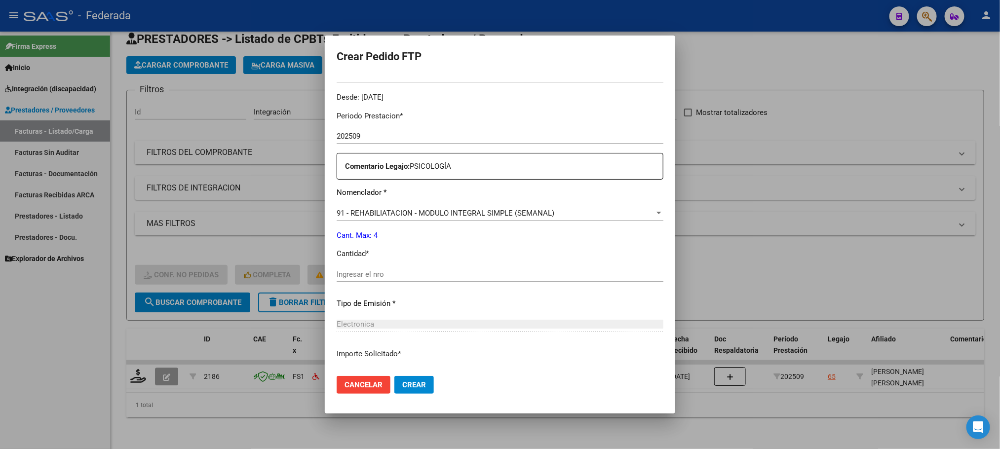
click at [369, 280] on div "Ingresar el nro" at bounding box center [500, 274] width 327 height 15
type input "4"
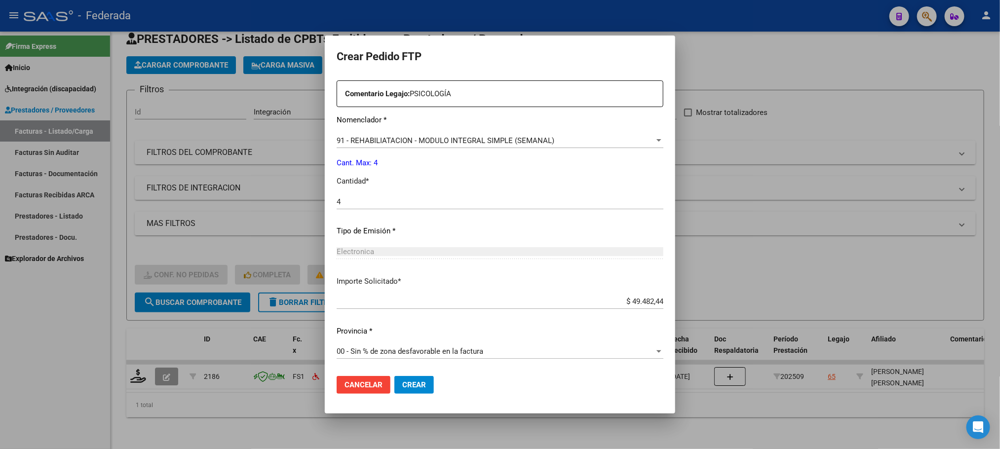
click at [418, 381] on span "Crear" at bounding box center [414, 385] width 24 height 9
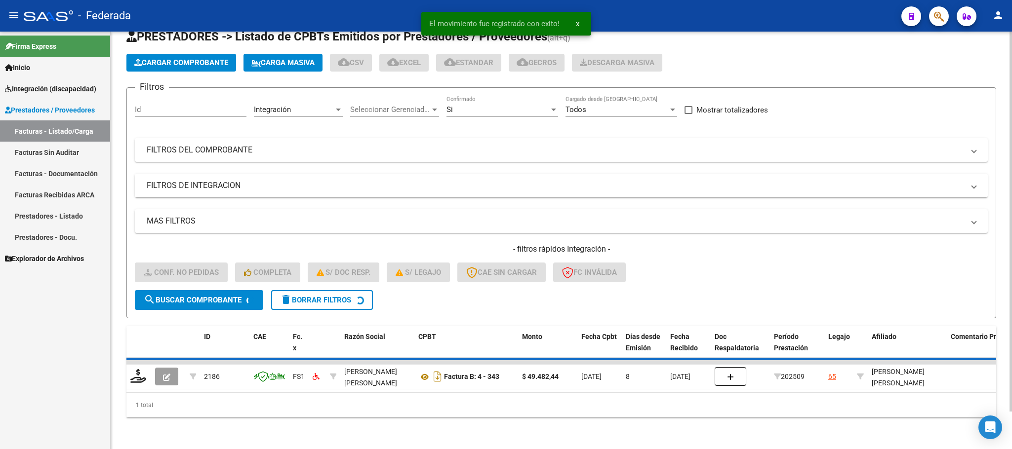
scroll to position [19, 0]
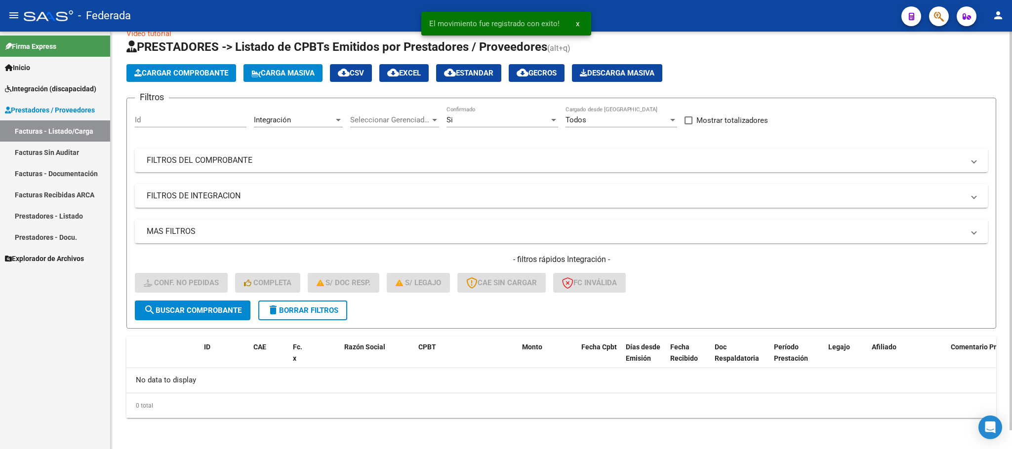
click at [313, 308] on span "delete Borrar Filtros" at bounding box center [302, 310] width 71 height 9
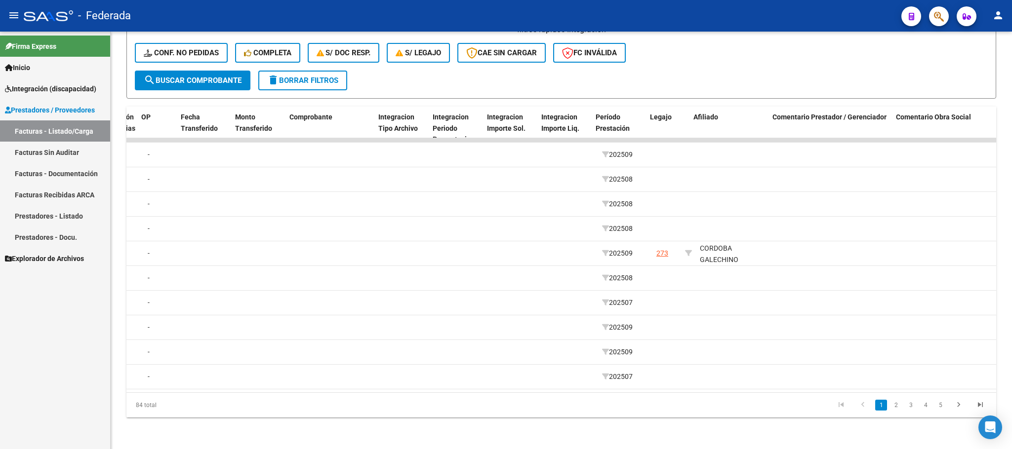
scroll to position [0, 956]
click at [897, 409] on link "2" at bounding box center [896, 405] width 12 height 11
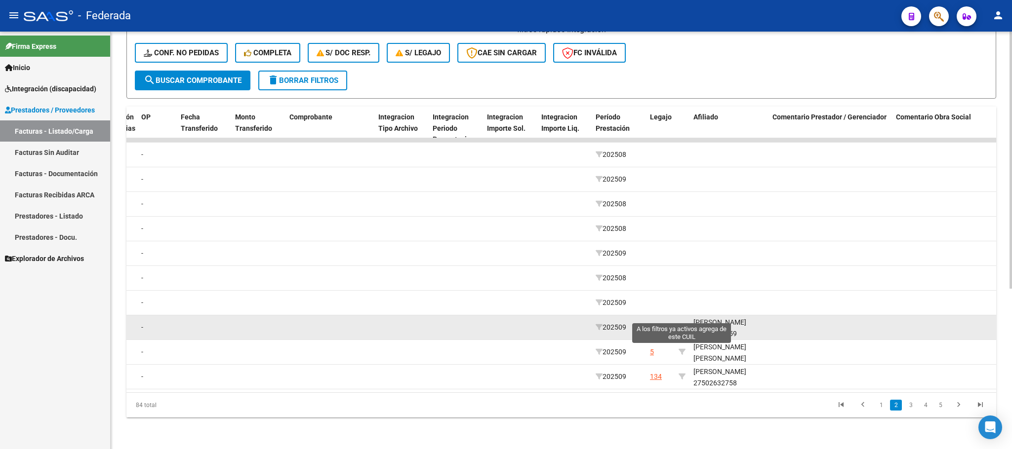
click at [681, 324] on icon at bounding box center [681, 327] width 7 height 7
type input "23573259459"
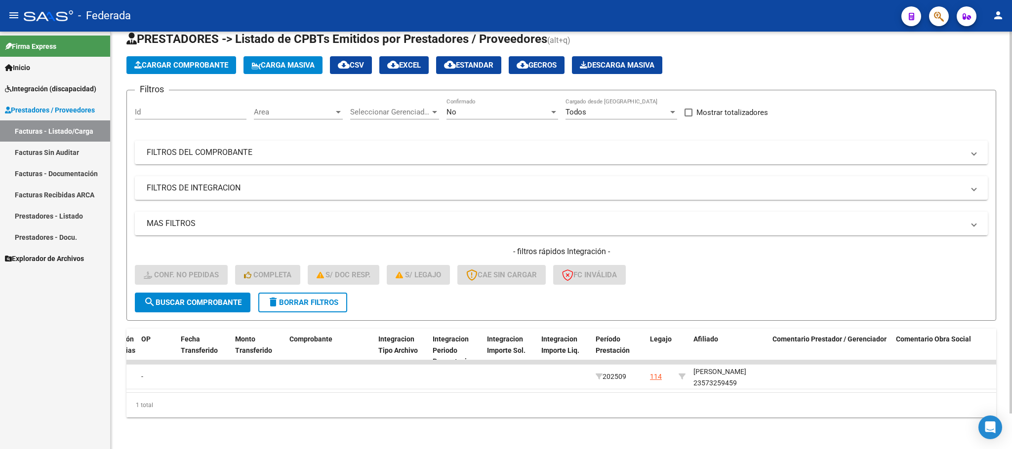
scroll to position [39, 0]
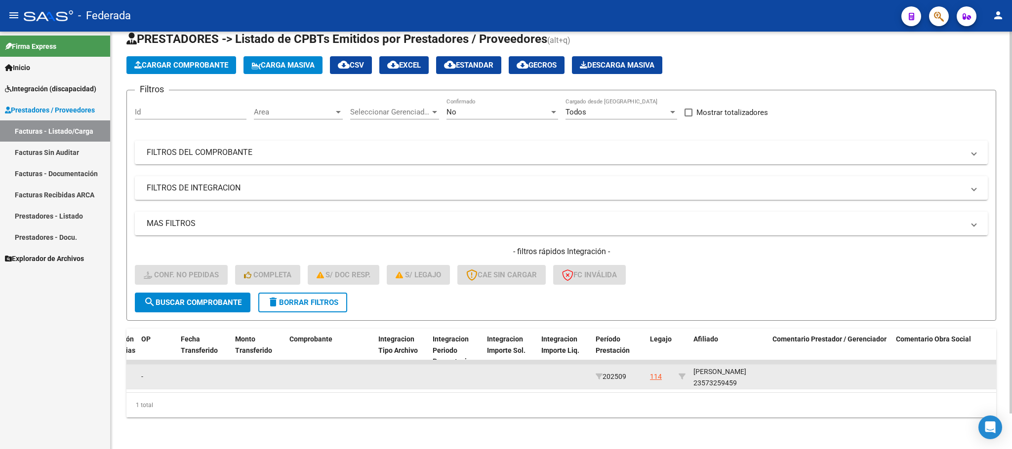
drag, startPoint x: 720, startPoint y: 376, endPoint x: 686, endPoint y: 357, distance: 38.9
click at [718, 375] on datatable-body-cell "[PERSON_NAME] 23573259459" at bounding box center [728, 377] width 79 height 24
click at [684, 365] on datatable-body-cell at bounding box center [681, 377] width 15 height 24
click at [717, 375] on div "[PERSON_NAME] 23573259459" at bounding box center [728, 377] width 71 height 23
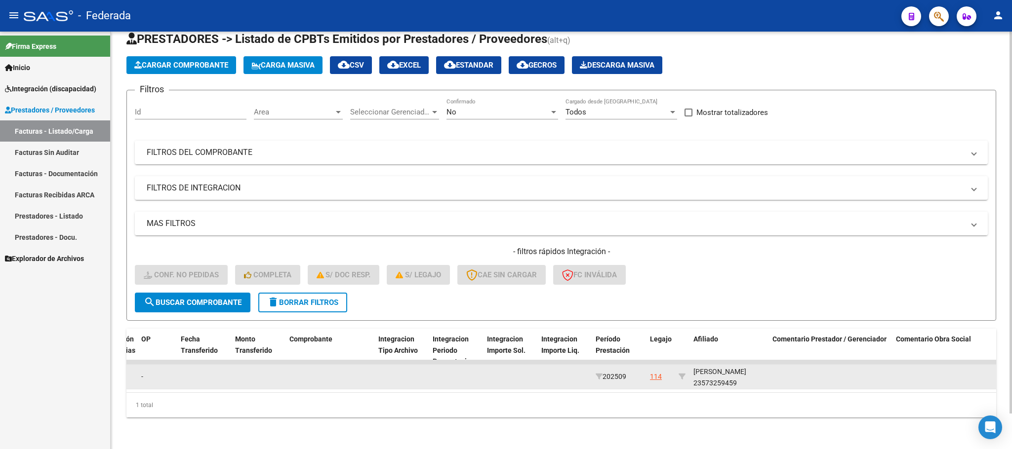
copy div "23573259459"
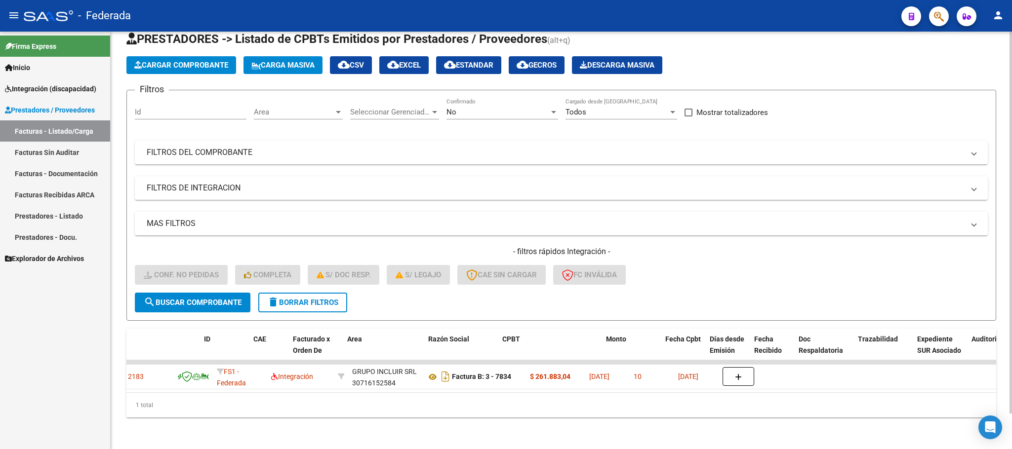
scroll to position [0, 0]
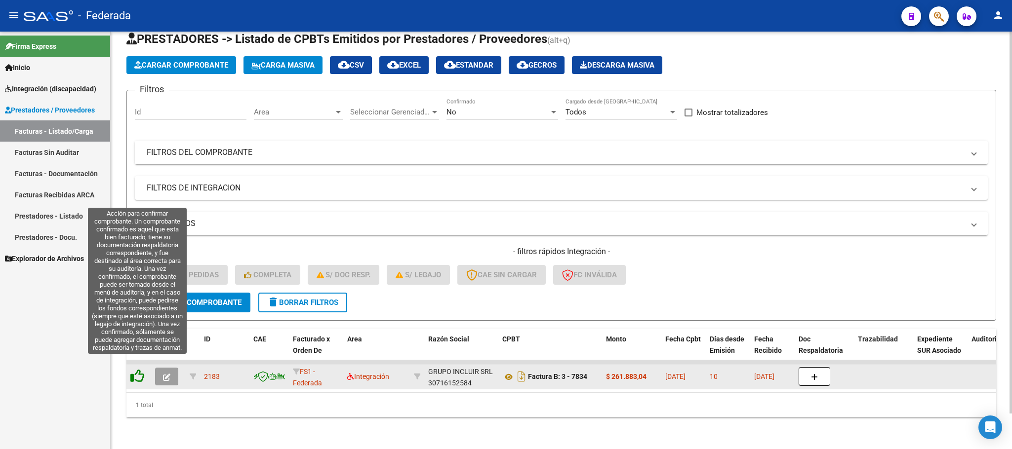
click at [136, 369] on icon at bounding box center [137, 376] width 14 height 14
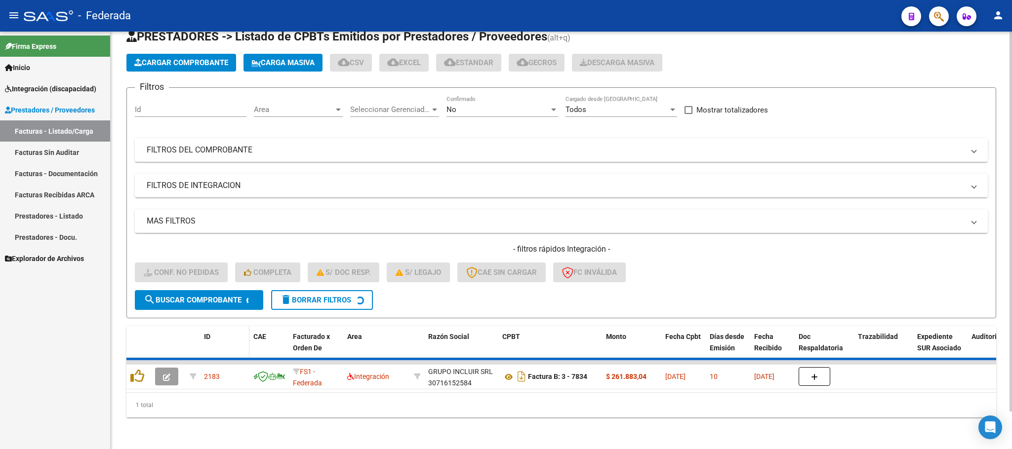
scroll to position [19, 0]
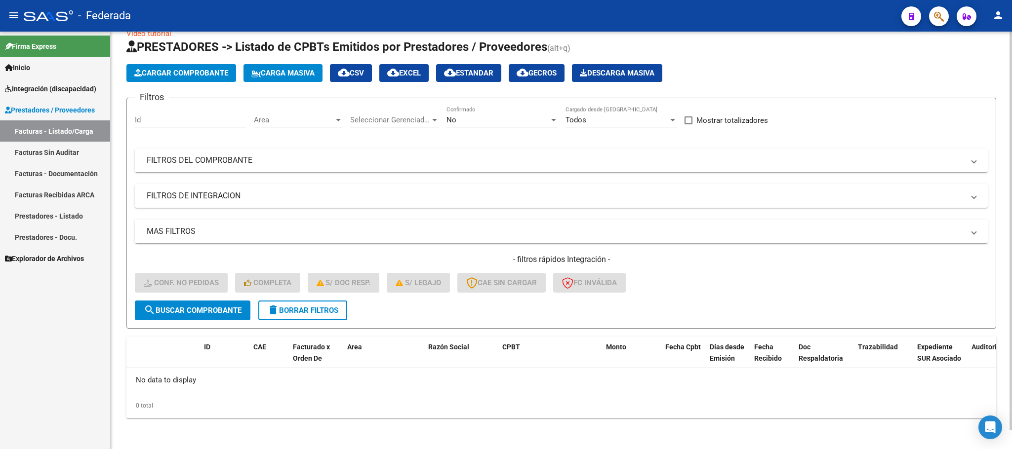
click at [286, 314] on span "delete Borrar Filtros" at bounding box center [302, 310] width 71 height 9
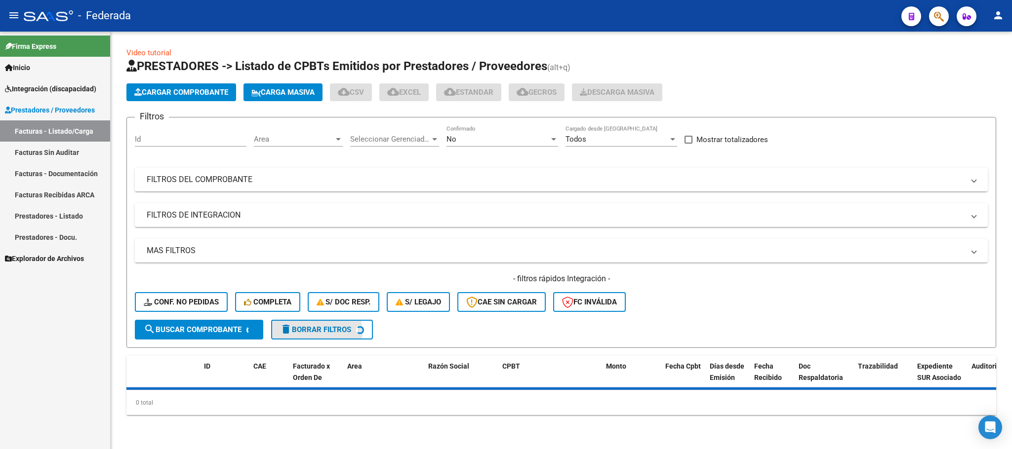
scroll to position [0, 0]
click at [215, 306] on span "Conf. no pedidas" at bounding box center [181, 302] width 75 height 9
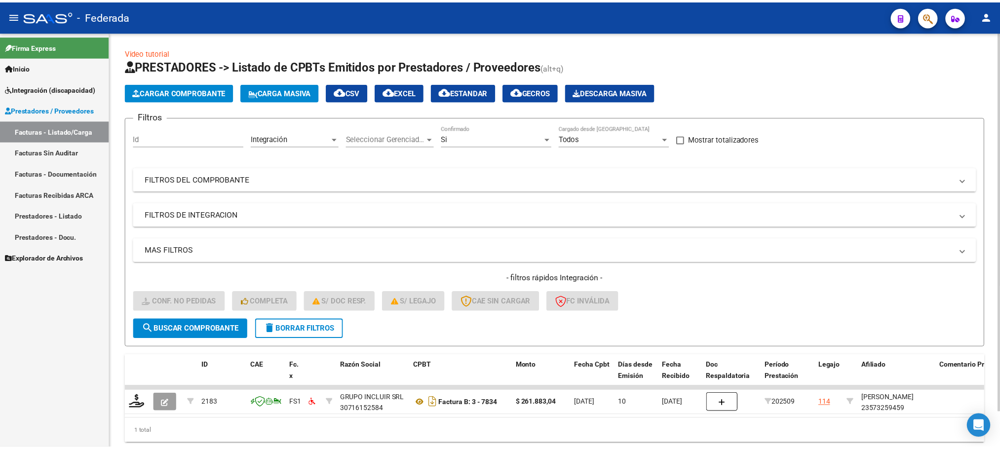
scroll to position [39, 0]
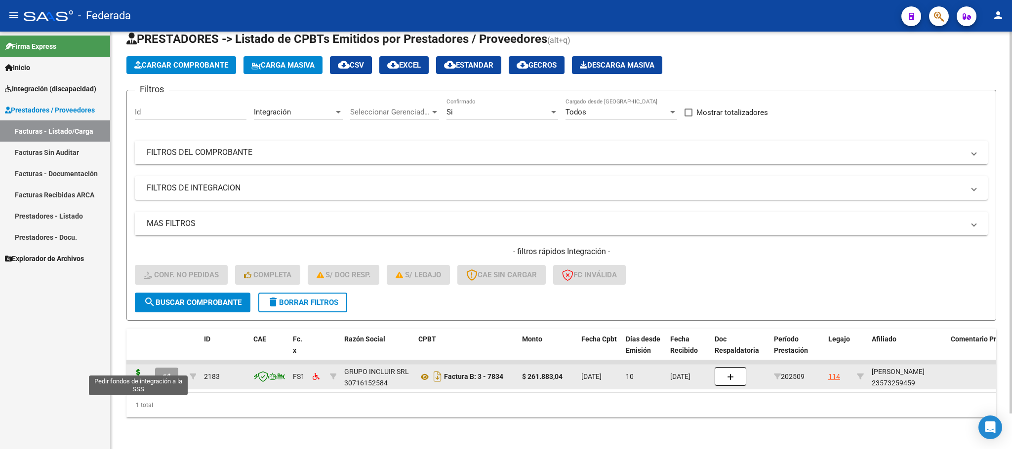
click at [144, 369] on icon at bounding box center [138, 376] width 16 height 14
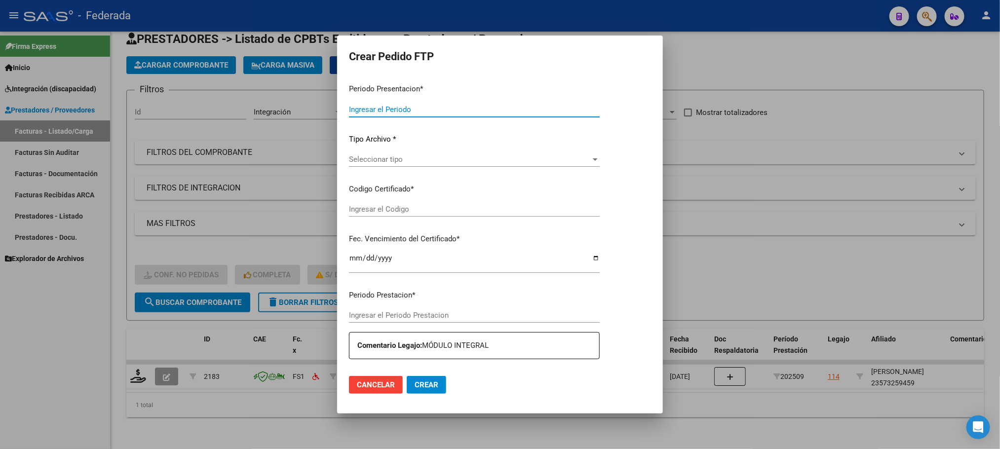
type input "202509"
type input "$ 261.883,04"
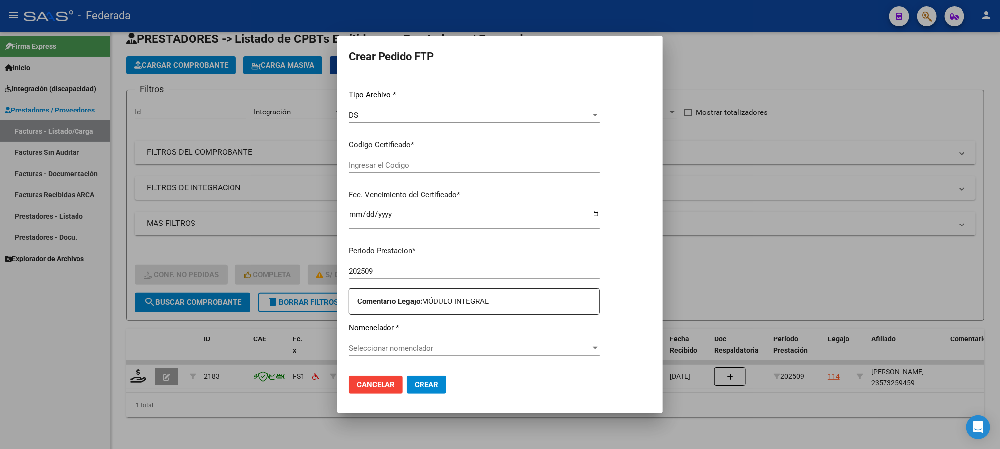
type input "ARG02000573259452021061120250611SFE168"
type input "[DATE]"
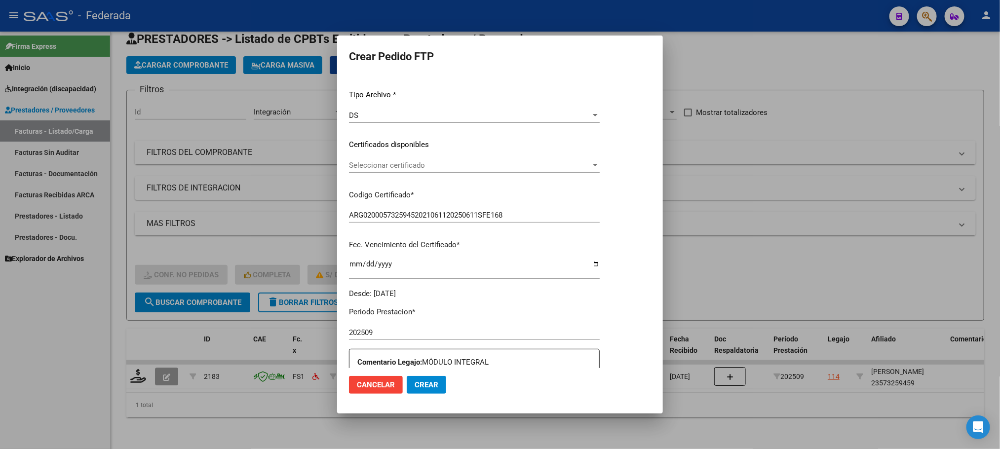
scroll to position [100, 0]
click at [390, 166] on span "Seleccionar certificado" at bounding box center [491, 165] width 284 height 9
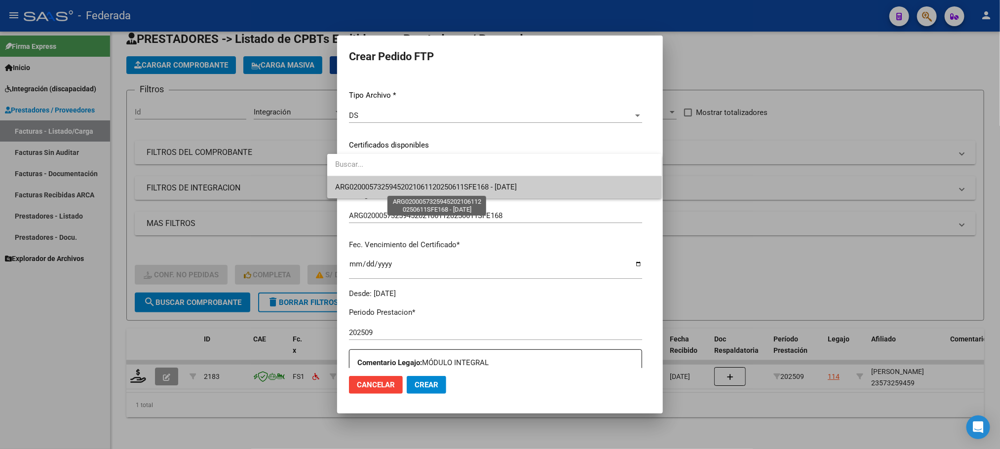
click at [388, 187] on span "ARG02000573259452021061120250611SFE168 - [DATE]" at bounding box center [426, 187] width 182 height 9
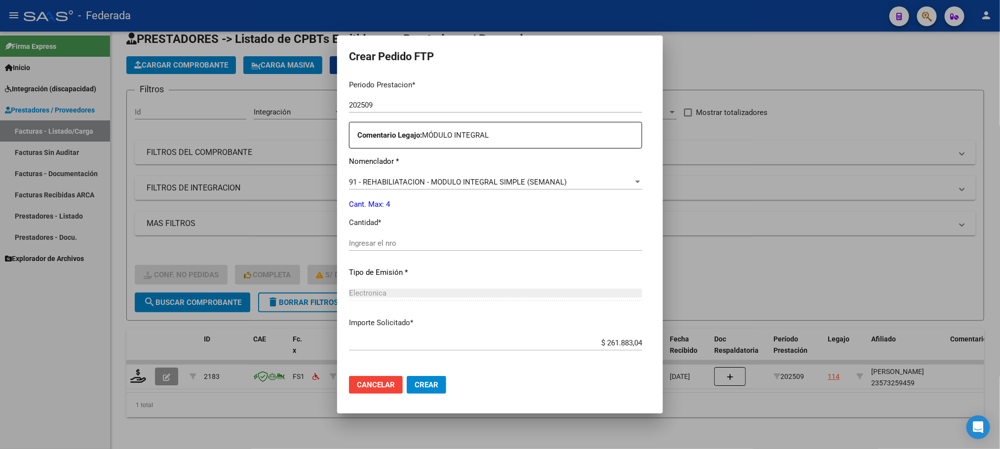
scroll to position [369, 0]
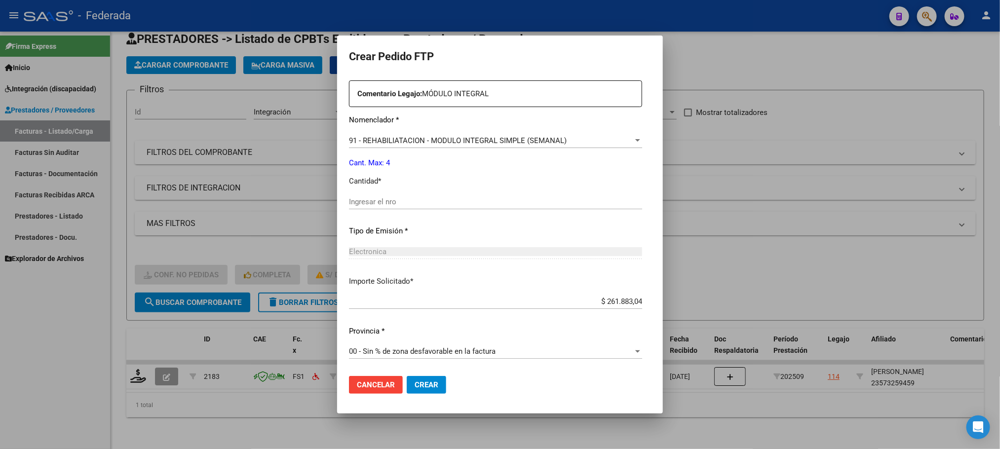
click at [387, 200] on input "Ingresar el nro" at bounding box center [495, 201] width 293 height 9
type input "4"
click at [422, 385] on span "Crear" at bounding box center [427, 385] width 24 height 9
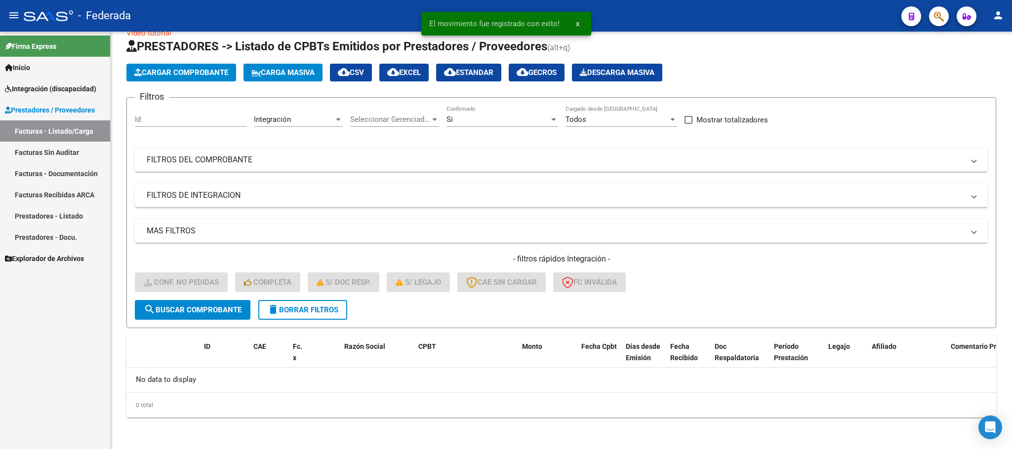
scroll to position [19, 0]
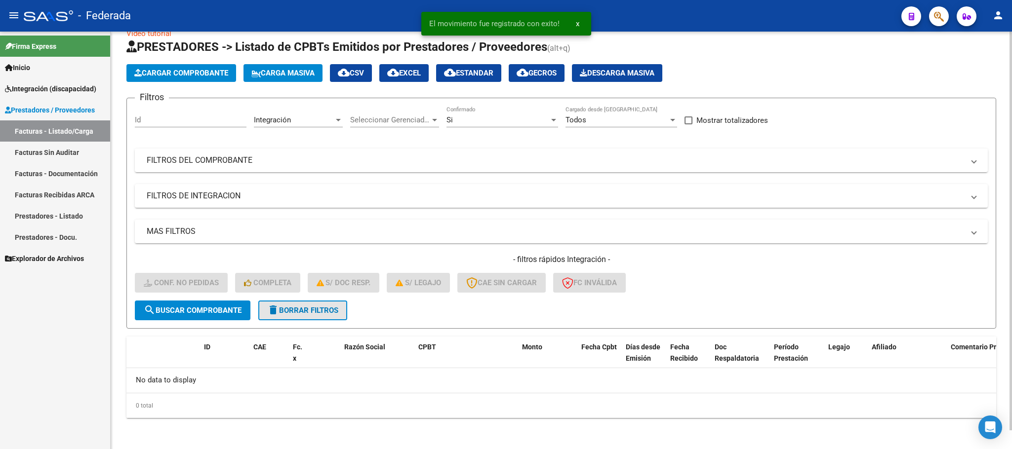
click at [328, 301] on button "delete Borrar Filtros" at bounding box center [302, 311] width 89 height 20
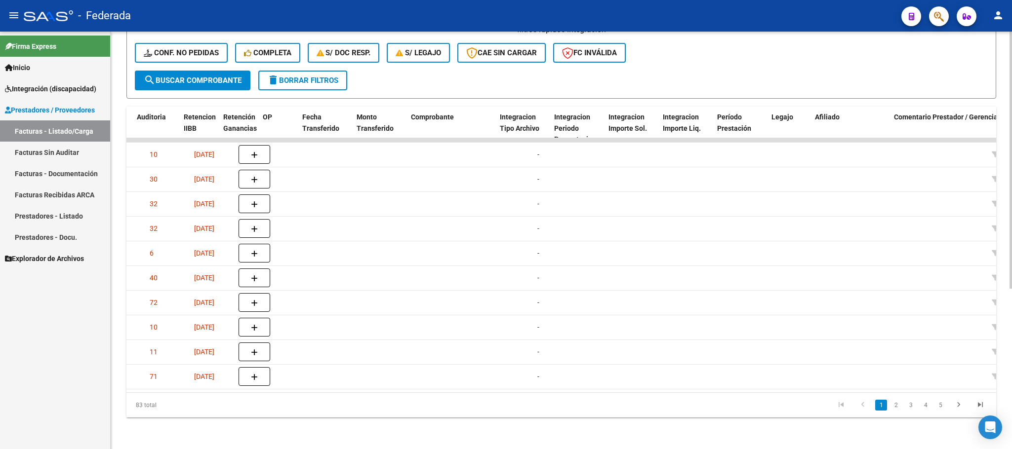
scroll to position [0, 834]
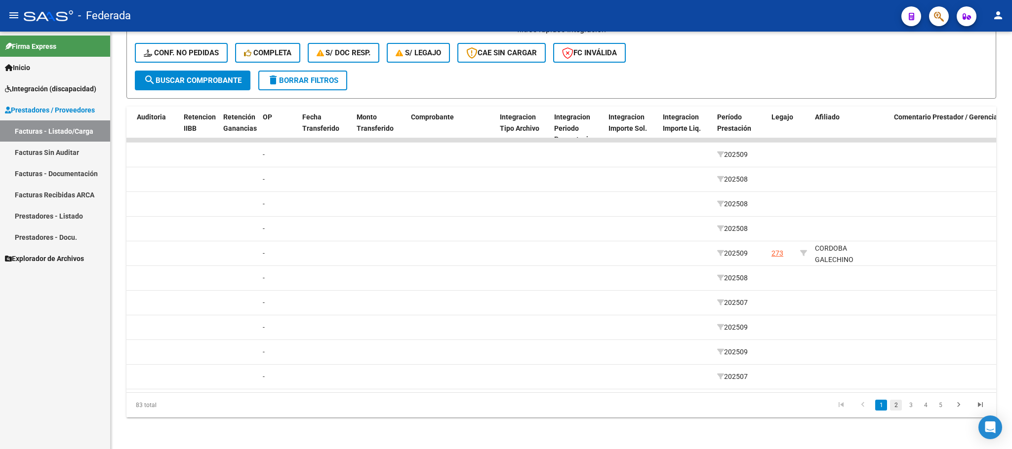
click at [897, 408] on link "2" at bounding box center [896, 405] width 12 height 11
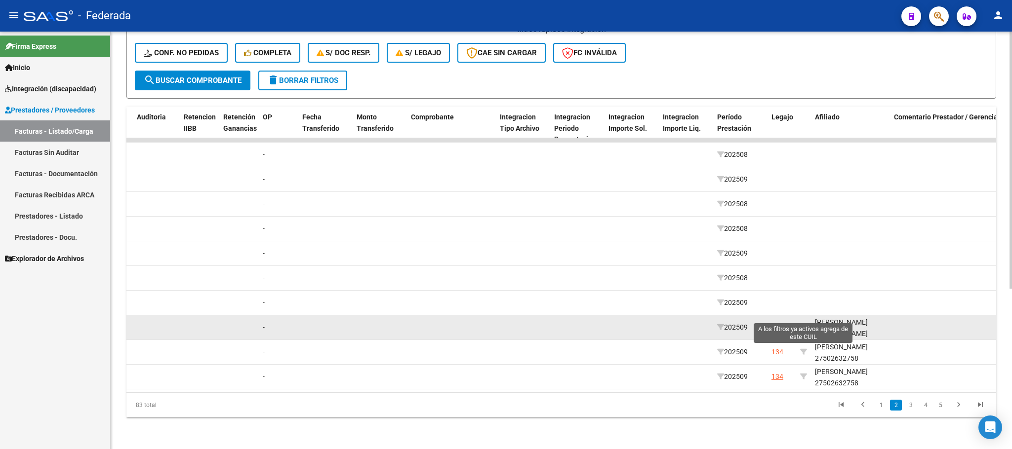
click at [804, 324] on icon at bounding box center [803, 327] width 7 height 7
type input "20486604086"
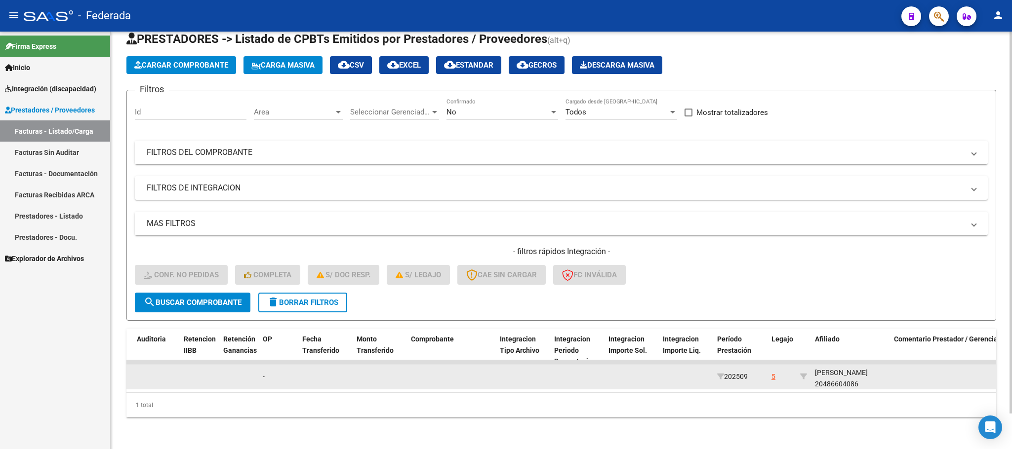
scroll to position [12, 0]
click at [839, 372] on div "[PERSON_NAME] [PERSON_NAME] 20486604086" at bounding box center [850, 371] width 71 height 34
click at [840, 372] on div "[PERSON_NAME] [PERSON_NAME] 20486604086" at bounding box center [850, 371] width 71 height 34
copy div "20486604086"
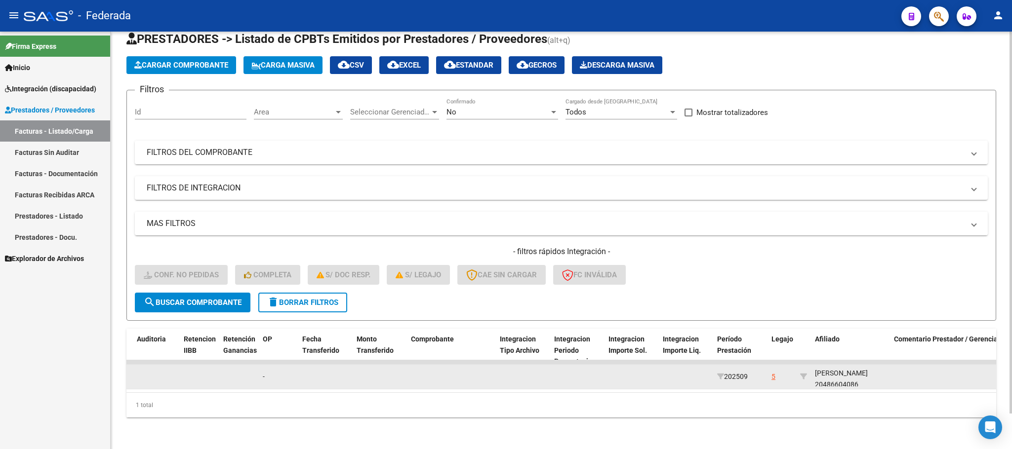
scroll to position [12, 0]
click at [830, 372] on div "[PERSON_NAME] [PERSON_NAME] 20486604086" at bounding box center [850, 370] width 71 height 34
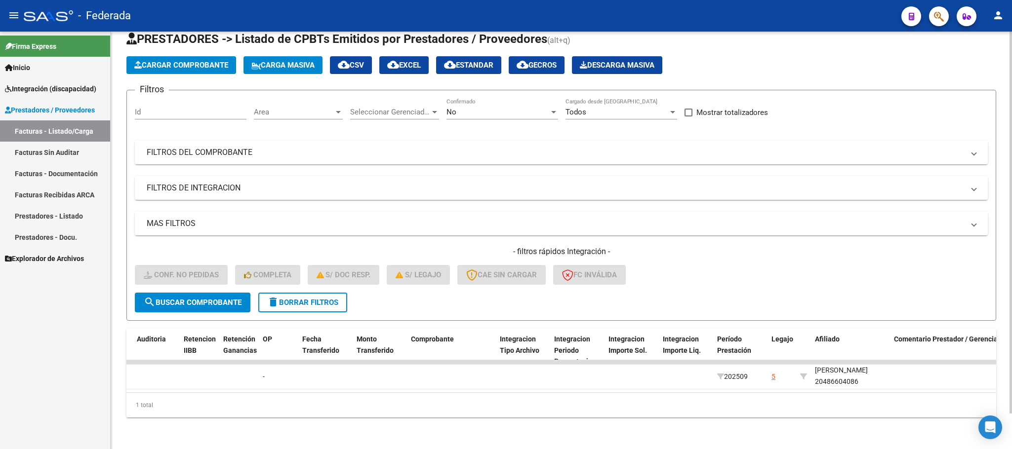
click at [876, 403] on div "1 total" at bounding box center [560, 405] width 869 height 25
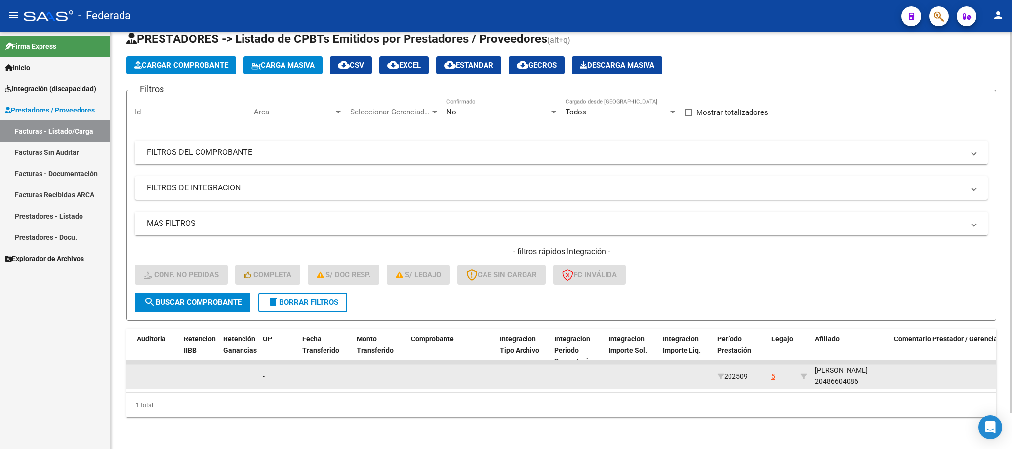
click at [842, 370] on div "[PERSON_NAME] [PERSON_NAME] 20486604086" at bounding box center [850, 370] width 71 height 34
copy div "20486604086"
click at [833, 370] on div "[PERSON_NAME] [PERSON_NAME] 20486604086" at bounding box center [850, 370] width 71 height 34
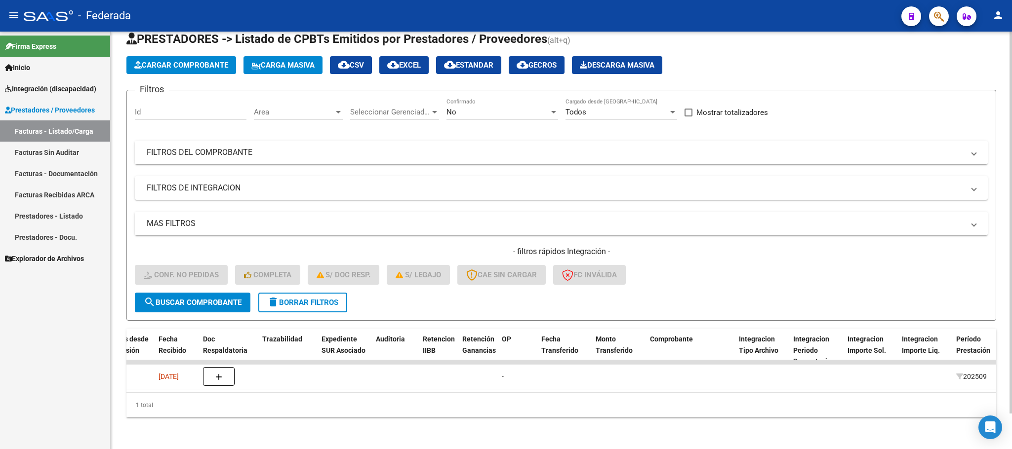
scroll to position [0, 978]
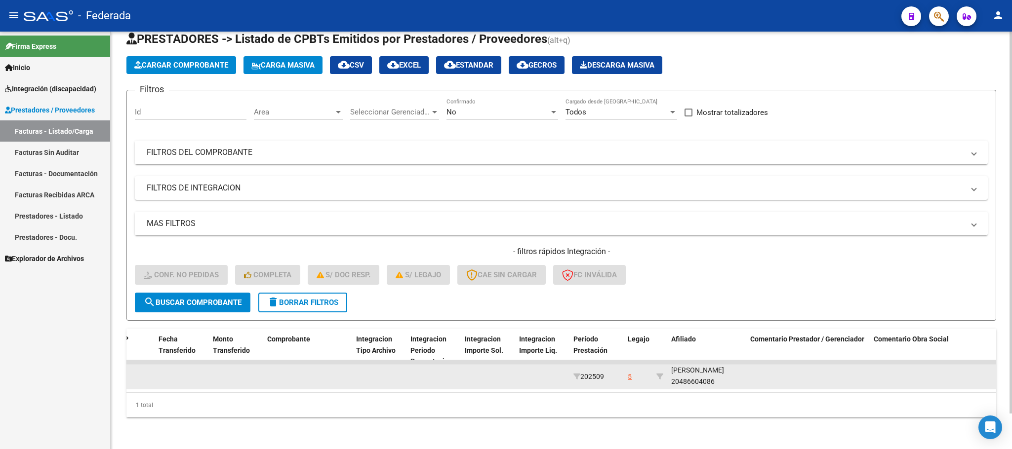
click at [703, 369] on div "[PERSON_NAME] [PERSON_NAME] 20486604086" at bounding box center [706, 370] width 71 height 34
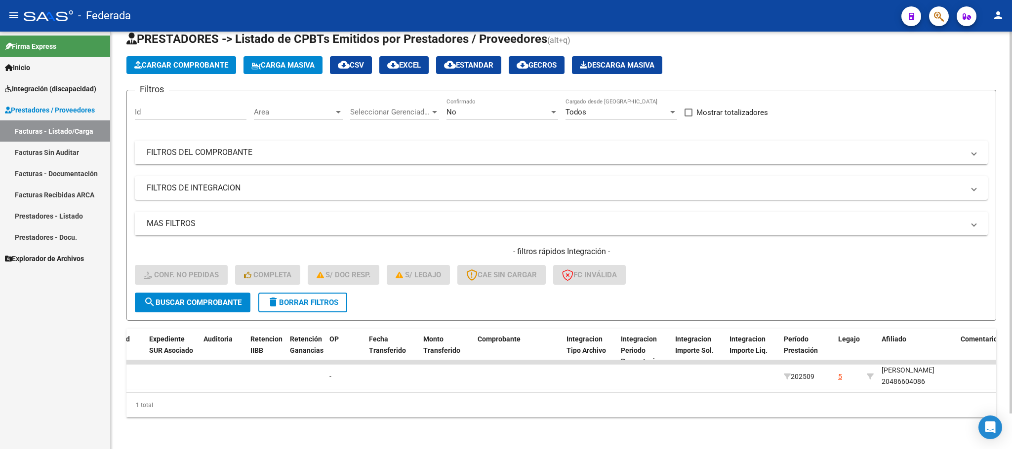
scroll to position [0, 1003]
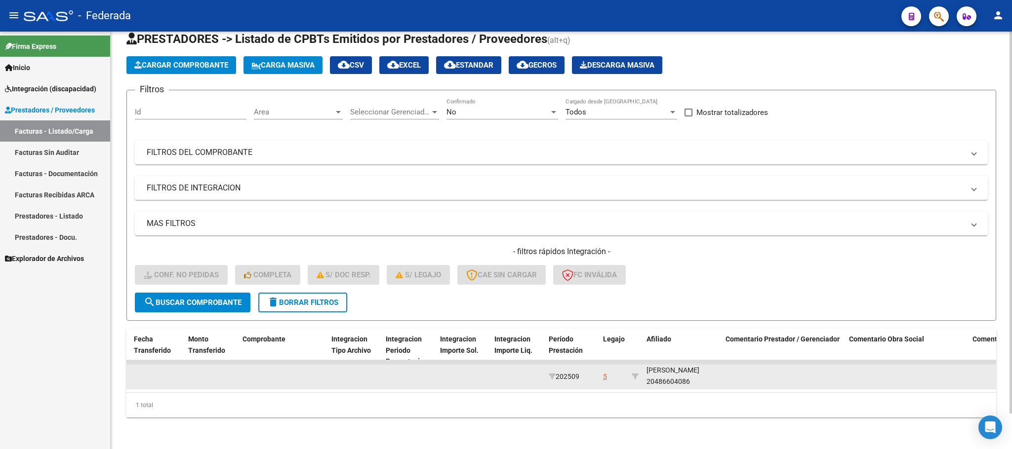
click at [671, 371] on div "[PERSON_NAME] [PERSON_NAME] 20486604086" at bounding box center [681, 370] width 71 height 34
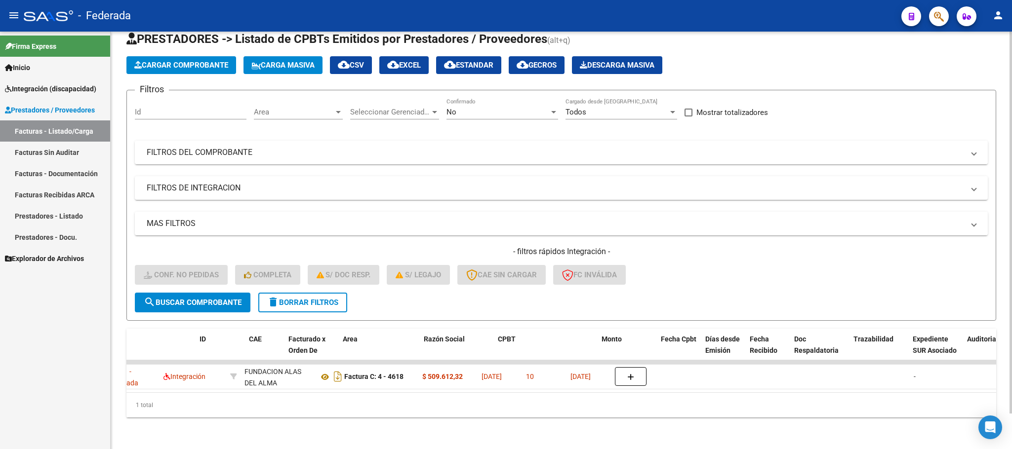
scroll to position [0, 0]
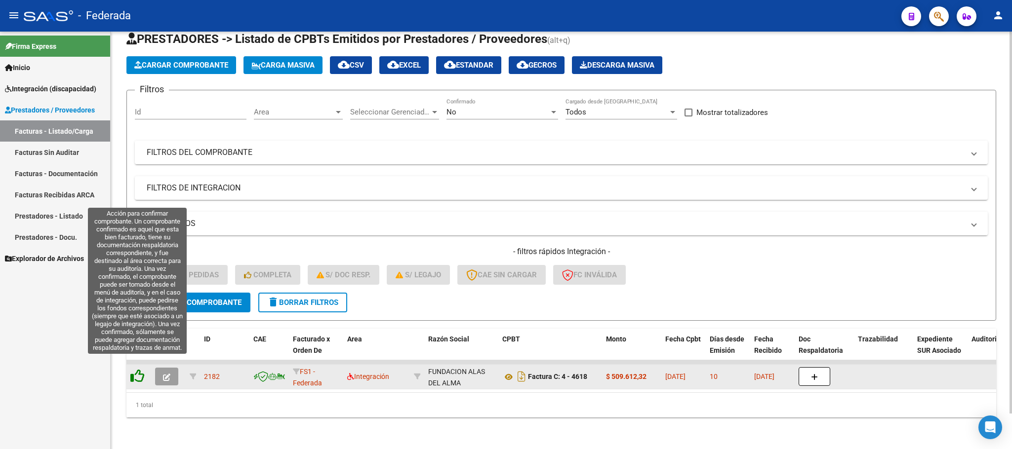
click at [138, 369] on icon at bounding box center [137, 376] width 14 height 14
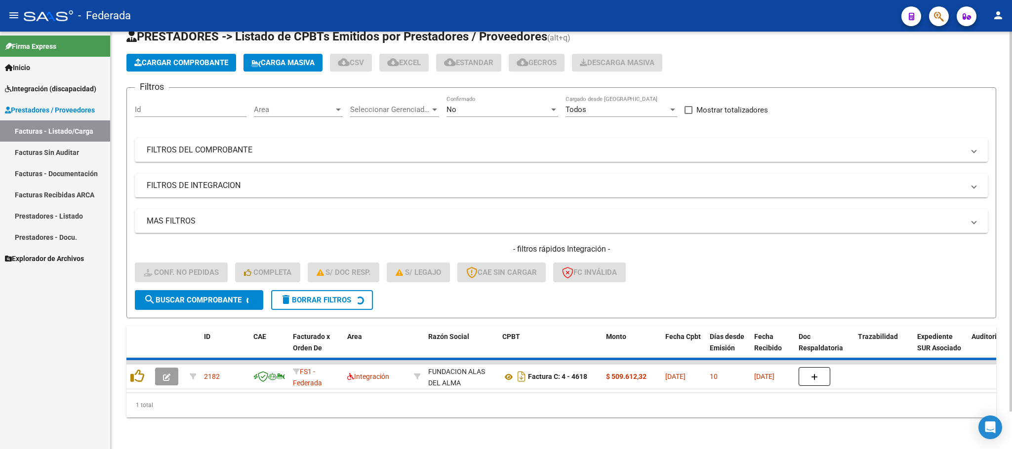
scroll to position [19, 0]
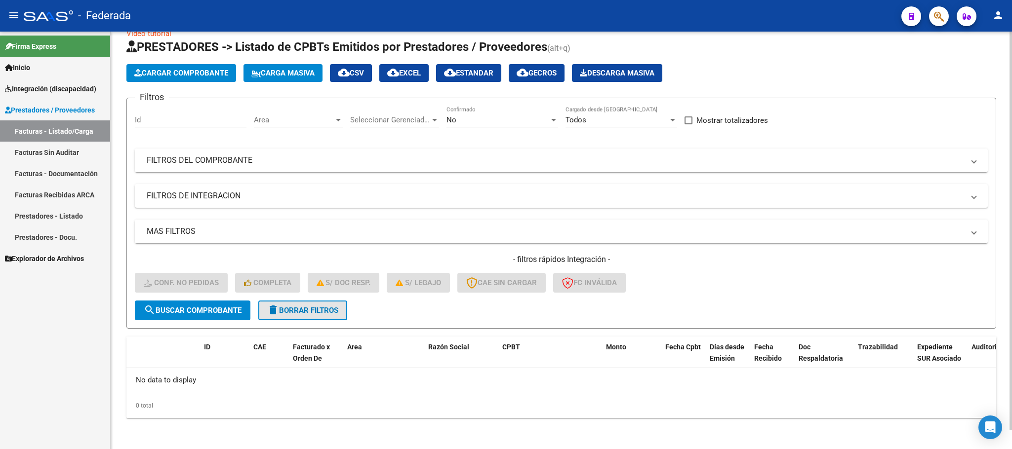
click at [282, 306] on span "delete Borrar Filtros" at bounding box center [302, 310] width 71 height 9
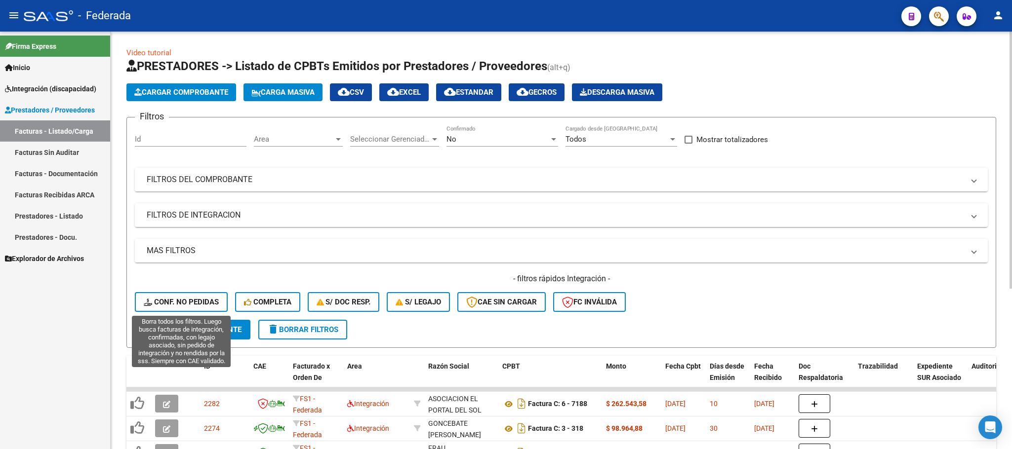
click at [209, 304] on span "Conf. no pedidas" at bounding box center [181, 302] width 75 height 9
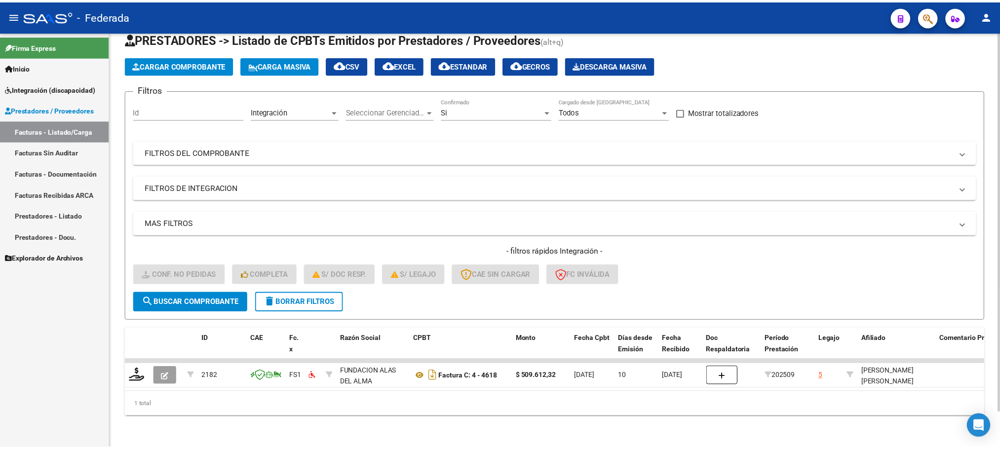
scroll to position [39, 0]
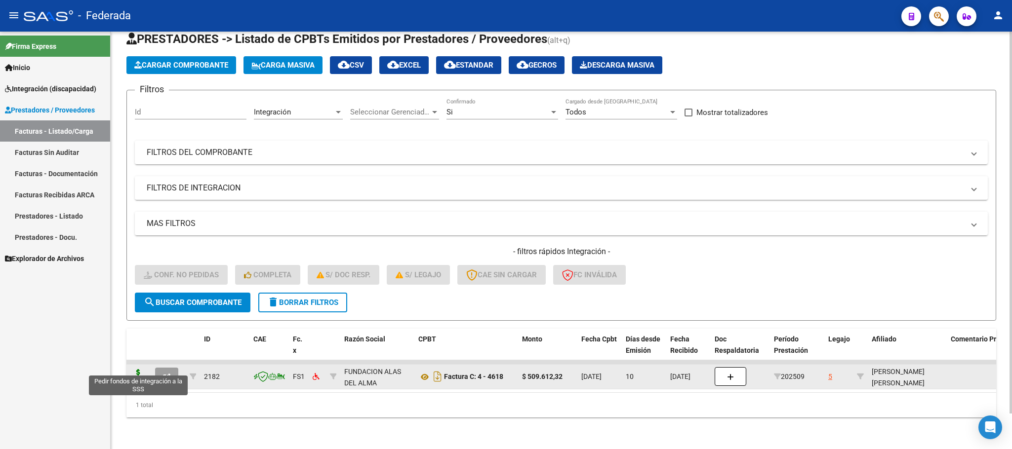
click at [138, 369] on icon at bounding box center [138, 376] width 16 height 14
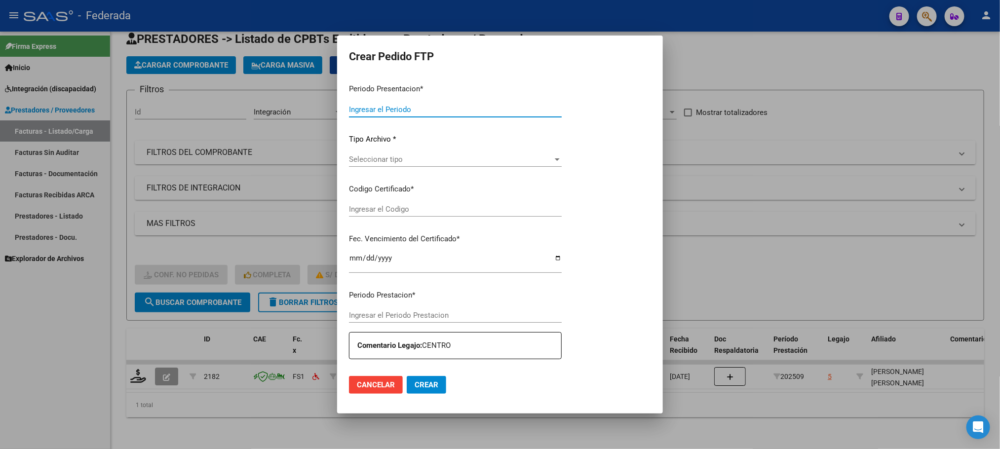
type input "202509"
type input "$ 509.612,32"
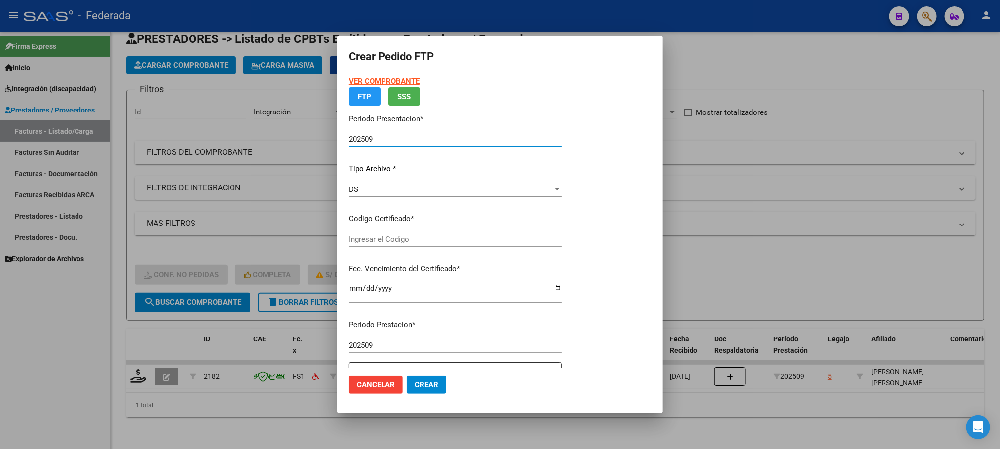
type input "ARG02000486604082018091920250919RIO145"
type input "[DATE]"
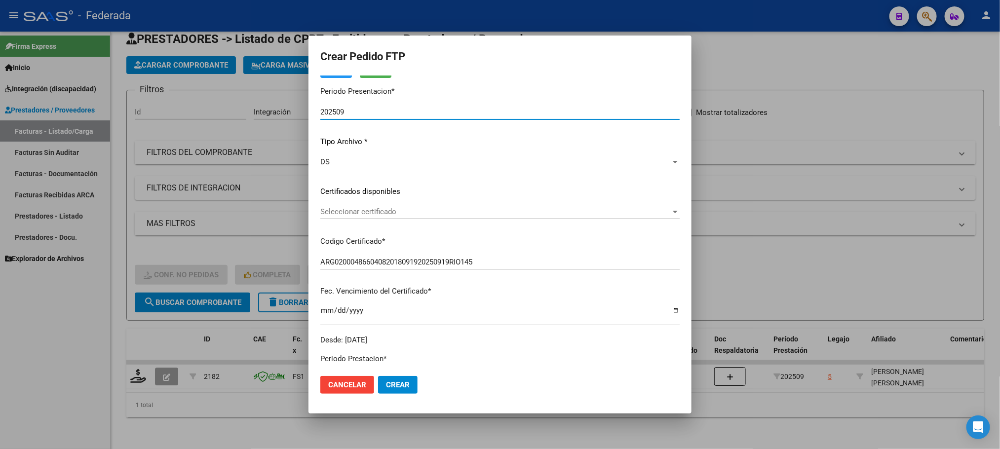
scroll to position [74, 0]
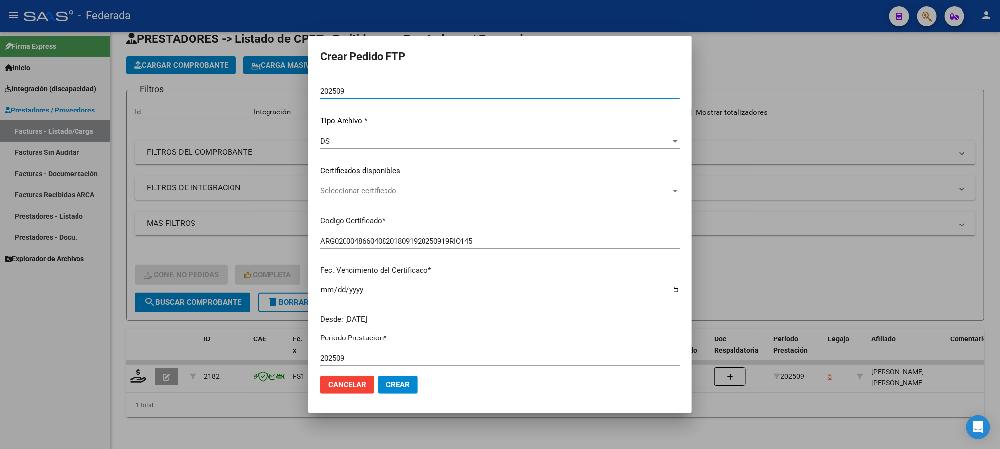
click at [412, 190] on span "Seleccionar certificado" at bounding box center [495, 191] width 351 height 9
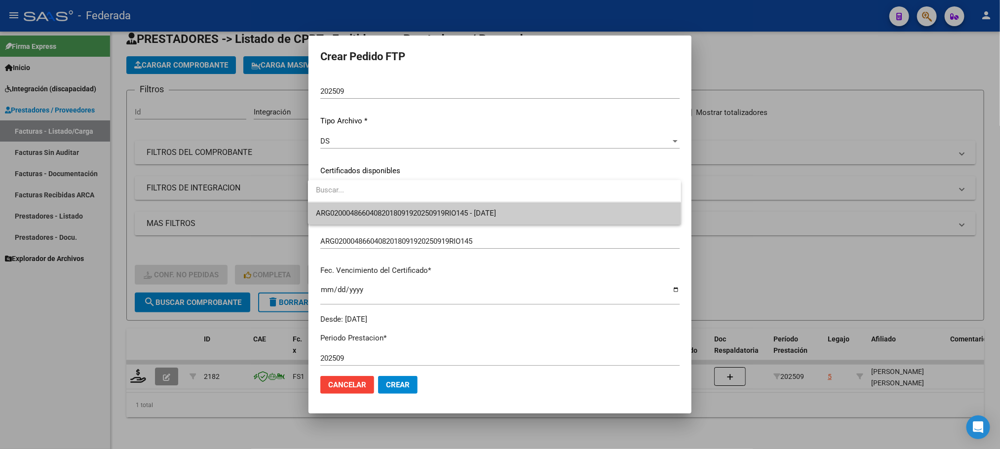
click at [406, 209] on span "ARG02000486604082018091920250919RIO145 - [DATE]" at bounding box center [406, 213] width 180 height 9
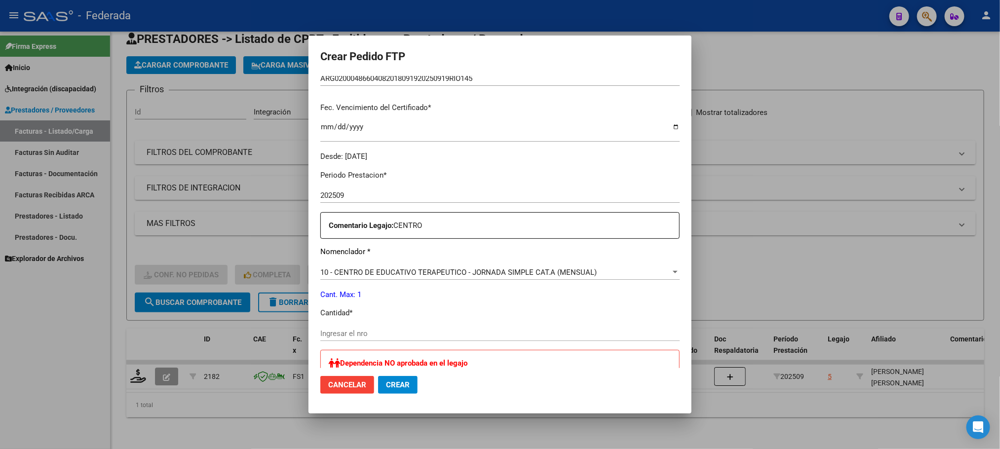
scroll to position [296, 0]
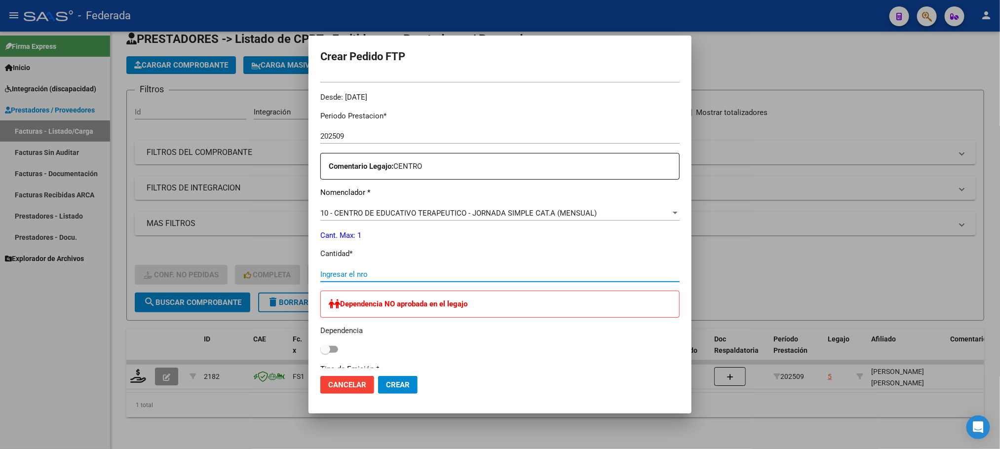
click at [390, 273] on input "Ingresar el nro" at bounding box center [499, 274] width 359 height 9
type input "1"
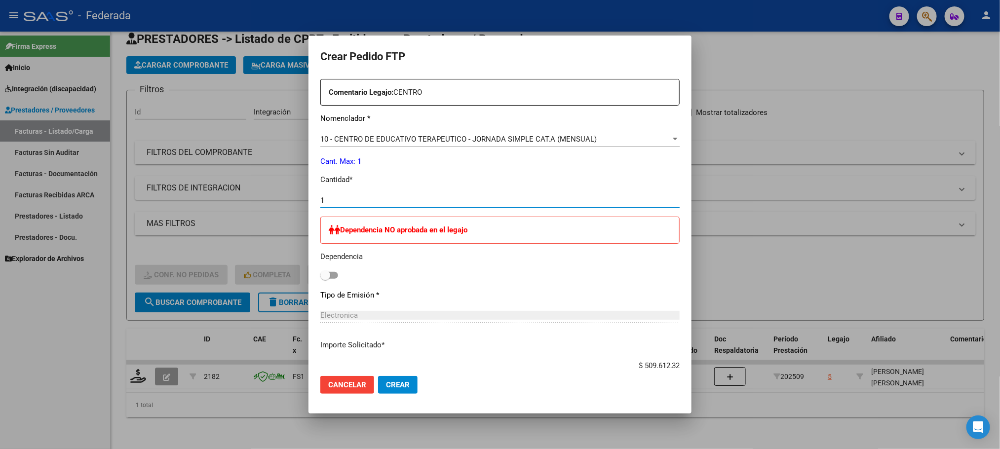
scroll to position [434, 0]
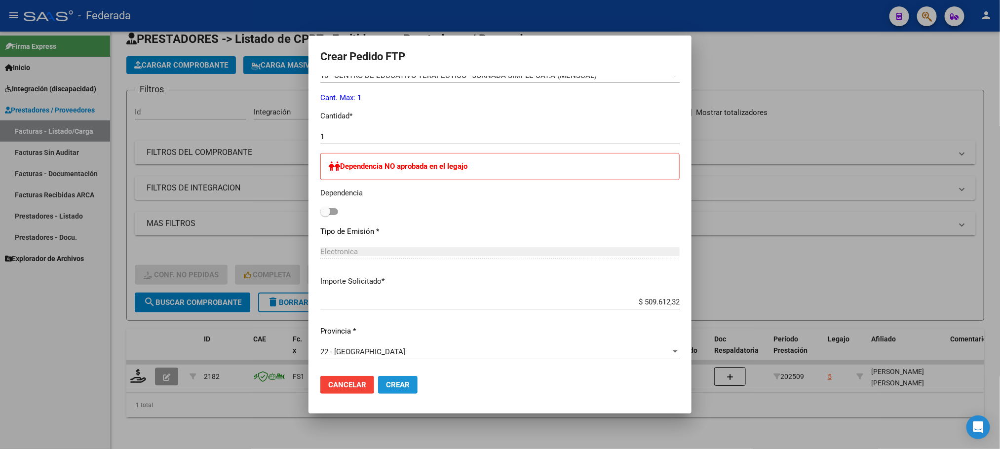
click at [394, 378] on button "Crear" at bounding box center [397, 385] width 39 height 18
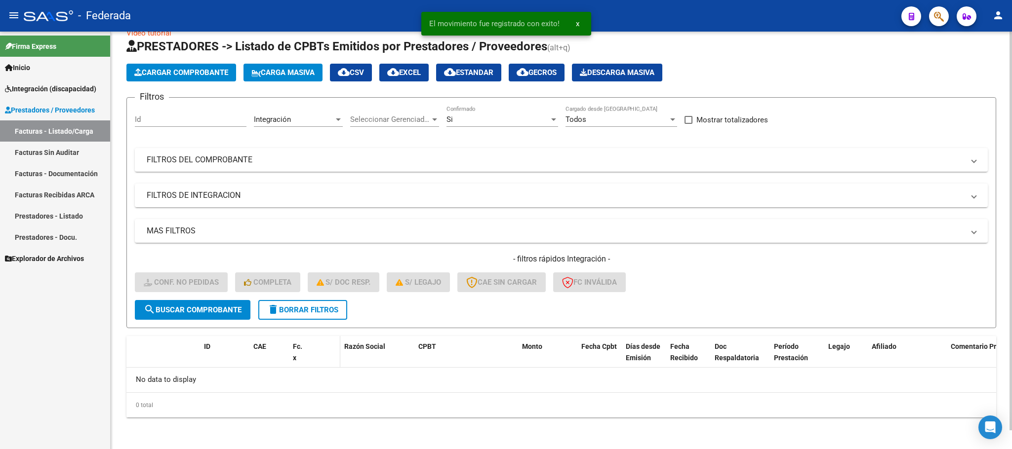
scroll to position [19, 0]
click at [312, 312] on span "delete Borrar Filtros" at bounding box center [302, 310] width 71 height 9
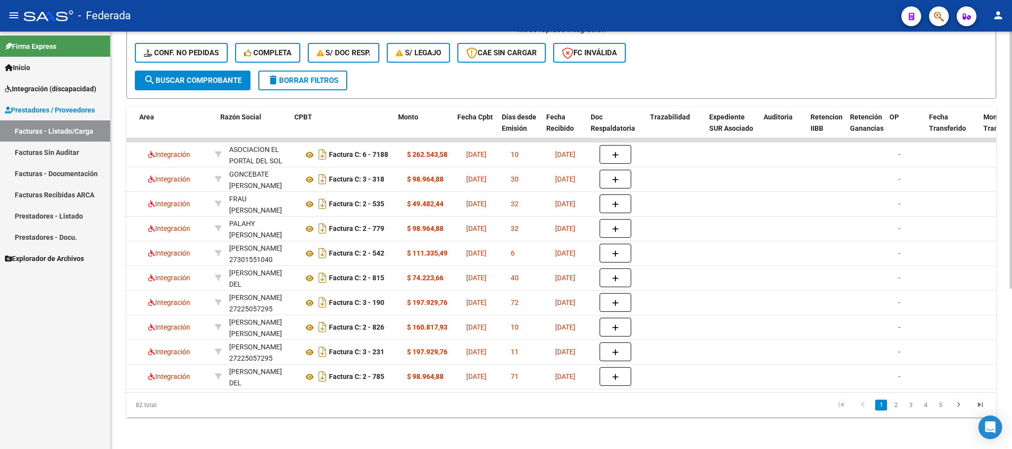
scroll to position [0, 237]
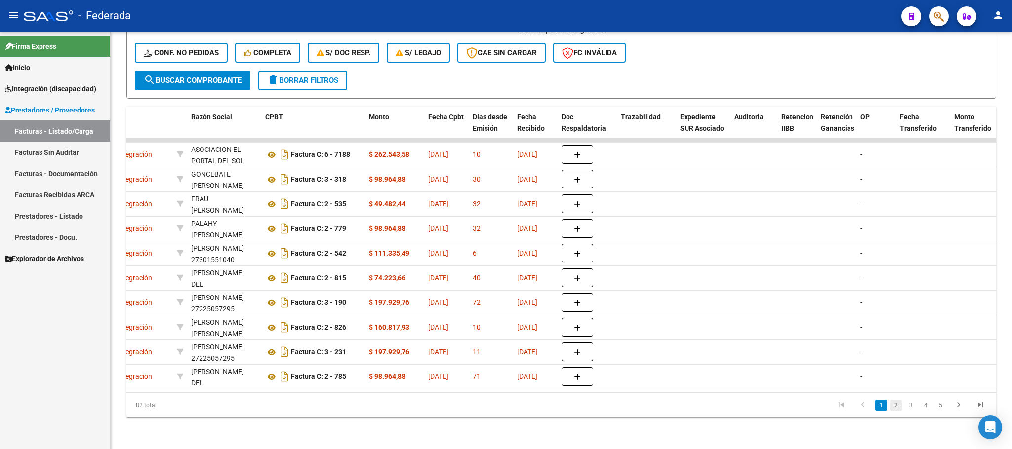
click at [894, 410] on link "2" at bounding box center [896, 405] width 12 height 11
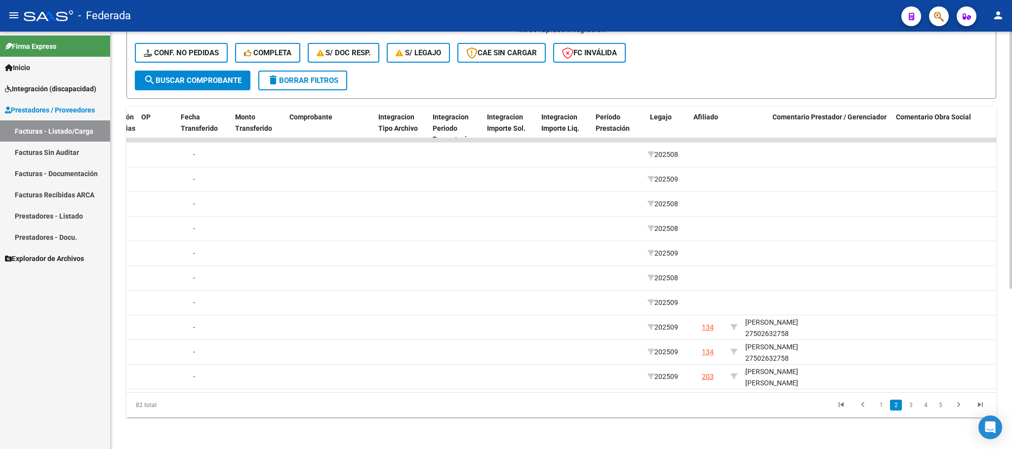
scroll to position [0, 956]
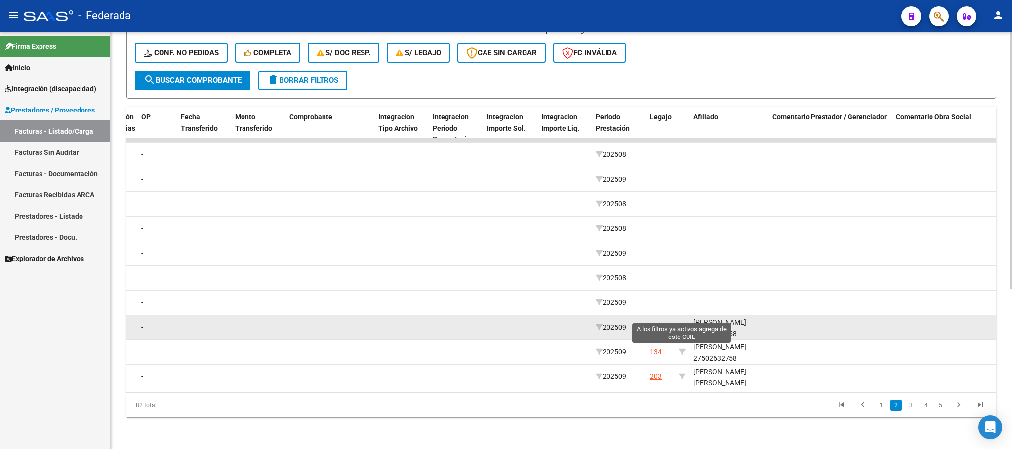
click at [682, 324] on icon at bounding box center [681, 327] width 7 height 7
type input "27502632758"
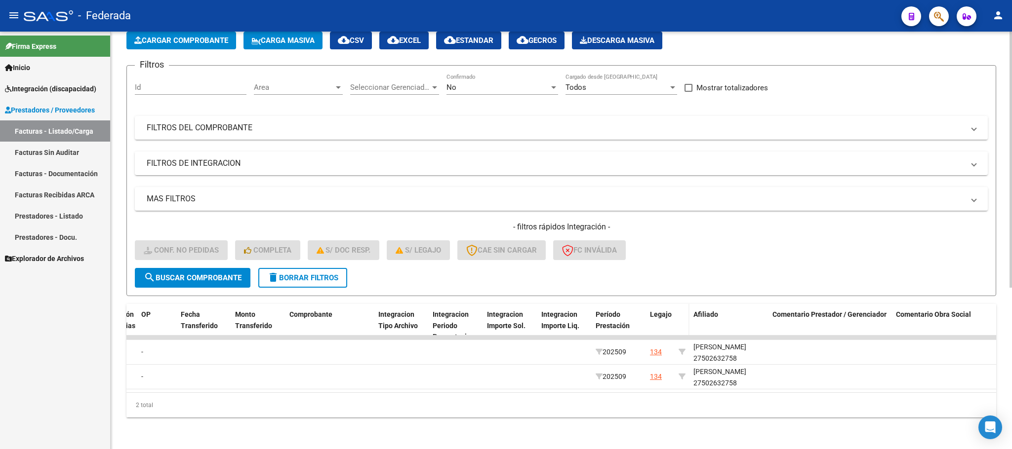
scroll to position [64, 0]
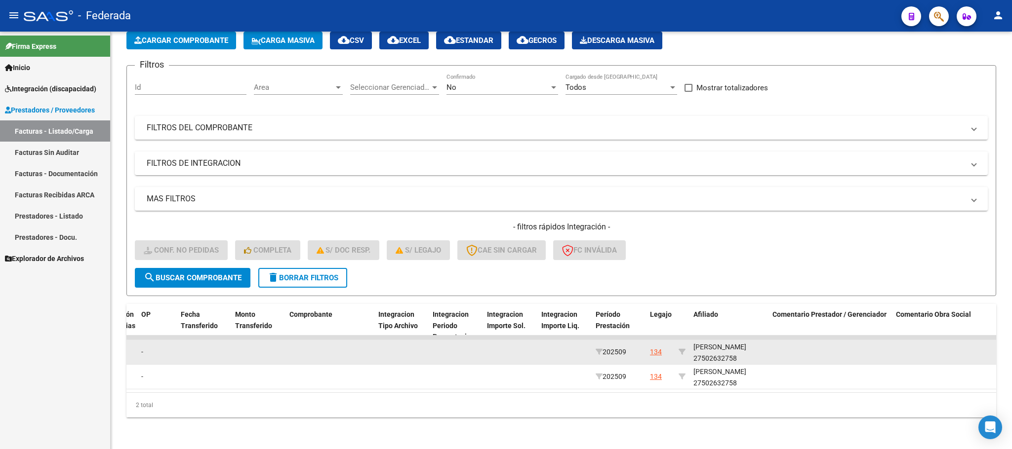
click at [711, 349] on div "[PERSON_NAME] 27502632758" at bounding box center [728, 353] width 71 height 23
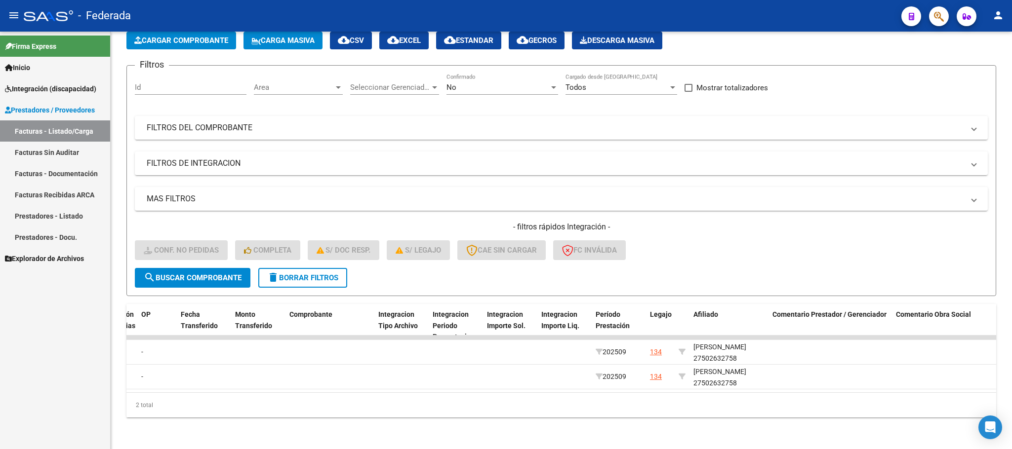
copy div "27502632758"
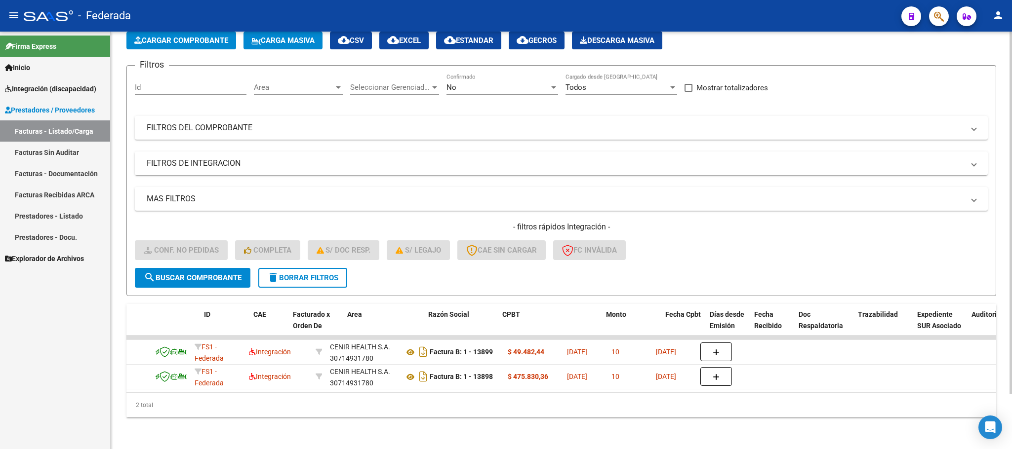
scroll to position [0, 0]
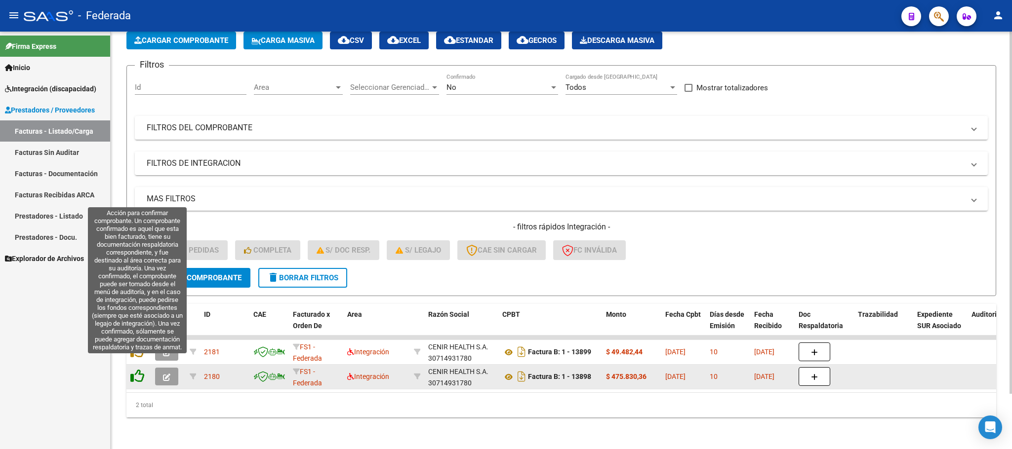
click at [138, 369] on icon at bounding box center [137, 376] width 14 height 14
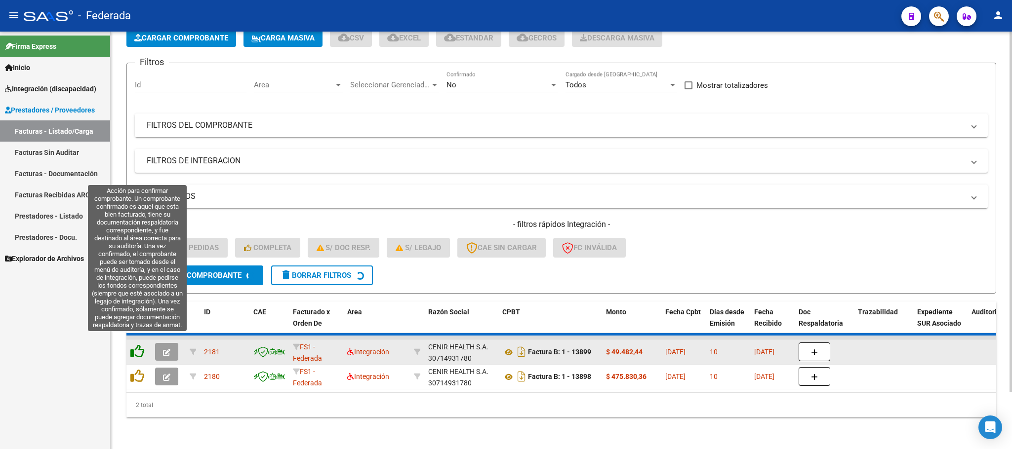
scroll to position [39, 0]
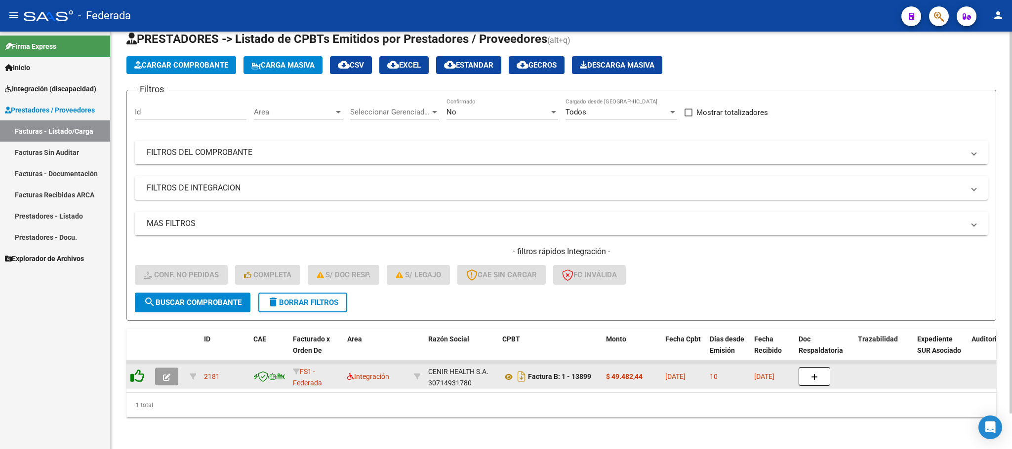
click at [138, 344] on datatable-header-cell at bounding box center [138, 350] width 25 height 43
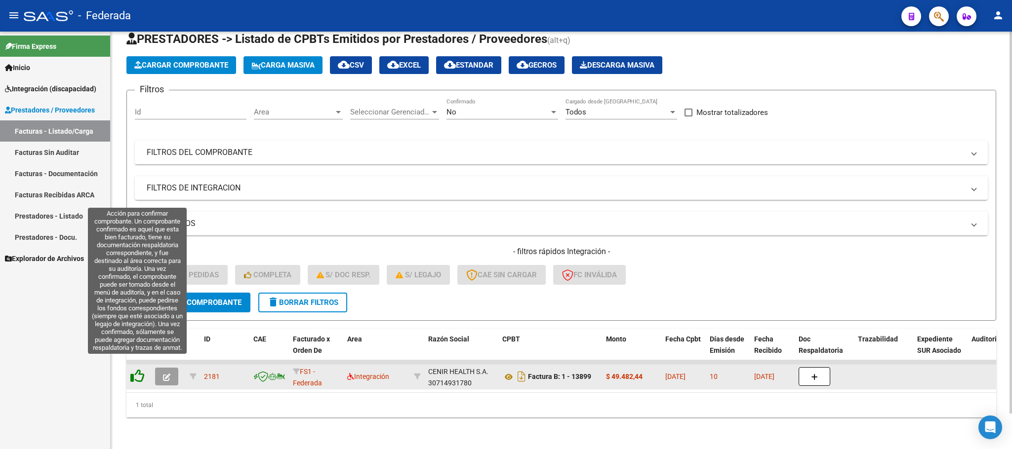
click at [142, 369] on icon at bounding box center [137, 376] width 14 height 14
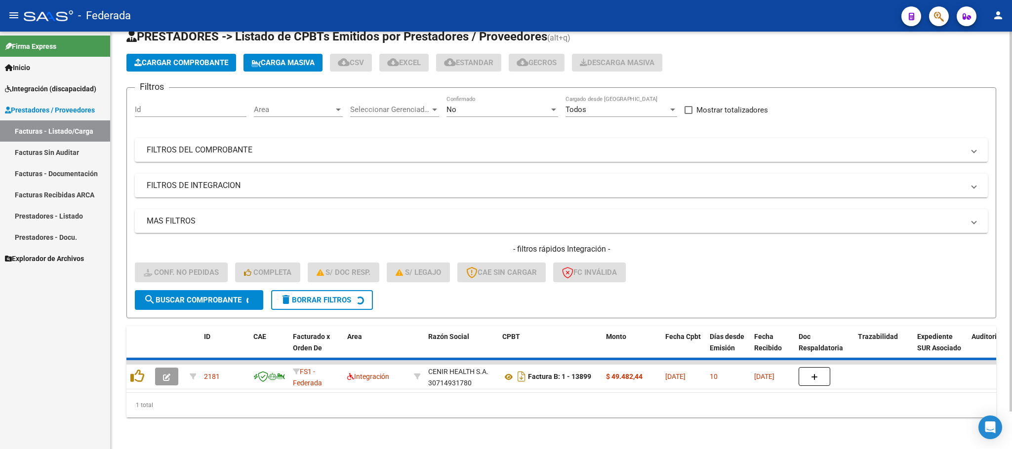
scroll to position [19, 0]
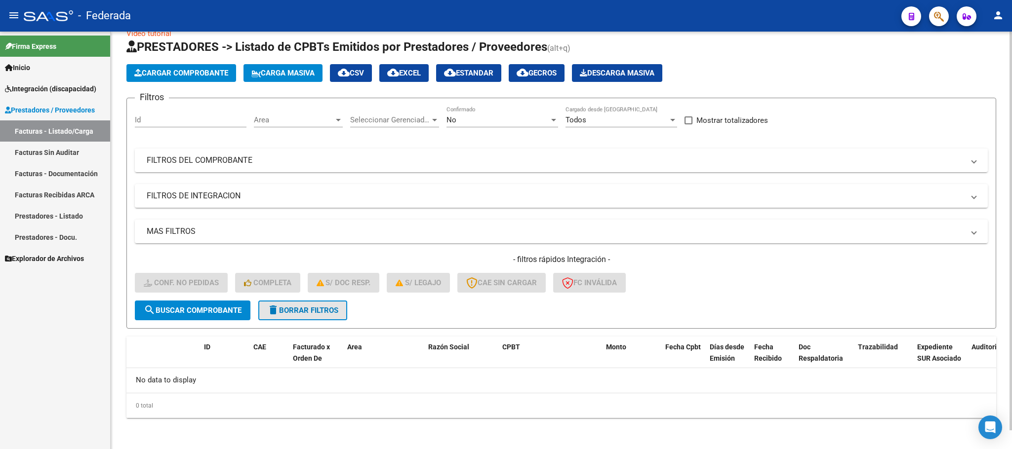
click at [294, 313] on span "delete Borrar Filtros" at bounding box center [302, 310] width 71 height 9
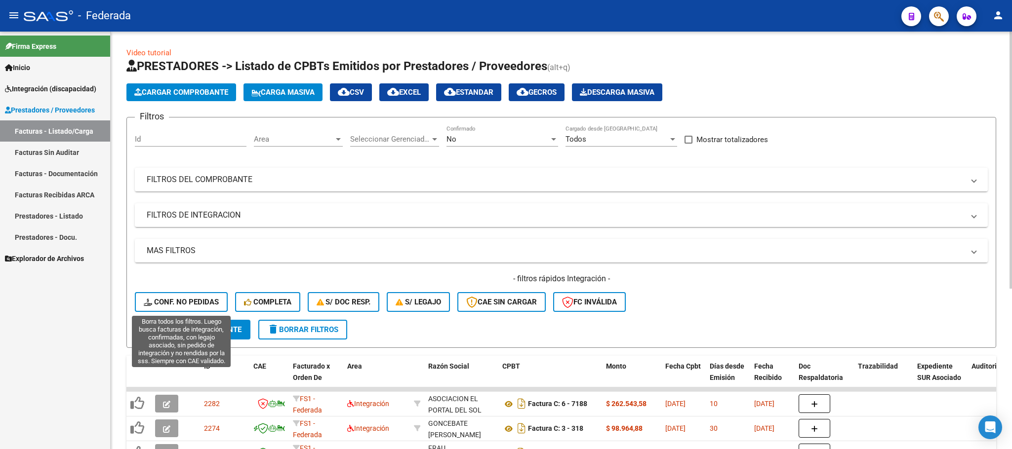
click at [195, 301] on span "Conf. no pedidas" at bounding box center [181, 302] width 75 height 9
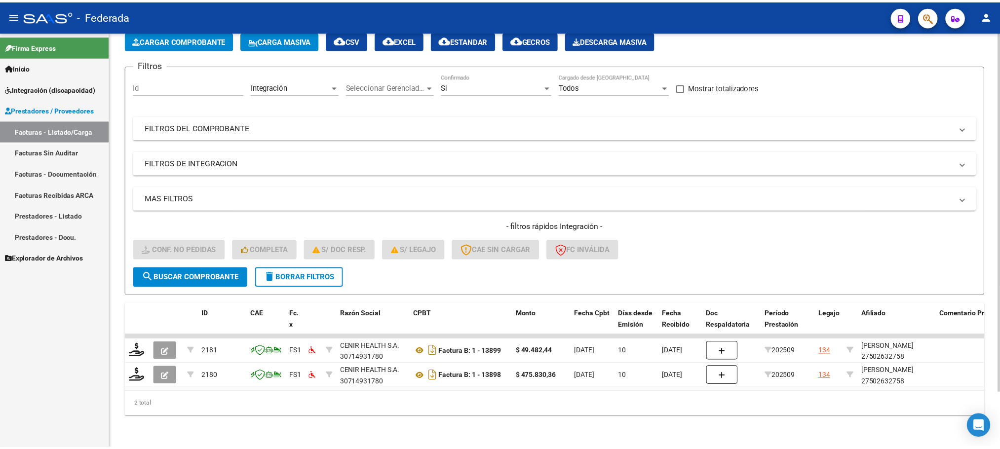
scroll to position [63, 0]
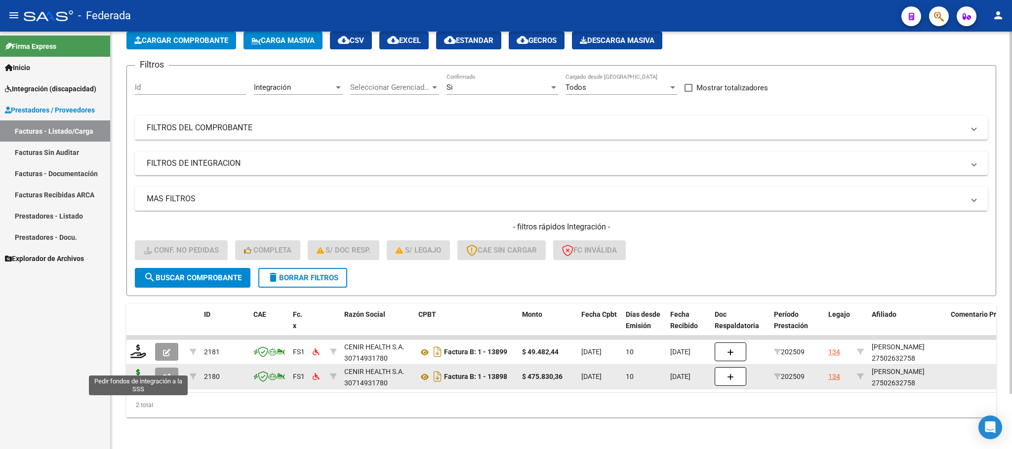
click at [136, 369] on icon at bounding box center [138, 376] width 16 height 14
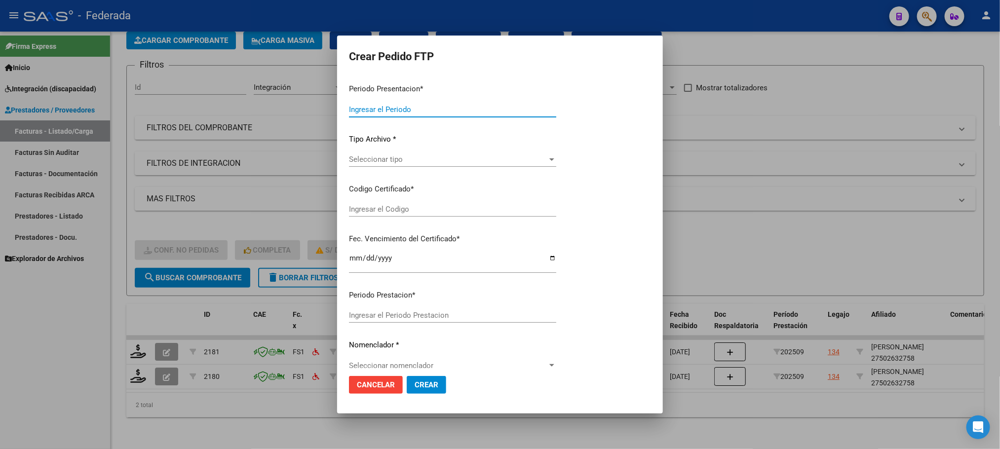
type input "202509"
type input "$ 475.830,36"
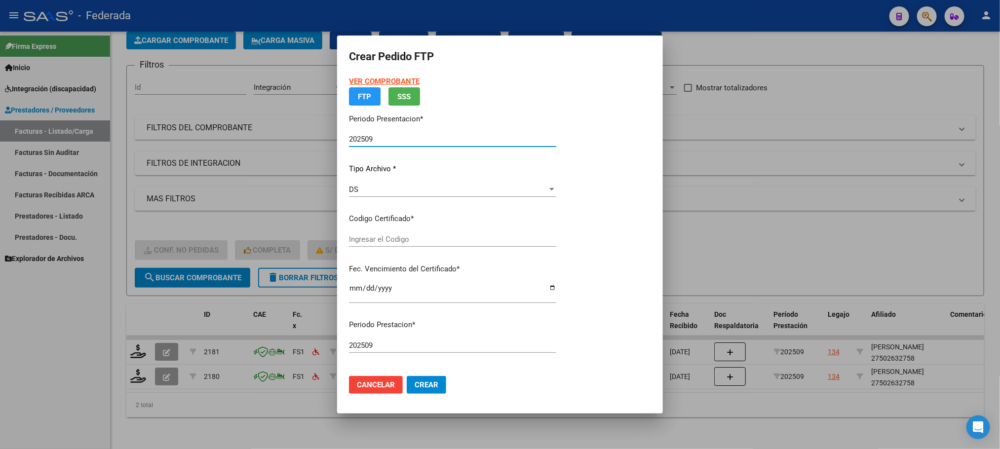
type input "ARG01000602632752020102720251027COR234"
type input "[DATE]"
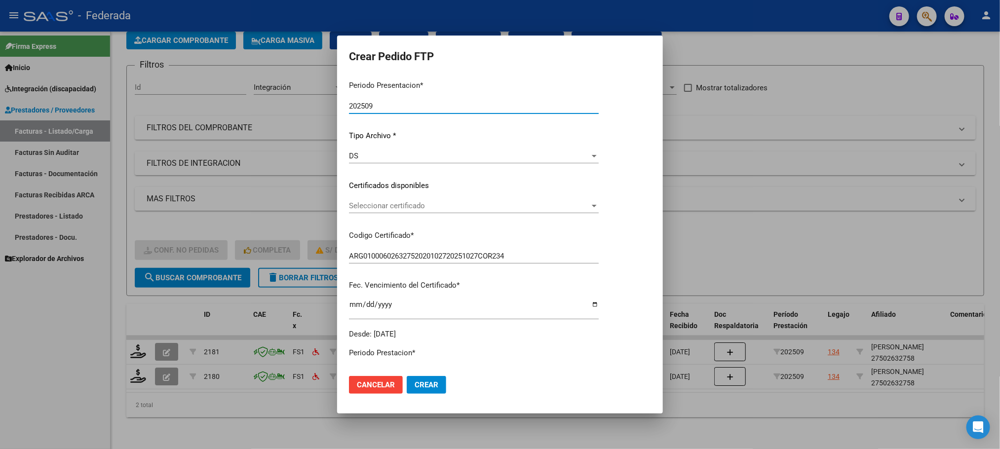
scroll to position [74, 0]
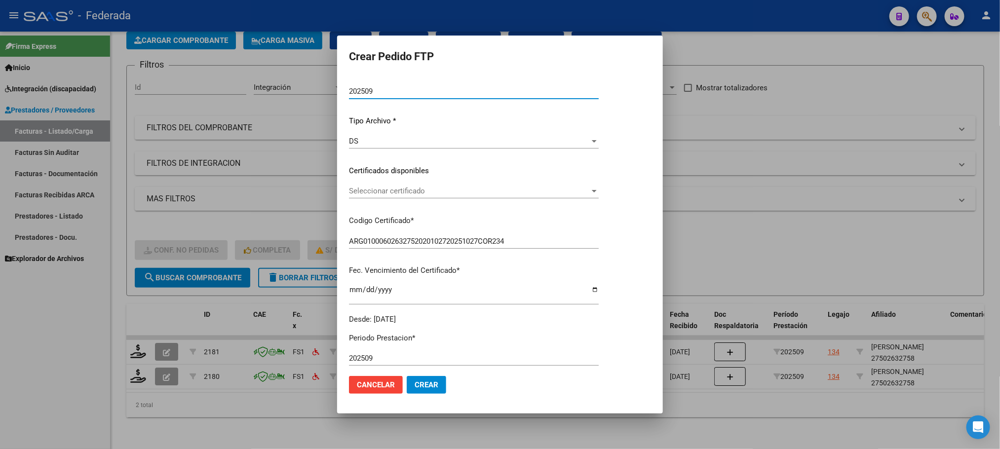
click at [384, 190] on span "Seleccionar certificado" at bounding box center [469, 191] width 241 height 9
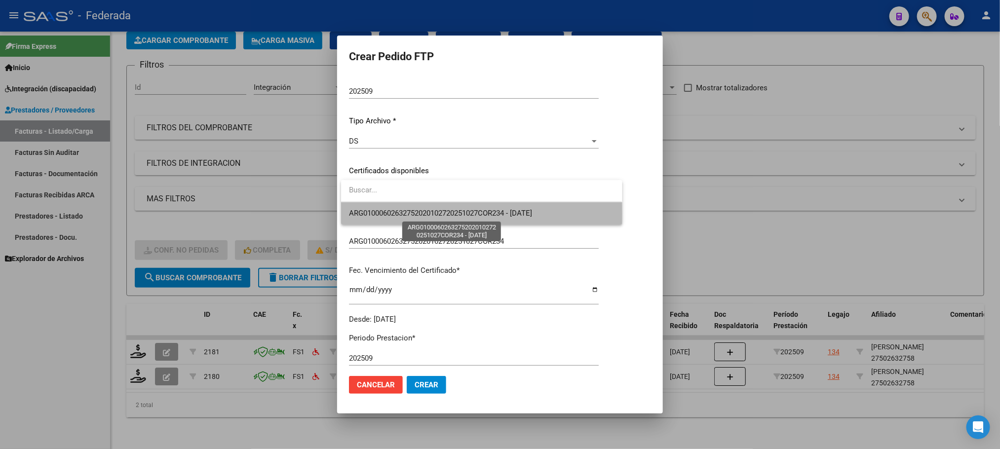
click at [385, 214] on span "ARG01000602632752020102720251027COR234 - [DATE]" at bounding box center [440, 213] width 183 height 9
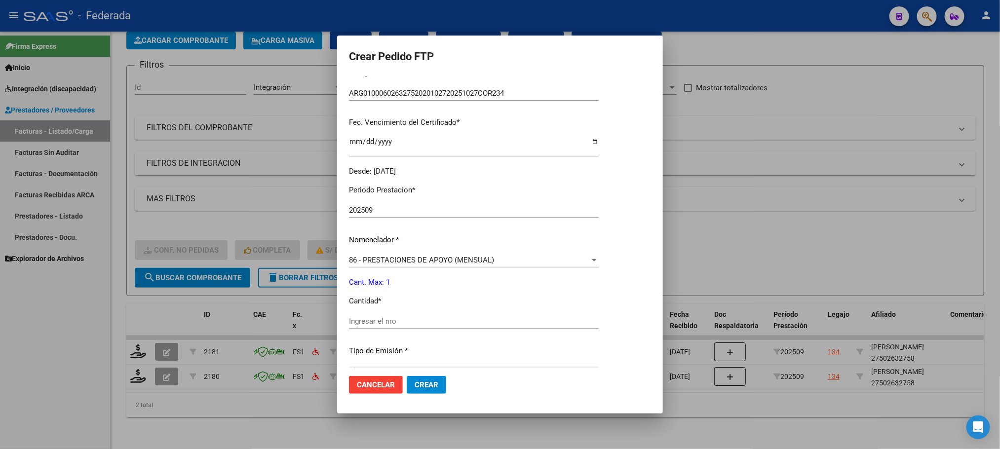
scroll to position [296, 0]
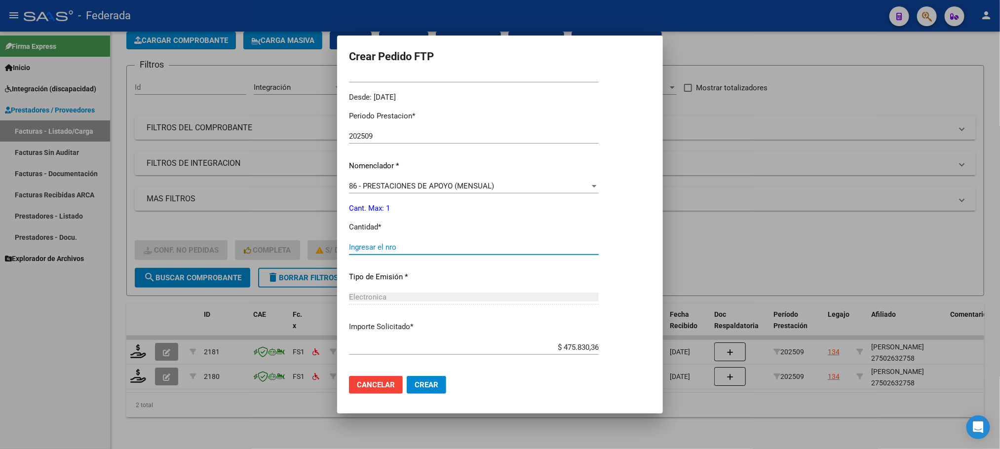
click at [400, 249] on input "Ingresar el nro" at bounding box center [474, 247] width 250 height 9
type input "1"
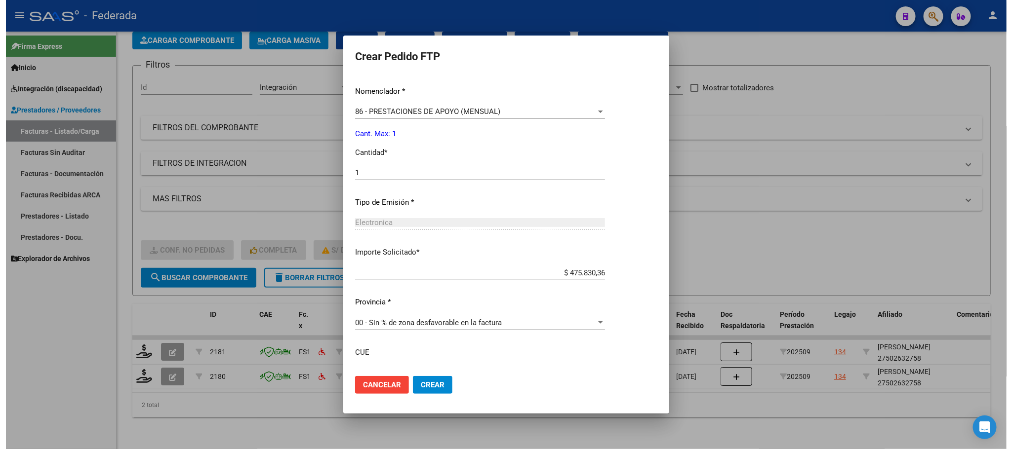
scroll to position [441, 0]
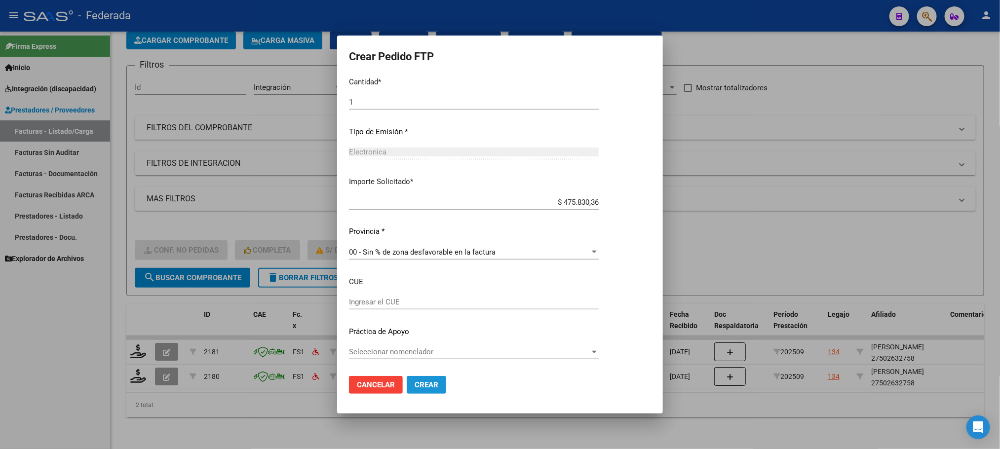
click at [419, 381] on span "Crear" at bounding box center [427, 385] width 24 height 9
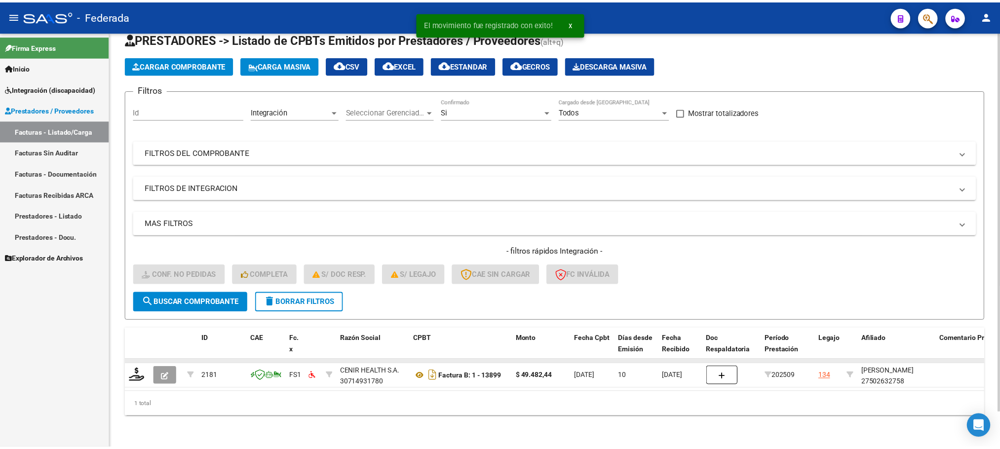
scroll to position [39, 0]
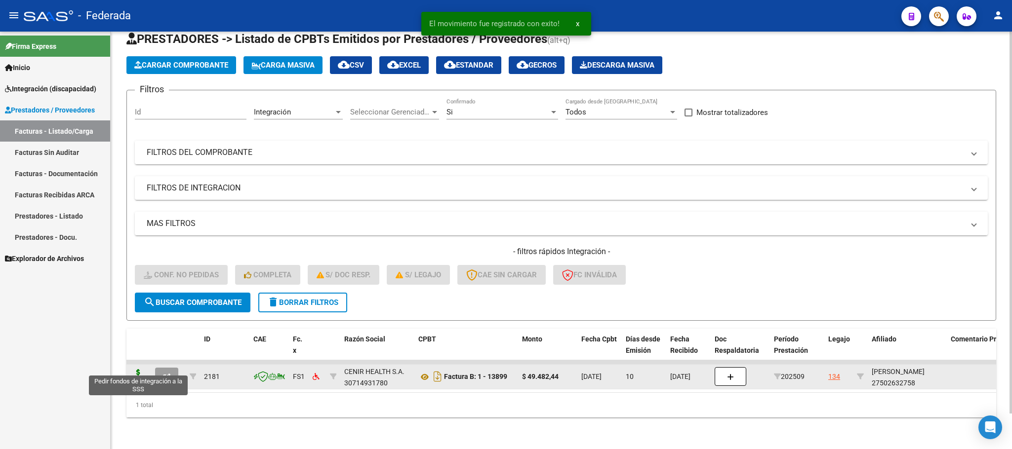
click at [139, 369] on icon at bounding box center [138, 376] width 16 height 14
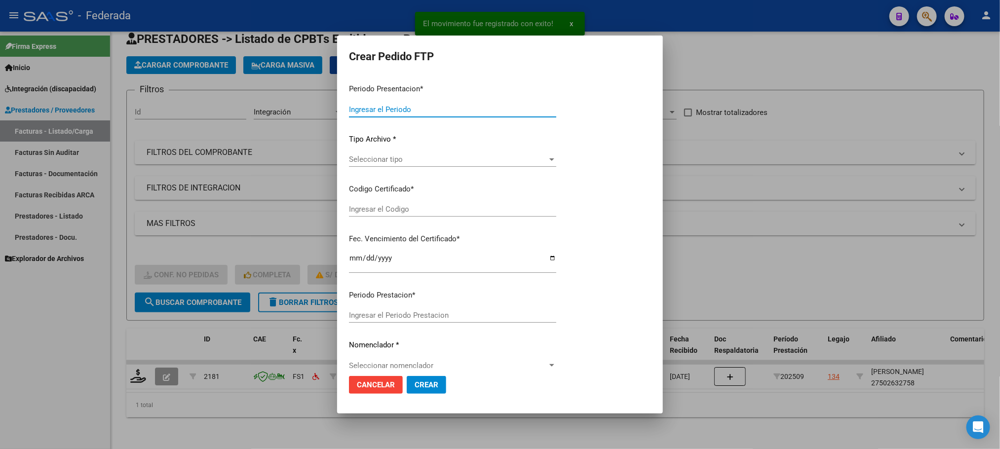
type input "202509"
type input "$ 49.482,44"
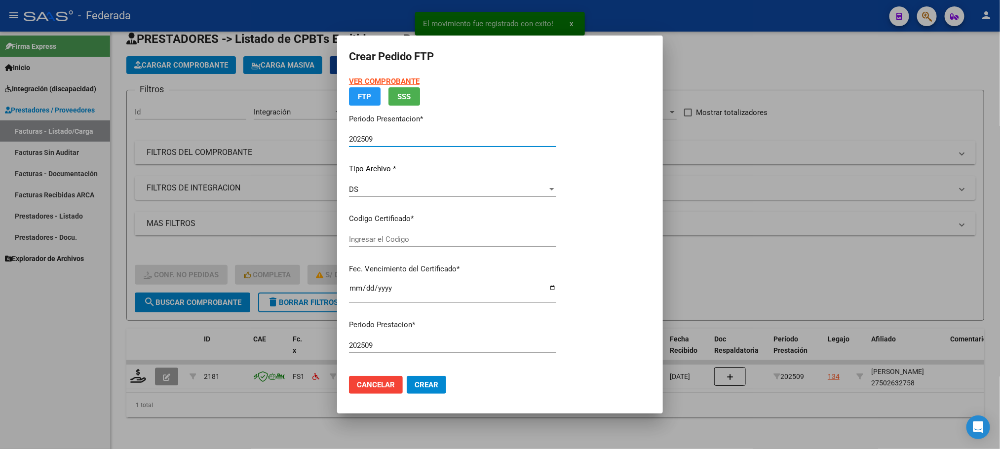
type input "ARG01000602632752020102720251027COR234"
type input "[DATE]"
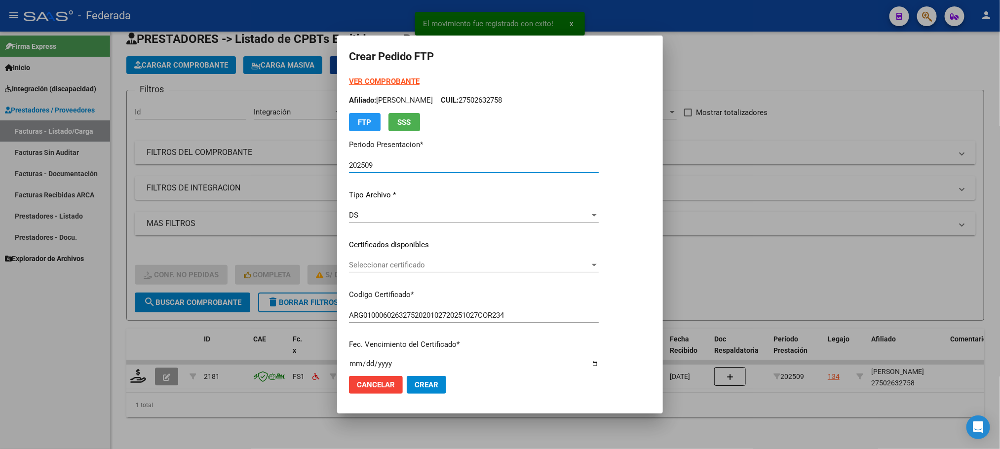
scroll to position [74, 0]
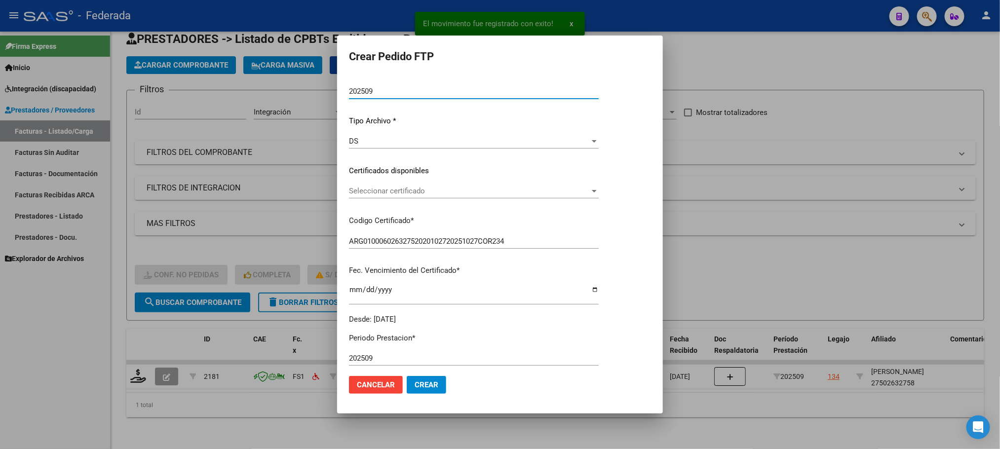
click at [369, 189] on span "Seleccionar certificado" at bounding box center [469, 191] width 241 height 9
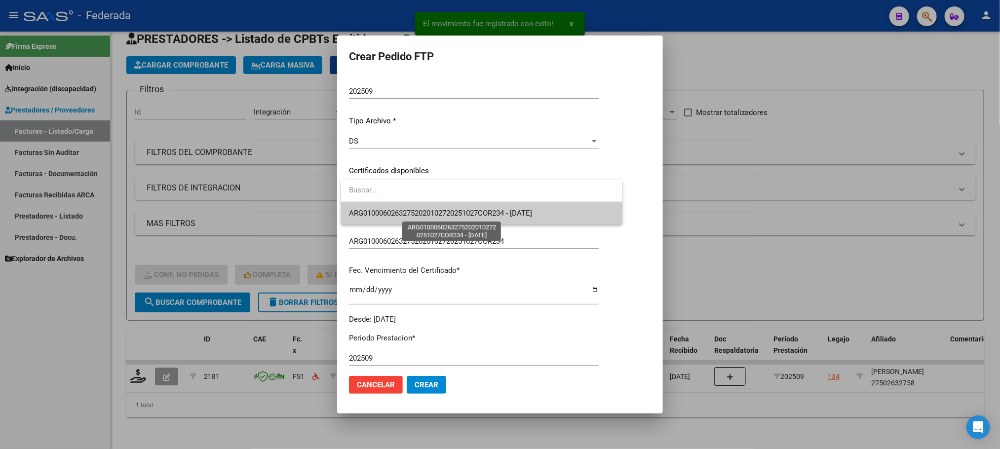
click at [369, 209] on span "ARG01000602632752020102720251027COR234 - [DATE]" at bounding box center [440, 213] width 183 height 9
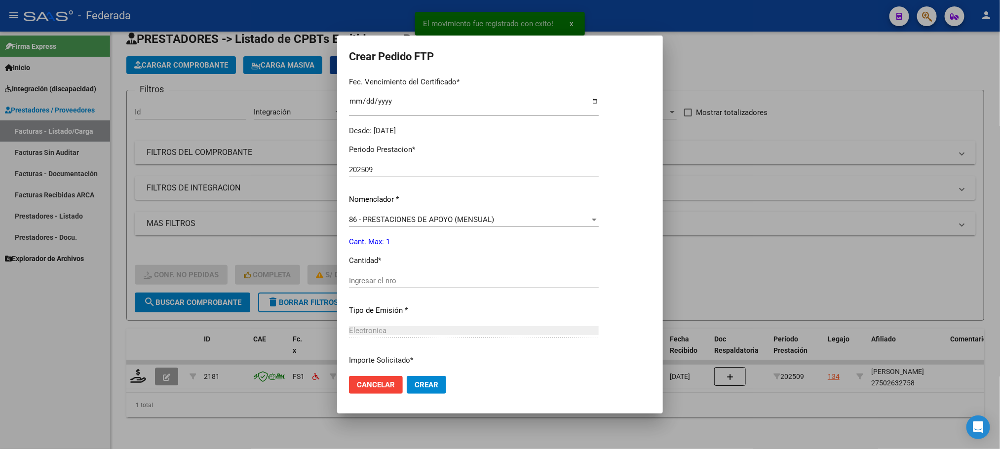
scroll to position [296, 0]
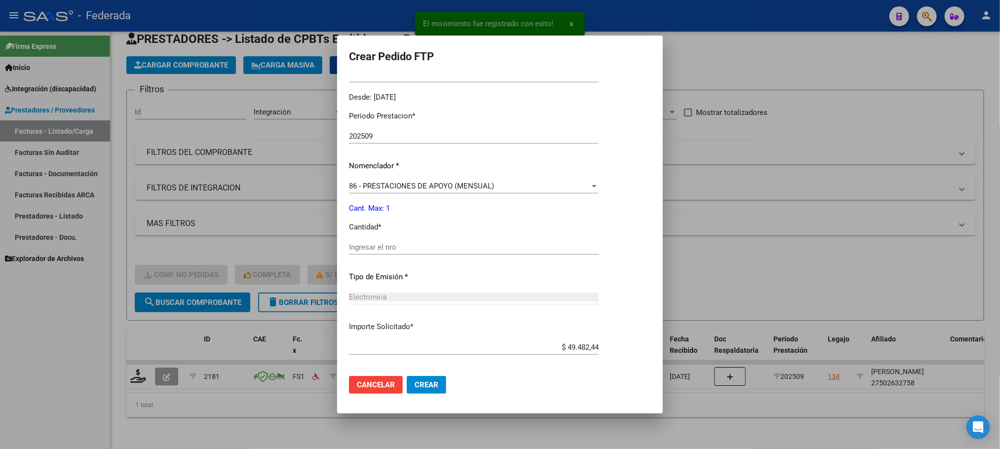
click at [378, 240] on div "Ingresar el nro" at bounding box center [474, 247] width 250 height 15
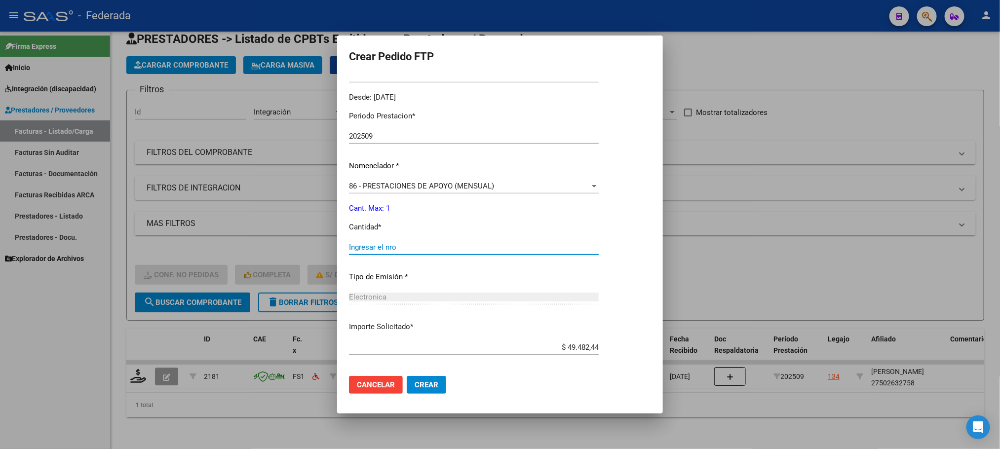
click at [377, 249] on input "Ingresar el nro" at bounding box center [474, 247] width 250 height 9
type input "1"
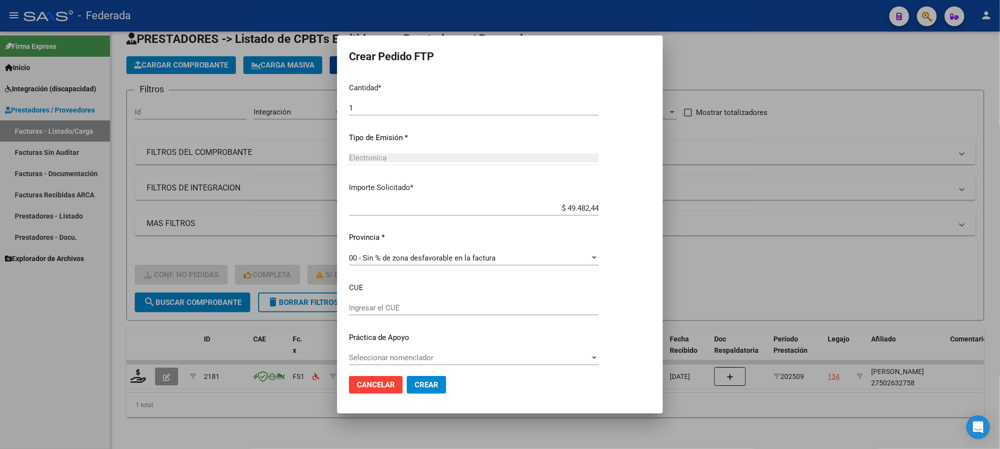
scroll to position [441, 0]
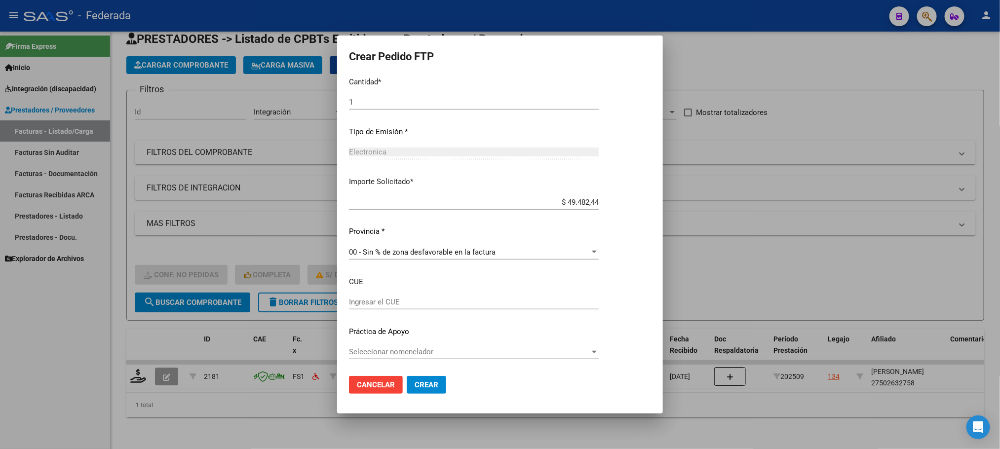
click at [431, 385] on span "Crear" at bounding box center [427, 385] width 24 height 9
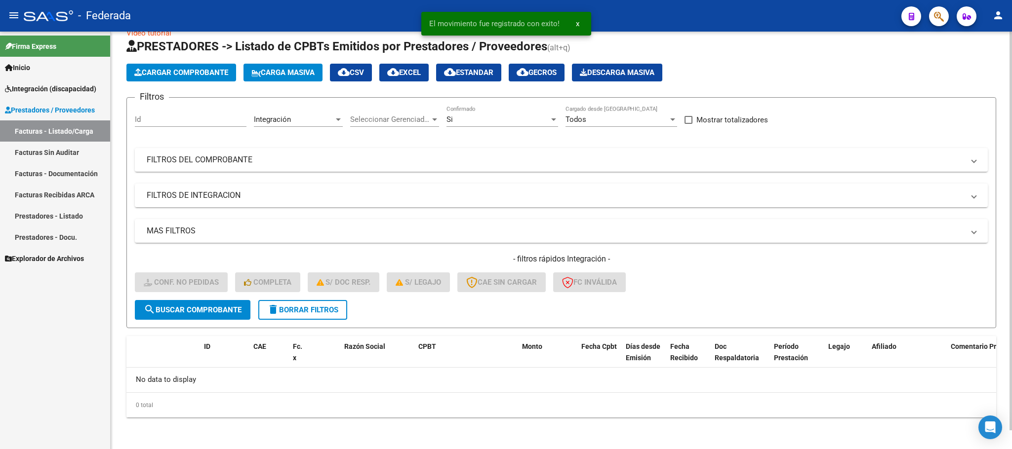
scroll to position [19, 0]
click at [322, 306] on span "delete Borrar Filtros" at bounding box center [302, 310] width 71 height 9
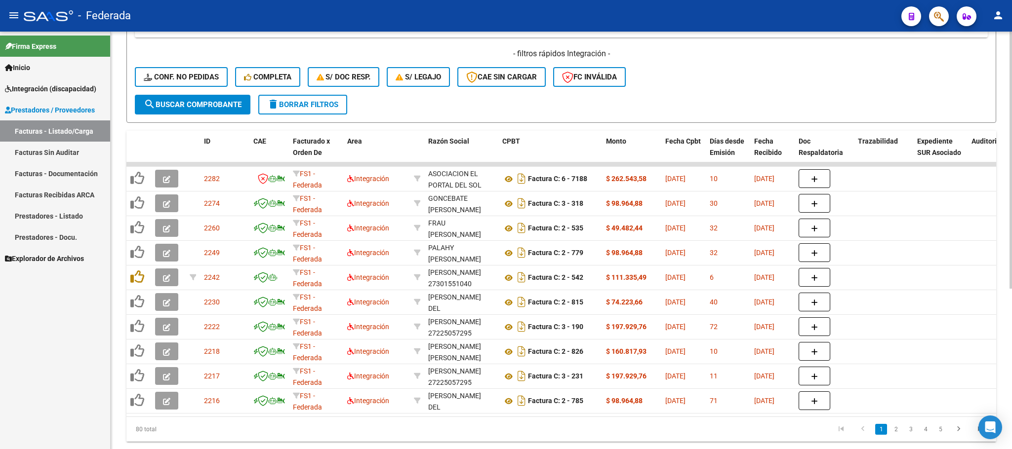
scroll to position [261, 0]
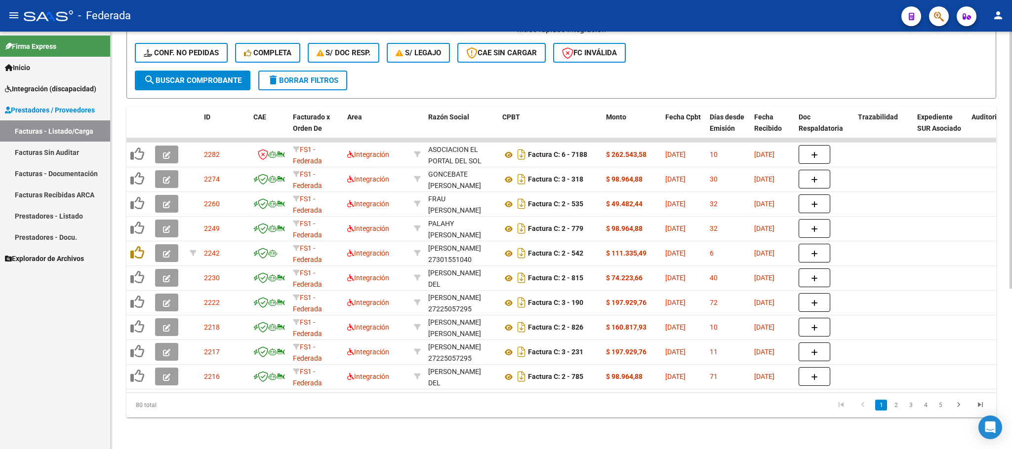
drag, startPoint x: 406, startPoint y: 393, endPoint x: 699, endPoint y: 393, distance: 292.8
click at [699, 393] on div "80 total 1 2 3 4 5" at bounding box center [560, 405] width 869 height 25
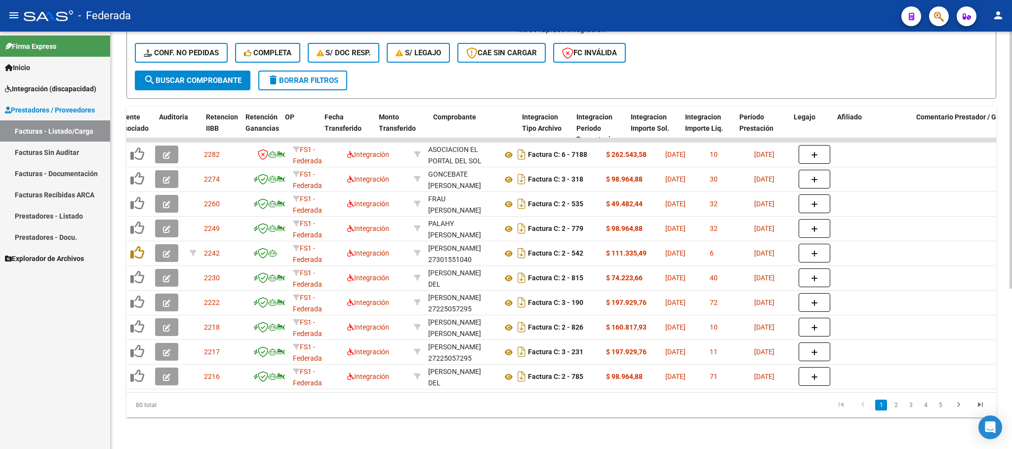
scroll to position [0, 891]
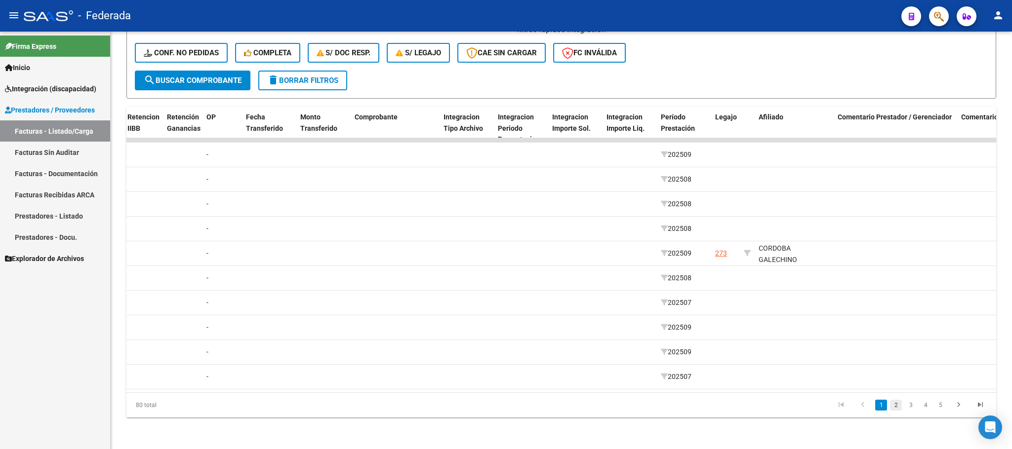
click at [892, 408] on link "2" at bounding box center [896, 405] width 12 height 11
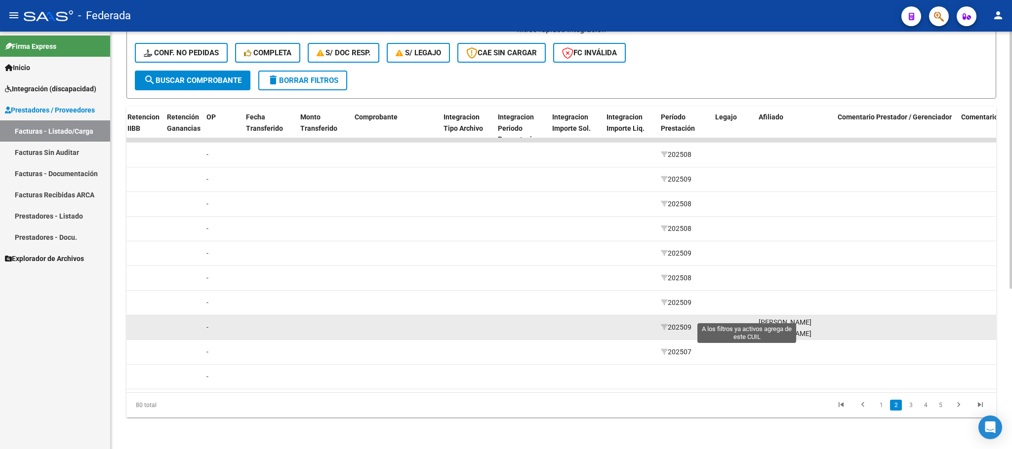
click at [747, 324] on icon at bounding box center [747, 327] width 7 height 7
type input "20585550990"
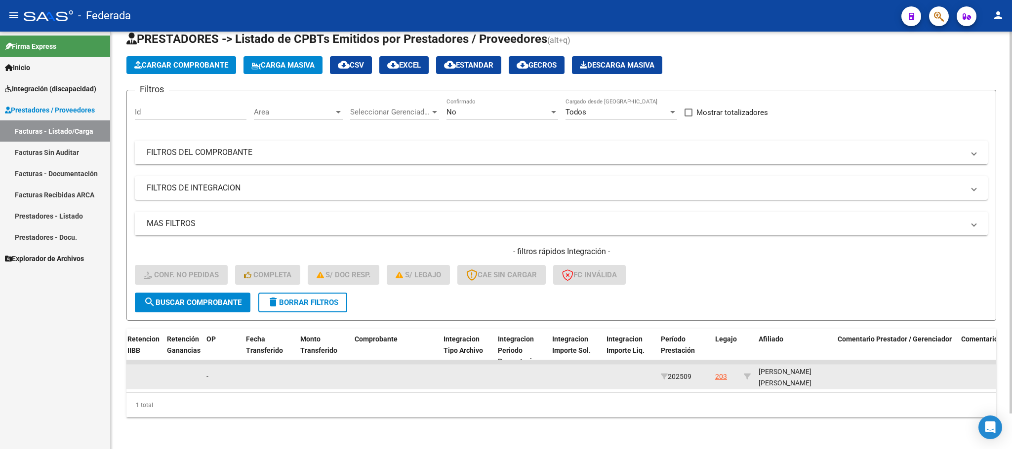
scroll to position [12, 0]
click at [777, 374] on div "[PERSON_NAME] [PERSON_NAME] 20585550990" at bounding box center [793, 371] width 71 height 34
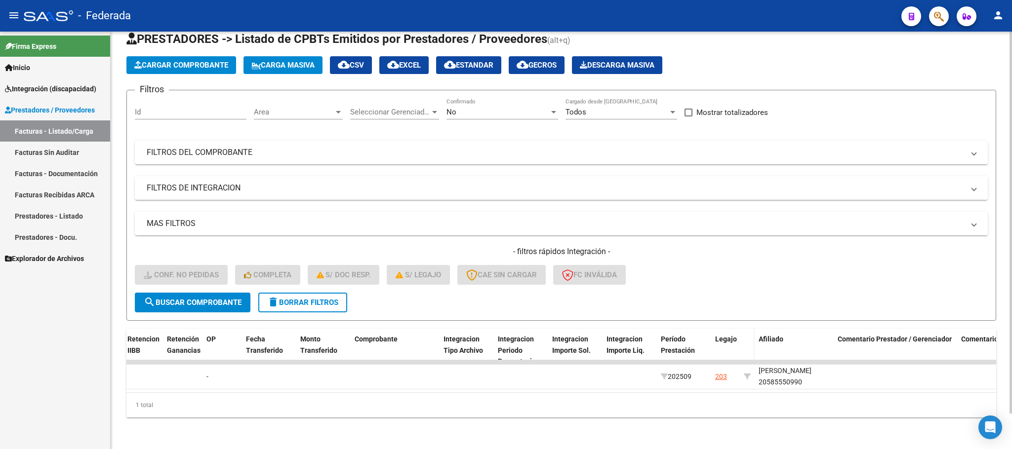
copy div "20585550990"
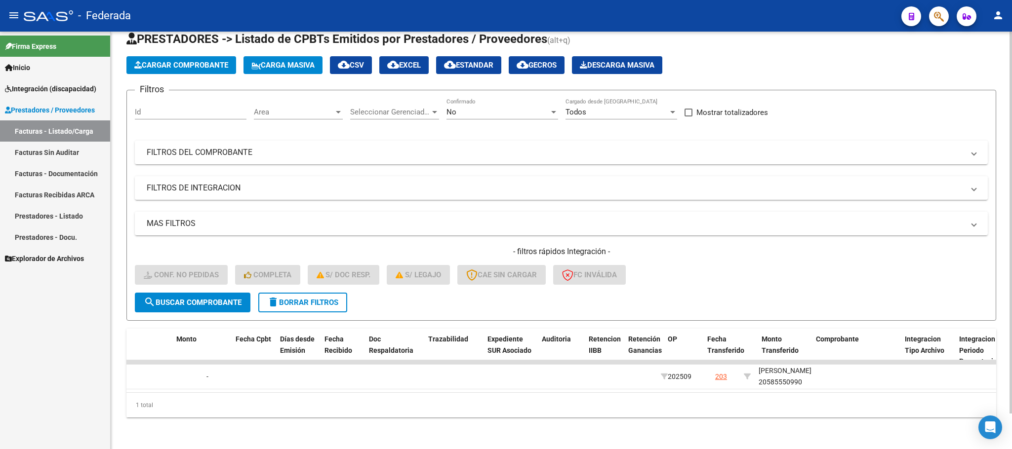
scroll to position [0, 0]
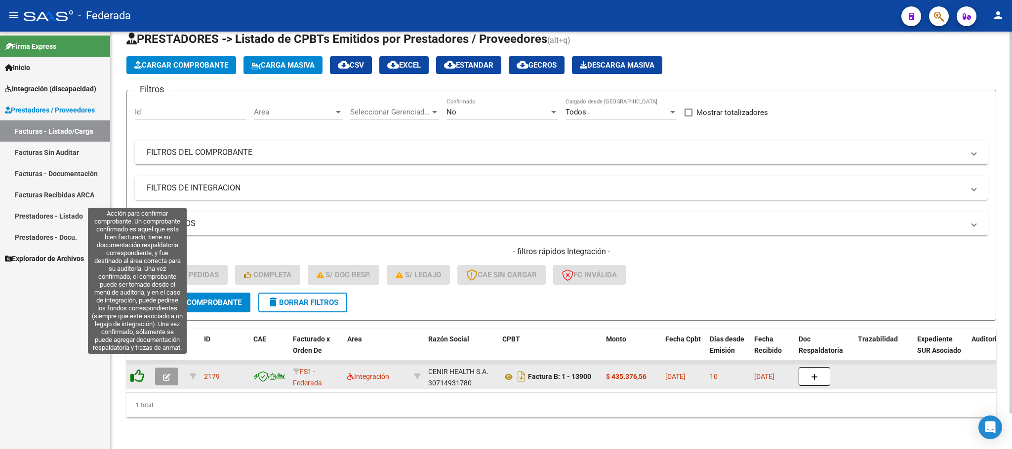
click at [135, 369] on icon at bounding box center [137, 376] width 14 height 14
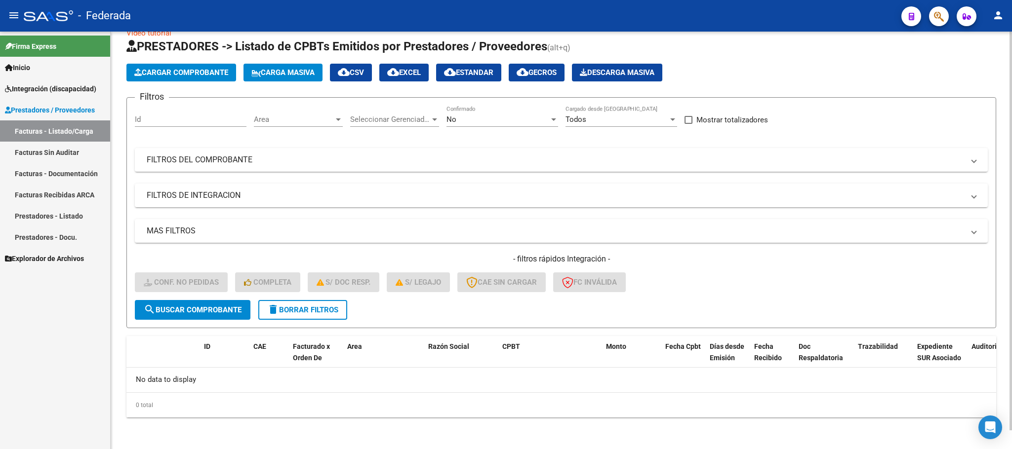
scroll to position [19, 0]
click at [295, 307] on span "delete Borrar Filtros" at bounding box center [302, 310] width 71 height 9
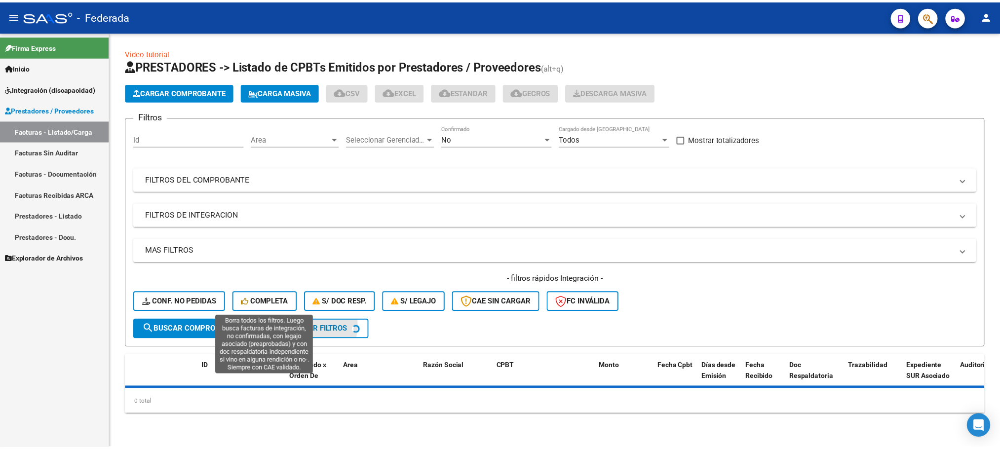
scroll to position [0, 0]
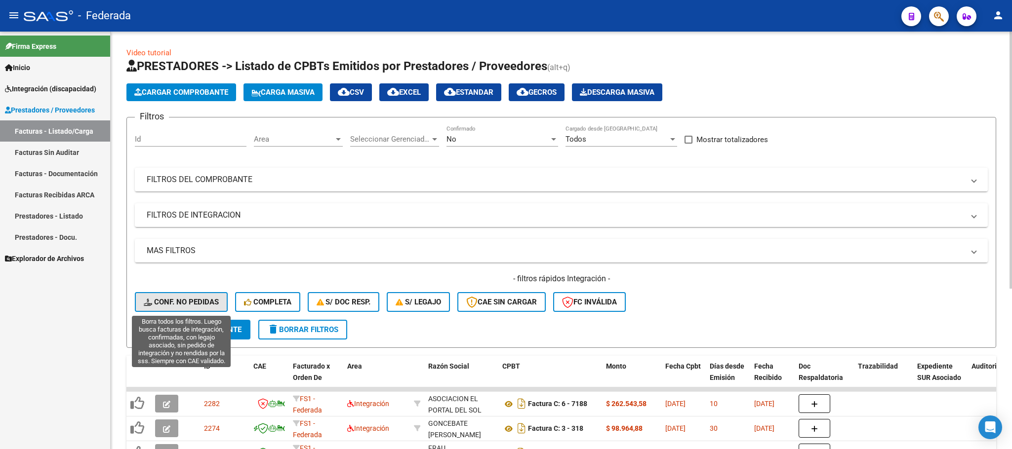
click at [205, 302] on span "Conf. no pedidas" at bounding box center [181, 302] width 75 height 9
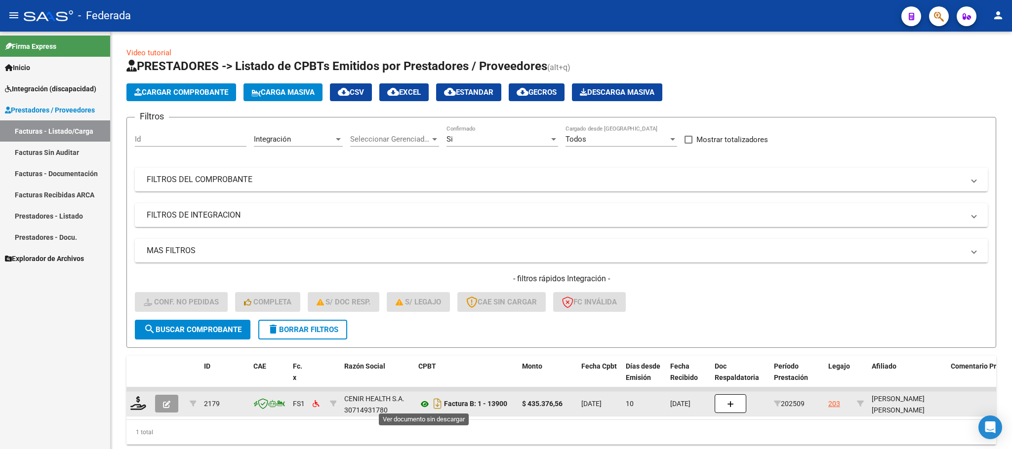
click at [425, 405] on icon at bounding box center [424, 404] width 13 height 12
click at [133, 406] on icon at bounding box center [138, 403] width 16 height 14
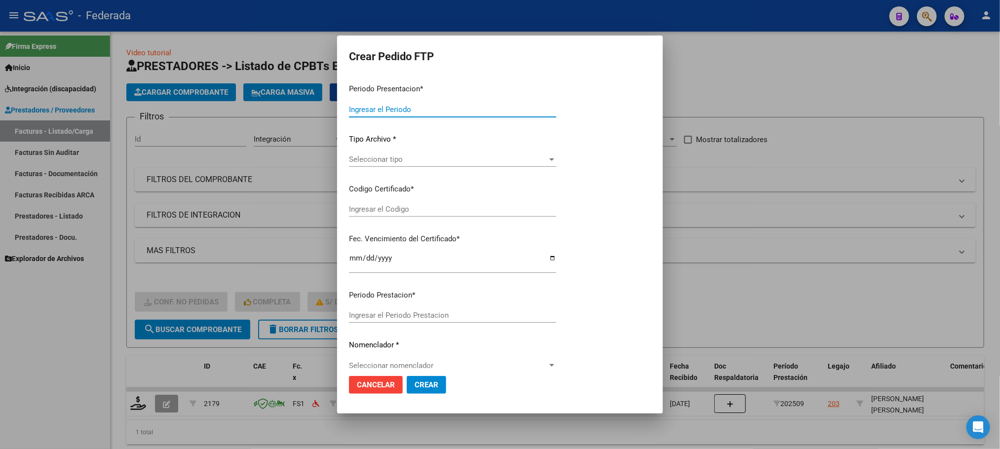
type input "202509"
type input "$ 435.376,56"
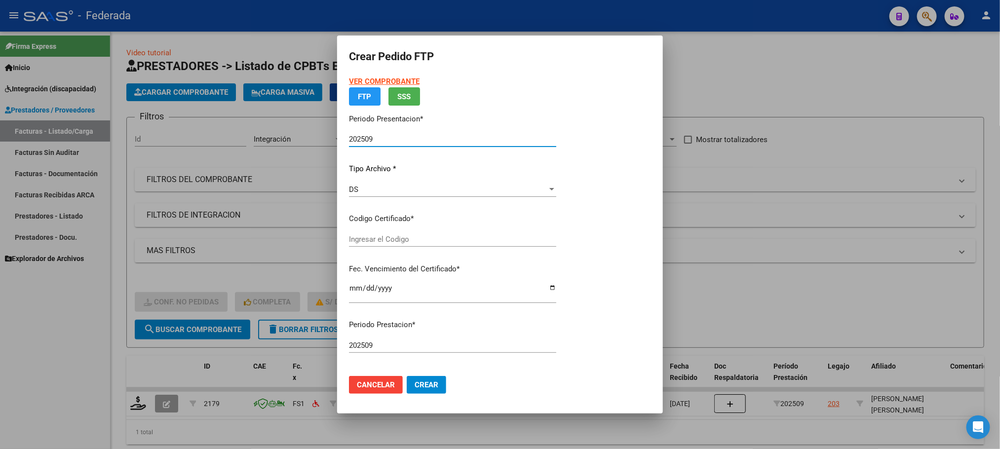
type input "ARG02000585550992024090520290905COR263"
type input "[DATE]"
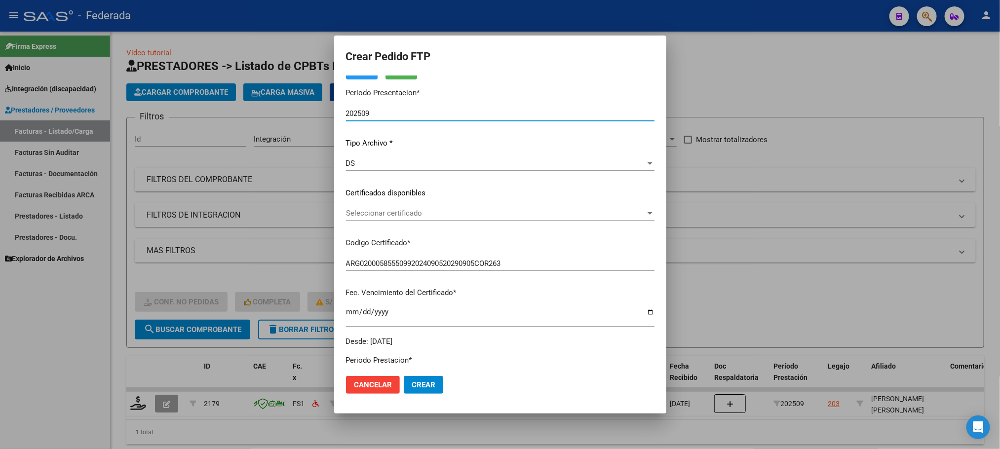
scroll to position [74, 0]
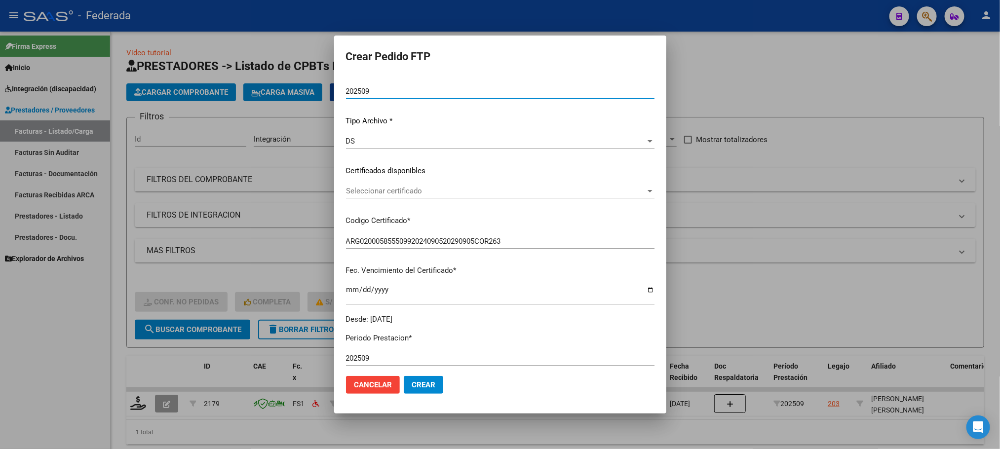
click at [369, 193] on span "Seleccionar certificado" at bounding box center [496, 191] width 300 height 9
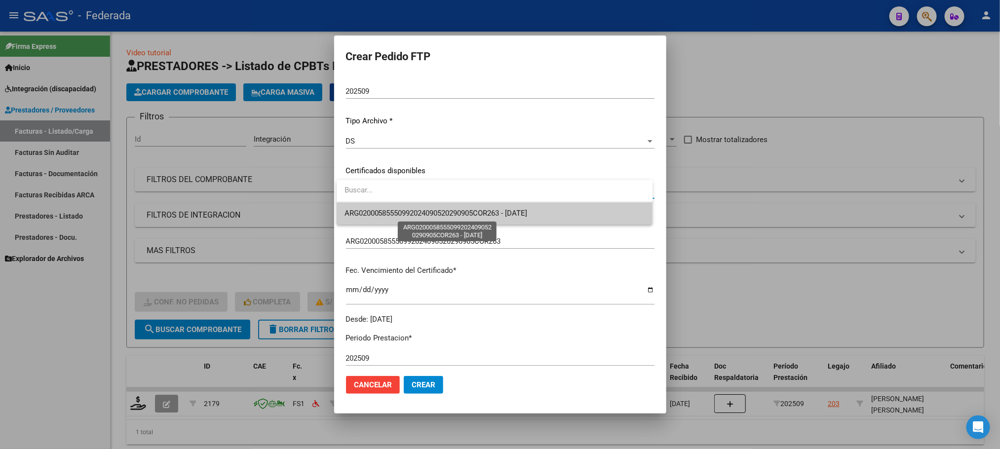
click at [372, 218] on span "ARG02000585550992024090520290905COR263 - [DATE]" at bounding box center [495, 213] width 301 height 22
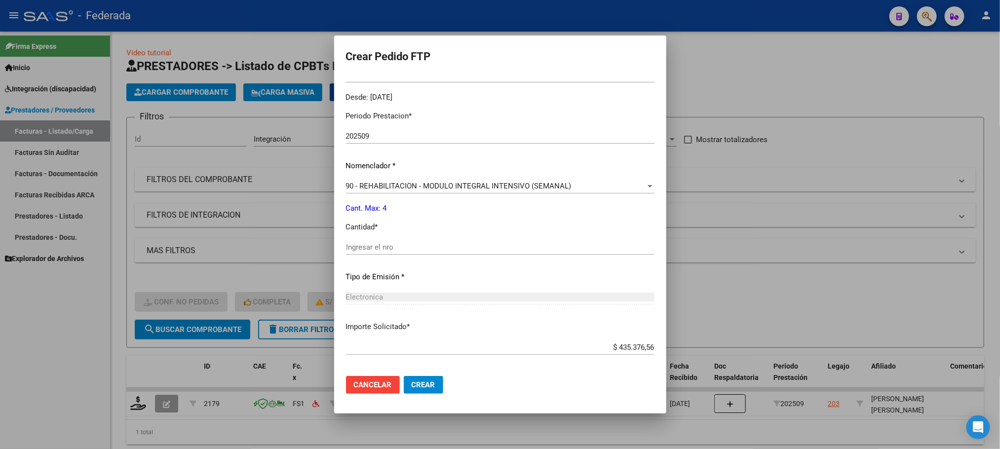
scroll to position [341, 0]
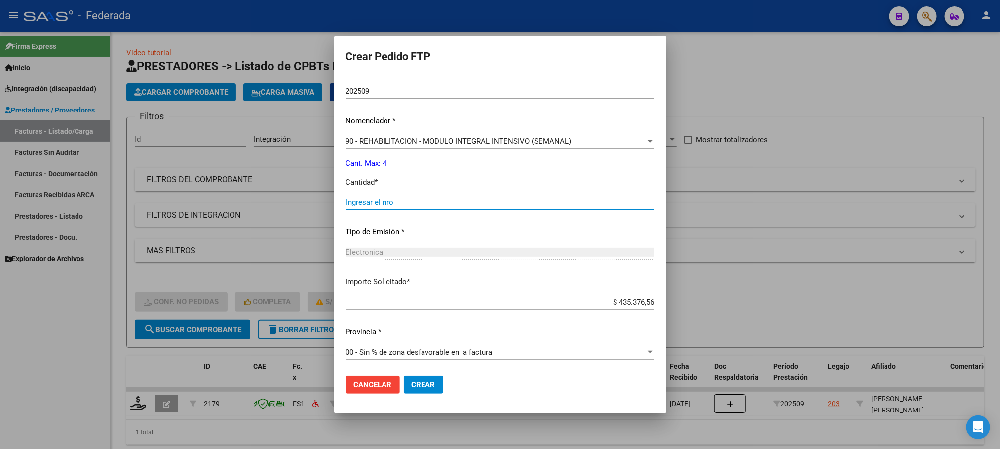
click at [376, 202] on input "Ingresar el nro" at bounding box center [500, 202] width 309 height 9
type input "4"
click at [422, 385] on span "Crear" at bounding box center [424, 385] width 24 height 9
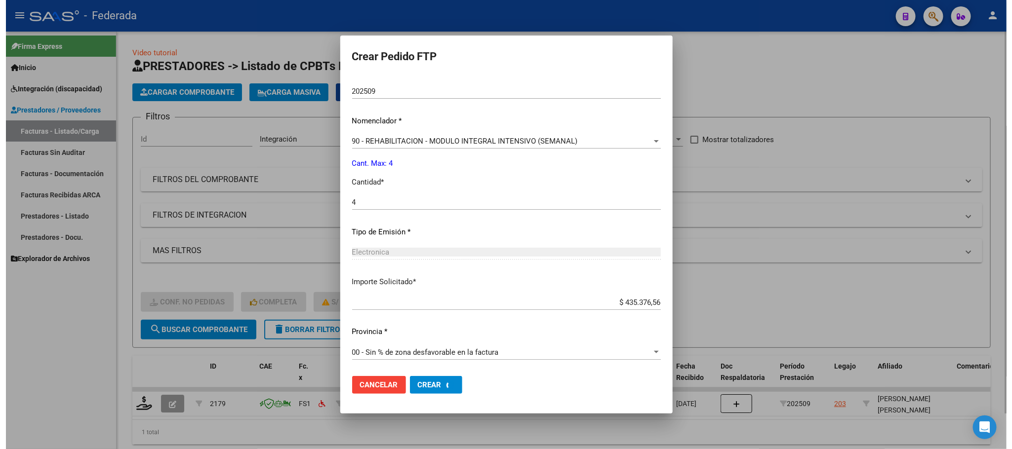
scroll to position [0, 0]
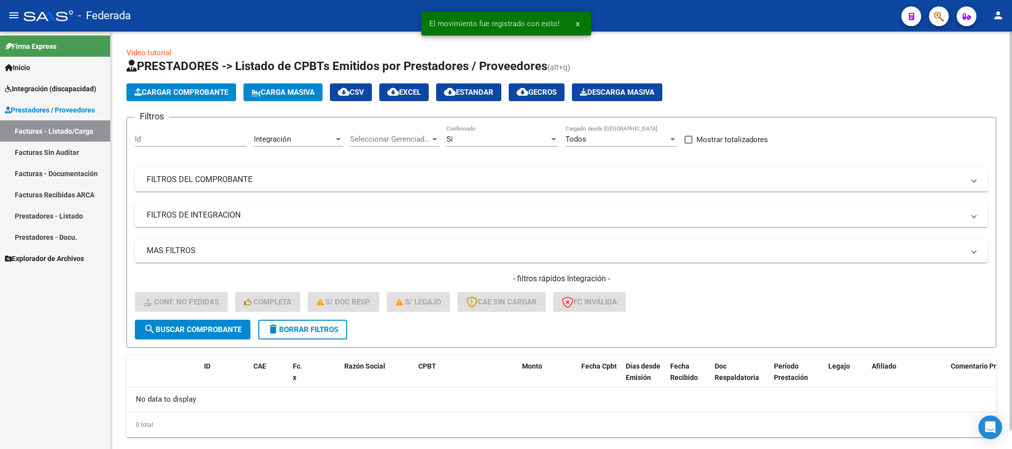
click at [338, 331] on span "delete Borrar Filtros" at bounding box center [302, 329] width 71 height 9
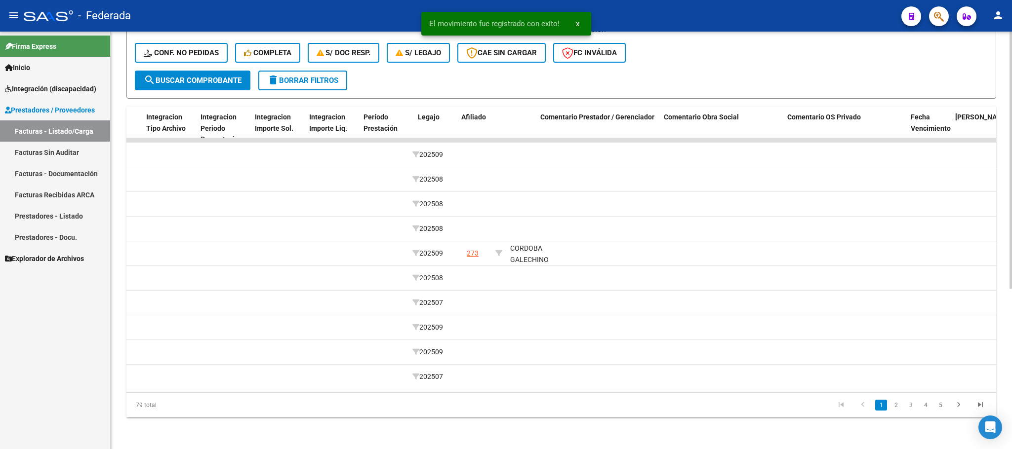
scroll to position [0, 1188]
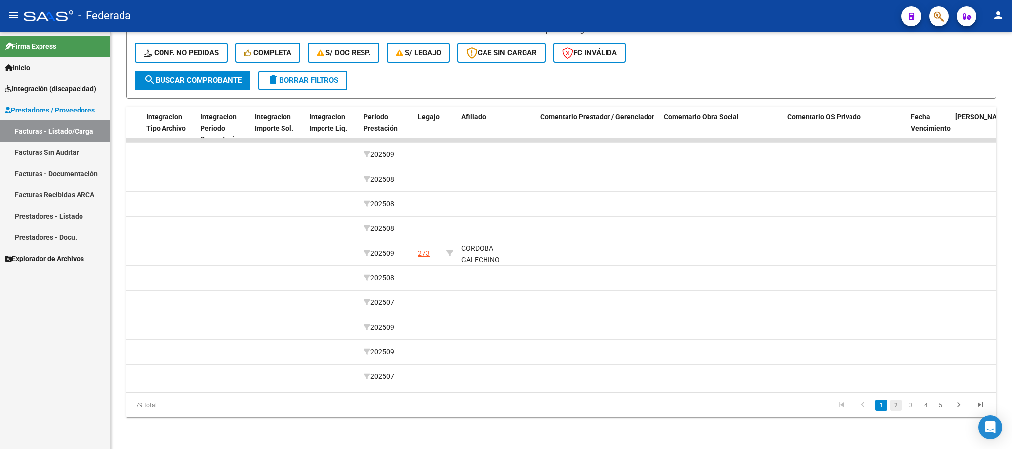
click at [892, 402] on link "2" at bounding box center [896, 405] width 12 height 11
click at [909, 410] on link "3" at bounding box center [910, 405] width 12 height 11
click at [926, 401] on link "4" at bounding box center [925, 405] width 12 height 11
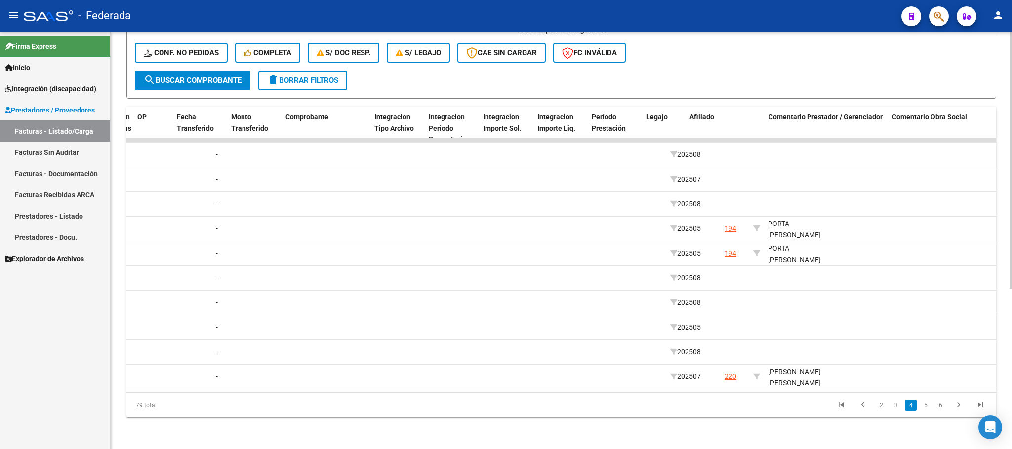
scroll to position [0, 960]
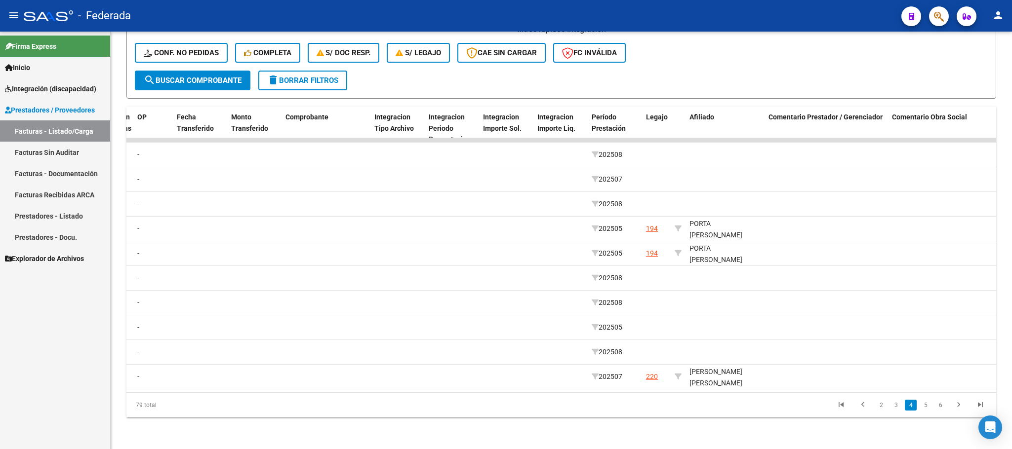
click at [911, 406] on link "4" at bounding box center [910, 405] width 12 height 11
click at [897, 405] on link "3" at bounding box center [896, 405] width 12 height 11
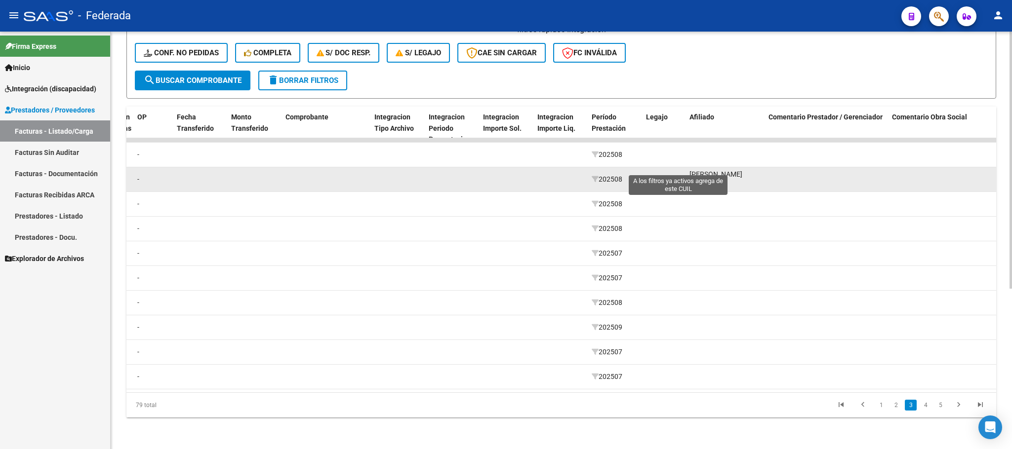
click at [678, 176] on icon at bounding box center [677, 179] width 7 height 7
type input "27559744439"
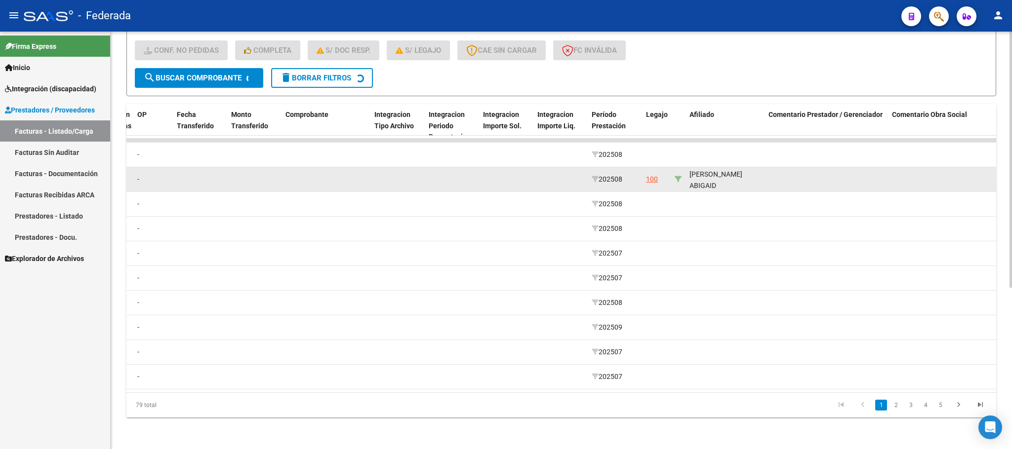
scroll to position [39, 0]
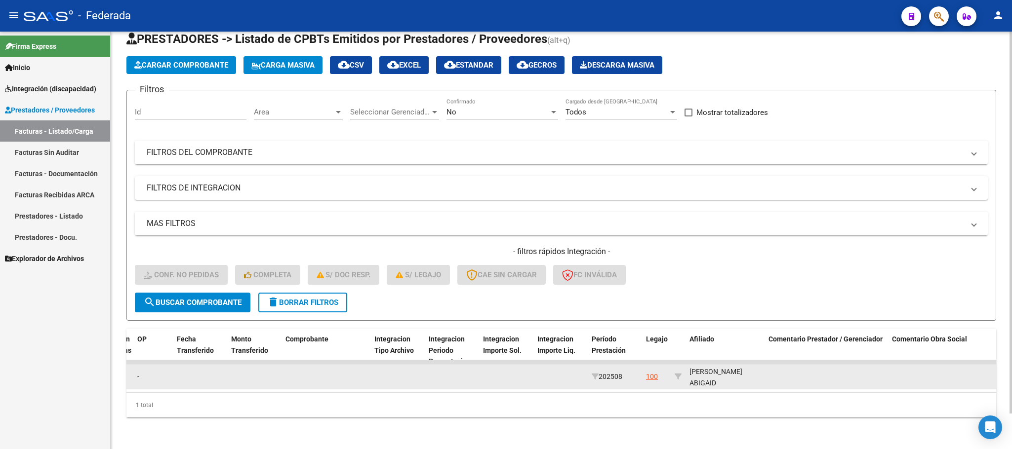
click at [708, 375] on div "[PERSON_NAME] ABIGAID 27559744439" at bounding box center [724, 383] width 71 height 34
copy div "27559744439"
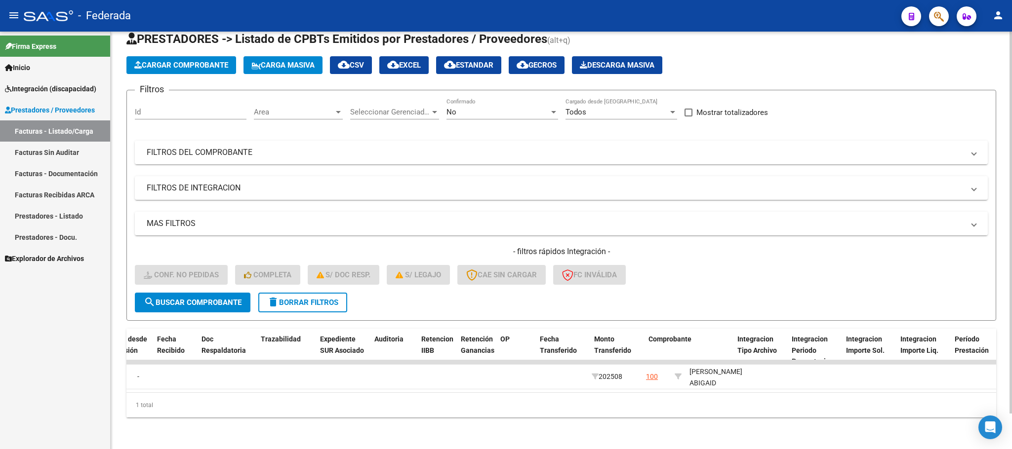
scroll to position [0, 0]
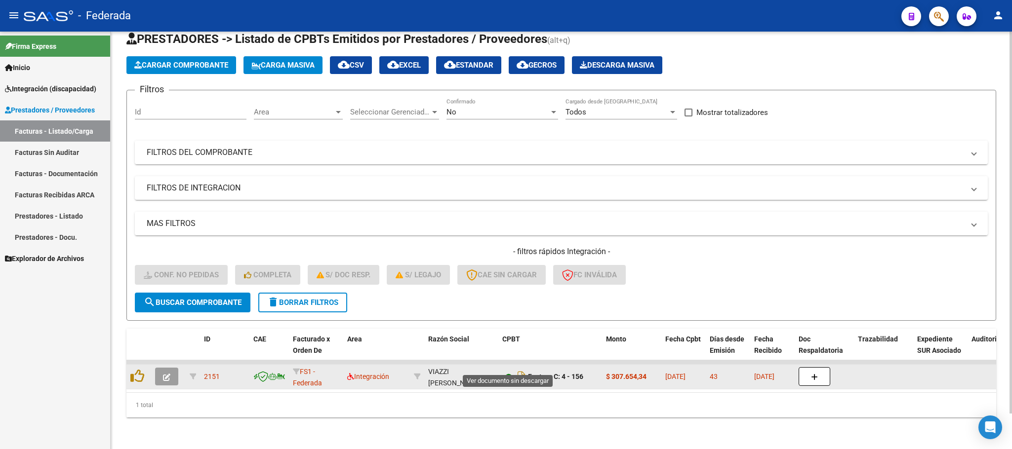
click at [506, 371] on icon at bounding box center [508, 377] width 13 height 12
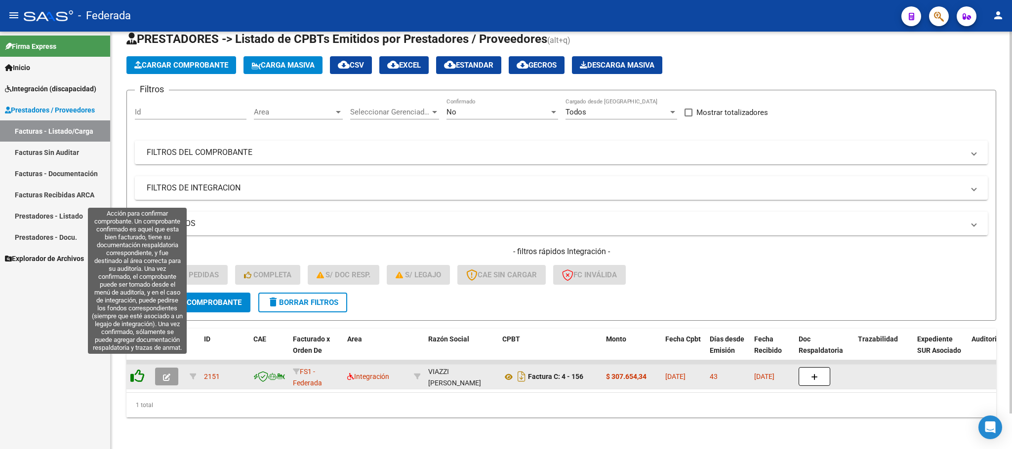
click at [141, 369] on icon at bounding box center [137, 376] width 14 height 14
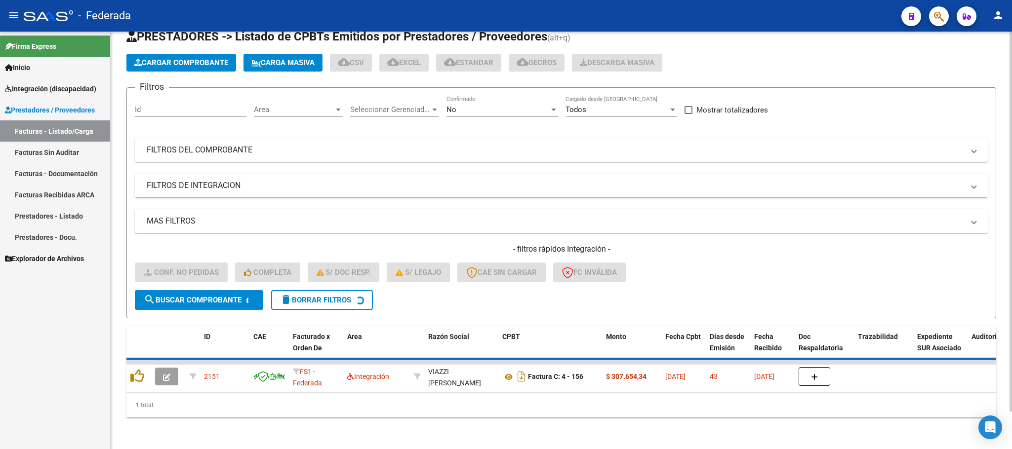
scroll to position [19, 0]
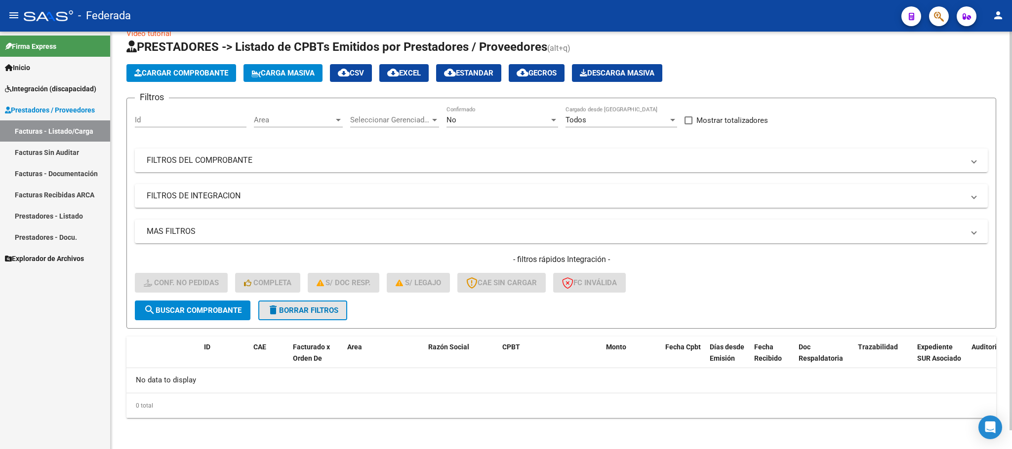
click at [292, 307] on span "delete Borrar Filtros" at bounding box center [302, 310] width 71 height 9
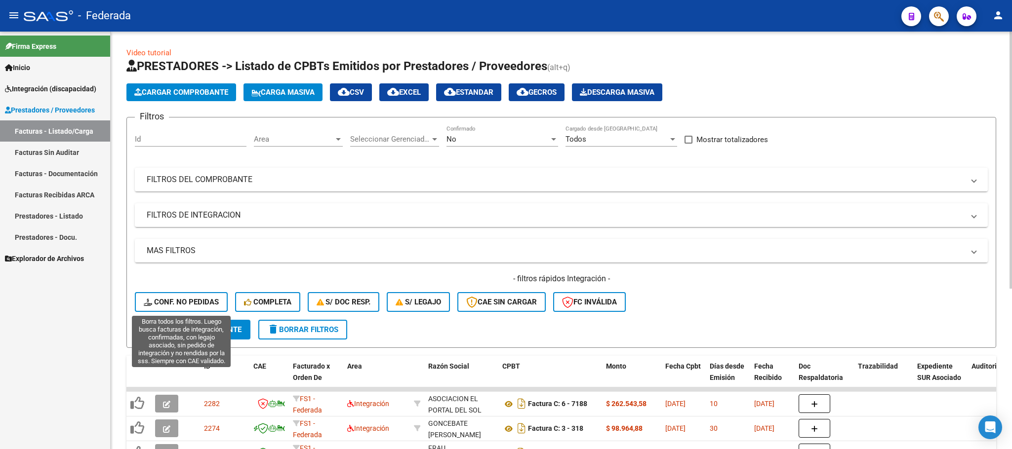
click at [217, 304] on span "Conf. no pedidas" at bounding box center [181, 302] width 75 height 9
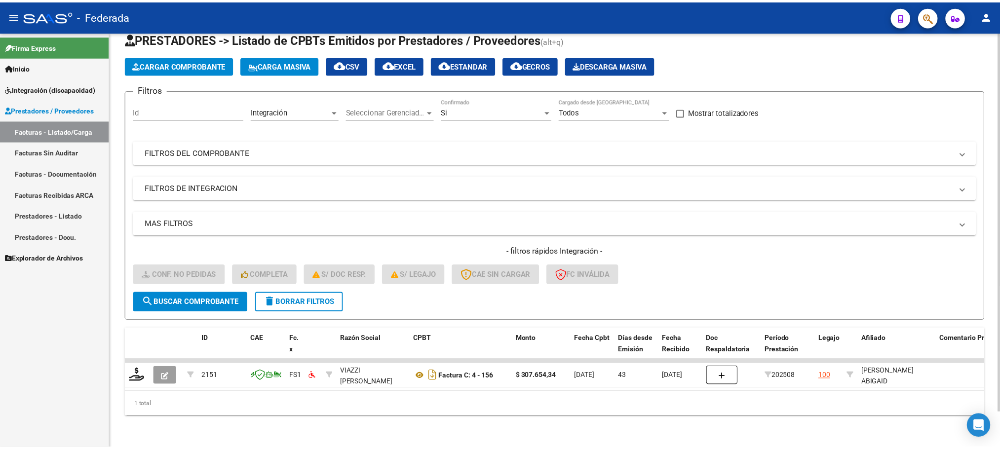
scroll to position [39, 0]
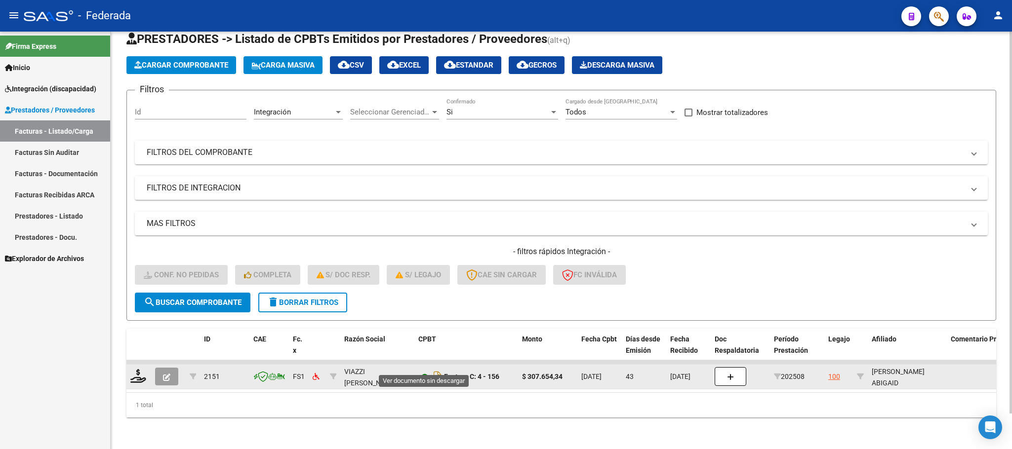
click at [421, 371] on icon at bounding box center [424, 377] width 13 height 12
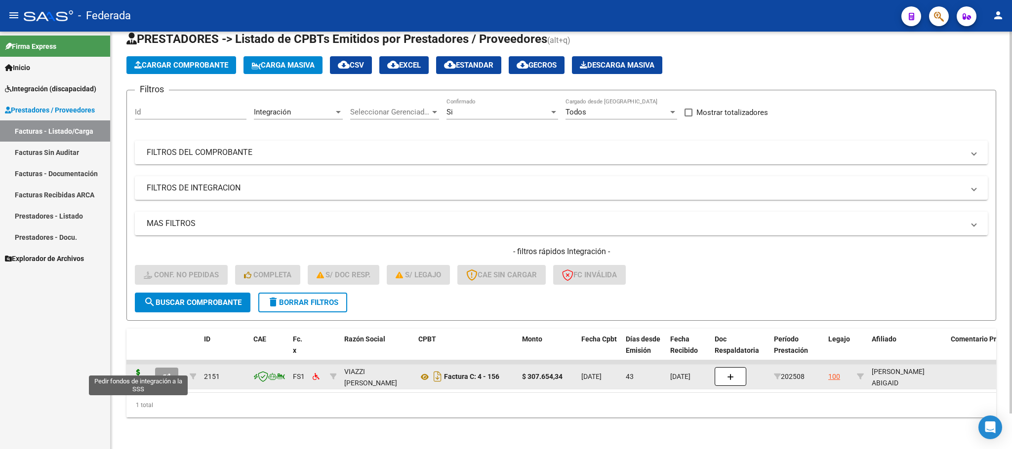
click at [135, 369] on icon at bounding box center [138, 376] width 16 height 14
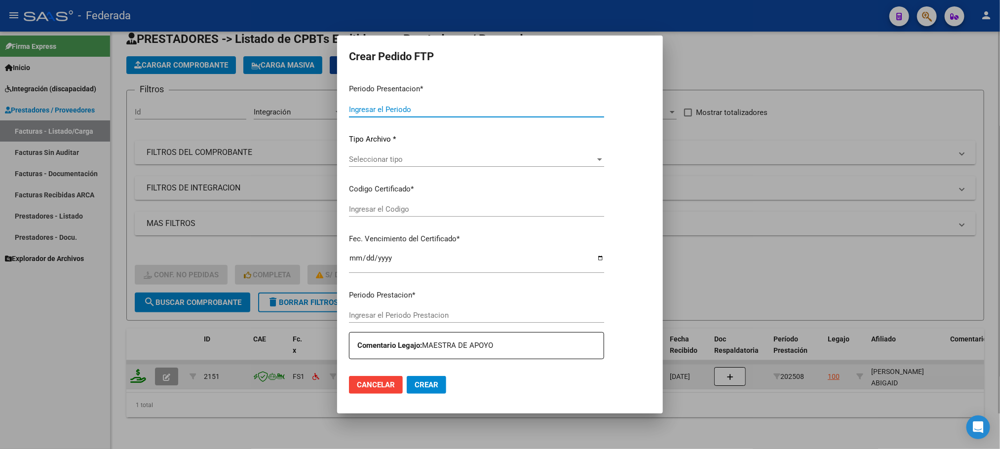
type input "202509"
type input "202508"
type input "$ 307.654,34"
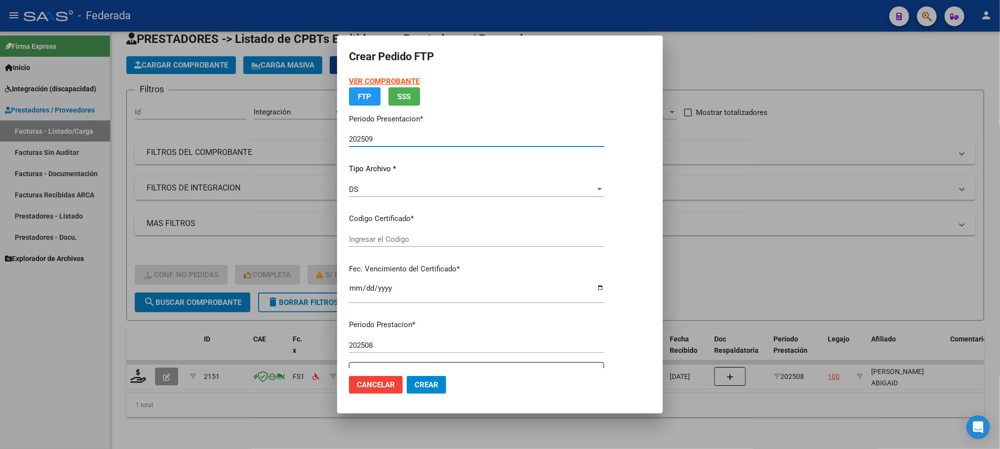
type input "ARG01000559744432017053020250530COR234"
type input "[DATE]"
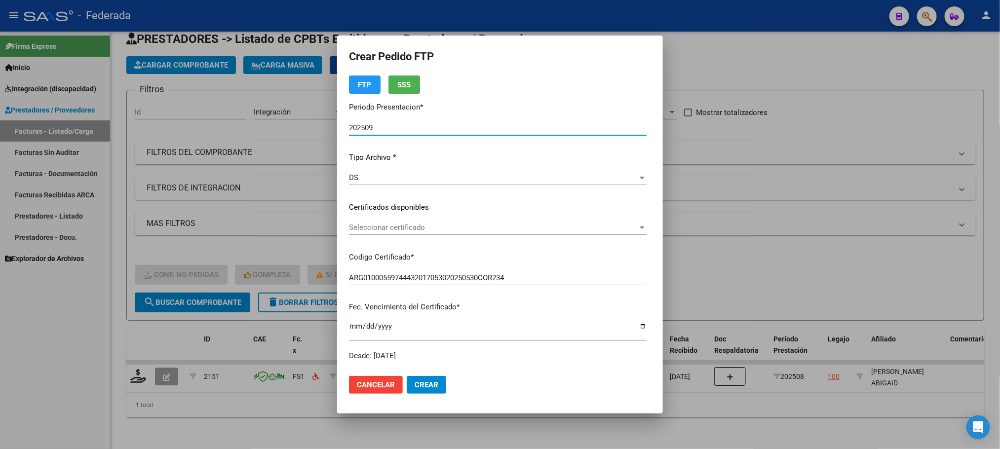
scroll to position [74, 0]
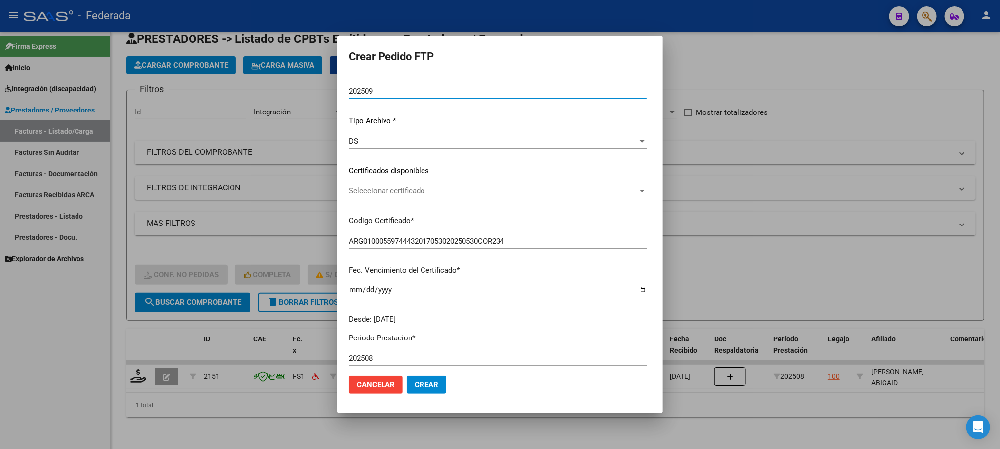
click at [416, 188] on span "Seleccionar certificado" at bounding box center [493, 191] width 289 height 9
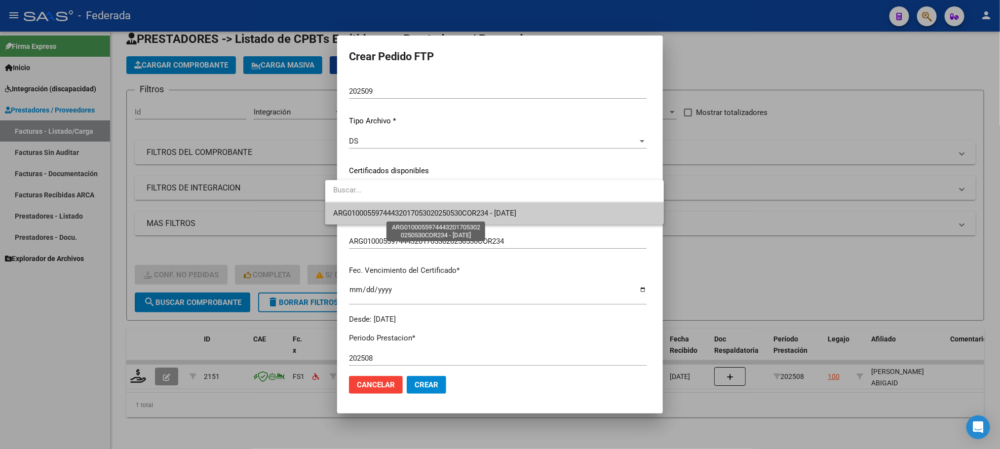
click at [404, 215] on span "ARG01000559744432017053020250530COR234 - [DATE]" at bounding box center [424, 213] width 183 height 9
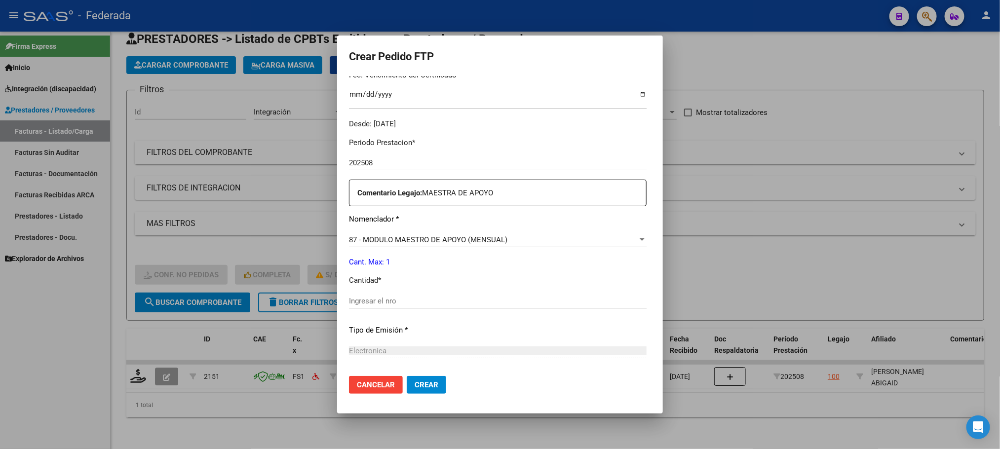
scroll to position [296, 0]
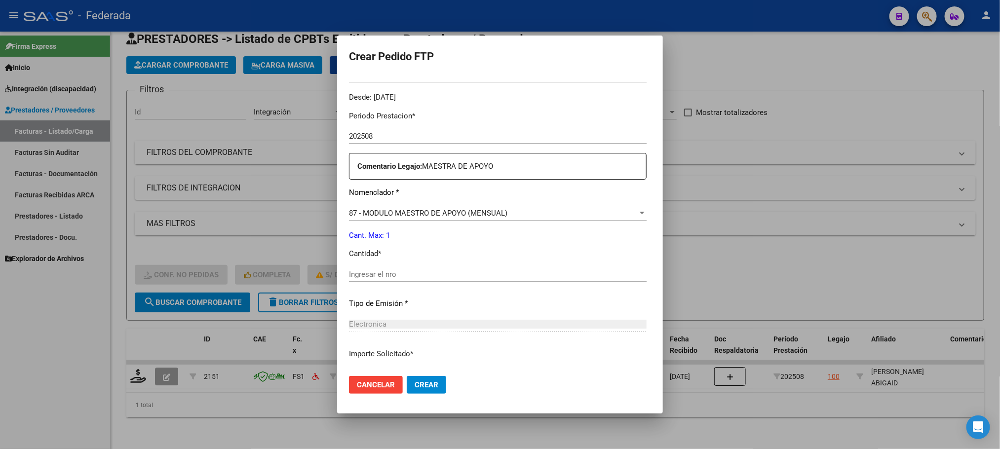
click at [391, 277] on input "Ingresar el nro" at bounding box center [498, 274] width 298 height 9
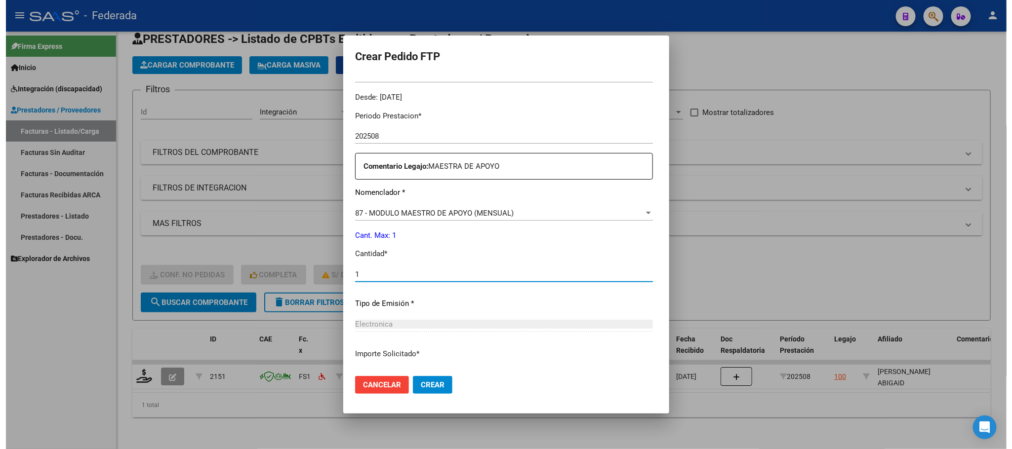
scroll to position [369, 0]
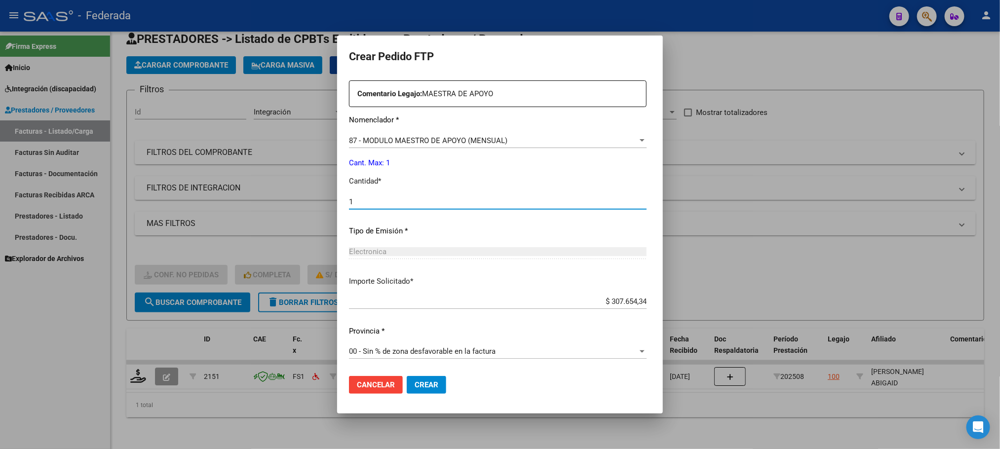
type input "1"
click at [415, 382] on span "Crear" at bounding box center [427, 385] width 24 height 9
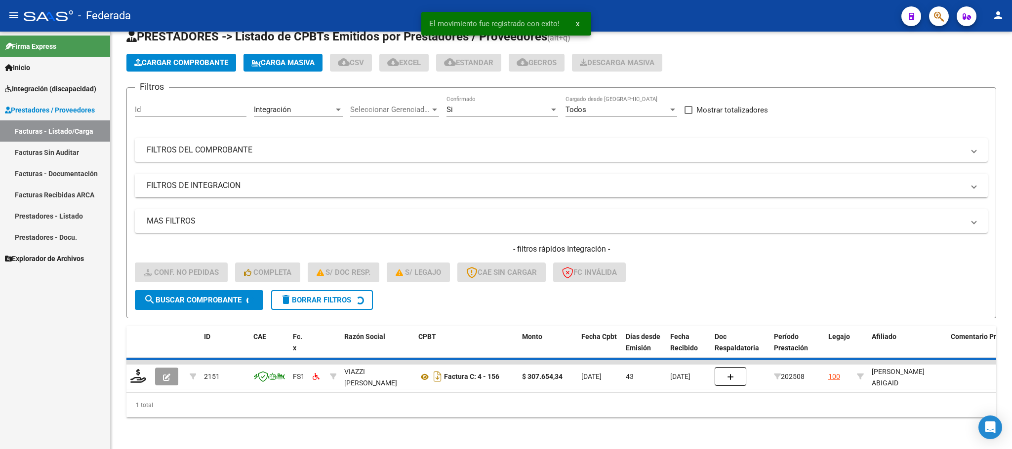
scroll to position [19, 0]
